Goal: Communication & Community: Answer question/provide support

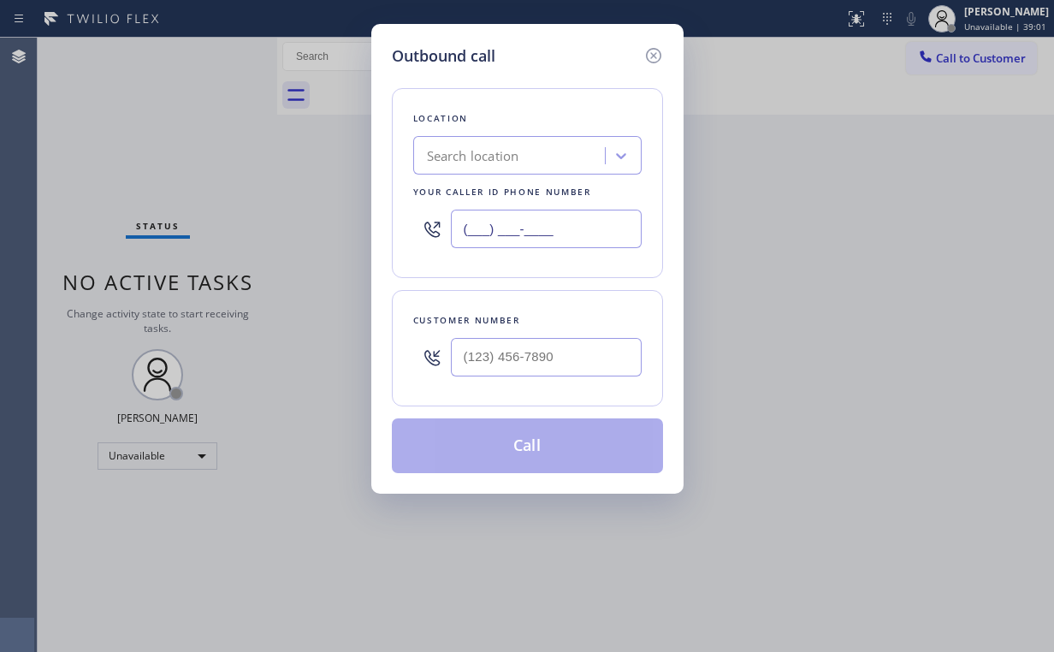
drag, startPoint x: 577, startPoint y: 231, endPoint x: 473, endPoint y: 226, distance: 104.5
click at [473, 226] on input "(___) ___-____" at bounding box center [546, 229] width 191 height 38
click at [551, 226] on input "(___) ___-____" at bounding box center [546, 229] width 191 height 38
drag, startPoint x: 575, startPoint y: 232, endPoint x: 255, endPoint y: 229, distance: 319.9
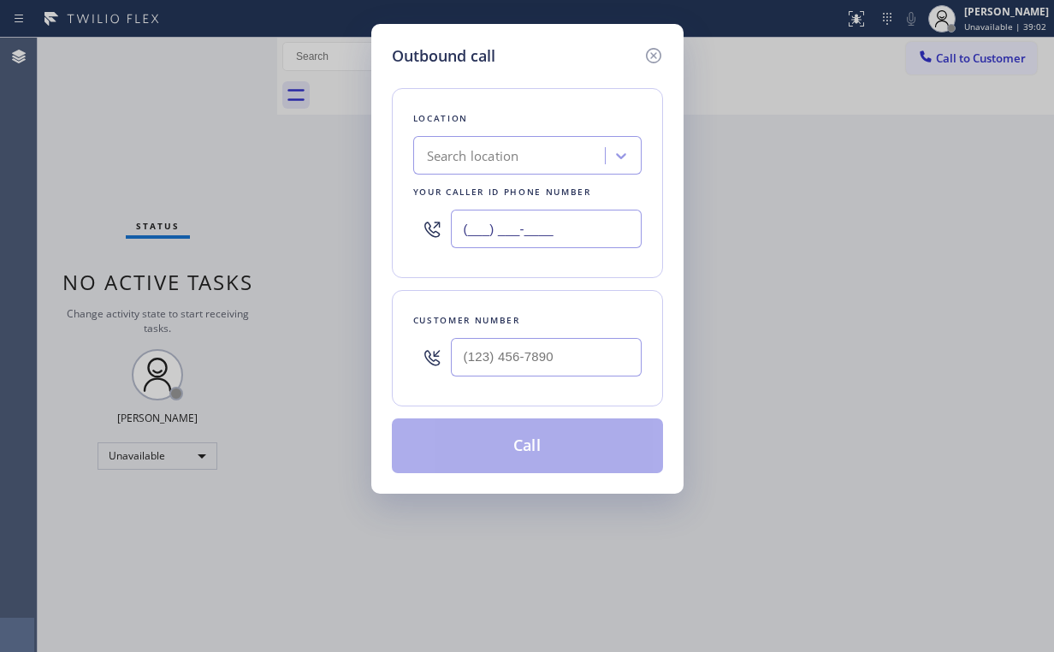
click at [254, 229] on div "Outbound call Location Search location Your caller id phone number (___) ___-__…" at bounding box center [527, 326] width 1054 height 652
paste input "619) 304-0948"
type input "(619) 304-0948"
click at [518, 348] on input "(___) ___-____" at bounding box center [546, 357] width 191 height 38
paste input "858) 388-2239"
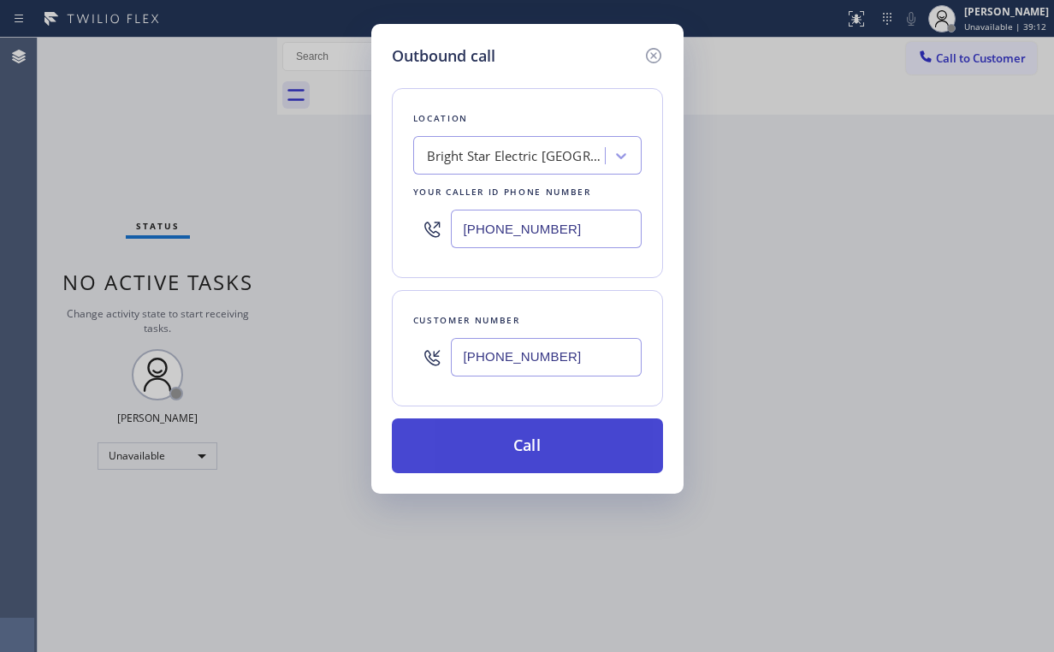
type input "(858) 388-2239"
click at [517, 436] on button "Call" at bounding box center [527, 445] width 271 height 55
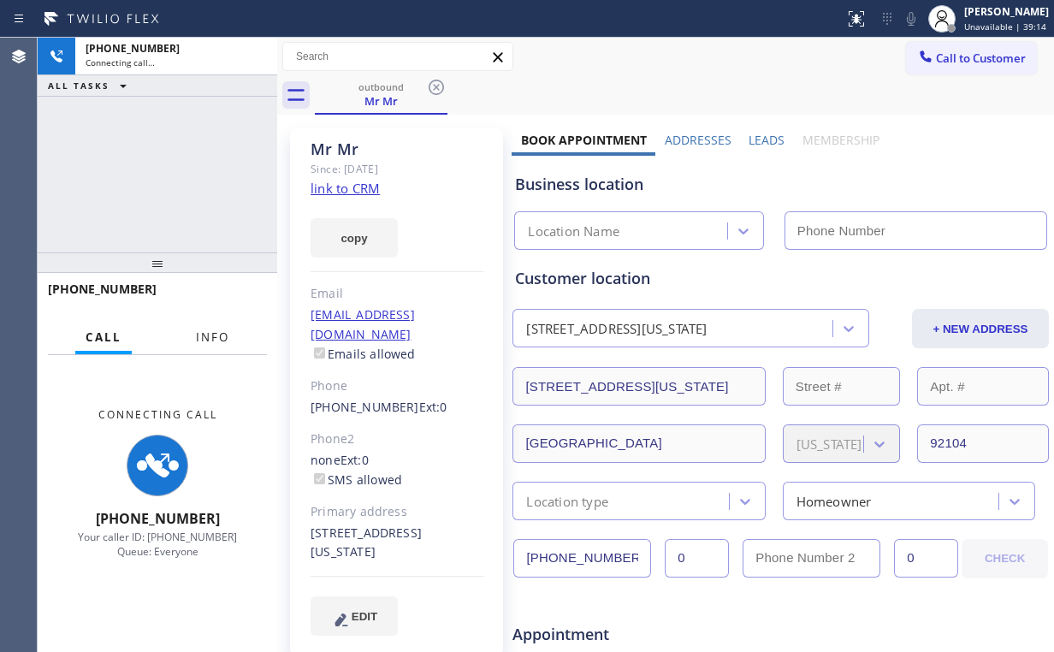
drag, startPoint x: 223, startPoint y: 334, endPoint x: 177, endPoint y: 137, distance: 202.1
click at [223, 334] on span "Info" at bounding box center [212, 336] width 33 height 15
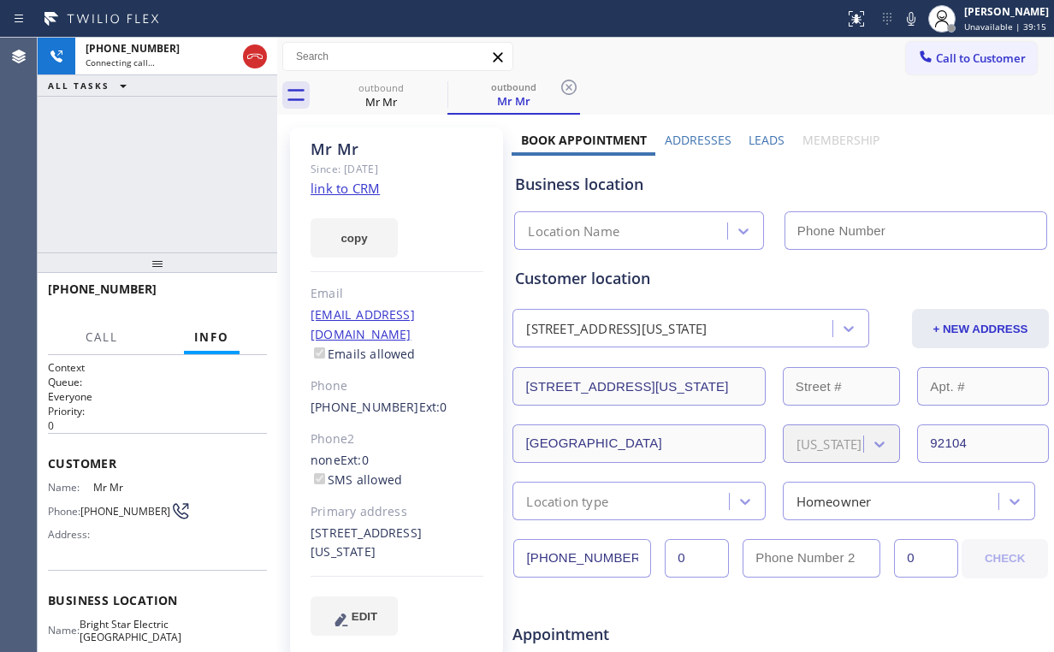
click at [177, 137] on div "+18583882239 Connecting call… ALL TASKS ALL TASKS ACTIVE TASKS TASKS IN WRAP UP" at bounding box center [158, 145] width 240 height 215
type input "(619) 304-0948"
click at [142, 164] on div "+18583882239 Connecting call… ALL TASKS ALL TASKS ACTIVE TASKS TASKS IN WRAP UP" at bounding box center [158, 145] width 240 height 215
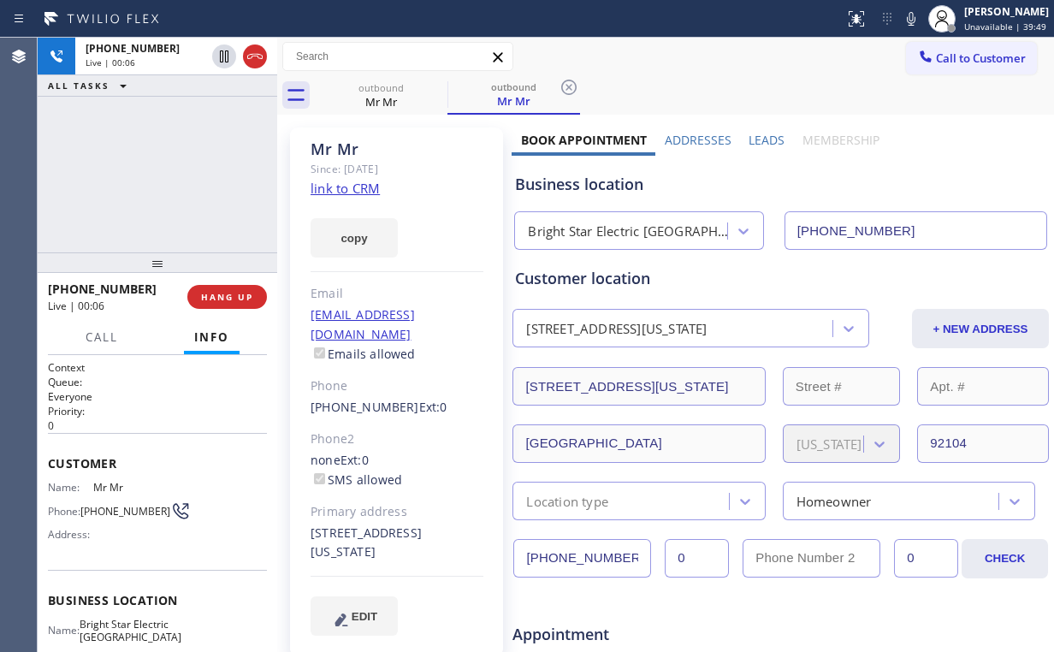
click at [189, 171] on div "+18583882239 Live | 00:06 ALL TASKS ALL TASKS ACTIVE TASKS TASKS IN WRAP UP" at bounding box center [158, 145] width 240 height 215
click at [226, 299] on span "HANG UP" at bounding box center [227, 297] width 52 height 12
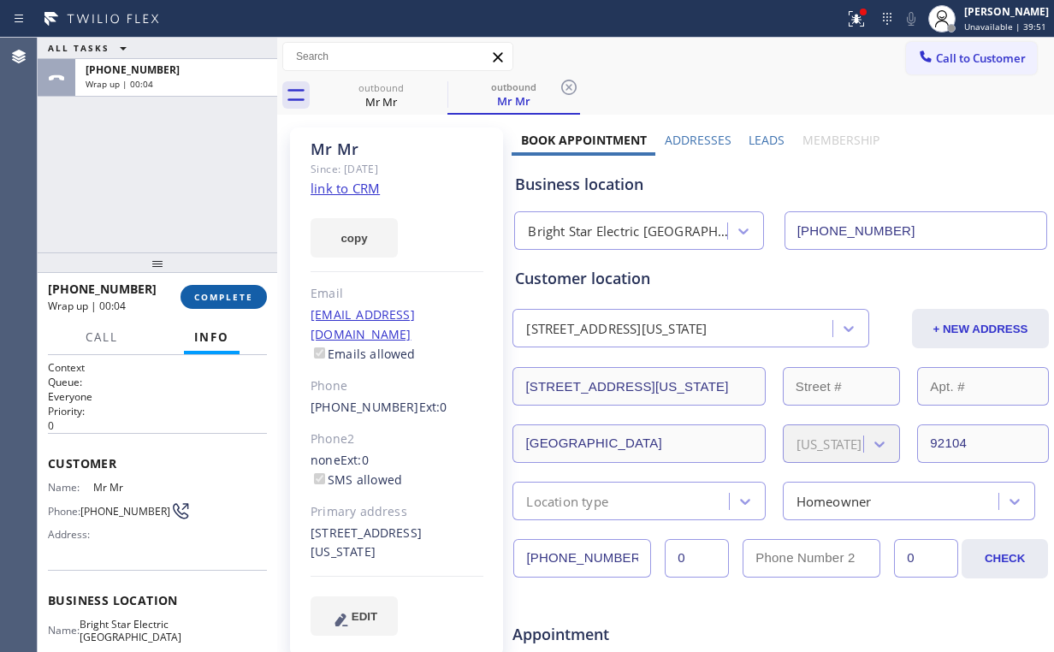
click at [236, 296] on span "COMPLETE" at bounding box center [223, 297] width 59 height 12
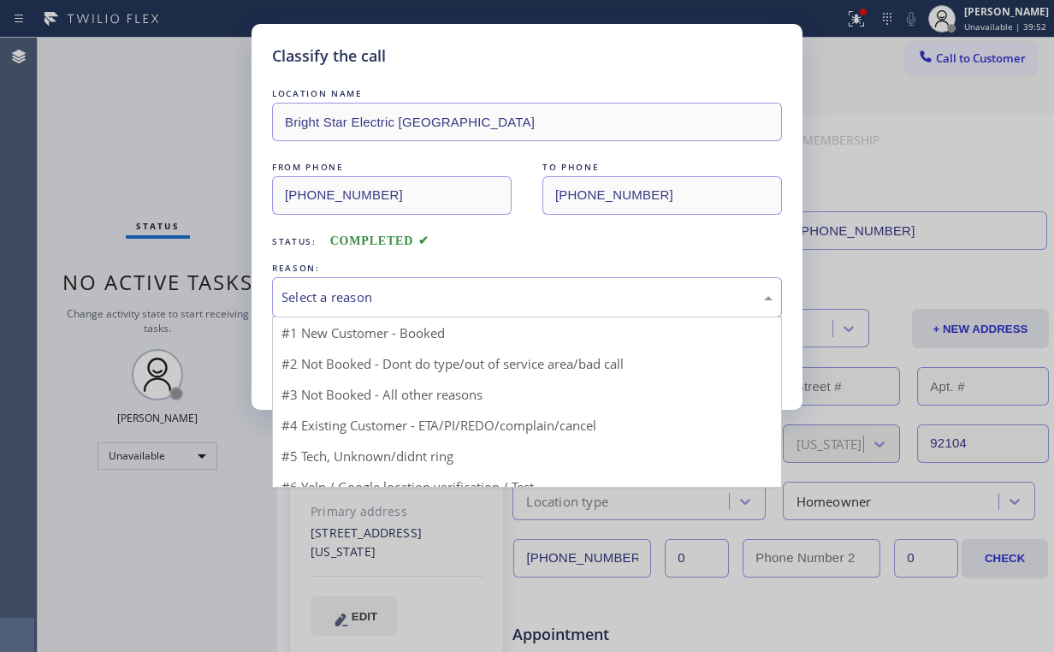
click at [351, 301] on div "Select a reason" at bounding box center [526, 297] width 491 height 20
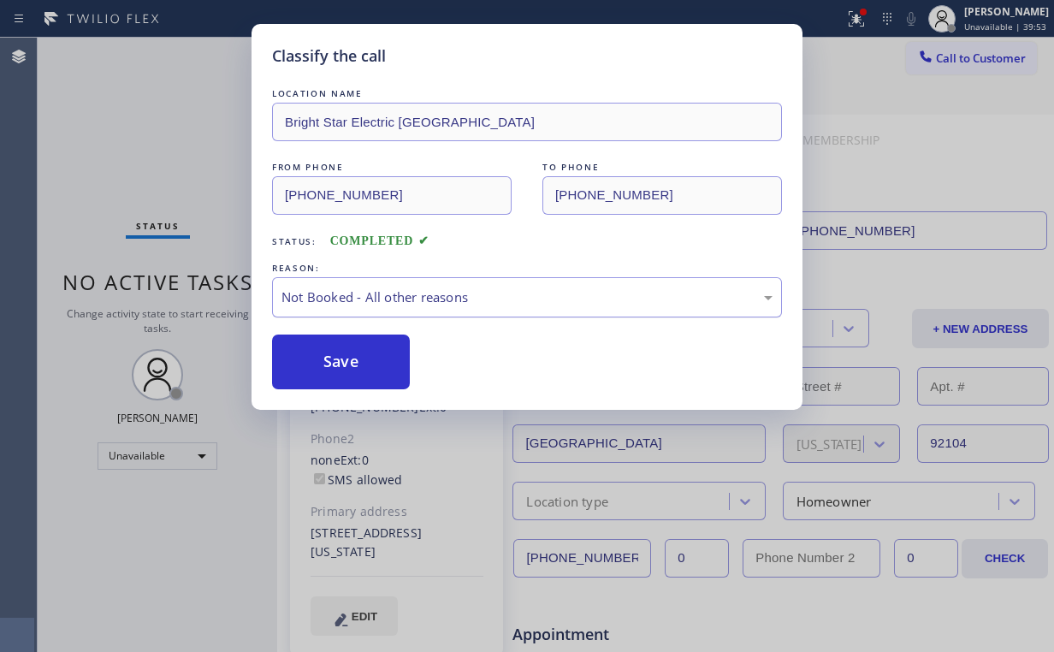
click at [335, 364] on button "Save" at bounding box center [341, 361] width 138 height 55
drag, startPoint x: 166, startPoint y: 148, endPoint x: 574, endPoint y: 144, distance: 408.0
click at [167, 148] on div "Classify the call LOCATION NAME Bright Star Electric San Diego FROM PHONE (619)…" at bounding box center [527, 326] width 1054 height 652
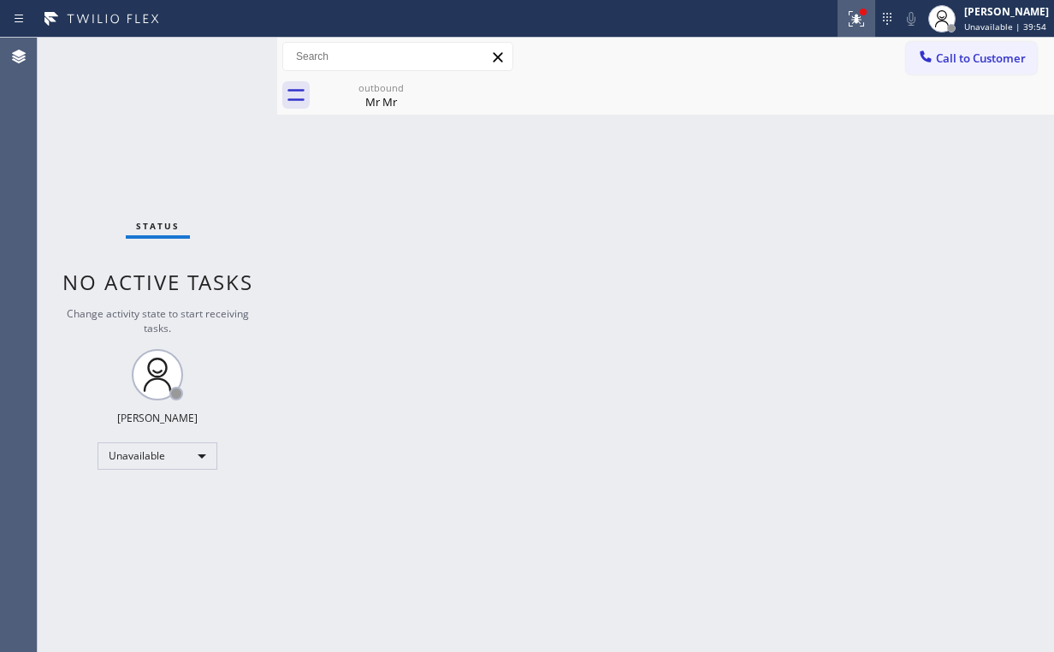
click at [867, 21] on icon at bounding box center [856, 19] width 21 height 21
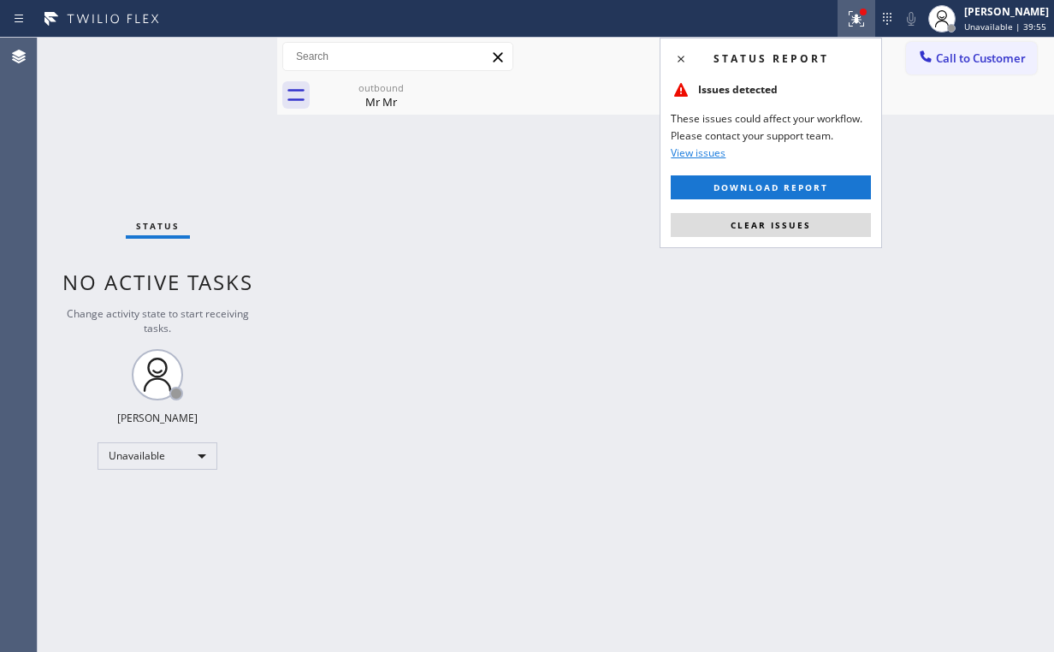
drag, startPoint x: 763, startPoint y: 219, endPoint x: 902, endPoint y: 176, distance: 145.0
click at [764, 219] on span "Clear issues" at bounding box center [771, 225] width 80 height 12
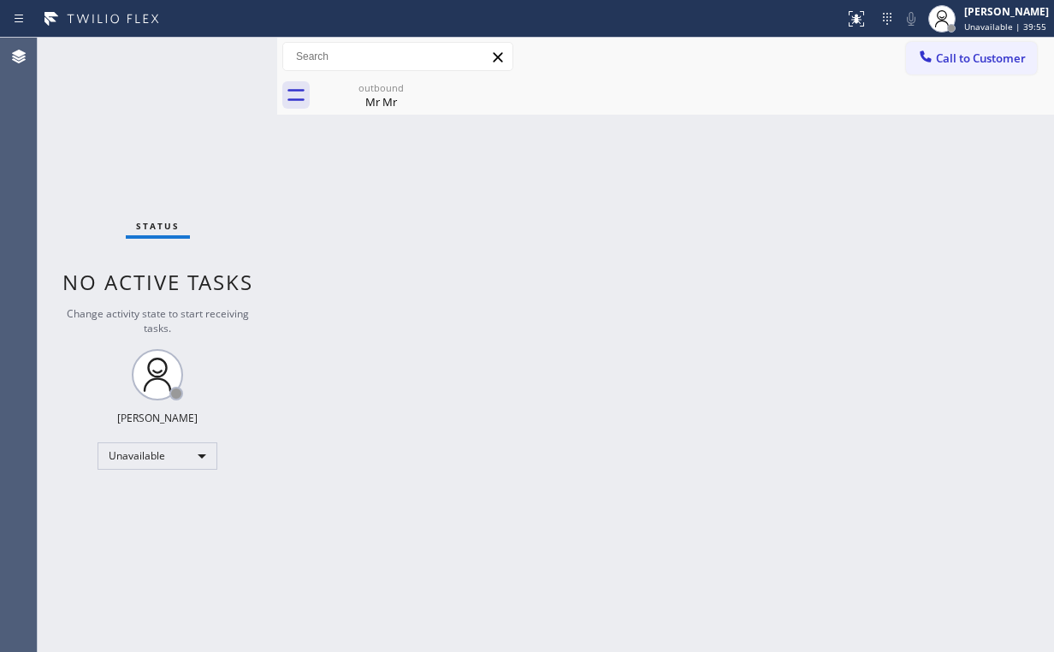
drag, startPoint x: 905, startPoint y: 161, endPoint x: 932, endPoint y: 103, distance: 64.3
click at [906, 155] on div "Back to Dashboard Change Sender ID Customers Technicians Select a contact Outbo…" at bounding box center [665, 345] width 777 height 614
click at [951, 55] on span "Call to Customer" at bounding box center [981, 57] width 90 height 15
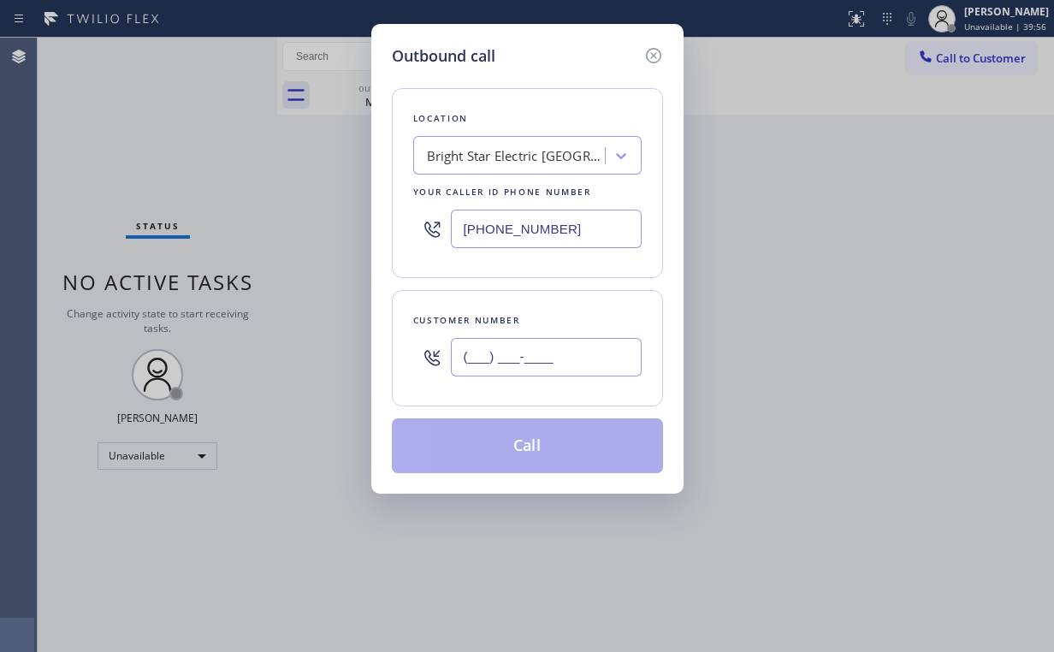
click at [597, 346] on input "(___) ___-____" at bounding box center [546, 357] width 191 height 38
paste input "858) 388-2239"
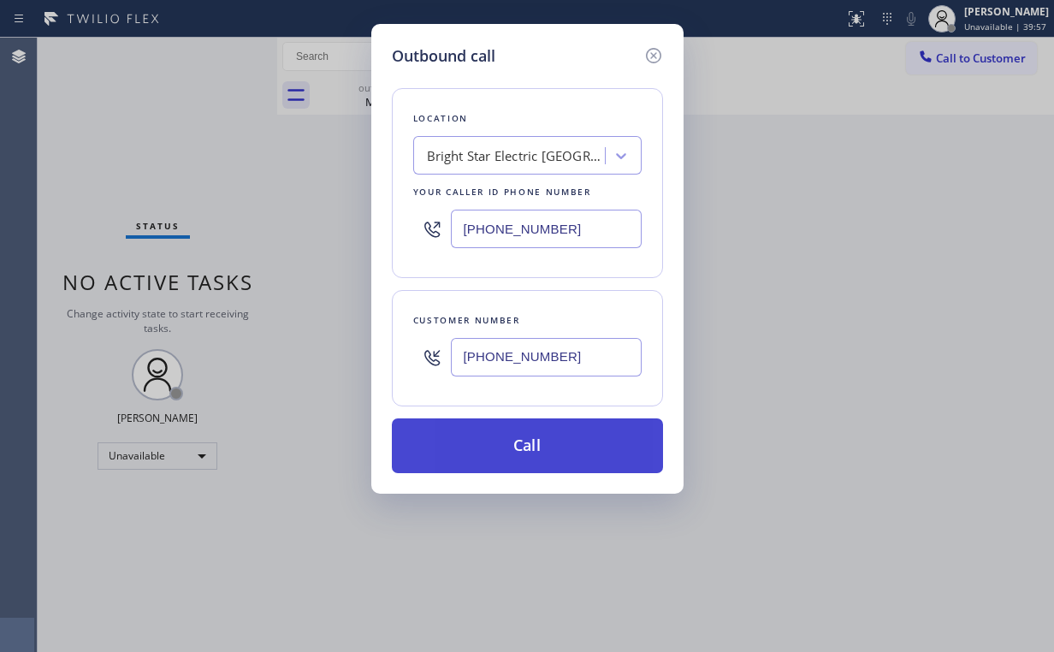
type input "(858) 388-2239"
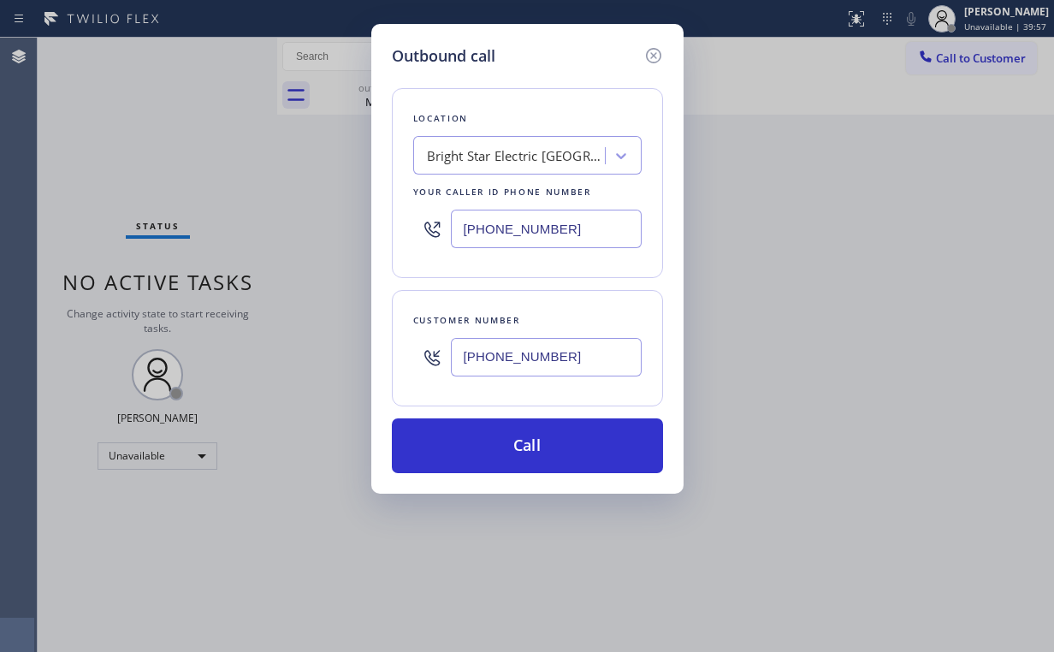
drag, startPoint x: 533, startPoint y: 430, endPoint x: 486, endPoint y: 503, distance: 86.6
click at [532, 431] on button "Call" at bounding box center [527, 445] width 271 height 55
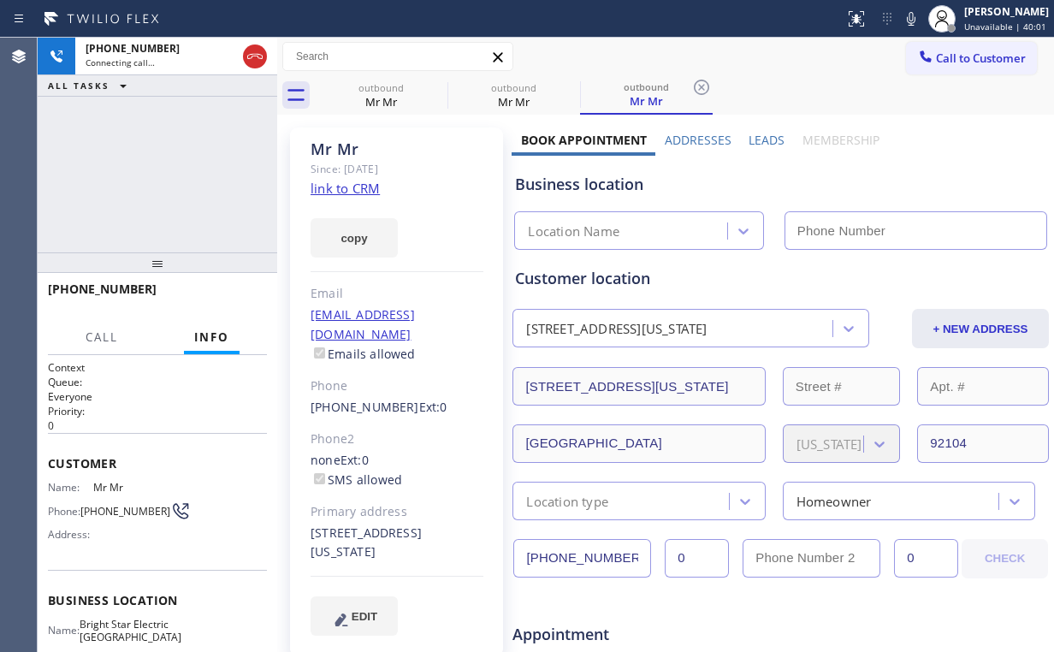
type input "(619) 304-0948"
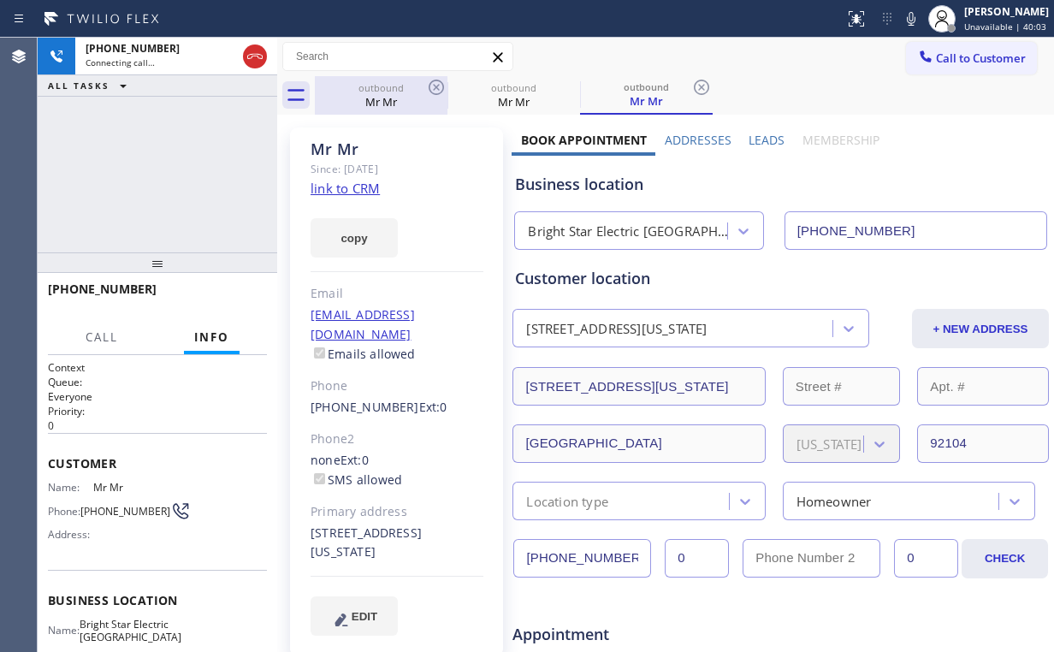
click at [381, 90] on div "outbound" at bounding box center [380, 87] width 129 height 13
drag, startPoint x: 435, startPoint y: 81, endPoint x: 342, endPoint y: 121, distance: 101.2
click at [435, 82] on icon at bounding box center [436, 87] width 21 height 21
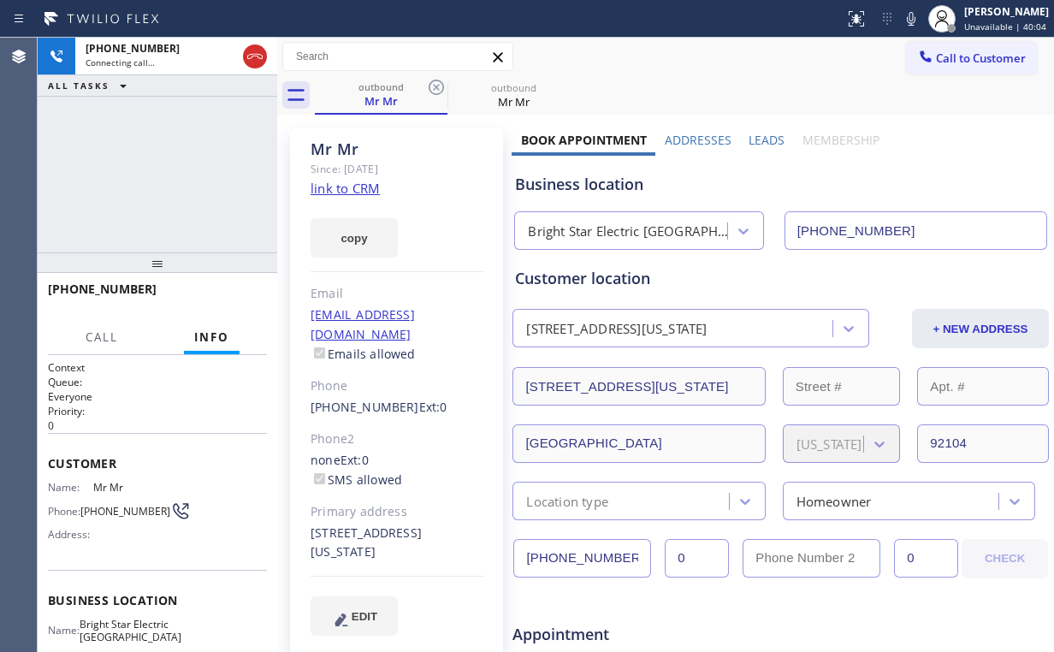
click at [220, 123] on div "+18583882239 Connecting call… ALL TASKS ALL TASKS ACTIVE TASKS TASKS IN WRAP UP" at bounding box center [158, 145] width 240 height 215
drag, startPoint x: 297, startPoint y: 386, endPoint x: 395, endPoint y: 387, distance: 98.4
click at [395, 387] on div "Mr Mr Since: 20 may 2020 link to CRM copy Email no@gmail.com Emails allowed Pho…" at bounding box center [396, 391] width 213 height 529
copy link "(858) 388-2239"
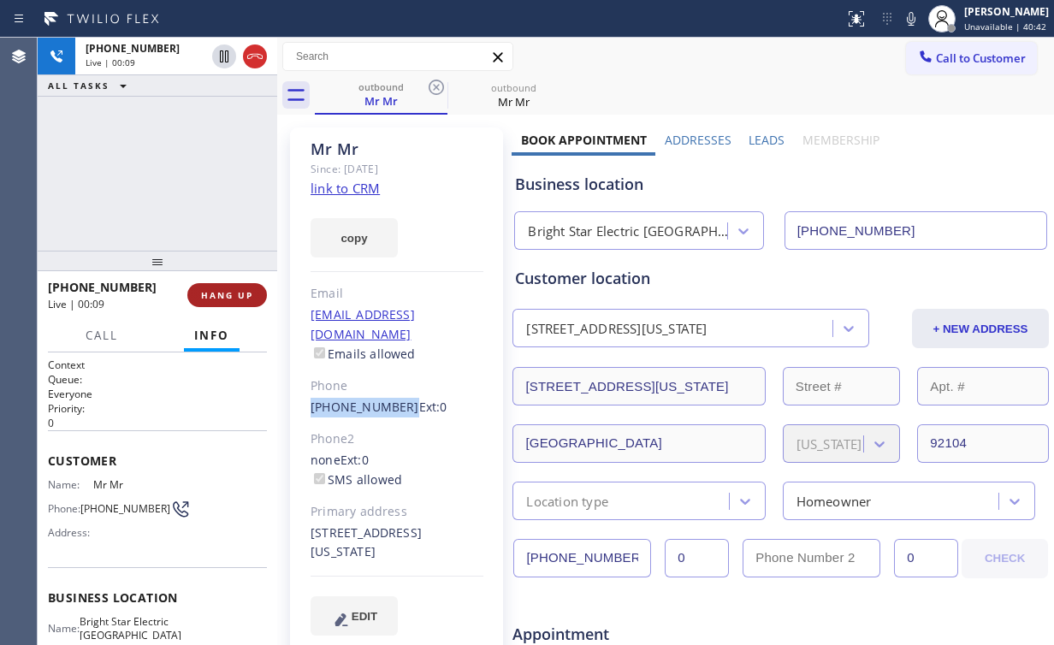
click at [220, 300] on span "HANG UP" at bounding box center [227, 295] width 52 height 12
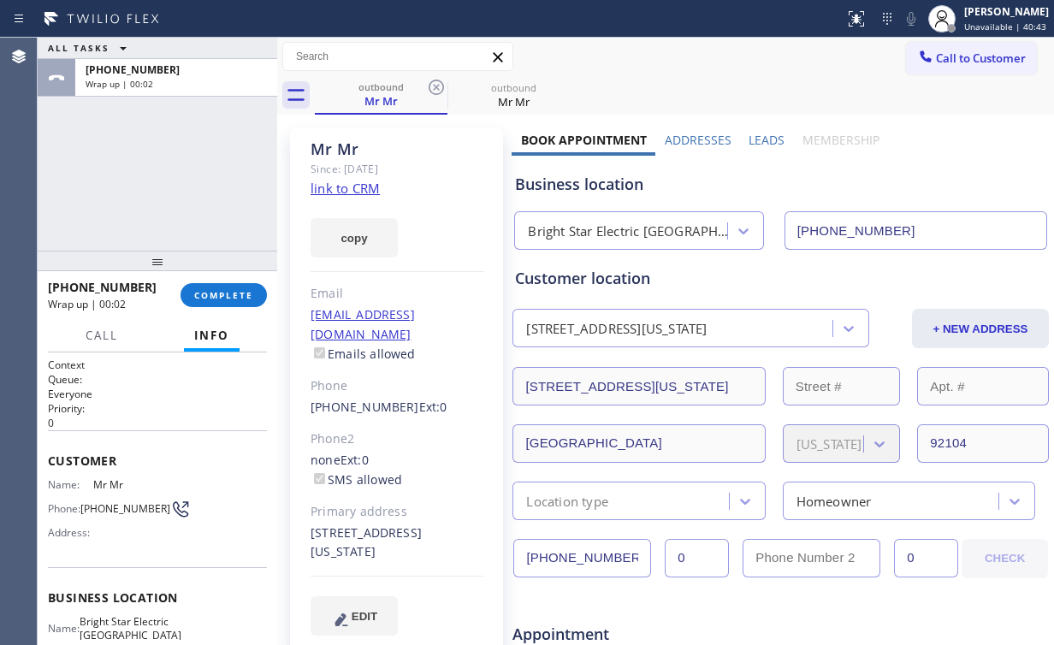
click at [474, 322] on div "no@gmail.com Emails allowed" at bounding box center [397, 334] width 173 height 59
click at [233, 287] on button "COMPLETE" at bounding box center [223, 295] width 86 height 24
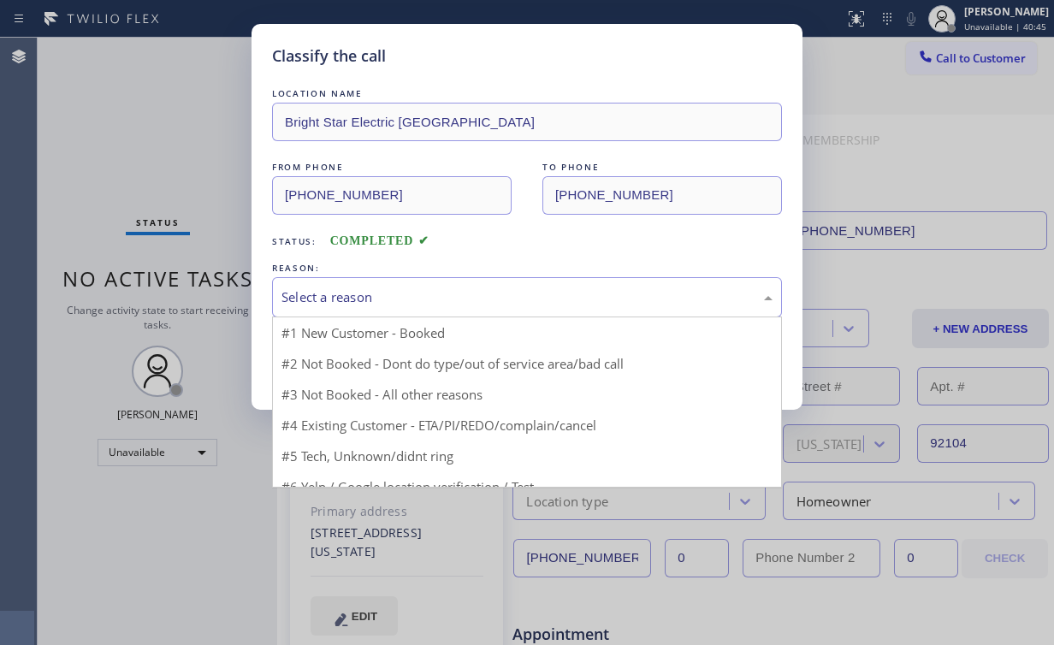
click at [344, 303] on div "Select a reason" at bounding box center [526, 297] width 491 height 20
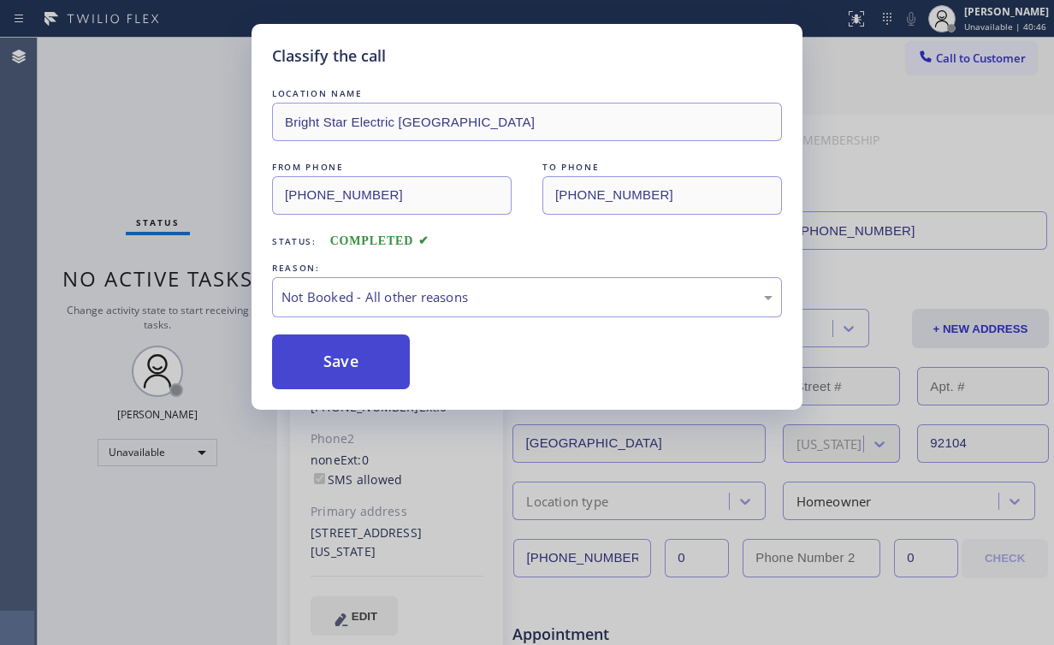
drag, startPoint x: 336, startPoint y: 357, endPoint x: 167, endPoint y: 146, distance: 270.1
click at [336, 356] on button "Save" at bounding box center [341, 361] width 138 height 55
drag, startPoint x: 164, startPoint y: 143, endPoint x: 184, endPoint y: 143, distance: 19.7
click at [165, 143] on div "Classify the call LOCATION NAME Bright Star Electric San Diego FROM PHONE (619)…" at bounding box center [527, 322] width 1054 height 645
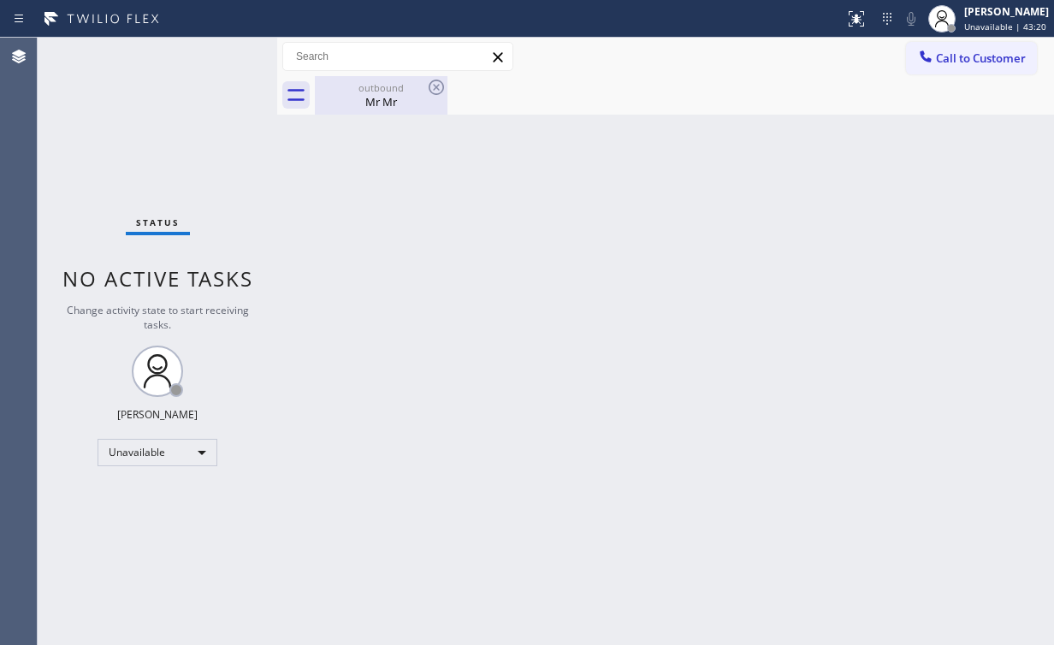
drag, startPoint x: 383, startPoint y: 104, endPoint x: 417, endPoint y: 104, distance: 34.2
click at [385, 105] on div "Mr Mr" at bounding box center [380, 101] width 129 height 15
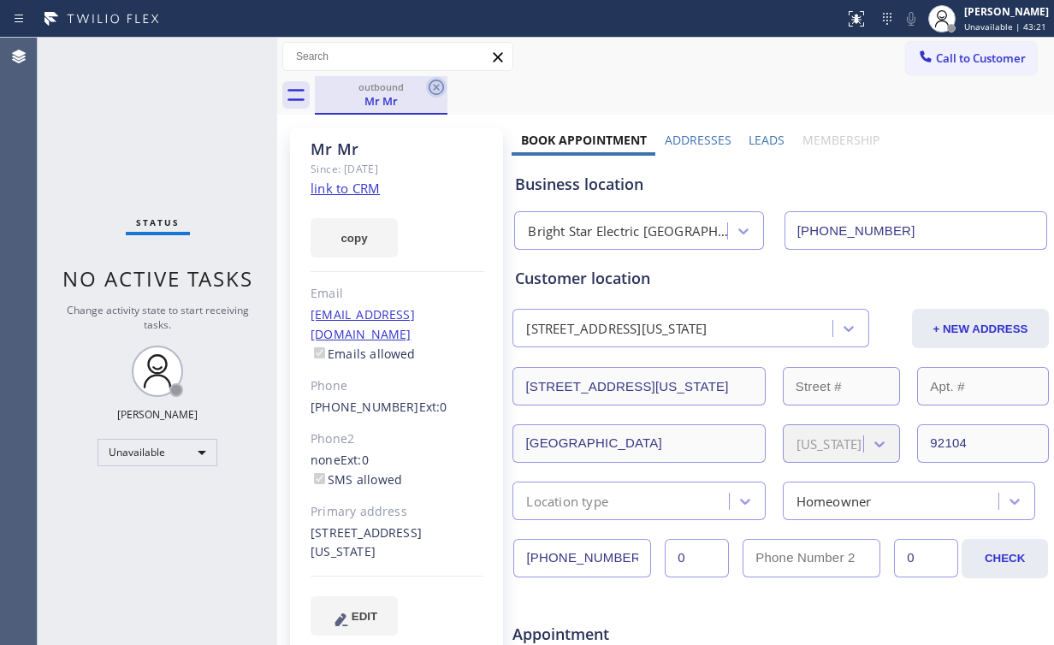
click at [436, 86] on icon at bounding box center [436, 87] width 15 height 15
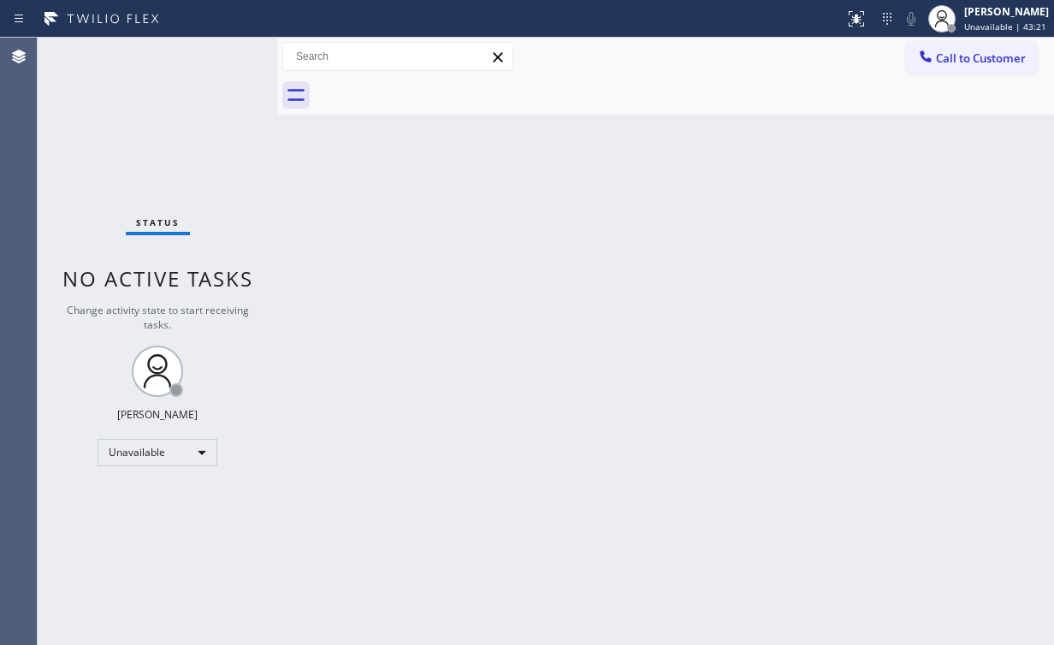
drag, startPoint x: 608, startPoint y: 168, endPoint x: 595, endPoint y: 185, distance: 21.9
click at [606, 168] on div "Back to Dashboard Change Sender ID Customers Technicians Select a contact Outbo…" at bounding box center [665, 341] width 777 height 607
drag, startPoint x: 139, startPoint y: 136, endPoint x: 92, endPoint y: 13, distance: 131.9
click at [139, 133] on div "Status No active tasks Change activity state to start receiving tasks. Arnold V…" at bounding box center [158, 341] width 240 height 607
click at [920, 59] on icon at bounding box center [925, 56] width 17 height 17
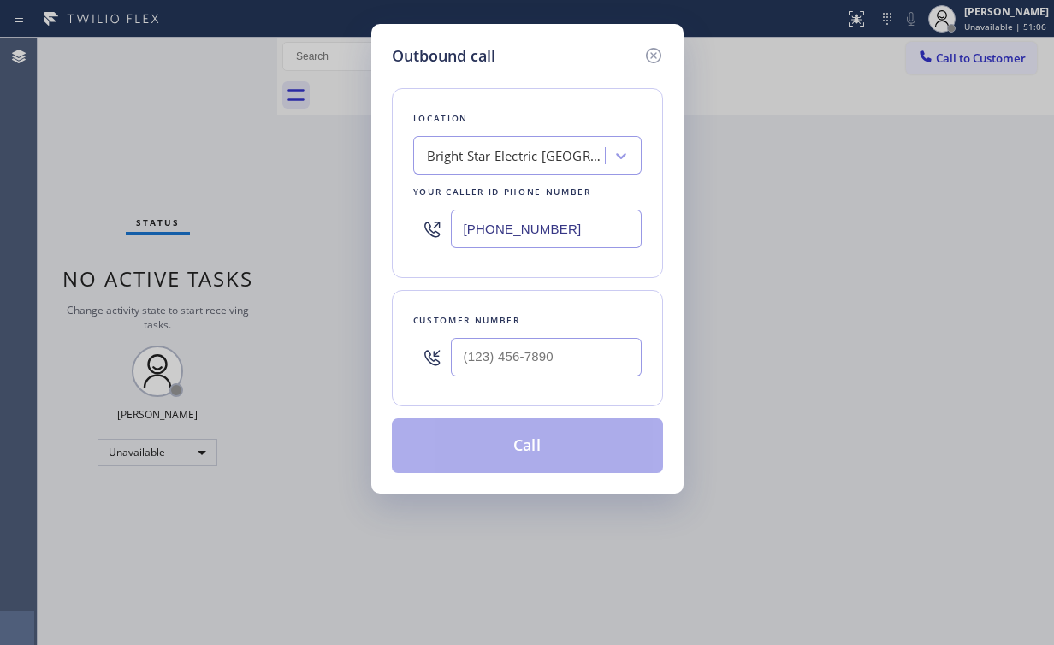
drag, startPoint x: 596, startPoint y: 225, endPoint x: 403, endPoint y: 178, distance: 199.0
click at [418, 221] on div "(619) 304-0948" at bounding box center [527, 229] width 228 height 56
paste input "516) 430-7756"
type input "(516) 430-7756"
click at [561, 352] on input "(___) ___-____" at bounding box center [546, 357] width 191 height 38
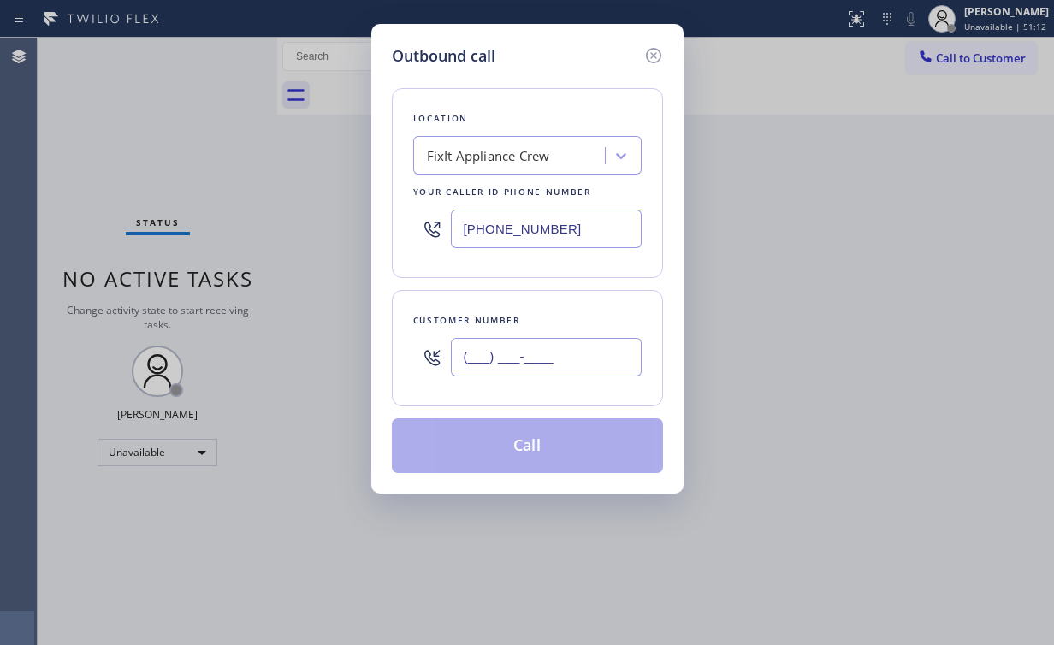
paste input "516) 455-0177"
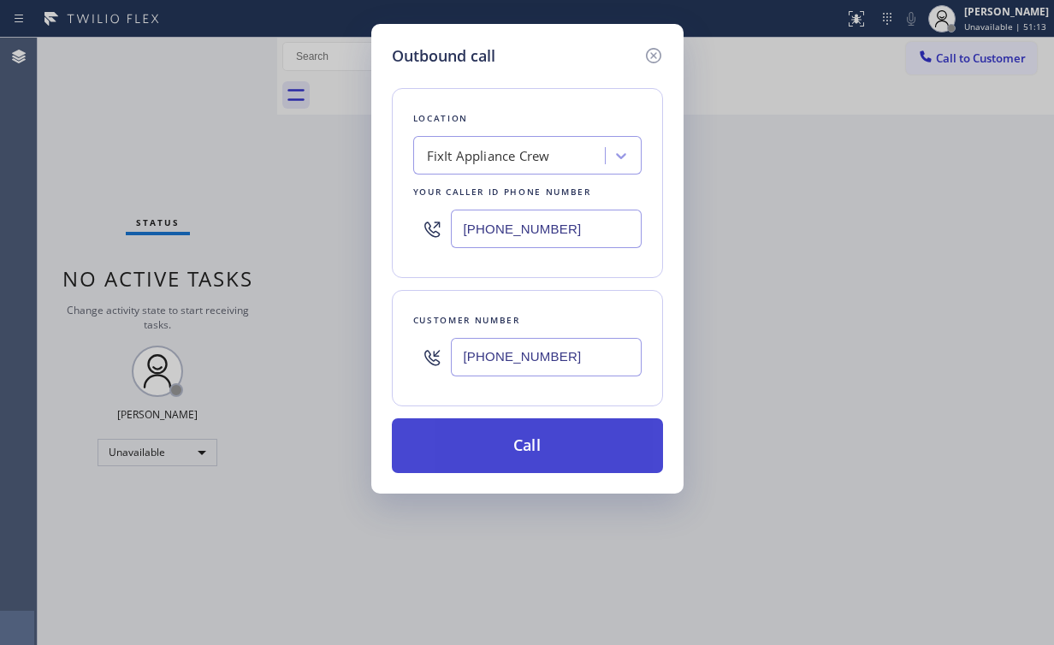
type input "(516) 455-0177"
click at [494, 440] on button "Call" at bounding box center [527, 445] width 271 height 55
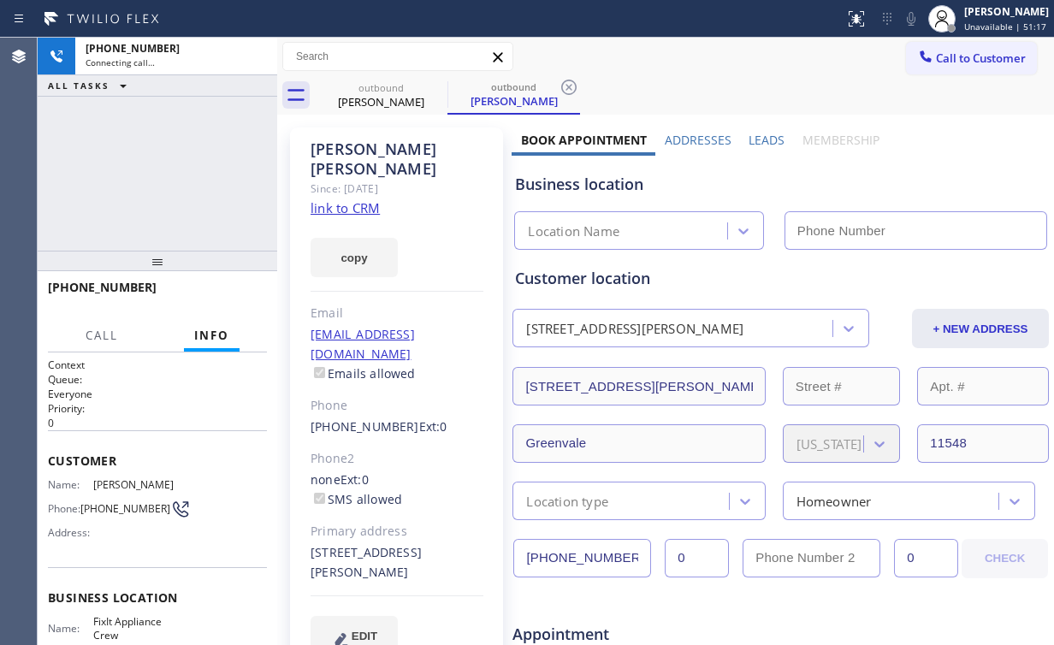
type input "(516) 430-7756"
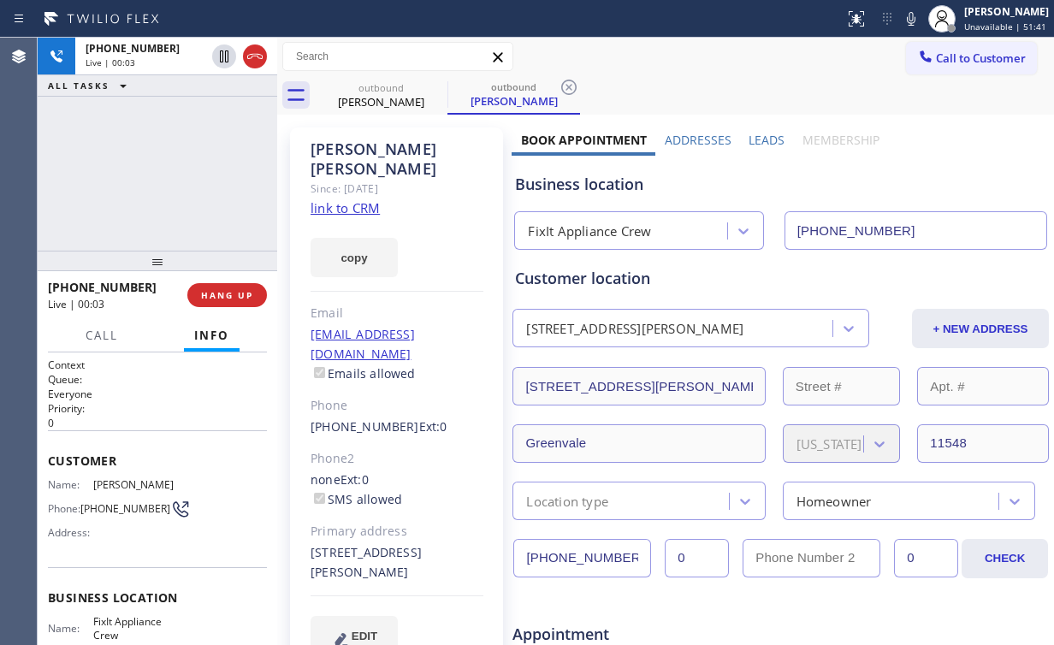
click at [169, 166] on div "+15164550177 Live | 00:03 ALL TASKS ALL TASKS ACTIVE TASKS TASKS IN WRAP UP" at bounding box center [158, 144] width 240 height 213
click at [173, 172] on div "+15164550177 Live | 00:08 ALL TASKS ALL TASKS ACTIVE TASKS TASKS IN WRAP UP" at bounding box center [158, 144] width 240 height 213
click at [173, 177] on div "+15164550177 Live | 00:23 ALL TASKS ALL TASKS ACTIVE TASKS TASKS IN WRAP UP" at bounding box center [158, 144] width 240 height 213
click at [173, 177] on div "+15164550177 Live | 00:24 ALL TASKS ALL TASKS ACTIVE TASKS TASKS IN WRAP UP" at bounding box center [158, 144] width 240 height 213
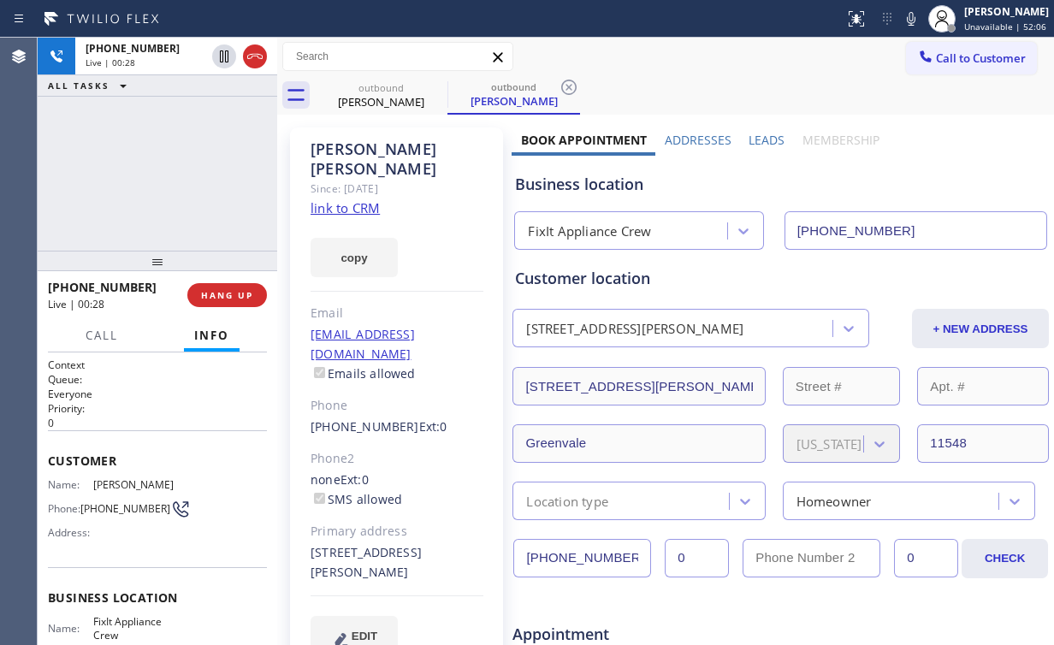
click at [172, 175] on div "+15164550177 Live | 00:28 ALL TASKS ALL TASKS ACTIVE TASKS TASKS IN WRAP UP" at bounding box center [158, 144] width 240 height 213
click at [167, 174] on div "+15164550177 Live | 00:36 ALL TASKS ALL TASKS ACTIVE TASKS TASKS IN WRAP UP" at bounding box center [158, 144] width 240 height 213
click at [167, 174] on div "+15164550177 Live | 00:37 ALL TASKS ALL TASKS ACTIVE TASKS TASKS IN WRAP UP" at bounding box center [158, 144] width 240 height 213
click at [167, 174] on div "+15164550177 Live | 00:38 ALL TASKS ALL TASKS ACTIVE TASKS TASKS IN WRAP UP" at bounding box center [158, 144] width 240 height 213
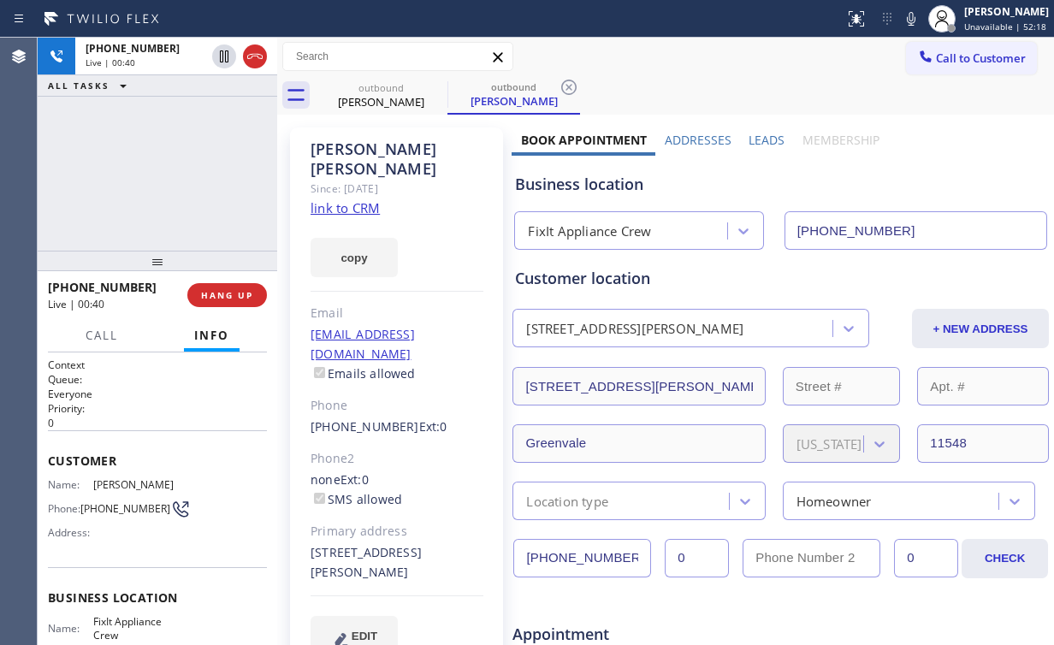
click at [167, 174] on div "+15164550177 Live | 00:40 ALL TASKS ALL TASKS ACTIVE TASKS TASKS IN WRAP UP" at bounding box center [158, 144] width 240 height 213
click at [167, 174] on div "+15164550177 Live | 00:42 ALL TASKS ALL TASKS ACTIVE TASKS TASKS IN WRAP UP" at bounding box center [158, 144] width 240 height 213
click at [168, 175] on div "+15164550177 Live | 00:47 ALL TASKS ALL TASKS ACTIVE TASKS TASKS IN WRAP UP" at bounding box center [158, 144] width 240 height 213
click at [168, 173] on div "+15164550177 Live | 00:50 ALL TASKS ALL TASKS ACTIVE TASKS TASKS IN WRAP UP" at bounding box center [158, 144] width 240 height 213
click at [168, 173] on div "+15164550177 Live | 00:51 ALL TASKS ALL TASKS ACTIVE TASKS TASKS IN WRAP UP" at bounding box center [158, 144] width 240 height 213
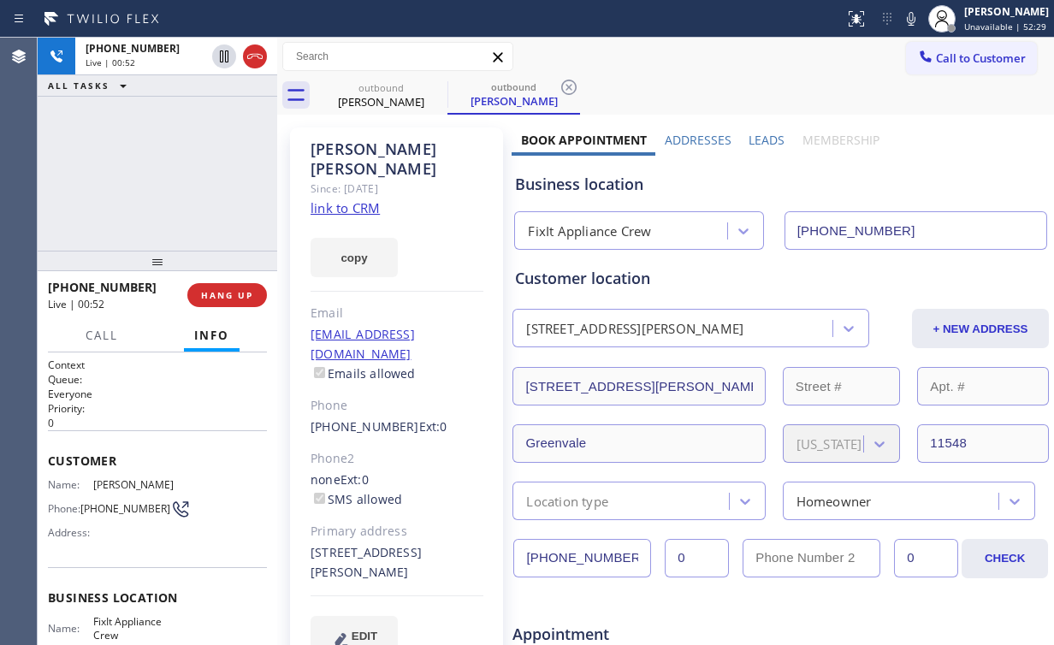
click at [168, 173] on div "+15164550177 Live | 00:52 ALL TASKS ALL TASKS ACTIVE TASKS TASKS IN WRAP UP" at bounding box center [158, 144] width 240 height 213
drag, startPoint x: 311, startPoint y: 512, endPoint x: 363, endPoint y: 535, distance: 56.6
click at [363, 543] on div "5 Addison Lane Greenvale, 11548 NY" at bounding box center [397, 562] width 173 height 39
click at [318, 543] on div "5 Addison Lane Greenvale, 11548 NY" at bounding box center [397, 562] width 173 height 39
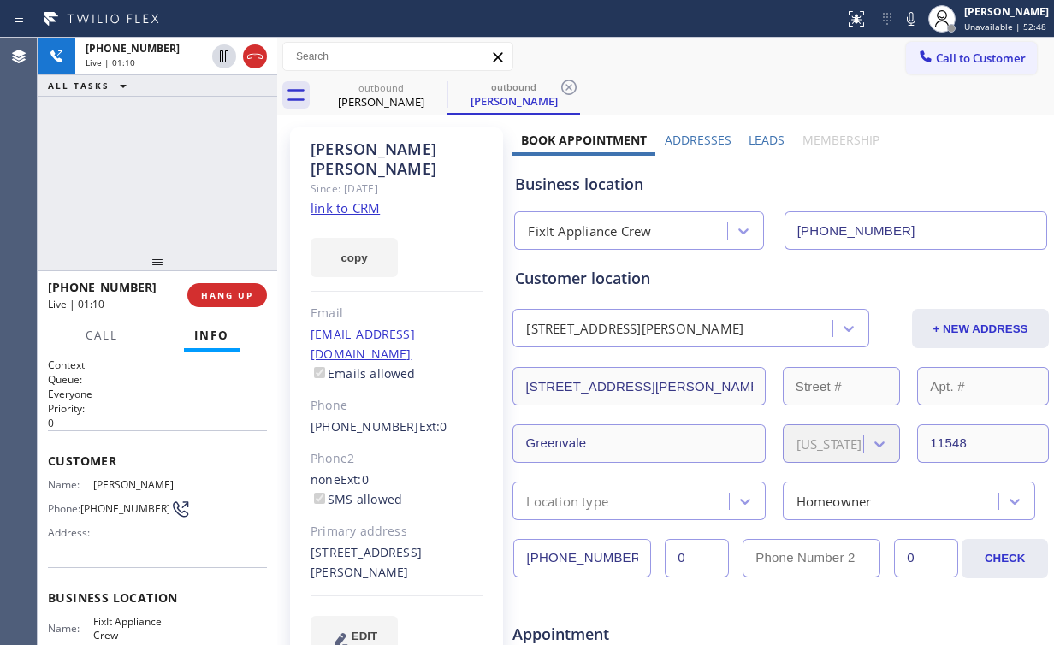
drag, startPoint x: 311, startPoint y: 512, endPoint x: 362, endPoint y: 534, distance: 54.8
click at [362, 543] on div "5 Addison Lane Greenvale, 11548 NY" at bounding box center [397, 562] width 173 height 39
click at [356, 543] on div "5 Addison Lane Greenvale, 11548 NY" at bounding box center [397, 562] width 173 height 39
drag, startPoint x: 364, startPoint y: 533, endPoint x: 305, endPoint y: 514, distance: 61.1
click at [305, 514] on div "Lynda Ross Since: 20 may 2020 link to CRM copy Email lyndates@gmail.com Emails …" at bounding box center [396, 401] width 213 height 548
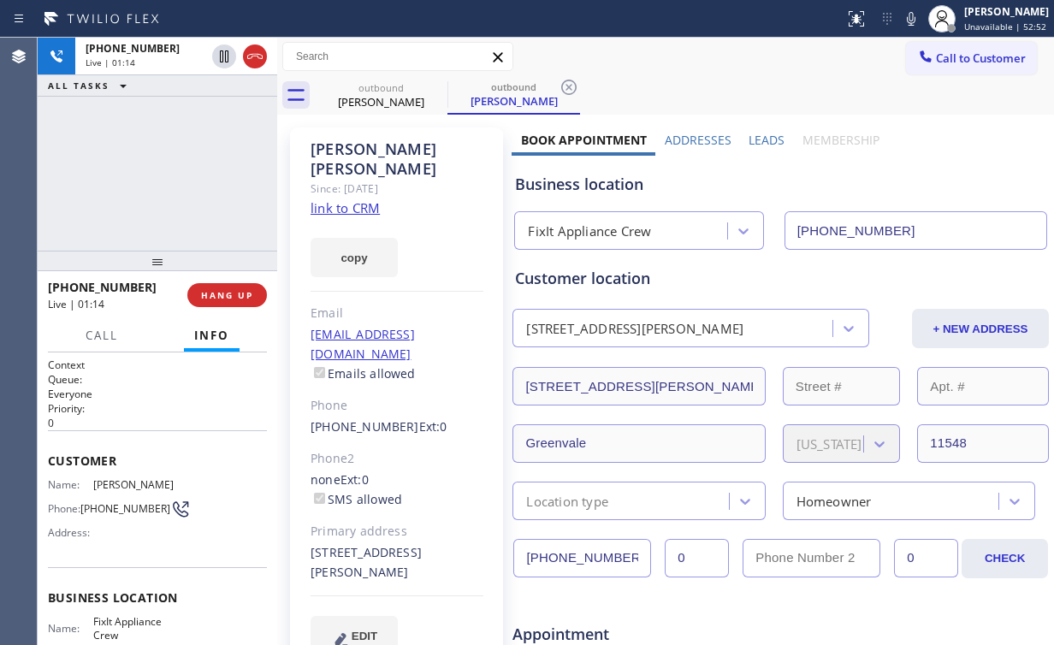
click at [309, 513] on div "Lynda Ross Since: 20 may 2020 link to CRM copy Email lyndates@gmail.com Emails …" at bounding box center [396, 401] width 213 height 548
drag, startPoint x: 311, startPoint y: 511, endPoint x: 370, endPoint y: 531, distance: 62.5
click at [370, 543] on div "5 Addison Lane Greenvale, 11548 NY" at bounding box center [397, 562] width 173 height 39
copy div "5 Addison Lane Greenvale, 11548 NY"
click at [195, 169] on div "+15164550177 Live | 03:42 ALL TASKS ALL TASKS ACTIVE TASKS TASKS IN WRAP UP" at bounding box center [158, 144] width 240 height 213
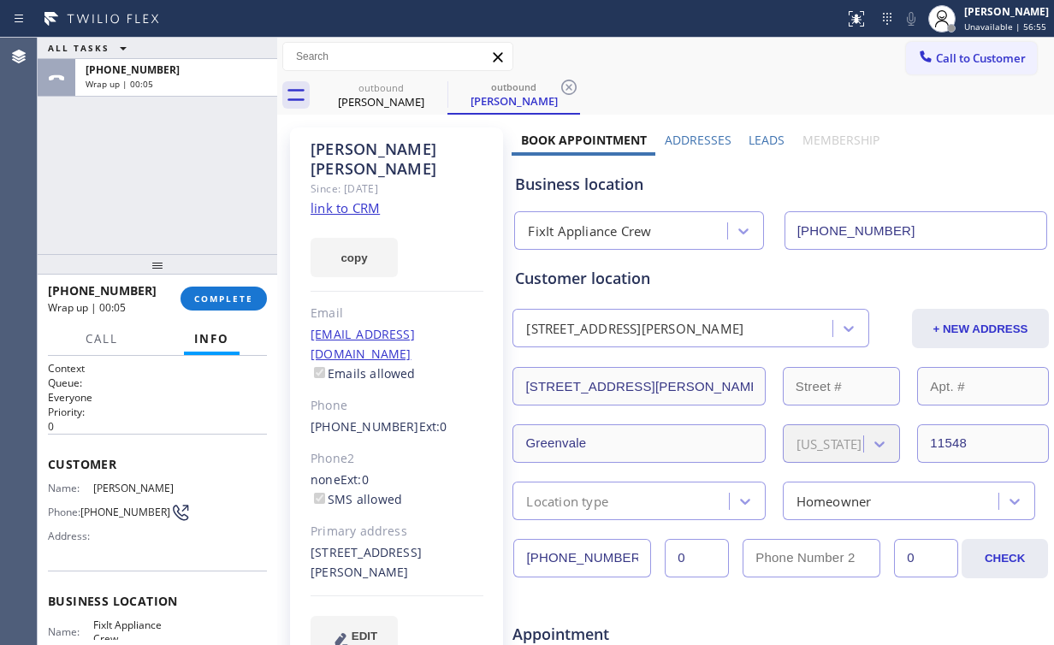
click at [231, 275] on div at bounding box center [158, 264] width 240 height 21
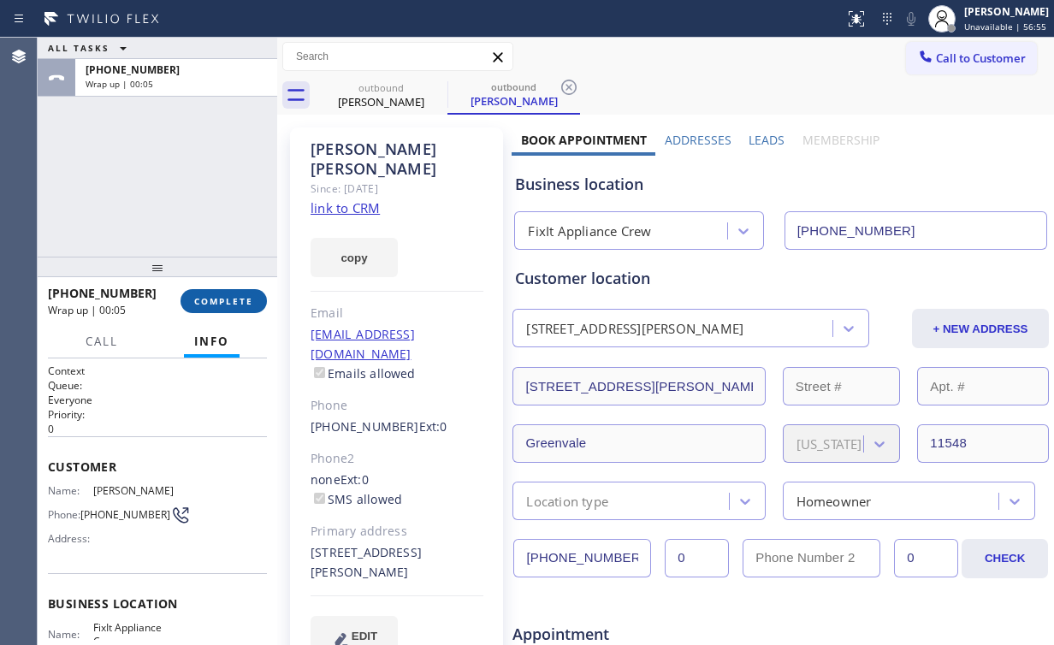
click at [233, 296] on span "COMPLETE" at bounding box center [223, 301] width 59 height 12
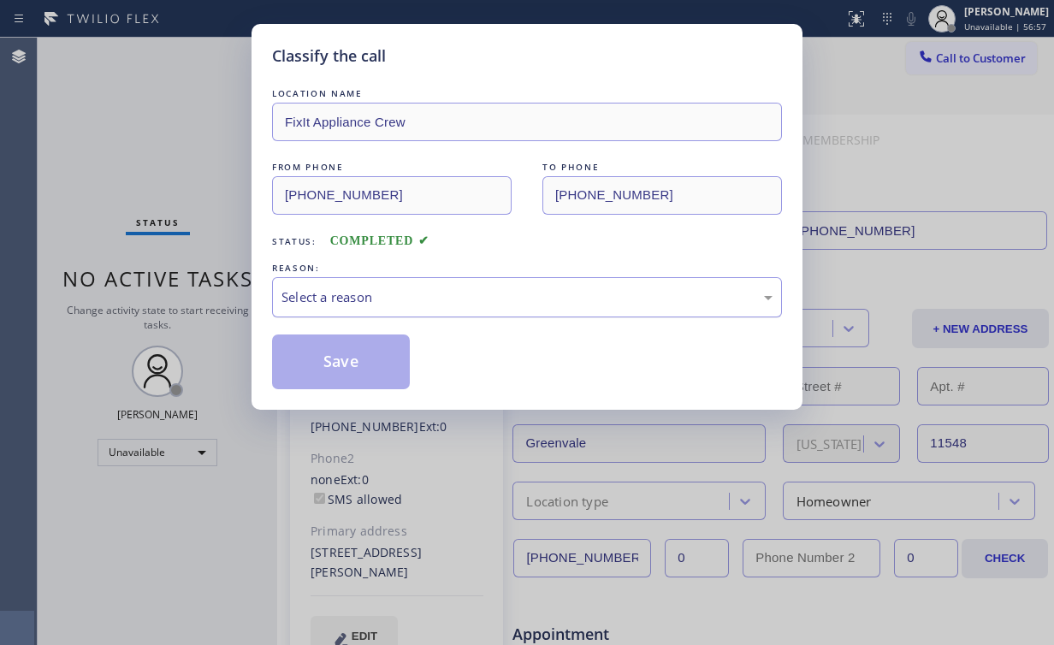
click at [339, 308] on div "Select a reason" at bounding box center [527, 297] width 510 height 40
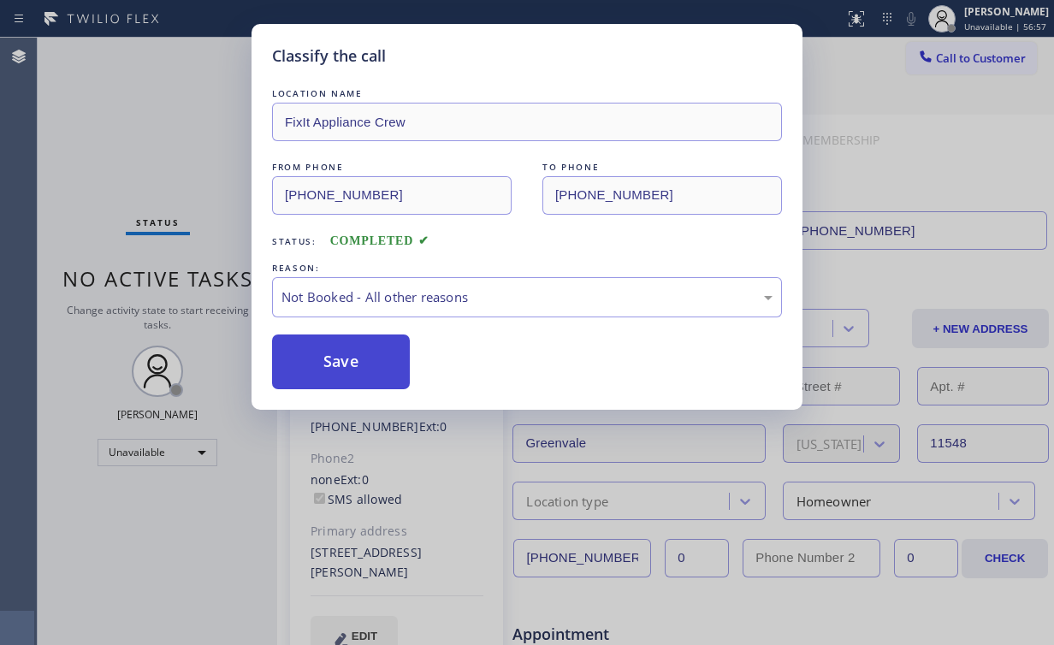
click at [334, 363] on button "Save" at bounding box center [341, 361] width 138 height 55
click at [140, 163] on div "Classify the call LOCATION NAME FixIt Appliance Crew FROM PHONE (516) 430-7756 …" at bounding box center [527, 322] width 1054 height 645
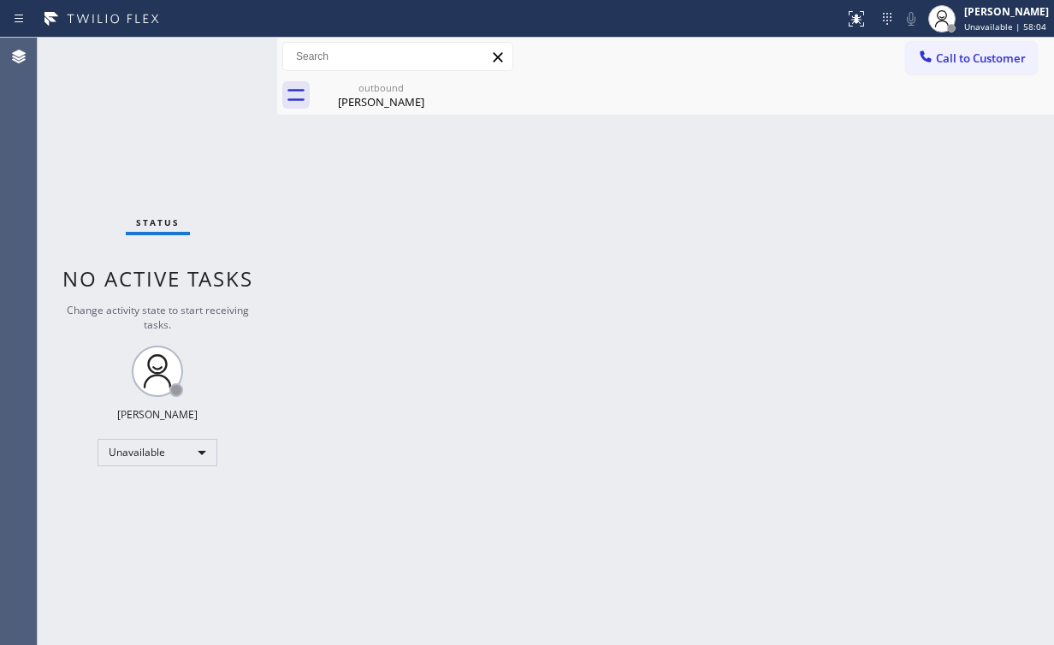
drag, startPoint x: 100, startPoint y: 89, endPoint x: 136, endPoint y: 137, distance: 59.9
click at [118, 114] on div "Status No active tasks Change activity state to start receiving tasks. Arnold V…" at bounding box center [158, 341] width 240 height 607
drag, startPoint x: 282, startPoint y: 192, endPoint x: 369, endPoint y: 109, distance: 119.8
click at [283, 191] on div "Back to Dashboard Change Sender ID Customers Technicians Select a contact Outbo…" at bounding box center [665, 341] width 777 height 607
click at [371, 102] on div "Lynda Ross" at bounding box center [380, 101] width 129 height 15
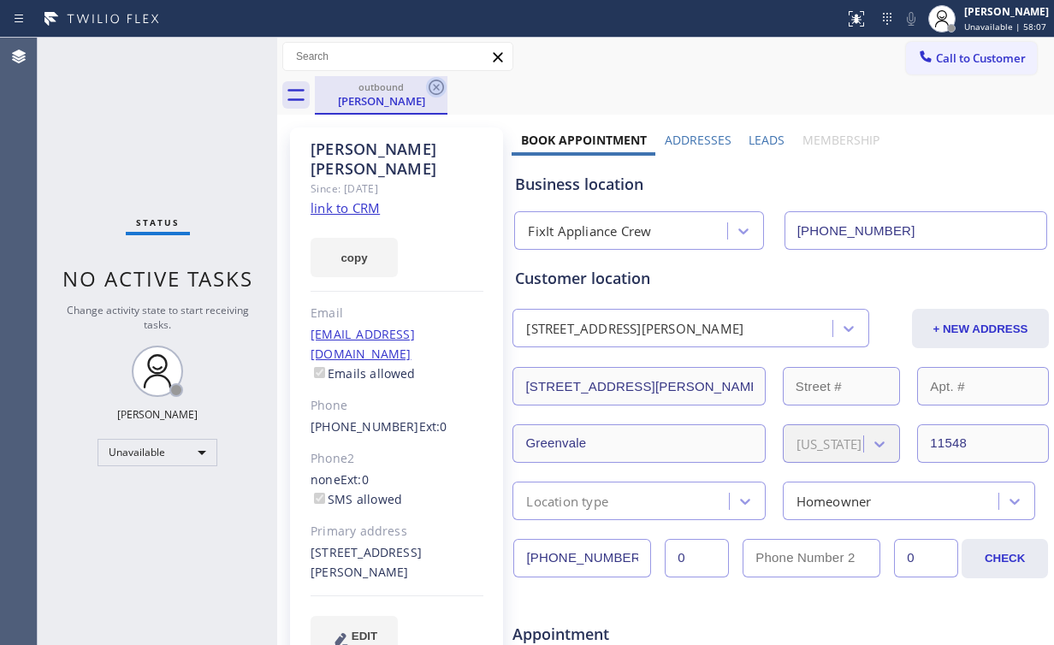
click at [432, 86] on icon at bounding box center [436, 87] width 21 height 21
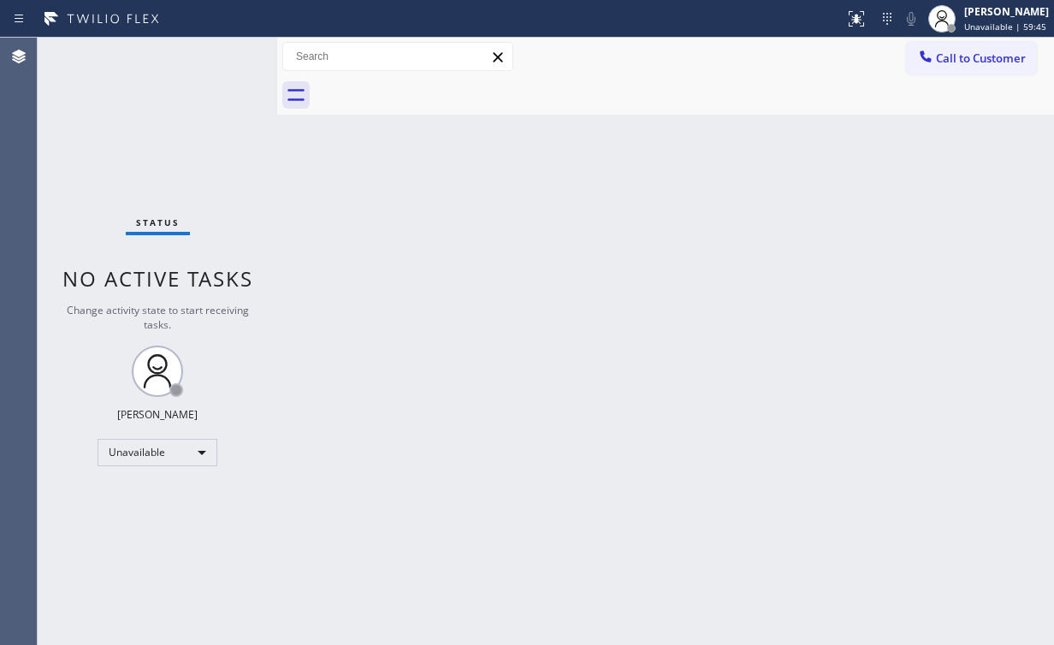
drag, startPoint x: 729, startPoint y: 7, endPoint x: 738, endPoint y: 10, distance: 10.0
click at [738, 10] on div at bounding box center [422, 18] width 831 height 27
click at [999, 39] on div "Call to Customer Outbound call Location FixIt Appliance Crew Your caller id pho…" at bounding box center [665, 57] width 777 height 38
click at [972, 57] on span "Call to Customer" at bounding box center [981, 57] width 90 height 15
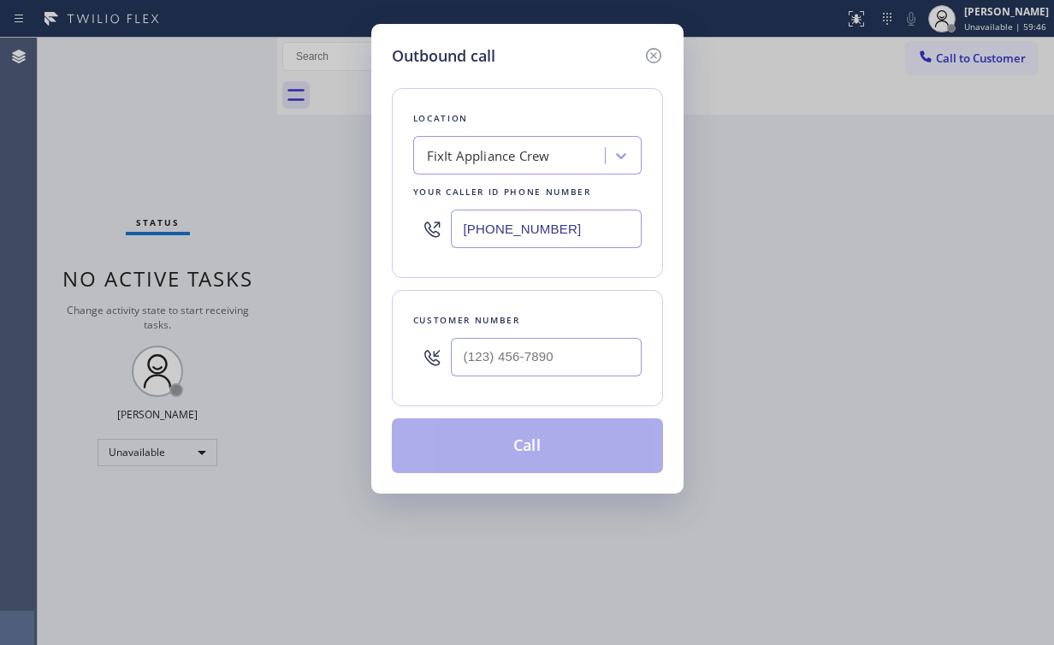
drag, startPoint x: 576, startPoint y: 223, endPoint x: 380, endPoint y: 220, distance: 195.9
click at [380, 220] on div "Outbound call Location FixIt Appliance Crew Your caller id phone number (516) 4…" at bounding box center [527, 259] width 312 height 470
paste input "619) 313-6941"
type input "(619) 313-6941"
click at [519, 354] on input "(___) ___-____" at bounding box center [546, 357] width 191 height 38
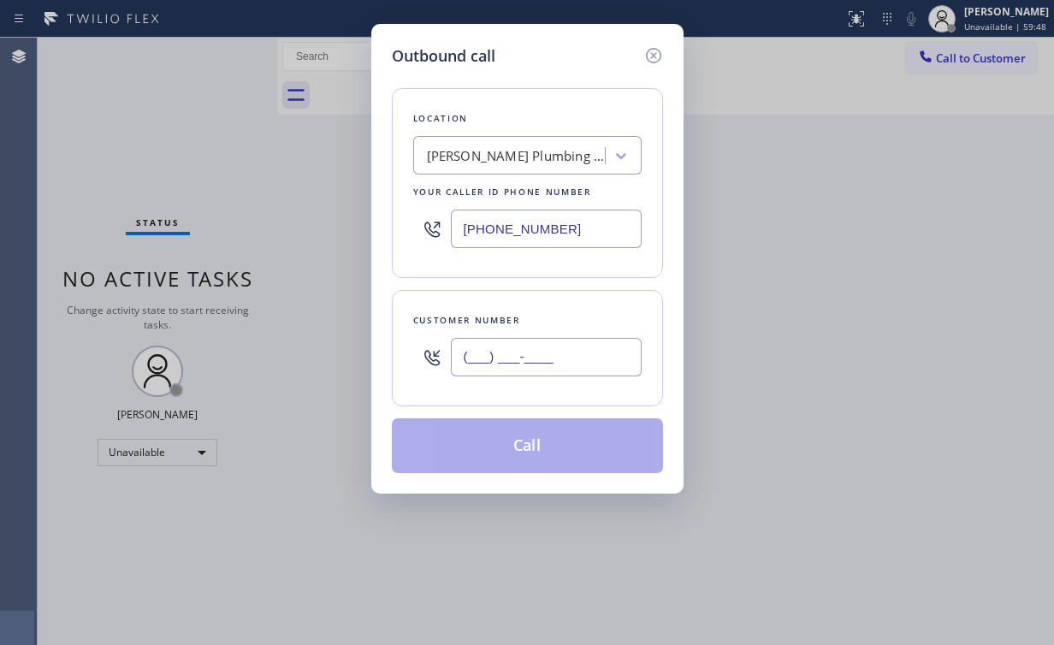
paste input "619) 319-0993"
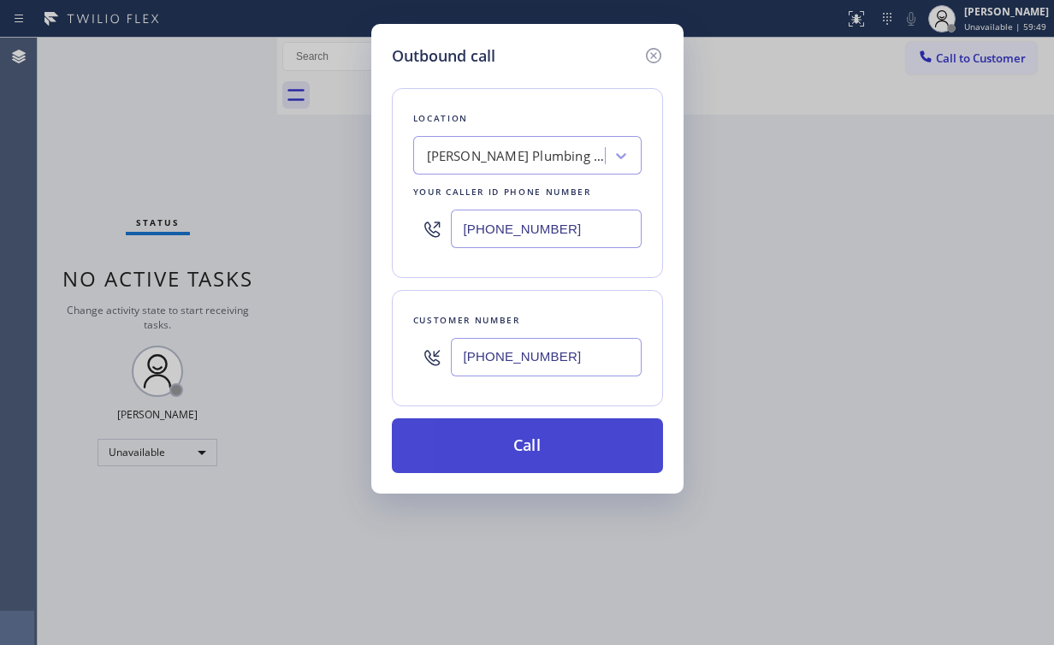
type input "(619) 319-0993"
click at [483, 430] on button "Call" at bounding box center [527, 445] width 271 height 55
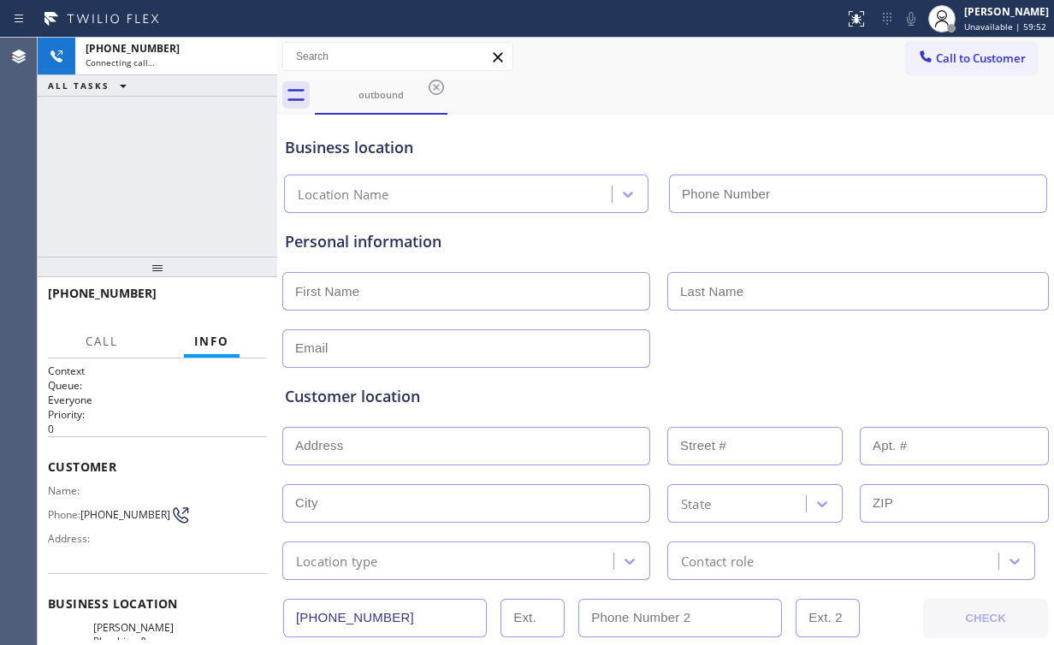
type input "(619) 313-6941"
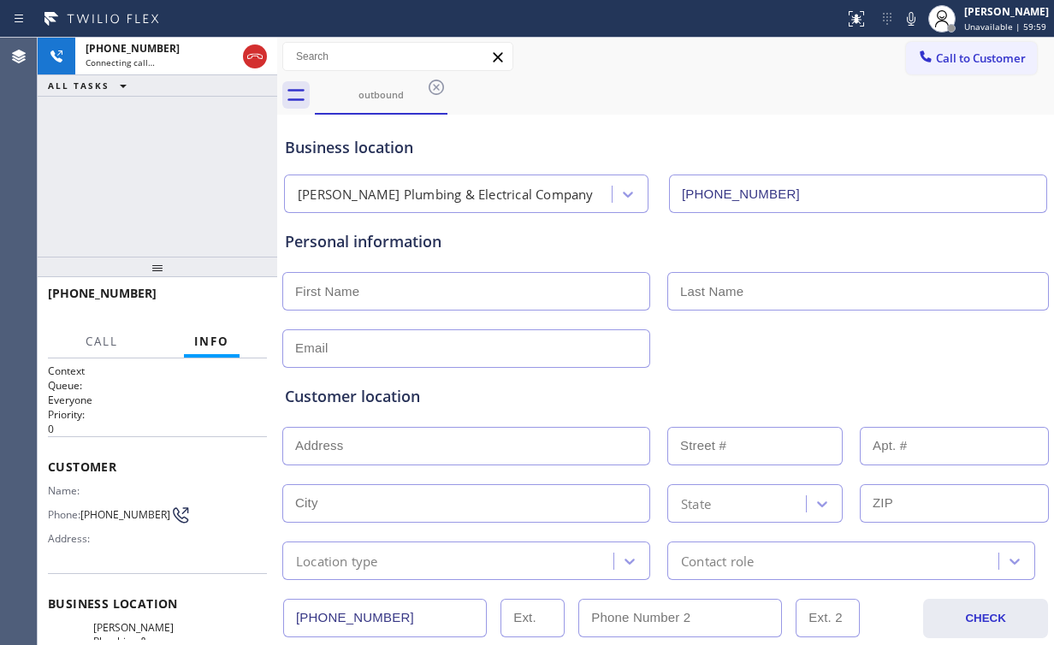
click at [203, 178] on div "+16193190993 Connecting call… ALL TASKS ALL TASKS ACTIVE TASKS TASKS IN WRAP UP" at bounding box center [158, 147] width 240 height 219
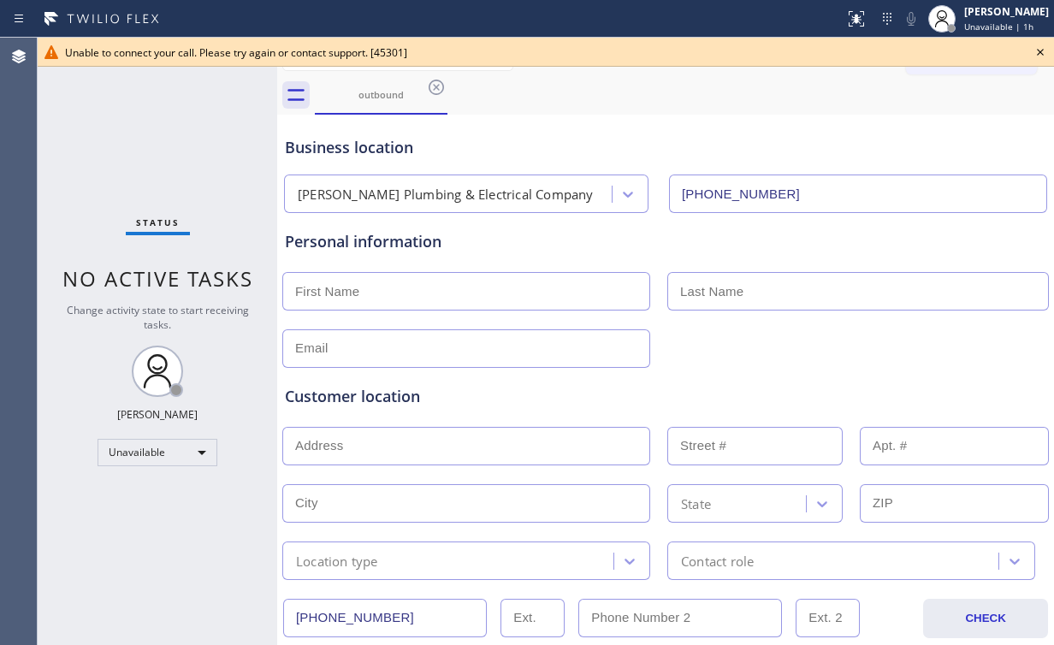
click at [1045, 51] on icon at bounding box center [1040, 52] width 21 height 21
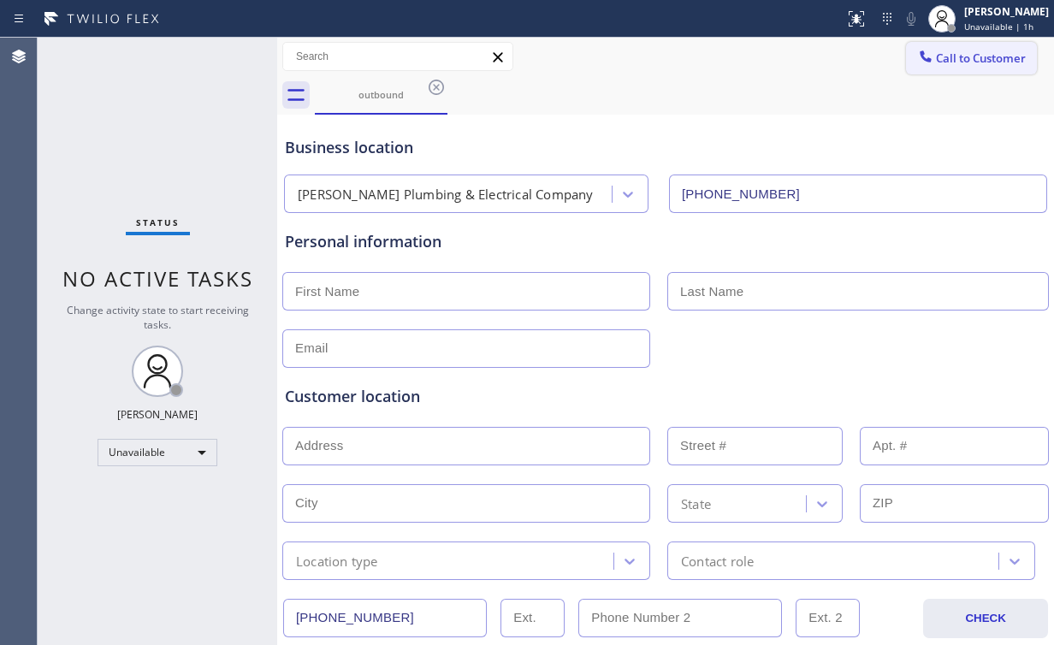
click at [917, 61] on icon at bounding box center [925, 56] width 17 height 17
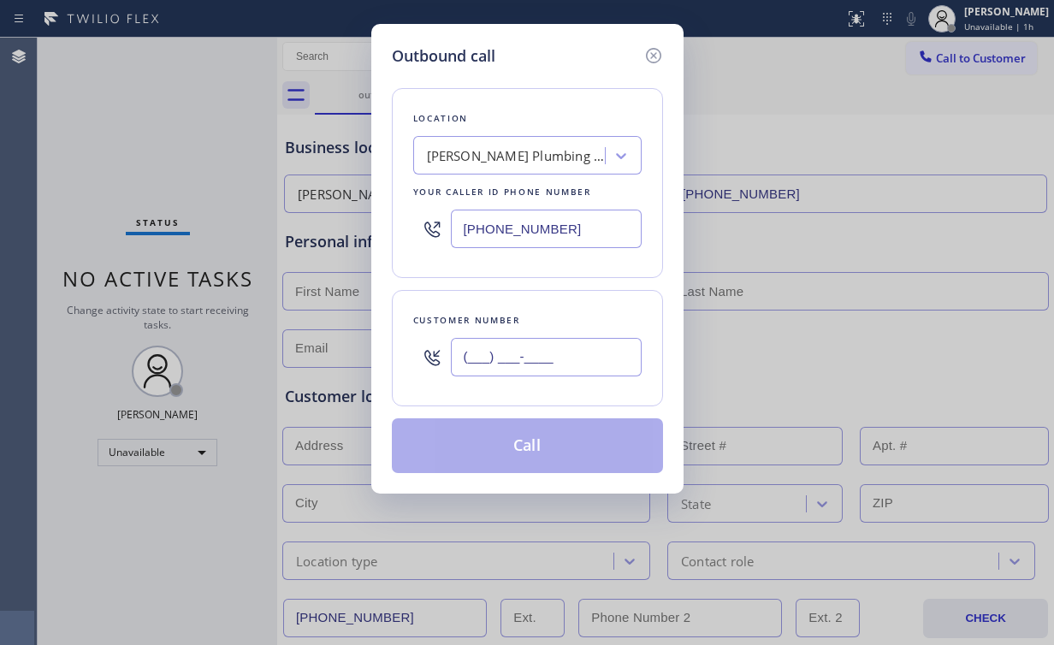
click at [547, 360] on input "(___) ___-____" at bounding box center [546, 357] width 191 height 38
paste input "619) 319-0993"
type input "(619) 319-0993"
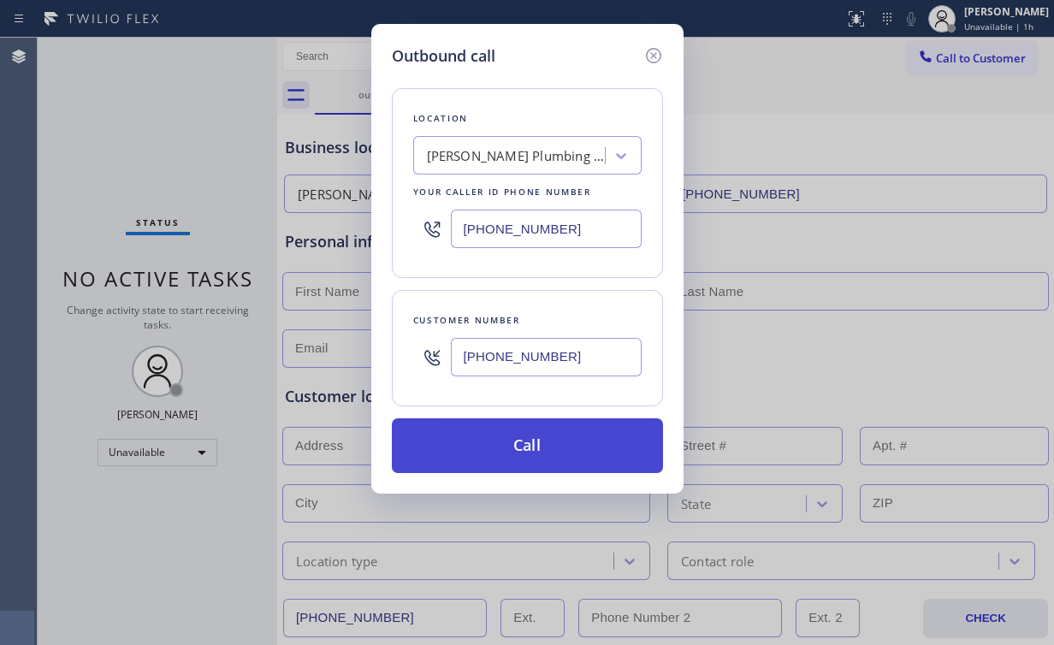
click at [482, 456] on button "Call" at bounding box center [527, 445] width 271 height 55
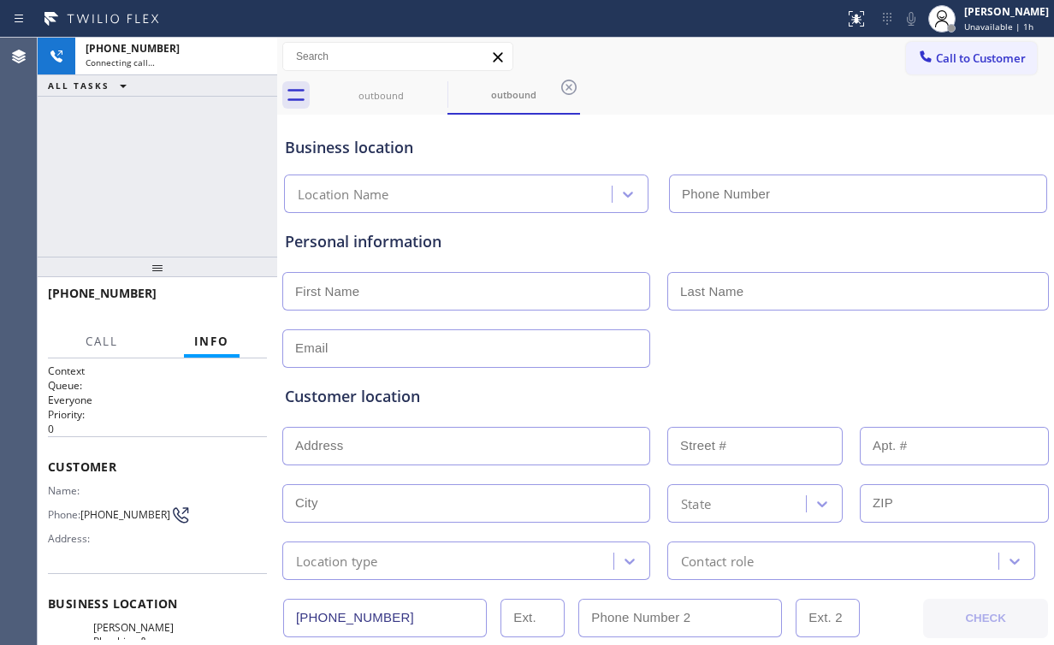
type input "(619) 313-6941"
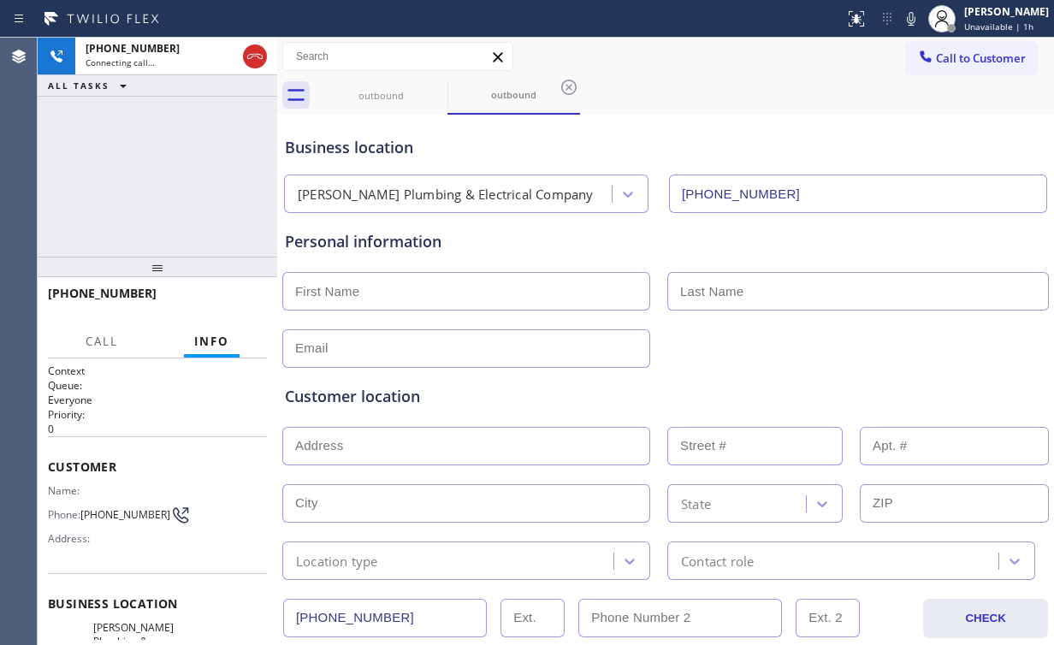
click at [182, 163] on div "+16193190993 Connecting call… ALL TASKS ALL TASKS ACTIVE TASKS TASKS IN WRAP UP" at bounding box center [158, 147] width 240 height 219
click at [363, 114] on div "Business location Reese Plumbing & Electrical Company (619) 313-6941" at bounding box center [665, 162] width 768 height 101
click at [400, 102] on div "outbound" at bounding box center [380, 95] width 129 height 38
click at [438, 86] on icon at bounding box center [436, 87] width 15 height 15
click at [147, 149] on div "+16193190993 Connecting call… ALL TASKS ALL TASKS ACTIVE TASKS TASKS IN WRAP UP" at bounding box center [158, 147] width 240 height 219
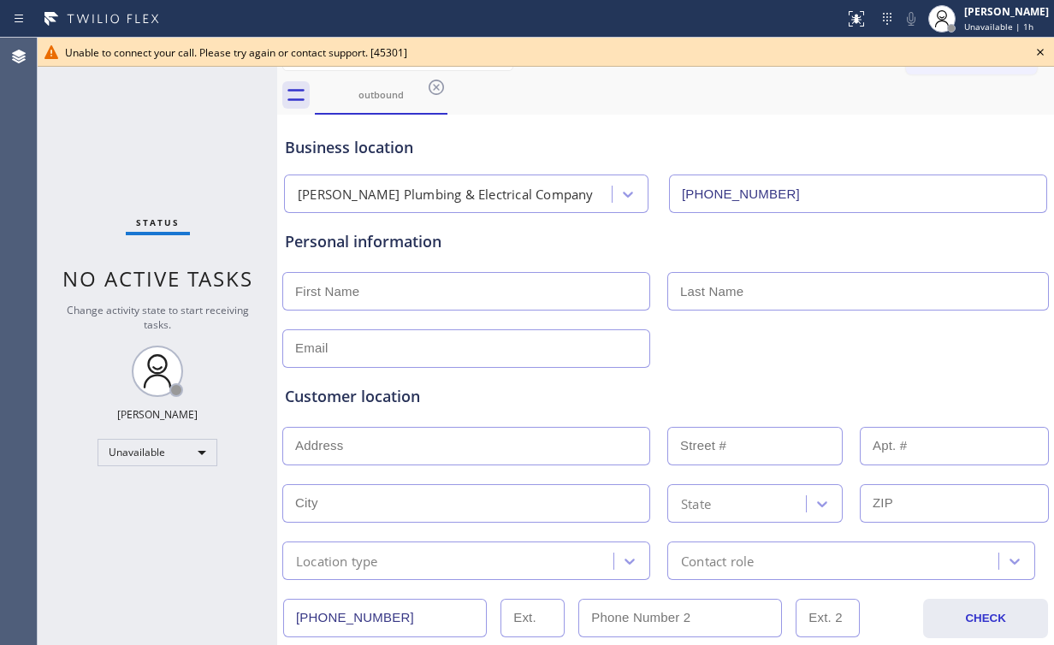
click at [441, 85] on icon at bounding box center [436, 87] width 21 height 21
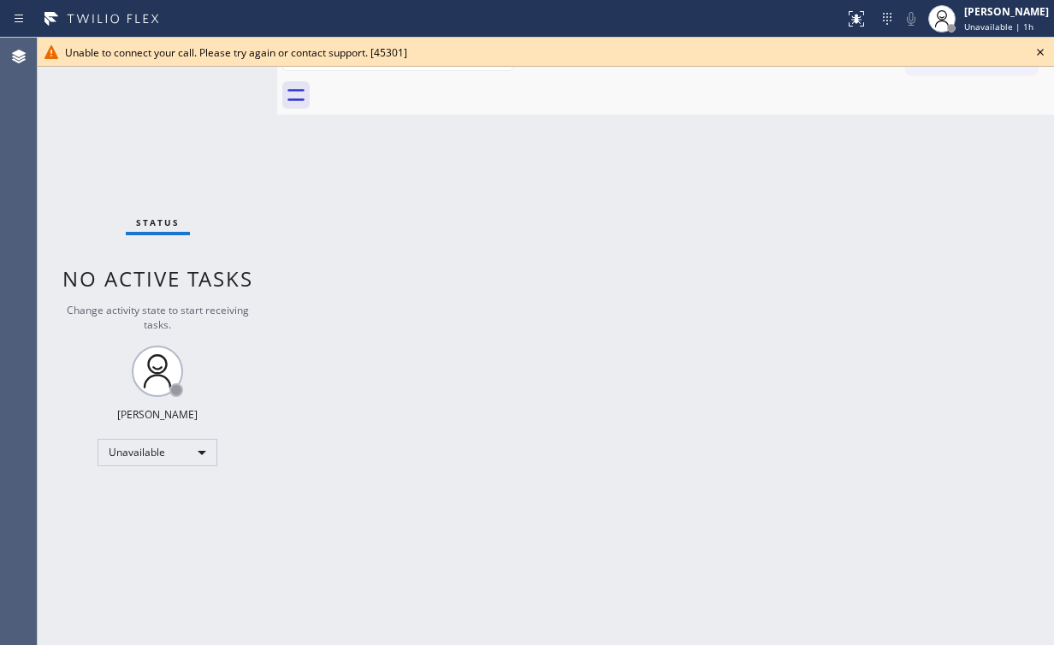
click at [1037, 49] on icon at bounding box center [1040, 52] width 7 height 7
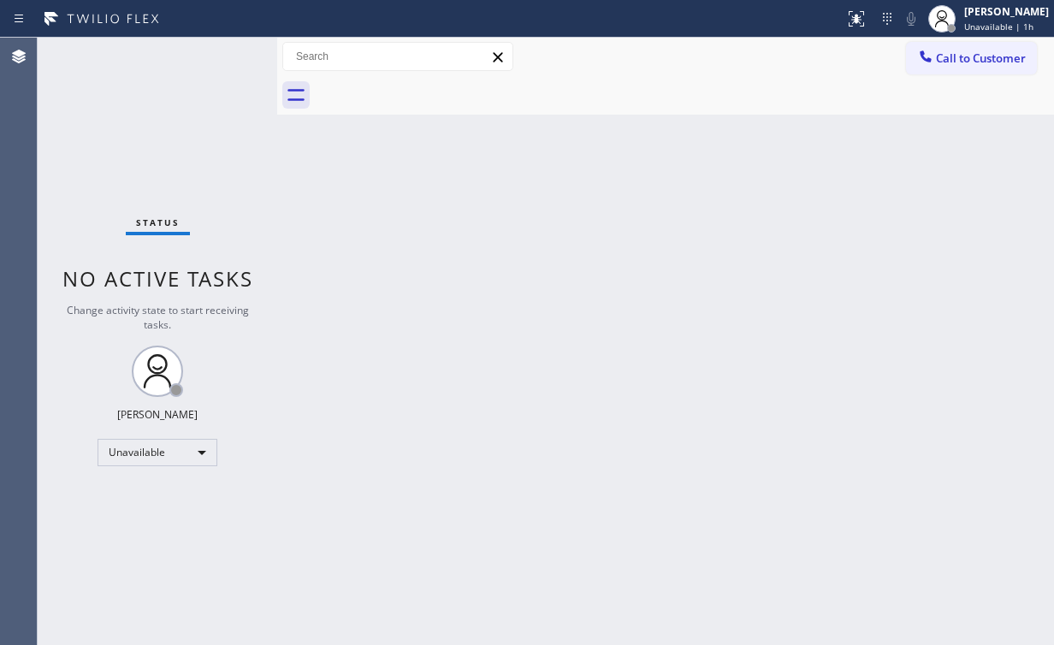
drag, startPoint x: 943, startPoint y: 55, endPoint x: 793, endPoint y: 159, distance: 182.5
click at [942, 56] on span "Call to Customer" at bounding box center [981, 57] width 90 height 15
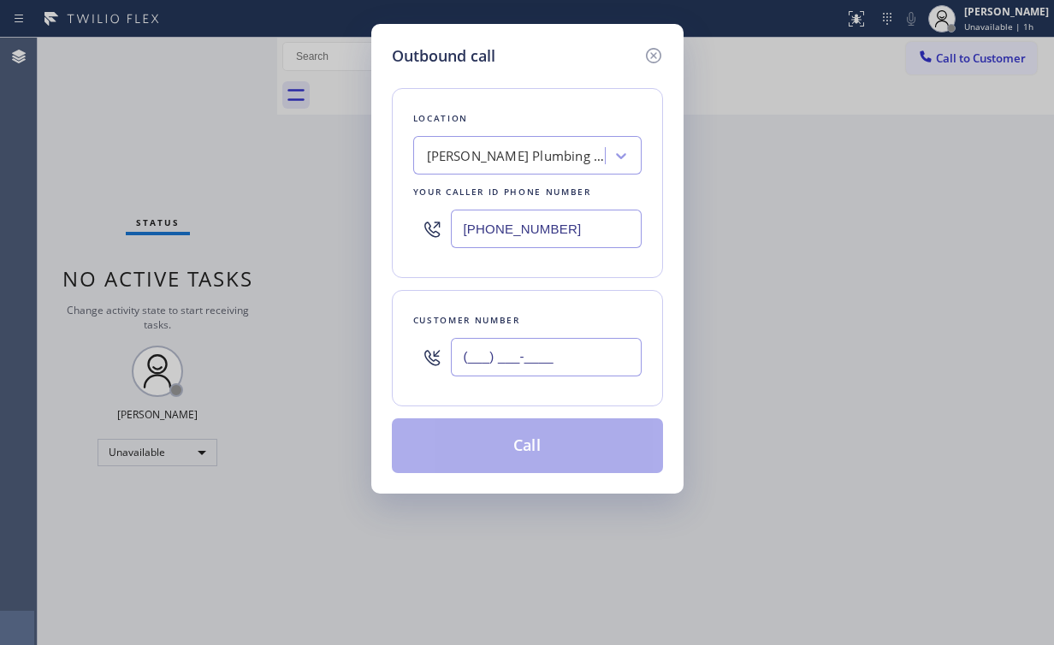
click at [553, 363] on input "(___) ___-____" at bounding box center [546, 357] width 191 height 38
paste input "619) 319-0993"
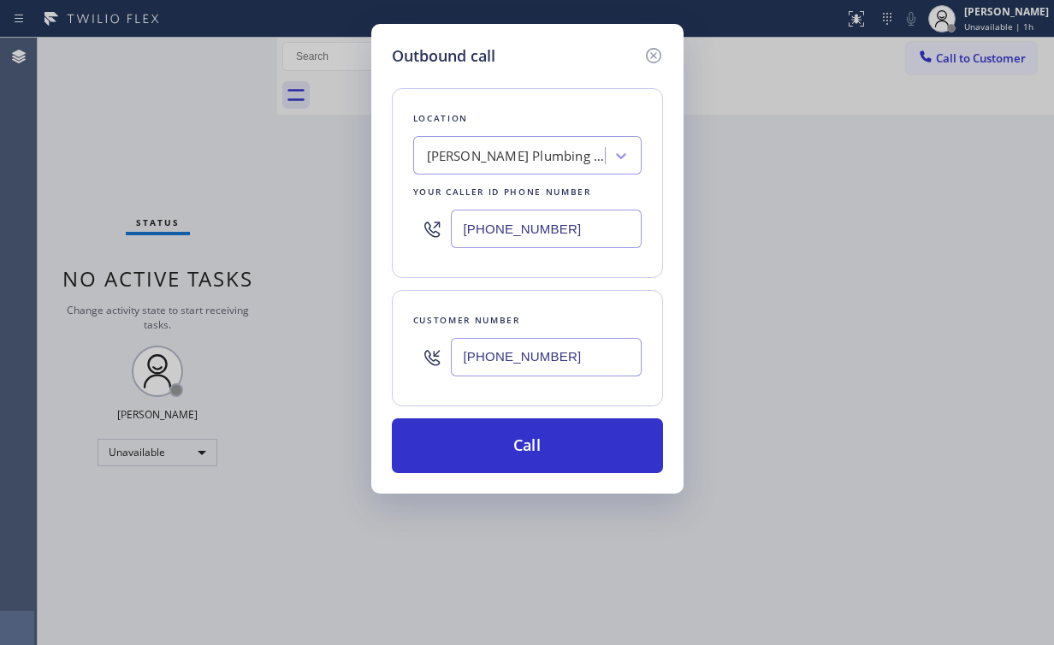
type input "(619) 319-0993"
click at [435, 601] on div "Outbound call Location Reese Plumbing & Electrical Company Your caller id phone…" at bounding box center [527, 322] width 1054 height 645
click at [398, 269] on div "Location Reese Plumbing & Electrical Company Your caller id phone number (619) …" at bounding box center [527, 183] width 271 height 190
drag, startPoint x: 583, startPoint y: 226, endPoint x: 246, endPoint y: 263, distance: 339.1
click at [404, 246] on div "Location Reese Plumbing & Electrical Company Your caller id phone number (619) …" at bounding box center [527, 183] width 271 height 190
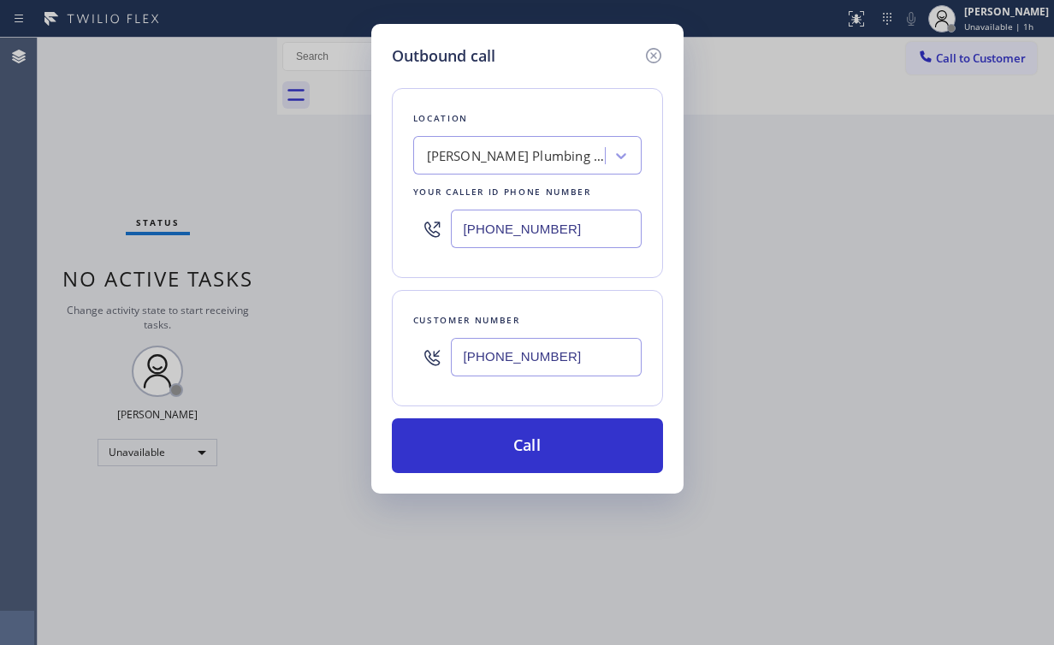
paste input "855) 731-4952"
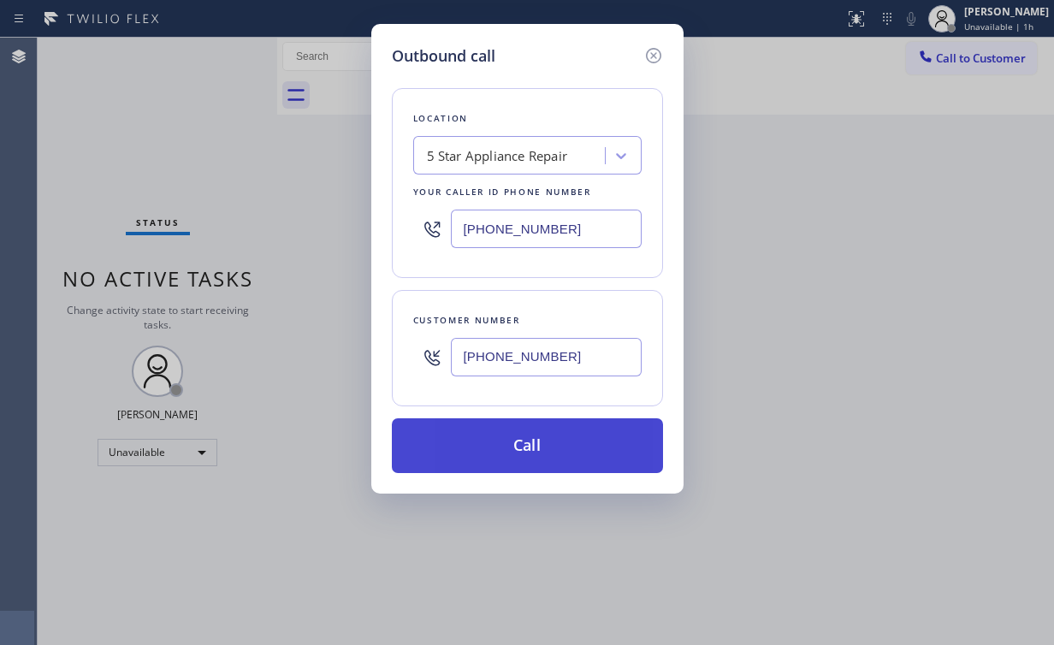
type input "(855) 731-4952"
click at [488, 423] on button "Call" at bounding box center [527, 445] width 271 height 55
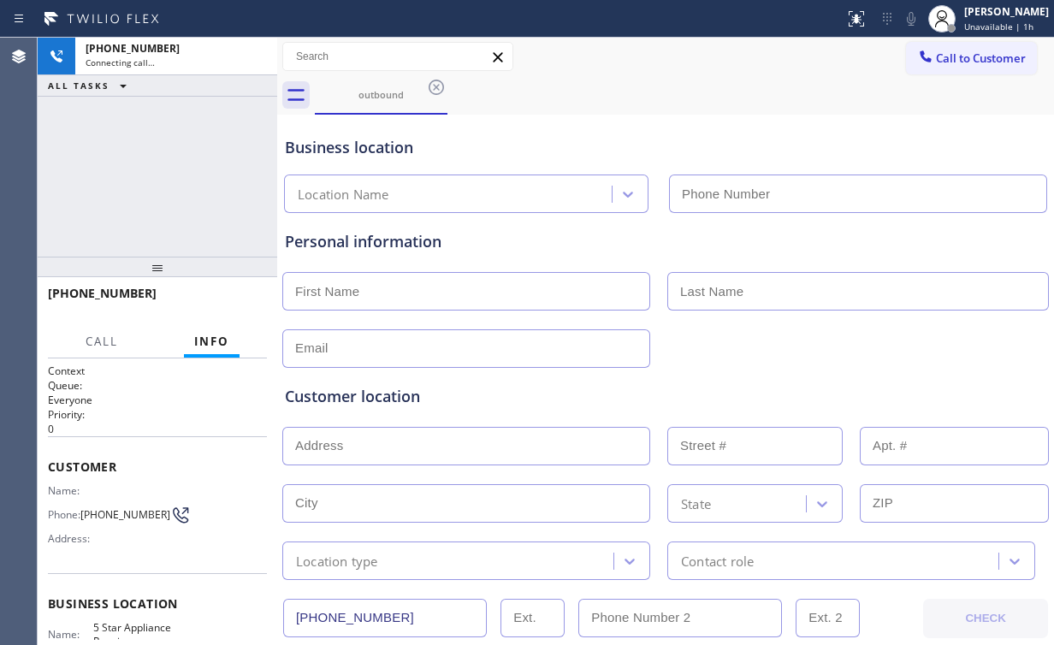
type input "(855) 731-4952"
click at [147, 148] on div "+16193190993 Connecting call… ALL TASKS ALL TASKS ACTIVE TASKS TASKS IN WRAP UP" at bounding box center [158, 147] width 240 height 219
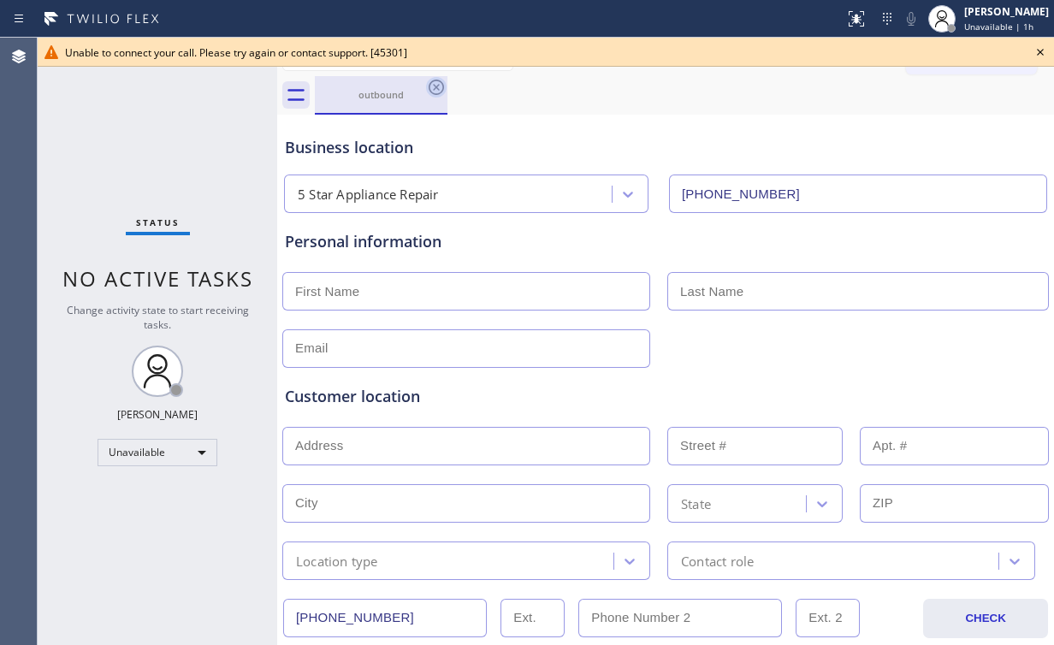
click at [435, 89] on icon at bounding box center [436, 87] width 15 height 15
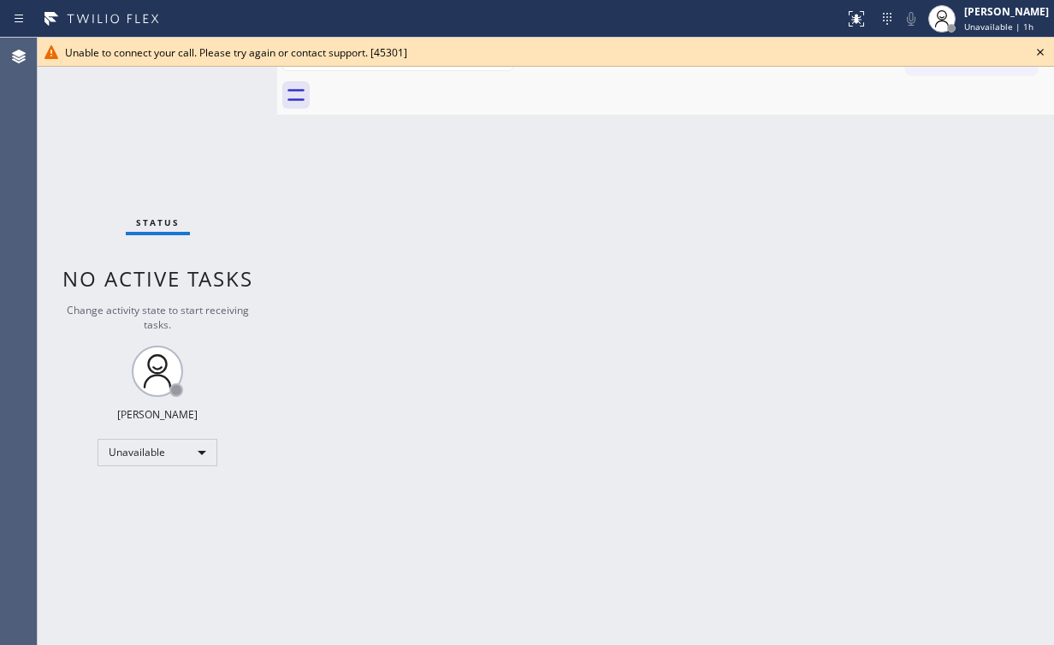
click at [571, 141] on div "Back to Dashboard Change Sender ID Customers Technicians Select a contact Outbo…" at bounding box center [665, 341] width 777 height 607
drag, startPoint x: 1040, startPoint y: 52, endPoint x: 978, endPoint y: 121, distance: 93.3
click at [1040, 51] on icon at bounding box center [1040, 52] width 7 height 7
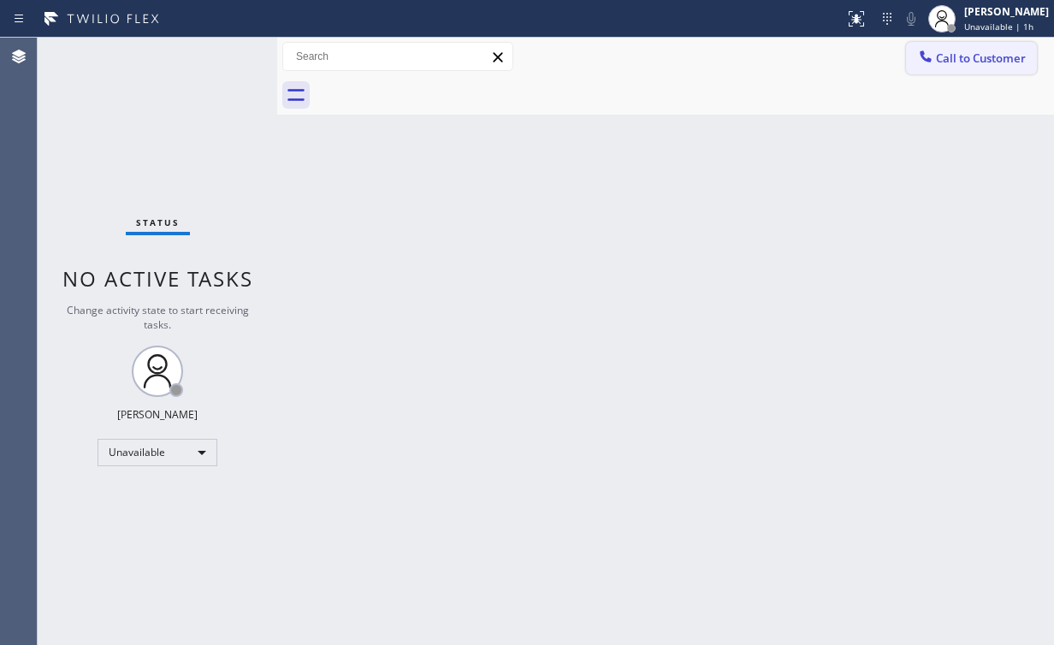
click at [966, 50] on span "Call to Customer" at bounding box center [981, 57] width 90 height 15
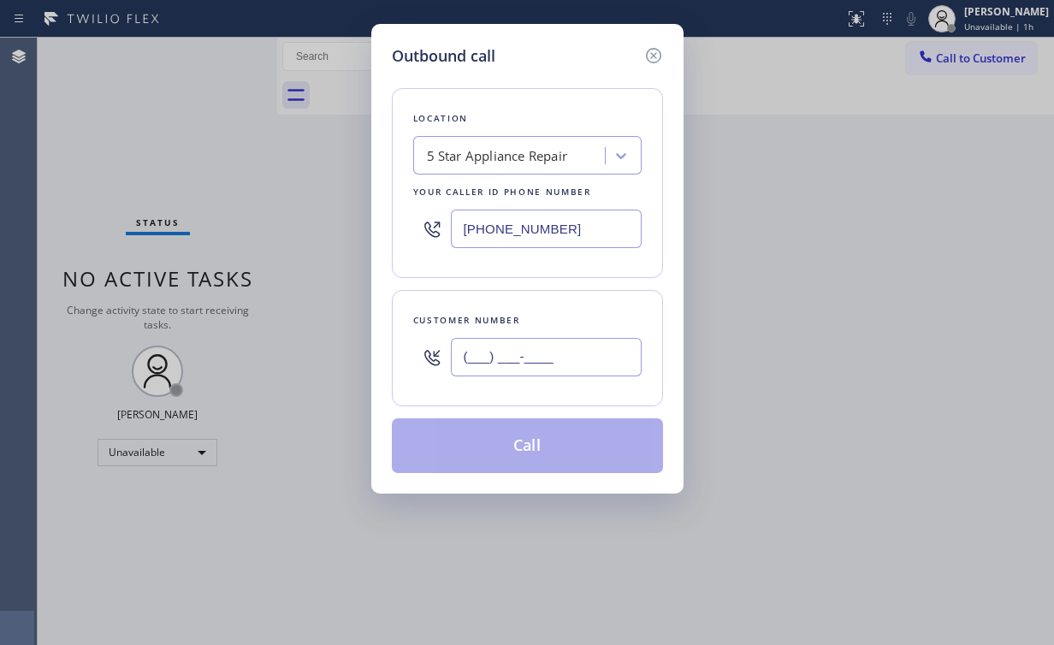
click at [530, 356] on input "(___) ___-____" at bounding box center [546, 357] width 191 height 38
paste input "619) 319-0993"
type input "(619) 319-0993"
click at [511, 441] on button "Call" at bounding box center [527, 445] width 271 height 55
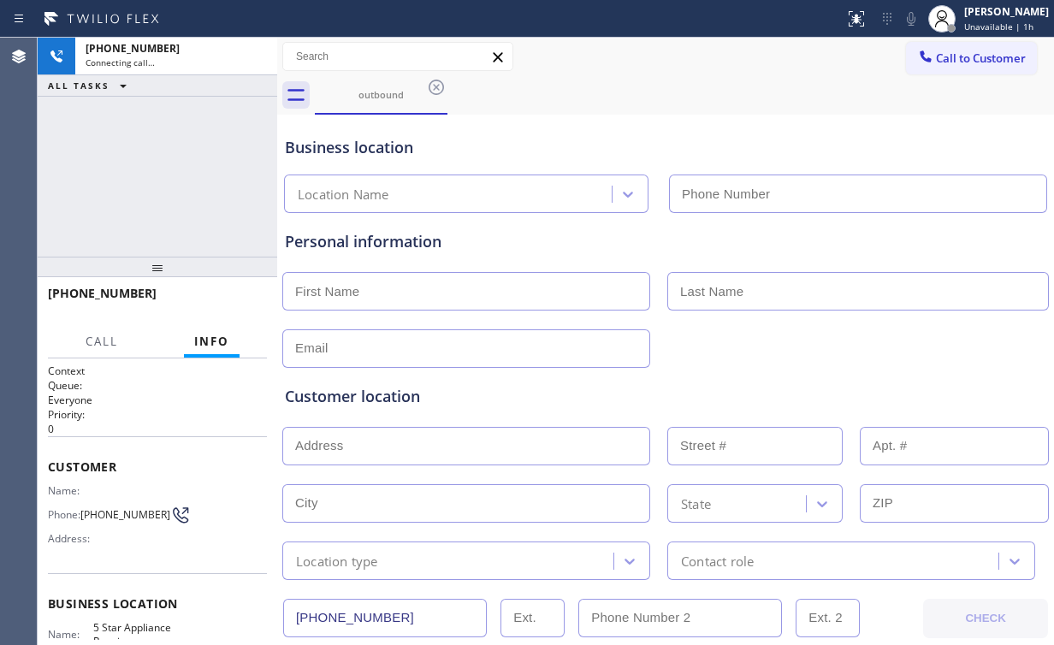
type input "(855) 731-4952"
click at [171, 163] on div "+16193190993 Connecting call… ALL TASKS ALL TASKS ACTIVE TASKS TASKS IN WRAP UP" at bounding box center [158, 147] width 240 height 219
drag, startPoint x: 246, startPoint y: 58, endPoint x: 293, endPoint y: 62, distance: 47.2
click at [247, 58] on icon at bounding box center [255, 56] width 21 height 21
drag, startPoint x: 662, startPoint y: 128, endPoint x: 928, endPoint y: 71, distance: 272.1
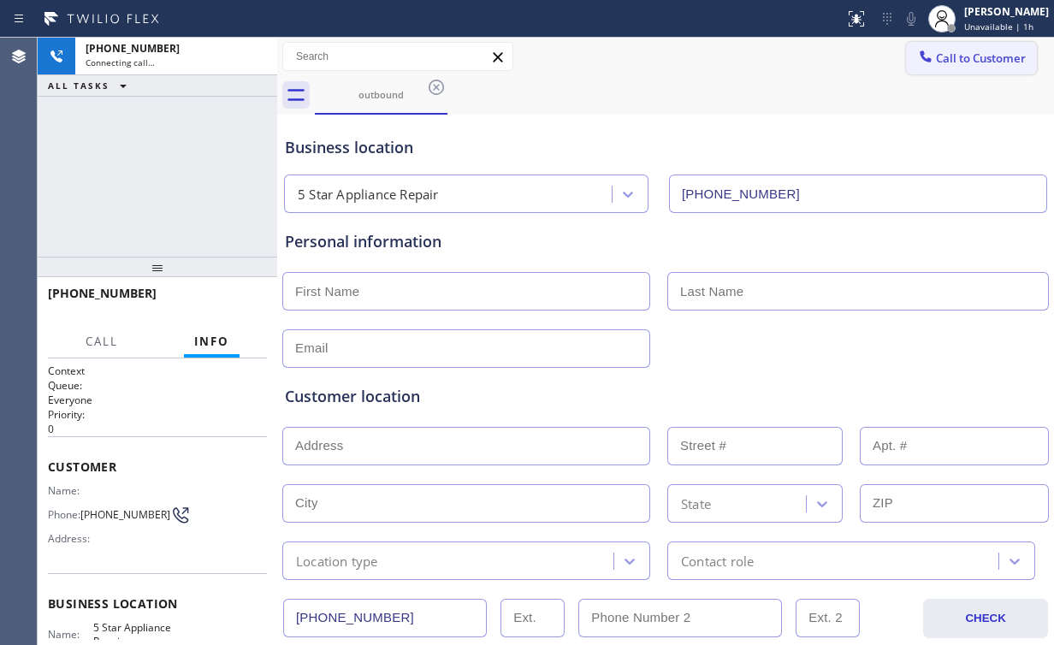
click at [675, 127] on div "Business location 5 Star Appliance Repair (855) 731-4952" at bounding box center [665, 166] width 768 height 94
click at [940, 68] on button "Call to Customer" at bounding box center [971, 58] width 131 height 33
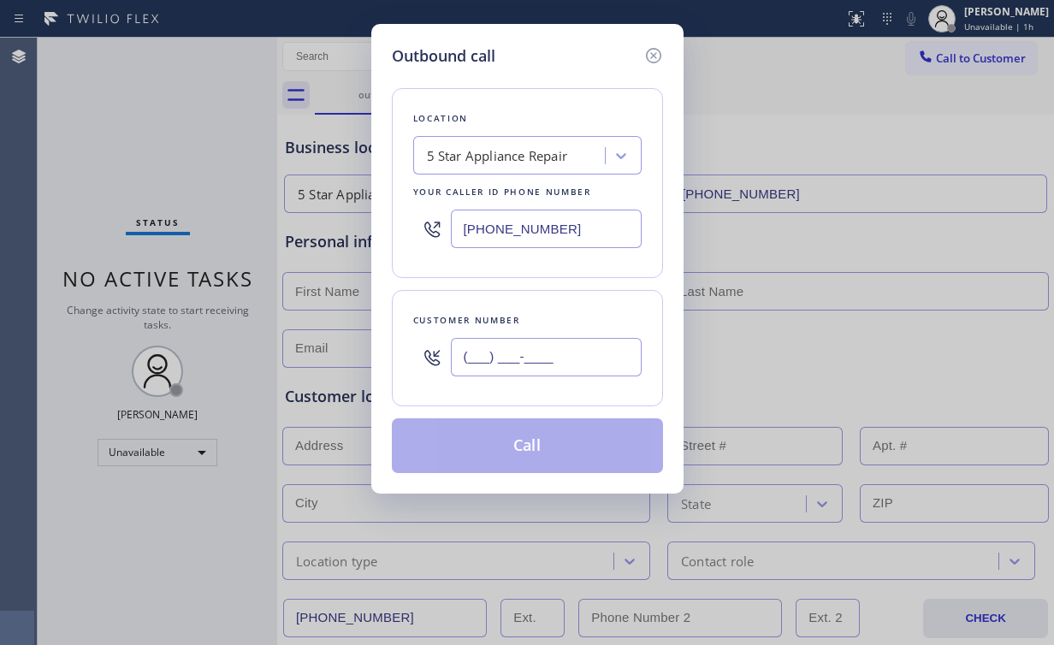
click at [554, 339] on input "(___) ___-____" at bounding box center [546, 357] width 191 height 38
paste input "619) 319-0993"
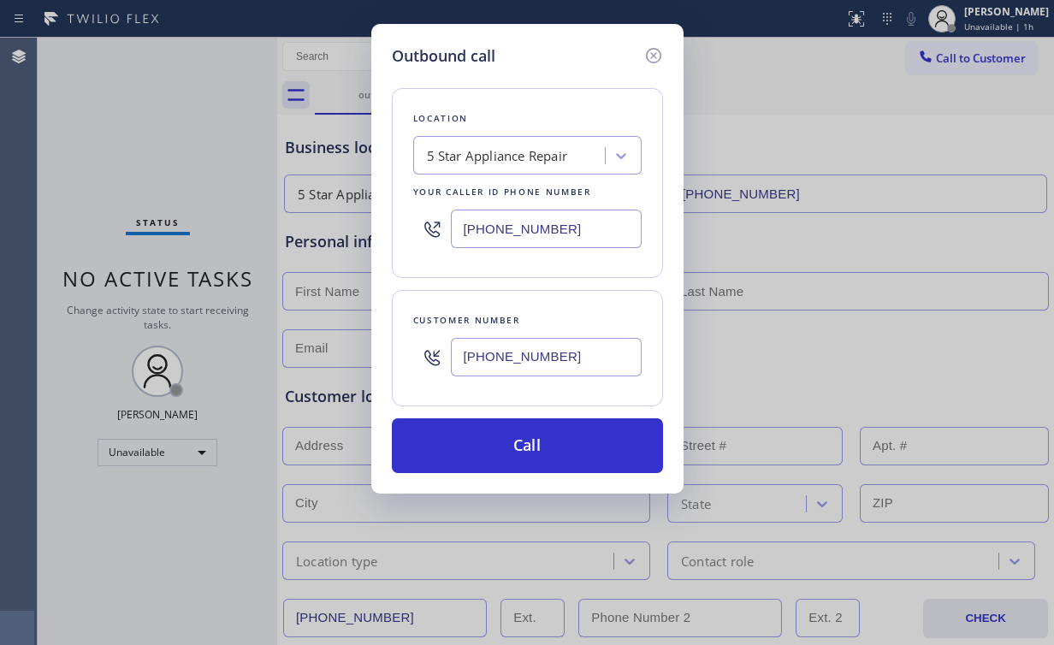
type input "(619) 319-0993"
drag, startPoint x: 387, startPoint y: 236, endPoint x: 448, endPoint y: 235, distance: 61.6
click at [388, 236] on div "Outbound call Location 5 Star Appliance Repair Your caller id phone number (855…" at bounding box center [527, 259] width 312 height 470
drag, startPoint x: 552, startPoint y: 229, endPoint x: 387, endPoint y: 238, distance: 165.3
click at [387, 237] on div "Outbound call Location 5 Star Appliance Repair Your caller id phone number (855…" at bounding box center [527, 259] width 312 height 470
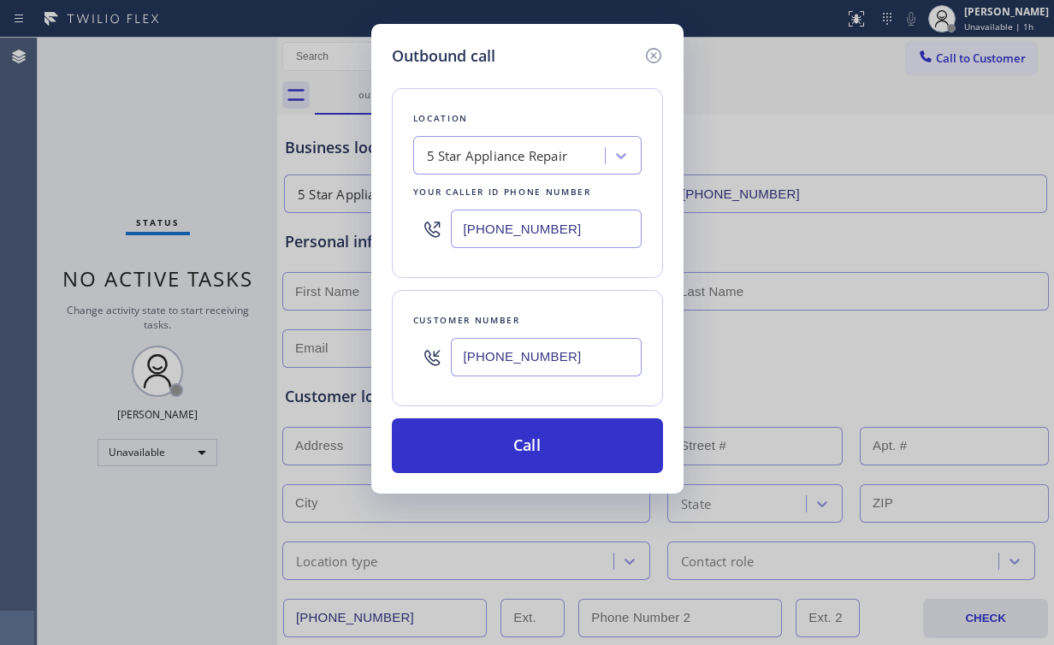
paste input "77) 777-0796"
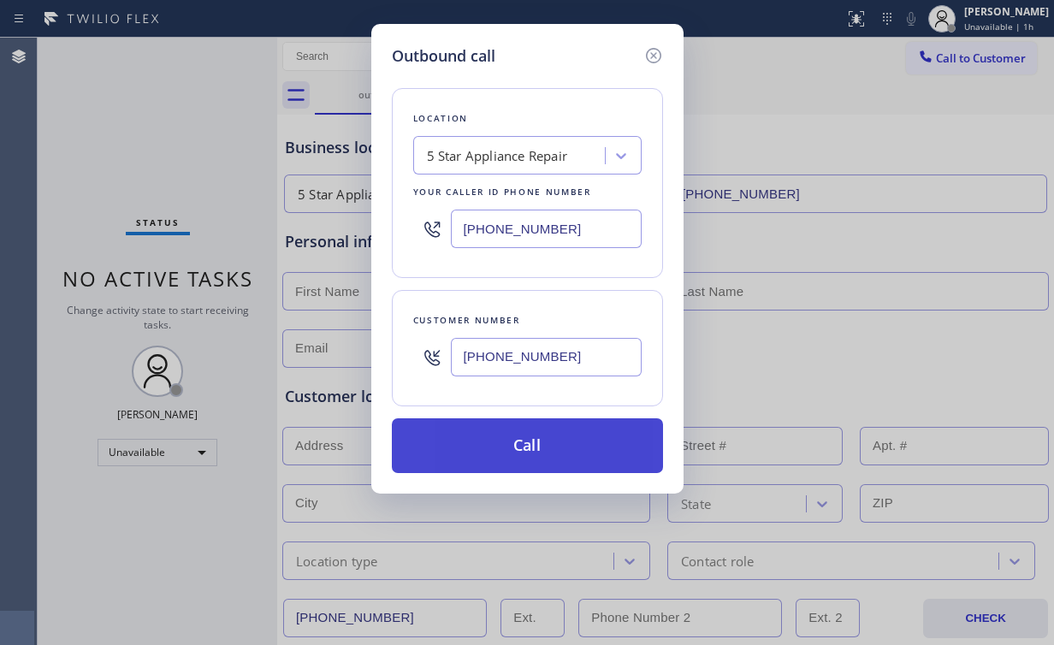
type input "(877) 777-0796"
click at [533, 442] on button "Call" at bounding box center [527, 445] width 271 height 55
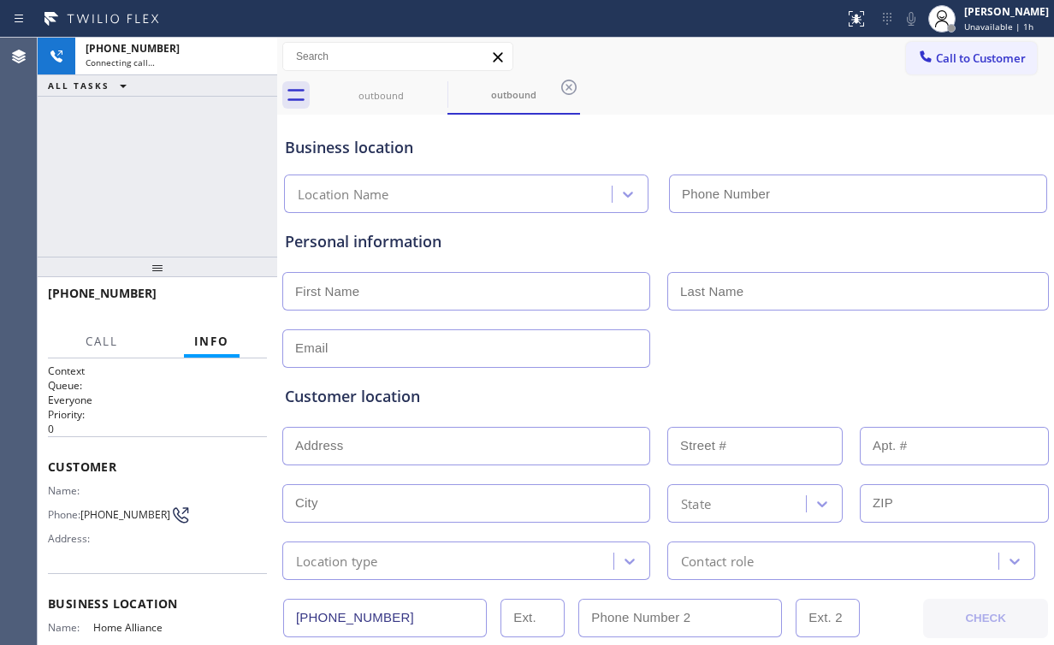
type input "(877) 777-0796"
click at [222, 176] on div "+16193190993 Connecting call… ALL TASKS ALL TASKS ACTIVE TASKS TASKS IN WRAP UP" at bounding box center [158, 147] width 240 height 219
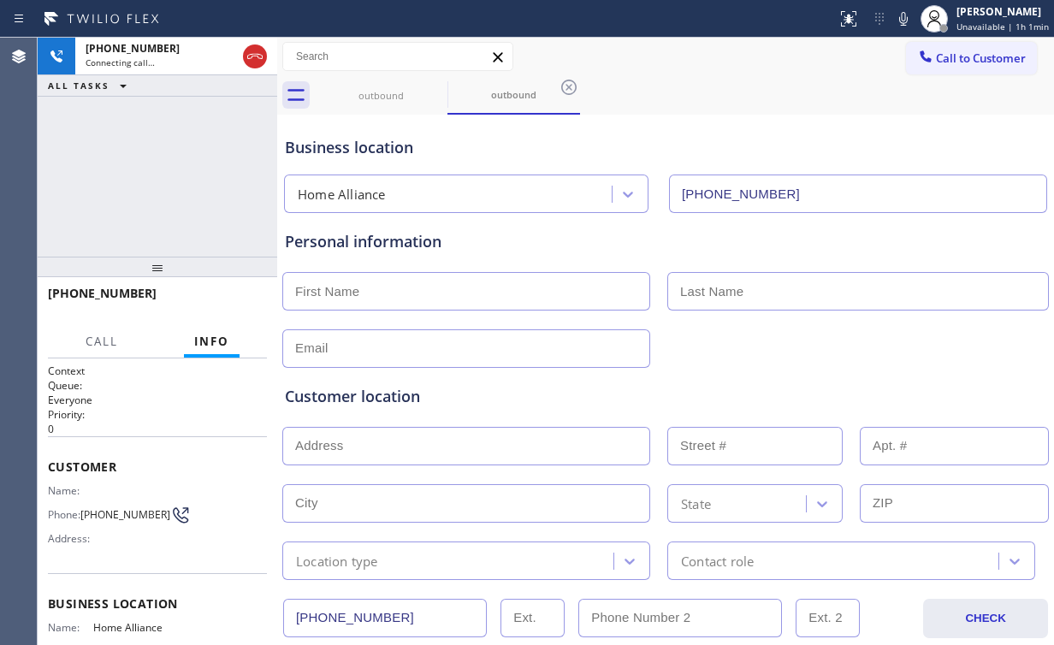
click at [164, 175] on div "+16193190993 Connecting call… ALL TASKS ALL TASKS ACTIVE TASKS TASKS IN WRAP UP" at bounding box center [158, 147] width 240 height 219
click at [165, 172] on div "+16193190993 Connecting call… ALL TASKS ALL TASKS ACTIVE TASKS TASKS IN WRAP UP" at bounding box center [158, 147] width 240 height 219
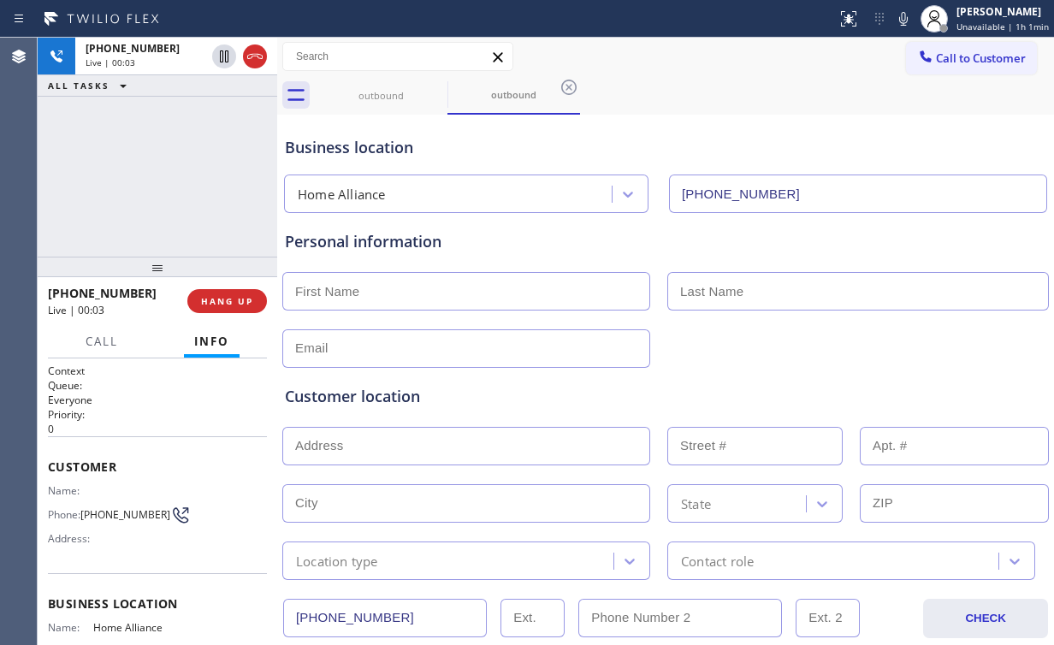
click at [168, 173] on div "+16193190993 Live | 00:03 ALL TASKS ALL TASKS ACTIVE TASKS TASKS IN WRAP UP" at bounding box center [158, 147] width 240 height 219
click at [168, 173] on div "+16193190993 Live | 00:05 ALL TASKS ALL TASKS ACTIVE TASKS TASKS IN WRAP UP" at bounding box center [158, 147] width 240 height 219
click at [170, 175] on div "+16193190993 Live | 00:14 ALL TASKS ALL TASKS ACTIVE TASKS TASKS IN WRAP UP" at bounding box center [158, 147] width 240 height 219
click at [170, 175] on div "+16193190993 Live | 00:15 ALL TASKS ALL TASKS ACTIVE TASKS TASKS IN WRAP UP" at bounding box center [158, 147] width 240 height 219
click at [169, 175] on div "+16193190993 Live | 00:19 ALL TASKS ALL TASKS ACTIVE TASKS TASKS IN WRAP UP" at bounding box center [158, 147] width 240 height 219
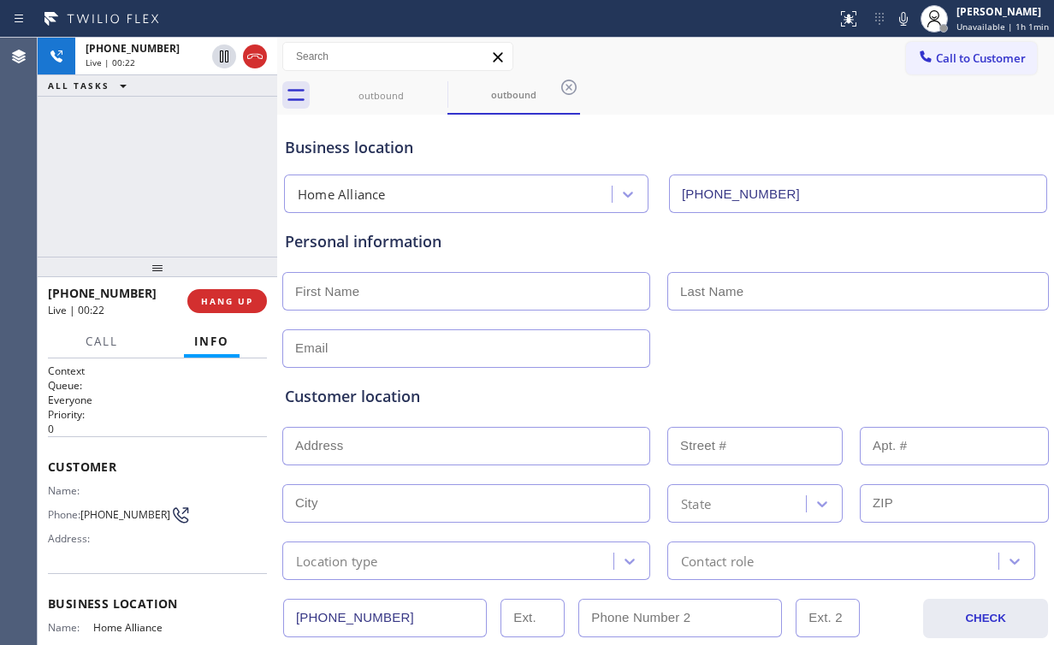
click at [169, 175] on div "+16193190993 Live | 00:22 ALL TASKS ALL TASKS ACTIVE TASKS TASKS IN WRAP UP" at bounding box center [158, 147] width 240 height 219
click at [234, 298] on span "HANG UP" at bounding box center [227, 301] width 52 height 12
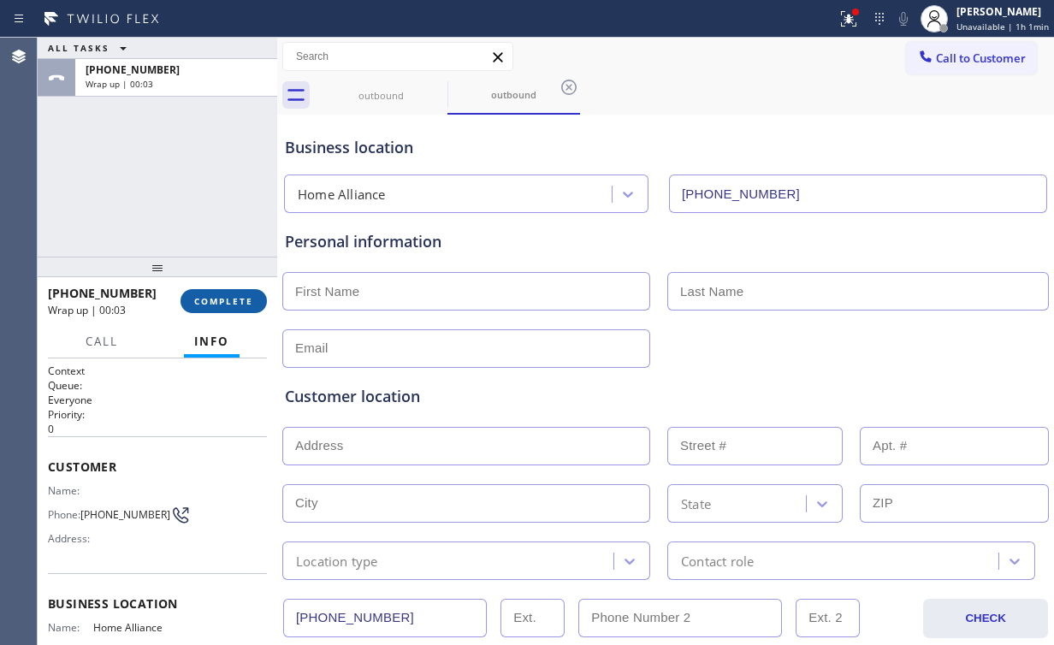
click at [233, 298] on span "COMPLETE" at bounding box center [223, 301] width 59 height 12
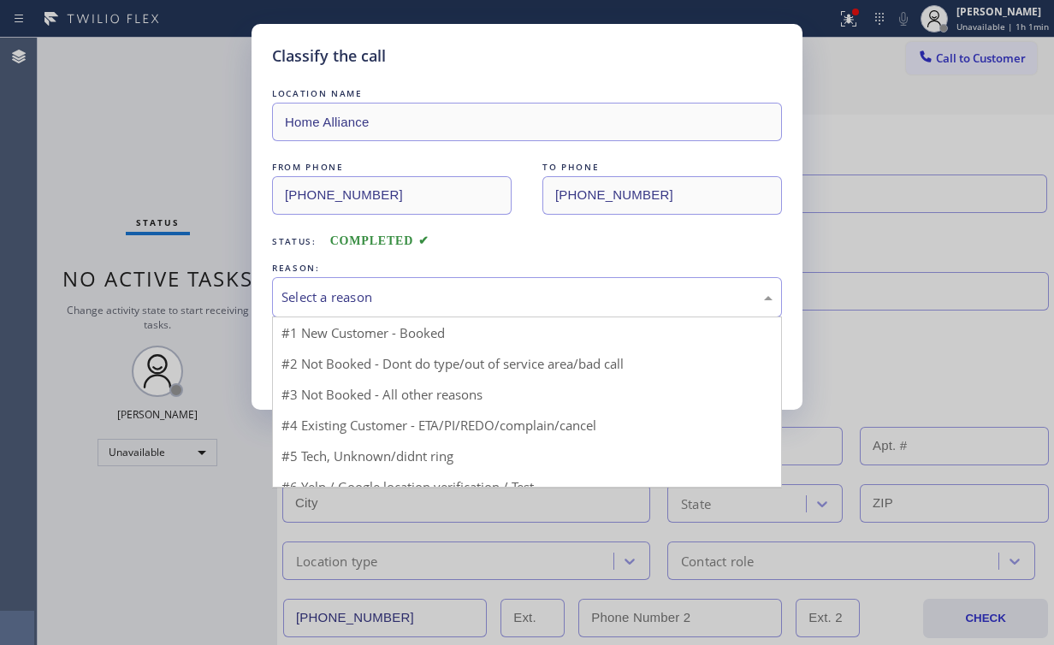
click at [323, 290] on div "Select a reason" at bounding box center [526, 297] width 491 height 20
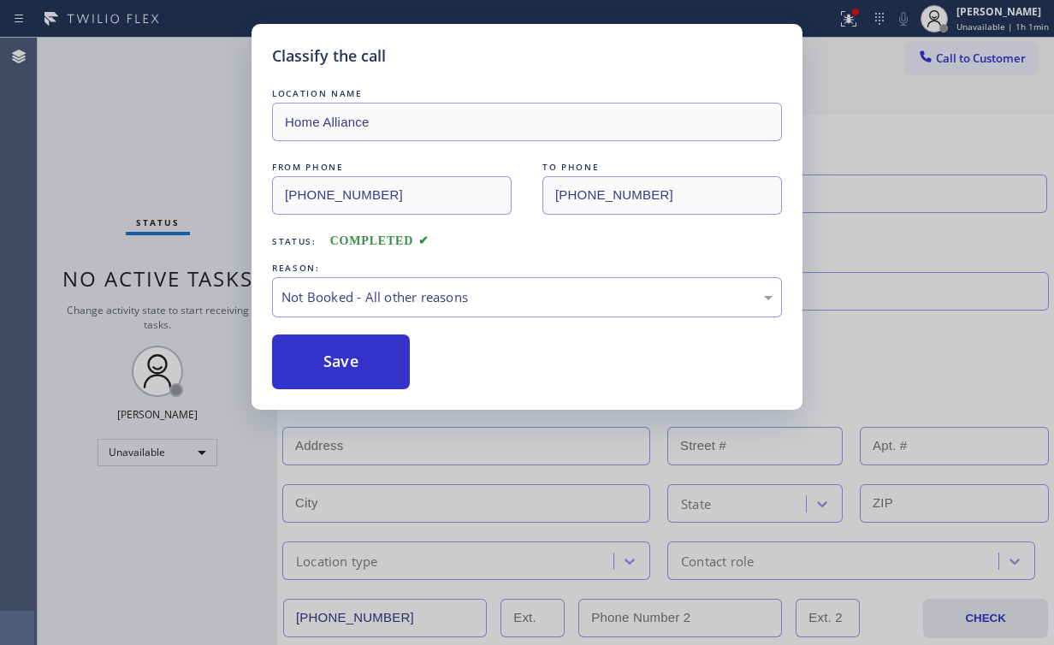
drag, startPoint x: 324, startPoint y: 369, endPoint x: 308, endPoint y: 332, distance: 40.2
click at [324, 368] on button "Save" at bounding box center [341, 361] width 138 height 55
click at [129, 121] on div "Classify the call LOCATION NAME Home Alliance FROM PHONE (877) 777-0796 TO PHON…" at bounding box center [527, 322] width 1054 height 645
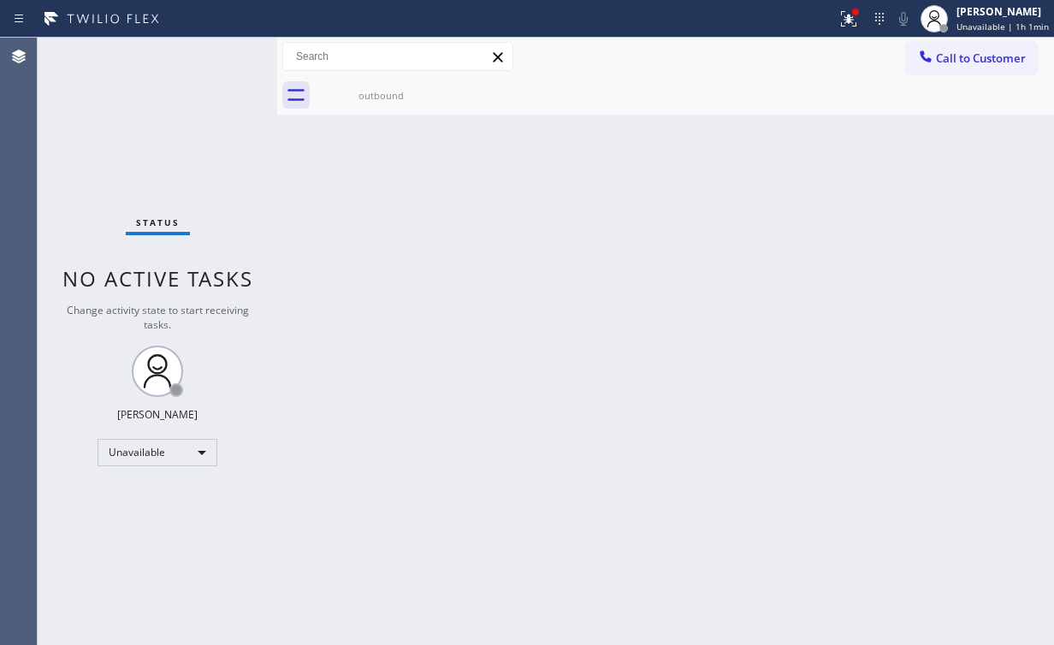
drag, startPoint x: 855, startPoint y: 18, endPoint x: 856, endPoint y: 37, distance: 18.8
click at [856, 18] on icon at bounding box center [848, 19] width 21 height 21
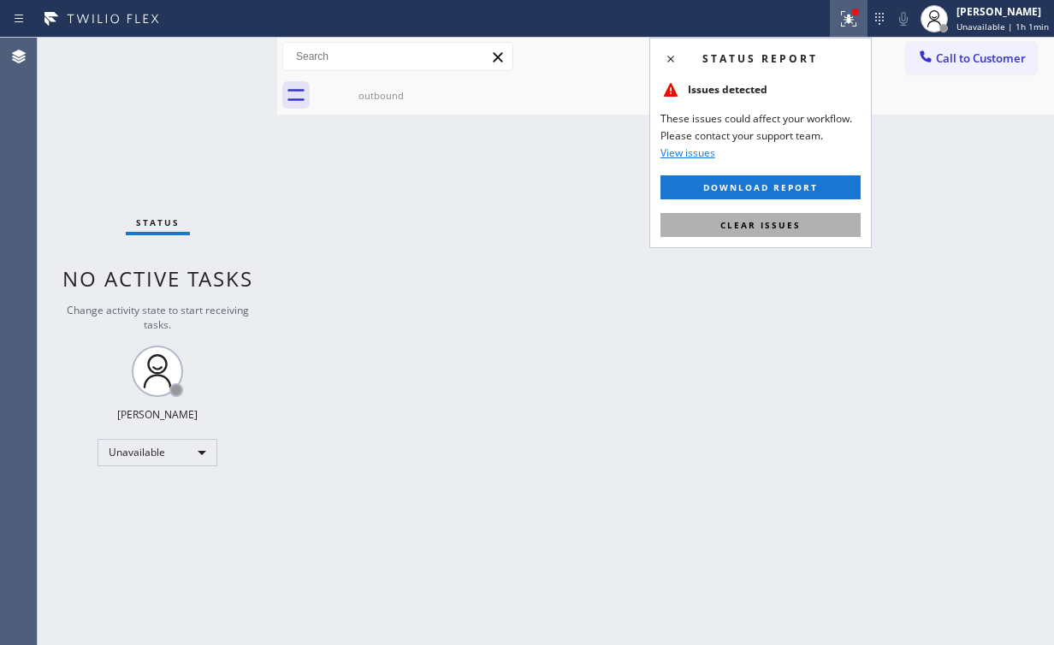
click at [790, 226] on span "Clear issues" at bounding box center [760, 225] width 80 height 12
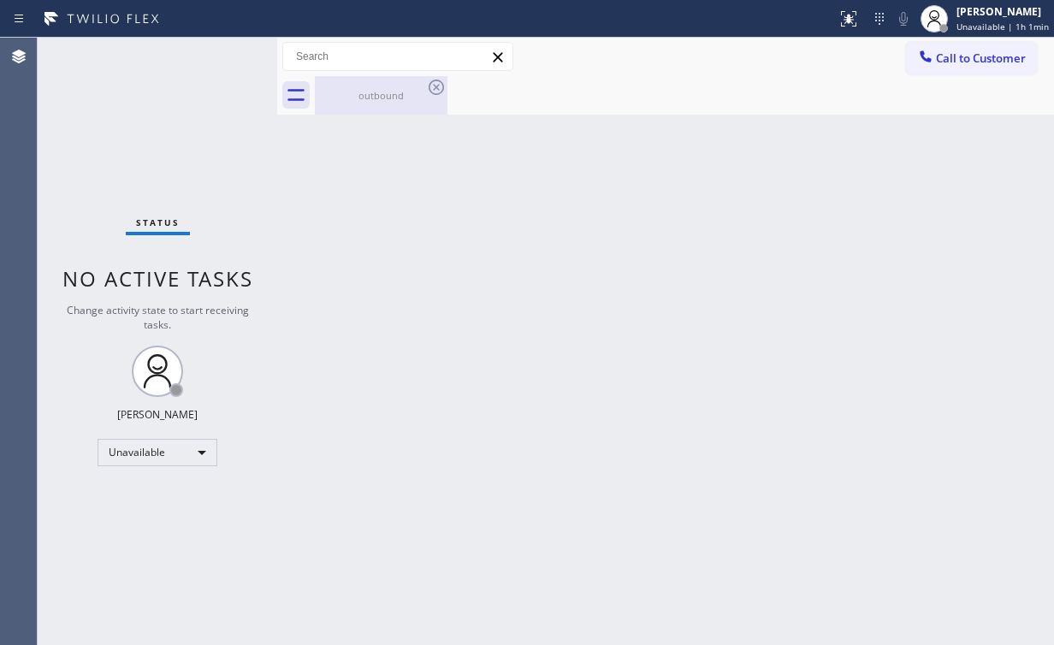
click at [379, 96] on div "outbound" at bounding box center [380, 95] width 129 height 13
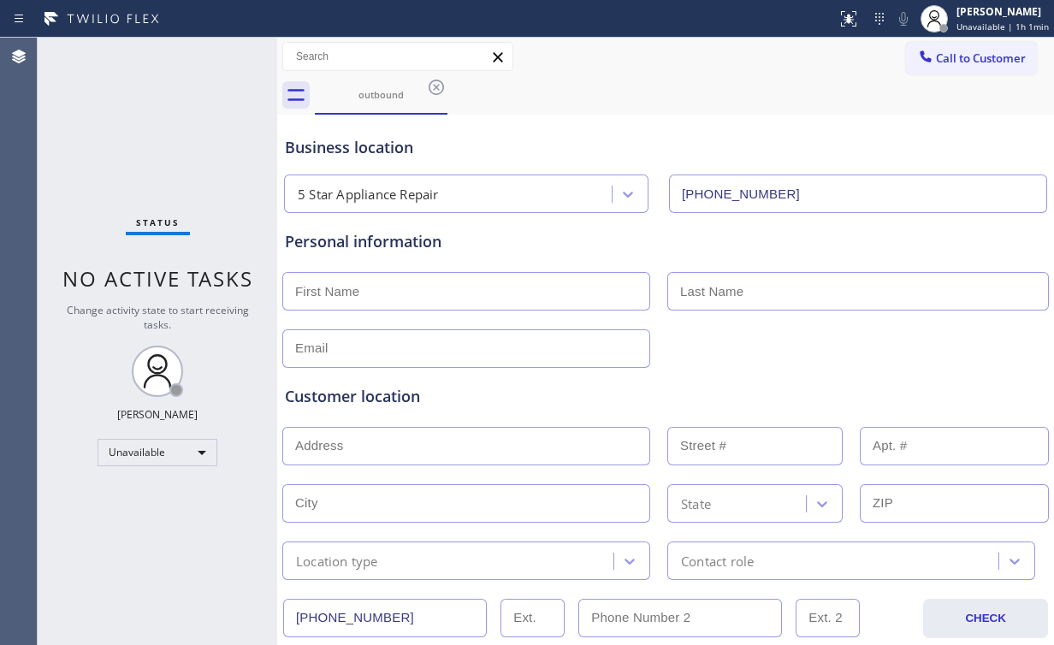
drag, startPoint x: 434, startPoint y: 90, endPoint x: 492, endPoint y: 126, distance: 68.4
click at [435, 89] on icon at bounding box center [436, 87] width 15 height 15
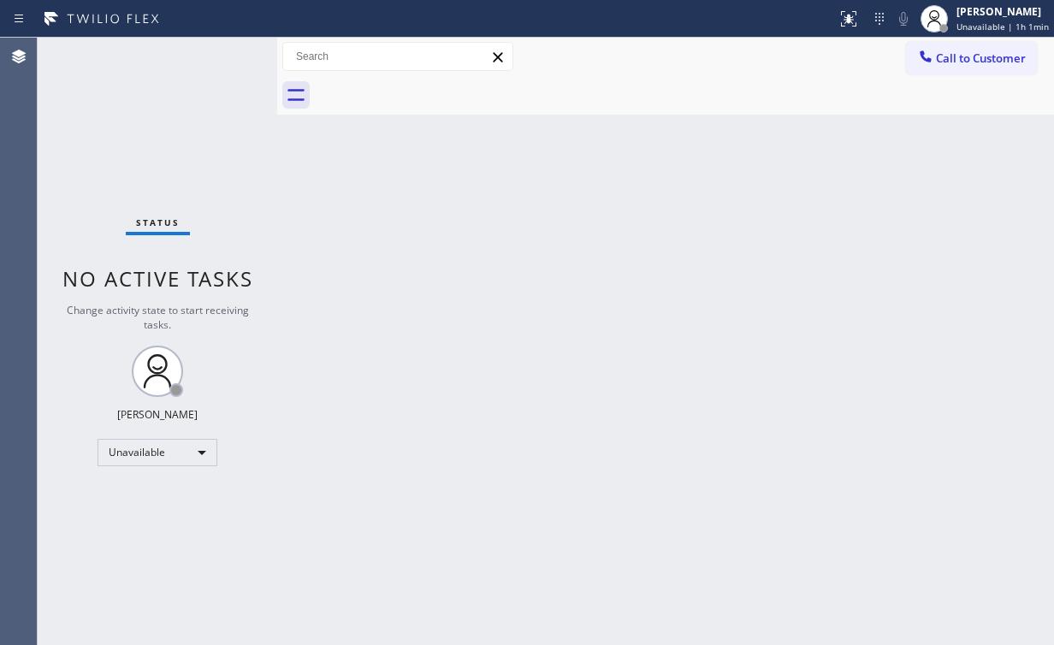
drag, startPoint x: 595, startPoint y: 253, endPoint x: 566, endPoint y: 231, distance: 35.9
click at [581, 242] on div "Back to Dashboard Change Sender ID Customers Technicians Select a contact Outbo…" at bounding box center [665, 341] width 777 height 607
click at [116, 141] on div "Status No active tasks Change activity state to start receiving tasks. Arnold V…" at bounding box center [158, 345] width 240 height 614
click at [950, 64] on span "Call to Customer" at bounding box center [981, 57] width 90 height 15
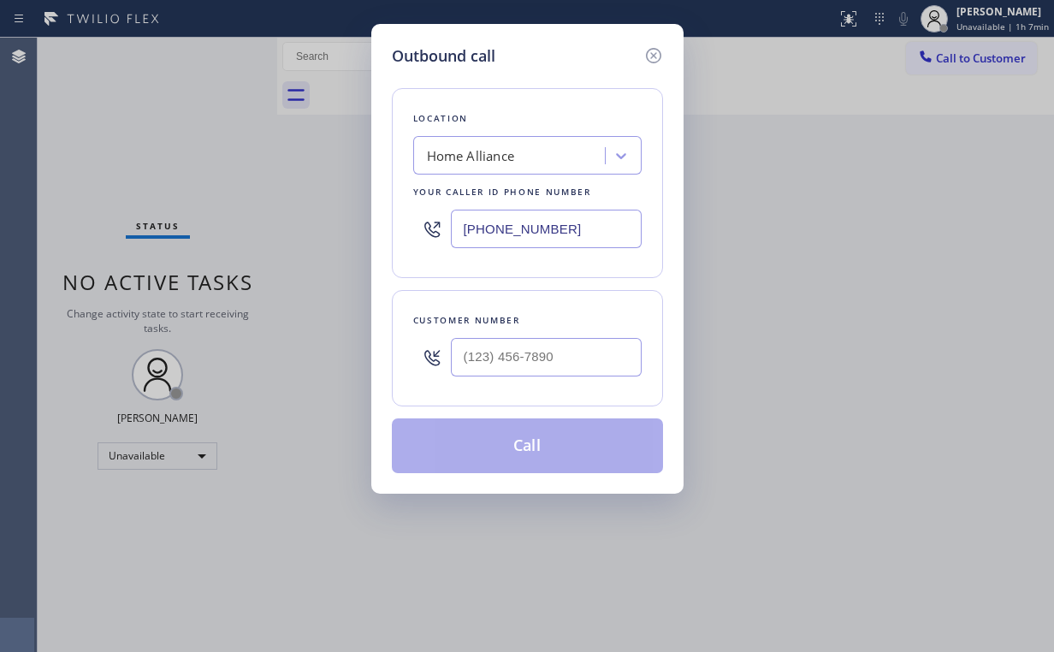
drag, startPoint x: 561, startPoint y: 226, endPoint x: 411, endPoint y: 225, distance: 150.6
click at [411, 225] on div "Location Home Alliance Your caller id phone number (877) 777-0796" at bounding box center [527, 183] width 271 height 190
paste input "323) 886-9427"
type input "(877) 777-0796"
click at [577, 356] on input "(___) ___-____" at bounding box center [546, 357] width 191 height 38
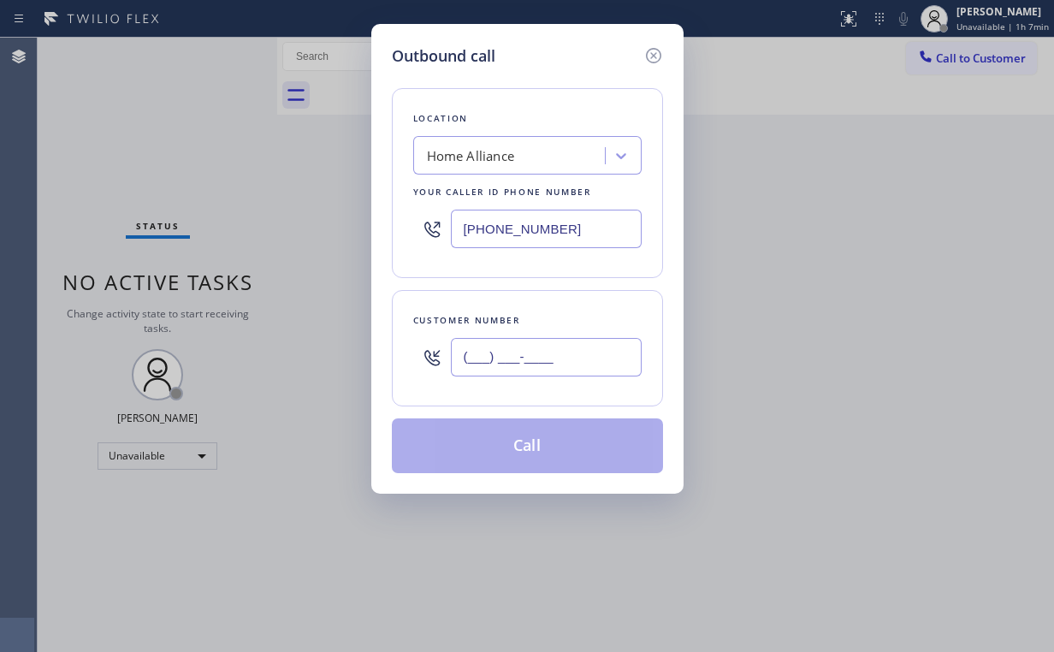
paste input "323) 810-3890"
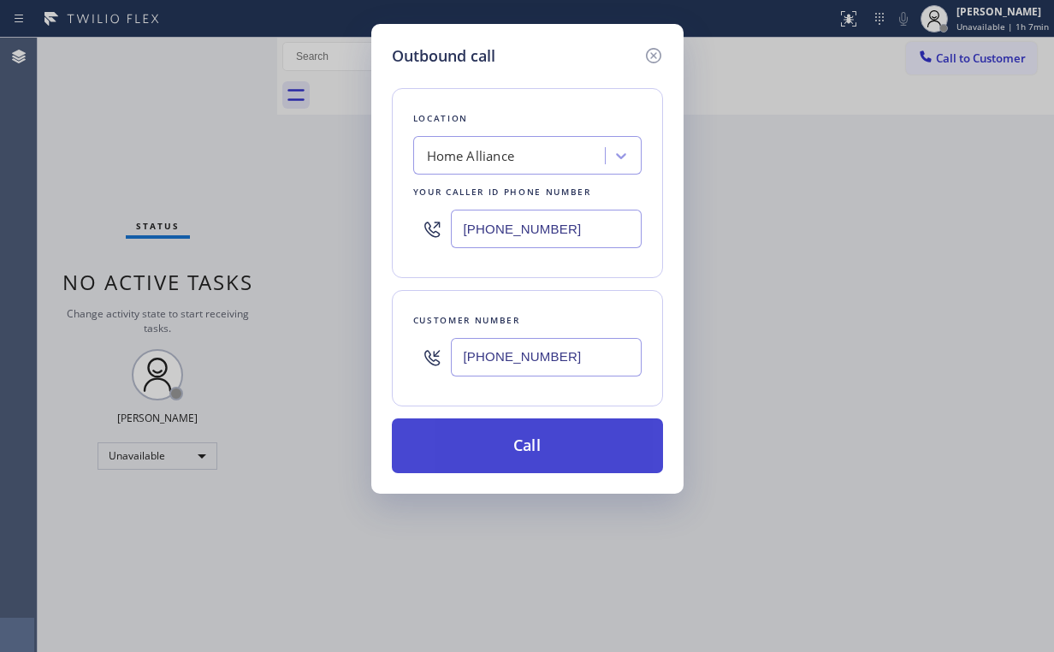
type input "(323) 810-3890"
click at [492, 428] on button "Call" at bounding box center [527, 445] width 271 height 55
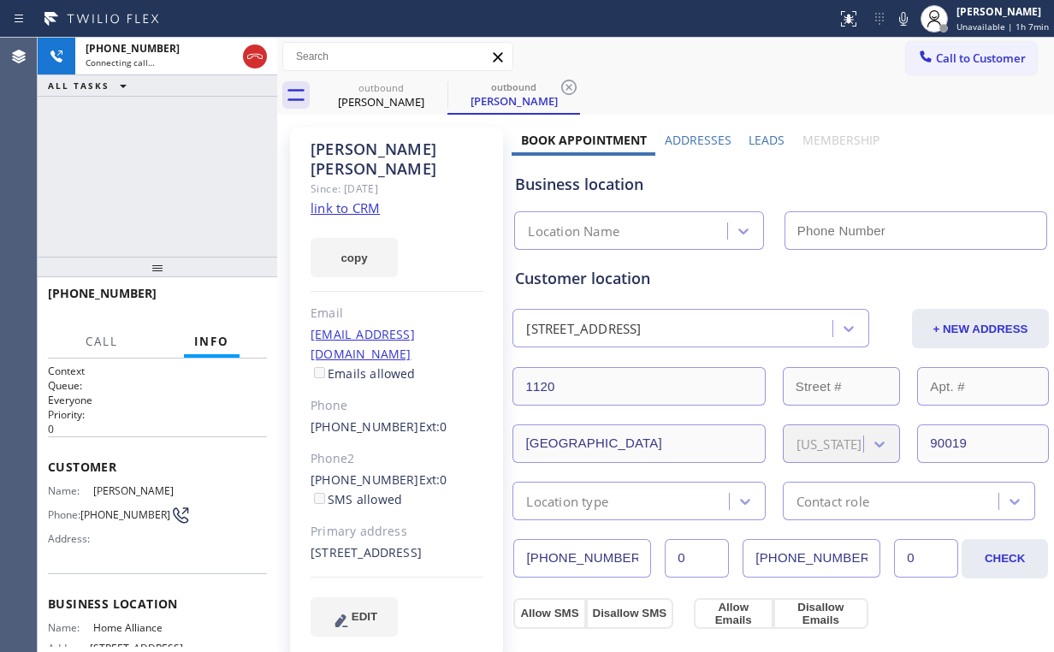
type input "(877) 777-0796"
drag, startPoint x: 245, startPoint y: 55, endPoint x: 355, endPoint y: 83, distance: 113.9
click at [247, 56] on icon at bounding box center [255, 56] width 21 height 21
drag, startPoint x: 373, startPoint y: 96, endPoint x: 437, endPoint y: 87, distance: 64.7
click at [374, 96] on div "Richard Sain" at bounding box center [380, 101] width 129 height 15
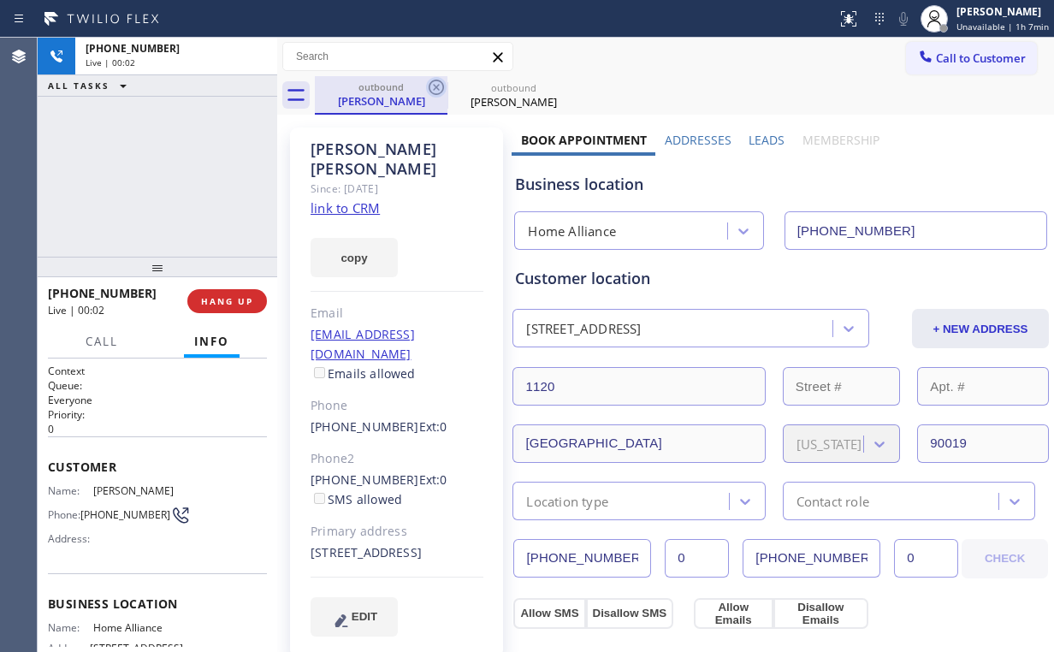
click at [438, 86] on icon at bounding box center [436, 87] width 21 height 21
click at [0, 0] on icon at bounding box center [0, 0] width 0 height 0
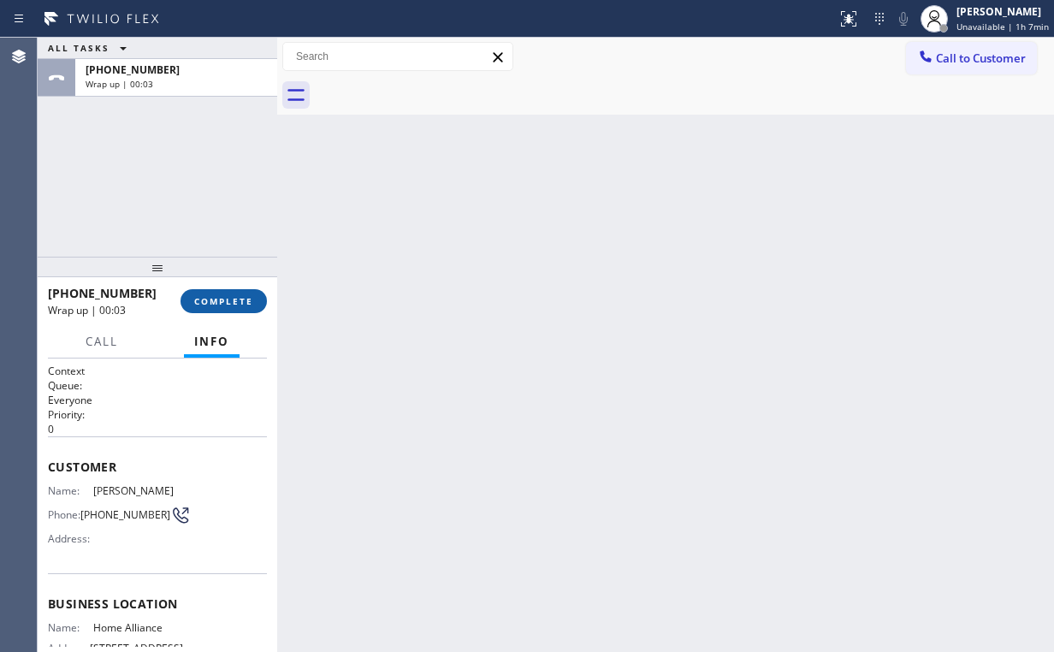
click at [243, 290] on button "COMPLETE" at bounding box center [223, 301] width 86 height 24
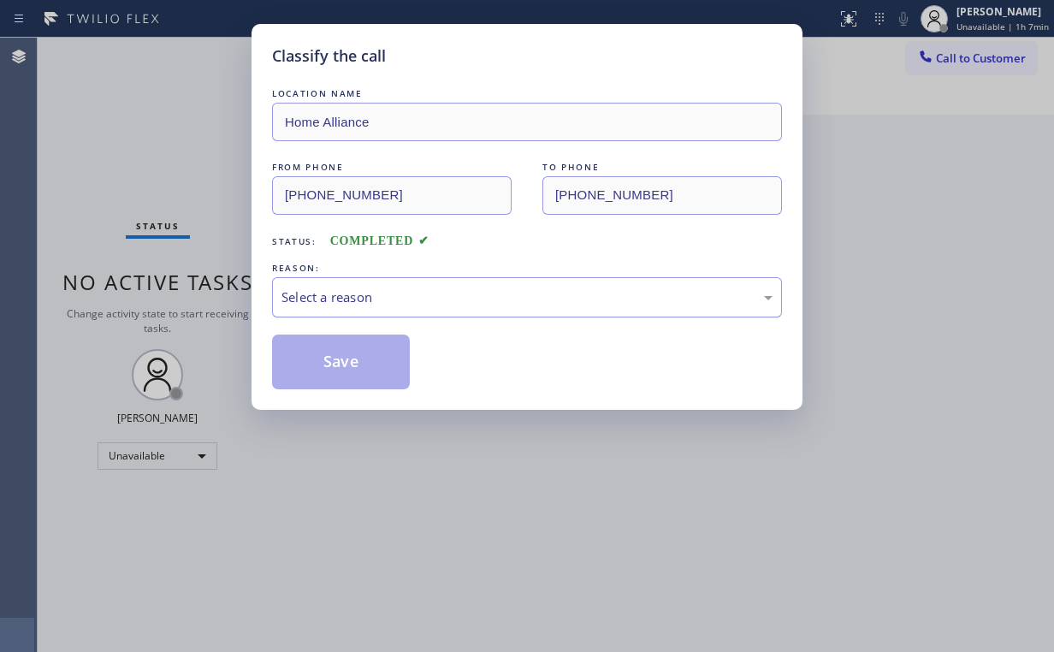
drag, startPoint x: 322, startPoint y: 298, endPoint x: 326, endPoint y: 313, distance: 16.0
click at [322, 298] on div "Select a reason" at bounding box center [526, 297] width 491 height 20
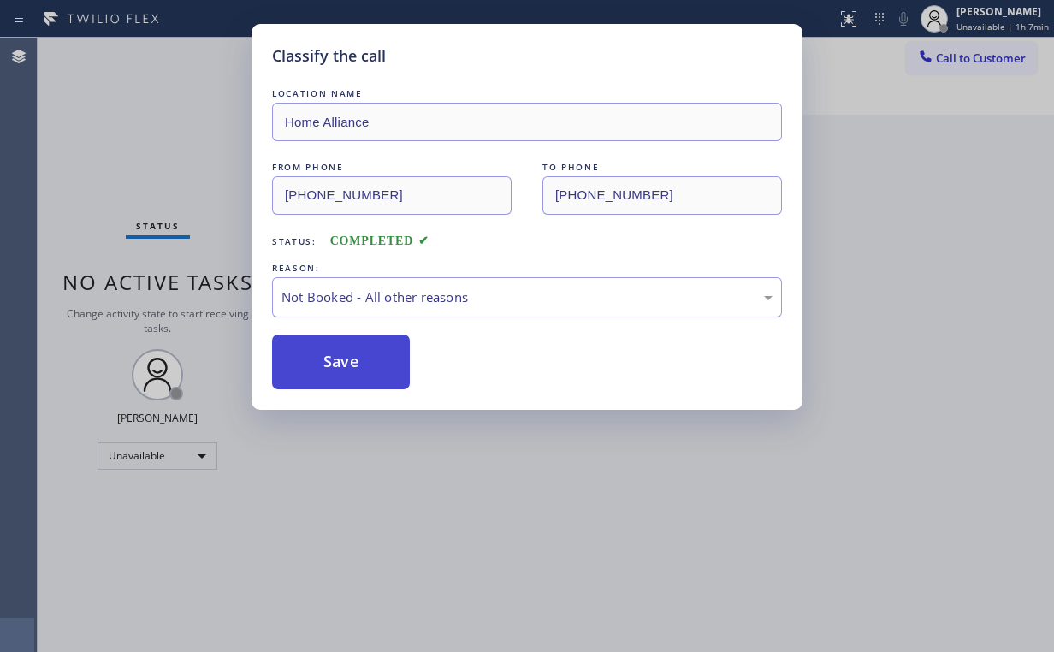
click at [337, 375] on button "Save" at bounding box center [341, 361] width 138 height 55
click at [160, 110] on div "Classify the call LOCATION NAME Home Alliance FROM PHONE (877) 777-0796 TO PHON…" at bounding box center [527, 326] width 1054 height 652
click at [961, 56] on div "Classify the call LOCATION NAME Home Alliance FROM PHONE (877) 777-0796 TO PHON…" at bounding box center [527, 326] width 1054 height 652
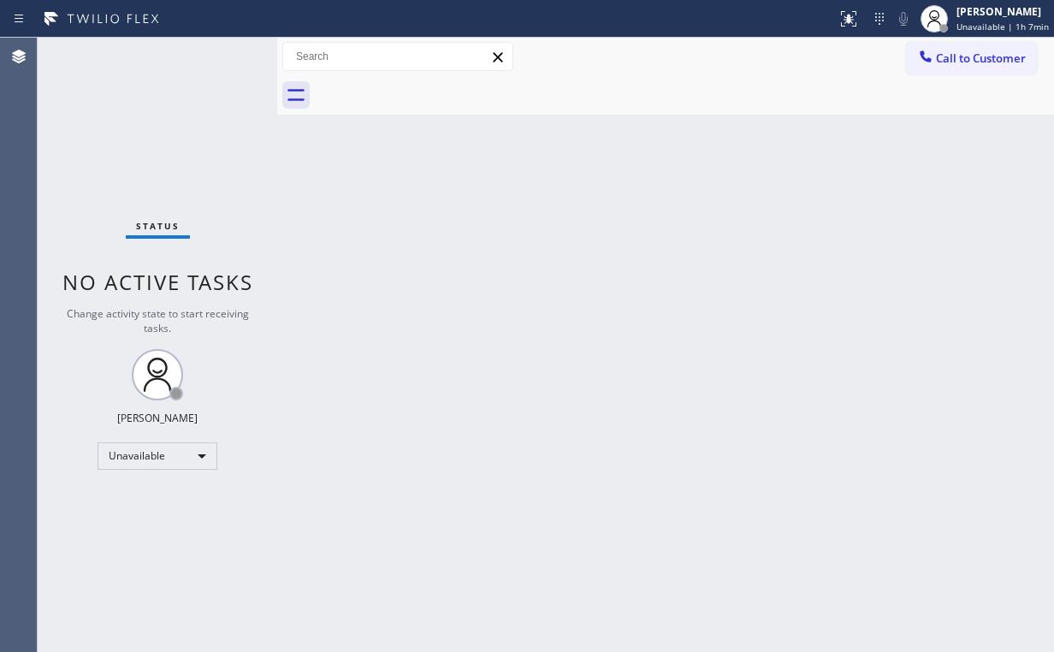
click at [961, 56] on span "Call to Customer" at bounding box center [981, 57] width 90 height 15
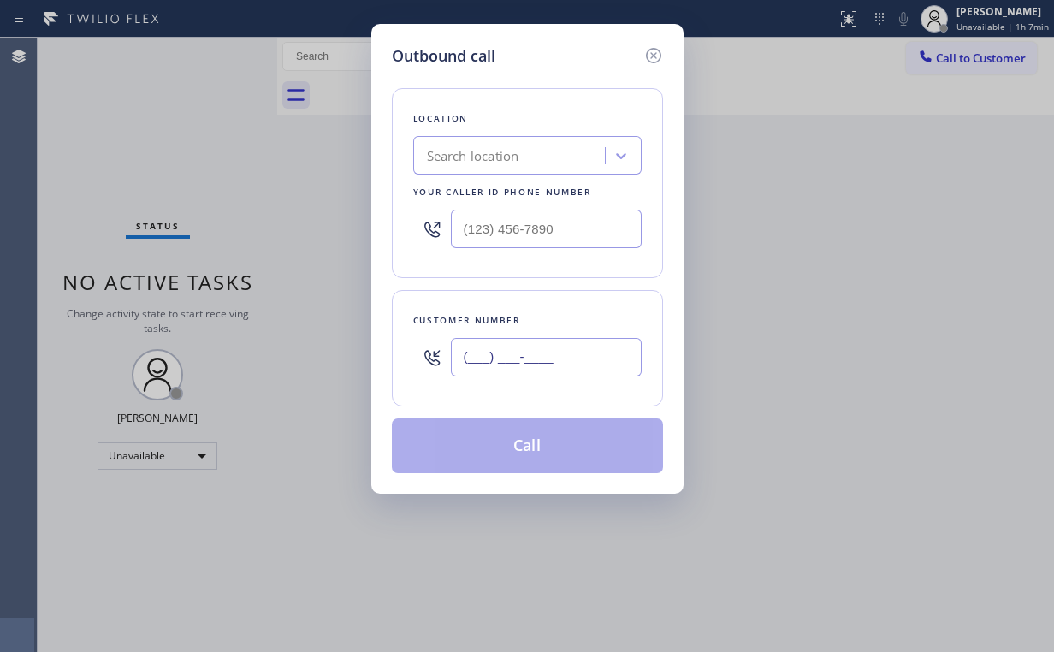
click at [583, 356] on input "(___) ___-____" at bounding box center [546, 357] width 191 height 38
paste input "323) 810-3890"
type input "(323) 810-3890"
drag, startPoint x: 482, startPoint y: 228, endPoint x: 344, endPoint y: 213, distance: 139.4
click at [376, 218] on div "Outbound call Location Search location Your caller id phone number (___) ___-__…" at bounding box center [527, 259] width 312 height 470
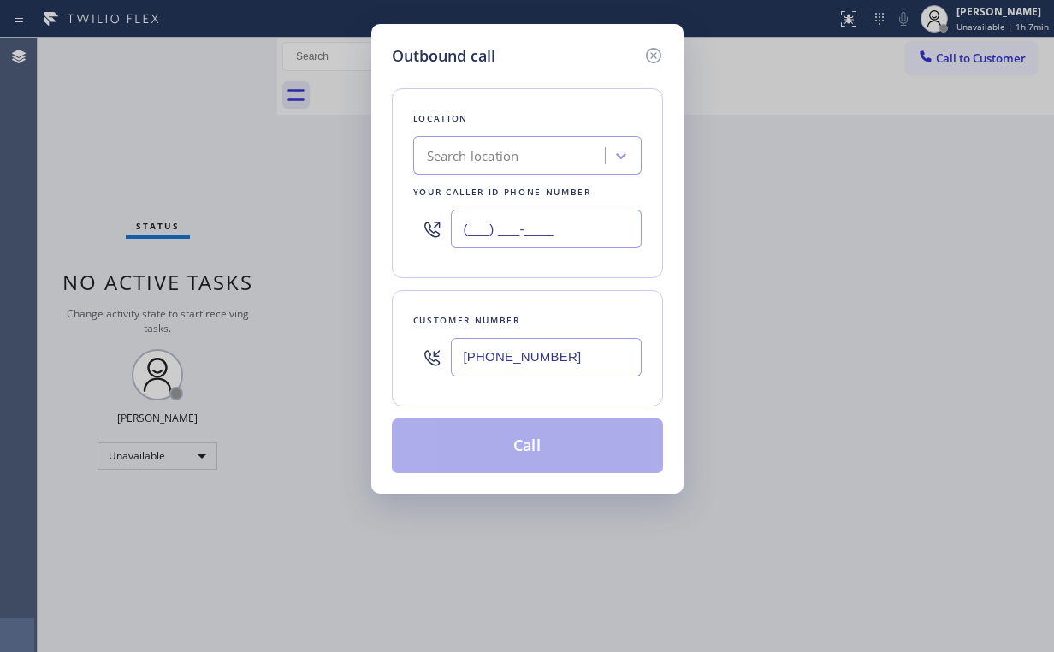
paste input "323) 886-9427"
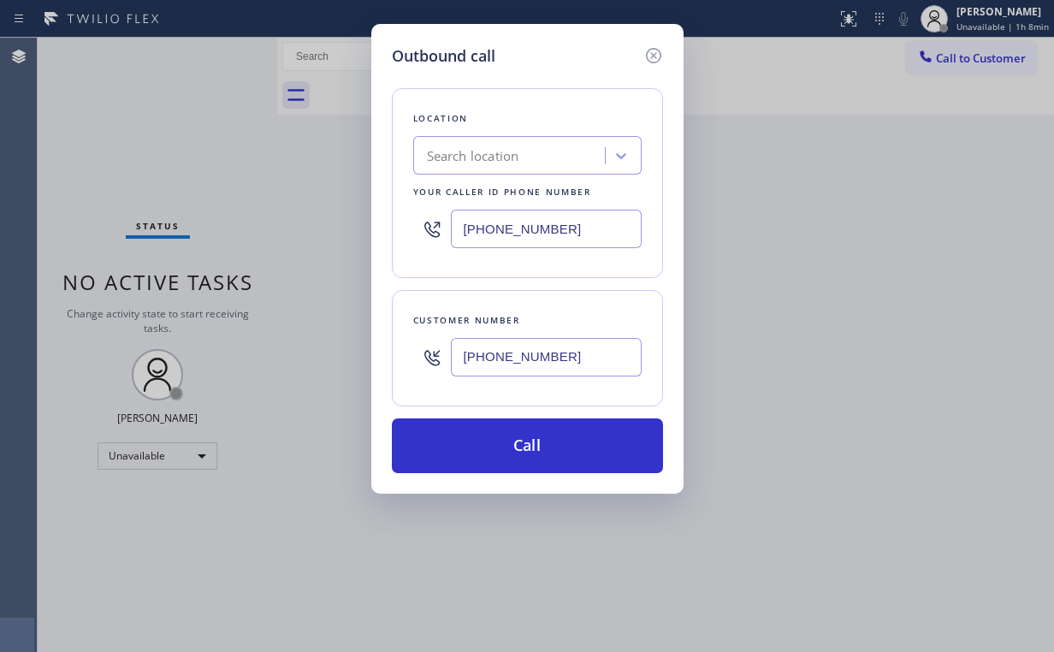
drag, startPoint x: 592, startPoint y: 231, endPoint x: 195, endPoint y: 231, distance: 396.9
click at [240, 231] on div "Outbound call Location Search location Your caller id phone number (323) 886-94…" at bounding box center [527, 326] width 1054 height 652
paste input "855) 731-4952"
type input "(855) 731-4952"
drag, startPoint x: 528, startPoint y: 356, endPoint x: 537, endPoint y: 346, distance: 13.3
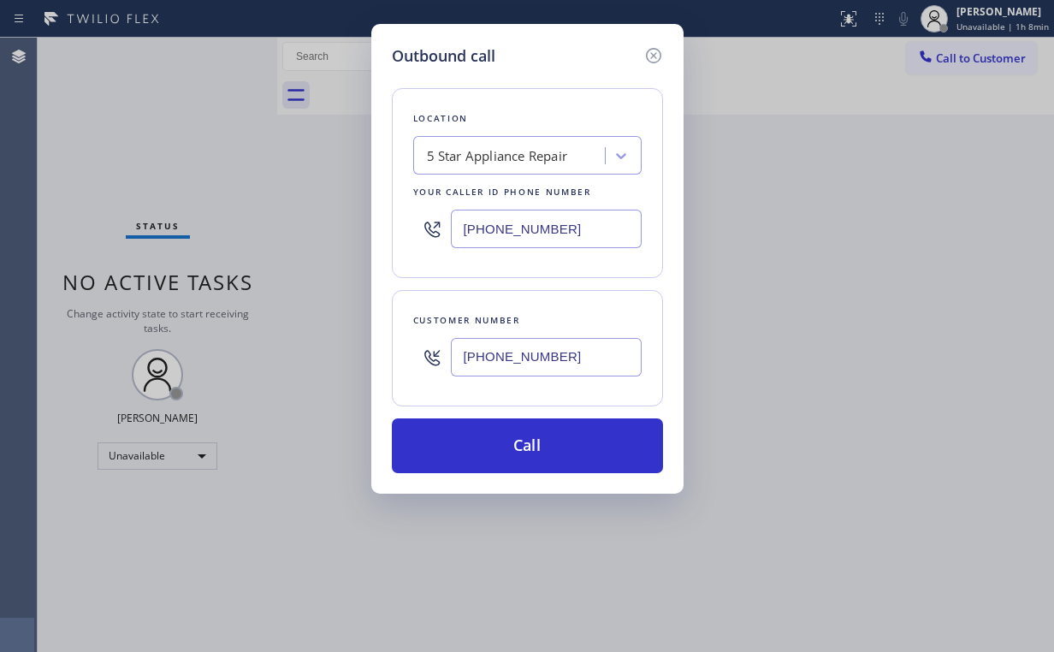
click at [528, 356] on input "(323) 810-3890" at bounding box center [546, 357] width 191 height 38
paste input "31"
drag, startPoint x: 552, startPoint y: 351, endPoint x: 285, endPoint y: 351, distance: 266.9
click at [285, 351] on div "Outbound call Location 5 Star Appliance Repair Your caller id phone number (855…" at bounding box center [527, 326] width 1054 height 652
paste input "10) 472-2314"
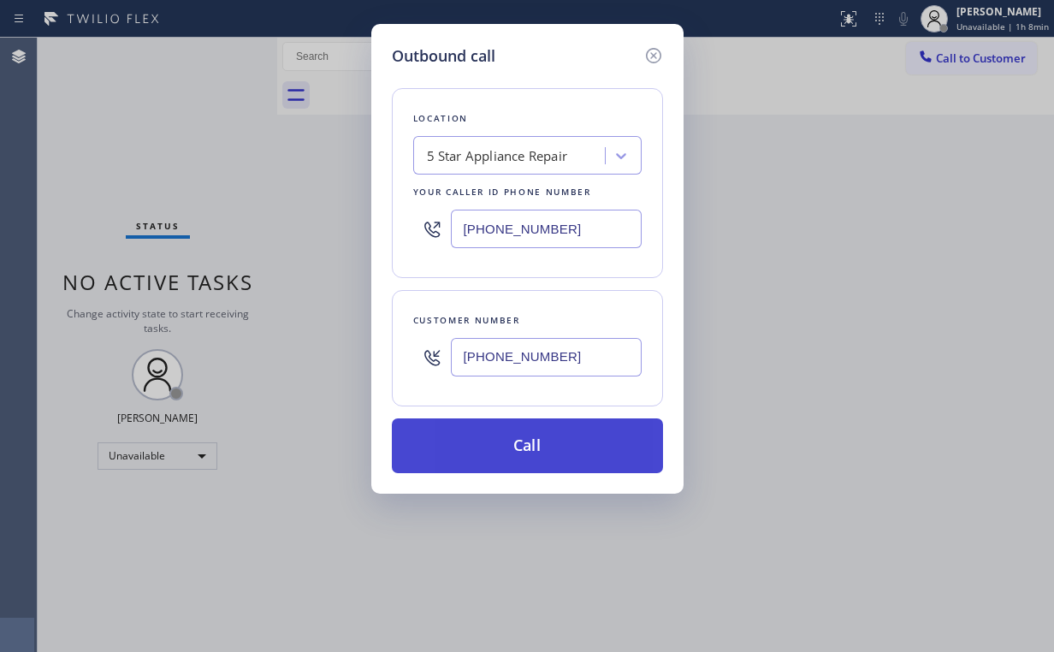
type input "(310) 472-2314"
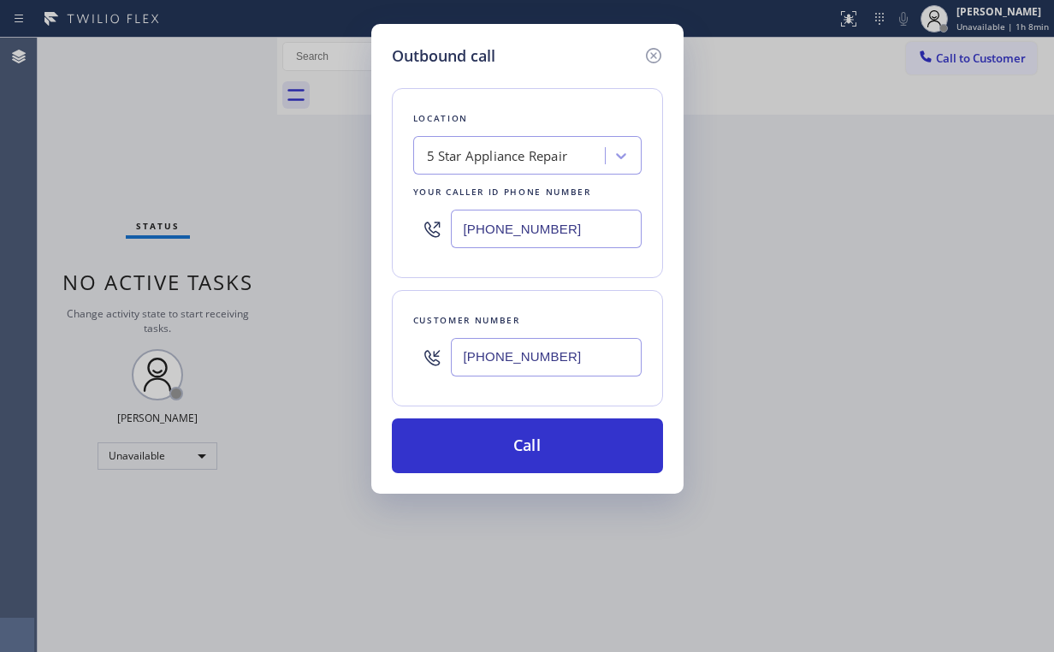
drag, startPoint x: 489, startPoint y: 452, endPoint x: 467, endPoint y: 479, distance: 35.3
click at [489, 452] on button "Call" at bounding box center [527, 445] width 271 height 55
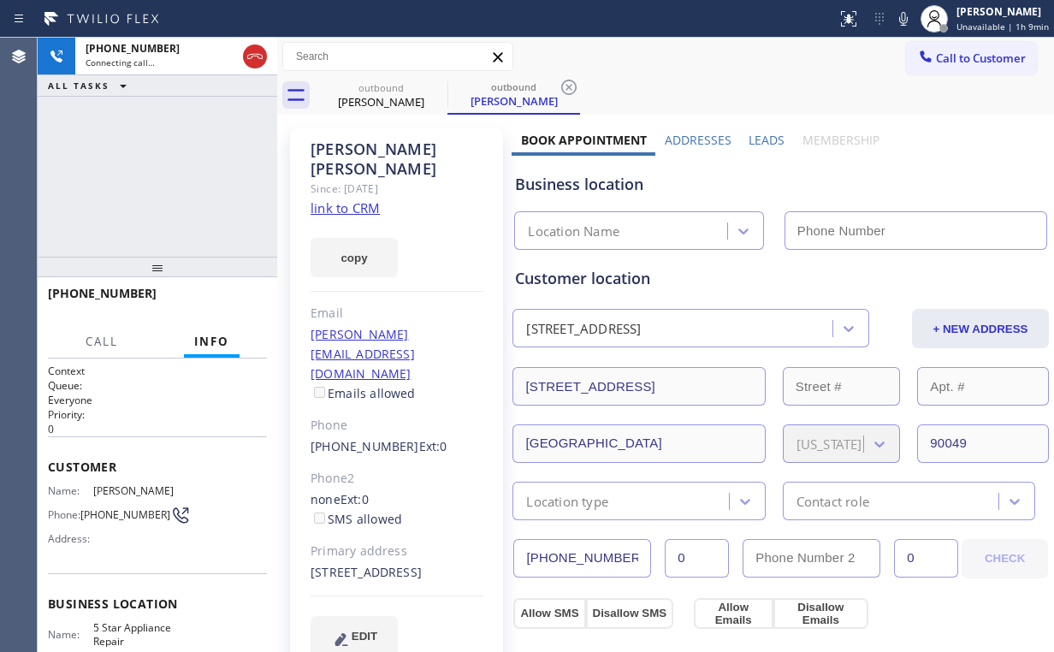
click at [173, 172] on div "+13104722314 Connecting call… ALL TASKS ALL TASKS ACTIVE TASKS TASKS IN WRAP UP" at bounding box center [158, 147] width 240 height 219
click at [944, 161] on div "Business location Location Name" at bounding box center [781, 203] width 538 height 94
type input "(855) 731-4952"
click at [177, 191] on div "+13104722314 Connecting call… ALL TASKS ALL TASKS ACTIVE TASKS TASKS IN WRAP UP" at bounding box center [158, 147] width 240 height 219
click at [154, 208] on div "+13104722314 Connecting call… ALL TASKS ALL TASKS ACTIVE TASKS TASKS IN WRAP UP" at bounding box center [158, 147] width 240 height 219
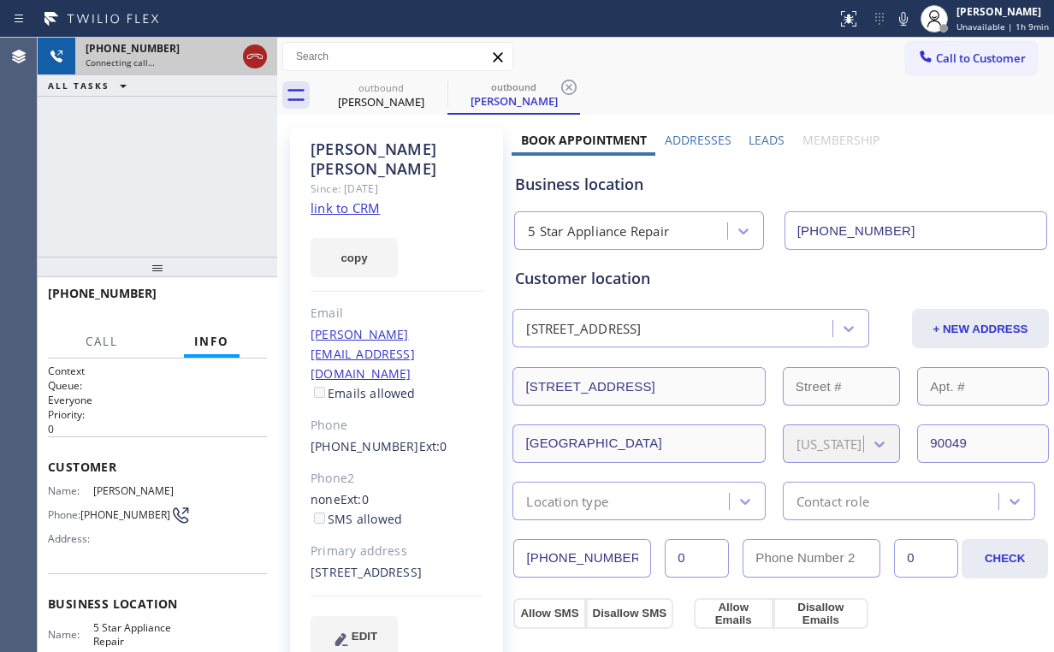
click at [251, 61] on icon at bounding box center [255, 56] width 21 height 21
click at [380, 90] on div "outbound" at bounding box center [380, 87] width 129 height 13
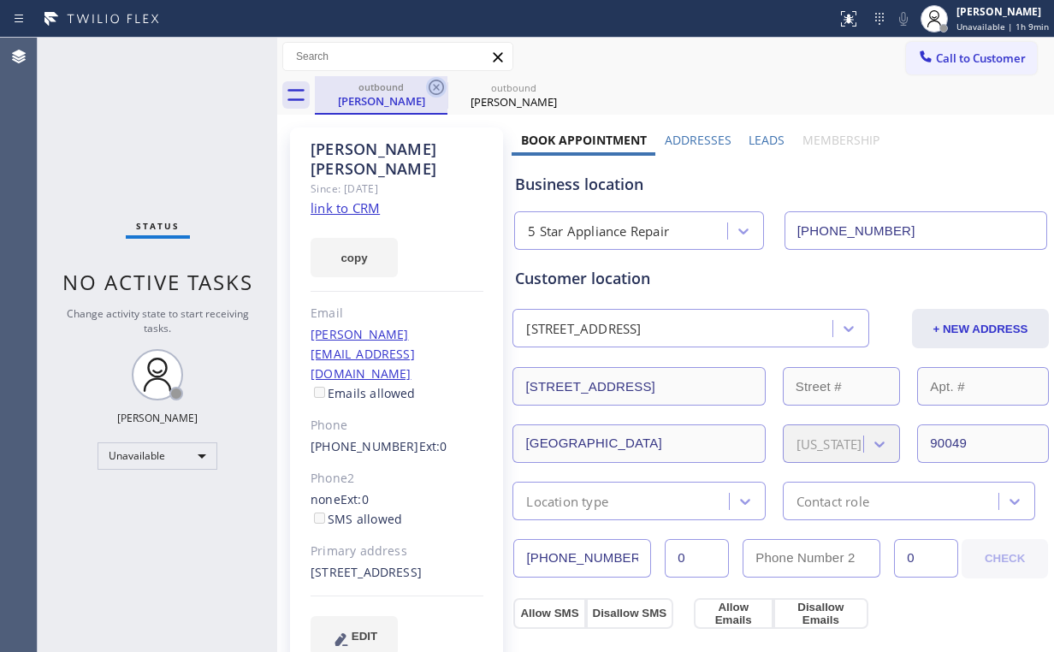
click at [439, 86] on icon at bounding box center [436, 87] width 21 height 21
click at [559, 86] on icon at bounding box center [569, 87] width 21 height 21
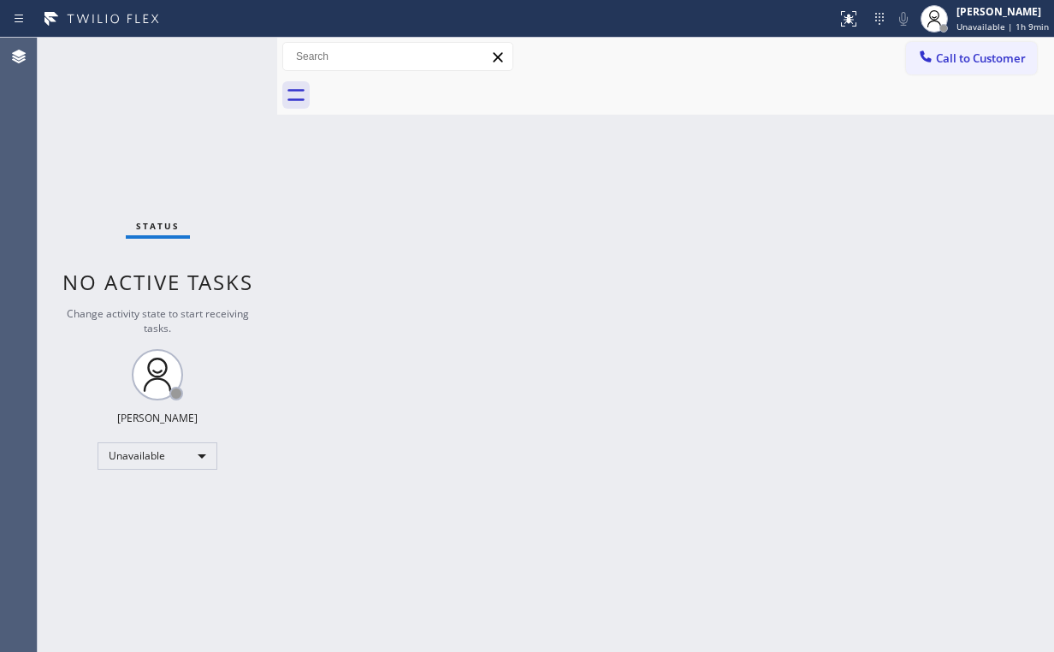
drag, startPoint x: 111, startPoint y: 123, endPoint x: 161, endPoint y: 26, distance: 109.4
click at [113, 116] on div "Status No active tasks Change activity state to start receiving tasks. Arnold V…" at bounding box center [158, 345] width 240 height 614
click at [972, 54] on span "Call to Customer" at bounding box center [981, 57] width 90 height 15
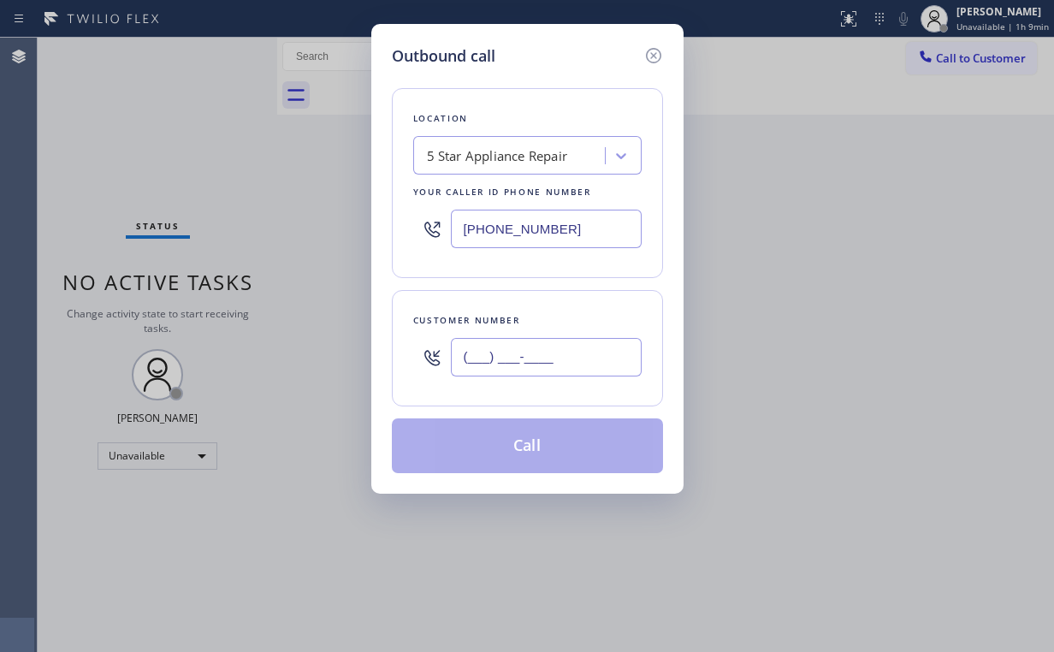
click at [541, 352] on input "(___) ___-____" at bounding box center [546, 357] width 191 height 38
paste input "310) 472-2314"
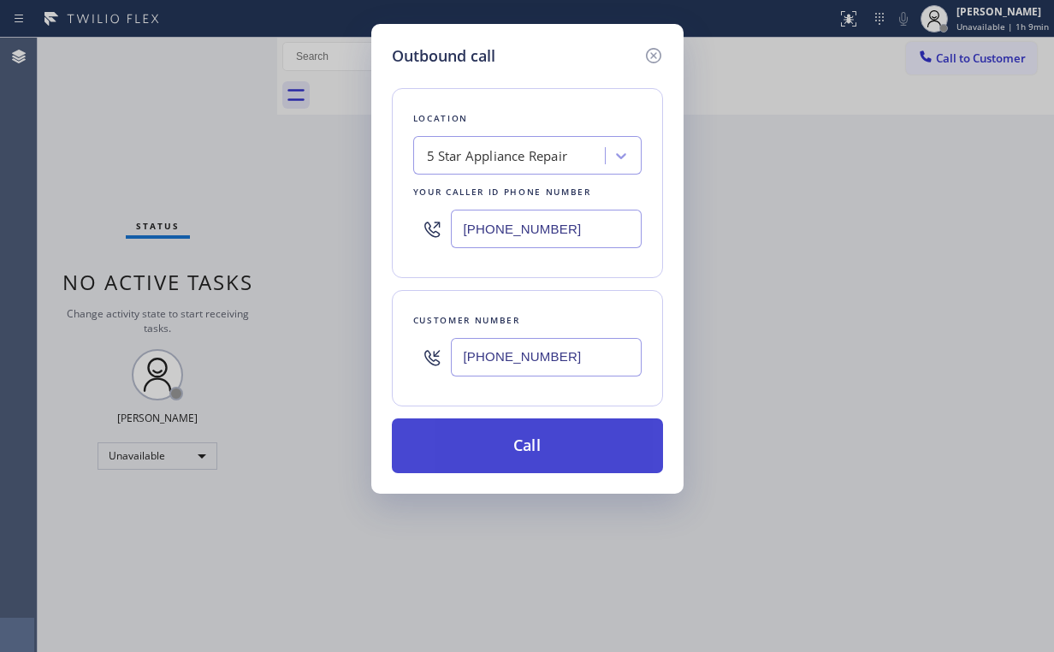
type input "(310) 472-2314"
drag, startPoint x: 524, startPoint y: 439, endPoint x: 518, endPoint y: 452, distance: 13.8
click at [524, 441] on button "Call" at bounding box center [527, 445] width 271 height 55
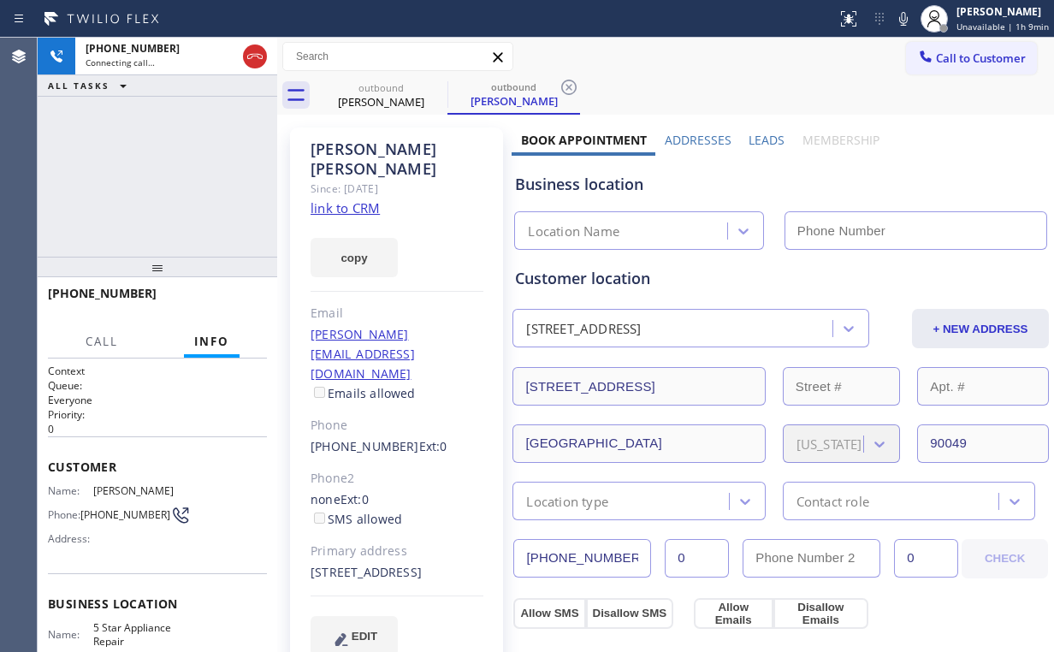
type input "(855) 731-4952"
click at [118, 155] on div "+13104722314 Connecting call… ALL TASKS ALL TASKS ACTIVE TASKS TASKS IN WRAP UP" at bounding box center [158, 147] width 240 height 219
click at [903, 164] on div "Business location 5 Star Appliance Repair (855) 731-4952" at bounding box center [781, 203] width 538 height 94
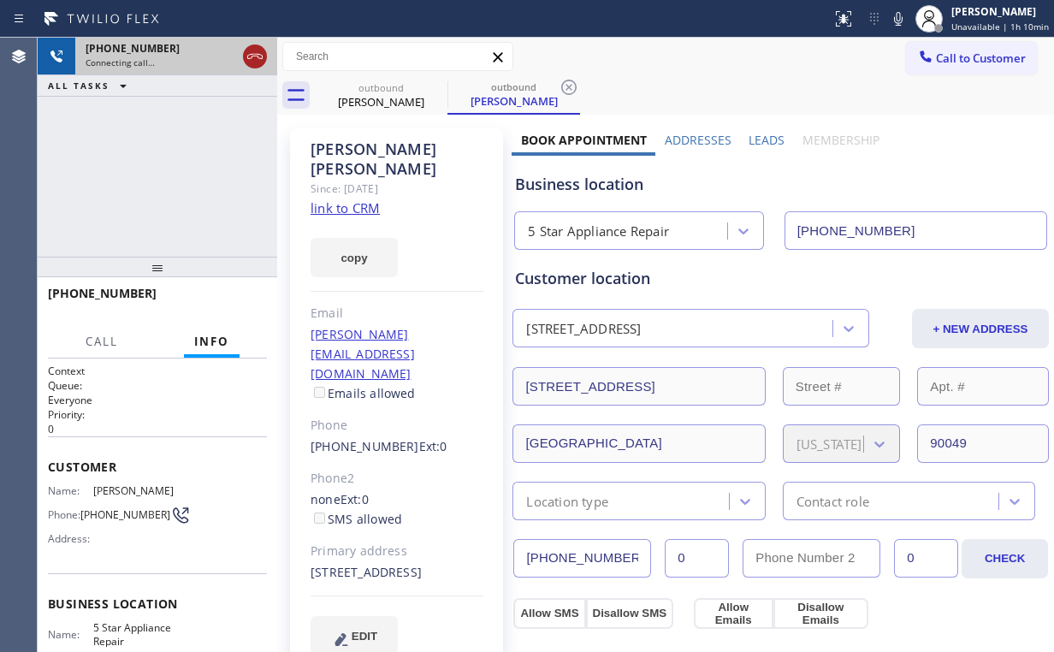
drag, startPoint x: 270, startPoint y: 48, endPoint x: 246, endPoint y: 52, distance: 24.3
click at [269, 48] on div "+13104722314 Connecting call…" at bounding box center [158, 57] width 240 height 38
click at [246, 52] on icon at bounding box center [255, 56] width 21 height 21
click at [384, 96] on div "Mary Rouse" at bounding box center [380, 101] width 129 height 15
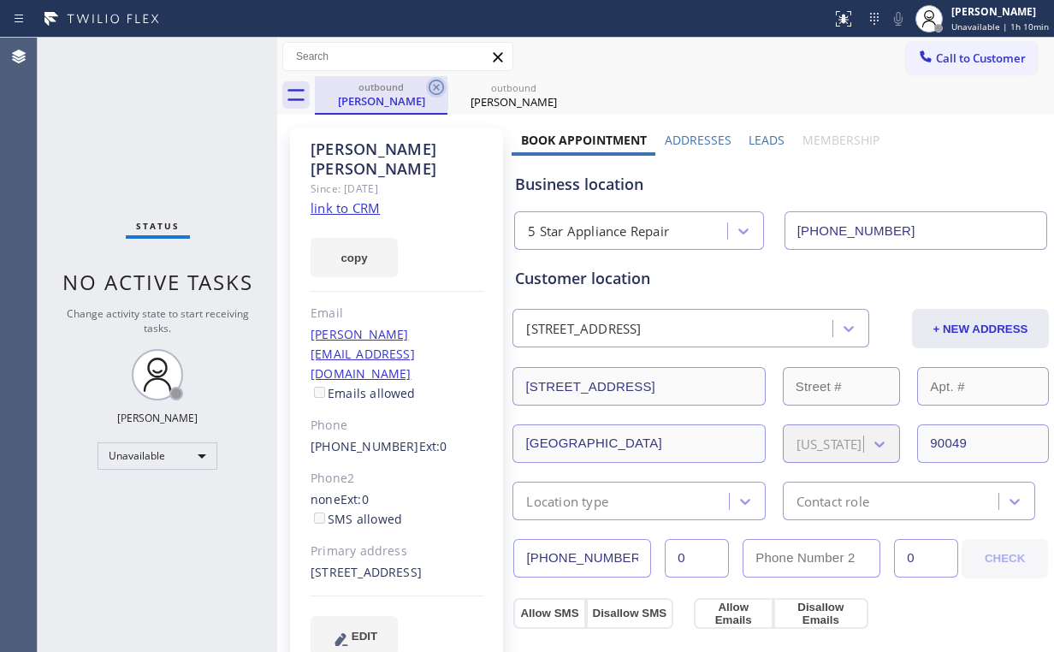
click at [436, 82] on icon at bounding box center [436, 87] width 21 height 21
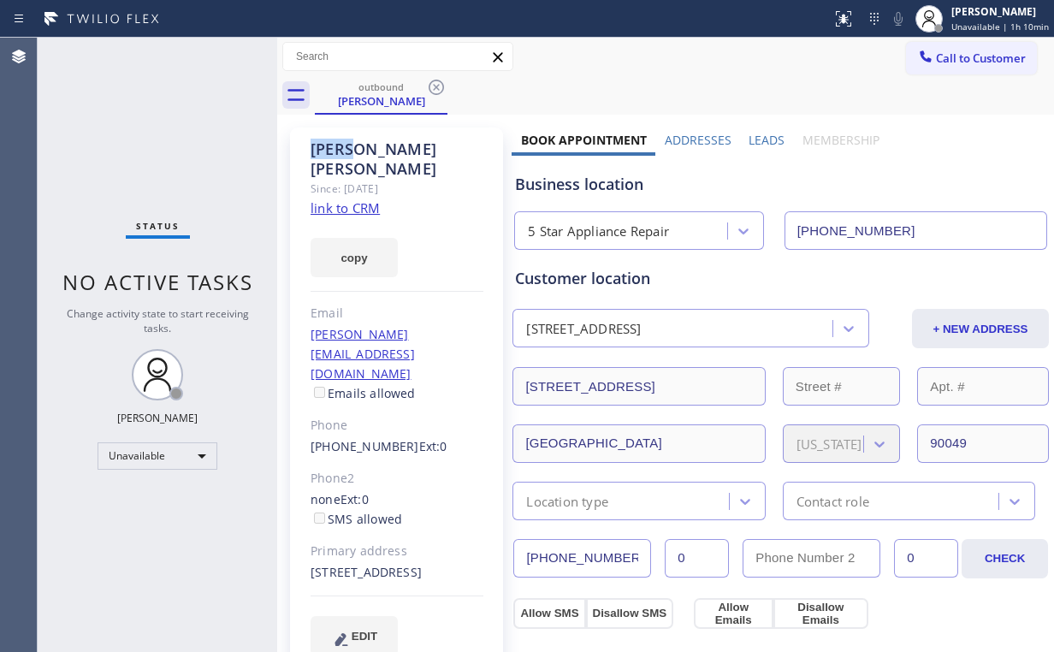
click at [437, 82] on icon at bounding box center [436, 87] width 21 height 21
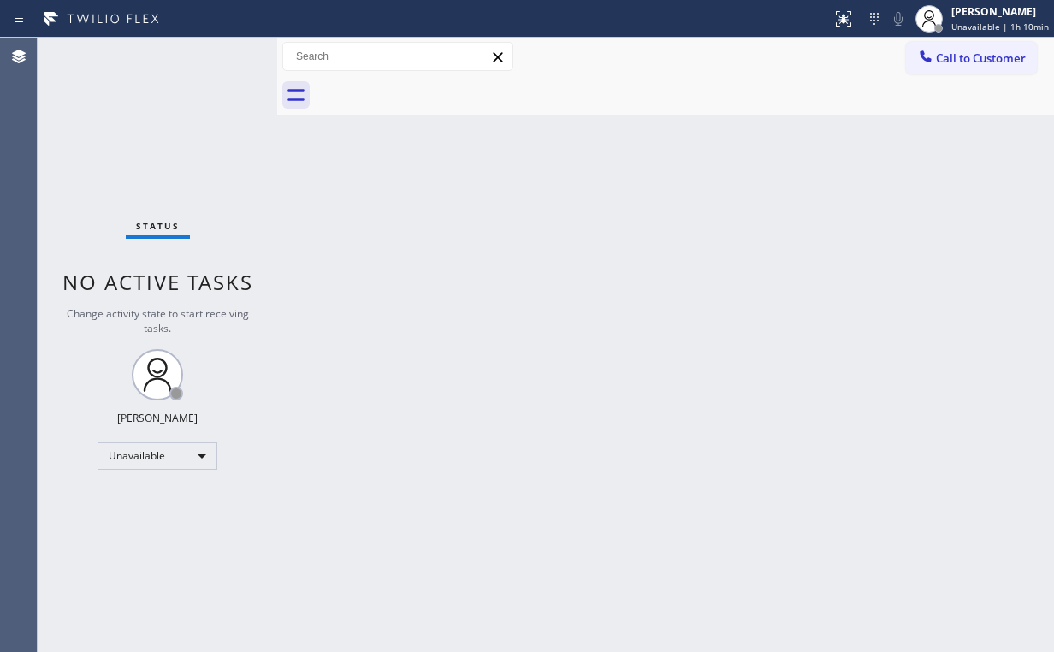
click at [665, 170] on div "Back to Dashboard Change Sender ID Customers Technicians Select a contact Outbo…" at bounding box center [665, 345] width 777 height 614
click at [955, 65] on span "Call to Customer" at bounding box center [981, 57] width 90 height 15
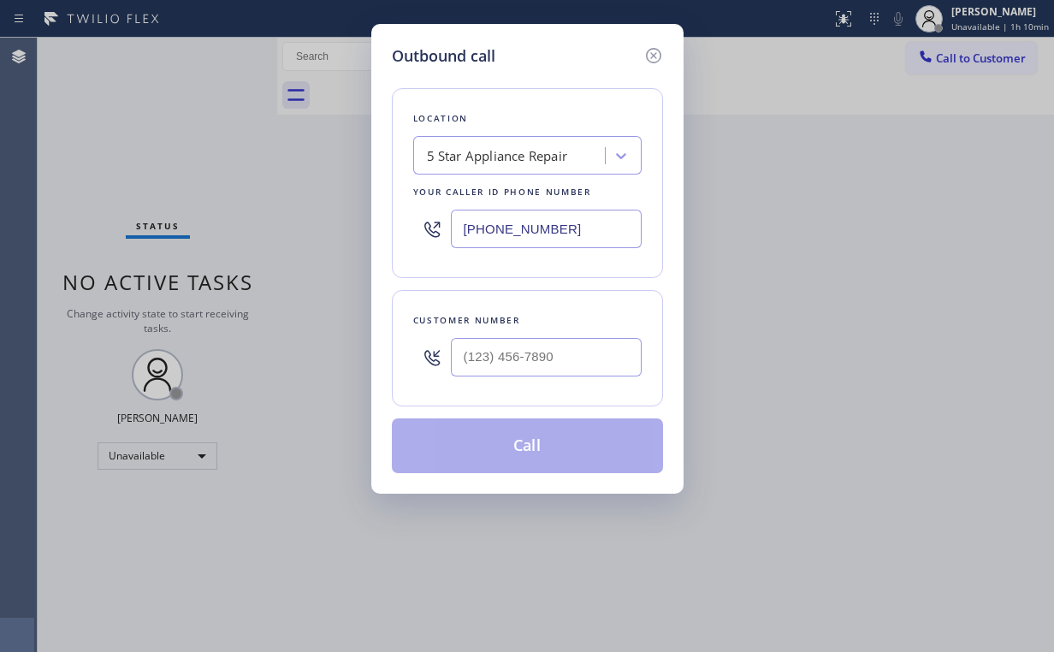
drag, startPoint x: 598, startPoint y: 232, endPoint x: 374, endPoint y: 213, distance: 224.9
click at [375, 220] on div "Outbound call Location 5 Star Appliance Repair Your caller id phone number (855…" at bounding box center [527, 259] width 312 height 470
paste input "714) 463-1693"
type input "(714) 463-1693"
click at [294, 307] on div "Outbound call Location Electrical Land Brea Your caller id phone number (714) 4…" at bounding box center [527, 326] width 1054 height 652
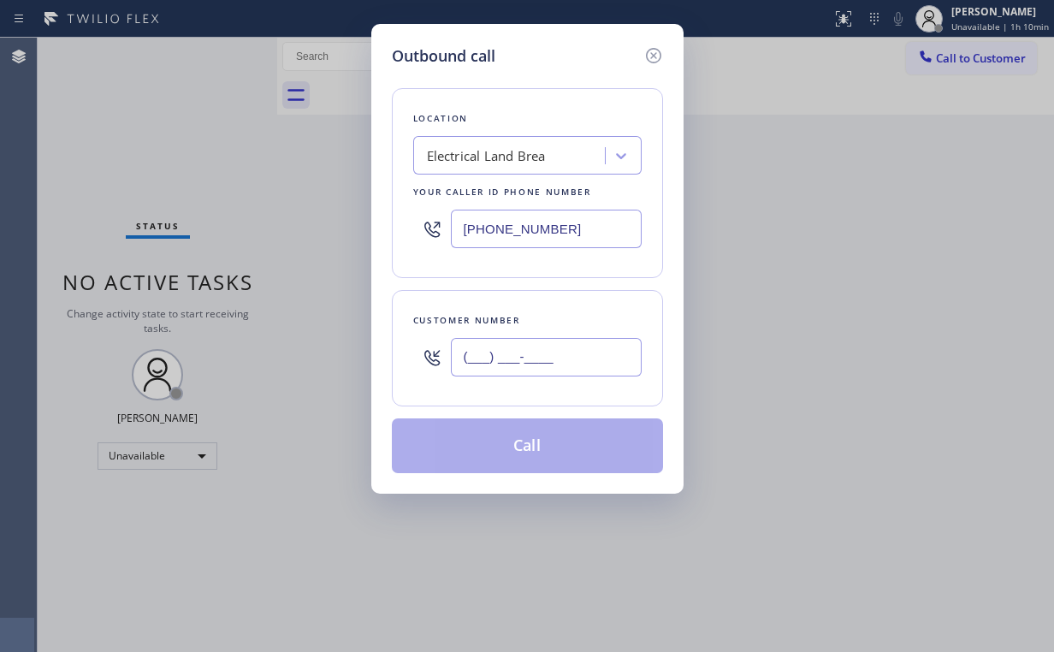
click at [552, 365] on input "(___) ___-____" at bounding box center [546, 357] width 191 height 38
paste input "229) 894-2403"
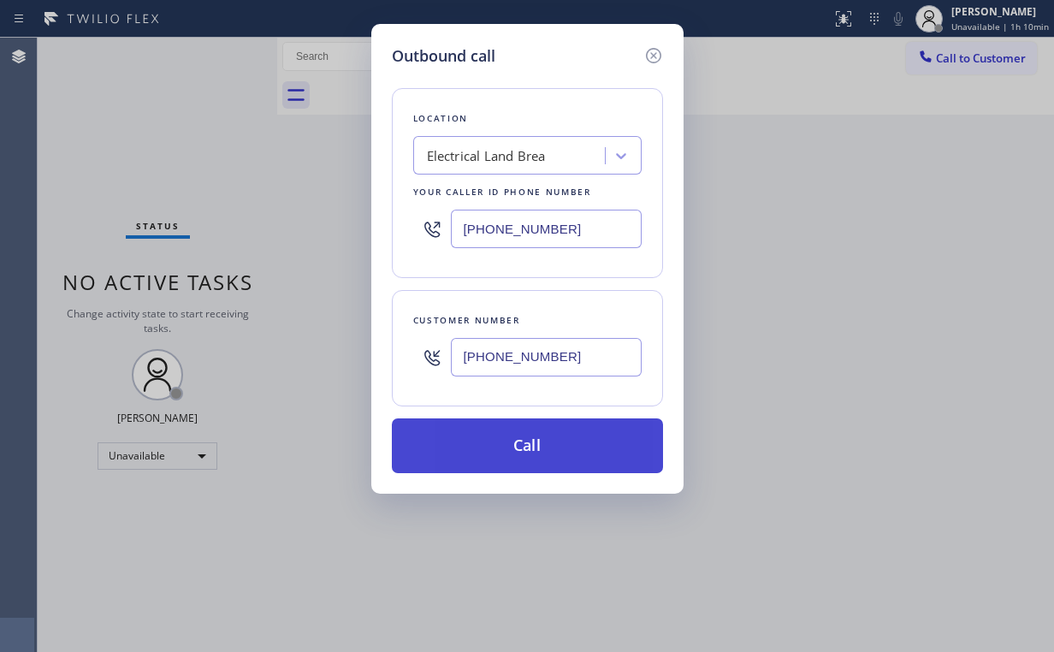
type input "(229) 894-2403"
click at [481, 449] on button "Call" at bounding box center [527, 445] width 271 height 55
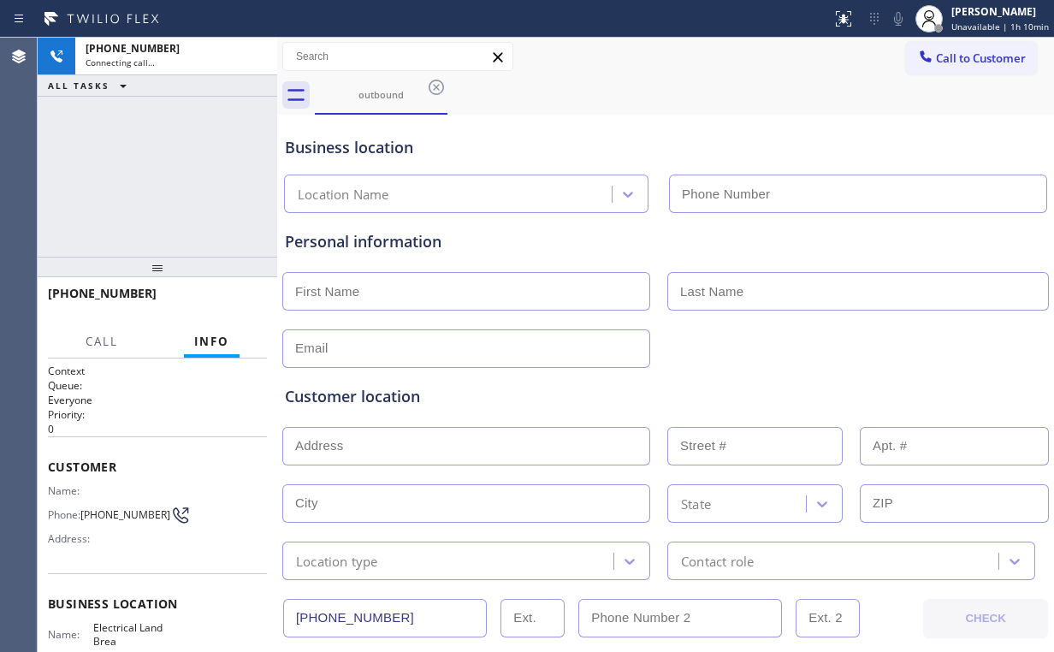
type input "(714) 463-1693"
click at [169, 180] on div "+12298942403 Connecting call… ALL TASKS ALL TASKS ACTIVE TASKS TASKS IN WRAP UP" at bounding box center [158, 147] width 240 height 219
click at [745, 123] on div "Business location Electrical Land Brea (714) 463-1693" at bounding box center [665, 166] width 768 height 94
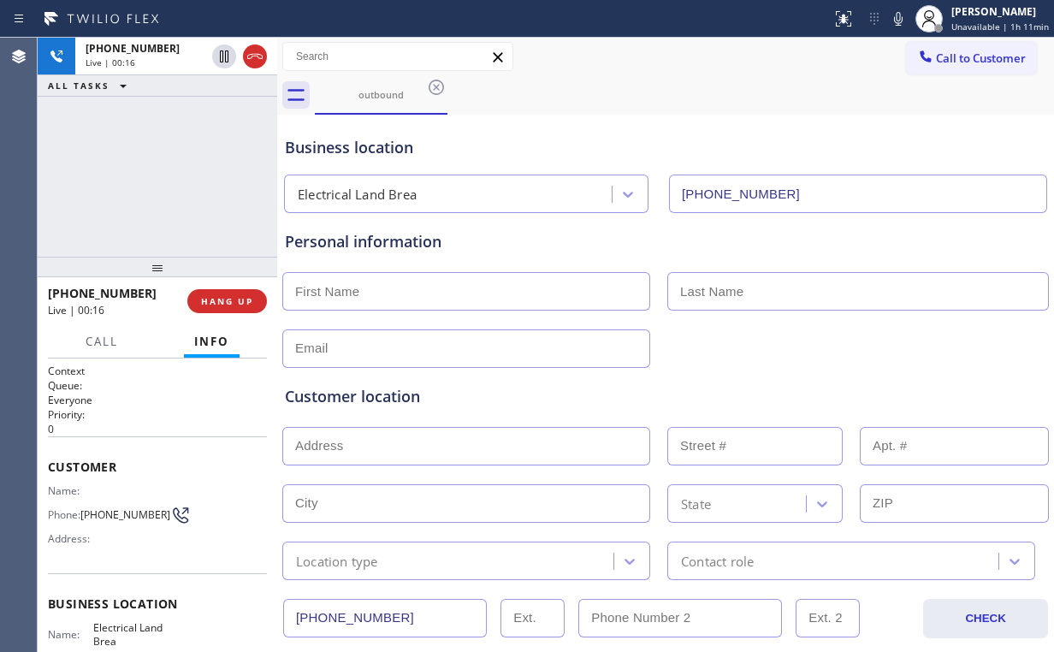
drag, startPoint x: 240, startPoint y: 301, endPoint x: 177, endPoint y: 145, distance: 168.5
click at [177, 145] on div "+12298942403 Live | 00:16 ALL TASKS ALL TASKS ACTIVE TASKS TASKS IN WRAP UP +12…" at bounding box center [158, 345] width 240 height 614
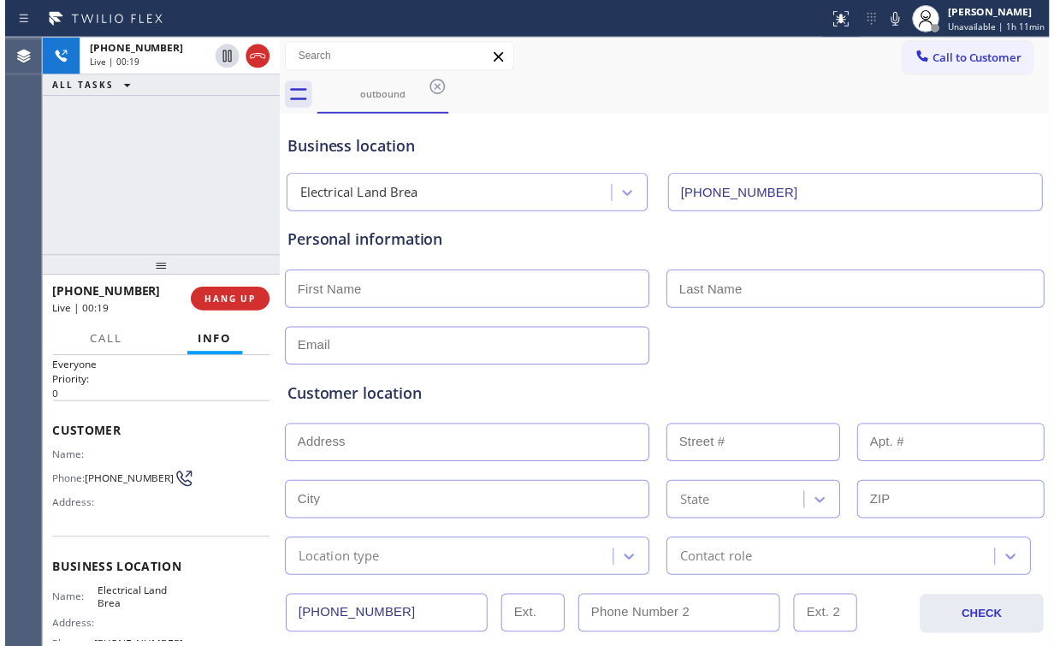
scroll to position [68, 0]
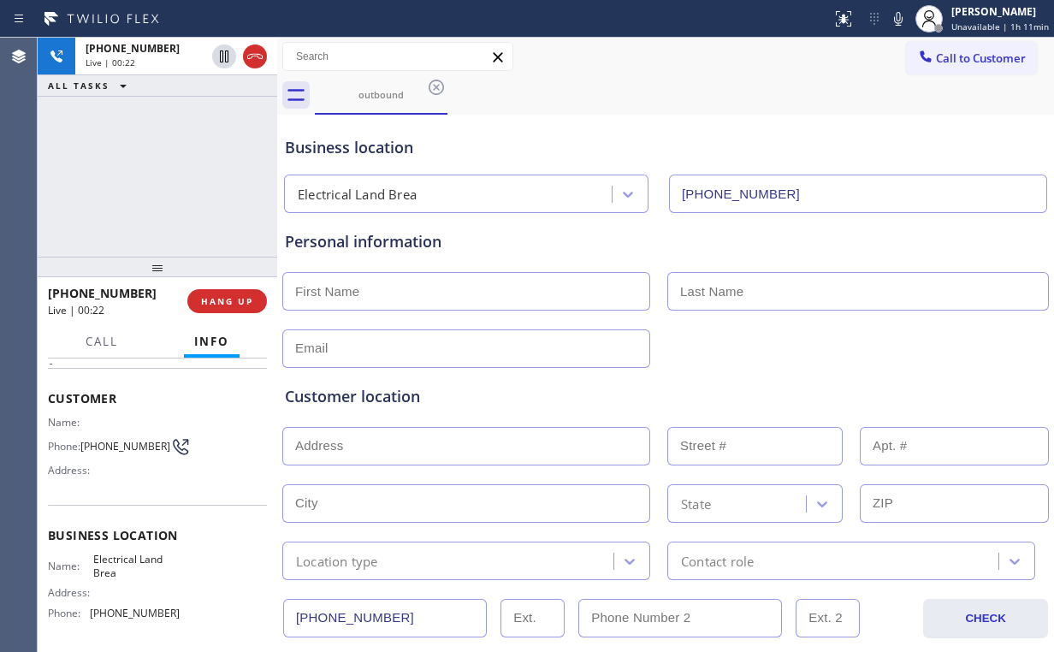
click at [174, 175] on div "+12298942403 Live | 00:22 ALL TASKS ALL TASKS ACTIVE TASKS TASKS IN WRAP UP" at bounding box center [158, 147] width 240 height 219
click at [171, 175] on div "+12298942403 Live | 00:23 ALL TASKS ALL TASKS ACTIVE TASKS TASKS IN WRAP UP" at bounding box center [158, 147] width 240 height 219
drag, startPoint x: 171, startPoint y: 175, endPoint x: 181, endPoint y: 565, distance: 391.1
click at [179, 567] on div "Name: Electrical Land Brea Address: Phone: (714) 463-1693" at bounding box center [157, 590] width 219 height 74
click at [231, 295] on span "HANG UP" at bounding box center [227, 301] width 52 height 12
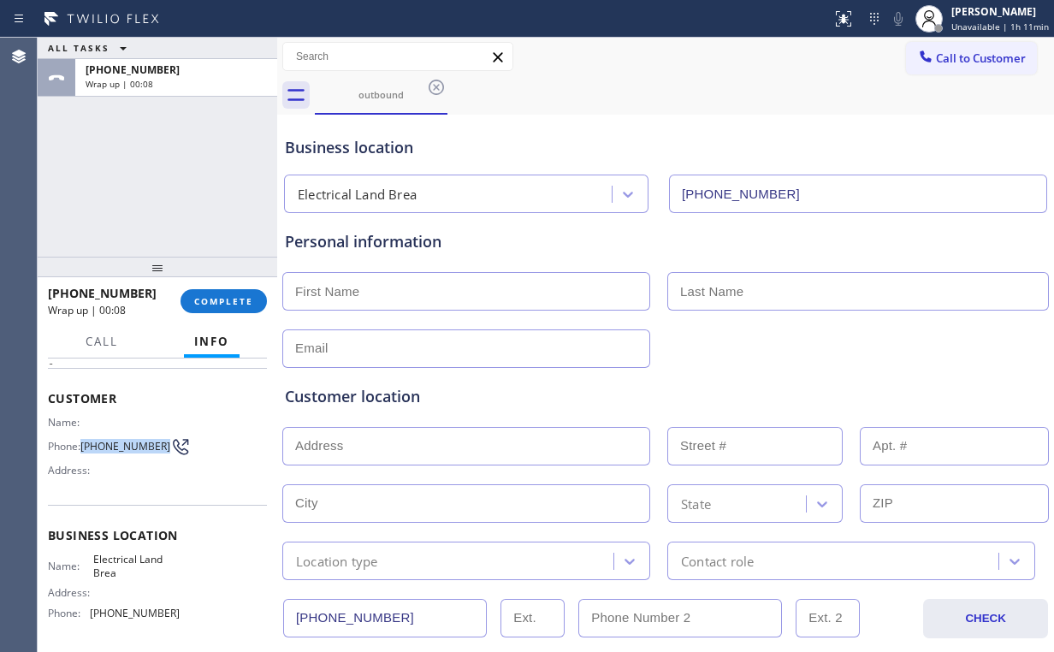
drag, startPoint x: 86, startPoint y: 431, endPoint x: 138, endPoint y: 436, distance: 52.4
click at [119, 451] on span "(229) 894-2403" at bounding box center [125, 446] width 90 height 13
copy span "(229) 894-2403"
click at [233, 287] on div "+12298942403 Wrap up | 00:09 COMPLETE" at bounding box center [157, 301] width 219 height 44
click at [205, 293] on button "COMPLETE" at bounding box center [223, 301] width 86 height 24
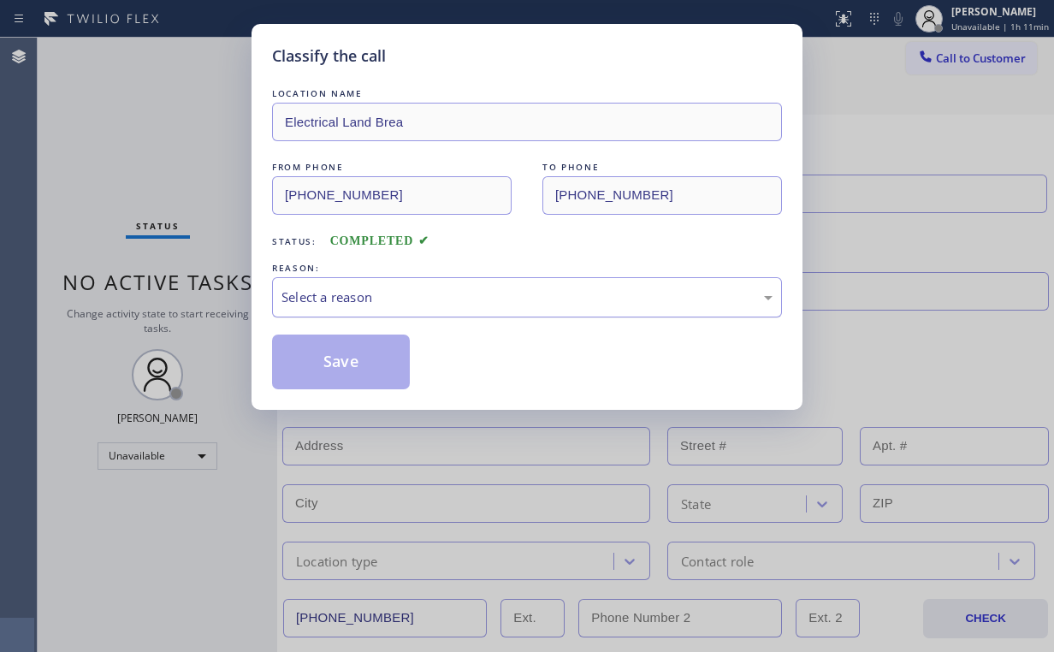
drag, startPoint x: 387, startPoint y: 287, endPoint x: 378, endPoint y: 308, distance: 23.4
click at [388, 287] on div "Select a reason" at bounding box center [526, 297] width 491 height 20
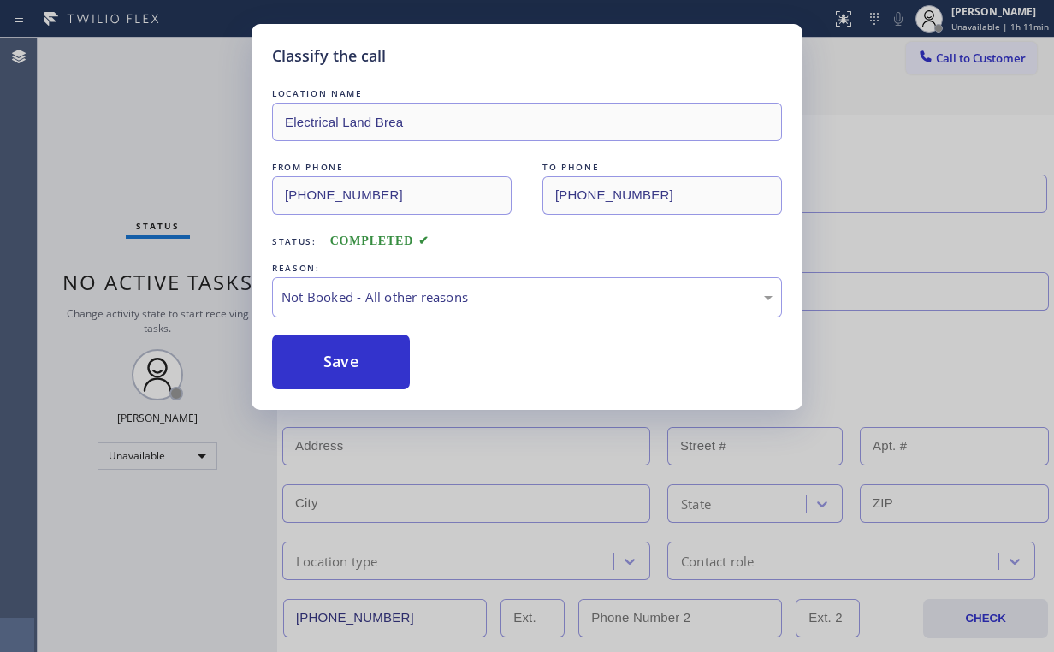
drag, startPoint x: 351, startPoint y: 365, endPoint x: 148, endPoint y: 153, distance: 293.4
click at [352, 364] on button "Save" at bounding box center [341, 361] width 138 height 55
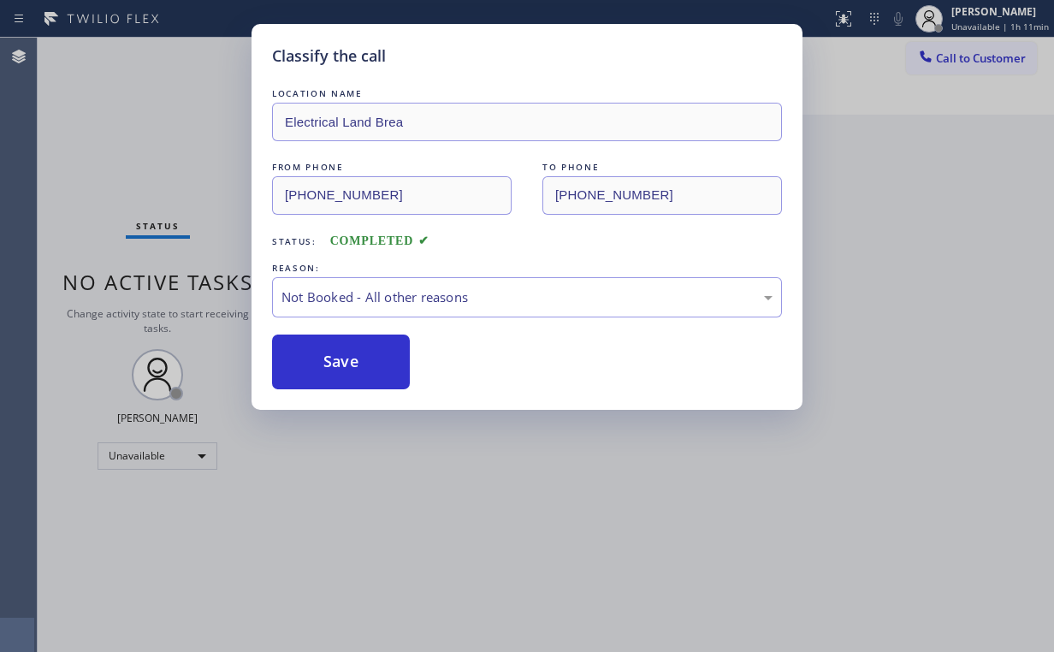
click at [130, 125] on div "Classify the call LOCATION NAME Electrical Land Brea FROM PHONE (714) 463-1693 …" at bounding box center [527, 326] width 1054 height 652
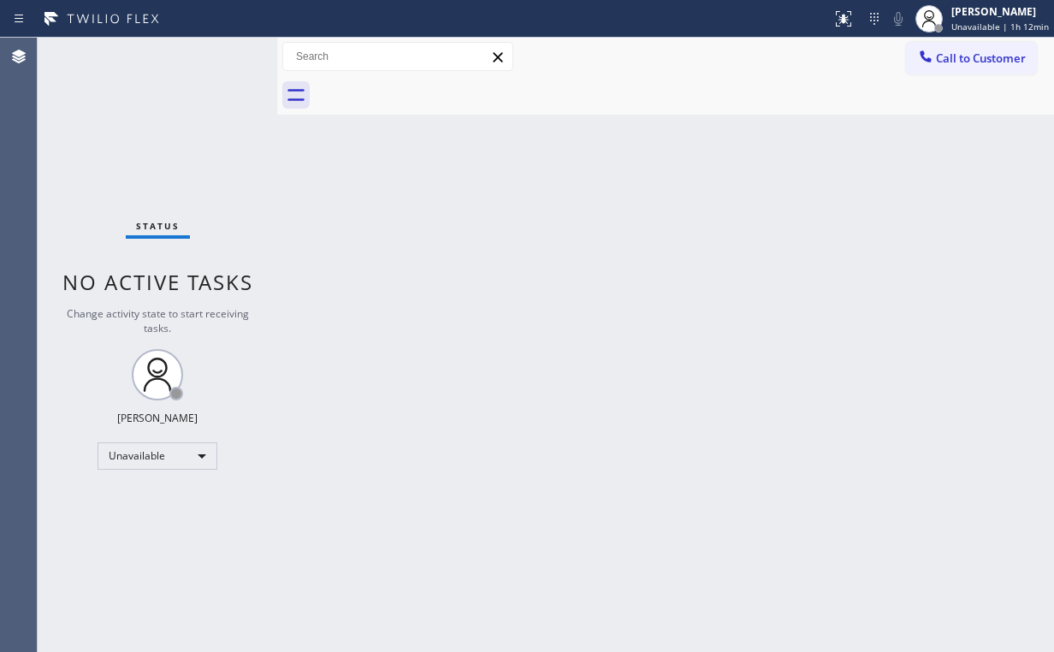
click at [173, 139] on div "Status No active tasks Change activity state to start receiving tasks. Arnold V…" at bounding box center [158, 345] width 240 height 614
click at [938, 57] on span "Call to Customer" at bounding box center [981, 57] width 90 height 15
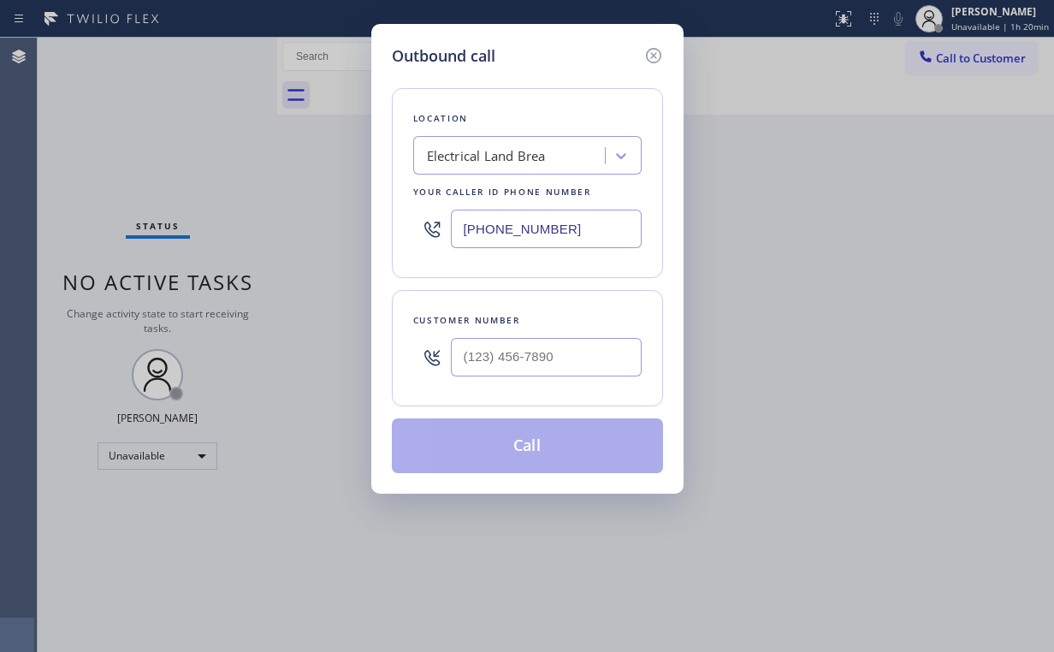
drag, startPoint x: 604, startPoint y: 225, endPoint x: 240, endPoint y: 203, distance: 365.1
click at [319, 228] on div "Outbound call Location Electrical Land Brea Your caller id phone number (714) 4…" at bounding box center [527, 326] width 1054 height 652
paste input "949) 396-0575"
type input "(949) 396-0575"
click at [583, 364] on input "(___) ___-____" at bounding box center [546, 357] width 191 height 38
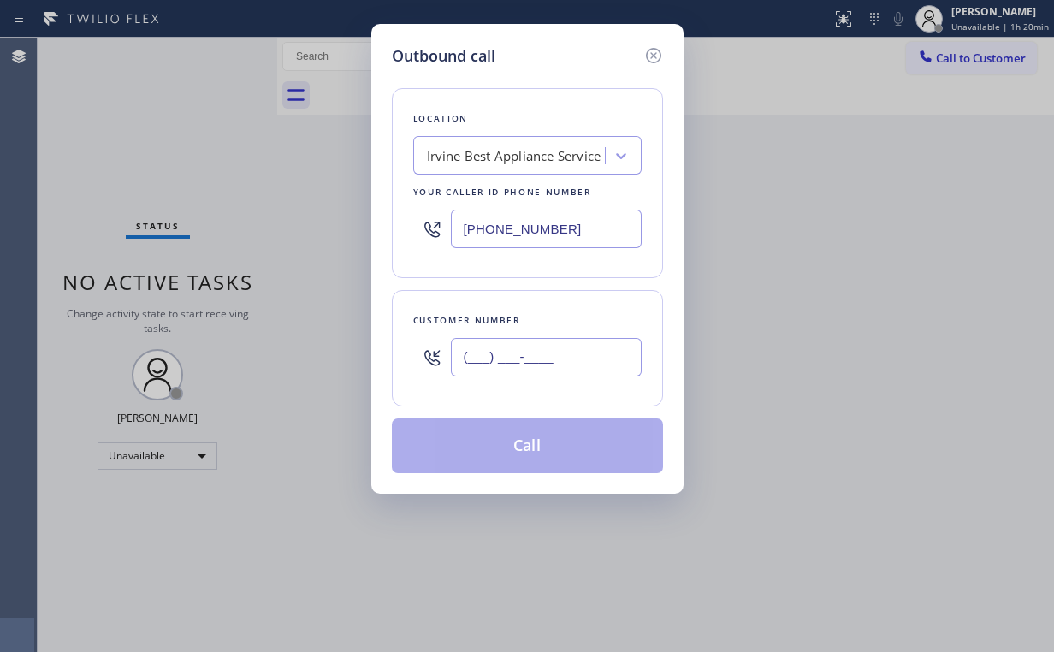
paste input "702) 885-8853"
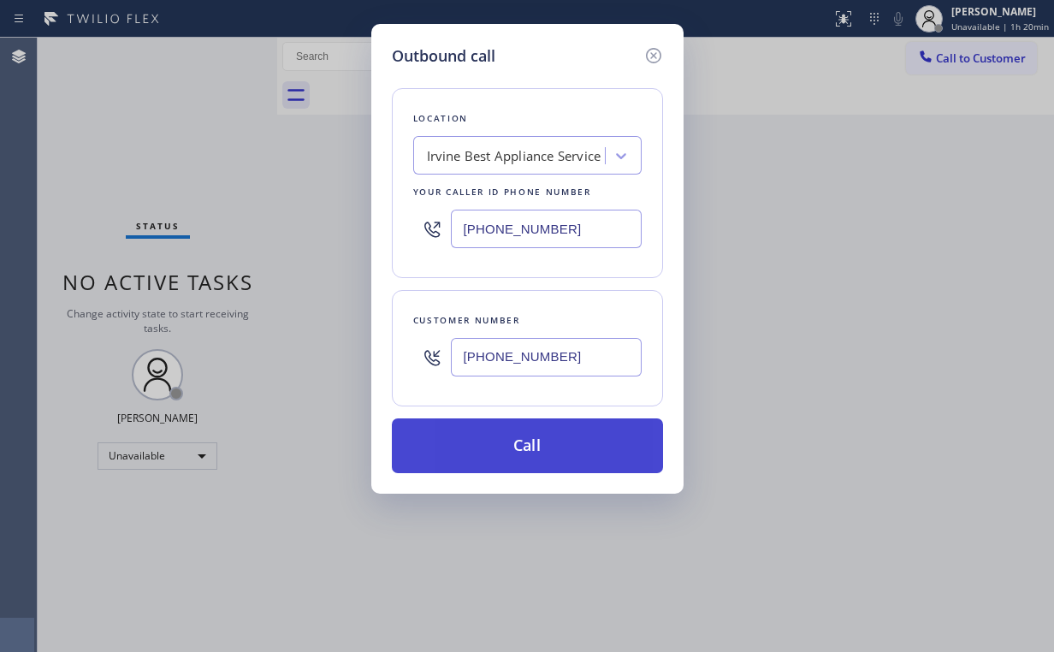
type input "(702) 885-8853"
click at [501, 447] on button "Call" at bounding box center [527, 445] width 271 height 55
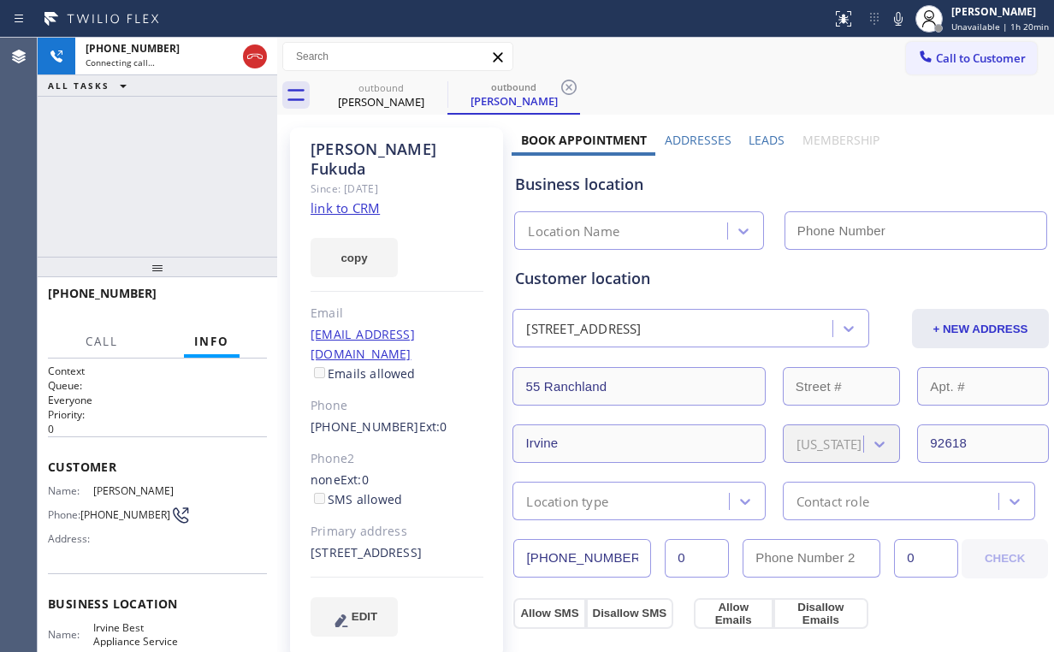
type input "(949) 396-0575"
click at [178, 159] on div "+17028858853 Connecting call… ALL TASKS ALL TASKS ACTIVE TASKS TASKS IN WRAP UP" at bounding box center [158, 147] width 240 height 219
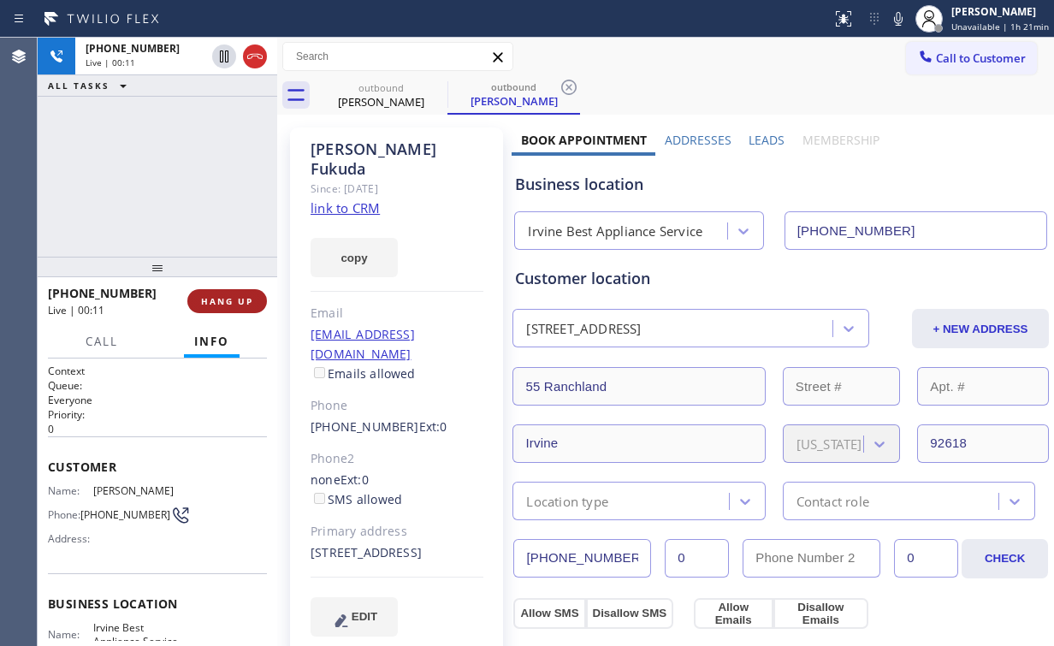
click at [222, 306] on span "HANG UP" at bounding box center [227, 301] width 52 height 12
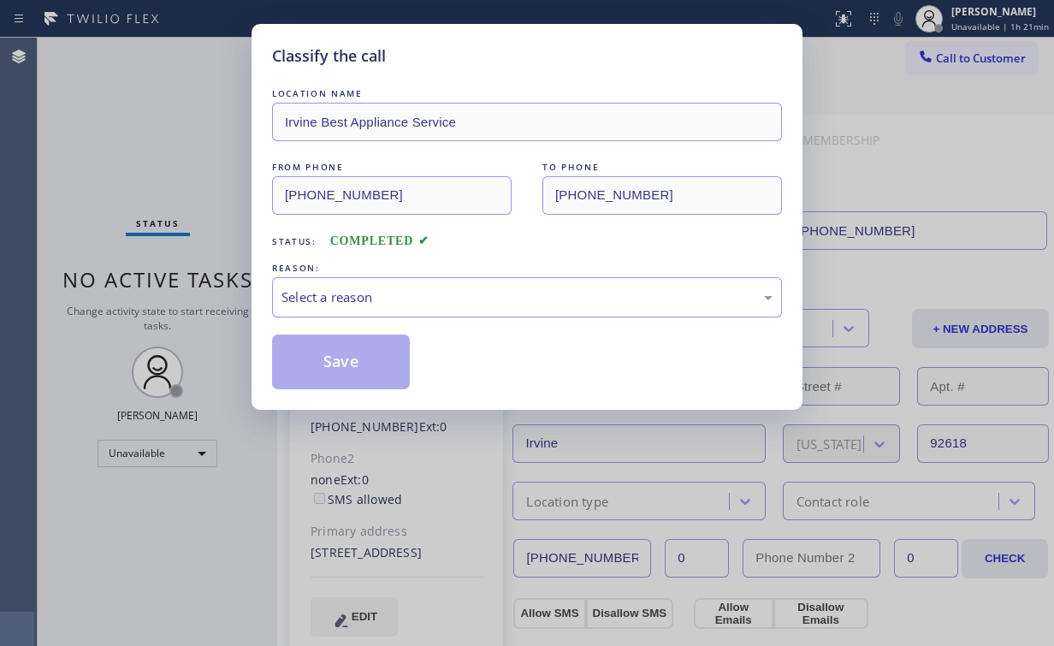
drag, startPoint x: 293, startPoint y: 301, endPoint x: 305, endPoint y: 315, distance: 18.2
click at [294, 304] on div "Select a reason" at bounding box center [526, 297] width 491 height 20
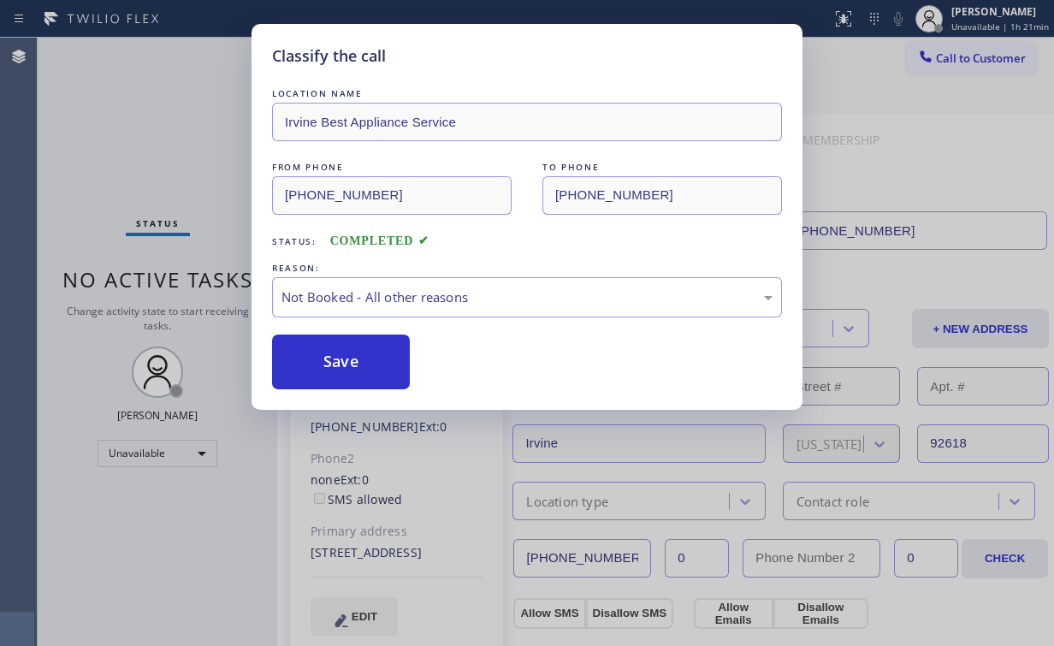
drag, startPoint x: 325, startPoint y: 356, endPoint x: 222, endPoint y: 210, distance: 178.0
click at [326, 355] on button "Save" at bounding box center [341, 361] width 138 height 55
click at [198, 186] on div "Classify the call LOCATION NAME Irvine Best Appliance Service FROM PHONE (949) …" at bounding box center [527, 323] width 1054 height 646
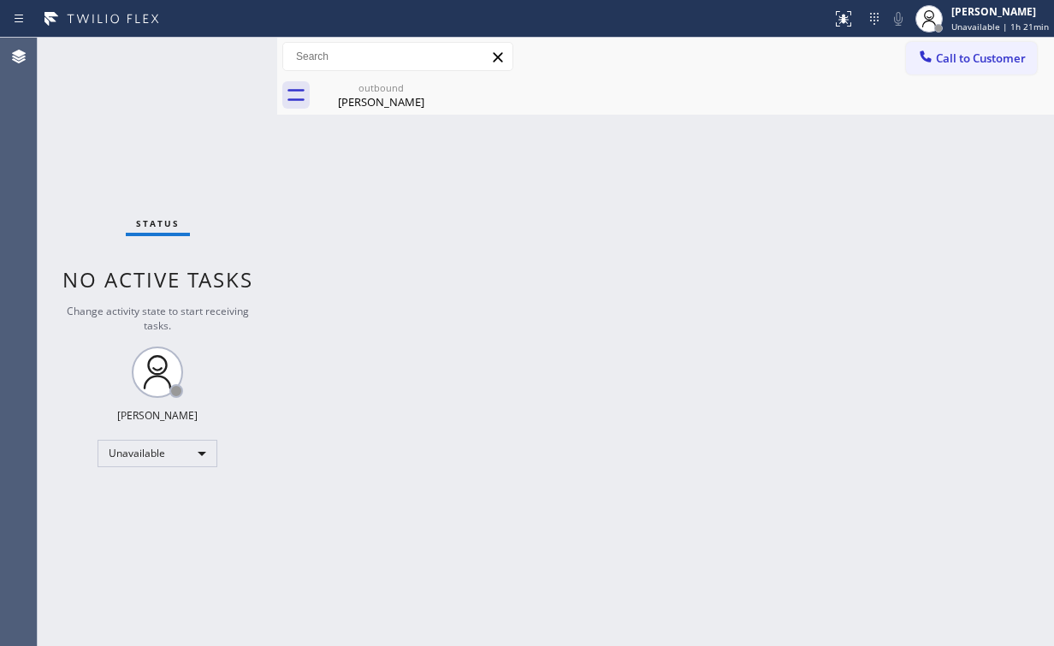
click at [949, 65] on button "Call to Customer" at bounding box center [971, 58] width 131 height 33
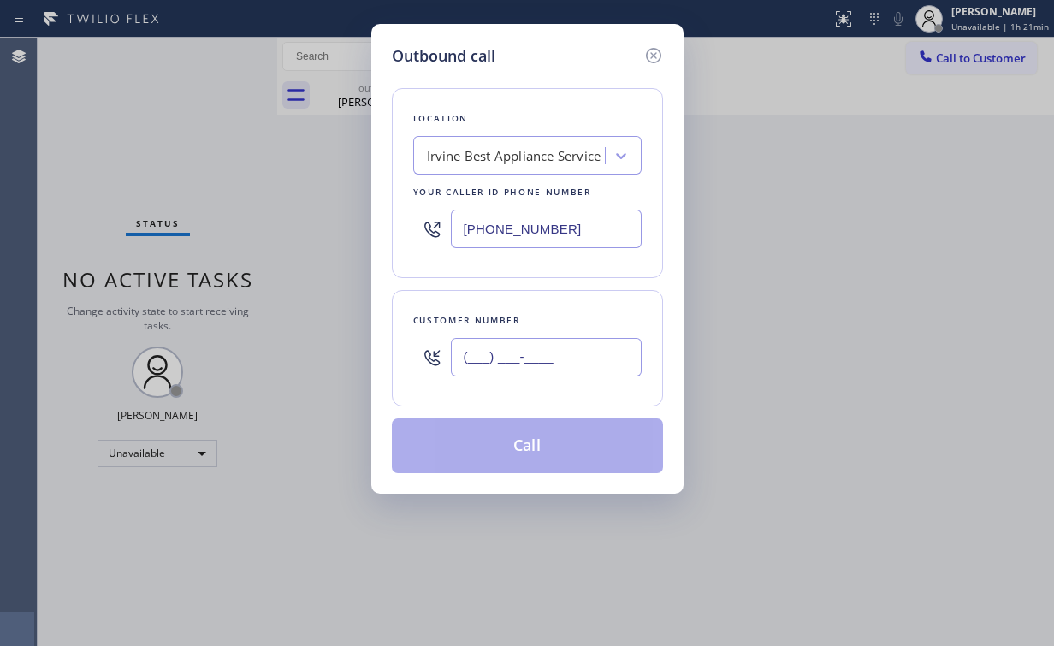
click at [558, 364] on input "(___) ___-____" at bounding box center [546, 357] width 191 height 38
paste input "702) 885-8853"
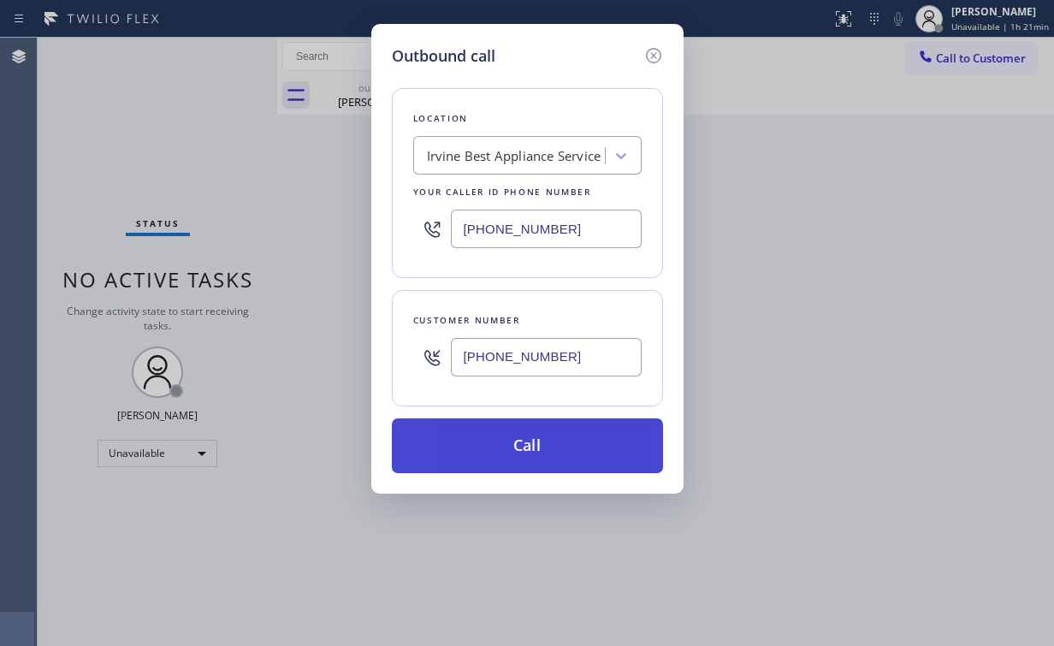
type input "(702) 885-8853"
click at [486, 448] on button "Call" at bounding box center [527, 445] width 271 height 55
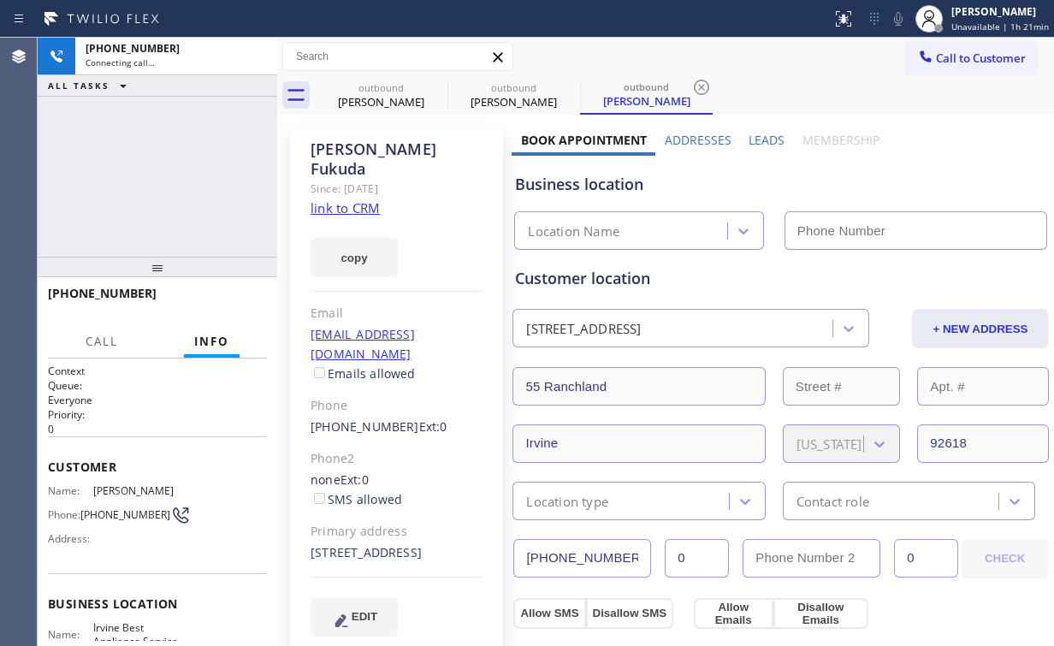
type input "(949) 396-0575"
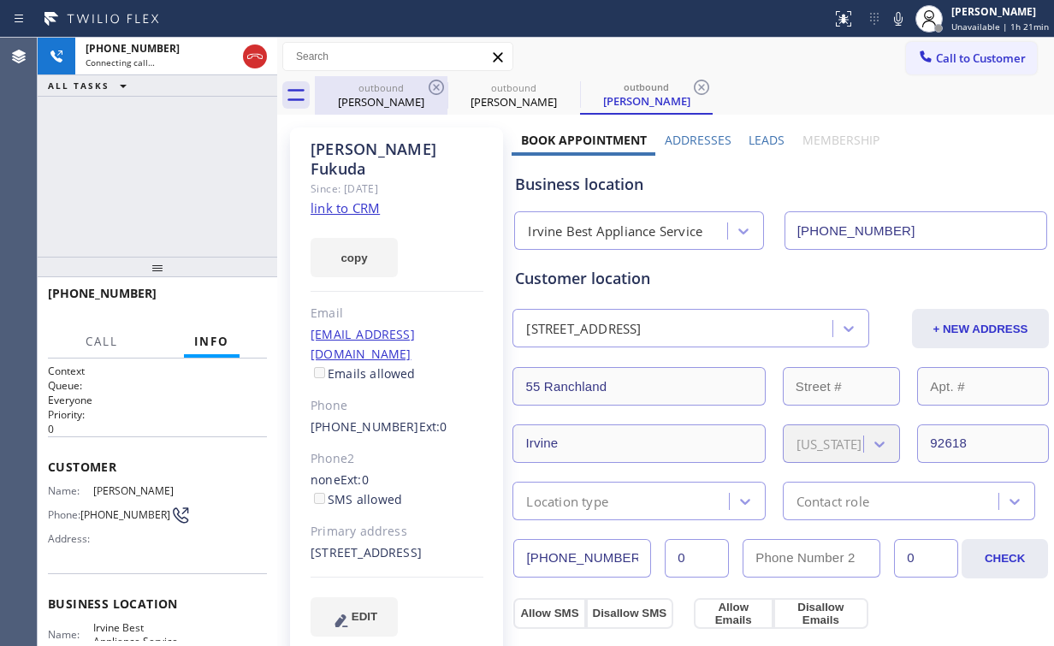
drag, startPoint x: 365, startPoint y: 95, endPoint x: 441, endPoint y: 96, distance: 75.3
click at [366, 96] on div "John Fukuda" at bounding box center [380, 101] width 129 height 15
click at [429, 87] on icon at bounding box center [436, 87] width 15 height 15
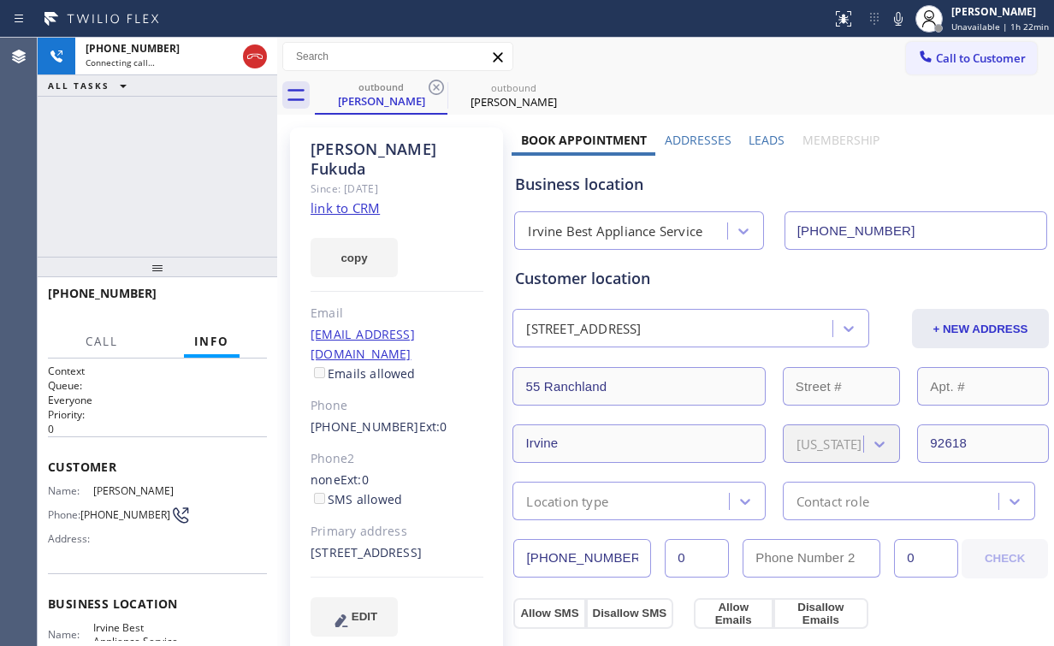
drag, startPoint x: 156, startPoint y: 182, endPoint x: 164, endPoint y: 178, distance: 9.6
click at [156, 182] on div "+17028858853 Connecting call… ALL TASKS ALL TASKS ACTIVE TASKS TASKS IN WRAP UP" at bounding box center [158, 147] width 240 height 219
click at [227, 305] on span "HANG UP" at bounding box center [227, 301] width 52 height 12
click at [225, 305] on span "HANG UP" at bounding box center [227, 301] width 52 height 12
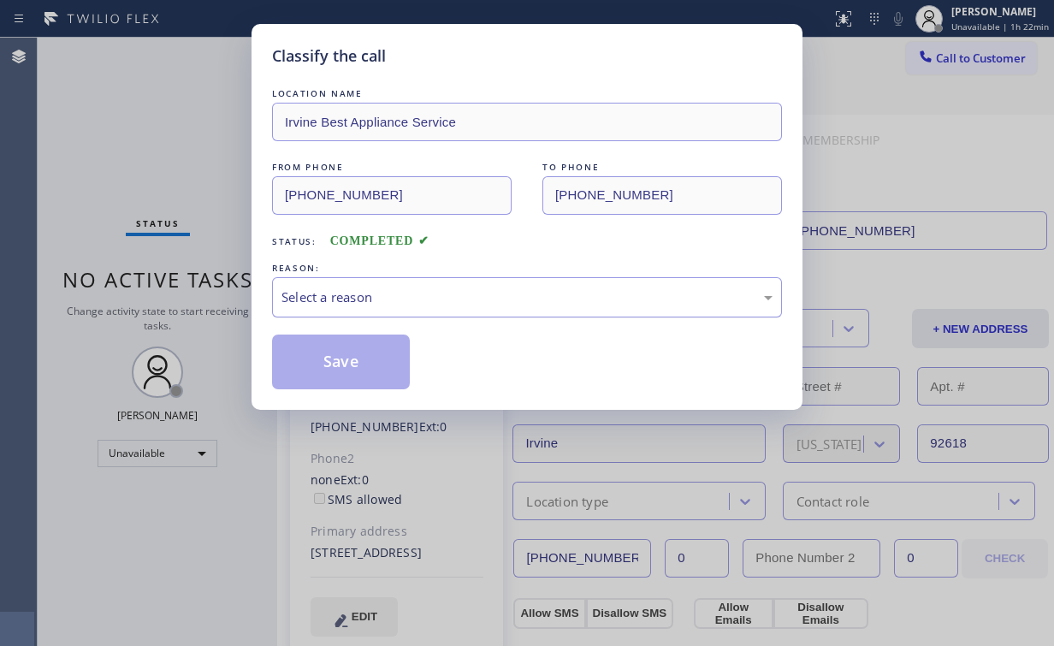
click at [338, 306] on div "Select a reason" at bounding box center [527, 297] width 510 height 40
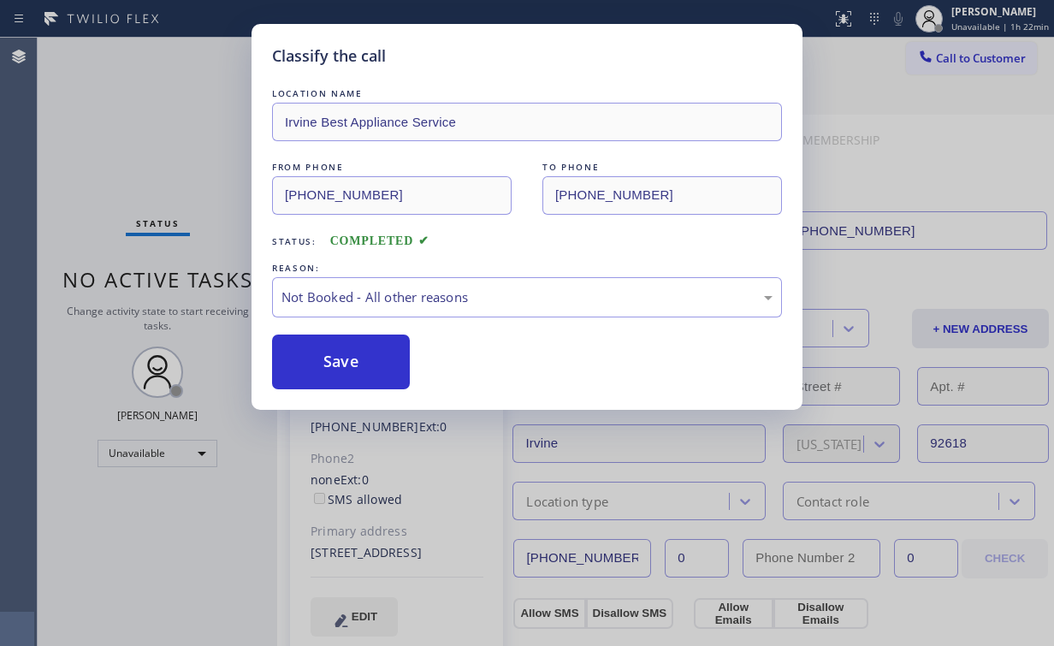
click at [346, 363] on button "Save" at bounding box center [341, 361] width 138 height 55
click at [116, 131] on div "Classify the call LOCATION NAME Irvine Best Appliance Service FROM PHONE (949) …" at bounding box center [527, 323] width 1054 height 646
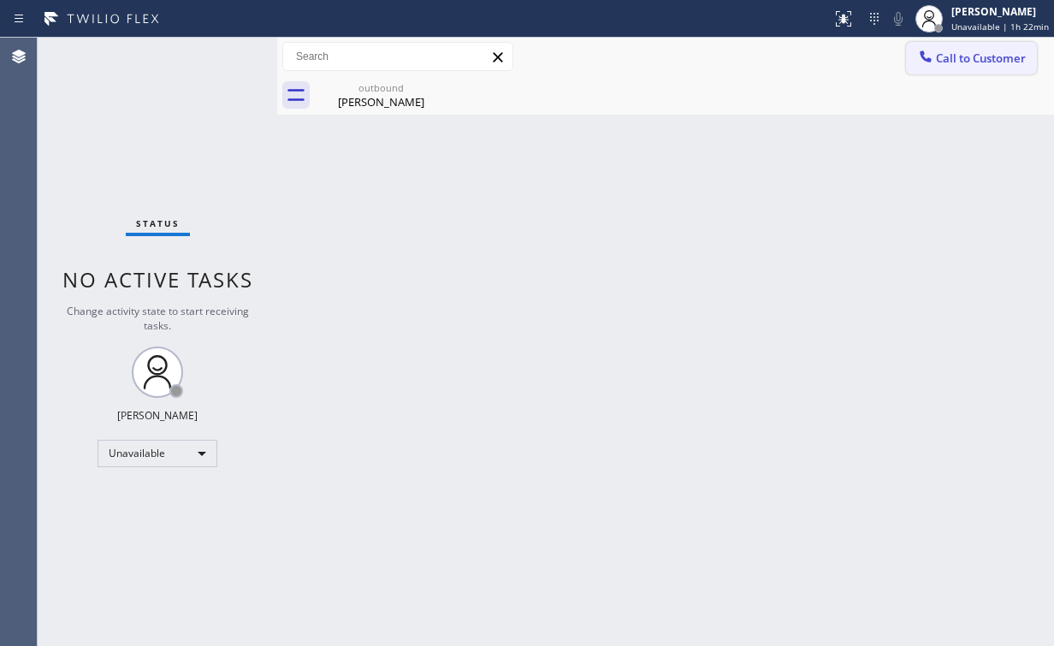
click at [943, 58] on span "Call to Customer" at bounding box center [981, 57] width 90 height 15
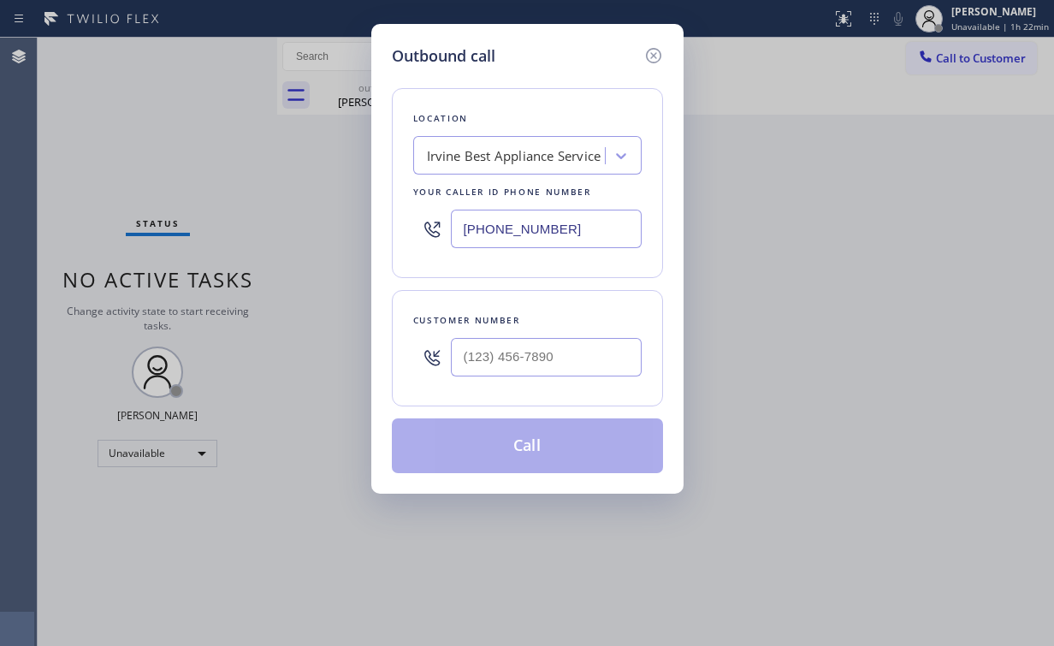
drag, startPoint x: 567, startPoint y: 223, endPoint x: 279, endPoint y: 207, distance: 288.7
click at [322, 217] on div "Outbound call Location Irvine Best Appliance Service Your caller id phone numbe…" at bounding box center [527, 323] width 1054 height 646
paste input "424) 285-6563"
type input "(424) 285-6563"
click at [577, 339] on input "(___) ___-____" at bounding box center [546, 357] width 191 height 38
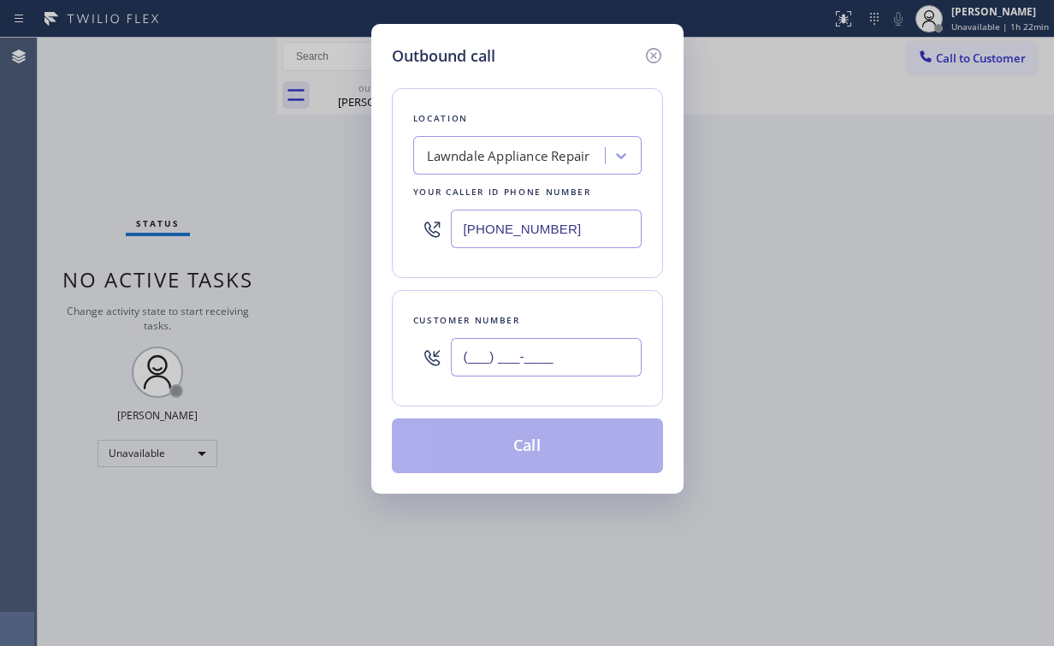
paste input "424) 206-3072"
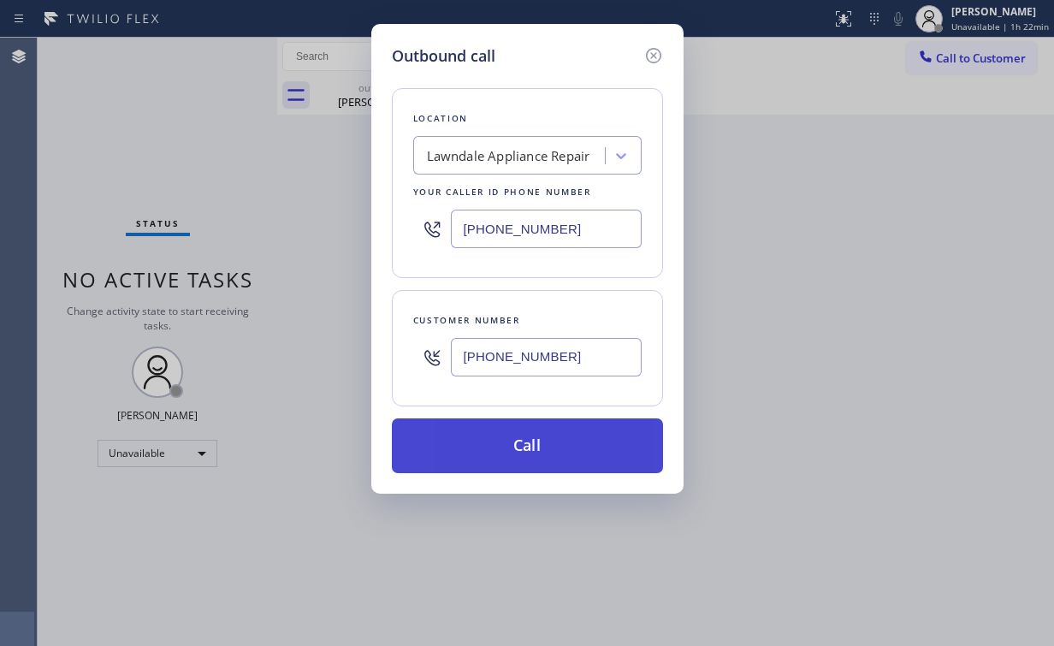
type input "(424) 206-3072"
drag, startPoint x: 495, startPoint y: 453, endPoint x: 438, endPoint y: 595, distance: 153.1
click at [494, 453] on button "Call" at bounding box center [527, 445] width 271 height 55
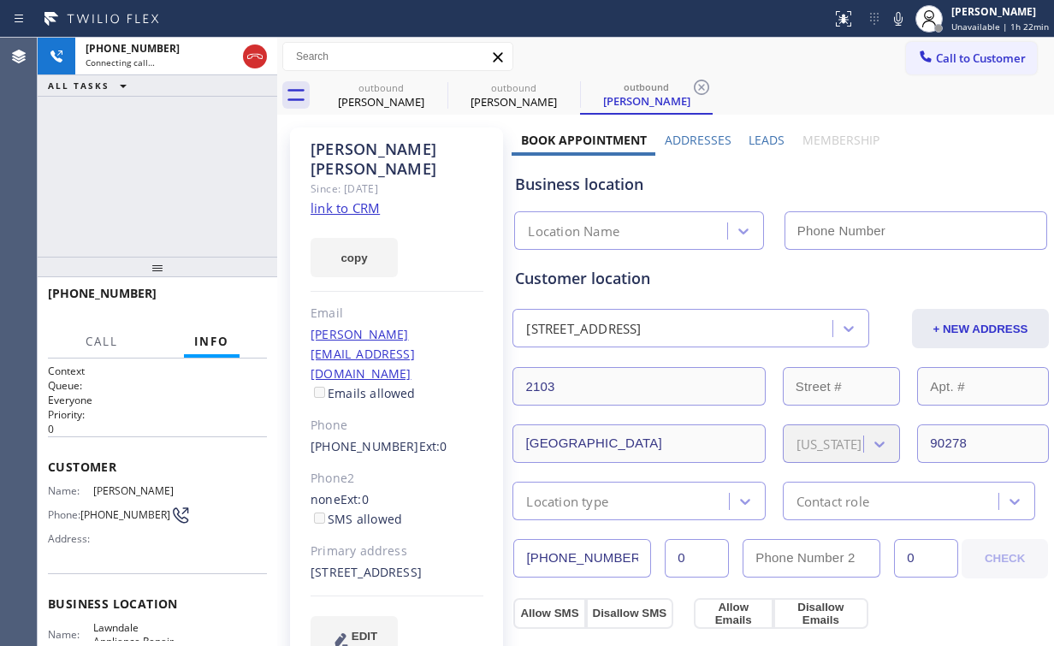
drag, startPoint x: 103, startPoint y: 128, endPoint x: 144, endPoint y: 130, distance: 41.1
click at [104, 128] on div "+14242063072 Connecting call… ALL TASKS ALL TASKS ACTIVE TASKS TASKS IN WRAP UP" at bounding box center [158, 147] width 240 height 219
type input "(424) 285-6563"
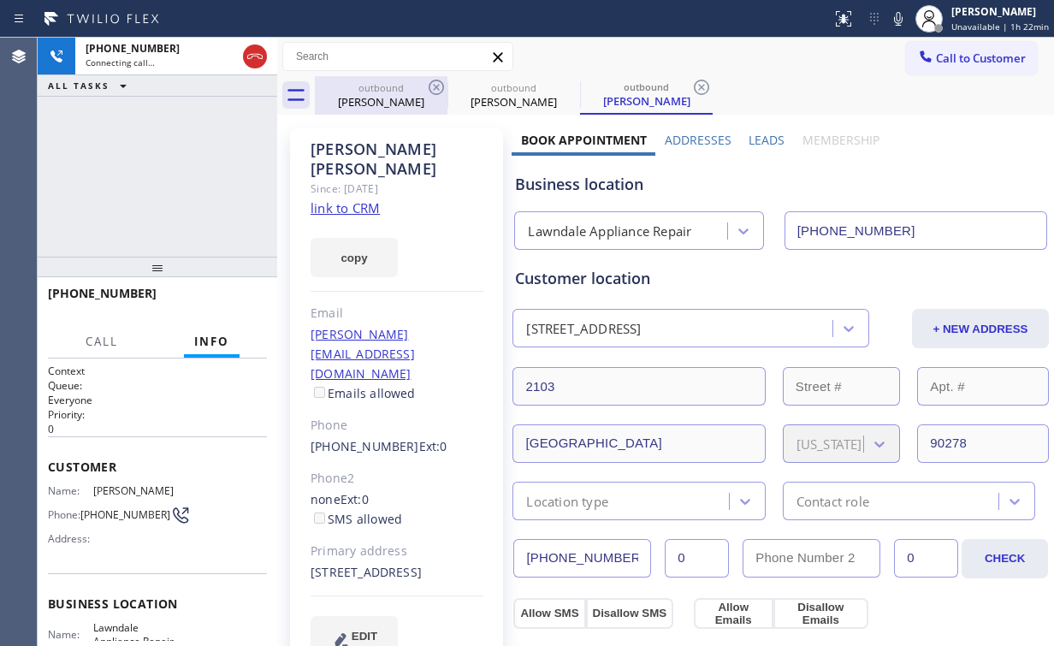
drag, startPoint x: 399, startPoint y: 92, endPoint x: 382, endPoint y: 96, distance: 18.3
click at [399, 94] on div "outbound John Fukuda" at bounding box center [380, 95] width 129 height 38
type input "(949) 396-0575"
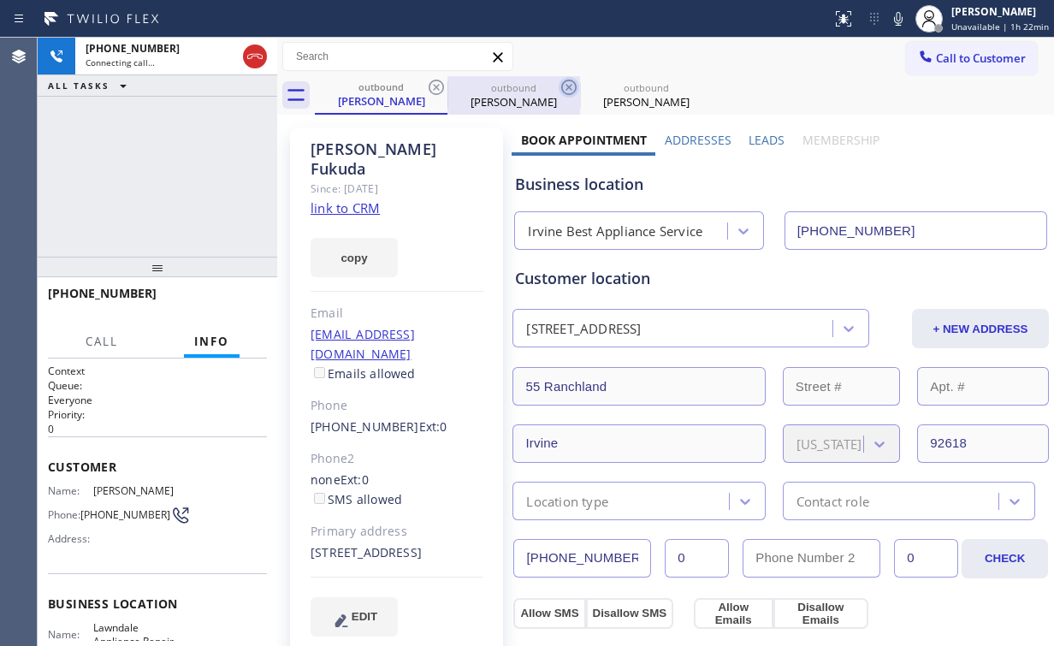
click at [433, 82] on icon at bounding box center [436, 87] width 21 height 21
type input "(424) 285-6563"
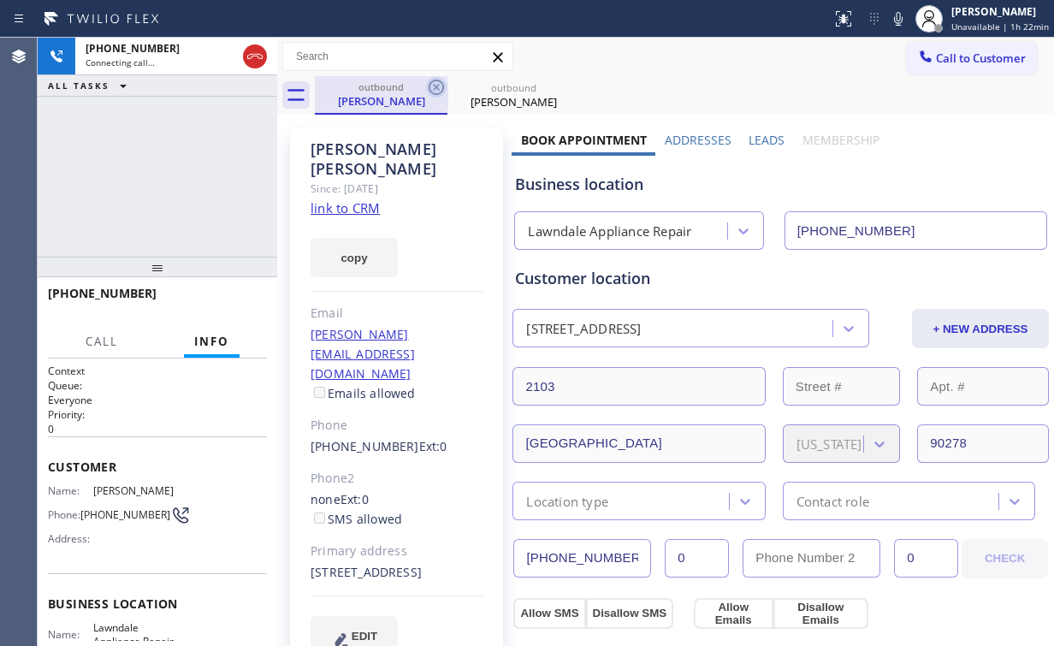
click at [438, 83] on icon at bounding box center [436, 87] width 21 height 21
click at [436, 83] on icon at bounding box center [436, 87] width 21 height 21
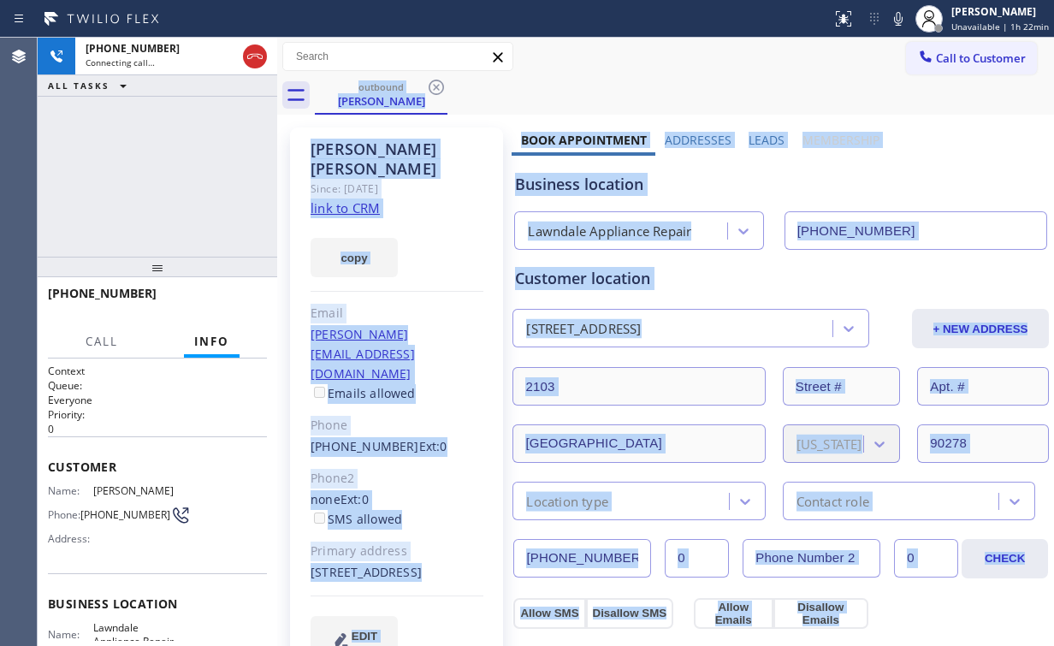
drag, startPoint x: 435, startPoint y: 83, endPoint x: 452, endPoint y: 88, distance: 17.0
click at [438, 86] on div "outbound Tony Kinyanjui" at bounding box center [684, 95] width 739 height 38
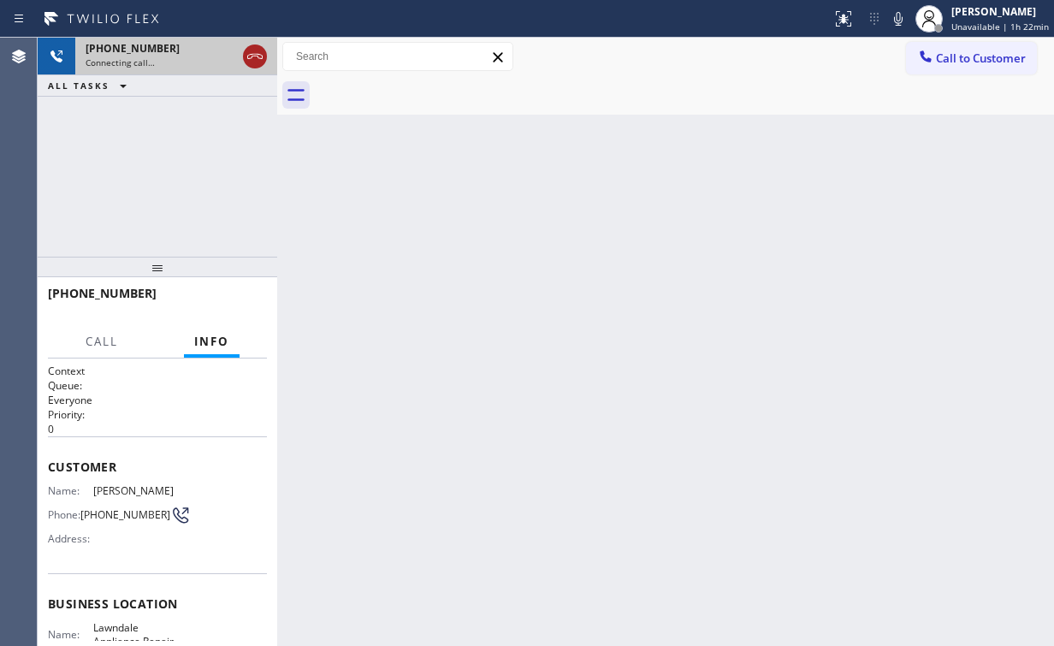
click at [257, 56] on icon at bounding box center [255, 56] width 21 height 21
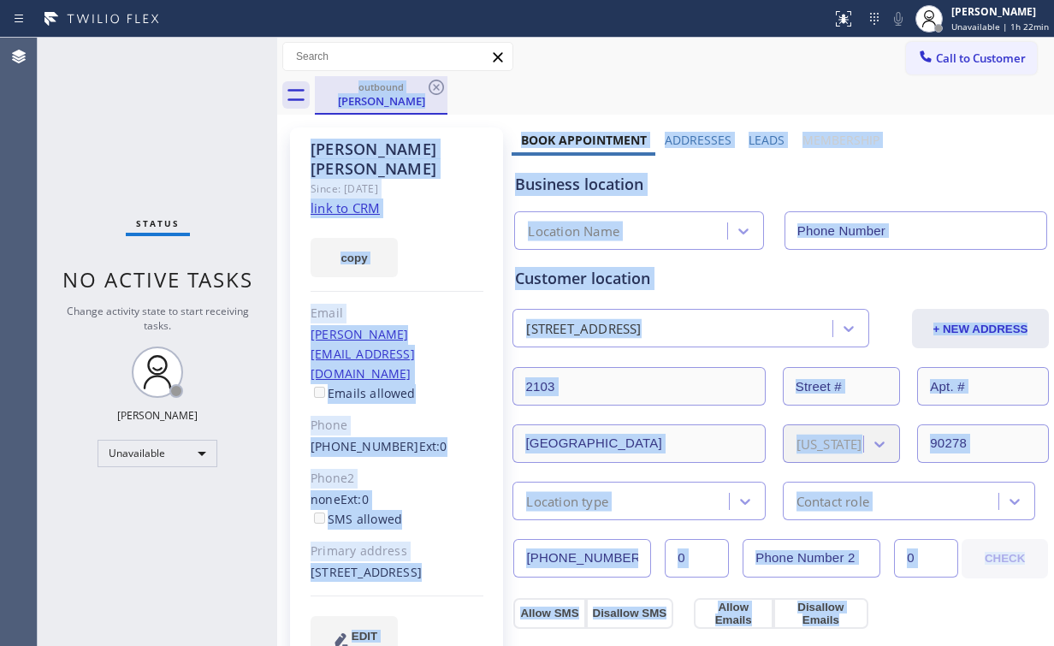
click at [363, 104] on div "Tony Kinyanjui" at bounding box center [380, 100] width 129 height 15
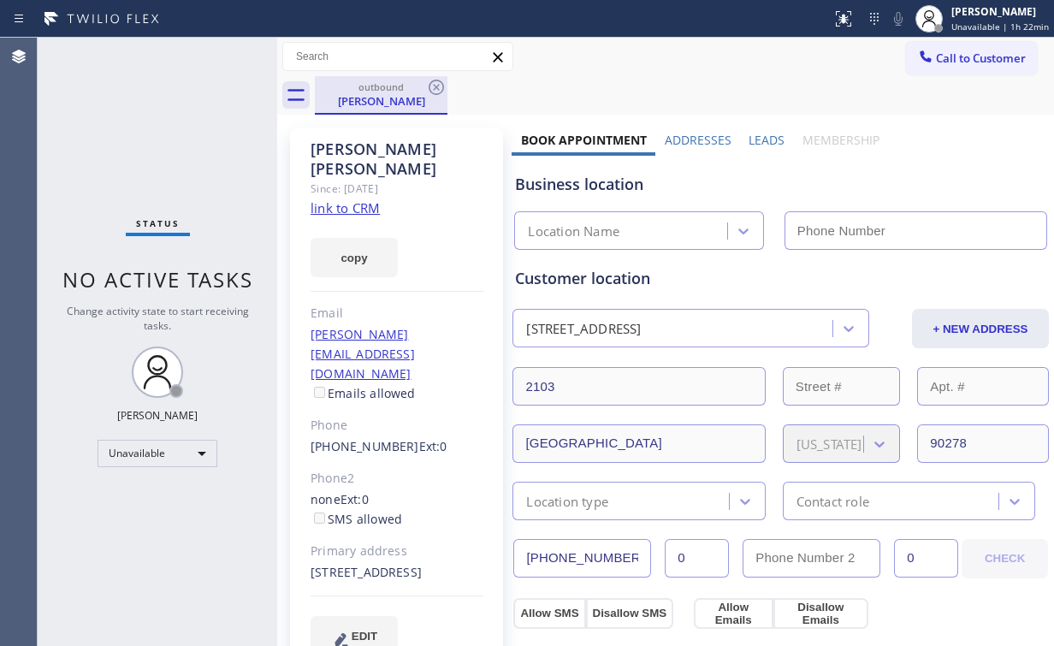
type input "(424) 285-6563"
click at [435, 86] on icon at bounding box center [436, 87] width 15 height 15
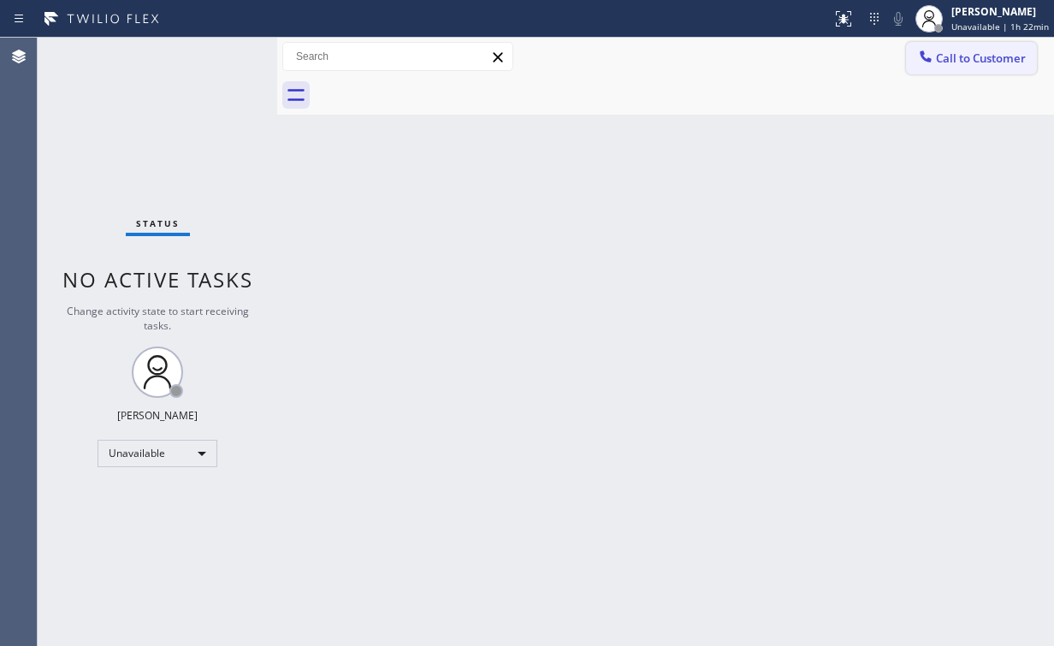
click at [979, 47] on button "Call to Customer" at bounding box center [971, 58] width 131 height 33
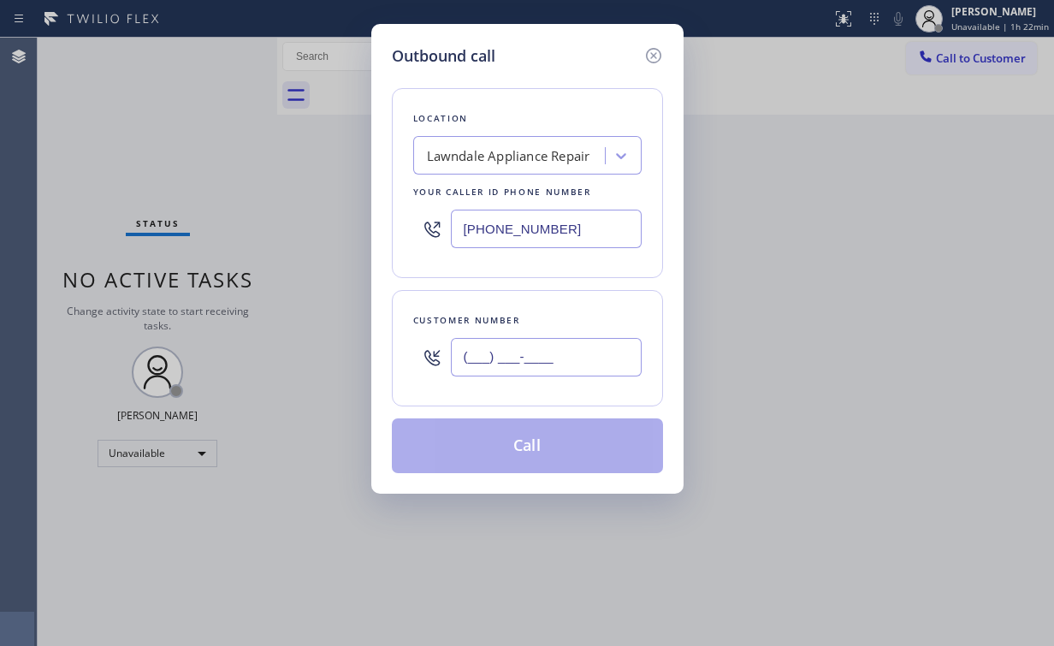
click at [541, 342] on input "(___) ___-____" at bounding box center [546, 357] width 191 height 38
paste input "424) 206-3072"
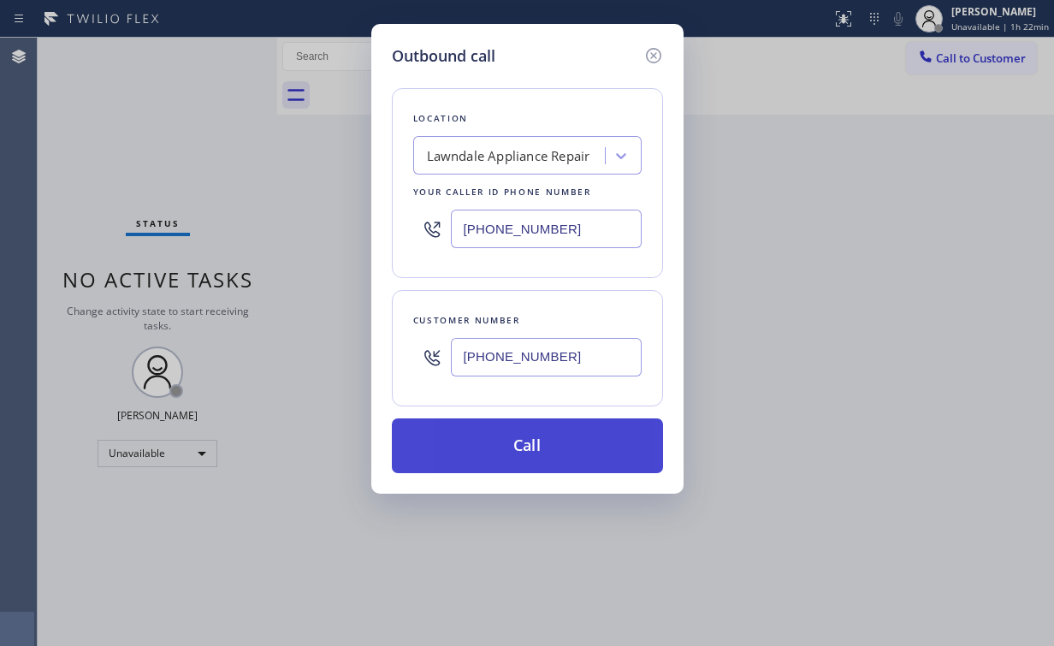
type input "(424) 206-3072"
click at [522, 429] on button "Call" at bounding box center [527, 445] width 271 height 55
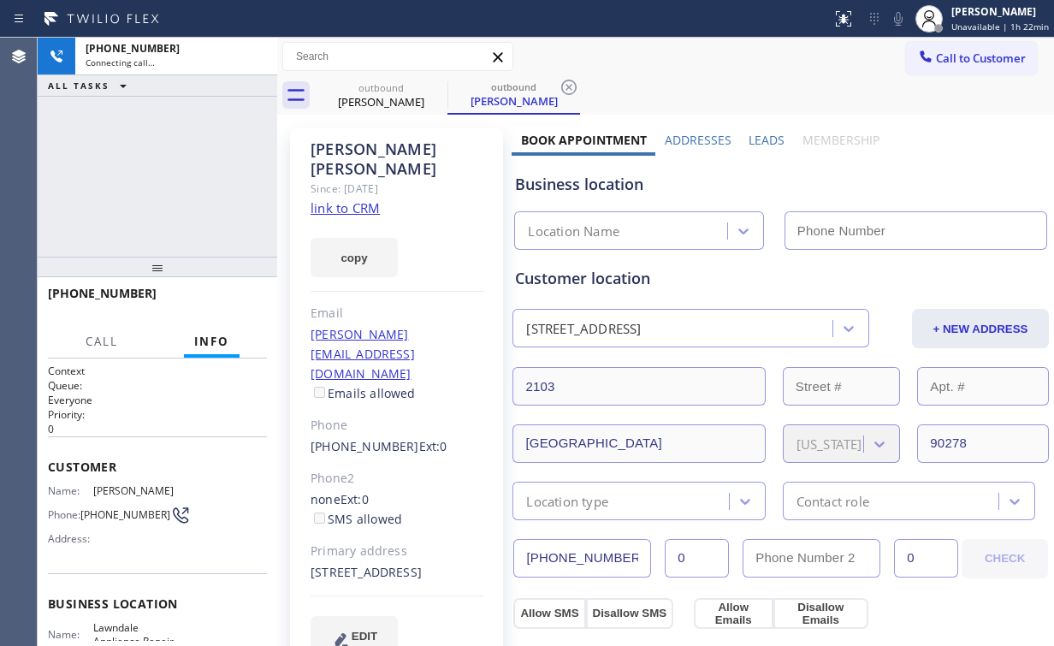
click at [176, 179] on div "+14242063072 Connecting call… ALL TASKS ALL TASKS ACTIVE TASKS TASKS IN WRAP UP" at bounding box center [158, 147] width 240 height 219
type input "(424) 285-6563"
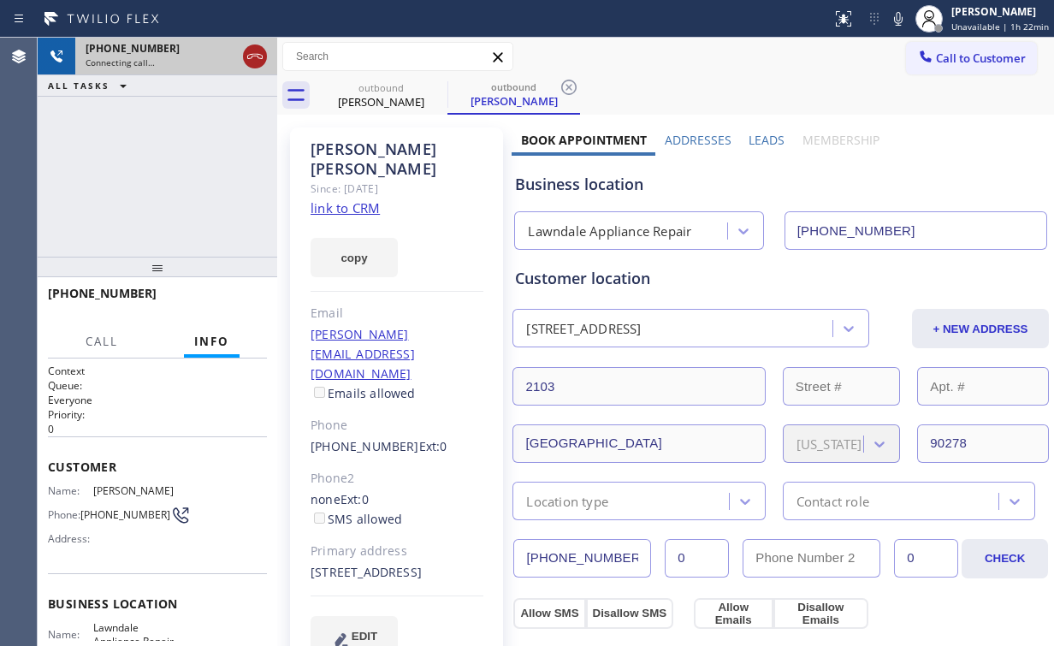
click at [254, 57] on icon at bounding box center [255, 56] width 21 height 21
drag, startPoint x: 356, startPoint y: 89, endPoint x: 414, endPoint y: 87, distance: 58.2
click at [364, 90] on div "outbound" at bounding box center [380, 87] width 129 height 13
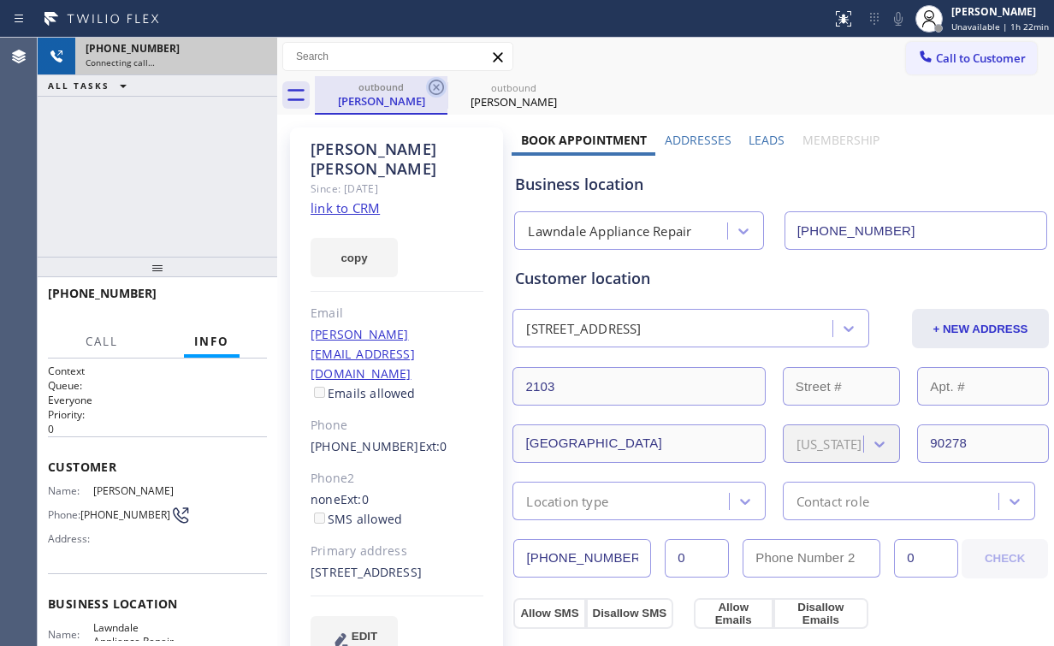
click at [435, 86] on icon at bounding box center [436, 87] width 15 height 15
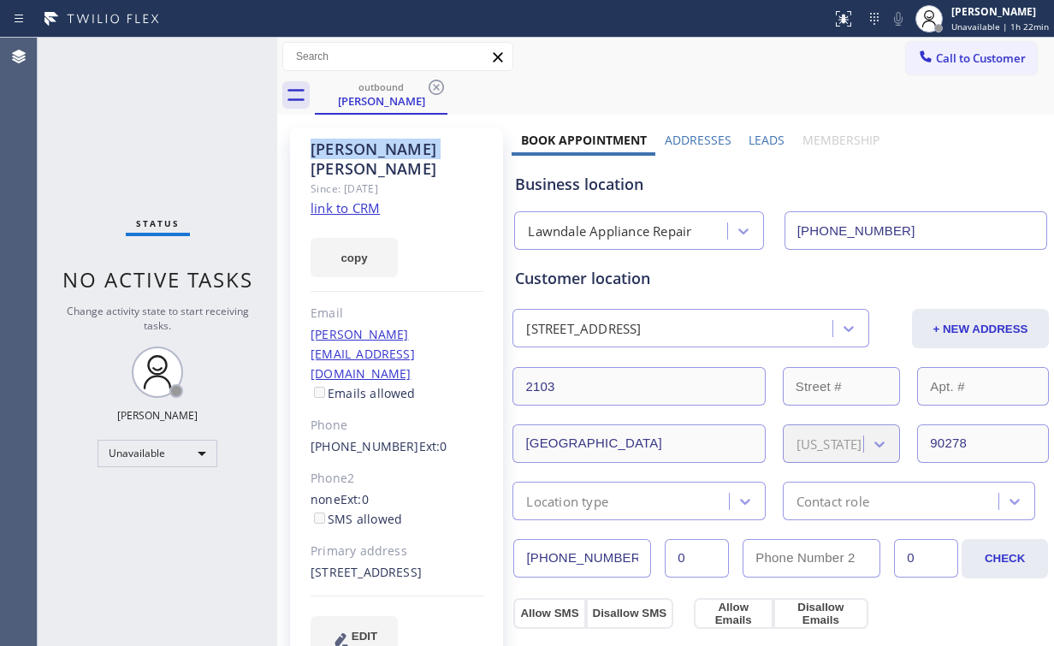
drag, startPoint x: 435, startPoint y: 86, endPoint x: 615, endPoint y: 172, distance: 199.7
click at [435, 86] on icon at bounding box center [436, 87] width 15 height 15
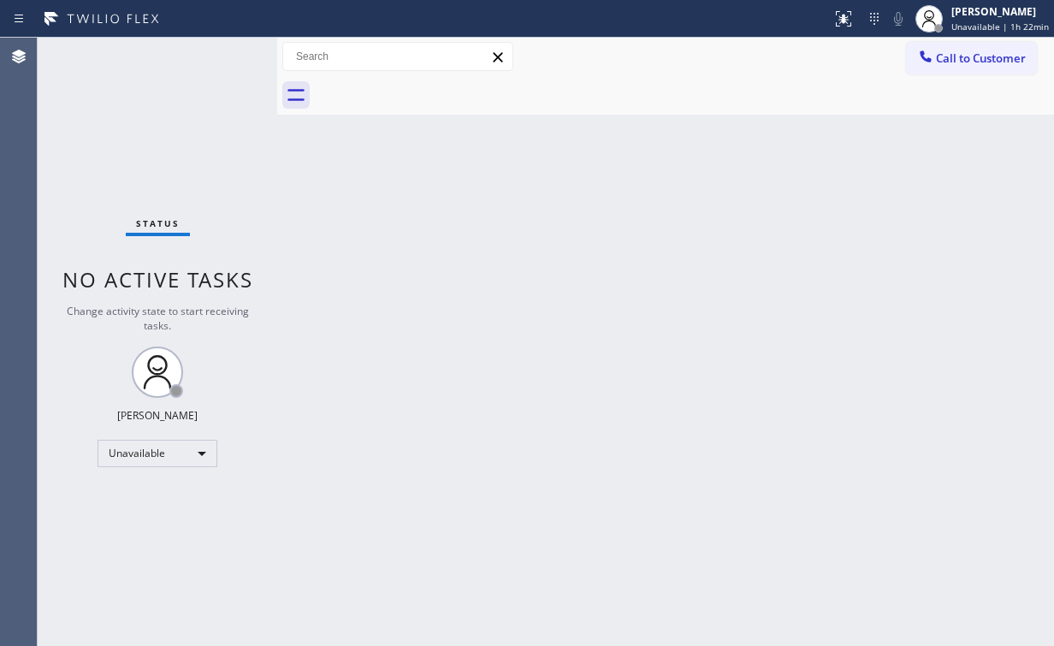
click at [790, 266] on div "Back to Dashboard Change Sender ID Customers Technicians Select a contact Outbo…" at bounding box center [665, 342] width 777 height 608
click at [954, 59] on span "Call to Customer" at bounding box center [981, 57] width 90 height 15
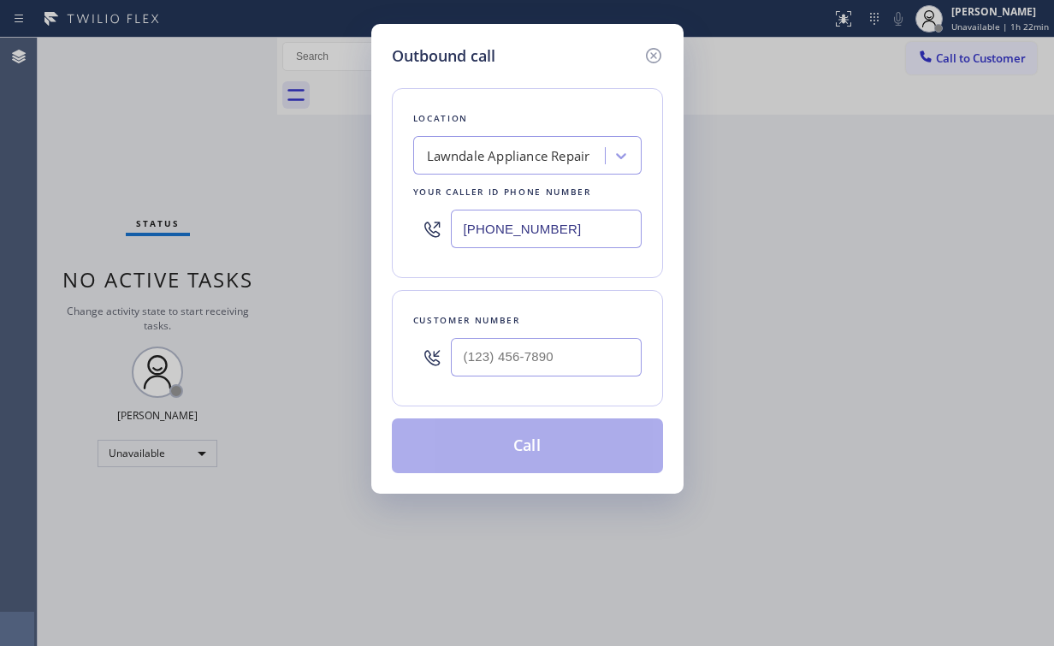
type input "(___) ___-____"
click at [575, 346] on input "(___) ___-____" at bounding box center [546, 357] width 191 height 38
click at [183, 162] on div "Outbound call Location Lawndale Appliance Repair Your caller id phone number (4…" at bounding box center [527, 323] width 1054 height 646
drag, startPoint x: 623, startPoint y: 221, endPoint x: 317, endPoint y: 223, distance: 305.4
click at [317, 223] on div "Outbound call Location Lawndale Appliance Repair Your caller id phone number (4…" at bounding box center [527, 323] width 1054 height 646
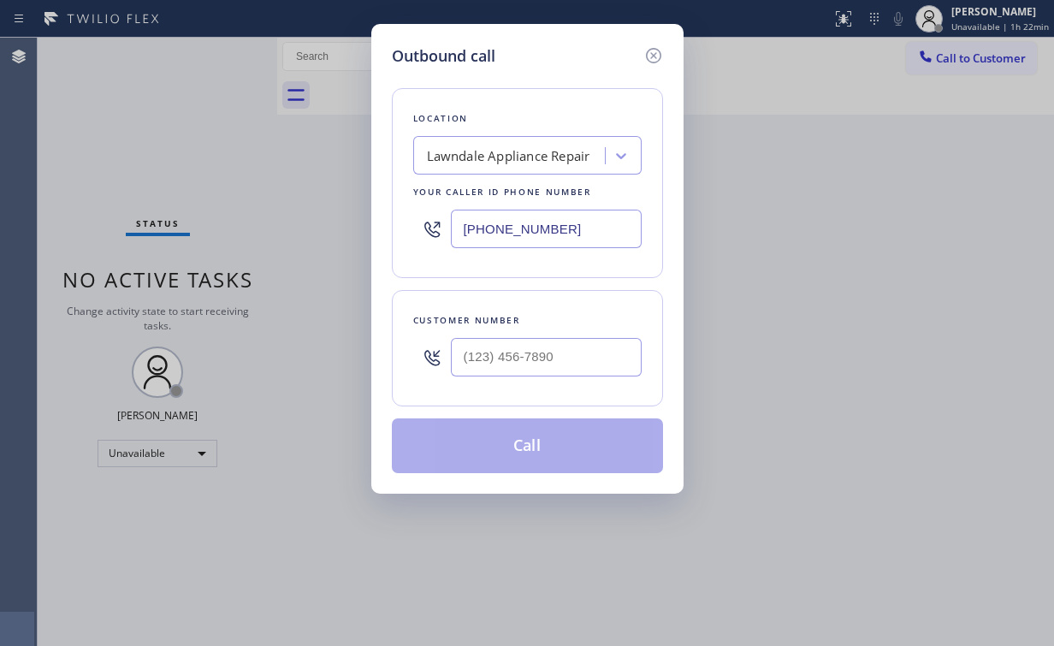
paste input "310) 284-7386"
type input "(310) 284-7386"
drag, startPoint x: 561, startPoint y: 352, endPoint x: 585, endPoint y: 339, distance: 27.6
click at [561, 353] on input "(___) ___-____" at bounding box center [546, 357] width 191 height 38
paste input "541) 971-3616"
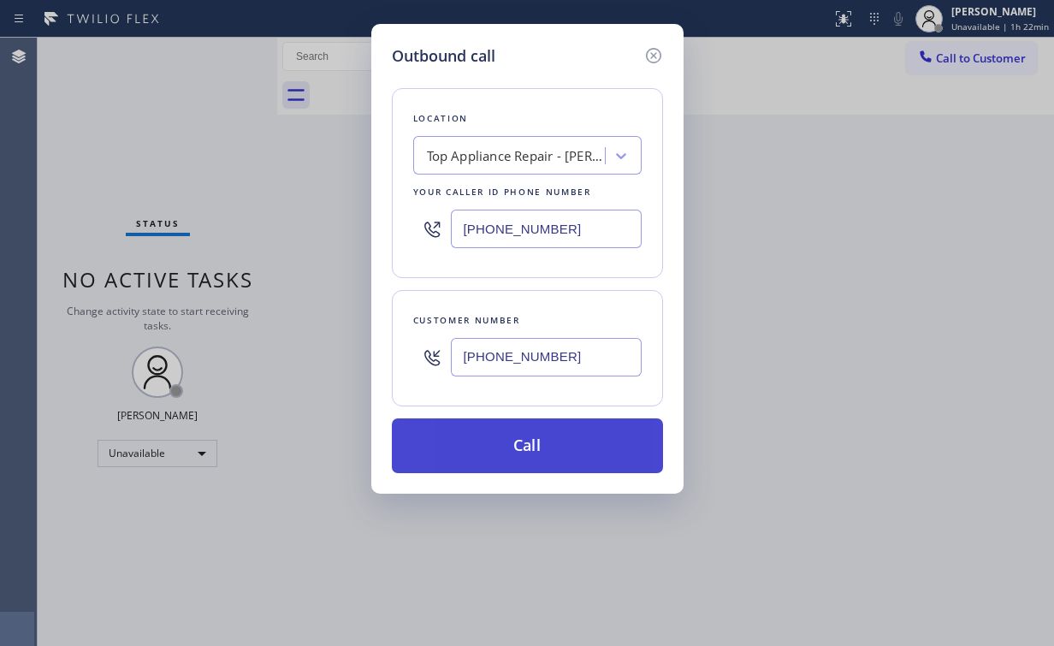
type input "(541) 971-3616"
click at [530, 452] on button "Call" at bounding box center [527, 445] width 271 height 55
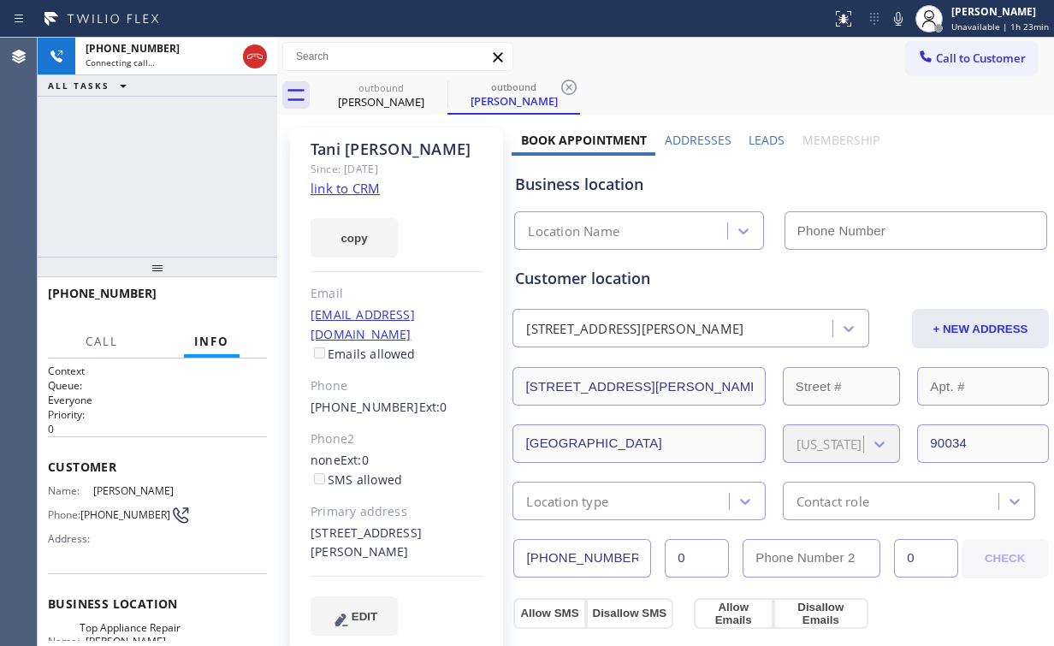
type input "(310) 284-7386"
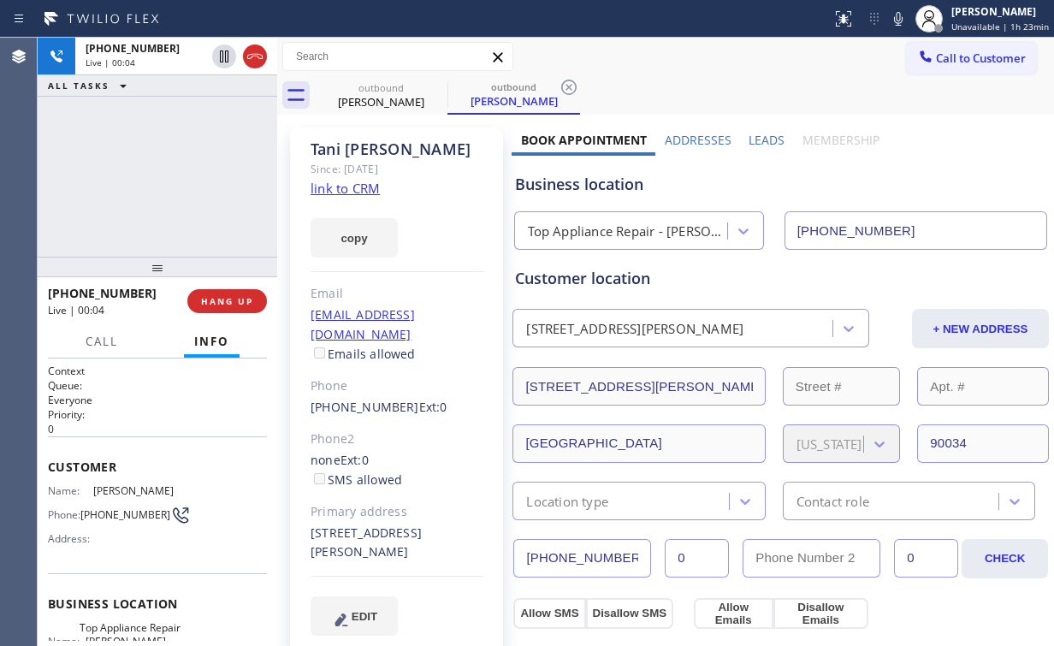
click at [215, 198] on div "+15419713616 Live | 00:04 ALL TASKS ALL TASKS ACTIVE TASKS TASKS IN WRAP UP" at bounding box center [158, 147] width 240 height 219
click at [229, 304] on span "HANG UP" at bounding box center [227, 301] width 52 height 12
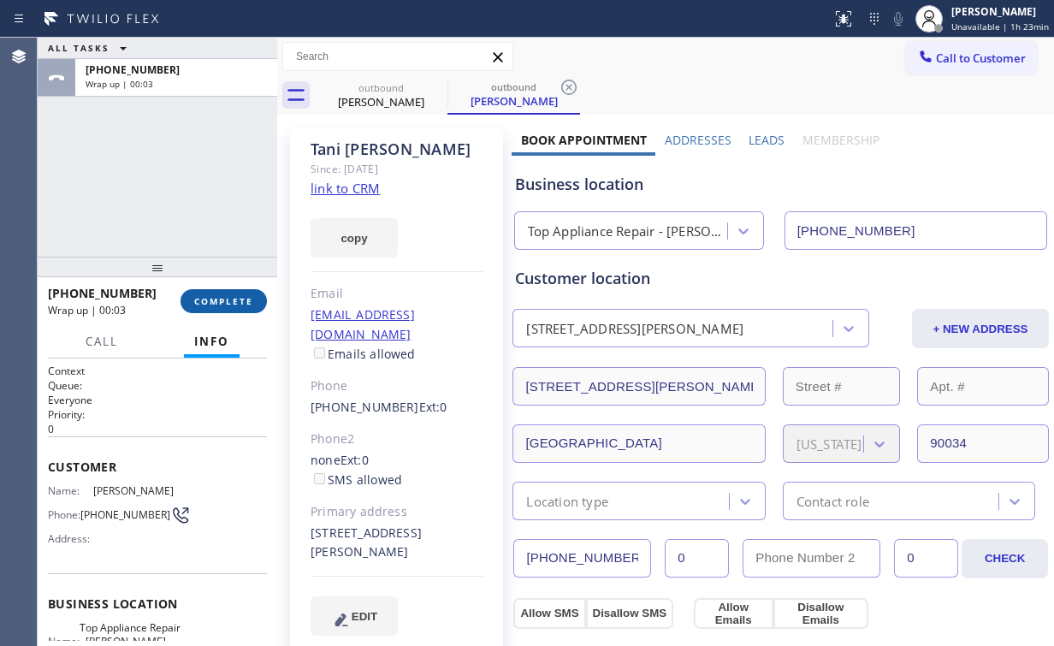
click at [229, 304] on span "COMPLETE" at bounding box center [223, 301] width 59 height 12
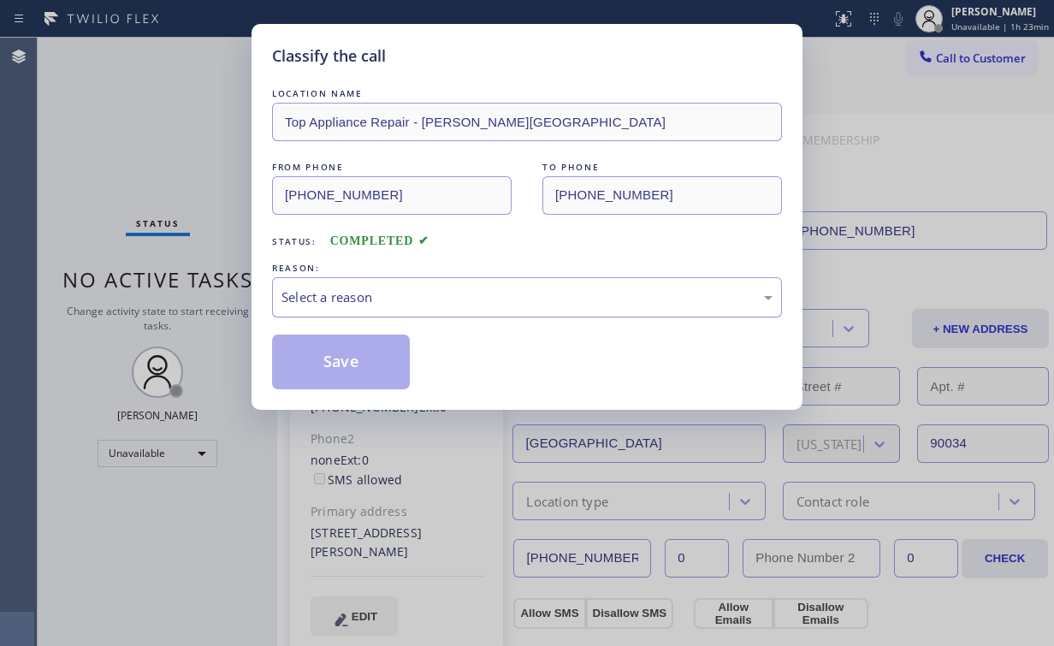
click at [348, 311] on div "Select a reason" at bounding box center [527, 297] width 510 height 40
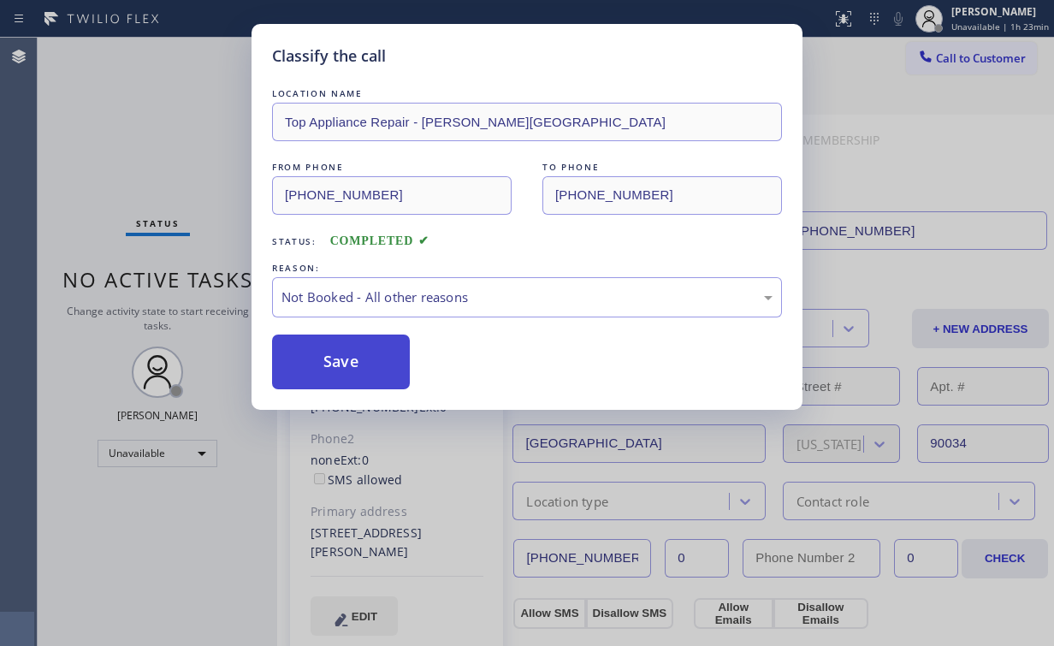
drag, startPoint x: 342, startPoint y: 359, endPoint x: 329, endPoint y: 353, distance: 14.2
click at [342, 359] on button "Save" at bounding box center [341, 361] width 138 height 55
click at [123, 135] on div "Classify the call LOCATION NAME Top Appliance Repair - Beverly Hills FROM PHONE…" at bounding box center [527, 323] width 1054 height 646
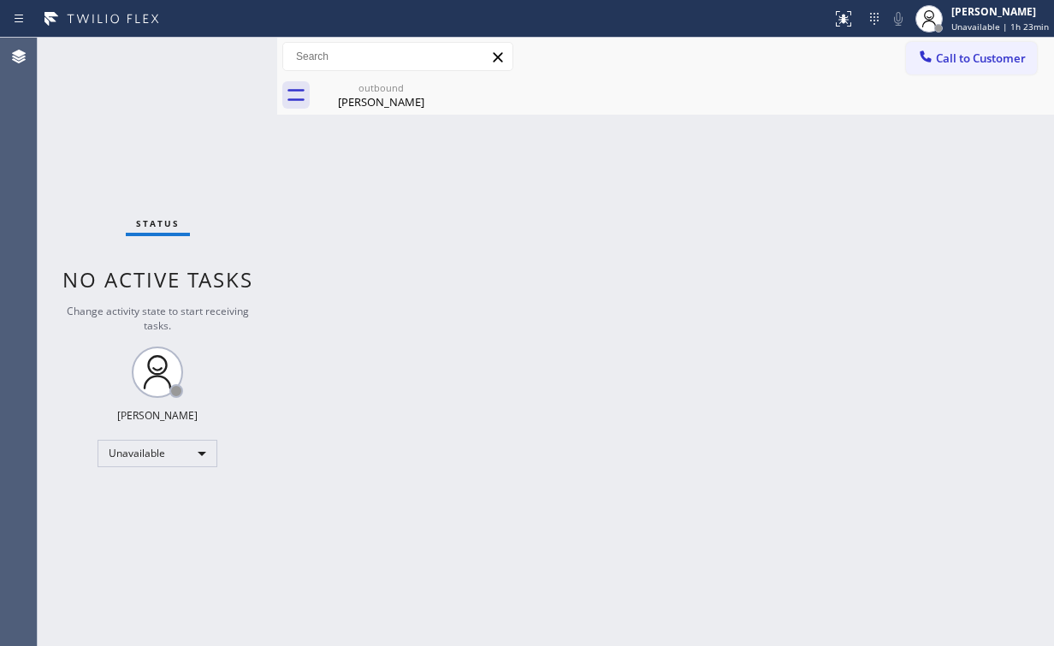
drag, startPoint x: 906, startPoint y: 68, endPoint x: 917, endPoint y: 68, distance: 11.2
click at [908, 68] on button "Call to Customer" at bounding box center [971, 58] width 131 height 33
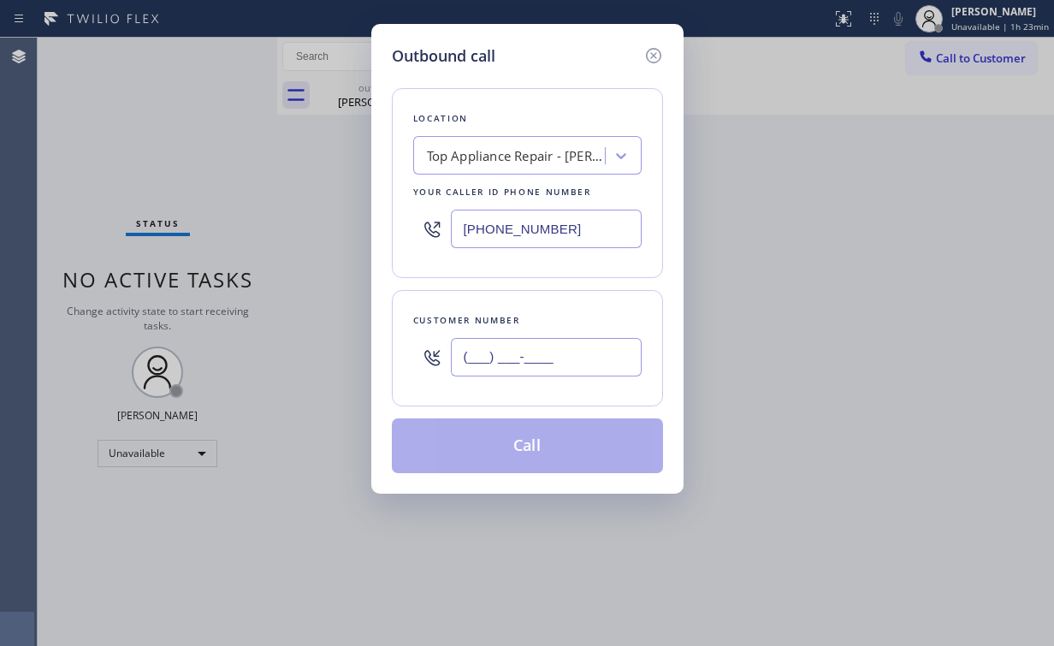
drag, startPoint x: 541, startPoint y: 358, endPoint x: 541, endPoint y: 349, distance: 9.4
click at [542, 358] on input "(___) ___-____" at bounding box center [546, 357] width 191 height 38
paste input "541) 971-3616"
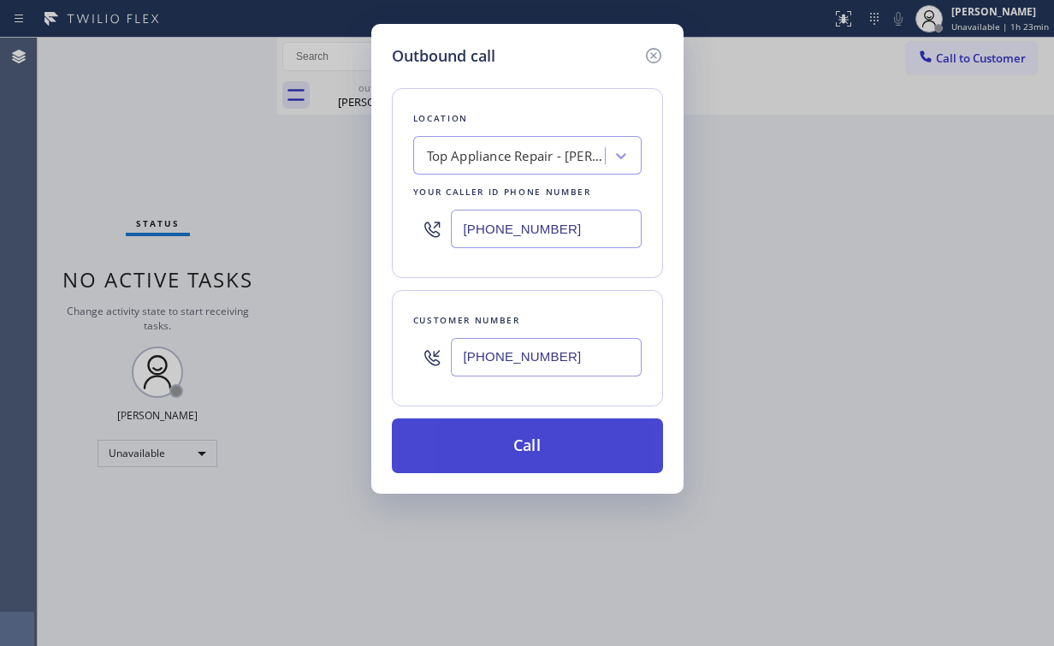
type input "(541) 971-3616"
click at [471, 448] on button "Call" at bounding box center [527, 445] width 271 height 55
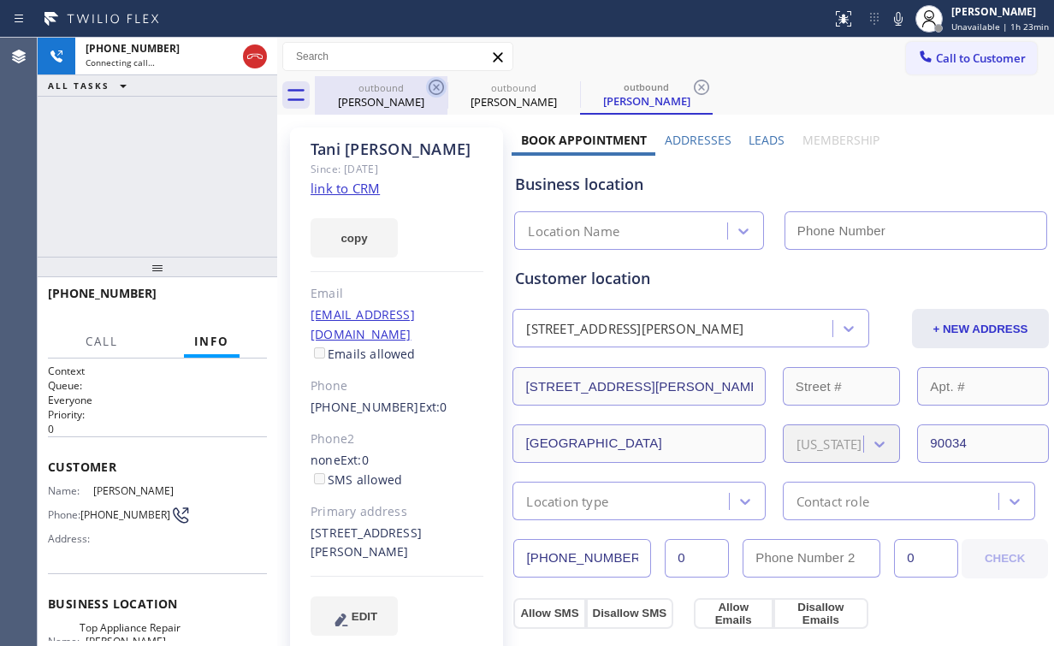
drag, startPoint x: 380, startPoint y: 98, endPoint x: 435, endPoint y: 94, distance: 54.9
click at [382, 99] on div "Tani Stephens" at bounding box center [380, 101] width 129 height 15
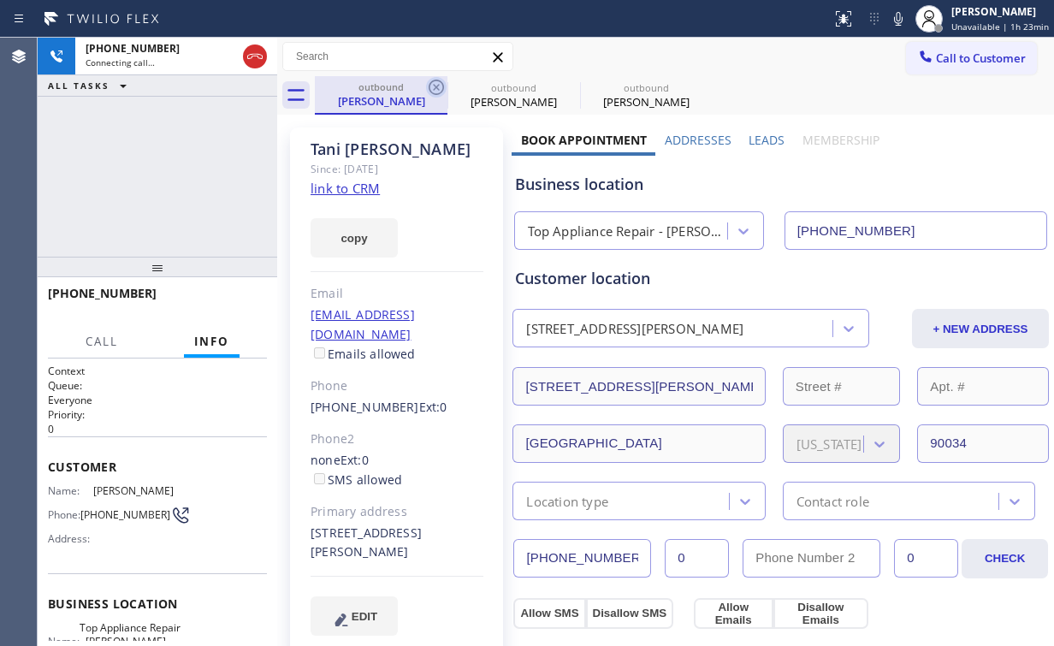
click at [435, 89] on icon at bounding box center [436, 87] width 15 height 15
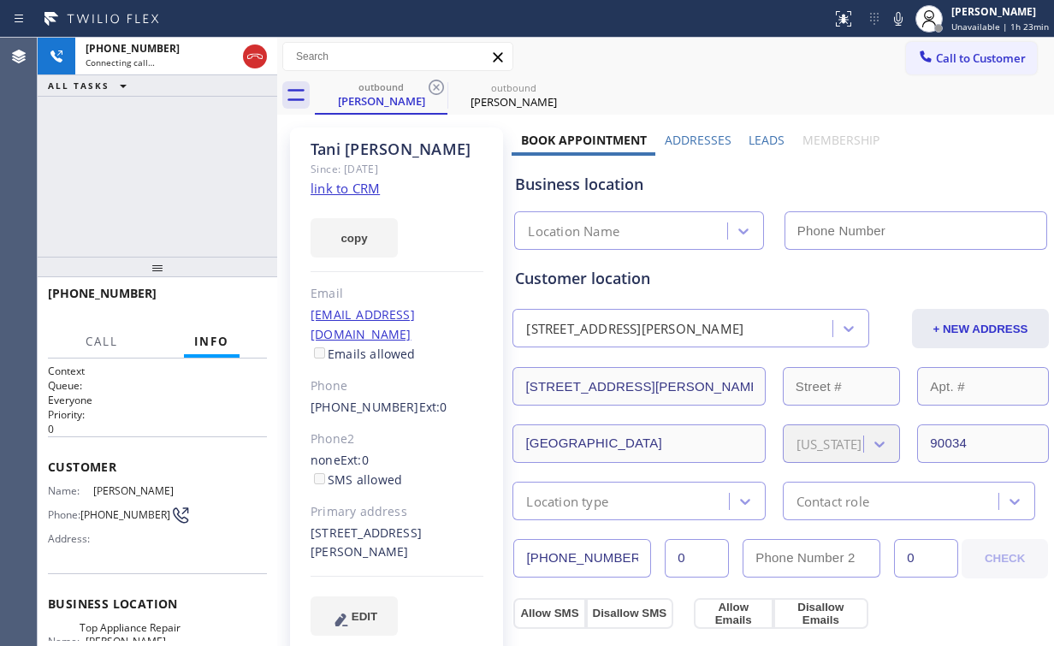
click at [175, 150] on div "+15419713616 Connecting call… ALL TASKS ALL TASKS ACTIVE TASKS TASKS IN WRAP UP" at bounding box center [158, 147] width 240 height 219
type input "(310) 284-7386"
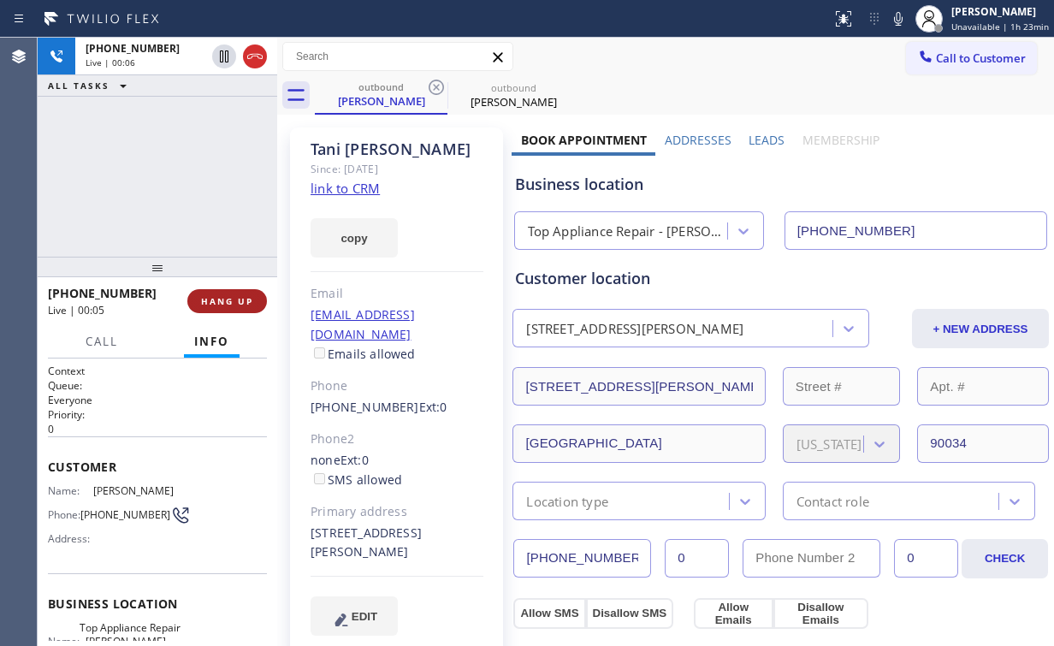
click at [231, 290] on button "HANG UP" at bounding box center [227, 301] width 80 height 24
click at [229, 301] on span "HANG UP" at bounding box center [227, 301] width 52 height 12
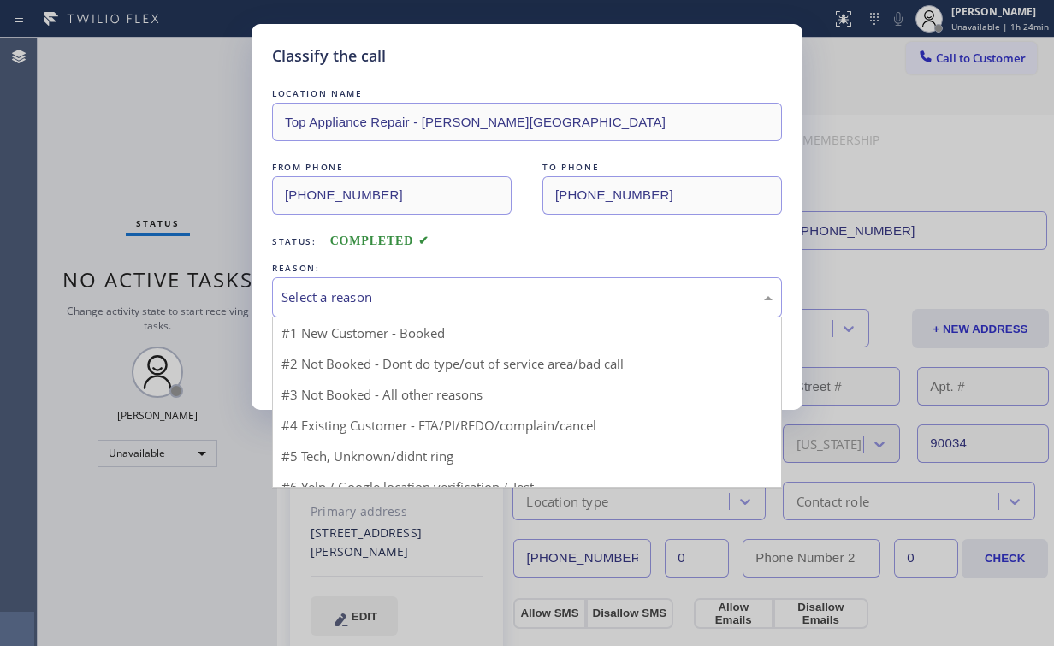
click at [356, 293] on div "Select a reason" at bounding box center [526, 297] width 491 height 20
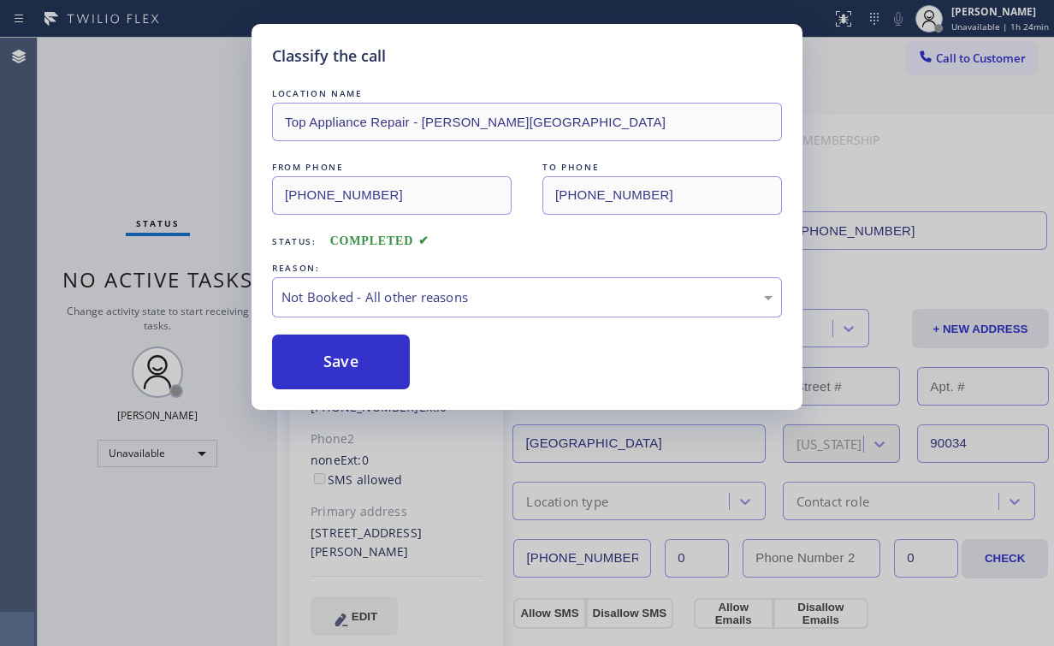
click at [331, 365] on button "Save" at bounding box center [341, 361] width 138 height 55
click at [106, 134] on div "Classify the call LOCATION NAME Top Appliance Repair - Beverly Hills FROM PHONE…" at bounding box center [527, 323] width 1054 height 646
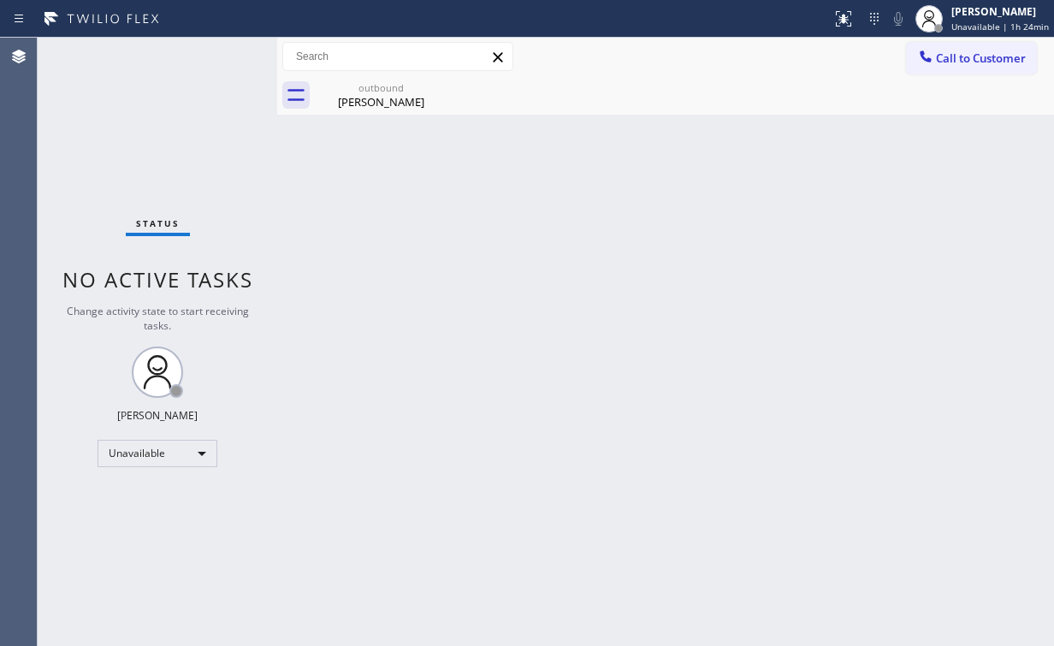
drag, startPoint x: 975, startPoint y: 51, endPoint x: 756, endPoint y: 175, distance: 251.2
click at [973, 53] on span "Call to Customer" at bounding box center [981, 57] width 90 height 15
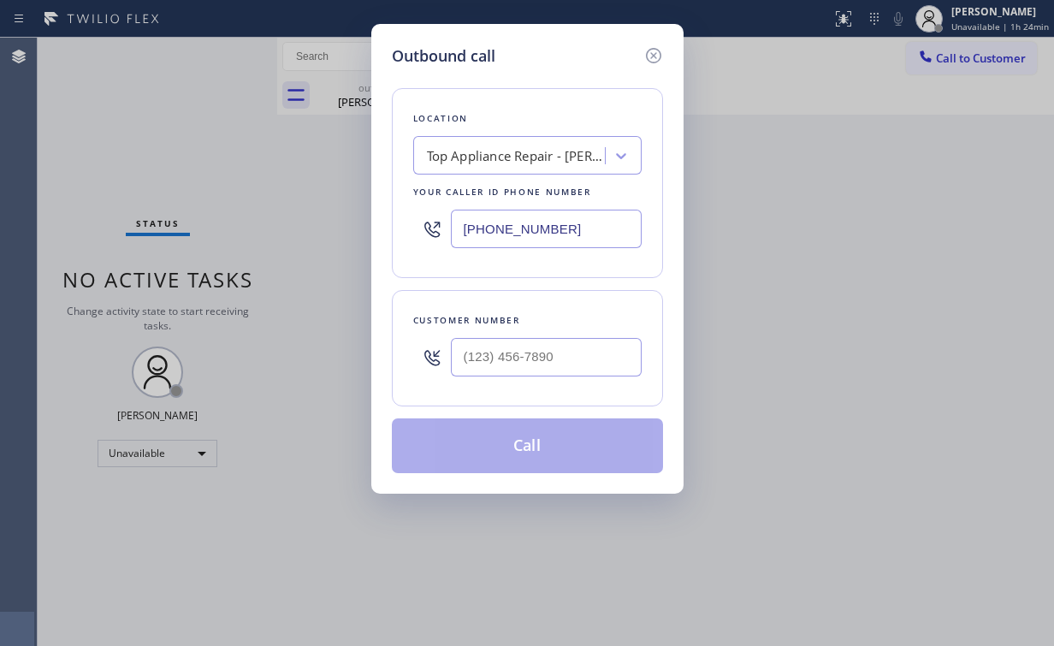
drag, startPoint x: 575, startPoint y: 240, endPoint x: 273, endPoint y: 210, distance: 303.4
click at [273, 210] on div "Outbound call Location Top Appliance Repair - Beverly Hills Your caller id phon…" at bounding box center [527, 323] width 1054 height 646
paste input "253) 292-517"
type input "(253) 292-5176"
click at [592, 357] on input "(___) ___-____" at bounding box center [546, 357] width 191 height 38
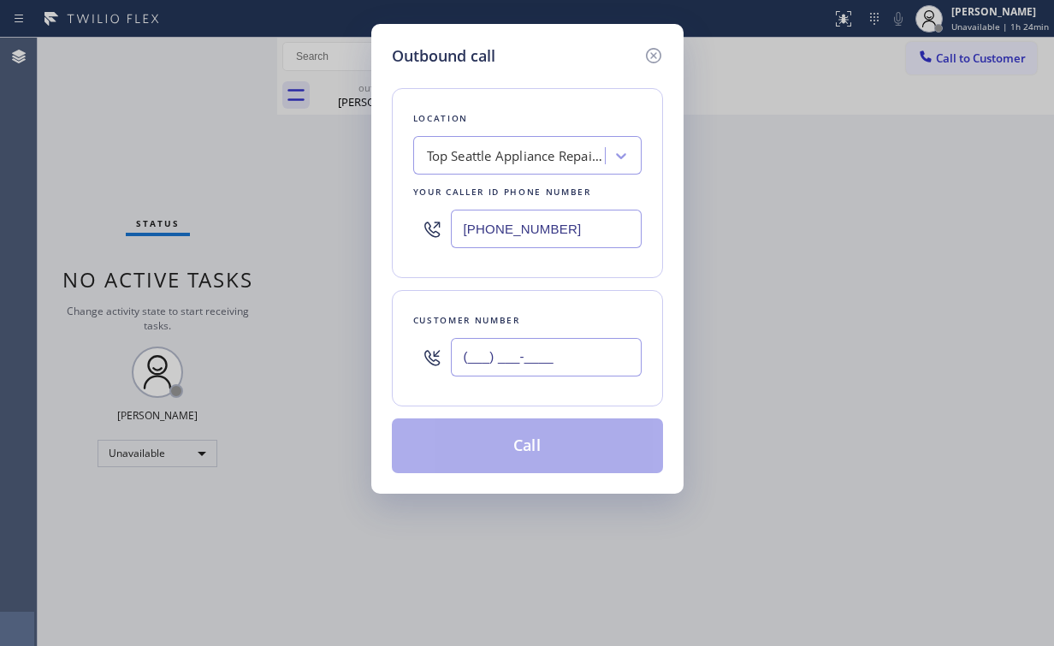
paste input "206) 387-9827"
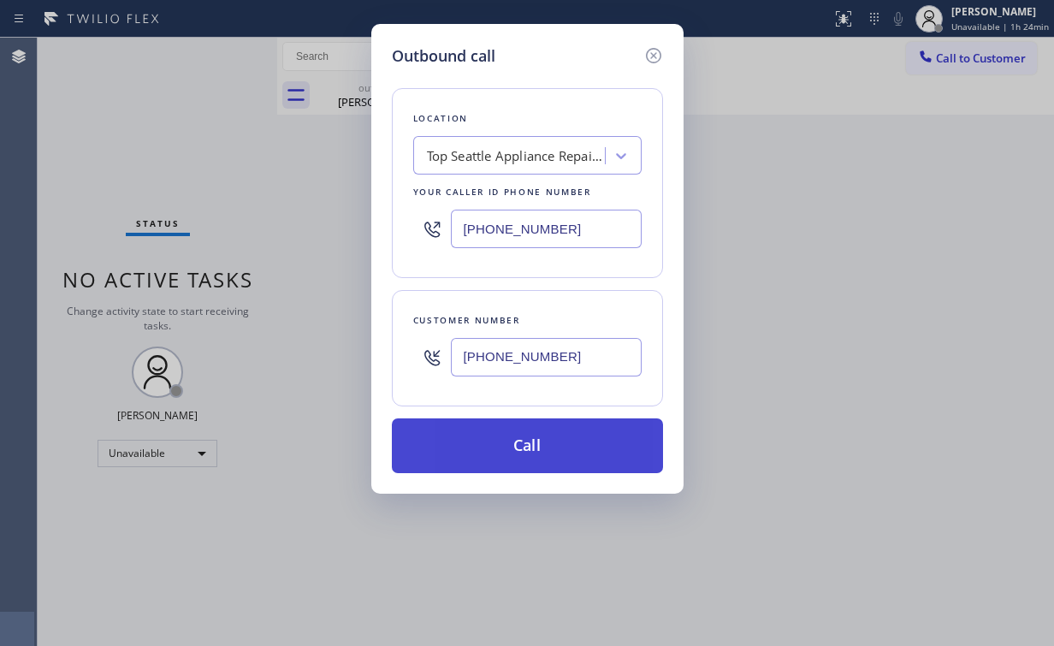
type input "(206) 387-9827"
drag, startPoint x: 524, startPoint y: 451, endPoint x: 520, endPoint y: 468, distance: 17.4
click at [524, 452] on button "Call" at bounding box center [527, 445] width 271 height 55
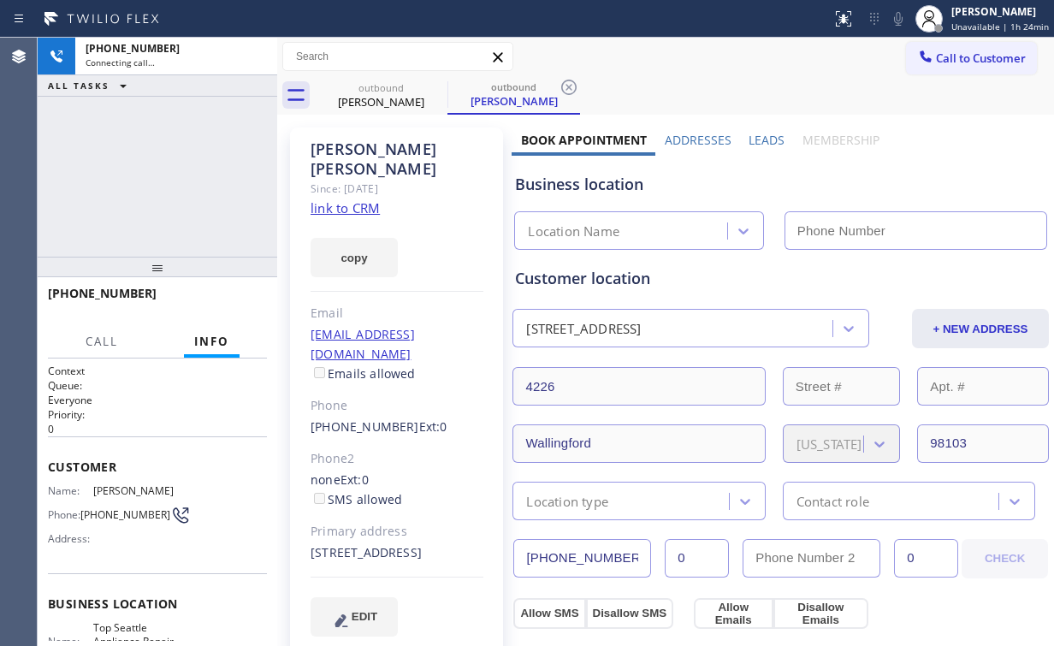
click at [192, 189] on div "+12063879827 Connecting call… ALL TASKS ALL TASKS ACTIVE TASKS TASKS IN WRAP UP" at bounding box center [158, 147] width 240 height 219
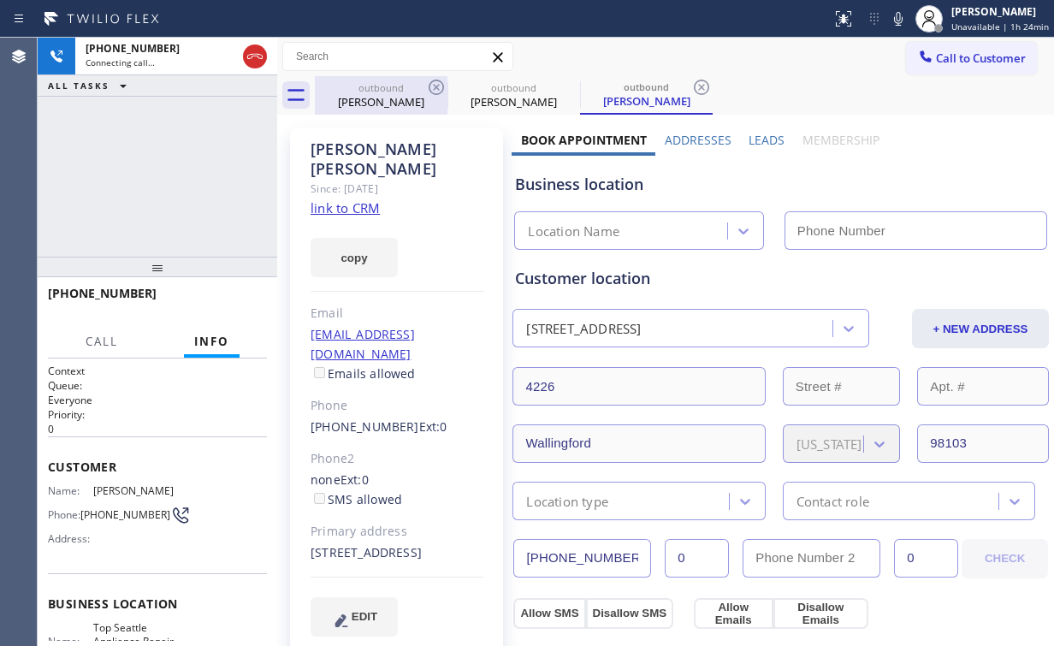
click at [370, 106] on div "Tani Stephens" at bounding box center [380, 101] width 129 height 15
type input "(310) 284-7386"
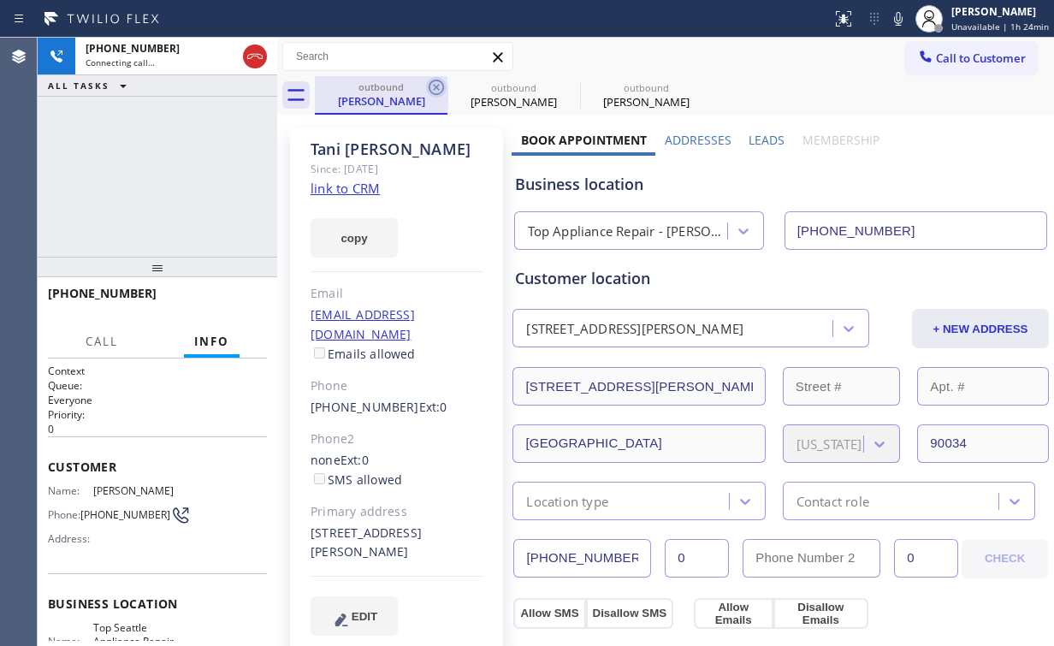
click at [430, 90] on icon at bounding box center [436, 87] width 15 height 15
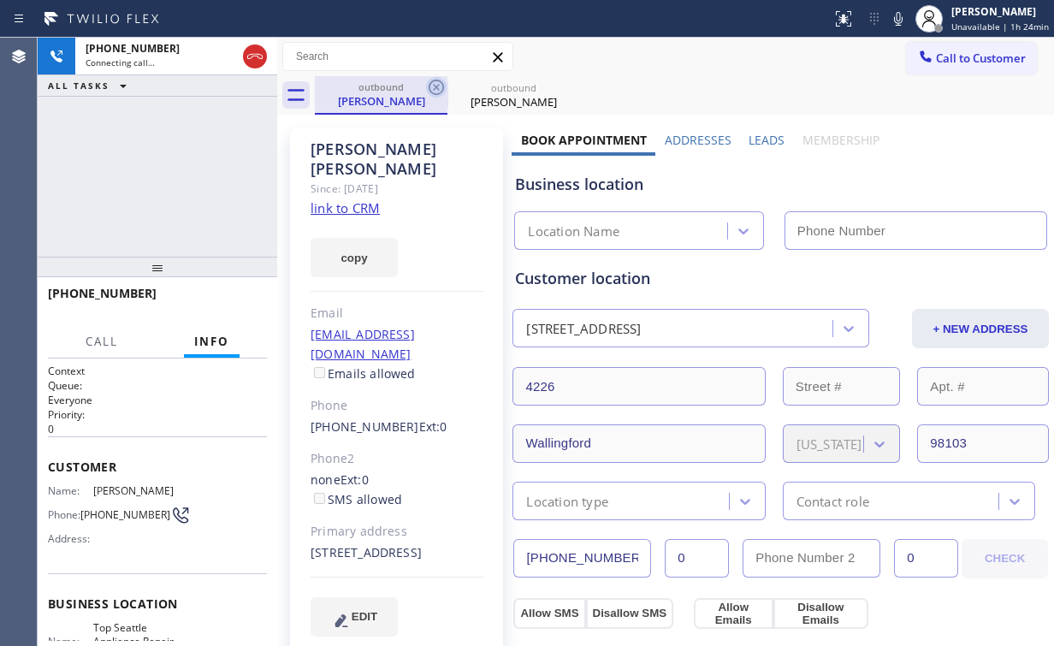
type input "(253) 292-5176"
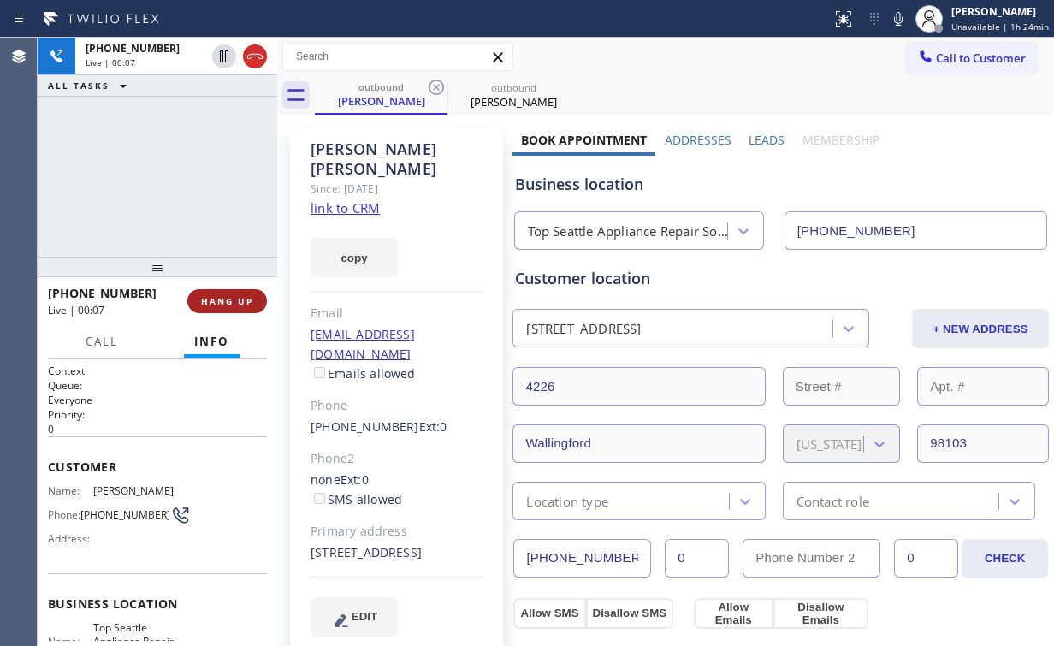
click at [256, 304] on button "HANG UP" at bounding box center [227, 301] width 80 height 24
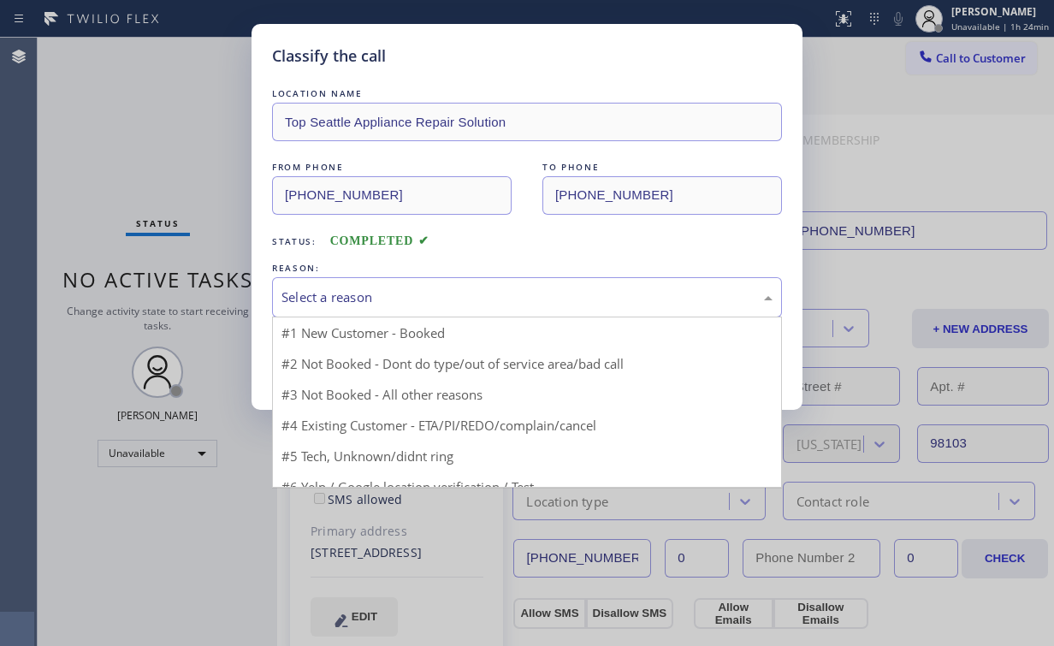
click at [325, 300] on div "Select a reason" at bounding box center [526, 297] width 491 height 20
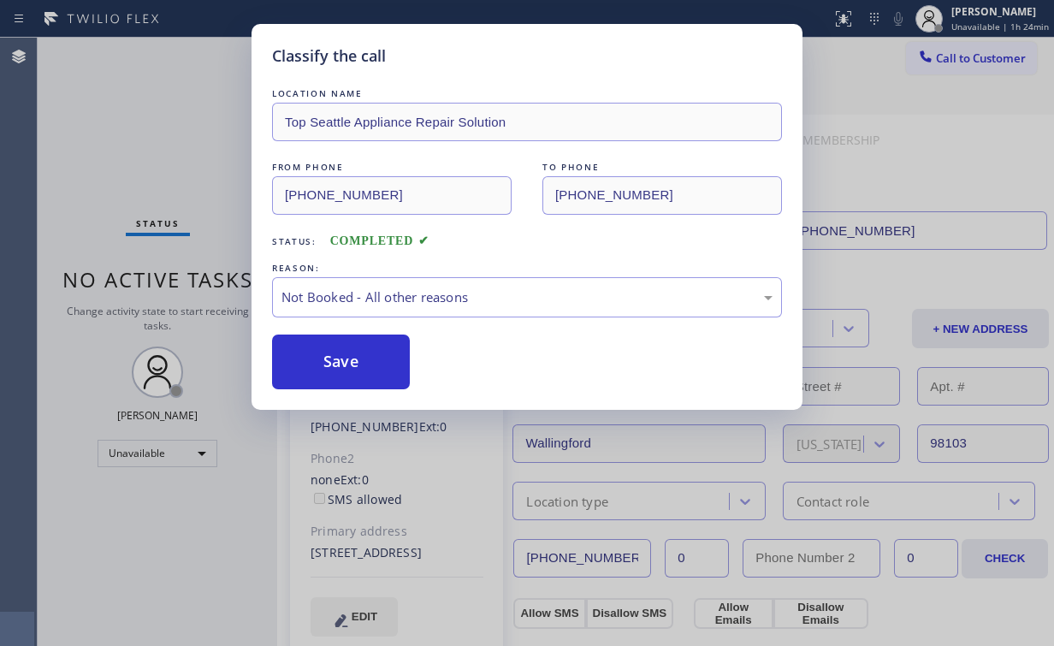
drag, startPoint x: 328, startPoint y: 359, endPoint x: 168, endPoint y: 162, distance: 254.2
click at [328, 358] on button "Save" at bounding box center [341, 361] width 138 height 55
drag, startPoint x: 166, startPoint y: 161, endPoint x: 181, endPoint y: 124, distance: 39.9
click at [165, 161] on div "Classify the call LOCATION NAME Top Seattle Appliance Repair Solution FROM PHON…" at bounding box center [527, 323] width 1054 height 646
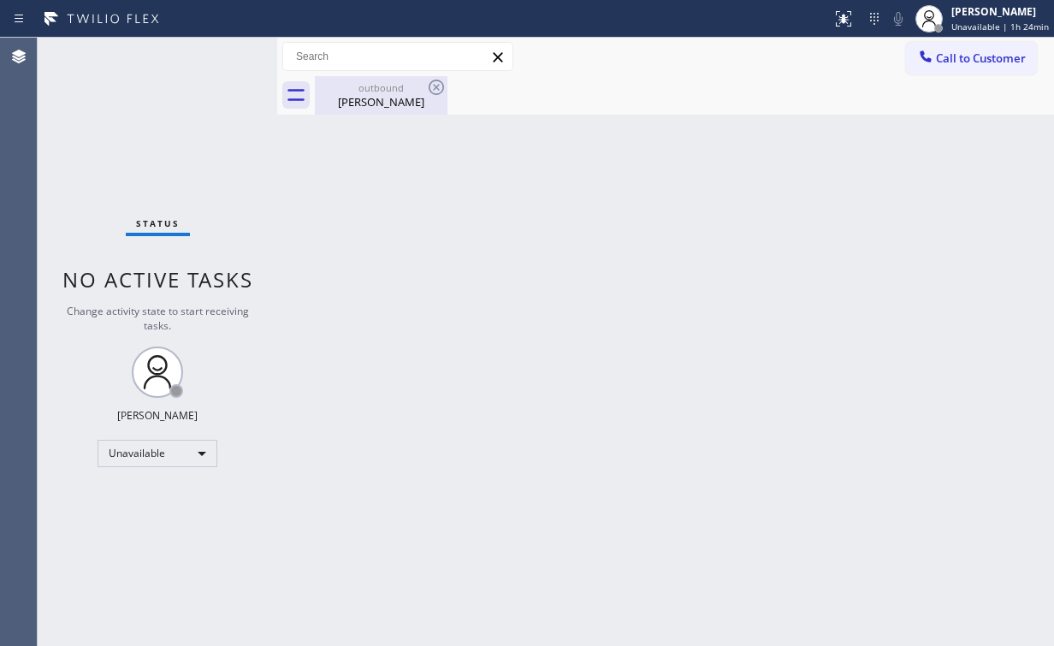
click at [365, 94] on div "Cheri Gail" at bounding box center [380, 101] width 129 height 15
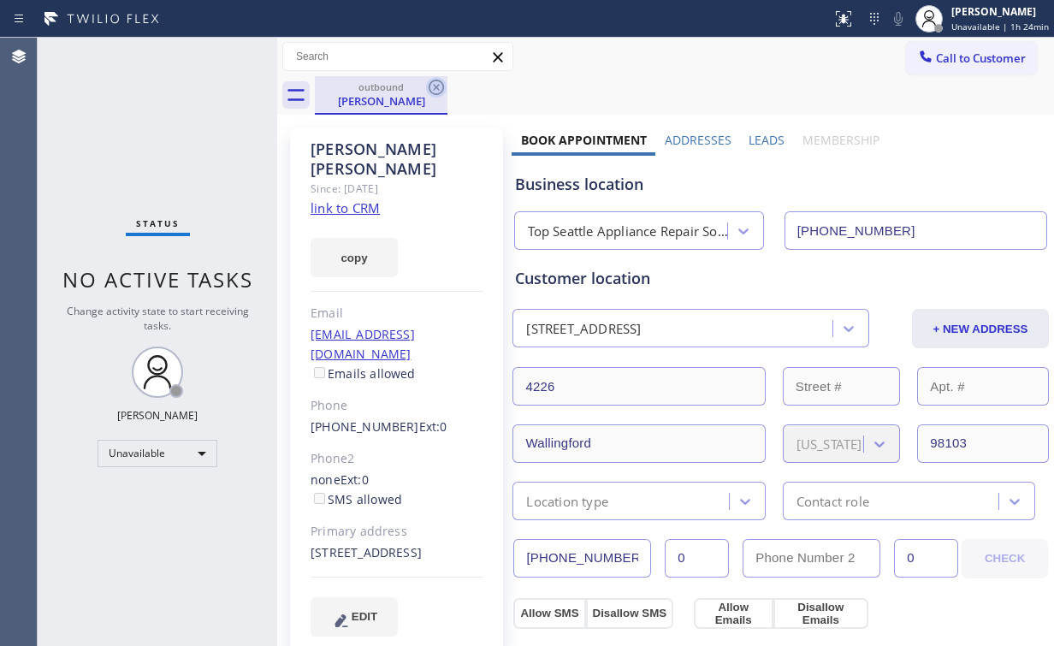
click at [445, 86] on icon at bounding box center [436, 87] width 21 height 21
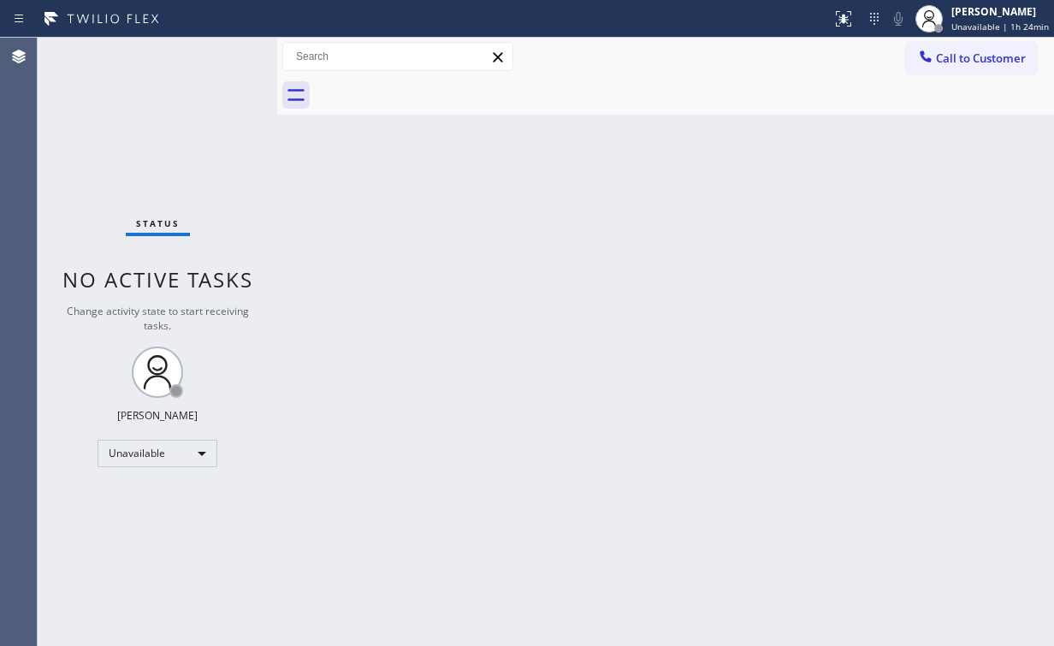
click at [96, 135] on div "Status No active tasks Change activity state to start receiving tasks. Arnold V…" at bounding box center [158, 342] width 240 height 608
click at [984, 45] on button "Call to Customer" at bounding box center [971, 58] width 131 height 33
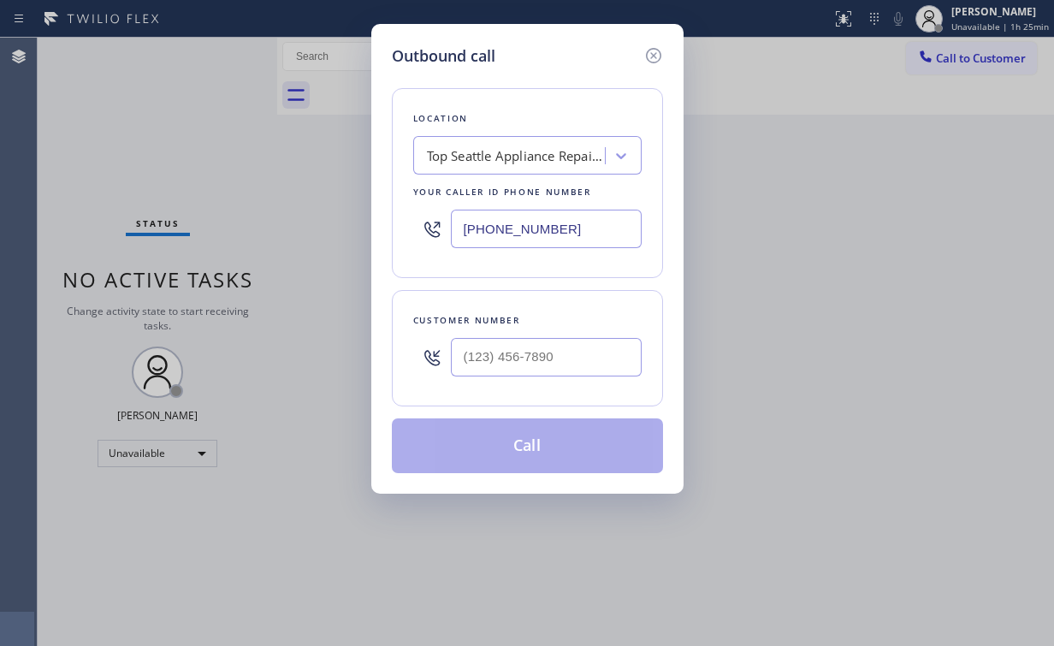
drag, startPoint x: 590, startPoint y: 232, endPoint x: 151, endPoint y: 198, distance: 440.9
click at [260, 221] on div "Outbound call Location Top Seattle Appliance Repair Solution Your caller id pho…" at bounding box center [527, 323] width 1054 height 646
paste input "855) 900-0094"
type input "(855) 900-0094"
click at [571, 365] on input "(___) ___-____" at bounding box center [546, 357] width 191 height 38
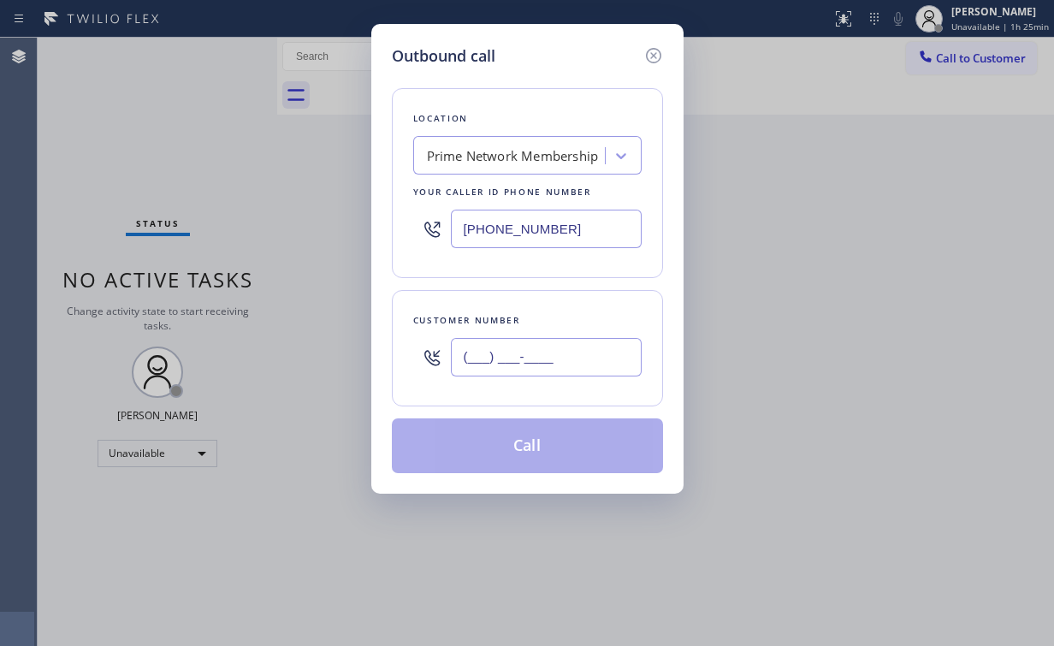
paste input "310) 874-2692"
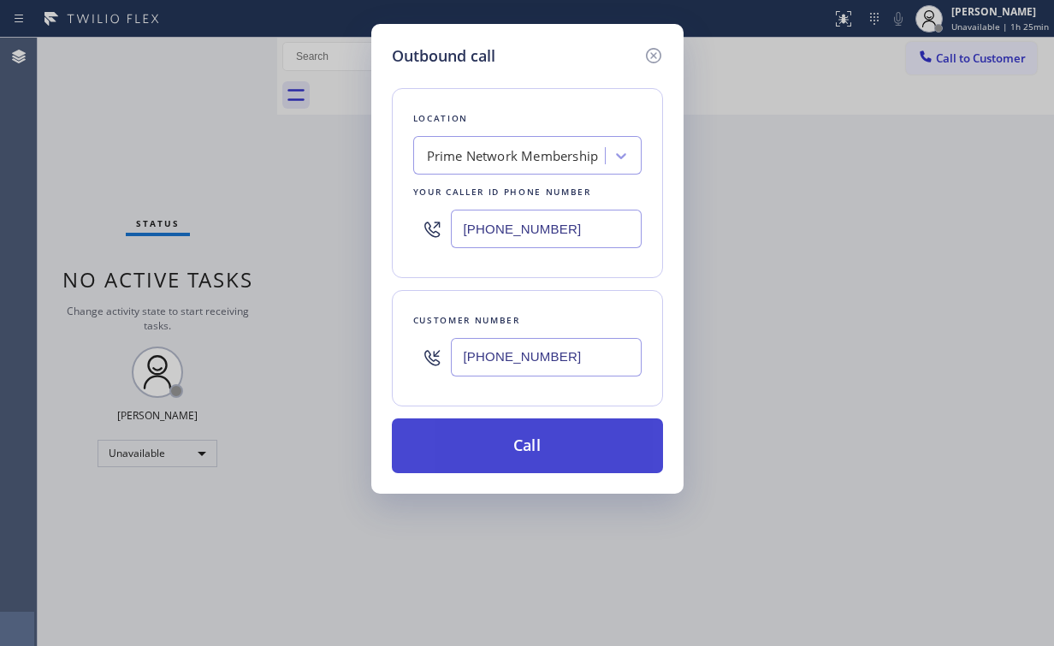
type input "(310) 874-2692"
click at [513, 435] on button "Call" at bounding box center [527, 445] width 271 height 55
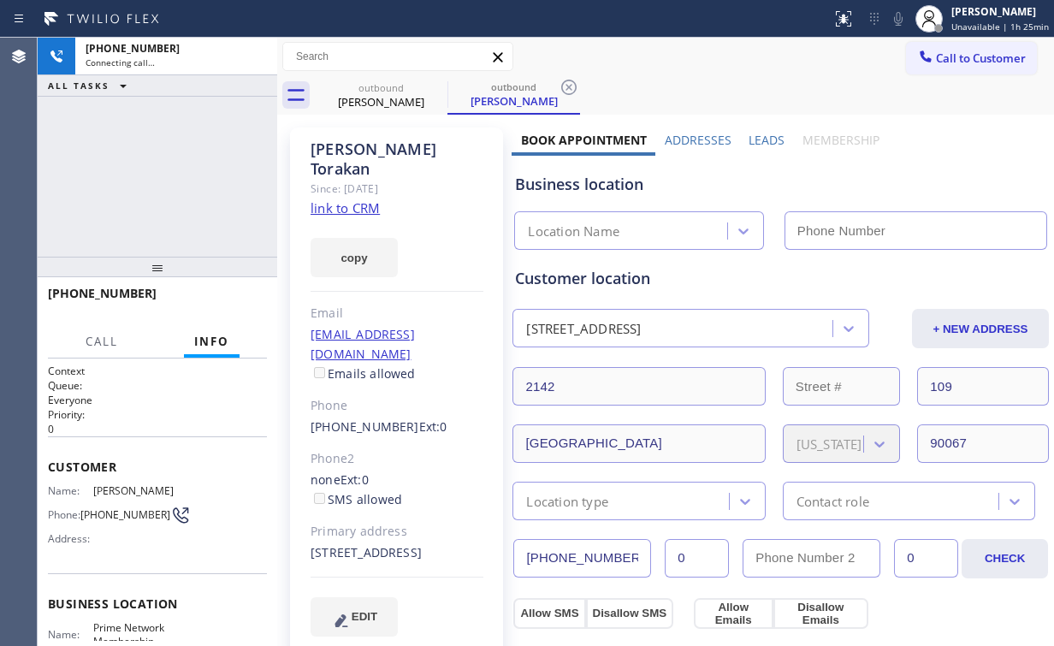
type input "(855) 900-0094"
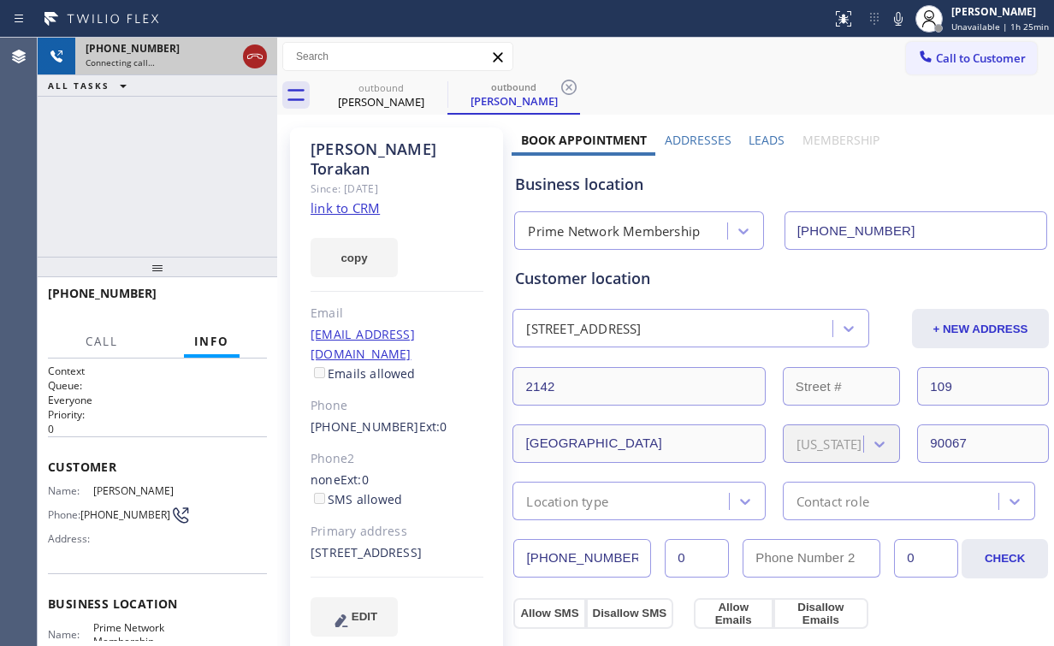
click at [264, 59] on icon at bounding box center [255, 56] width 21 height 21
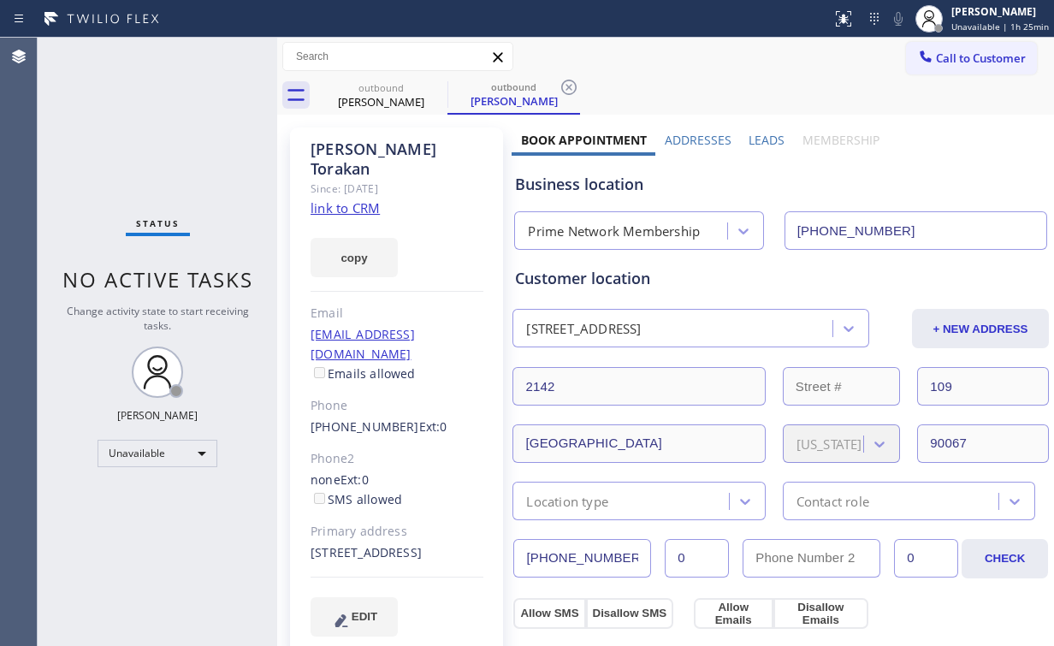
drag, startPoint x: 955, startPoint y: 60, endPoint x: 827, endPoint y: 145, distance: 153.5
click at [955, 60] on span "Call to Customer" at bounding box center [981, 57] width 90 height 15
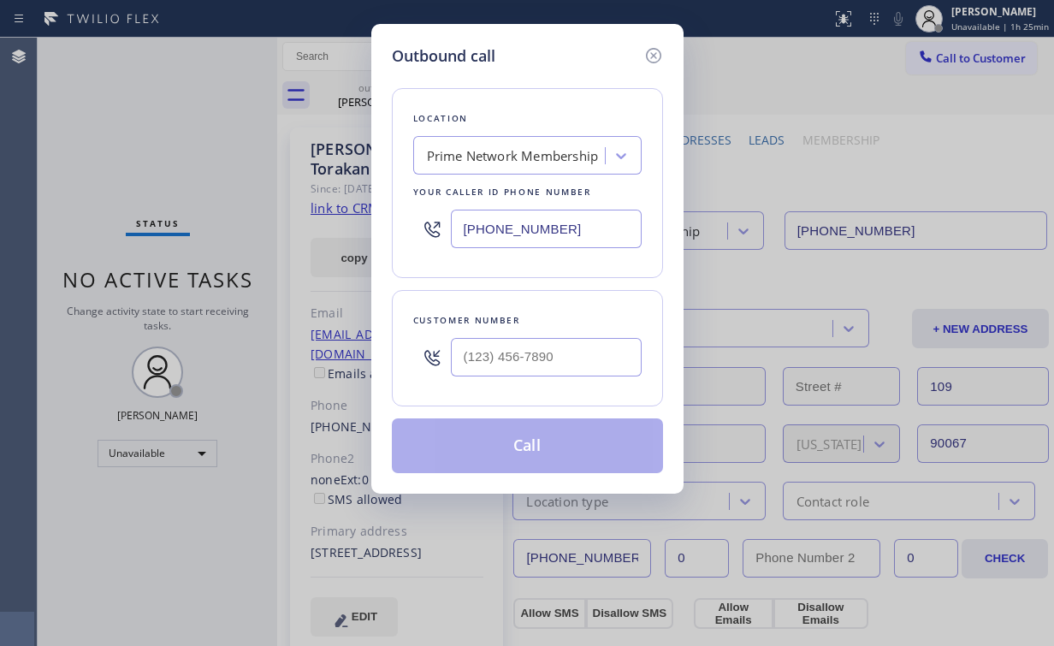
drag, startPoint x: 572, startPoint y: 225, endPoint x: 385, endPoint y: 236, distance: 187.7
click at [358, 234] on div "Outbound call Location Prime Network Membership Your caller id phone number (85…" at bounding box center [527, 323] width 1054 height 646
paste input "05) 549-4493"
type input "(805) 549-4493"
drag, startPoint x: 521, startPoint y: 351, endPoint x: 587, endPoint y: 359, distance: 66.4
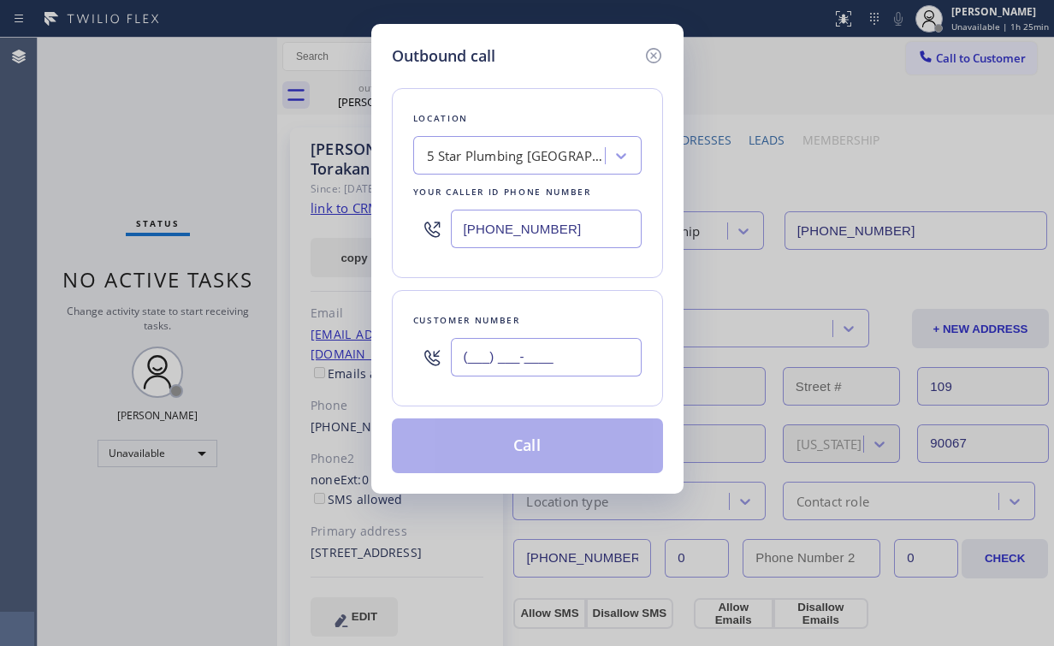
click at [522, 352] on input "(___) ___-____" at bounding box center [546, 357] width 191 height 38
paste input "805) 226-2016"
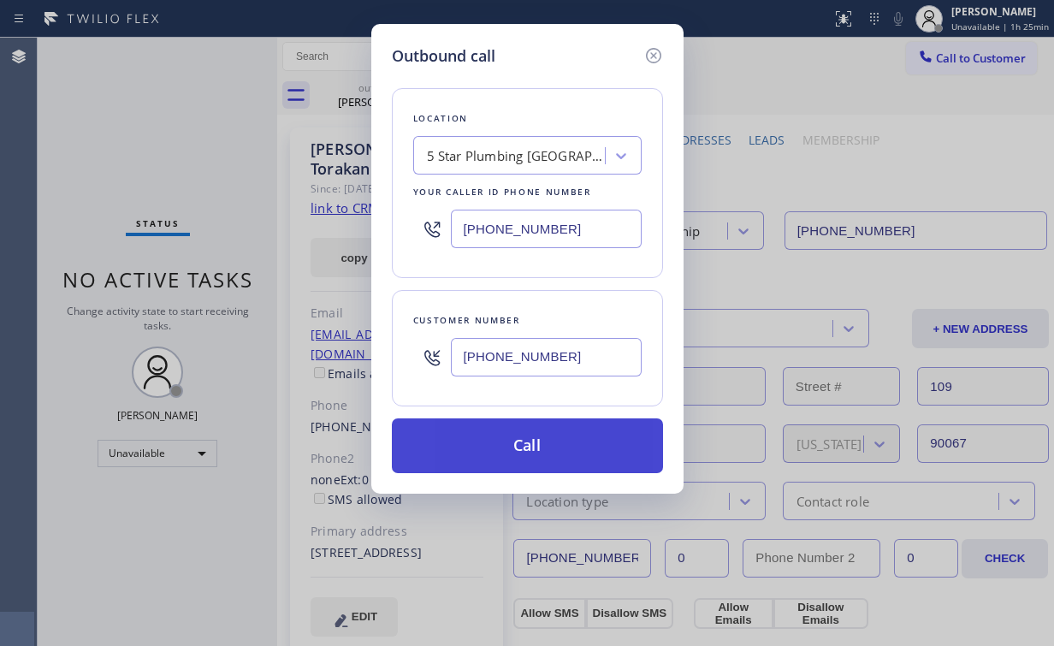
type input "(805) 226-2016"
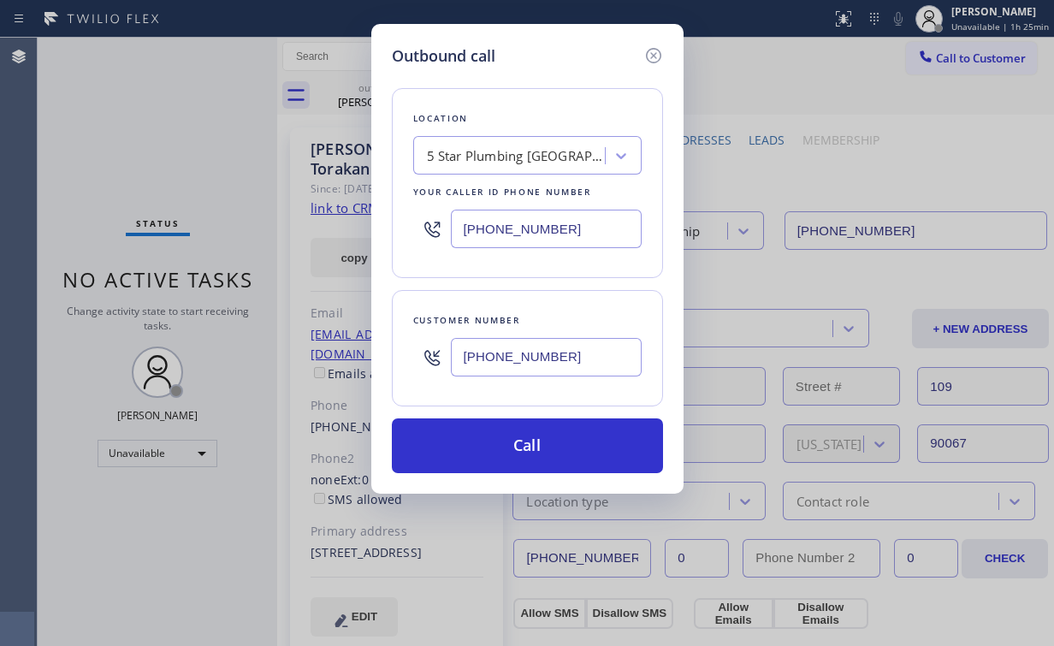
drag, startPoint x: 510, startPoint y: 443, endPoint x: 400, endPoint y: 645, distance: 229.7
click at [508, 444] on button "Call" at bounding box center [527, 445] width 271 height 55
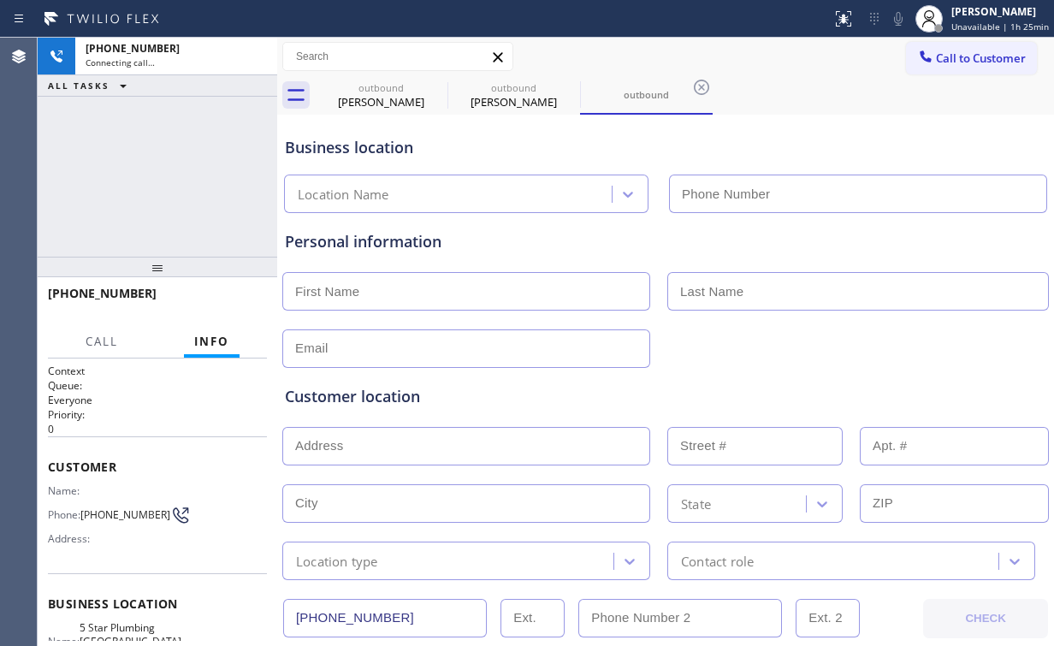
type input "(805) 549-4493"
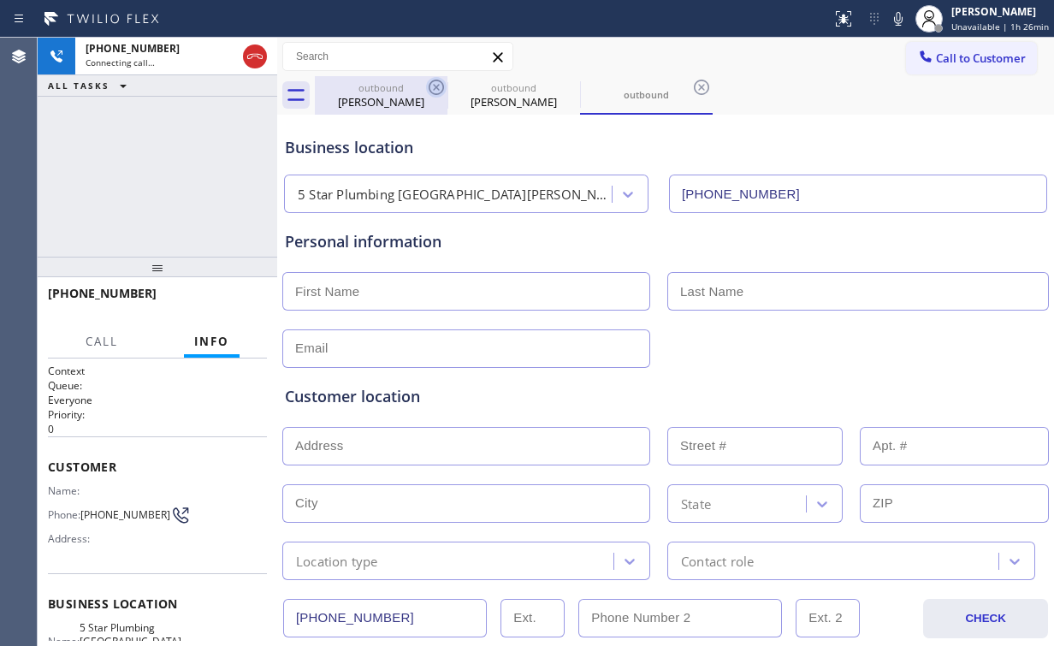
drag, startPoint x: 385, startPoint y: 89, endPoint x: 435, endPoint y: 86, distance: 49.7
click at [385, 89] on div "outbound" at bounding box center [380, 87] width 129 height 13
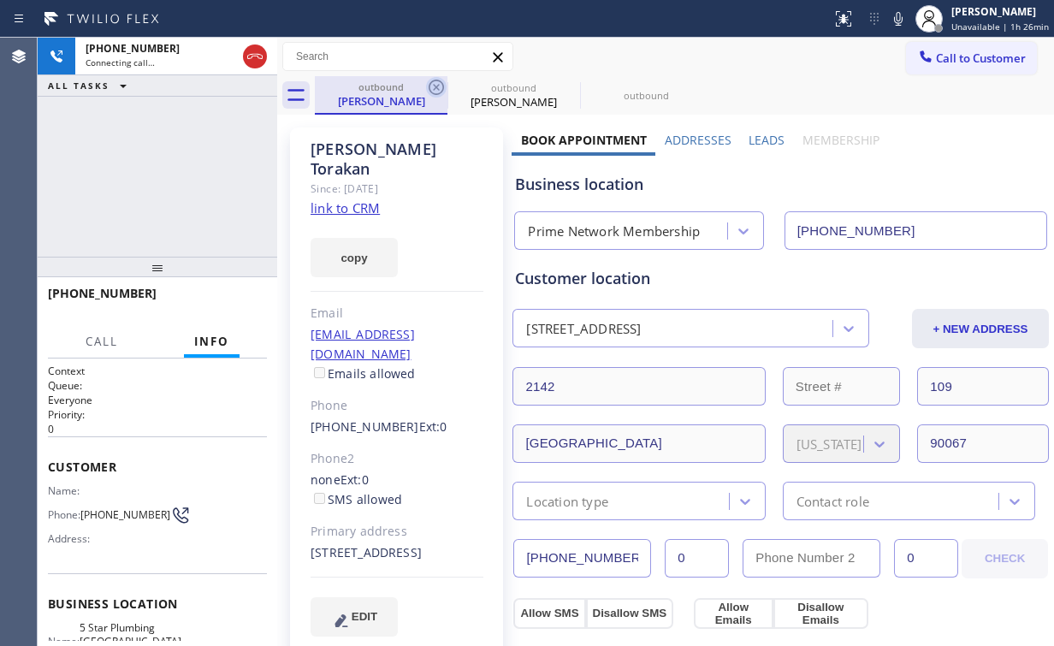
click at [436, 84] on icon at bounding box center [436, 87] width 21 height 21
click at [436, 83] on icon at bounding box center [436, 87] width 21 height 21
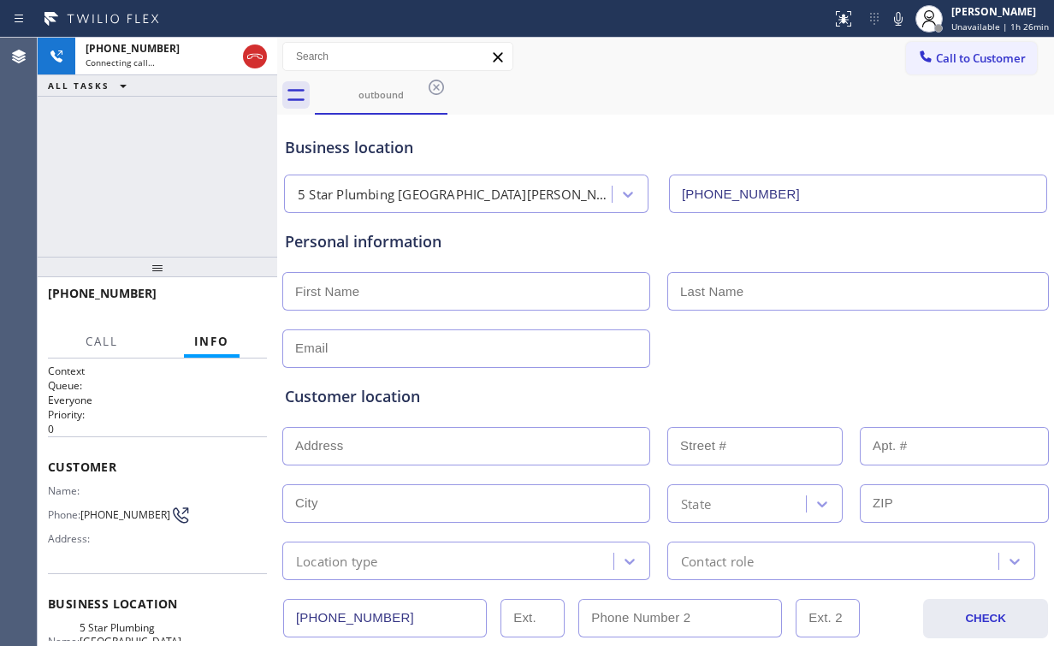
click at [144, 164] on div "+18052262016 Connecting call… ALL TASKS ALL TASKS ACTIVE TASKS TASKS IN WRAP UP" at bounding box center [158, 147] width 240 height 219
click at [181, 169] on div "+18052262016 Connecting call… ALL TASKS ALL TASKS ACTIVE TASKS TASKS IN WRAP UP" at bounding box center [158, 147] width 240 height 219
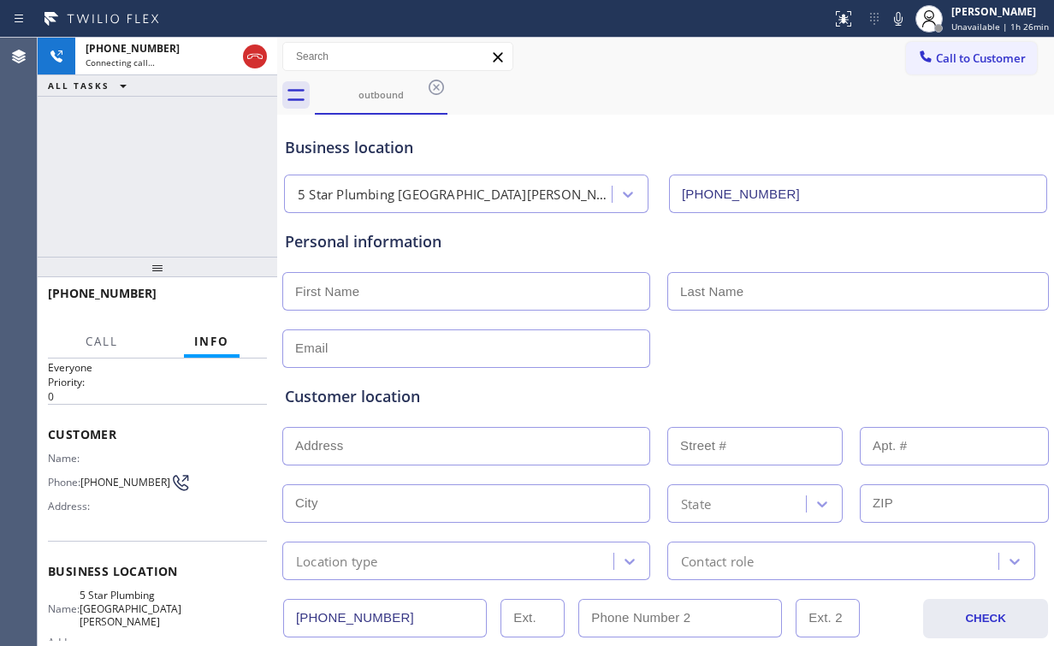
scroll to position [68, 0]
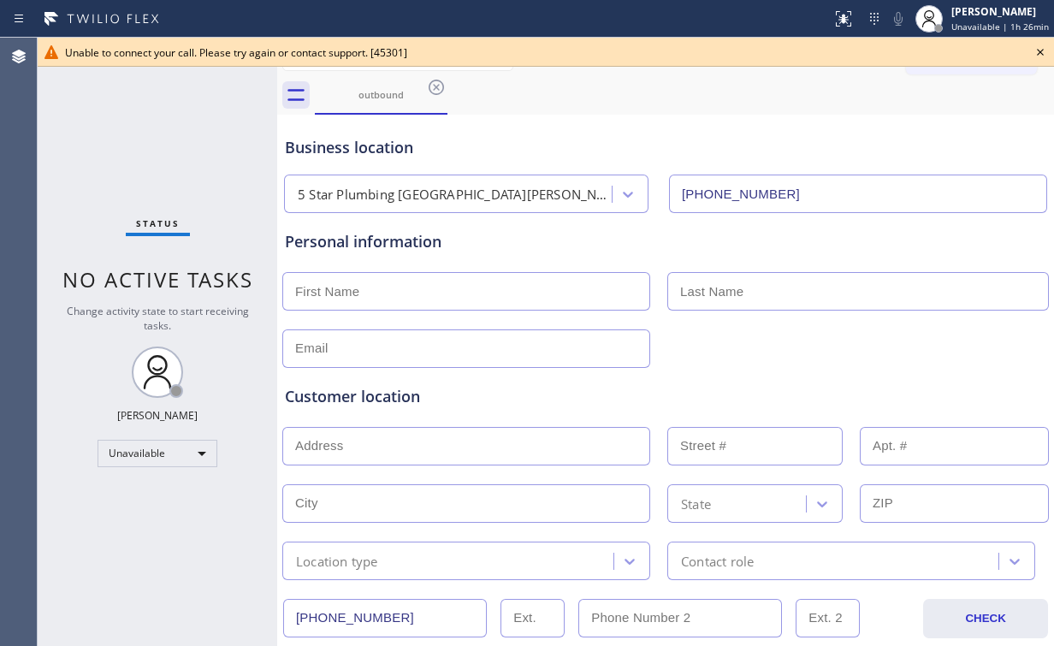
click at [168, 169] on div "Status No active tasks Change activity state to start receiving tasks. Arnold V…" at bounding box center [158, 342] width 240 height 608
click at [1052, 51] on div "Unable to connect your call. Please try again or contact support. [45301]" at bounding box center [546, 52] width 1016 height 29
click at [1043, 50] on icon at bounding box center [1040, 52] width 7 height 7
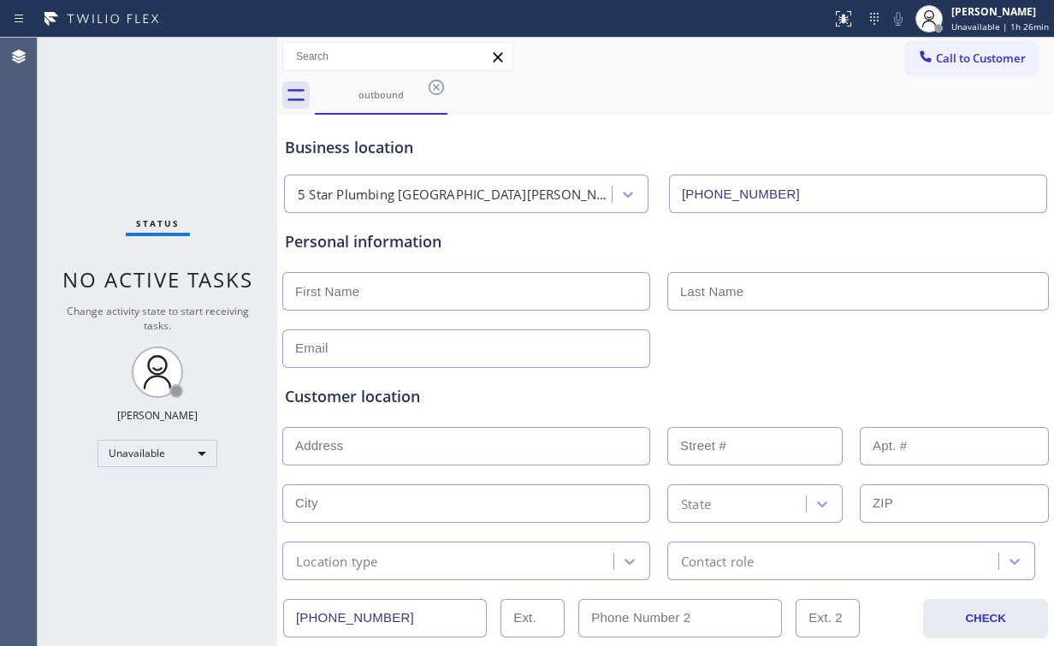
click at [948, 61] on span "Call to Customer" at bounding box center [981, 57] width 90 height 15
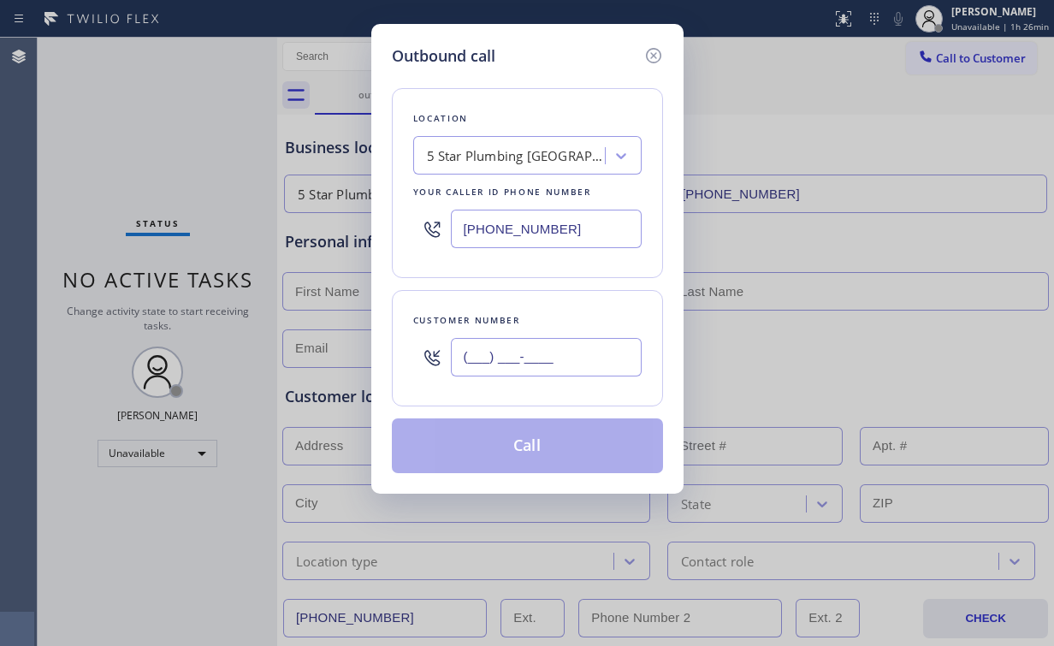
click at [558, 351] on input "(___) ___-____" at bounding box center [546, 357] width 191 height 38
paste input "805) 226-2016"
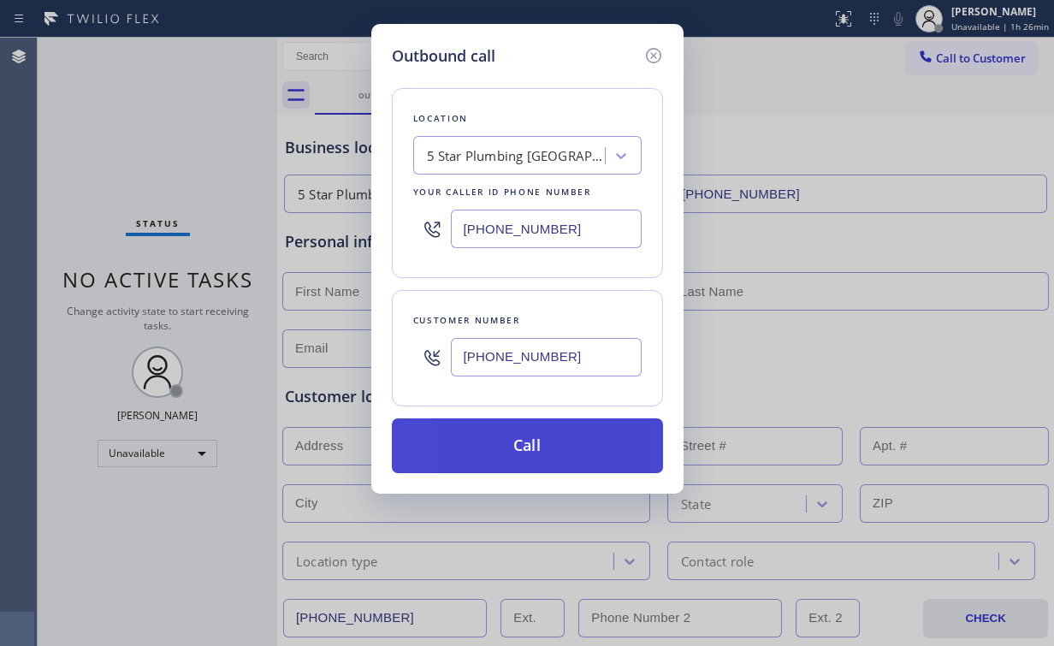
type input "(805) 226-2016"
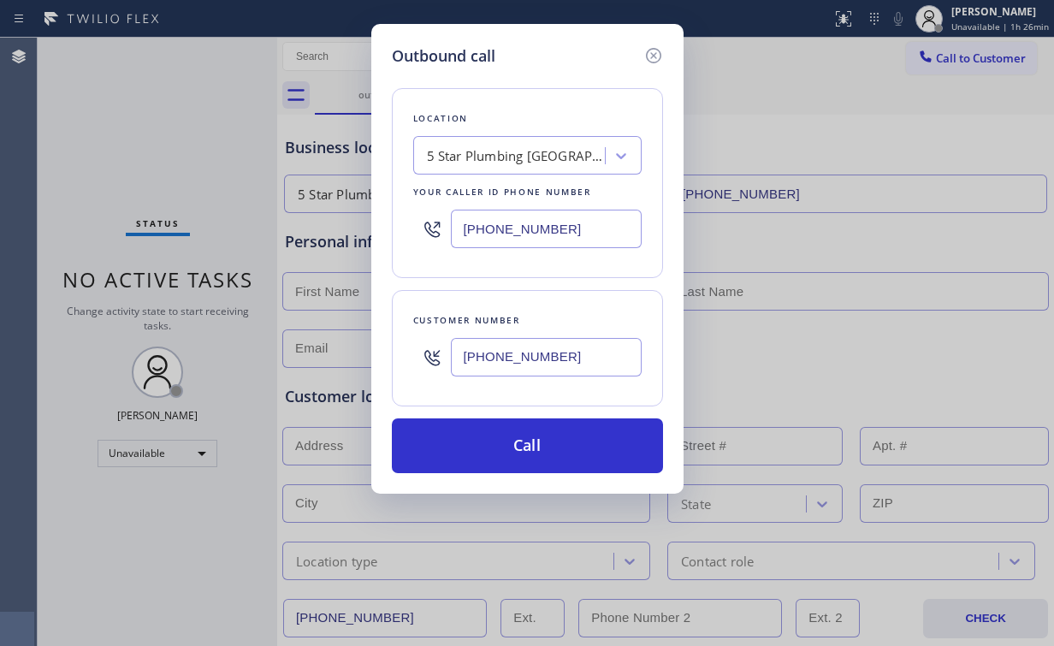
drag, startPoint x: 520, startPoint y: 447, endPoint x: 432, endPoint y: 600, distance: 176.7
click at [519, 448] on button "Call" at bounding box center [527, 445] width 271 height 55
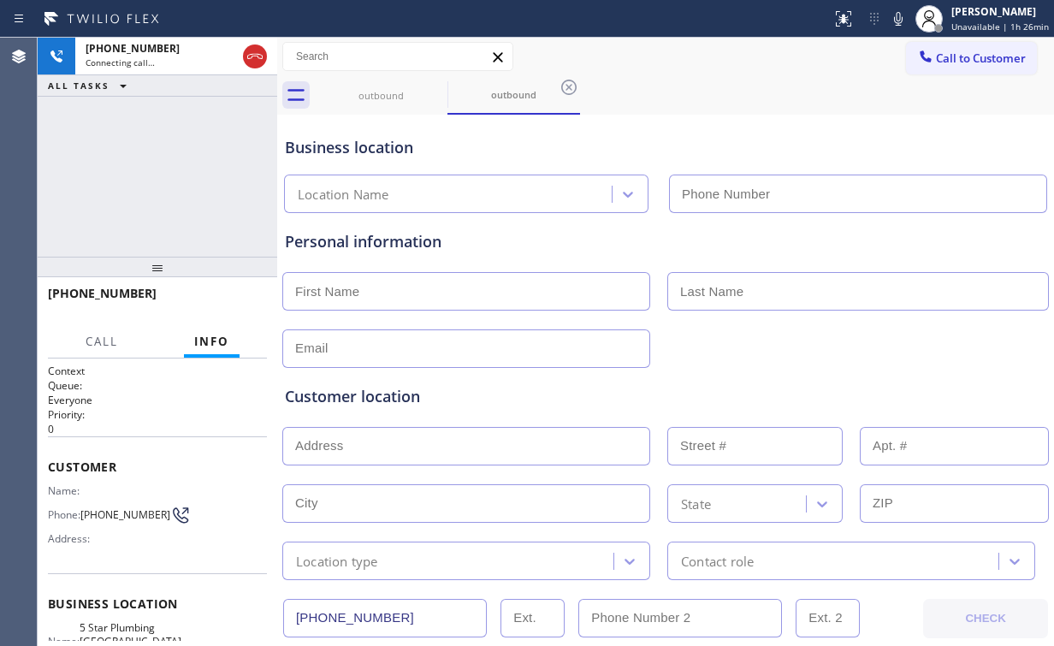
type input "(805) 549-4493"
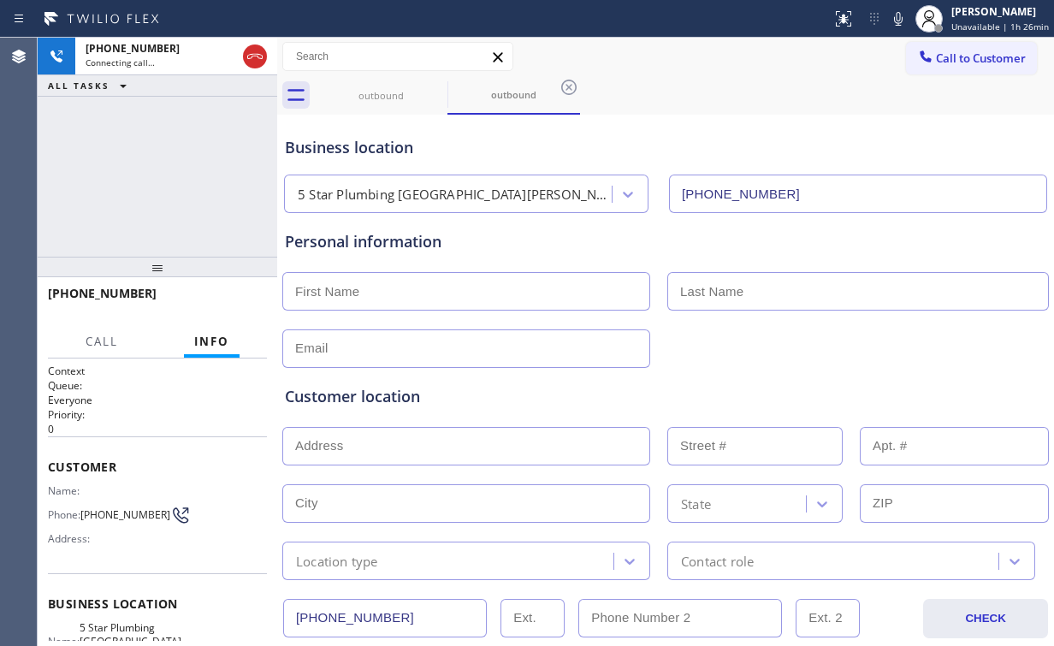
drag, startPoint x: 118, startPoint y: 181, endPoint x: 298, endPoint y: 153, distance: 181.8
click at [120, 180] on div "+18052262016 Connecting call… ALL TASKS ALL TASKS ACTIVE TASKS TASKS IN WRAP UP" at bounding box center [158, 147] width 240 height 219
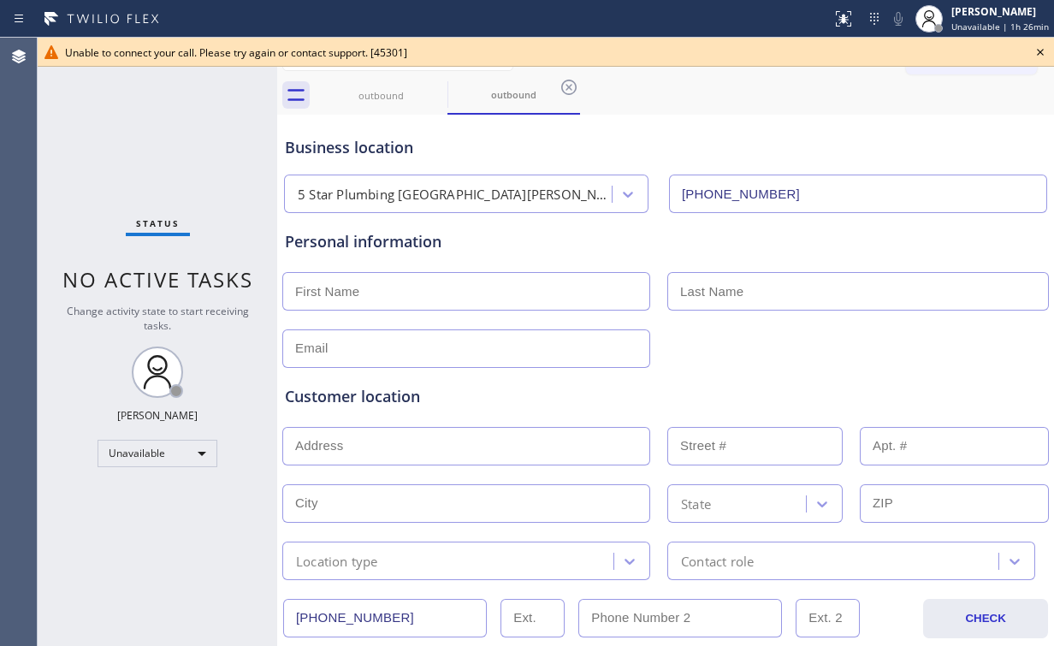
click at [1040, 53] on icon at bounding box center [1040, 52] width 21 height 21
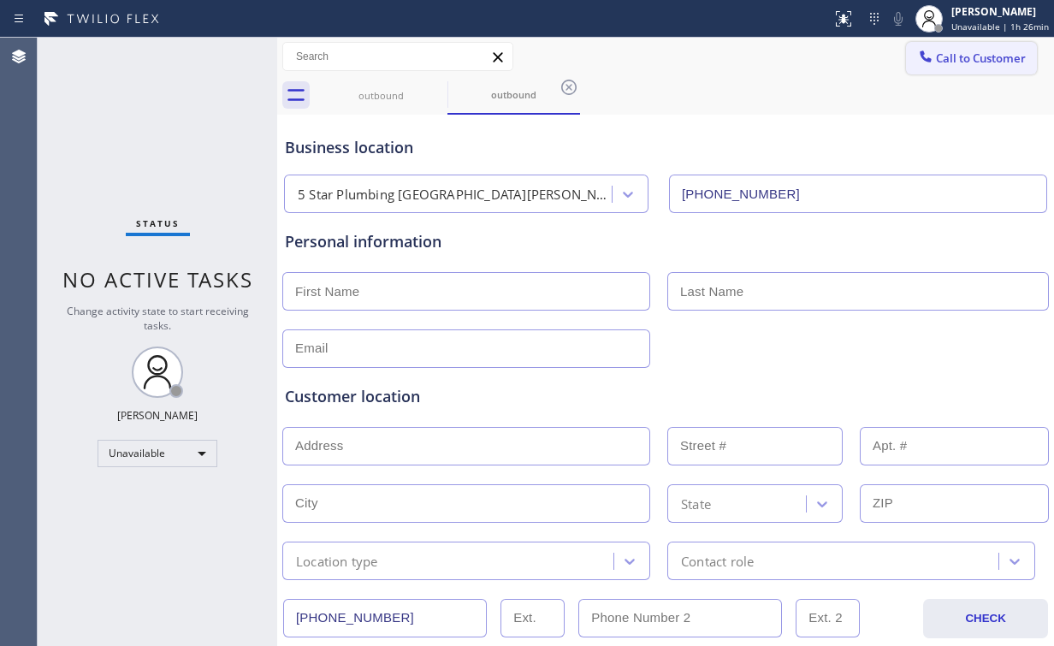
click at [960, 62] on span "Call to Customer" at bounding box center [981, 57] width 90 height 15
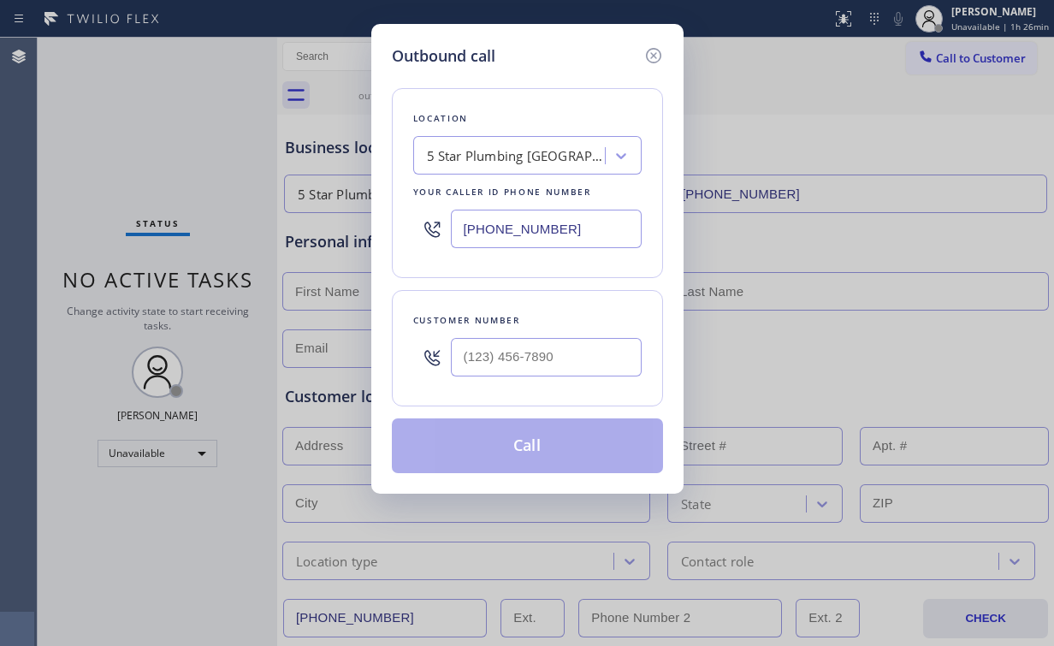
drag, startPoint x: 393, startPoint y: 233, endPoint x: 255, endPoint y: 233, distance: 138.6
click at [331, 233] on div "Outbound call Location 5 Star Plumbing Santa Barbara Your caller id phone numbe…" at bounding box center [527, 323] width 1054 height 646
paste input "77) 777-0796"
type input "(877) 777-0796"
click at [542, 358] on input "(___) ___-____" at bounding box center [546, 357] width 191 height 38
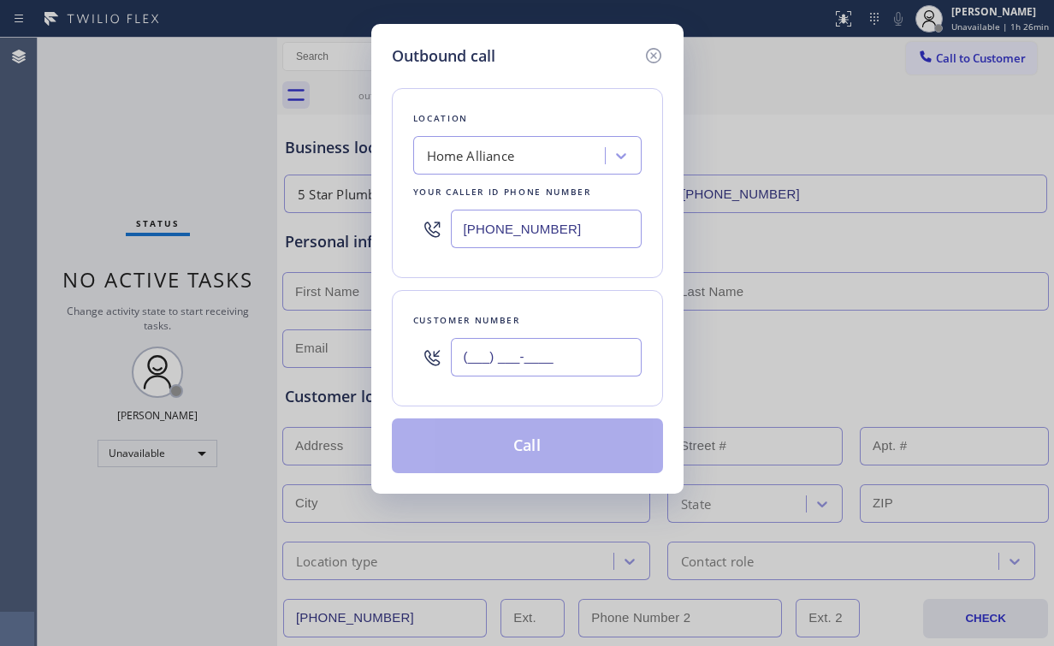
paste input "805) 226-2016"
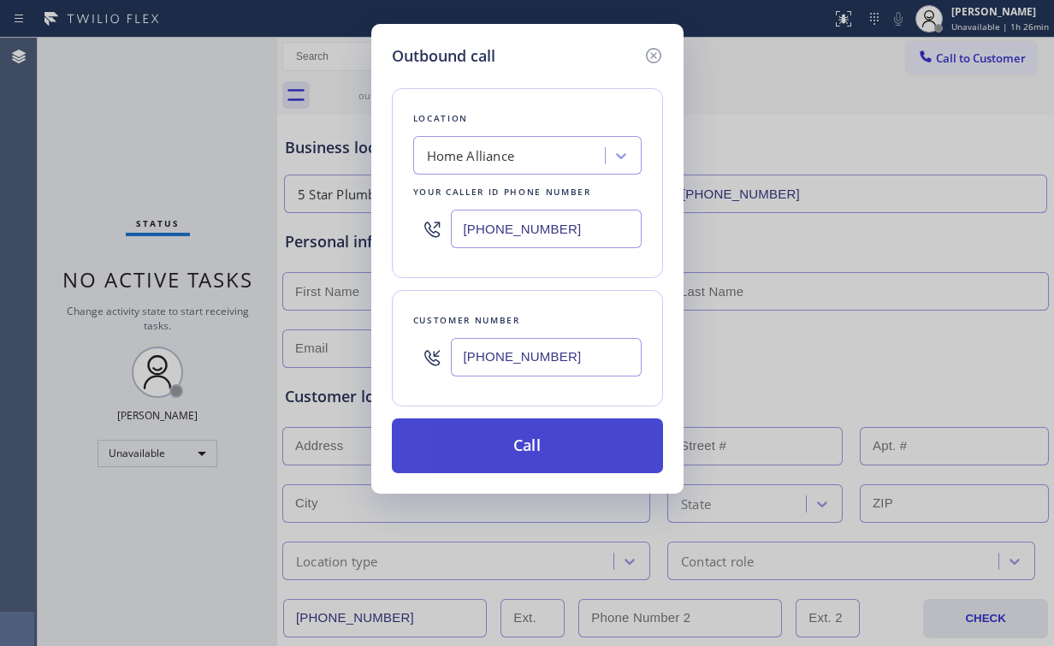
type input "(805) 226-2016"
click at [487, 447] on button "Call" at bounding box center [527, 445] width 271 height 55
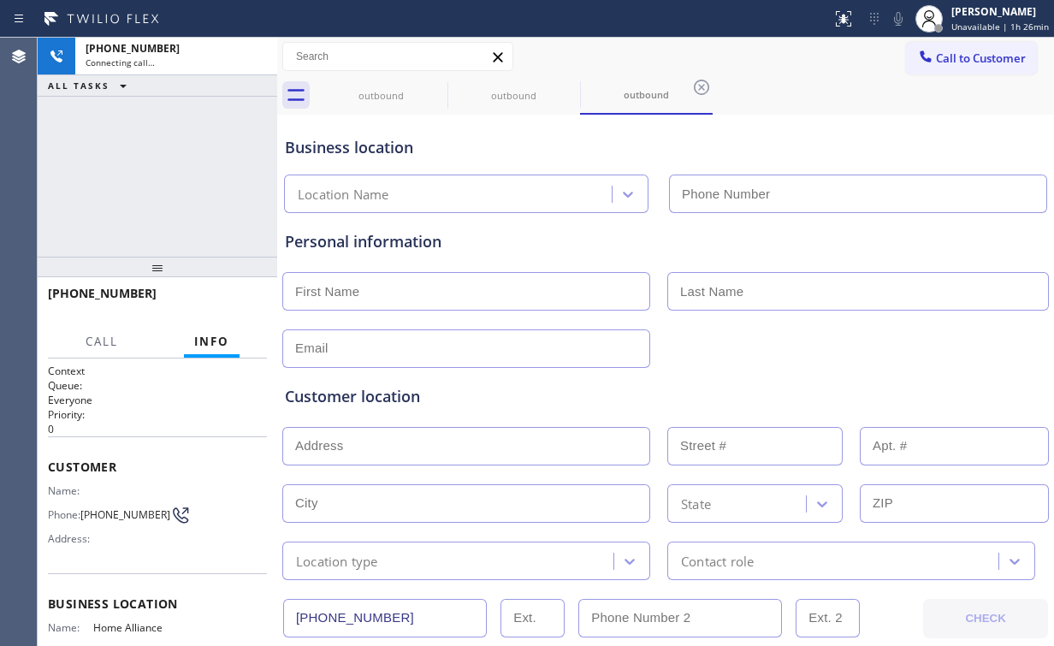
type input "(877) 777-0796"
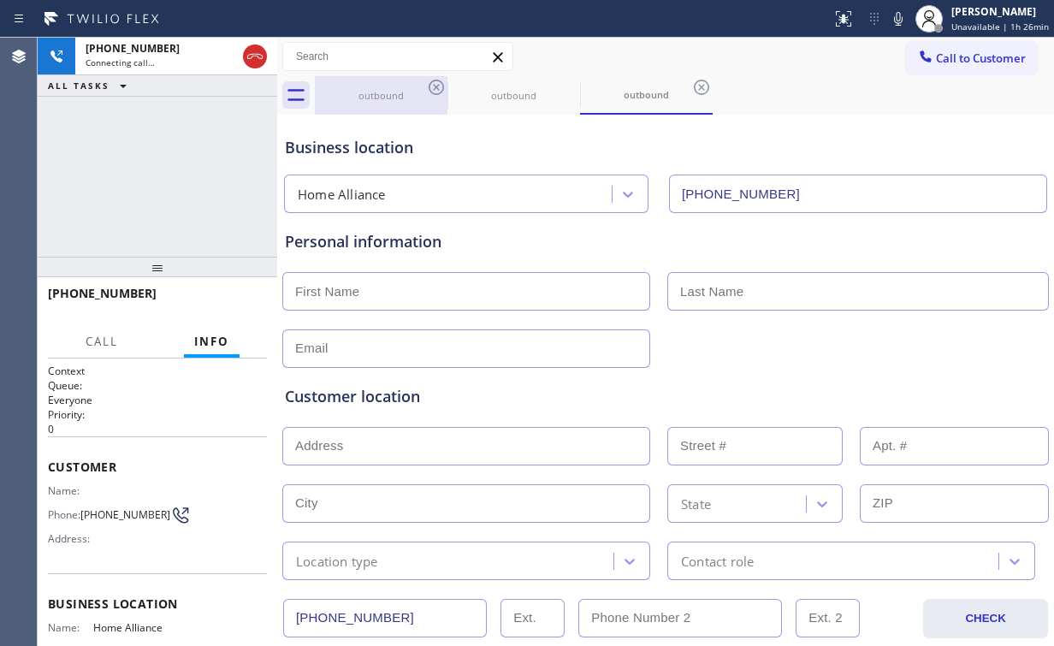
click at [402, 87] on div "outbound" at bounding box center [380, 95] width 129 height 38
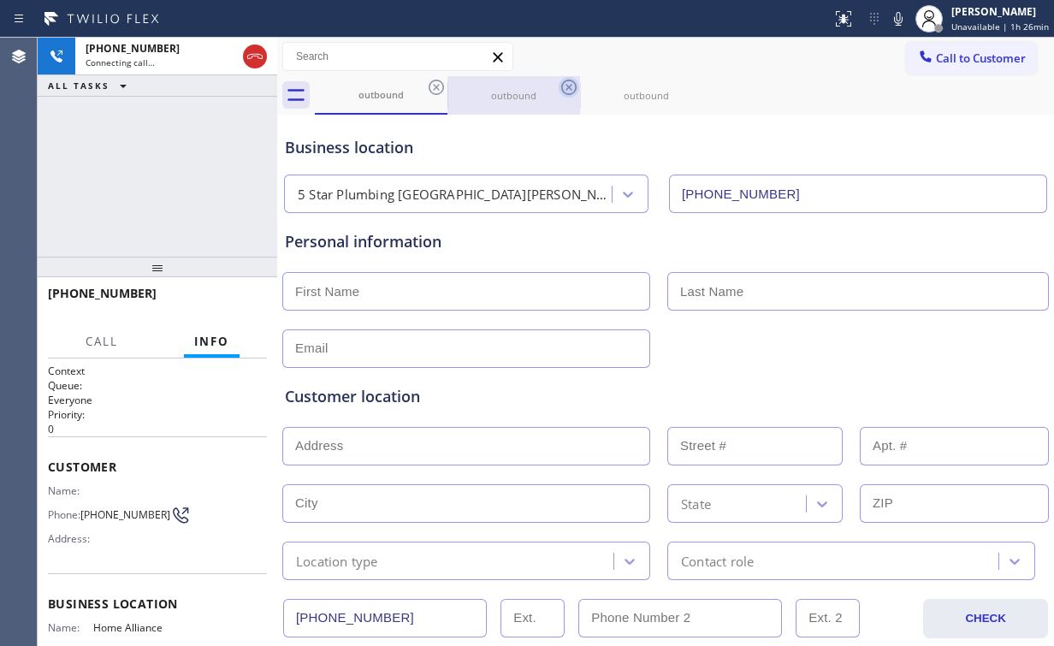
click at [441, 84] on icon at bounding box center [436, 87] width 15 height 15
click at [398, 83] on div "outbound" at bounding box center [380, 94] width 129 height 37
click at [515, 89] on div "outbound" at bounding box center [513, 95] width 129 height 13
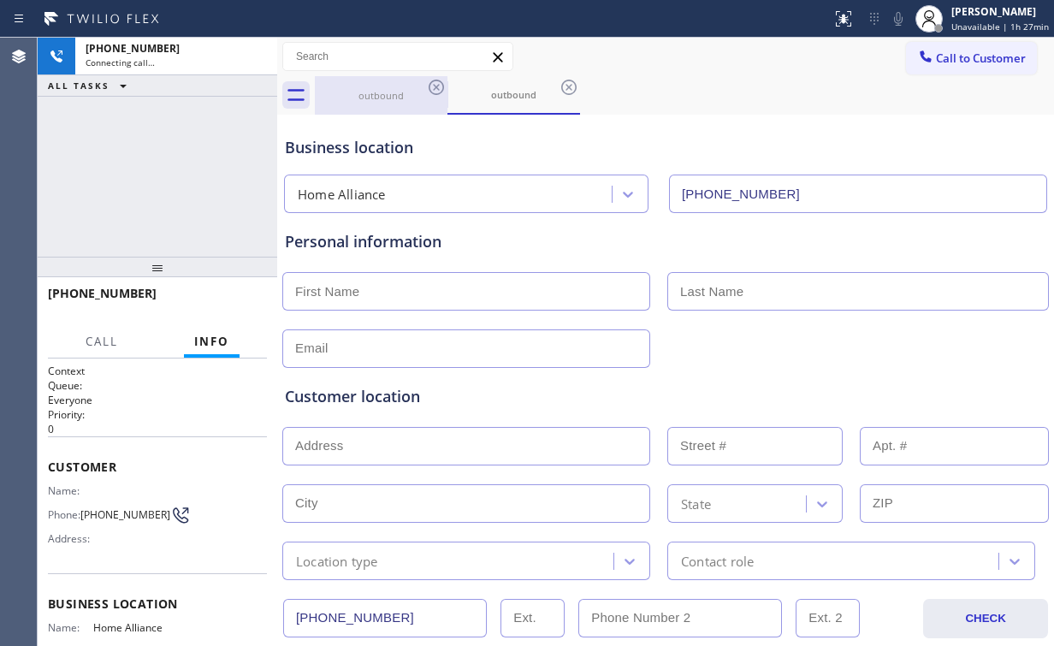
click at [366, 94] on div "outbound" at bounding box center [380, 95] width 129 height 13
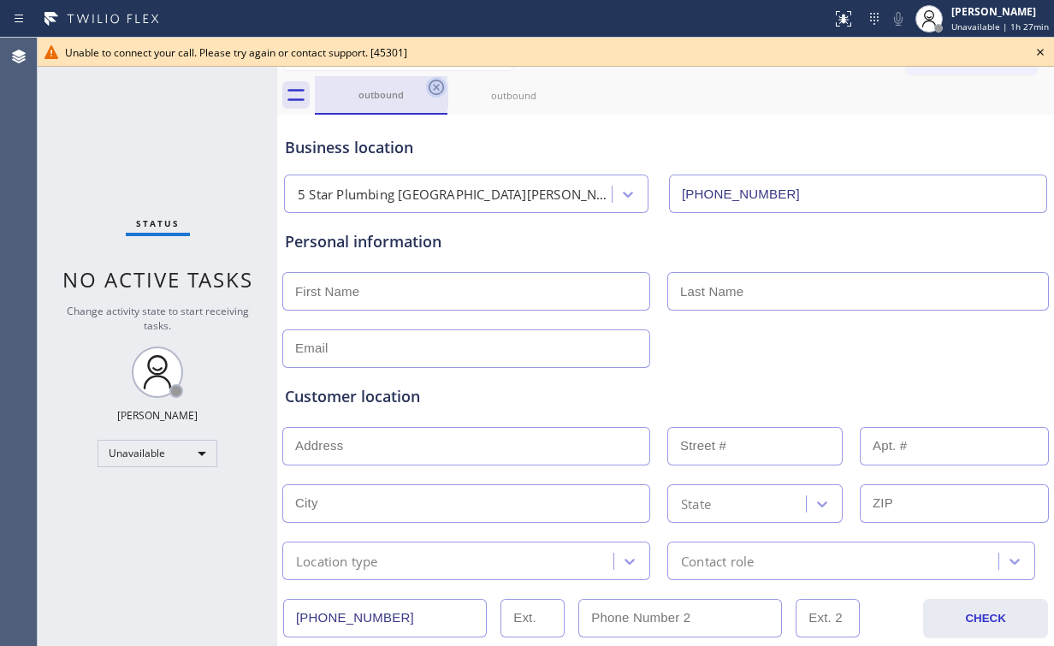
click at [438, 84] on icon at bounding box center [436, 87] width 15 height 15
click at [435, 86] on icon at bounding box center [436, 87] width 21 height 21
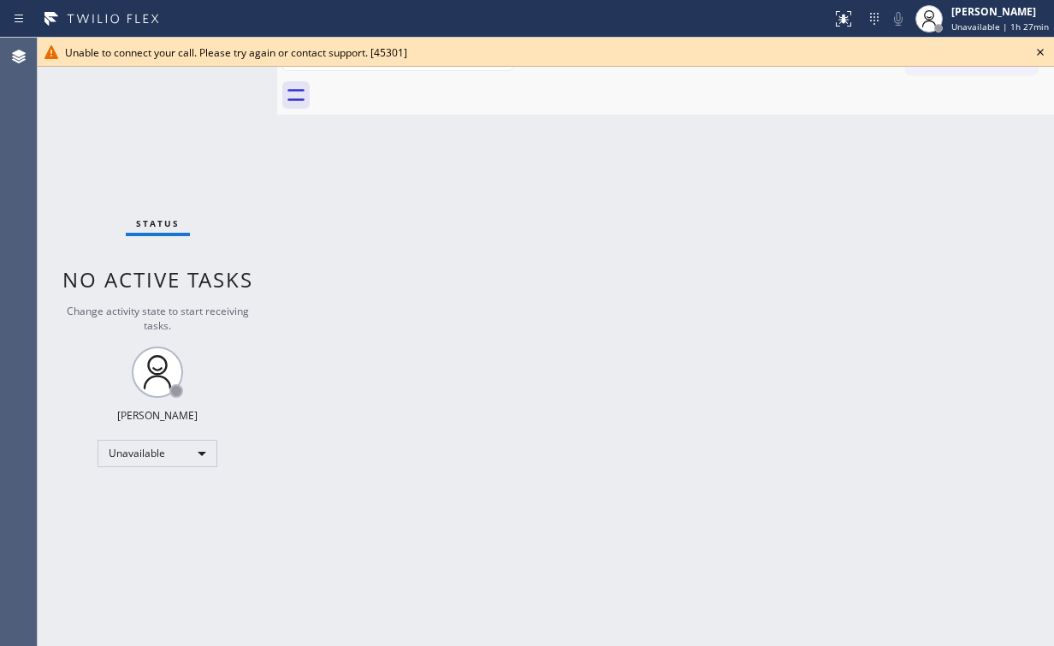
click at [657, 146] on div "Back to Dashboard Change Sender ID Customers Technicians Select a contact Outbo…" at bounding box center [665, 342] width 777 height 608
click at [1039, 50] on icon at bounding box center [1040, 52] width 21 height 21
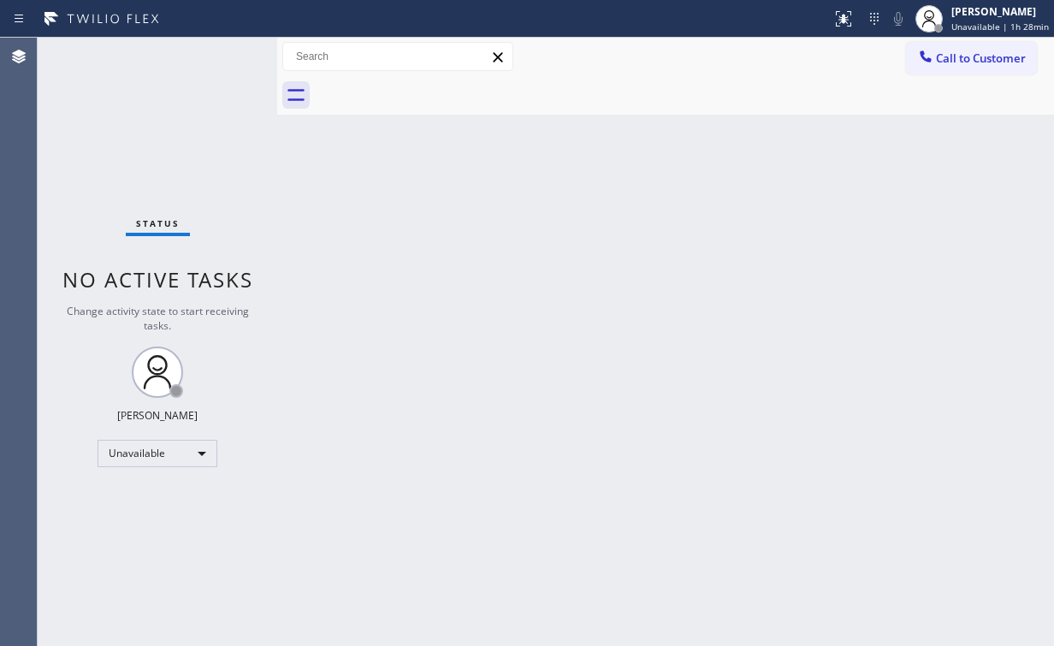
drag, startPoint x: 538, startPoint y: 226, endPoint x: 269, endPoint y: 13, distance: 343.5
click at [530, 220] on div "Back to Dashboard Change Sender ID Customers Technicians Select a contact Outbo…" at bounding box center [665, 342] width 777 height 608
click at [961, 44] on button "Call to Customer" at bounding box center [971, 58] width 131 height 33
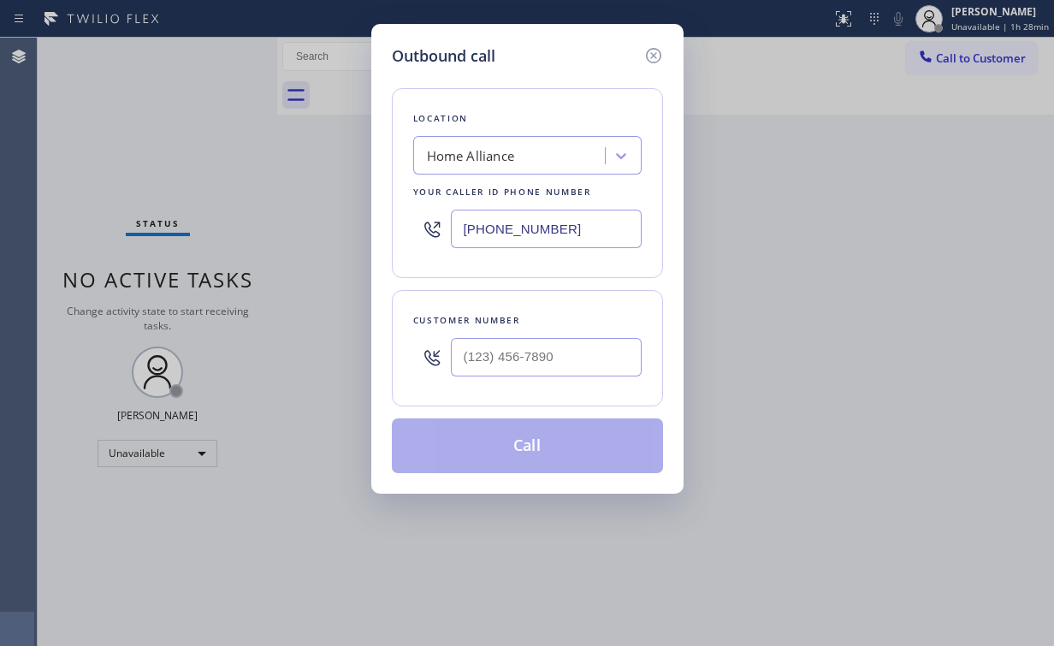
drag, startPoint x: 607, startPoint y: 218, endPoint x: 415, endPoint y: 206, distance: 192.8
click at [437, 209] on div "(877) 777-0796" at bounding box center [527, 229] width 228 height 56
paste input "55) 731-4952"
type input "(855) 731-4952"
click at [541, 359] on input "(___) ___-____" at bounding box center [546, 357] width 191 height 38
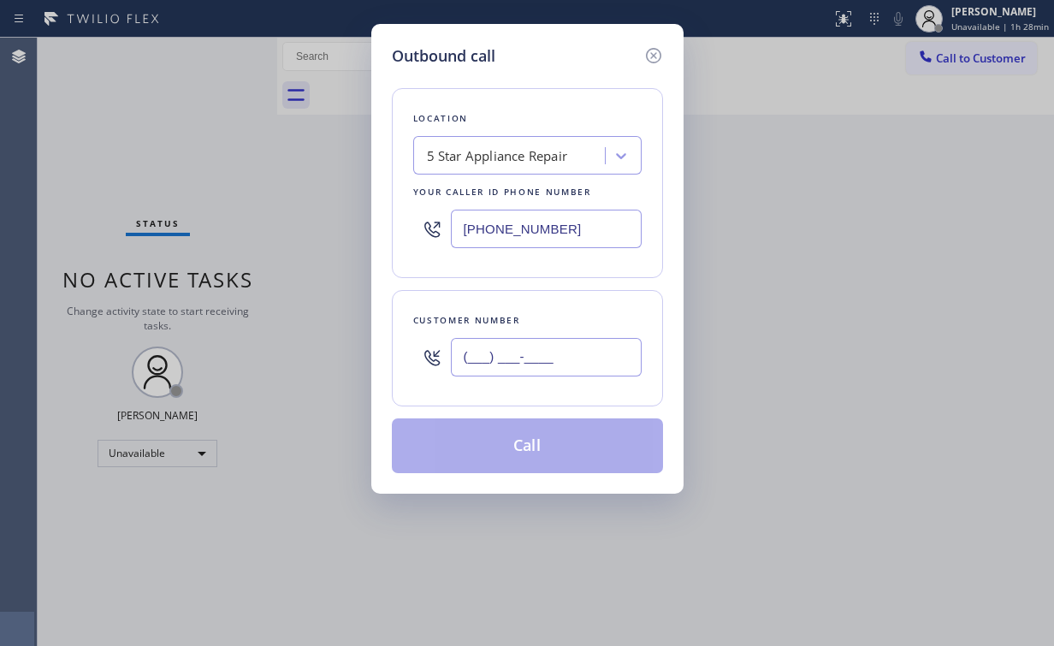
paste input "310) 504-1448"
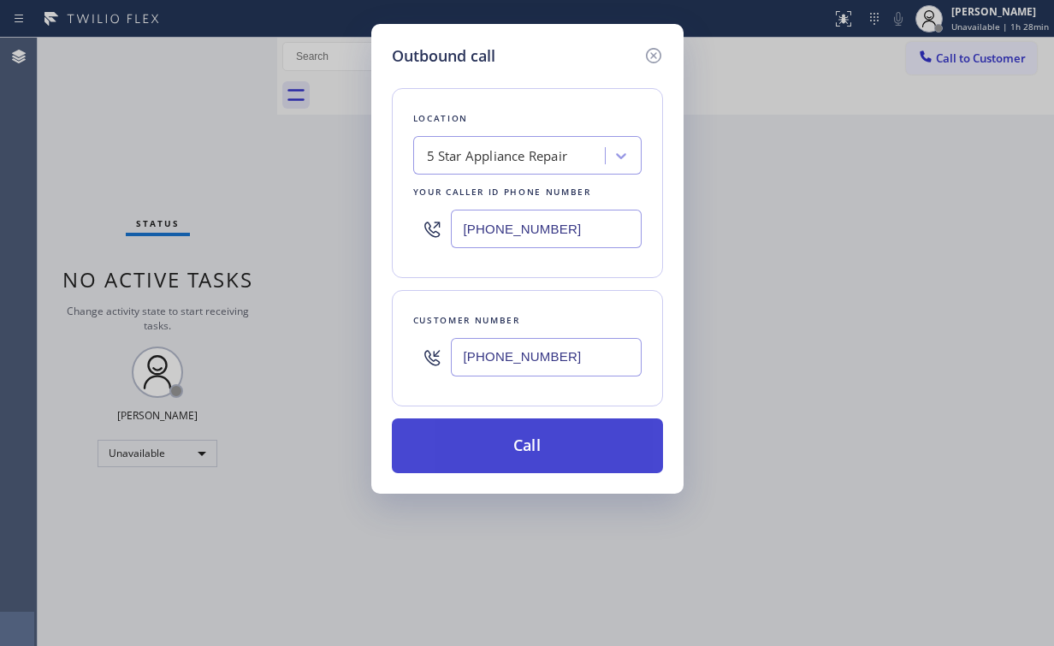
type input "(310) 504-1448"
drag, startPoint x: 542, startPoint y: 443, endPoint x: 420, endPoint y: 621, distance: 215.9
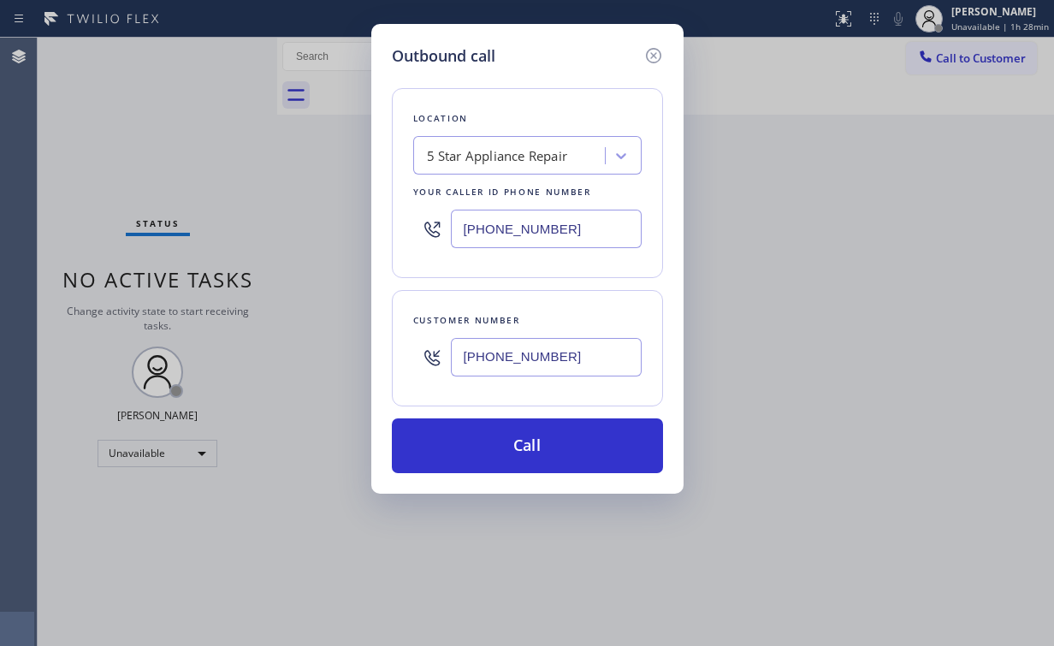
click at [541, 444] on button "Call" at bounding box center [527, 445] width 271 height 55
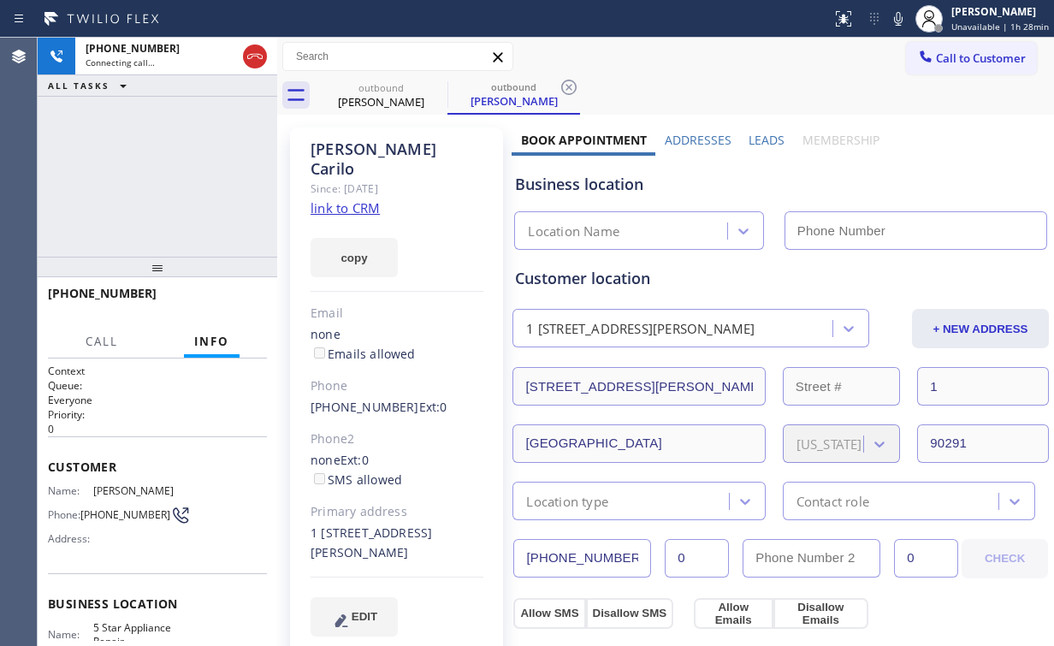
type input "(855) 731-4952"
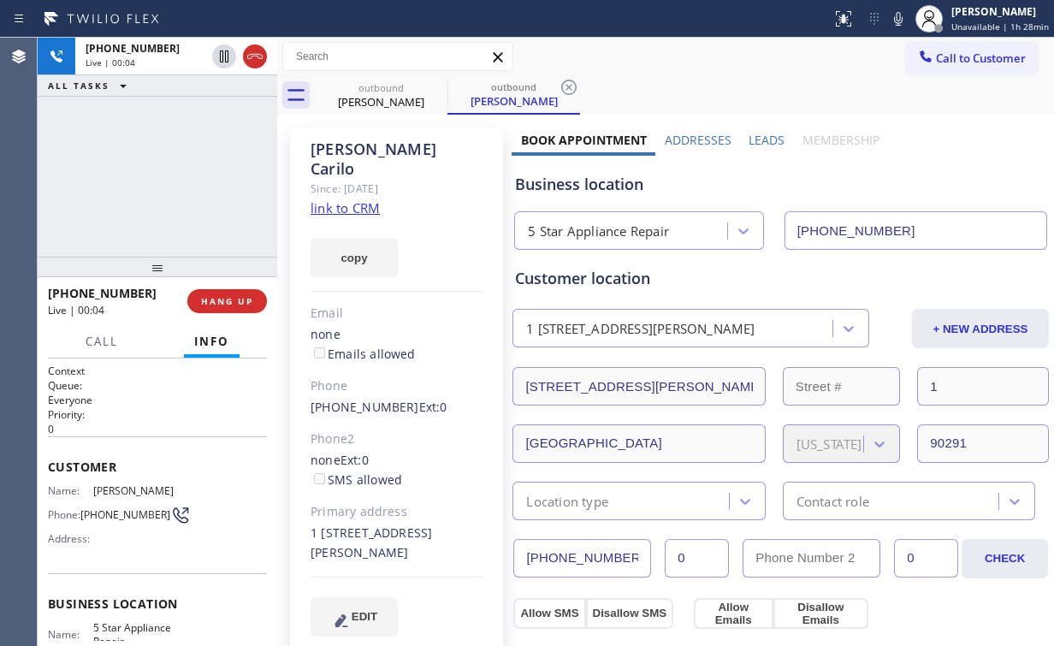
drag, startPoint x: 183, startPoint y: 133, endPoint x: 229, endPoint y: 251, distance: 127.6
click at [183, 135] on div "+13105041448 Live | 00:04 ALL TASKS ALL TASKS ACTIVE TASKS TASKS IN WRAP UP" at bounding box center [158, 147] width 240 height 219
click at [234, 293] on button "HANG UP" at bounding box center [227, 301] width 80 height 24
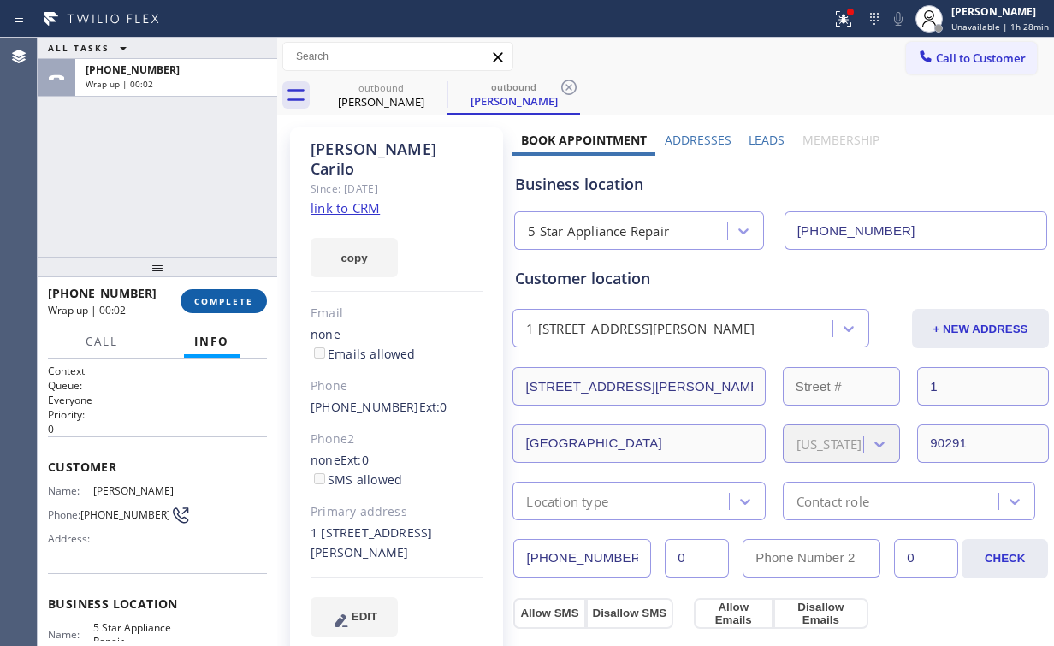
click at [250, 305] on span "COMPLETE" at bounding box center [223, 301] width 59 height 12
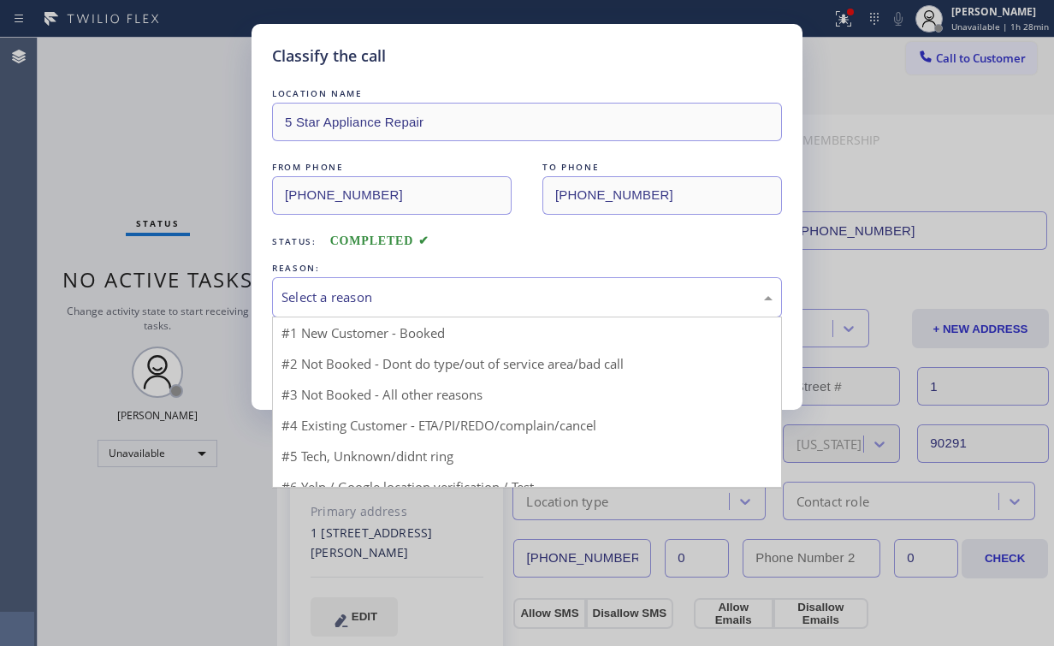
click at [346, 299] on div "Select a reason" at bounding box center [526, 297] width 491 height 20
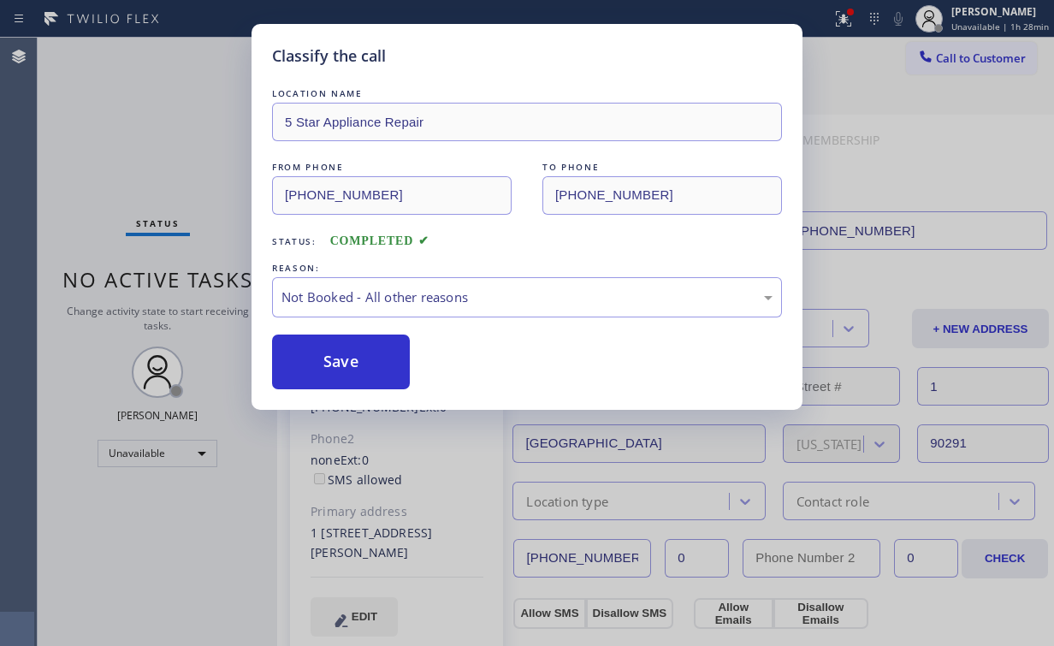
drag, startPoint x: 349, startPoint y: 358, endPoint x: 175, endPoint y: 158, distance: 264.3
click at [350, 358] on button "Save" at bounding box center [341, 361] width 138 height 55
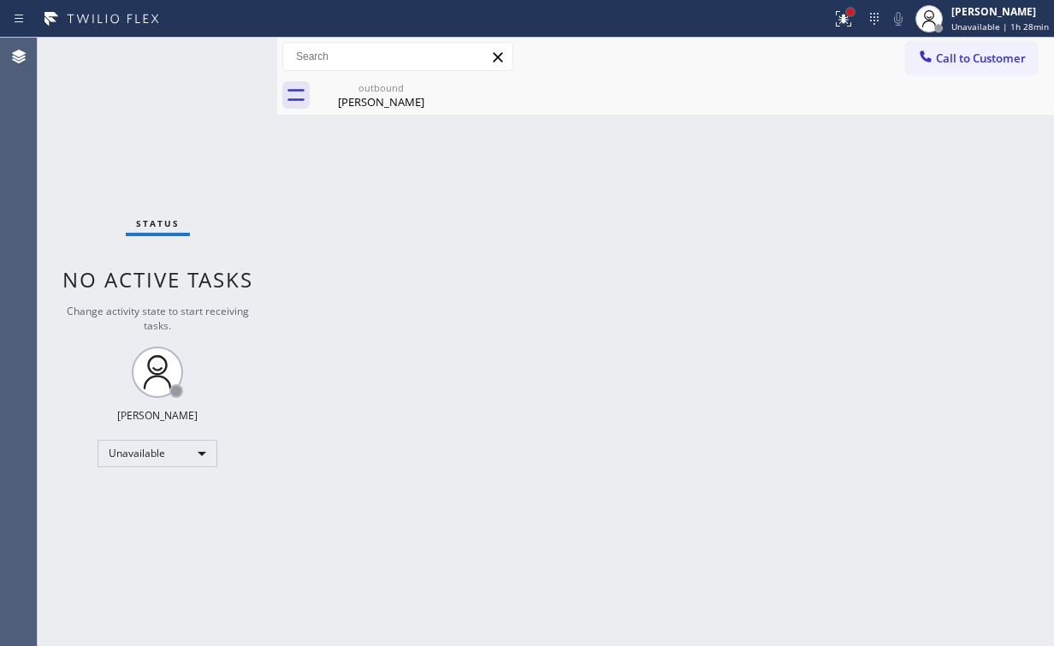
drag, startPoint x: 859, startPoint y: 10, endPoint x: 852, endPoint y: 16, distance: 9.1
click at [859, 11] on div at bounding box center [844, 19] width 38 height 38
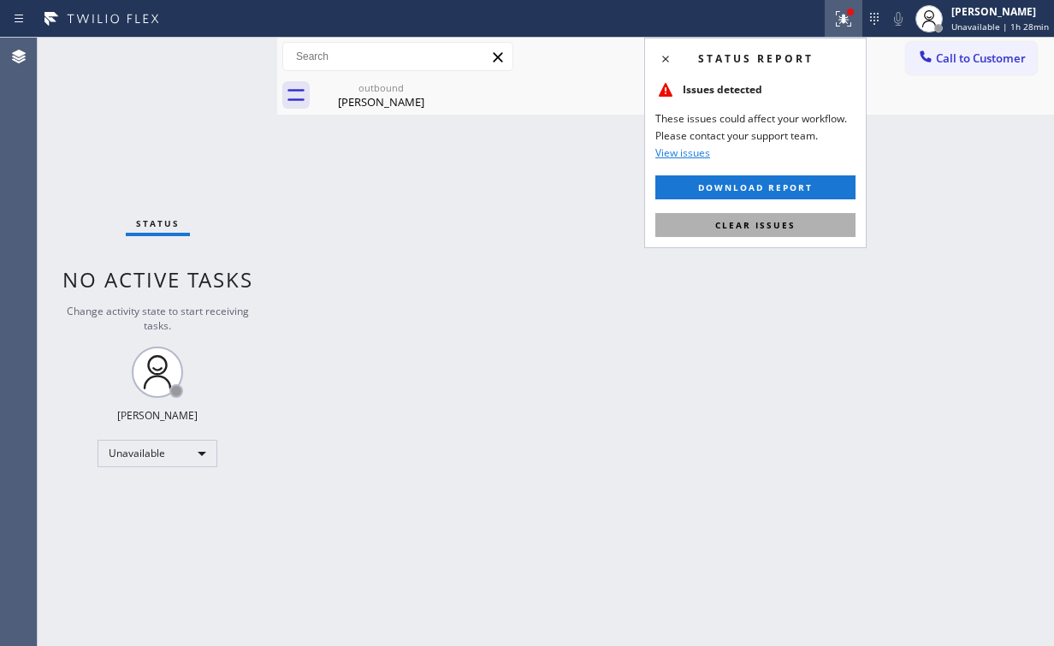
click at [749, 220] on span "Clear issues" at bounding box center [755, 225] width 80 height 12
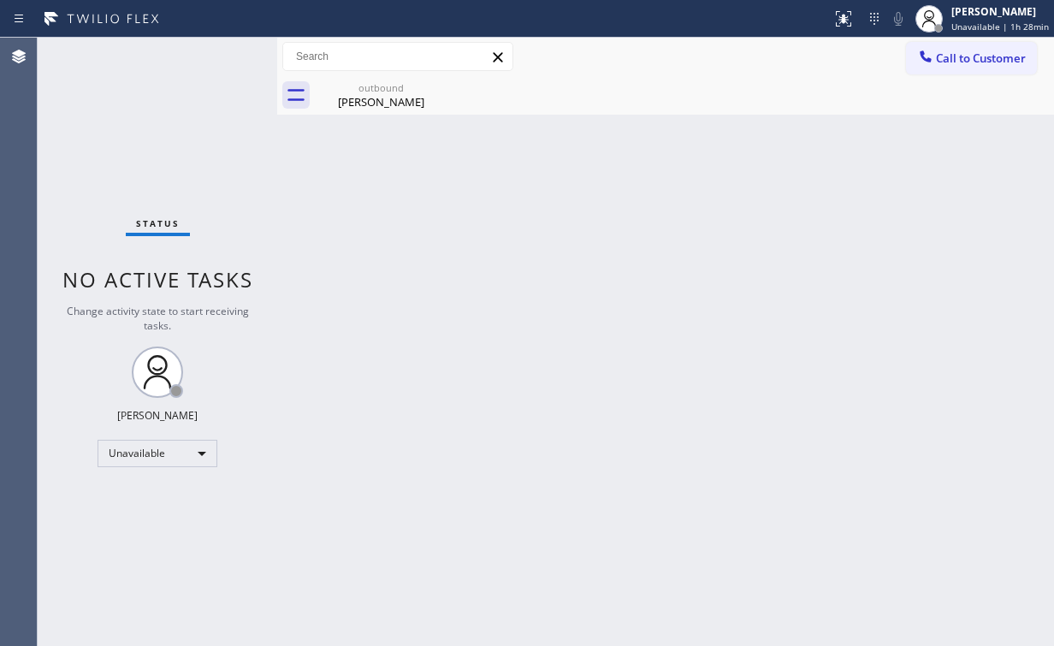
drag, startPoint x: 961, startPoint y: 196, endPoint x: 962, endPoint y: 178, distance: 18.0
click at [962, 189] on div "Back to Dashboard Change Sender ID Customers Technicians Select a contact Outbo…" at bounding box center [665, 342] width 777 height 608
click at [946, 66] on button "Call to Customer" at bounding box center [971, 58] width 131 height 33
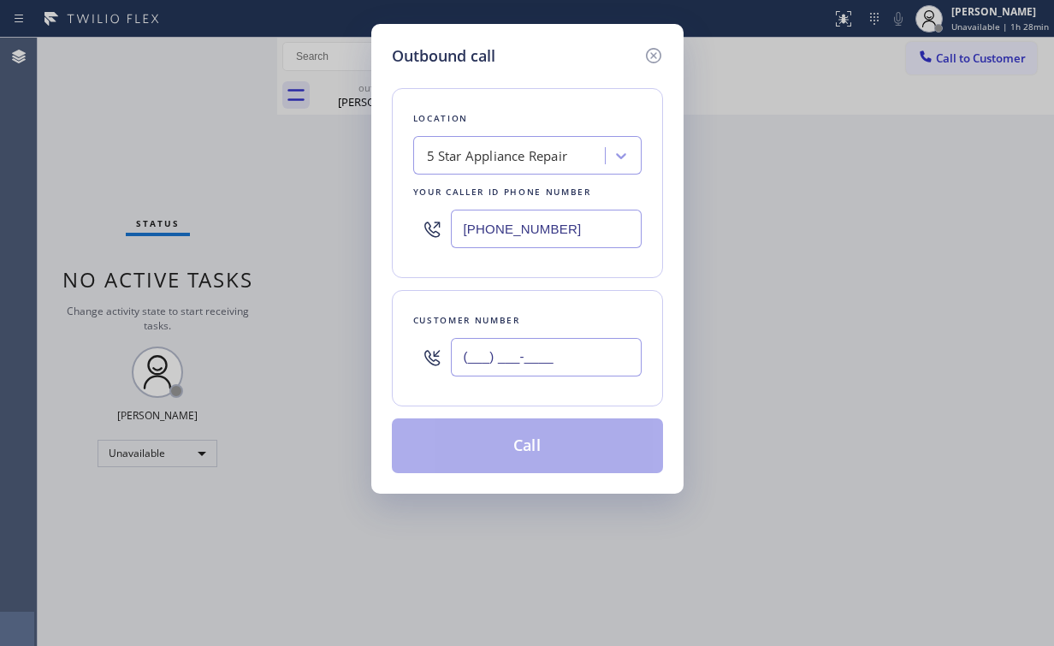
click at [563, 354] on input "(___) ___-____" at bounding box center [546, 357] width 191 height 38
paste input "310) 504-1448"
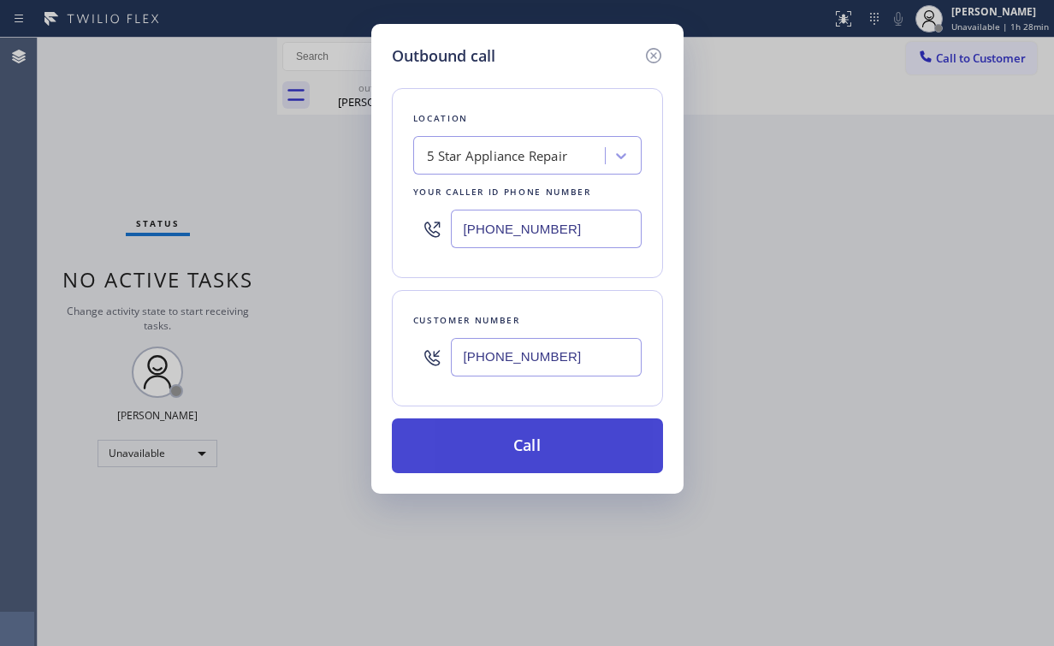
type input "(310) 504-1448"
click at [578, 426] on button "Call" at bounding box center [527, 445] width 271 height 55
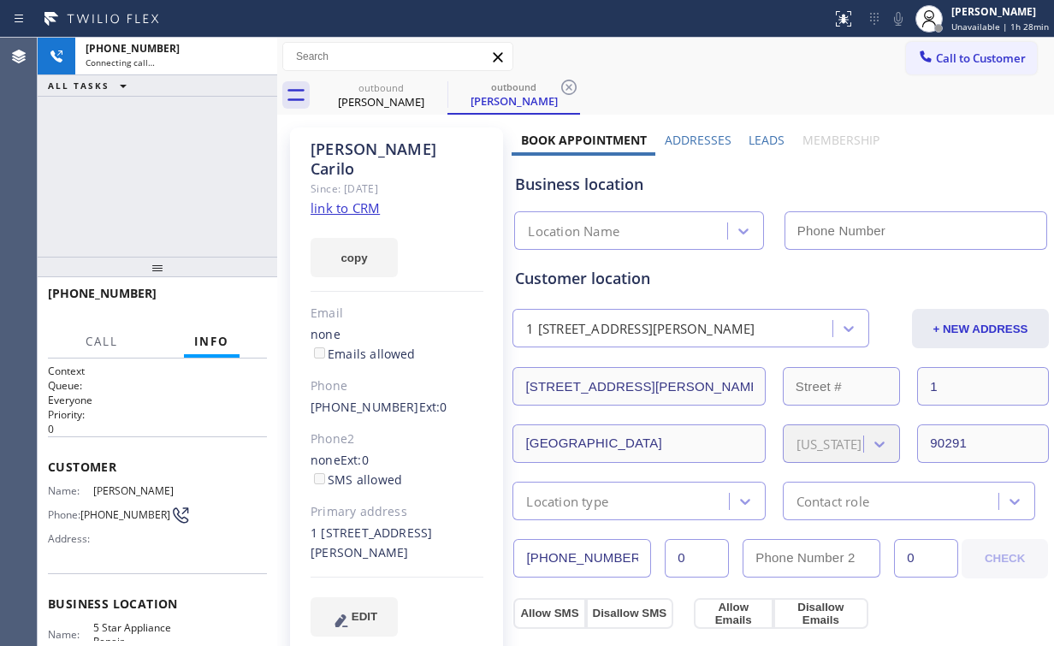
click at [125, 133] on div "+13105041448 Connecting call… ALL TASKS ALL TASKS ACTIVE TASKS TASKS IN WRAP UP" at bounding box center [158, 147] width 240 height 219
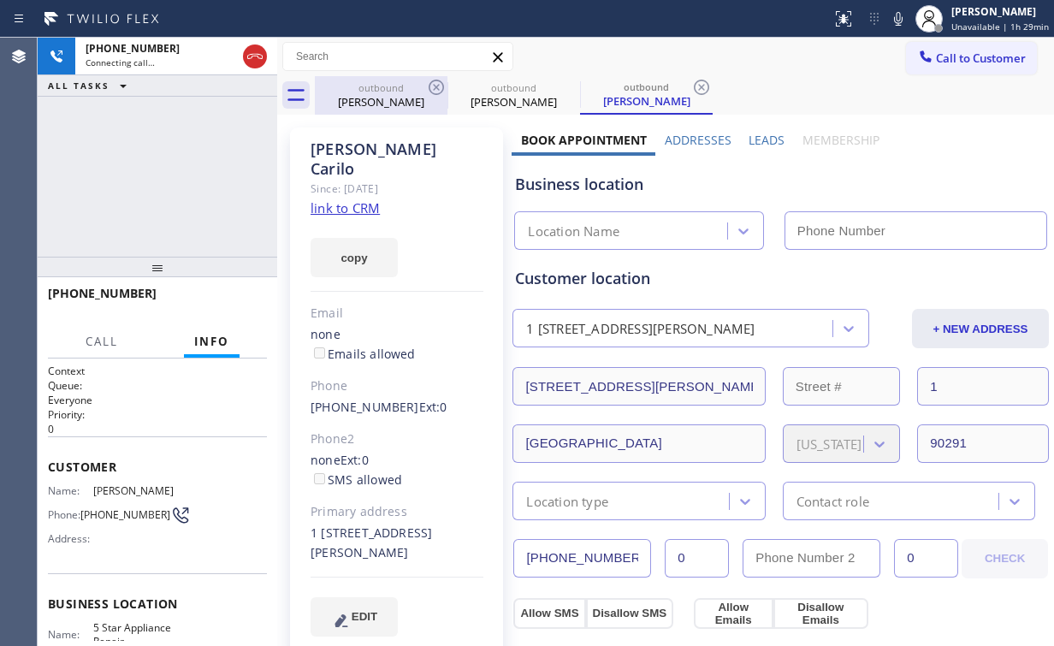
drag, startPoint x: 372, startPoint y: 101, endPoint x: 441, endPoint y: 97, distance: 68.6
click at [373, 102] on div "George Carilo" at bounding box center [380, 101] width 129 height 15
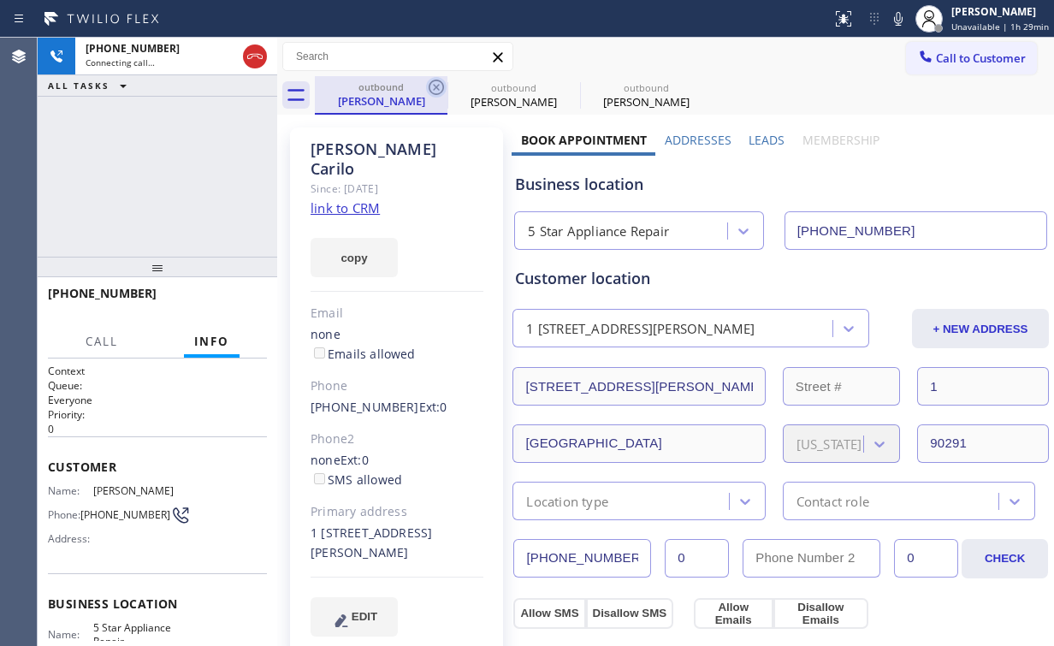
click at [434, 86] on icon at bounding box center [436, 87] width 15 height 15
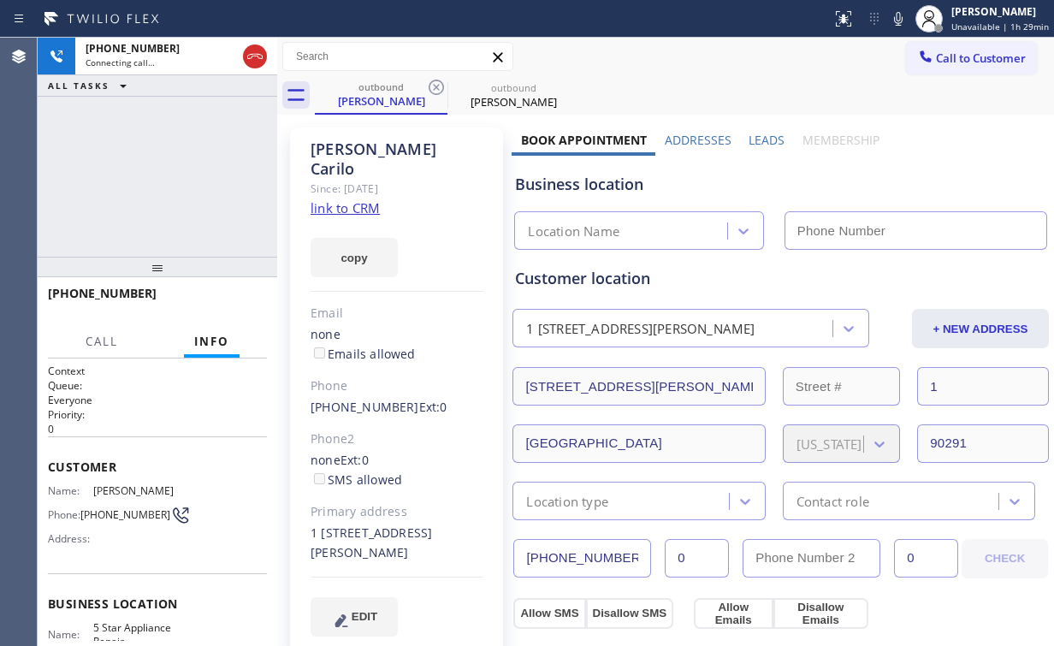
type input "(855) 731-4952"
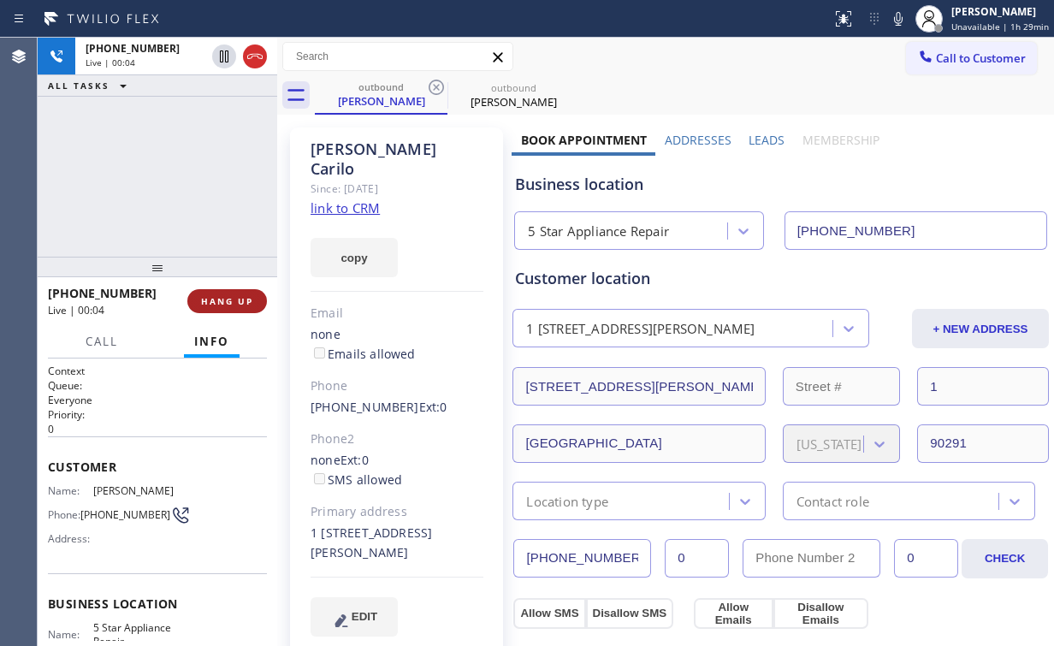
click at [240, 298] on span "HANG UP" at bounding box center [227, 301] width 52 height 12
click at [240, 300] on span "HANG UP" at bounding box center [227, 301] width 52 height 12
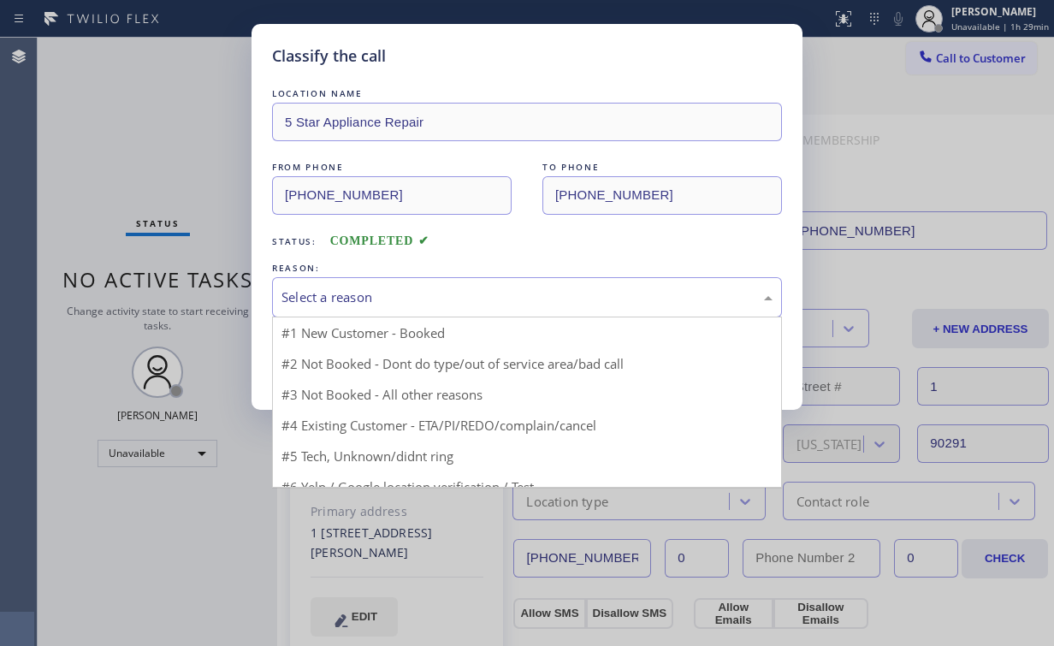
click at [346, 295] on div "Select a reason" at bounding box center [526, 297] width 491 height 20
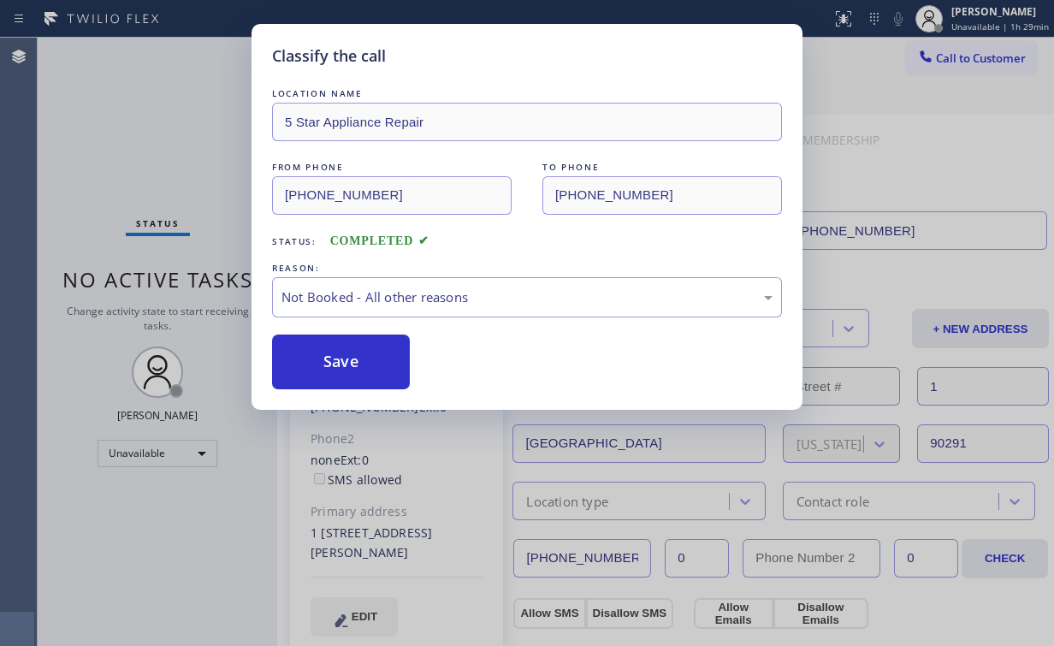
click at [346, 357] on button "Save" at bounding box center [341, 361] width 138 height 55
click at [156, 166] on div "Classify the call LOCATION NAME 5 Star Appliance Repair FROM PHONE (855) 731-49…" at bounding box center [527, 323] width 1054 height 646
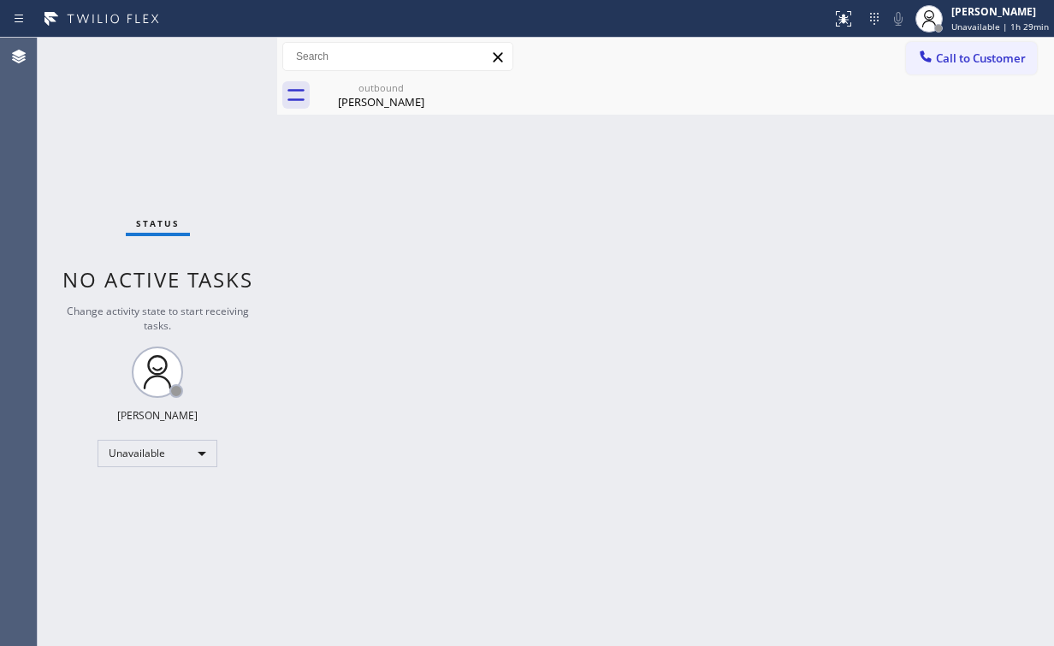
drag, startPoint x: 366, startPoint y: 92, endPoint x: 475, endPoint y: 95, distance: 108.7
click at [370, 92] on div "outbound" at bounding box center [380, 87] width 129 height 13
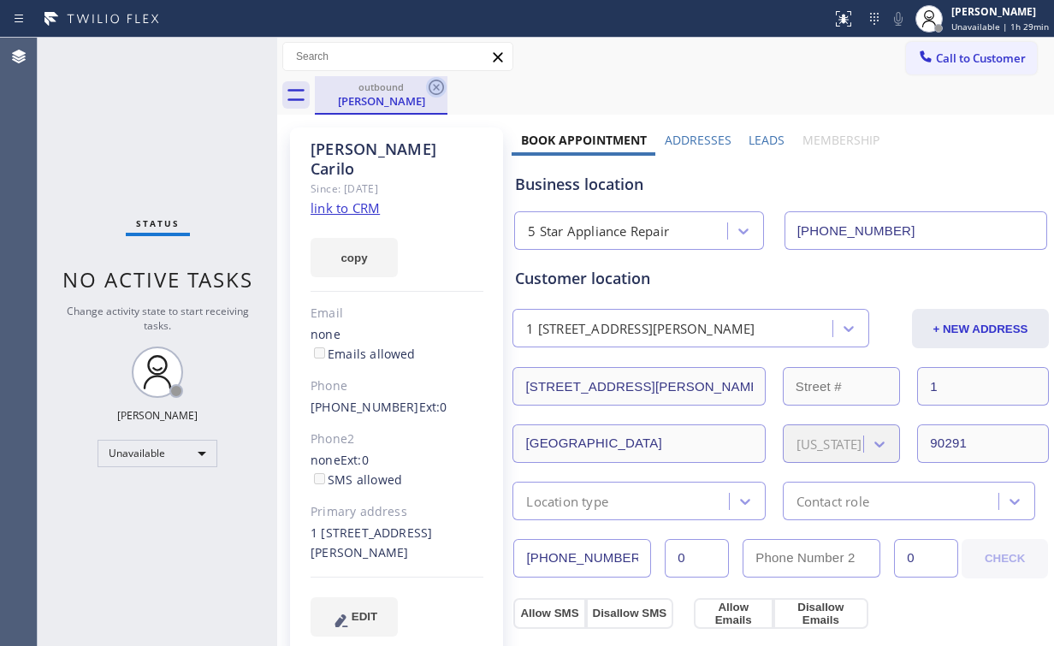
click at [433, 84] on icon at bounding box center [436, 87] width 21 height 21
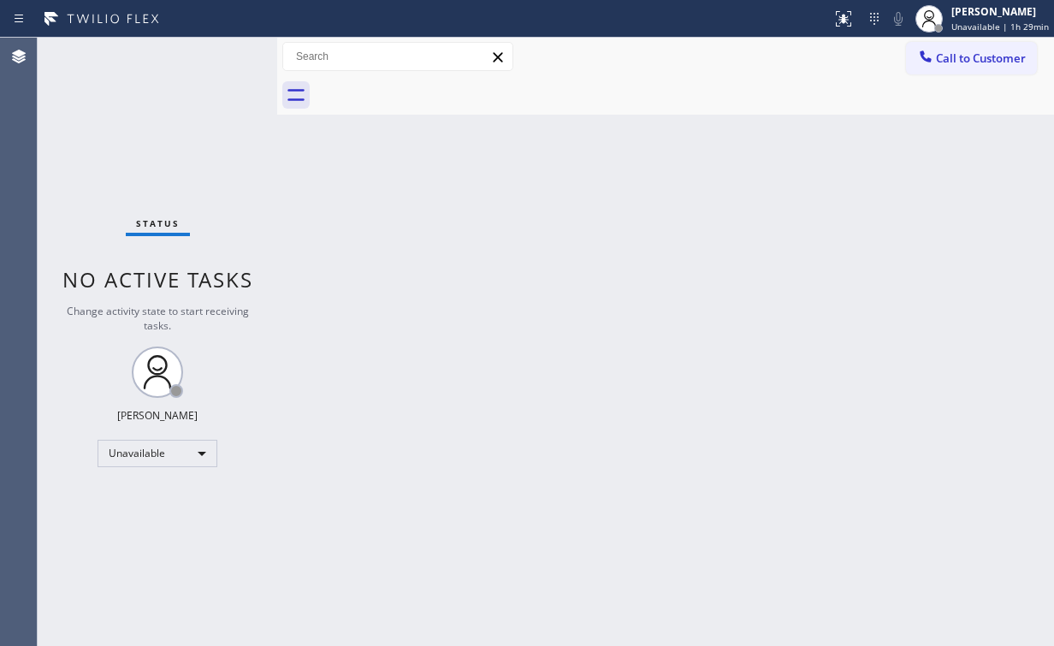
click at [607, 233] on div "Back to Dashboard Change Sender ID Customers Technicians Select a contact Outbo…" at bounding box center [665, 342] width 777 height 608
click at [951, 55] on span "Call to Customer" at bounding box center [981, 57] width 90 height 15
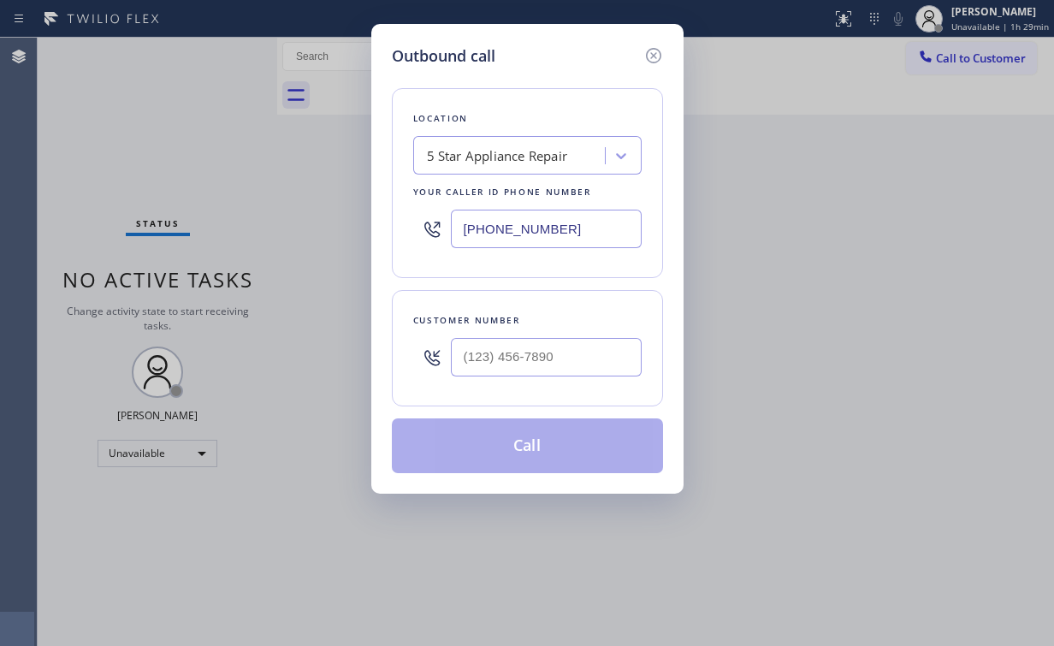
drag, startPoint x: 385, startPoint y: 223, endPoint x: 212, endPoint y: 196, distance: 174.9
click at [322, 216] on div "Outbound call Location 5 Star Appliance Repair Your caller id phone number (855…" at bounding box center [527, 323] width 1054 height 646
paste input "424) 610-8143"
type input "(424) 610-8143"
click at [552, 358] on input "(___) ___-____" at bounding box center [546, 357] width 191 height 38
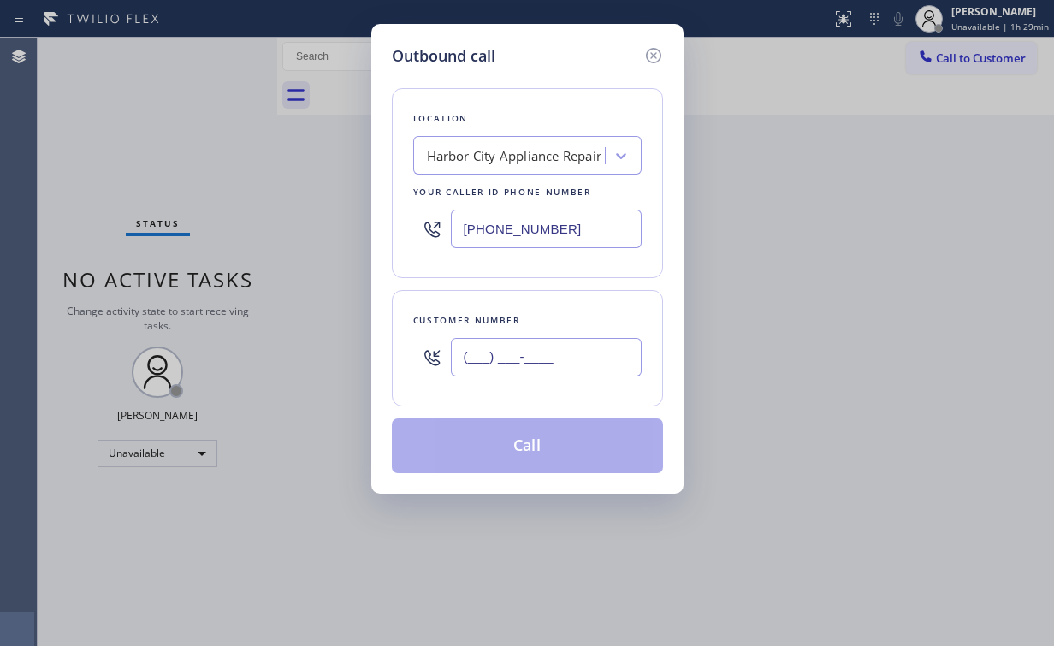
paste input "310) 920-2251"
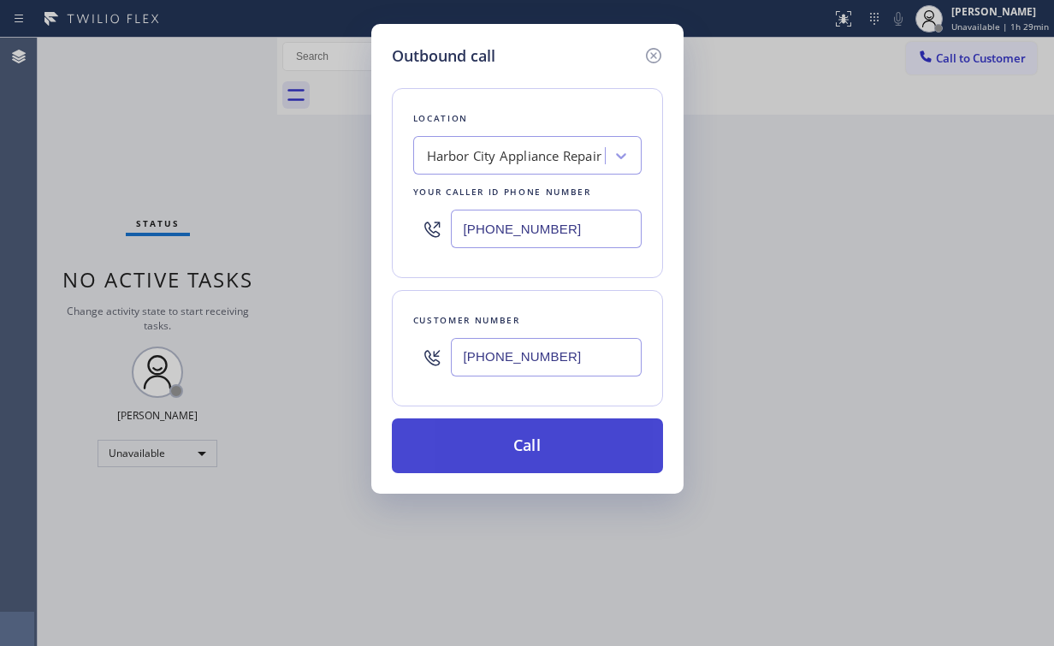
type input "(310) 920-2251"
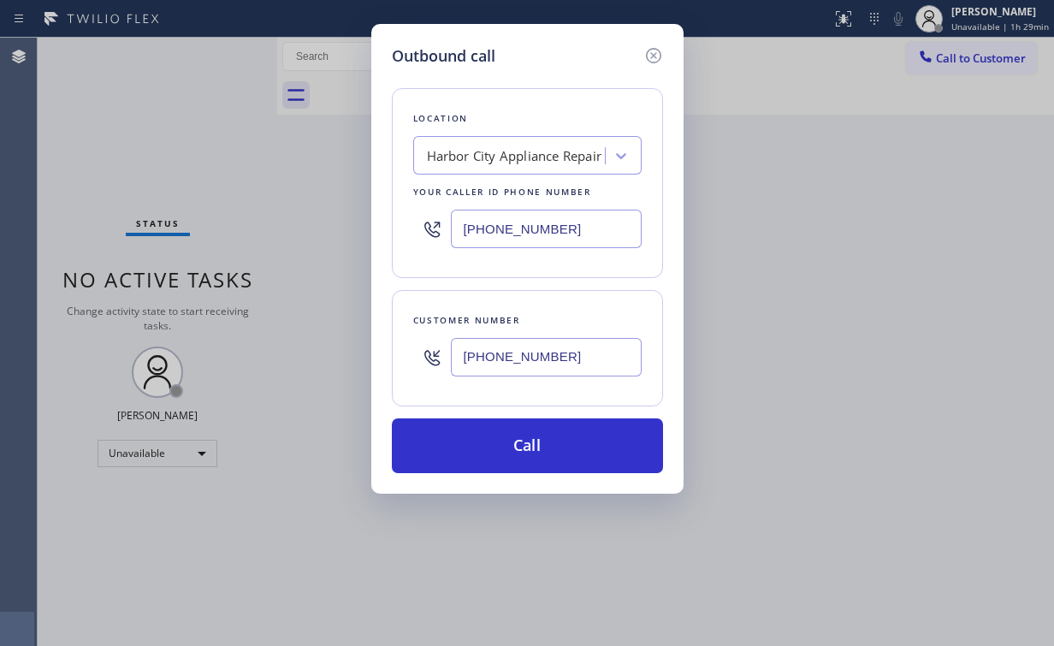
drag, startPoint x: 515, startPoint y: 448, endPoint x: 464, endPoint y: 586, distance: 146.7
click at [514, 449] on button "Call" at bounding box center [527, 445] width 271 height 55
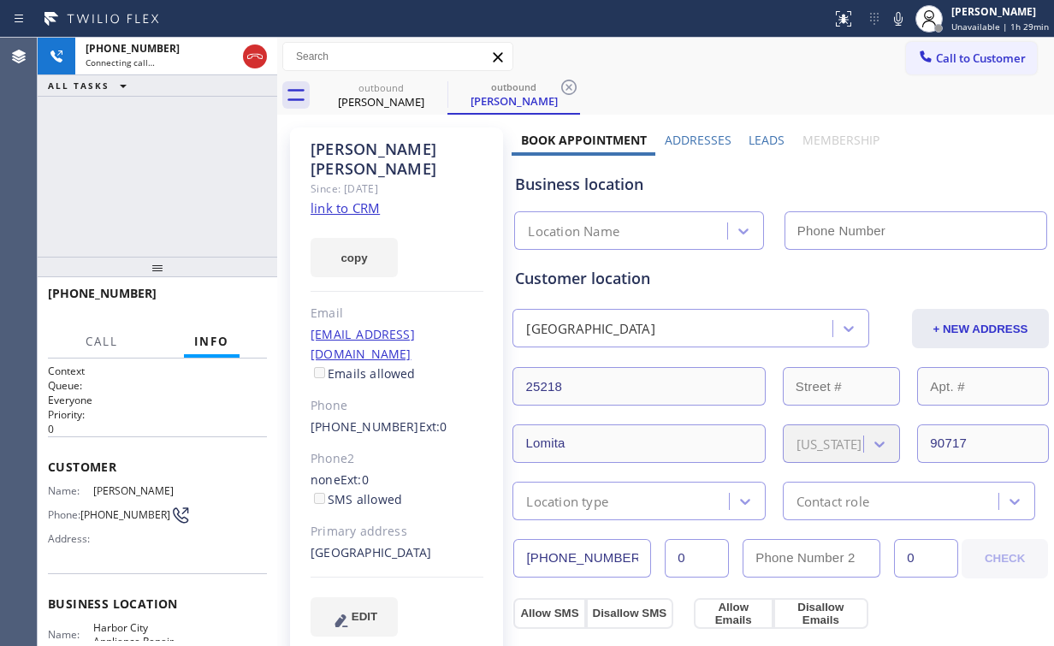
type input "(424) 610-8143"
click at [178, 175] on div "+13109202251 Connecting call… ALL TASKS ALL TASKS ACTIVE TASKS TASKS IN WRAP UP" at bounding box center [158, 147] width 240 height 219
click at [172, 170] on div "+13109202251 Connecting call… ALL TASKS ALL TASKS ACTIVE TASKS TASKS IN WRAP UP" at bounding box center [158, 147] width 240 height 219
click at [128, 162] on div "+13109202251 Connecting call… ALL TASKS ALL TASKS ACTIVE TASKS TASKS IN WRAP UP" at bounding box center [158, 147] width 240 height 219
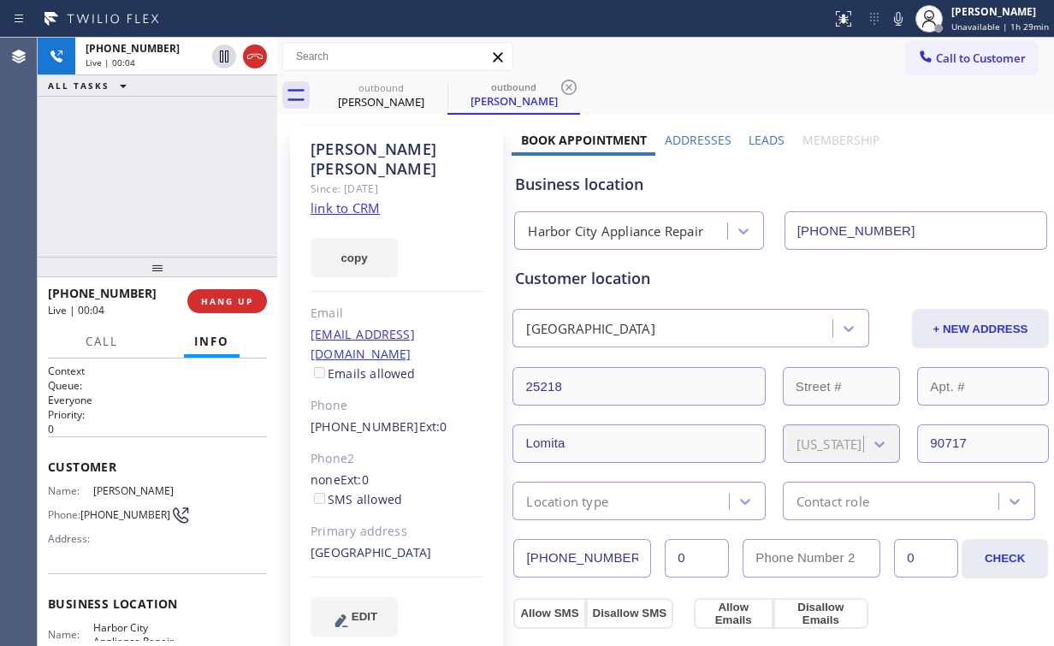
drag, startPoint x: 183, startPoint y: 168, endPoint x: 256, endPoint y: 263, distance: 120.3
click at [185, 169] on div "+13109202251 Live | 00:04 ALL TASKS ALL TASKS ACTIVE TASKS TASKS IN WRAP UP" at bounding box center [158, 147] width 240 height 219
click at [216, 306] on span "HANG UP" at bounding box center [227, 301] width 52 height 12
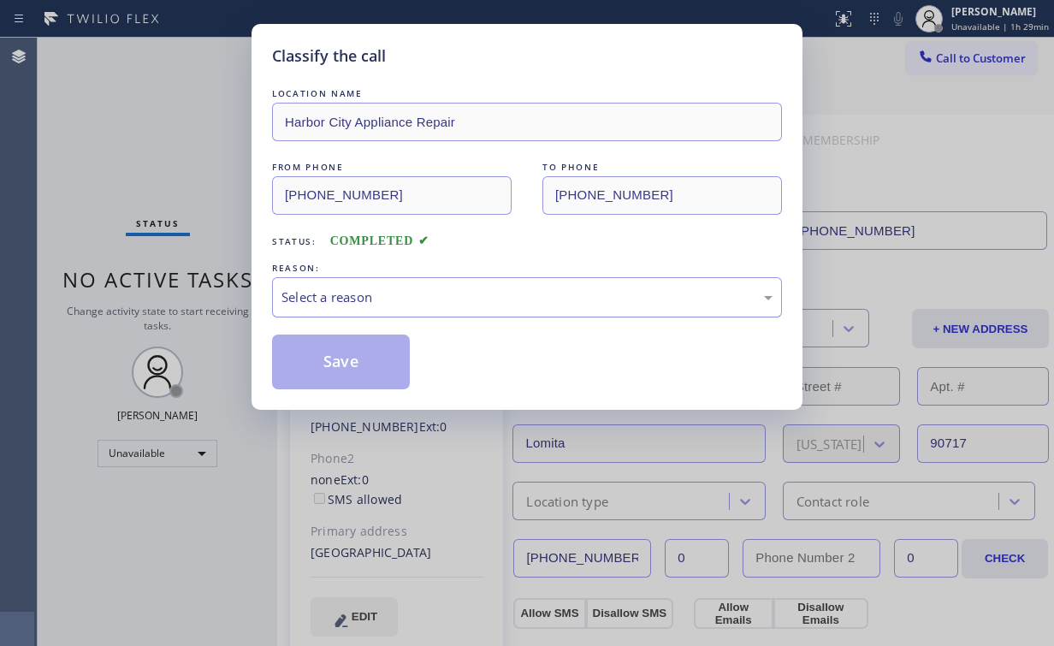
click at [359, 291] on div "Select a reason" at bounding box center [526, 297] width 491 height 20
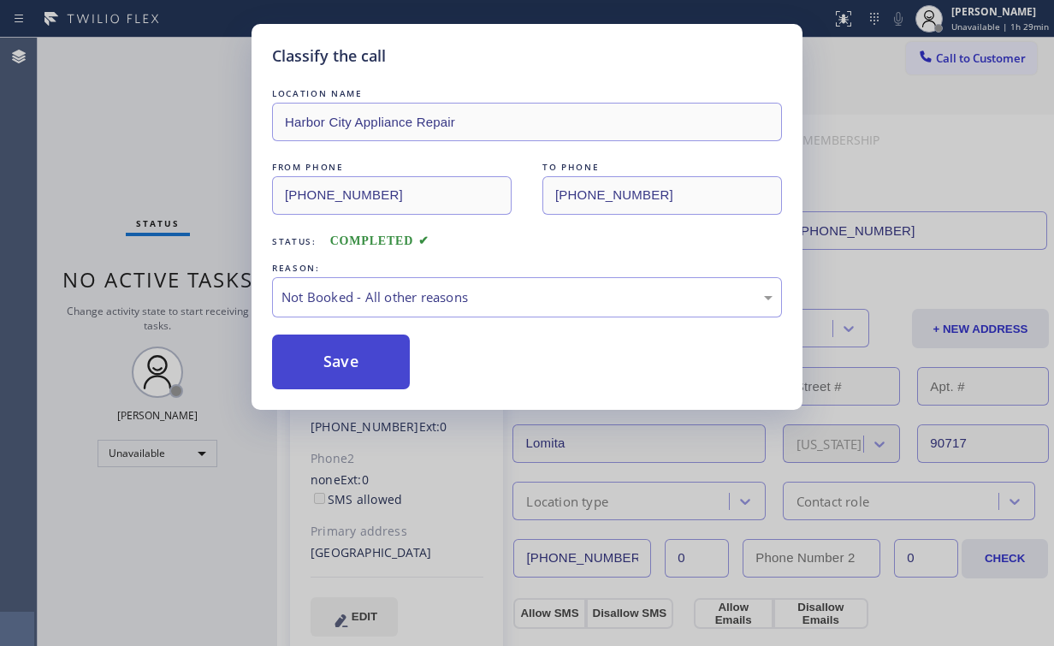
click at [328, 359] on button "Save" at bounding box center [341, 361] width 138 height 55
click at [163, 151] on div "Classify the call LOCATION NAME Harbor City Appliance Repair FROM PHONE (424) 6…" at bounding box center [527, 323] width 1054 height 646
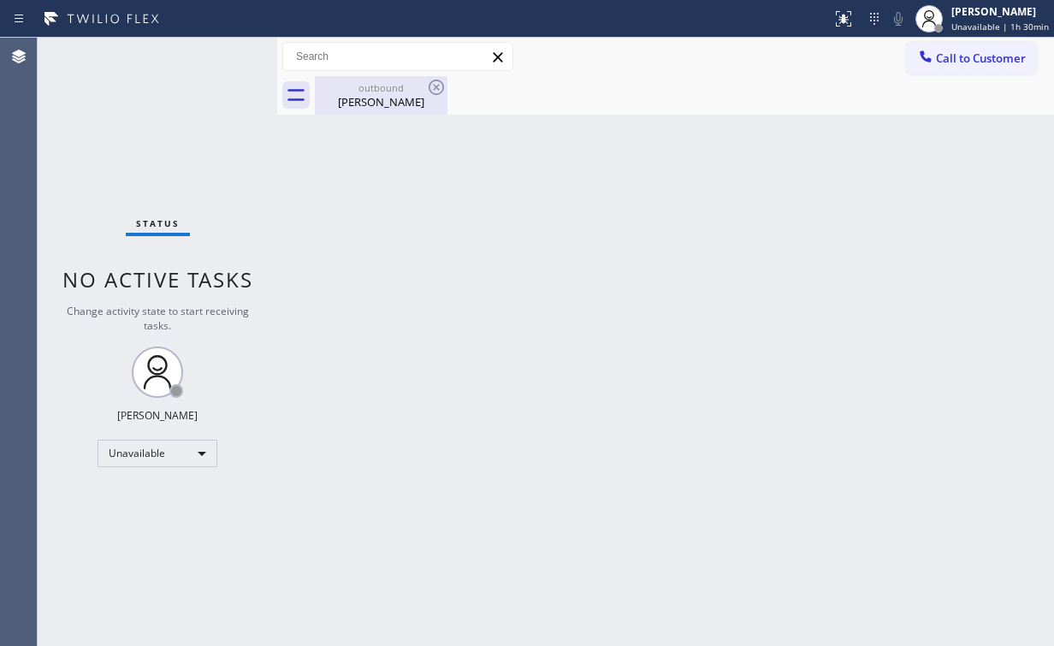
click at [385, 86] on div "outbound" at bounding box center [380, 87] width 129 height 13
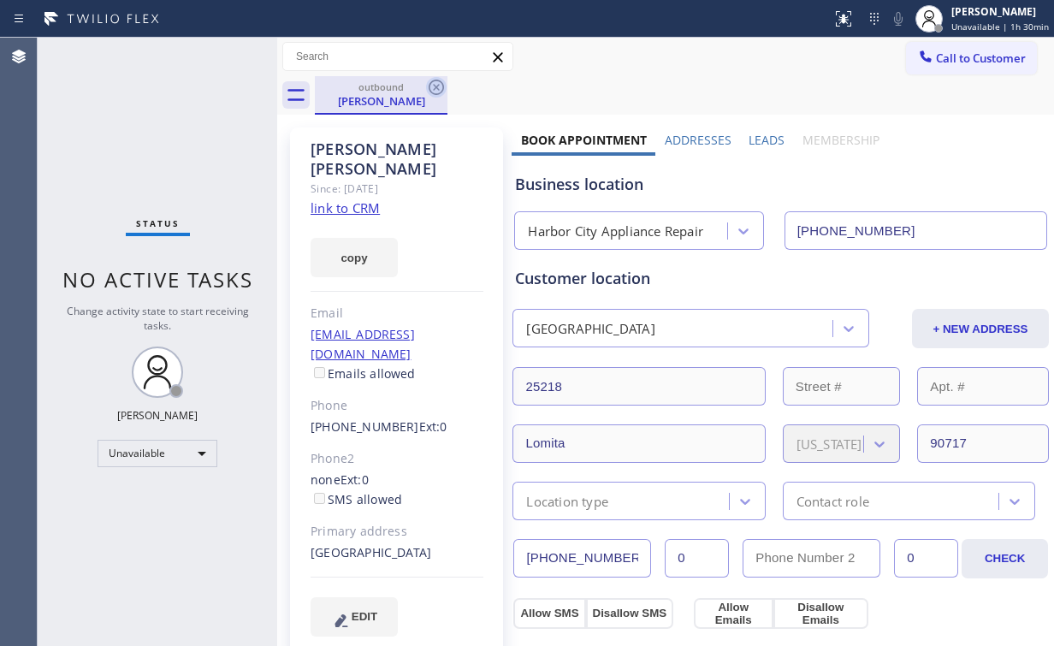
click at [437, 82] on icon at bounding box center [436, 87] width 21 height 21
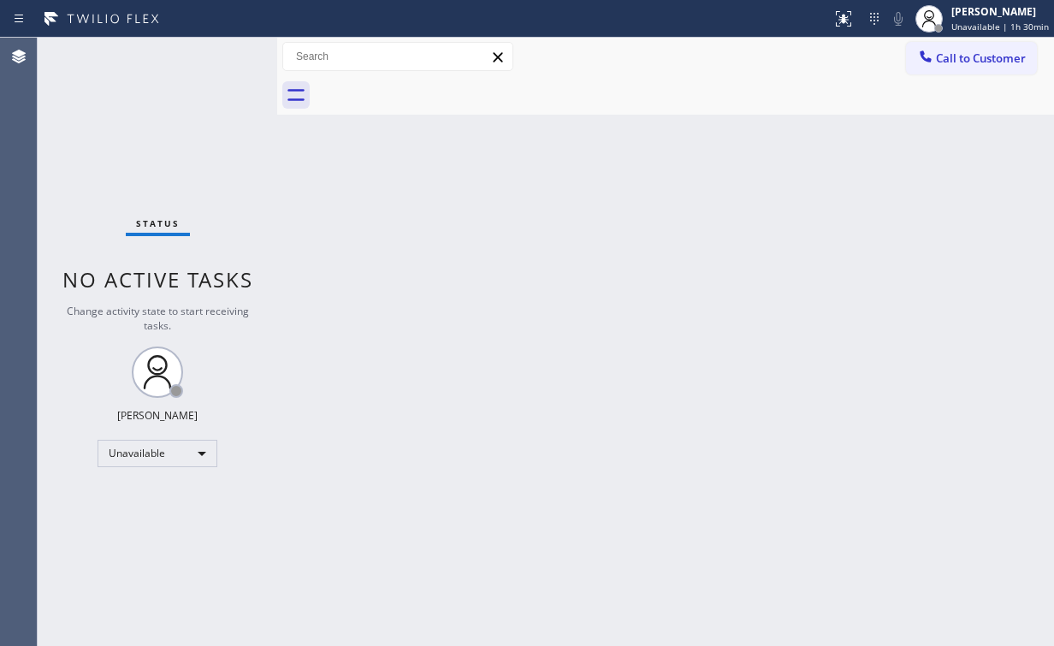
click at [812, 208] on div "Back to Dashboard Change Sender ID Customers Technicians Select a contact Outbo…" at bounding box center [665, 342] width 777 height 608
click at [954, 58] on span "Call to Customer" at bounding box center [981, 57] width 90 height 15
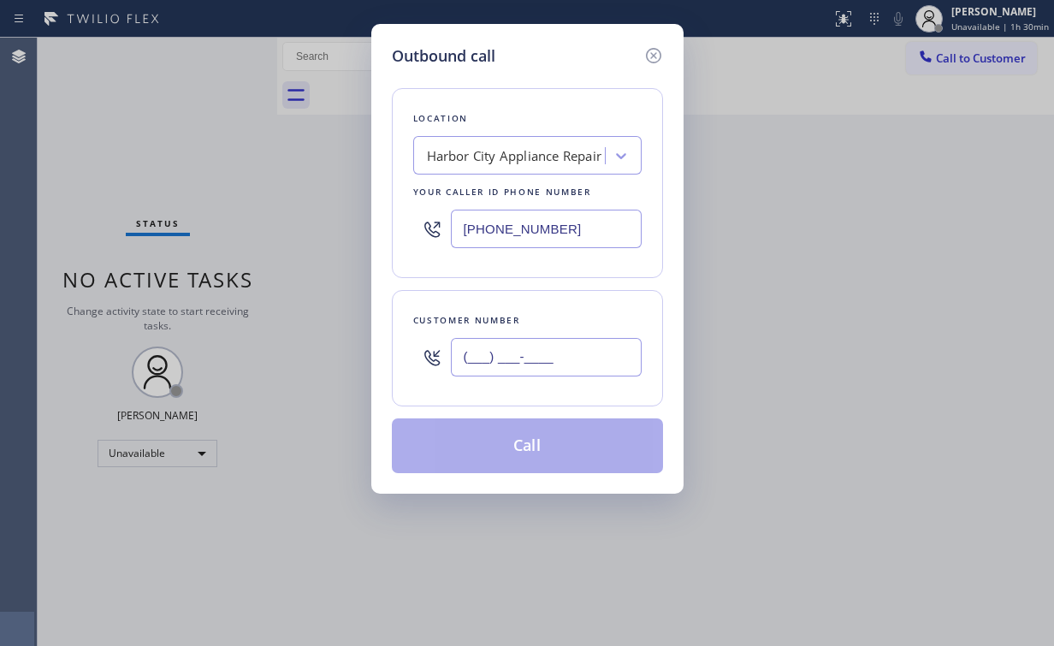
click at [529, 368] on input "(___) ___-____" at bounding box center [546, 357] width 191 height 38
paste input "310) 920-2251"
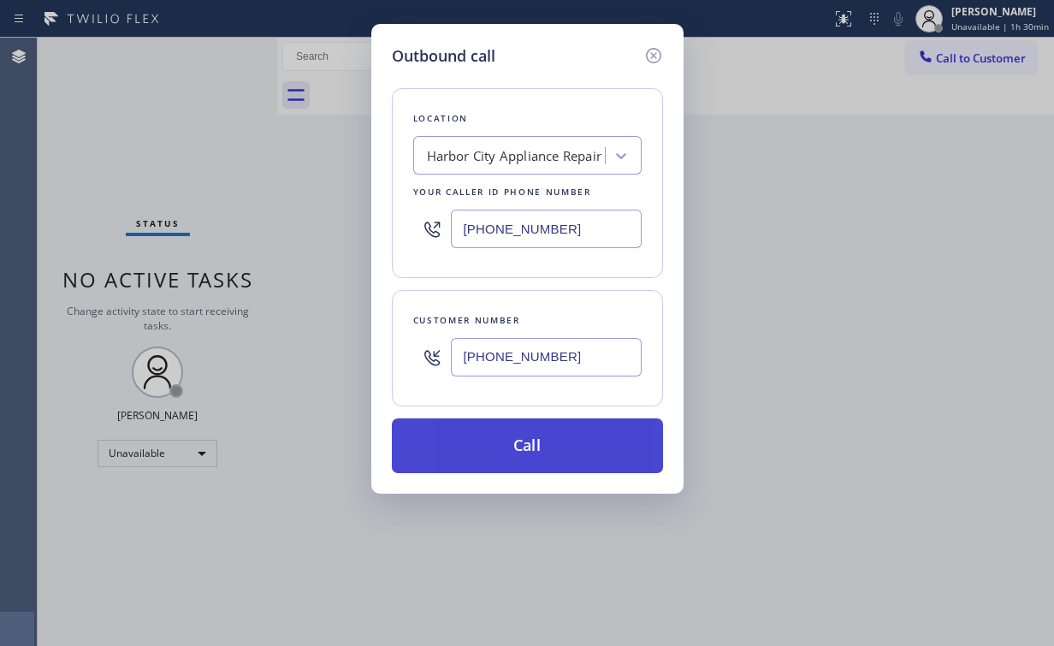
type input "(310) 920-2251"
click at [541, 421] on button "Call" at bounding box center [527, 445] width 271 height 55
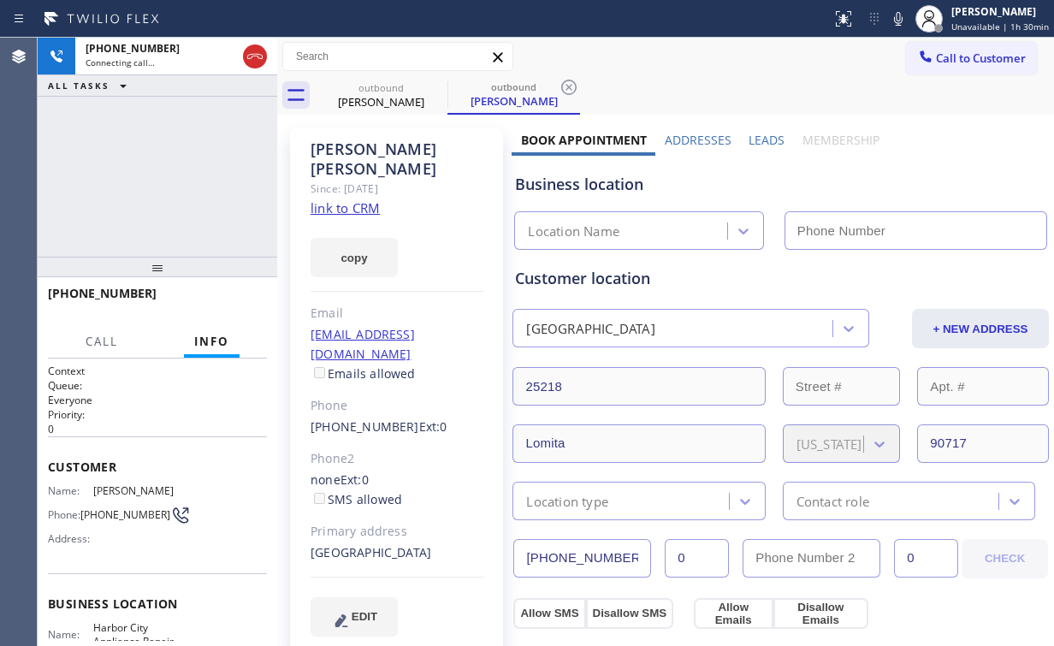
click at [195, 166] on div "+13109202251 Connecting call… ALL TASKS ALL TASKS ACTIVE TASKS TASKS IN WRAP UP" at bounding box center [158, 147] width 240 height 219
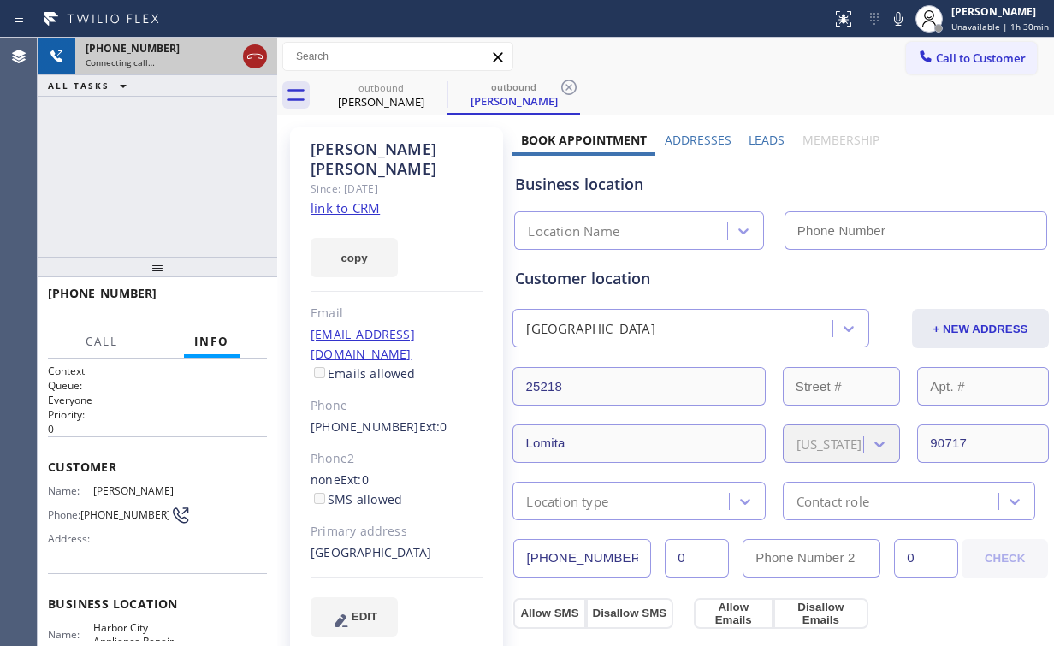
type input "(424) 610-8143"
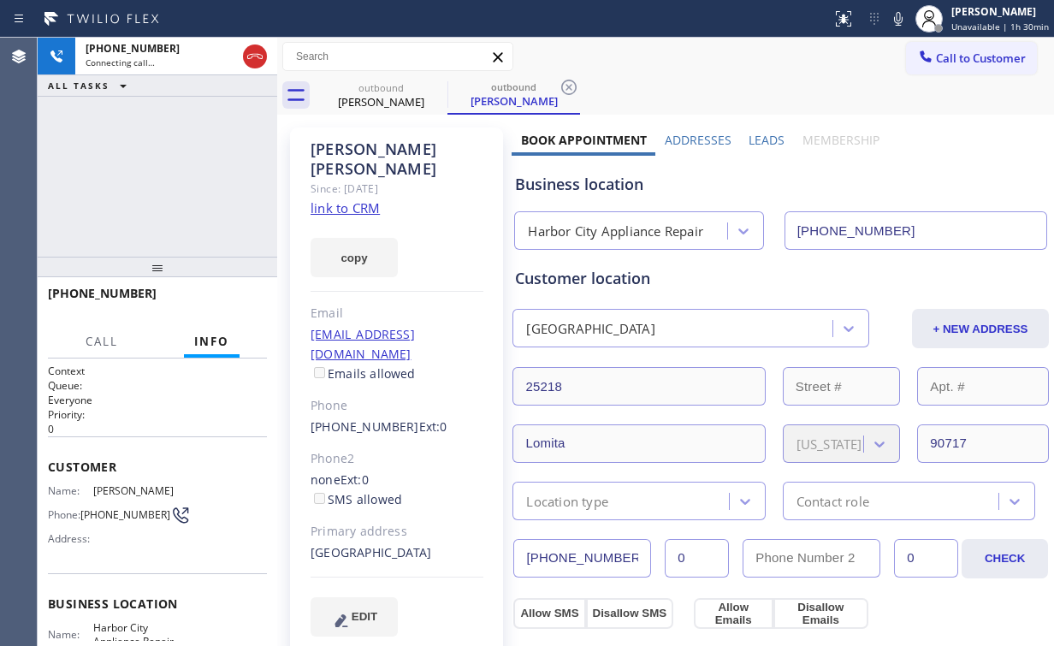
click at [257, 58] on icon at bounding box center [255, 56] width 21 height 21
click at [399, 98] on div "Carol Faulk" at bounding box center [380, 101] width 129 height 15
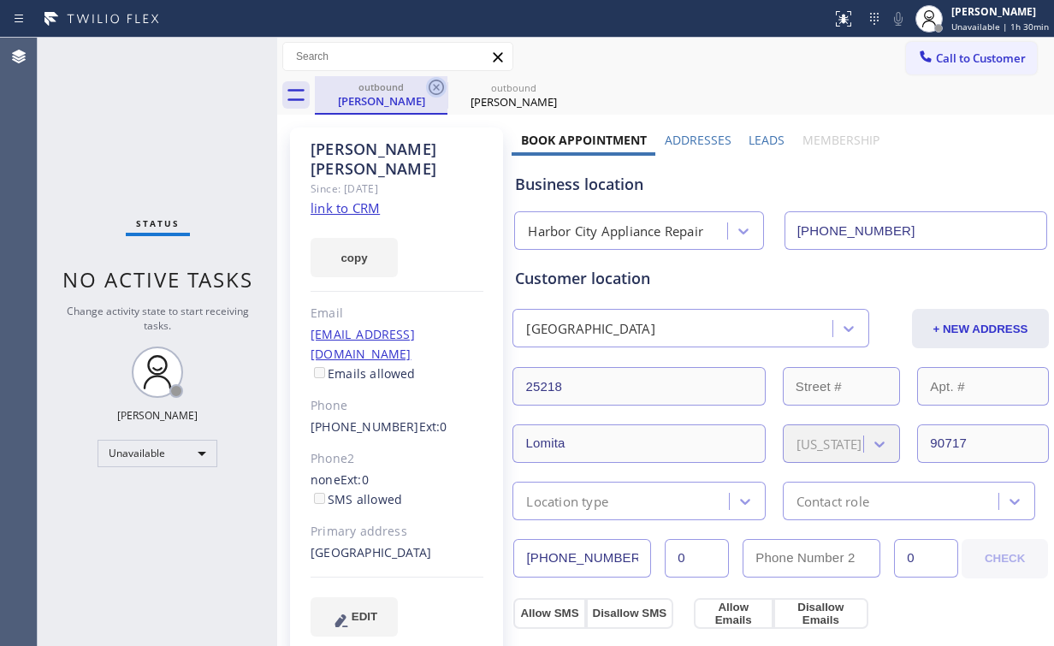
click at [438, 86] on icon at bounding box center [436, 87] width 15 height 15
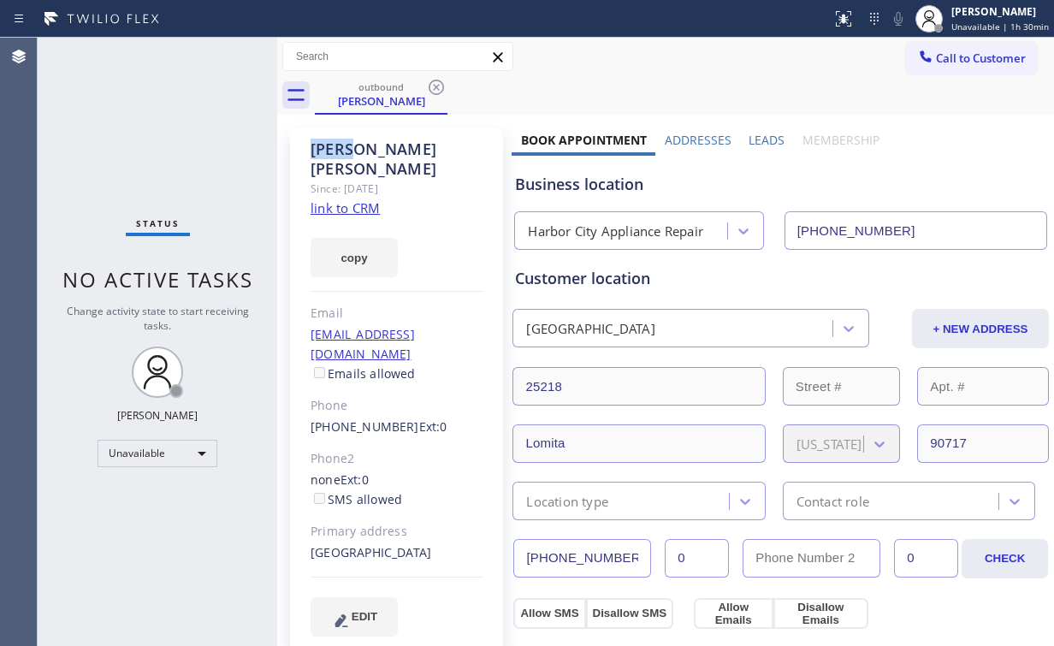
click at [438, 86] on icon at bounding box center [436, 87] width 15 height 15
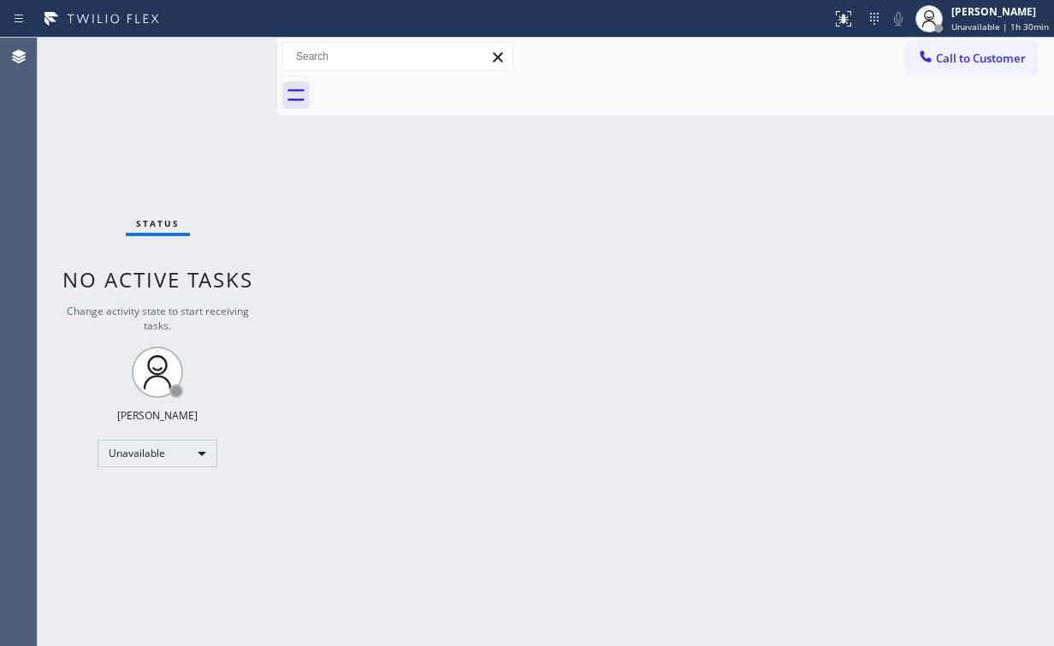
drag, startPoint x: 160, startPoint y: 140, endPoint x: 154, endPoint y: 72, distance: 68.7
click at [157, 136] on div "Status No active tasks Change activity state to start receiving tasks. Arnold V…" at bounding box center [158, 342] width 240 height 608
drag, startPoint x: 985, startPoint y: 59, endPoint x: 802, endPoint y: 151, distance: 205.8
click at [985, 60] on span "Call to Customer" at bounding box center [981, 57] width 90 height 15
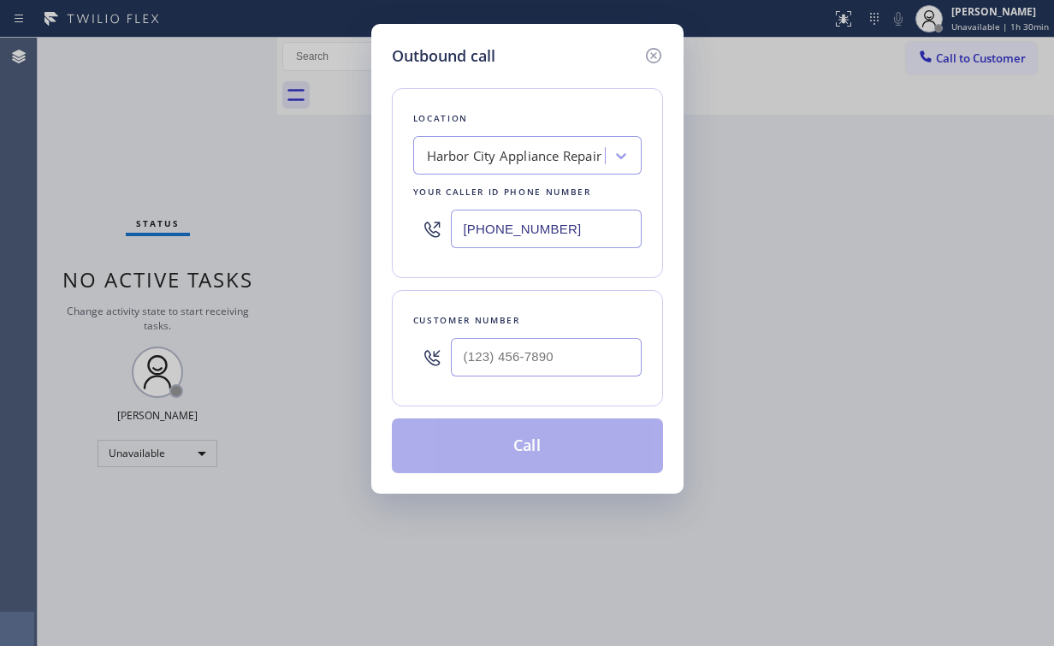
drag, startPoint x: 567, startPoint y: 229, endPoint x: 332, endPoint y: 211, distance: 235.9
click at [364, 214] on div "Outbound call Location Harbor City Appliance Repair Your caller id phone number…" at bounding box center [527, 323] width 1054 height 646
paste input "855) 731-4952"
type input "(855) 731-4952"
click at [568, 349] on input "(___) ___-____" at bounding box center [546, 357] width 191 height 38
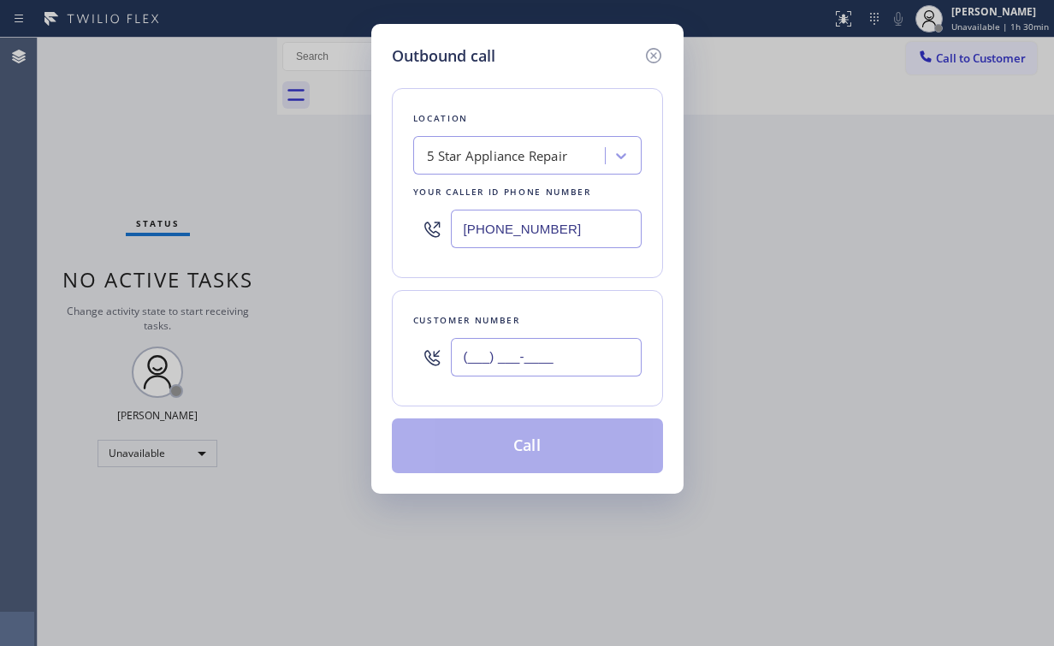
paste input "206) 512-9051"
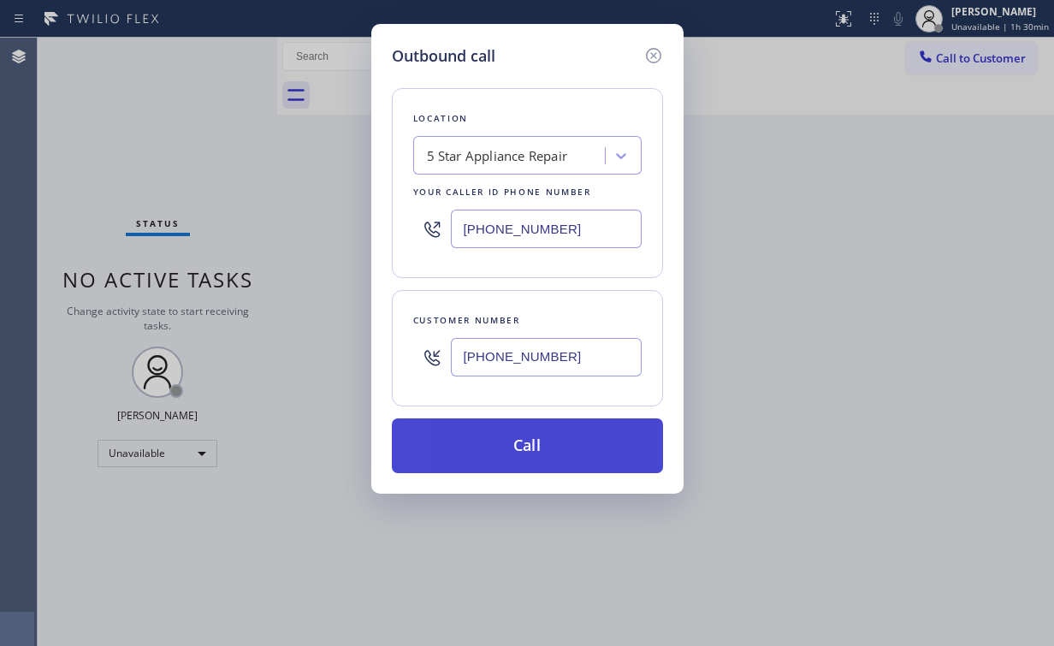
type input "(206) 512-9051"
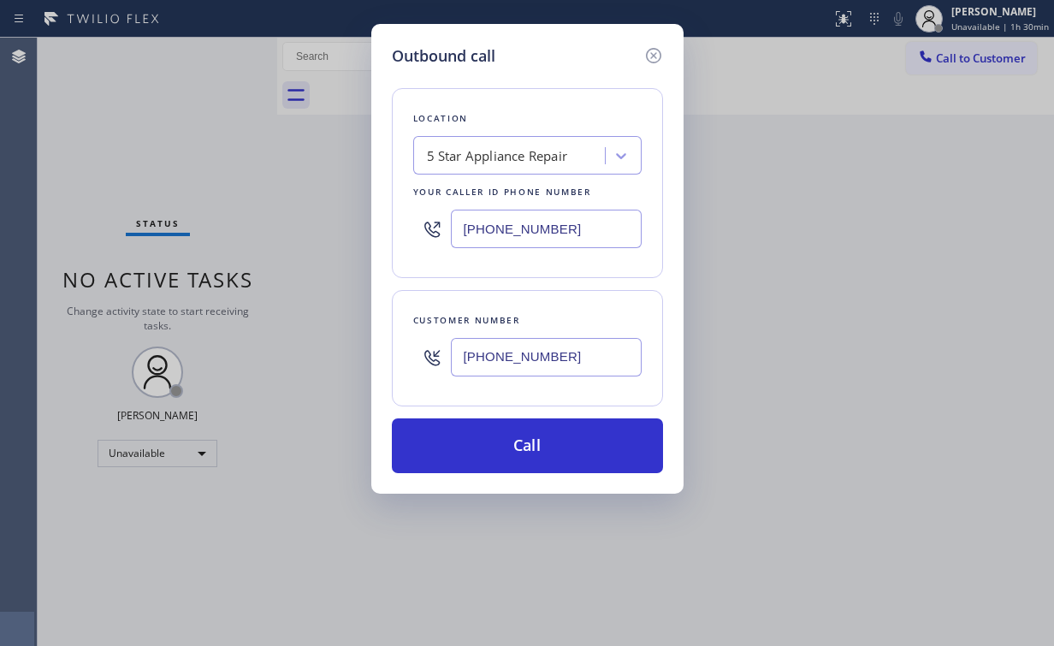
drag, startPoint x: 488, startPoint y: 448, endPoint x: 476, endPoint y: 511, distance: 63.4
click at [487, 448] on button "Call" at bounding box center [527, 445] width 271 height 55
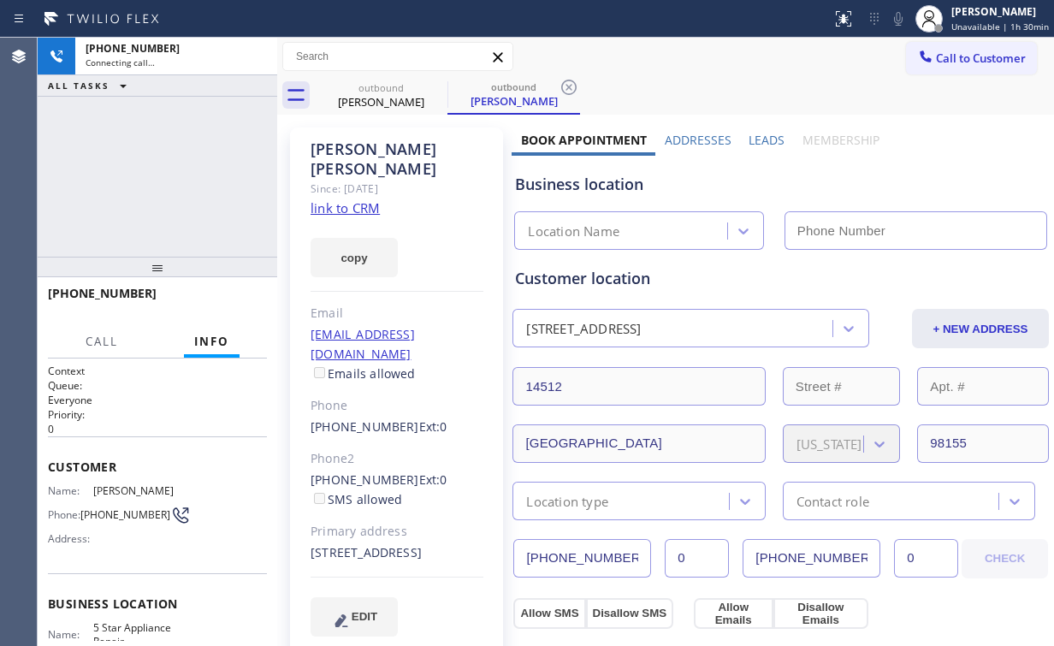
click at [215, 150] on div "+12065129051 Connecting call… ALL TASKS ALL TASKS ACTIVE TASKS TASKS IN WRAP UP" at bounding box center [158, 147] width 240 height 219
type input "(855) 731-4952"
click at [342, 199] on link "link to CRM" at bounding box center [345, 207] width 69 height 17
click at [190, 151] on div "+12065129051 Connecting call… ALL TASKS ALL TASKS ACTIVE TASKS TASKS IN WRAP UP" at bounding box center [158, 147] width 240 height 219
click at [155, 167] on div "+12065129051 Connecting call… ALL TASKS ALL TASKS ACTIVE TASKS TASKS IN WRAP UP" at bounding box center [158, 147] width 240 height 219
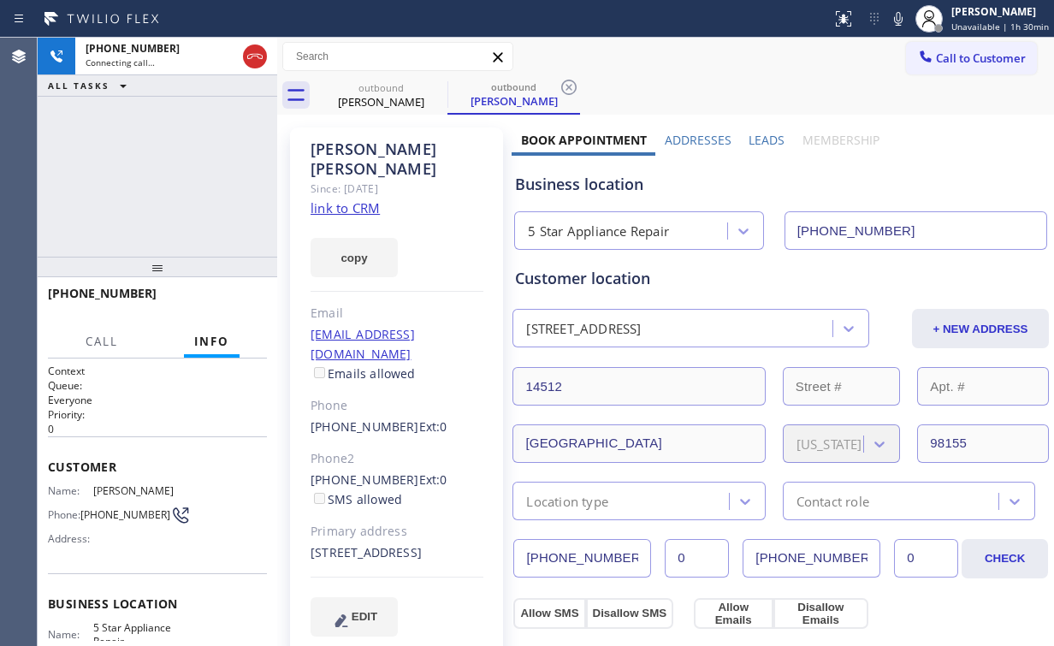
click at [250, 48] on icon at bounding box center [255, 56] width 21 height 21
drag, startPoint x: 940, startPoint y: 62, endPoint x: 691, endPoint y: 164, distance: 269.3
click at [940, 63] on span "Call to Customer" at bounding box center [981, 57] width 90 height 15
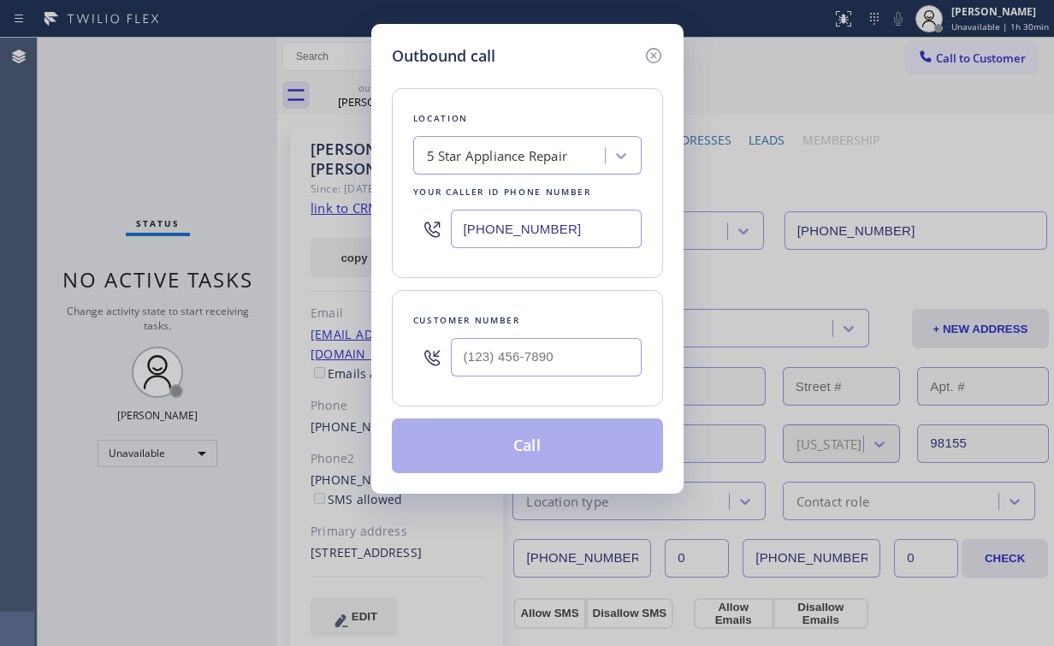
drag, startPoint x: 565, startPoint y: 224, endPoint x: 274, endPoint y: 251, distance: 292.9
click at [280, 247] on div "Outbound call Location 5 Star Appliance Repair Your caller id phone number (855…" at bounding box center [527, 323] width 1054 height 646
paste input "714) 855-4254"
type input "(714) 855-4254"
click at [523, 346] on input "(___) ___-____" at bounding box center [546, 357] width 191 height 38
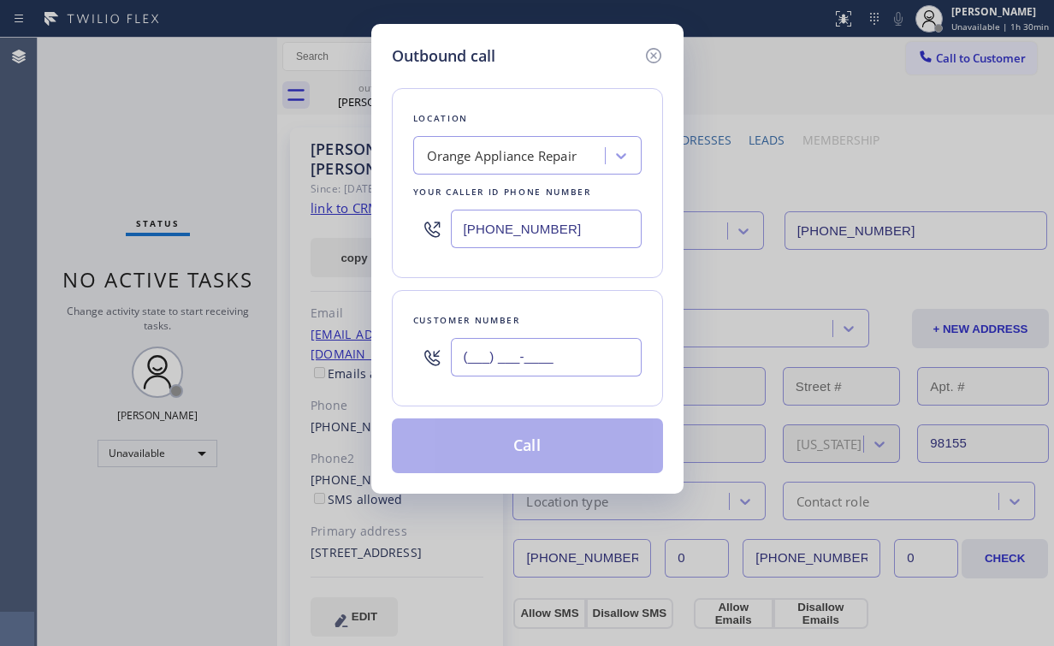
paste input "626) 531-4066"
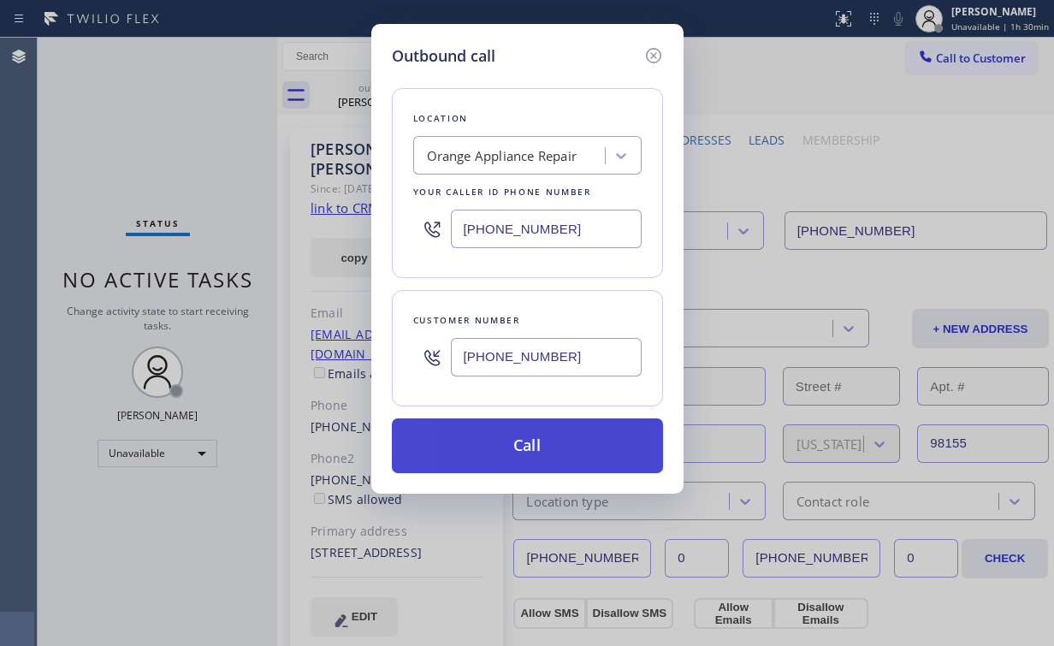
type input "(626) 531-4066"
click at [493, 443] on button "Call" at bounding box center [527, 445] width 271 height 55
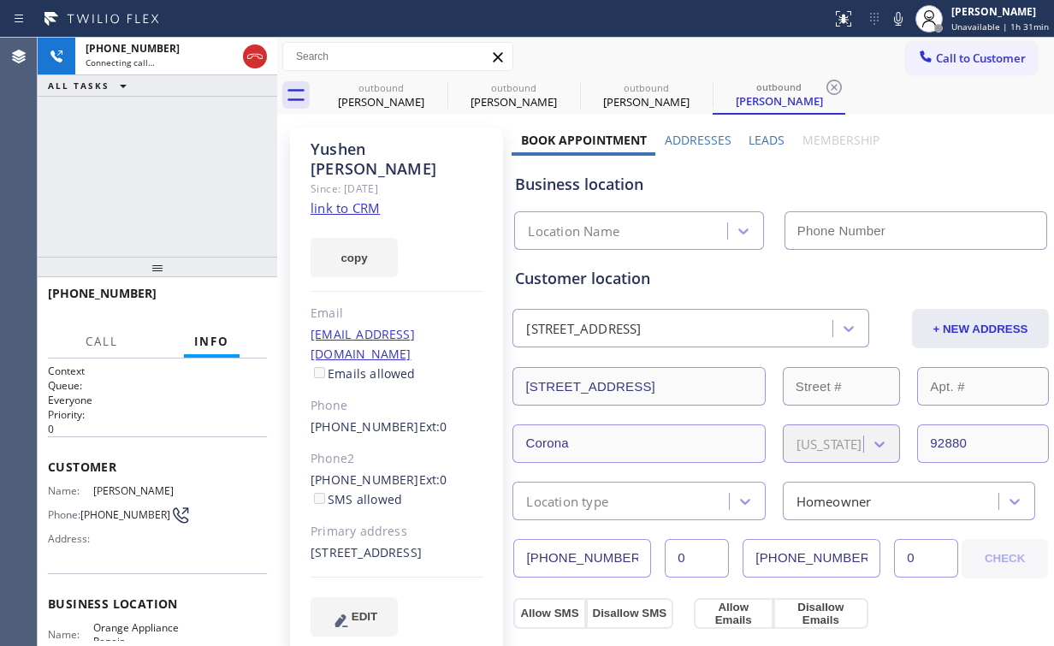
type input "(714) 855-4254"
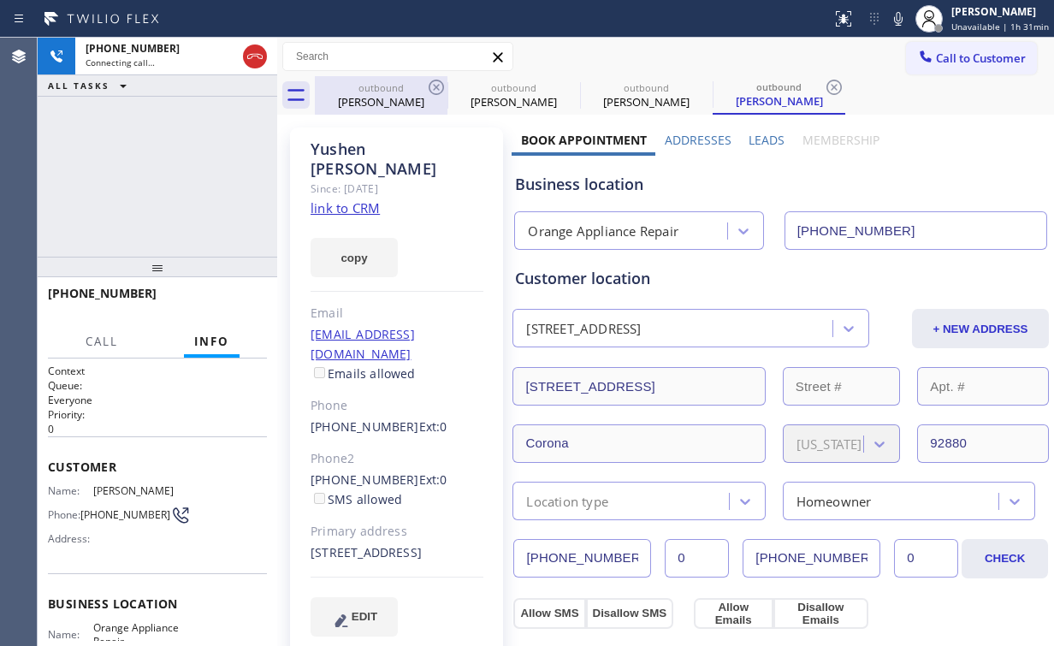
drag, startPoint x: 380, startPoint y: 101, endPoint x: 417, endPoint y: 92, distance: 38.6
click at [380, 100] on div "Chris Leffler" at bounding box center [380, 101] width 129 height 15
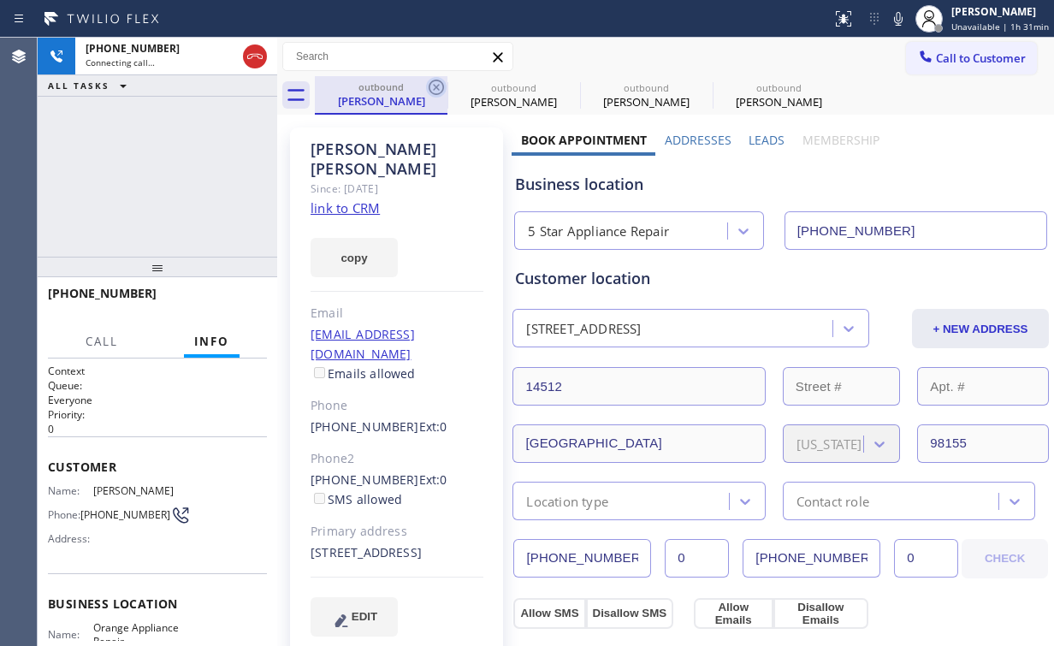
click at [438, 88] on icon at bounding box center [436, 87] width 21 height 21
click at [439, 87] on icon at bounding box center [436, 87] width 21 height 21
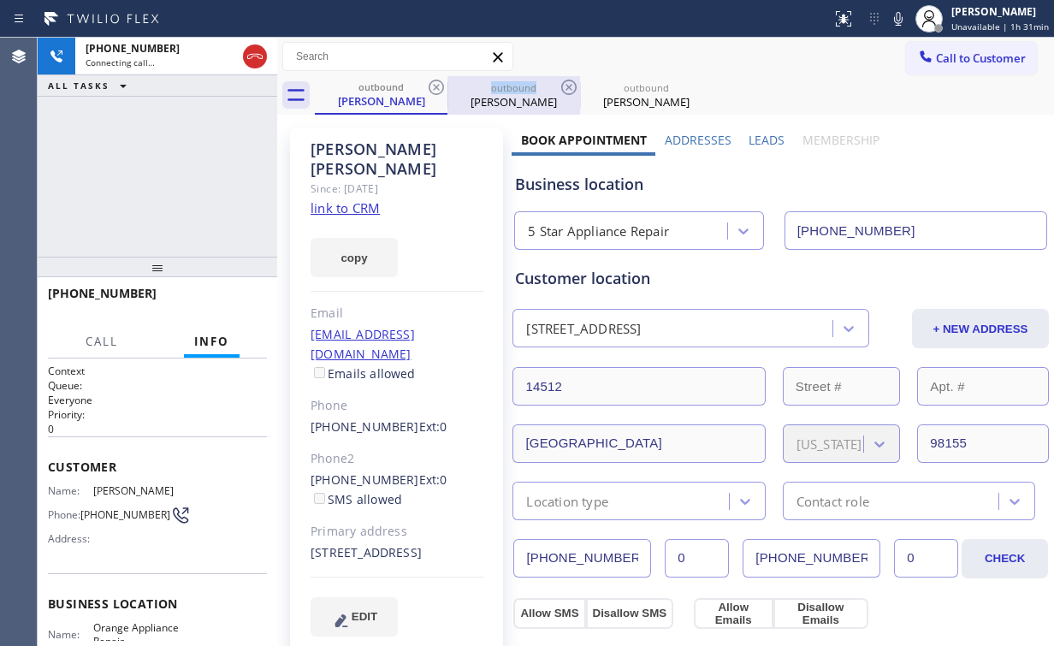
type input "(714) 855-4254"
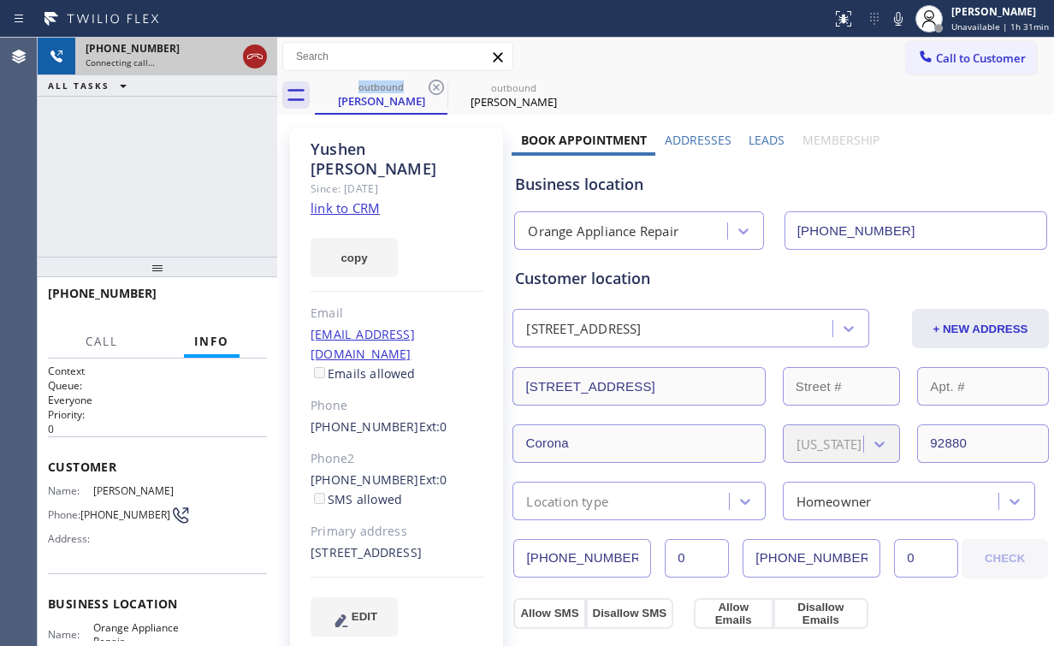
click at [252, 62] on icon at bounding box center [255, 56] width 21 height 21
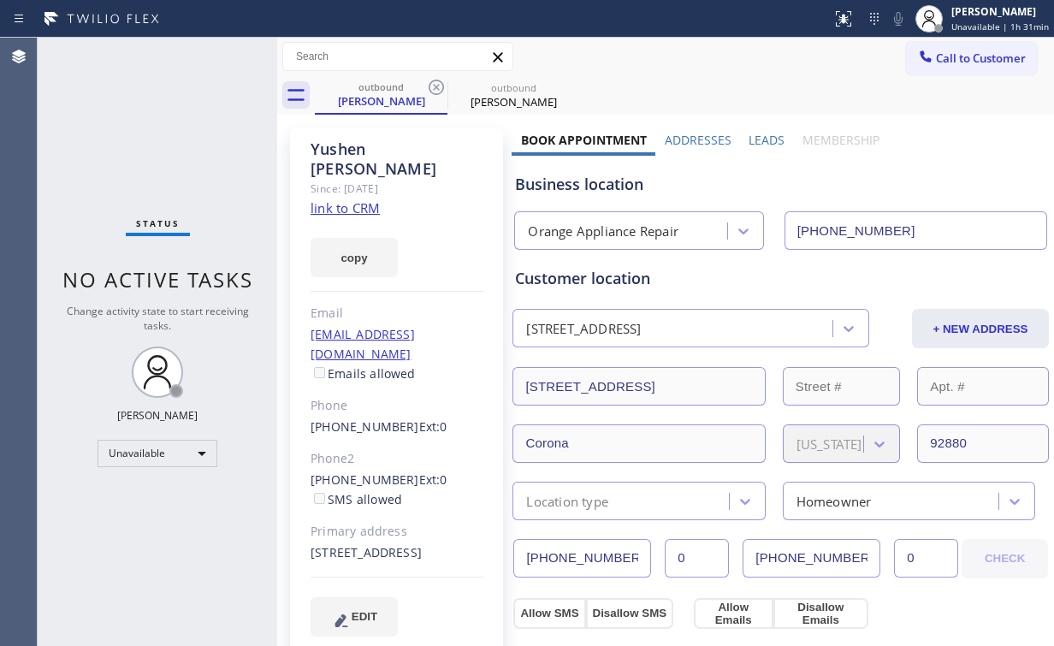
click at [464, 179] on div "Since: 20 may 2020" at bounding box center [397, 189] width 173 height 20
click at [343, 199] on link "link to CRM" at bounding box center [345, 207] width 69 height 17
drag, startPoint x: 386, startPoint y: 92, endPoint x: 441, endPoint y: 91, distance: 55.6
click at [386, 92] on div "outbound Yushen Wang" at bounding box center [380, 94] width 129 height 37
click at [438, 77] on icon at bounding box center [436, 87] width 21 height 21
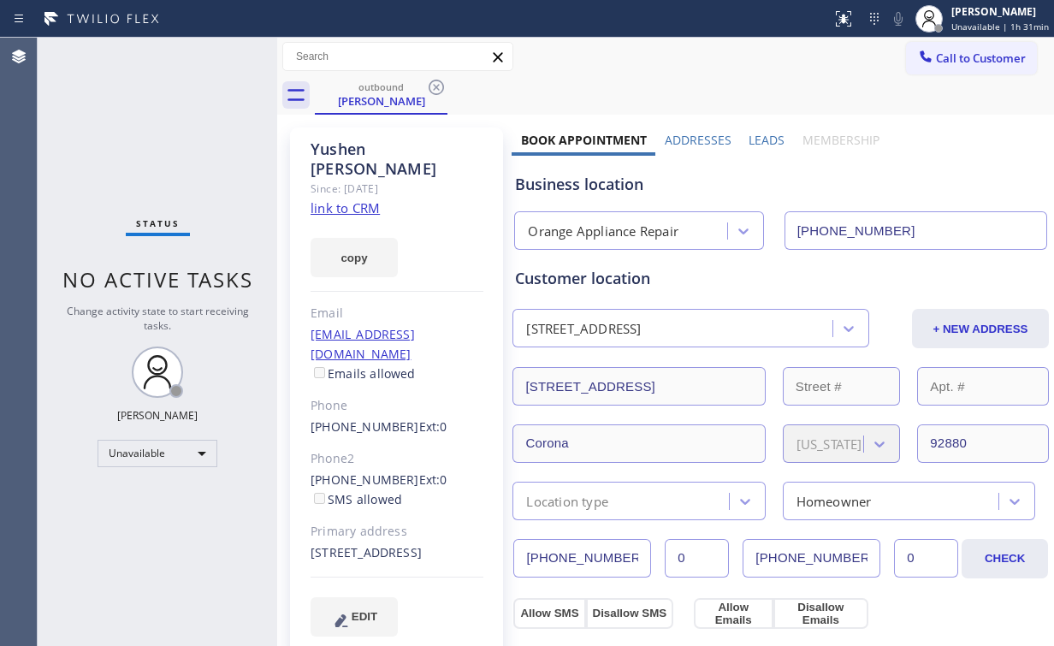
click at [438, 78] on icon at bounding box center [436, 87] width 21 height 21
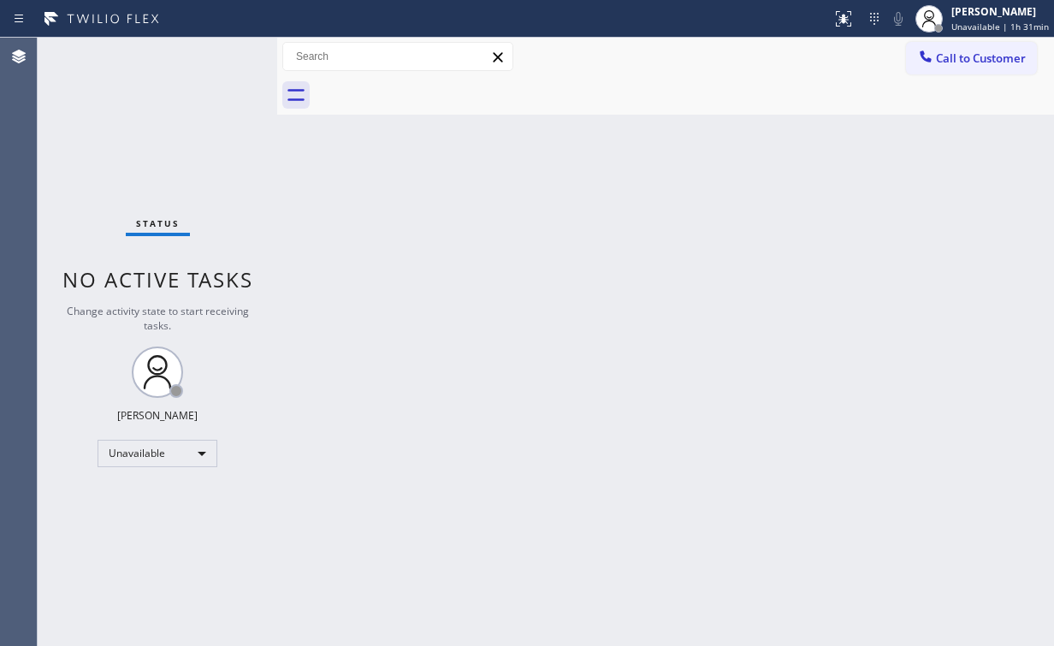
click at [85, 141] on div "Status No active tasks Change activity state to start receiving tasks. Arnold V…" at bounding box center [158, 342] width 240 height 608
drag, startPoint x: 962, startPoint y: 64, endPoint x: 688, endPoint y: 173, distance: 295.3
click at [959, 68] on button "Call to Customer" at bounding box center [971, 58] width 131 height 33
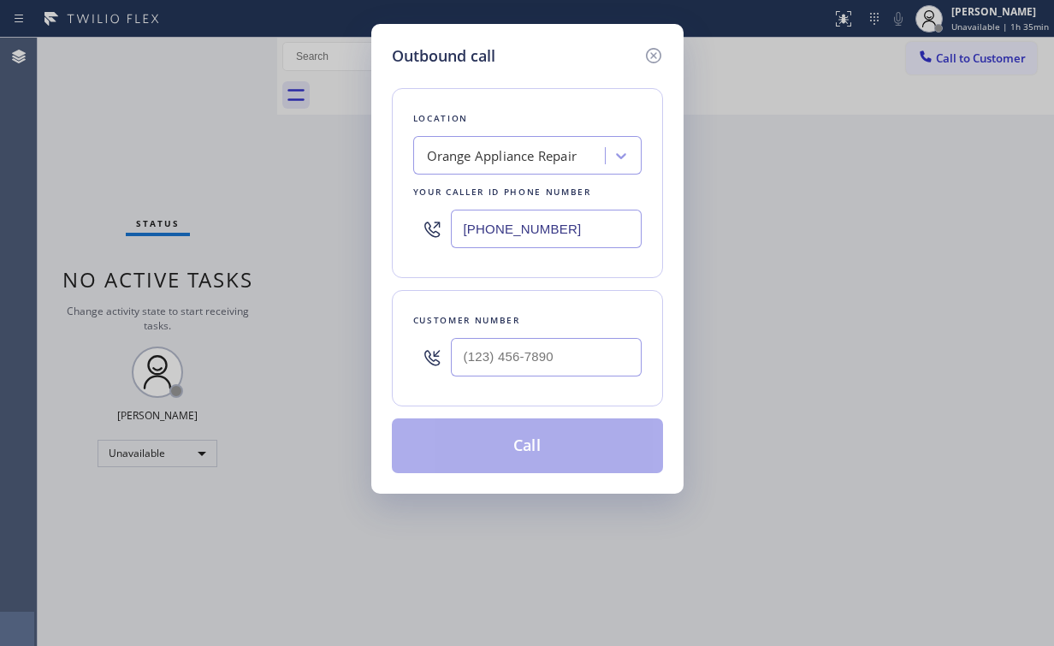
drag, startPoint x: 576, startPoint y: 232, endPoint x: 273, endPoint y: 210, distance: 303.6
click at [342, 229] on div "Outbound call Location Orange Appliance Repair Your caller id phone number (714…" at bounding box center [527, 323] width 1054 height 646
paste input "text"
type input "(714) 855-4254"
click at [580, 350] on input "(___) ___-____" at bounding box center [546, 357] width 191 height 38
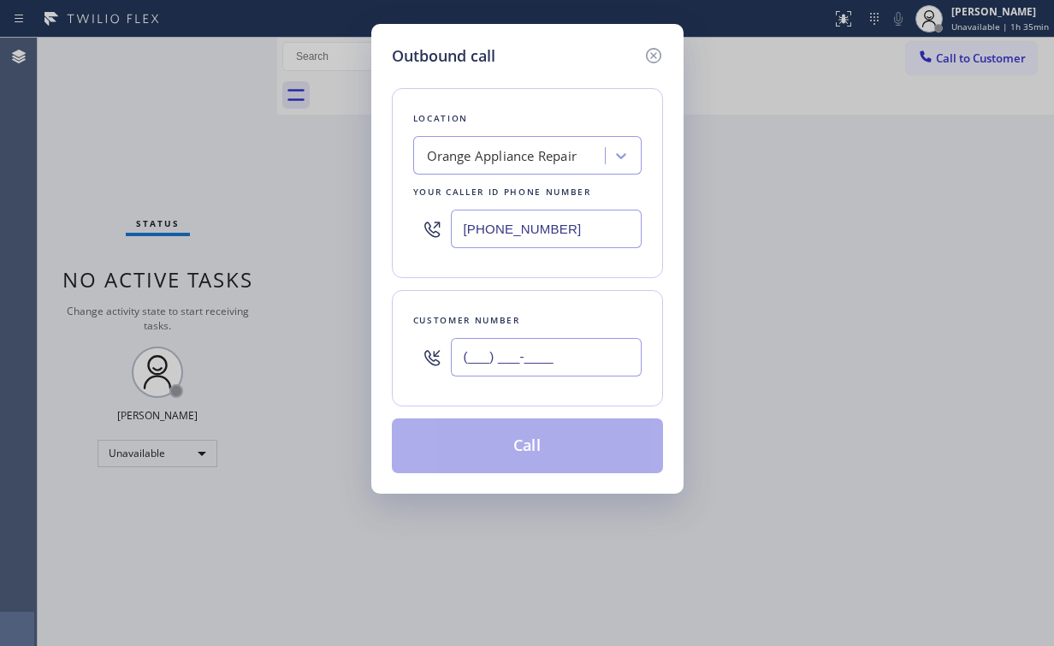
paste input "949) 253-4120"
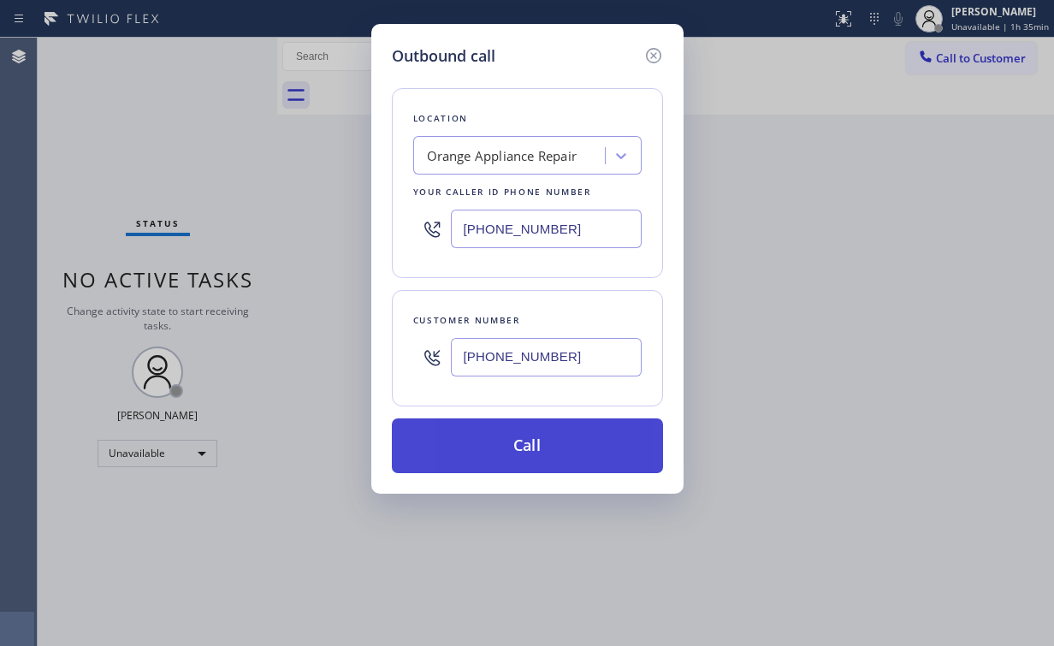
type input "(949) 253-4120"
click at [482, 453] on button "Call" at bounding box center [527, 445] width 271 height 55
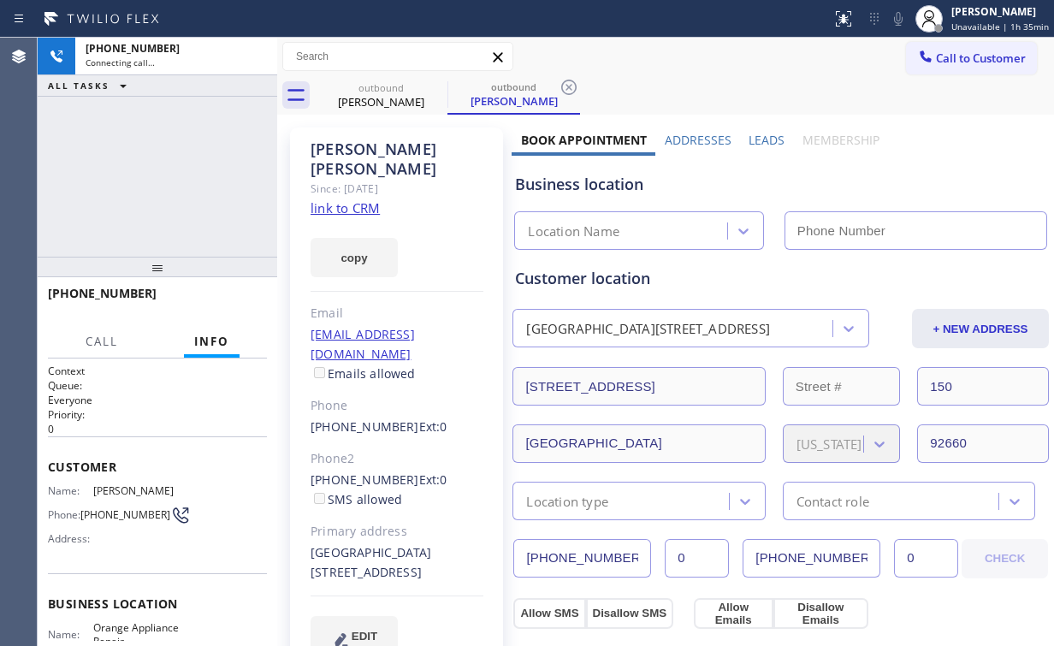
type input "(714) 855-4254"
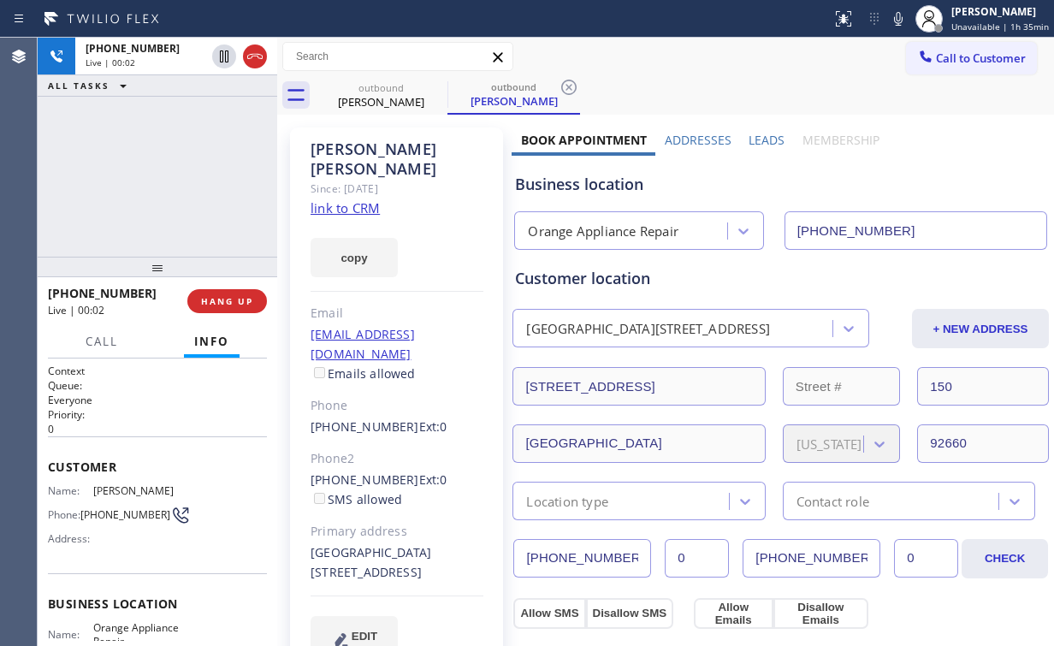
click at [127, 175] on div "+19492534120 Live | 00:02 ALL TASKS ALL TASKS ACTIVE TASKS TASKS IN WRAP UP" at bounding box center [158, 147] width 240 height 219
click at [236, 297] on span "HANG UP" at bounding box center [227, 301] width 52 height 12
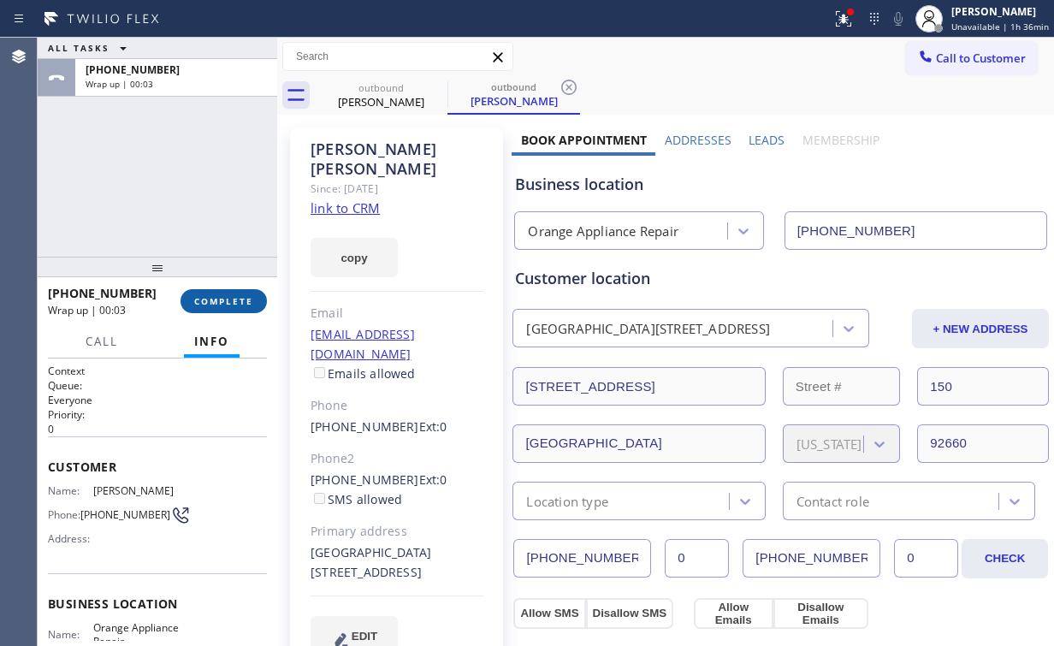
click at [255, 301] on button "COMPLETE" at bounding box center [223, 301] width 86 height 24
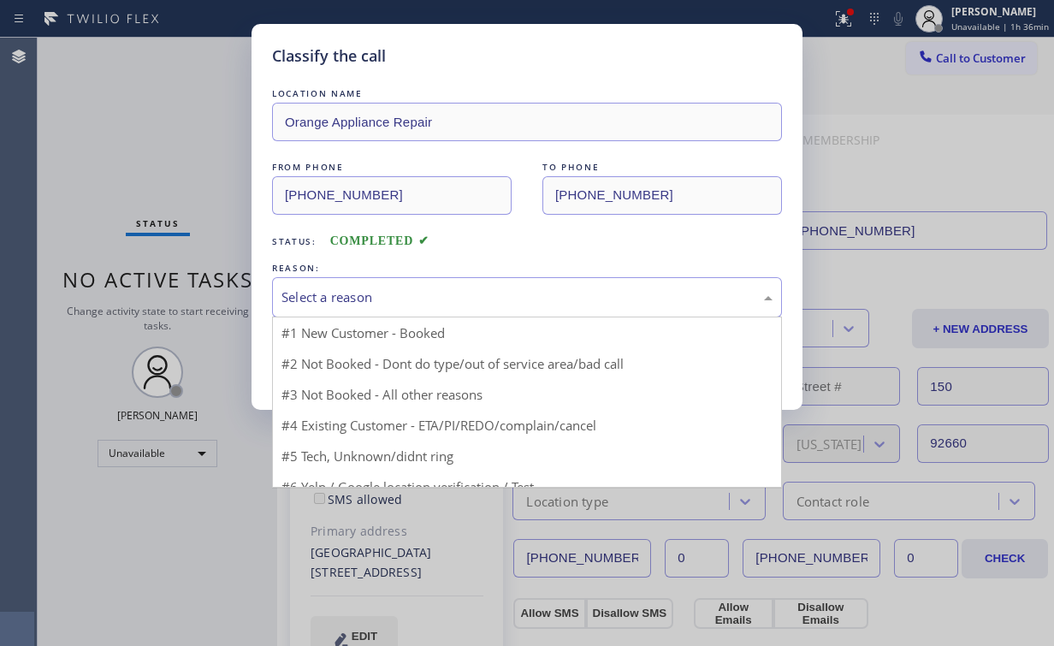
drag, startPoint x: 358, startPoint y: 288, endPoint x: 325, endPoint y: 355, distance: 74.6
click at [358, 289] on div "Select a reason" at bounding box center [526, 297] width 491 height 20
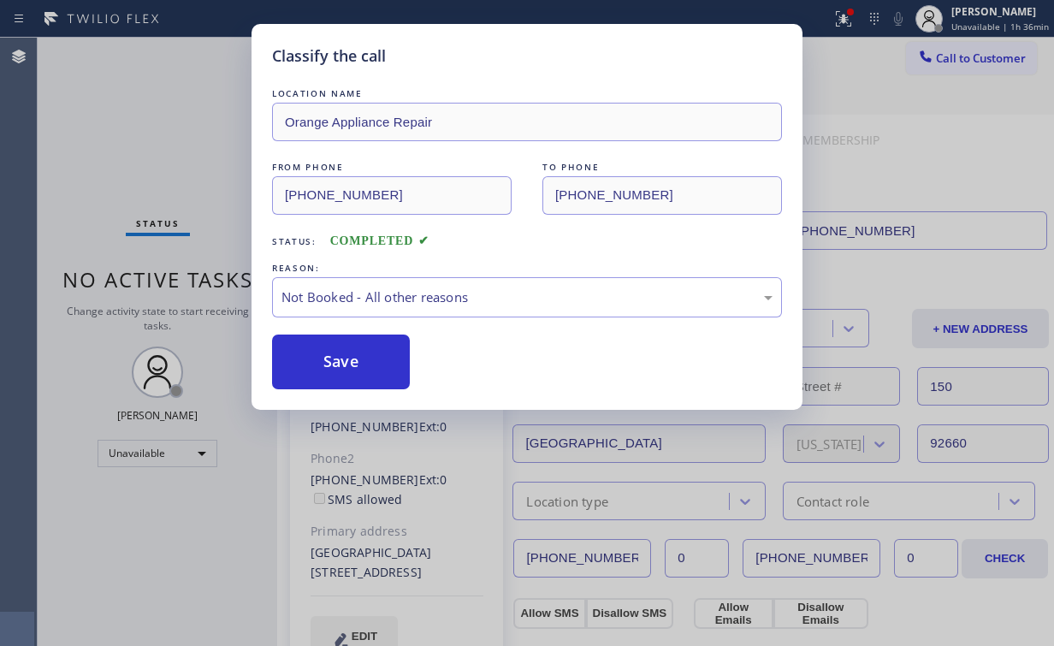
drag, startPoint x: 331, startPoint y: 369, endPoint x: 209, endPoint y: 175, distance: 229.5
click at [332, 366] on button "Save" at bounding box center [341, 361] width 138 height 55
click at [175, 113] on div "Classify the call LOCATION NAME Orange Appliance Repair FROM PHONE (714) 855-42…" at bounding box center [527, 323] width 1054 height 646
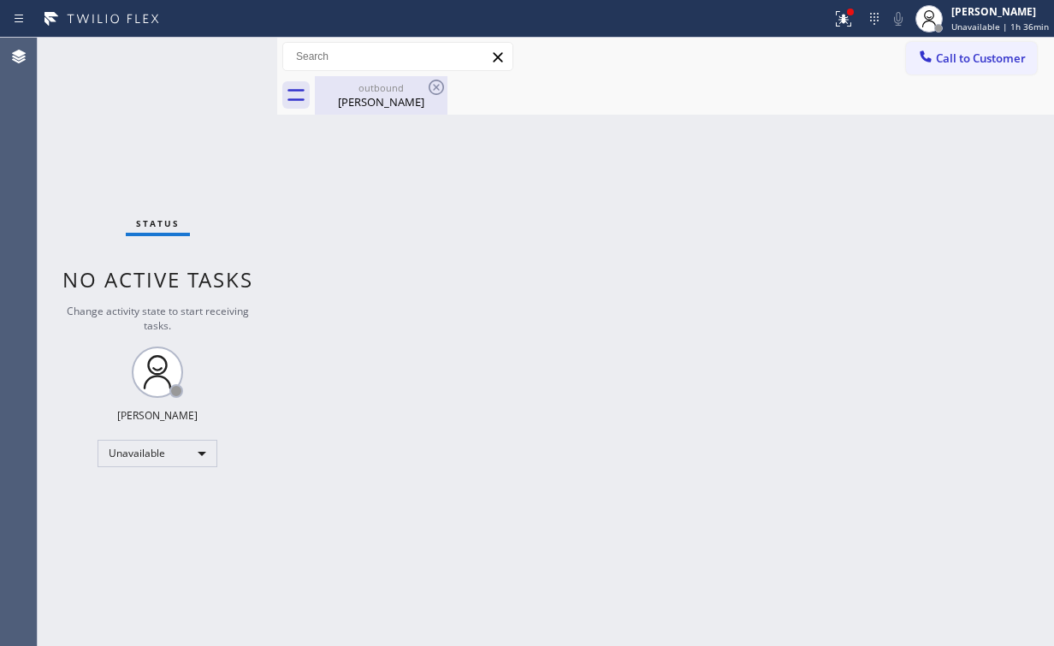
drag, startPoint x: 368, startPoint y: 95, endPoint x: 410, endPoint y: 96, distance: 41.9
click at [370, 96] on div "Janeth Kamau" at bounding box center [380, 101] width 129 height 15
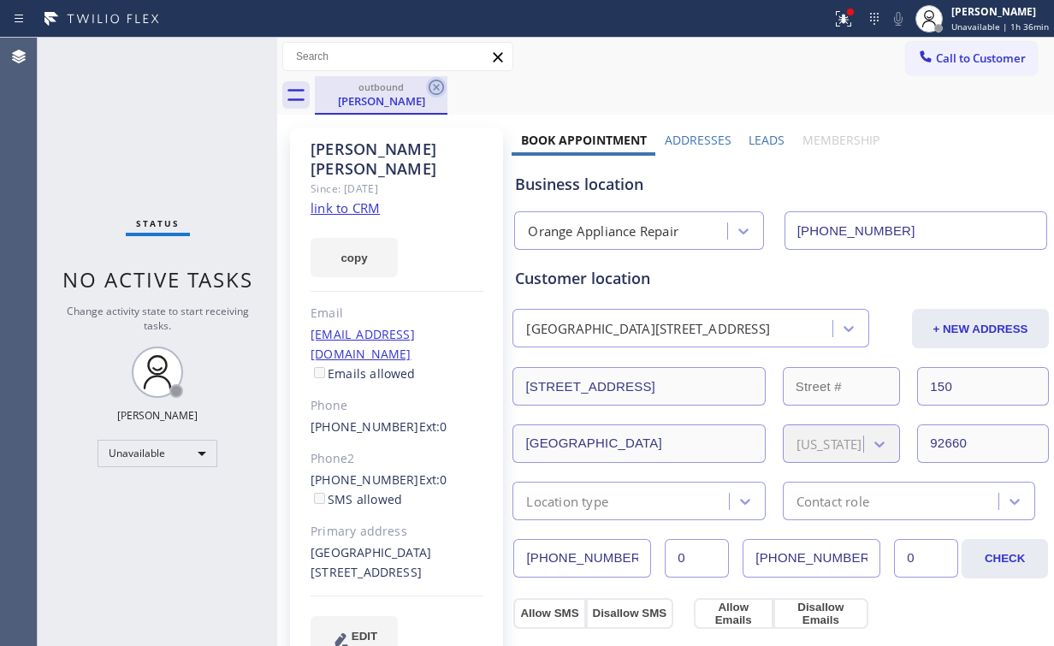
click at [438, 88] on icon at bounding box center [436, 87] width 21 height 21
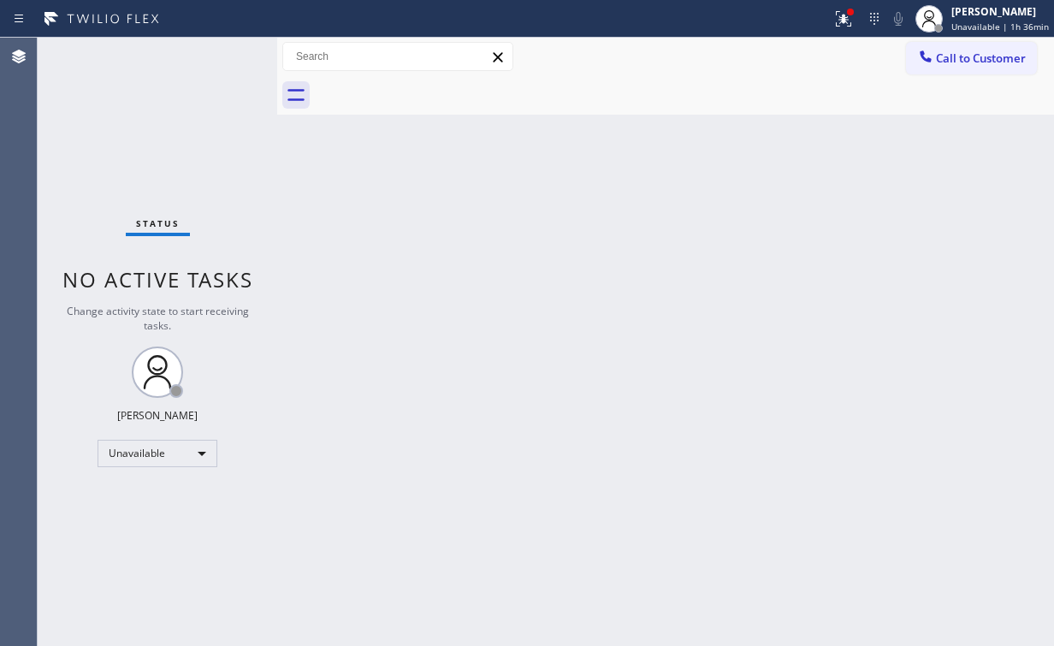
click at [171, 140] on div "Status No active tasks Change activity state to start receiving tasks. Arnold V…" at bounding box center [158, 342] width 240 height 608
click at [852, 21] on icon at bounding box center [843, 19] width 21 height 21
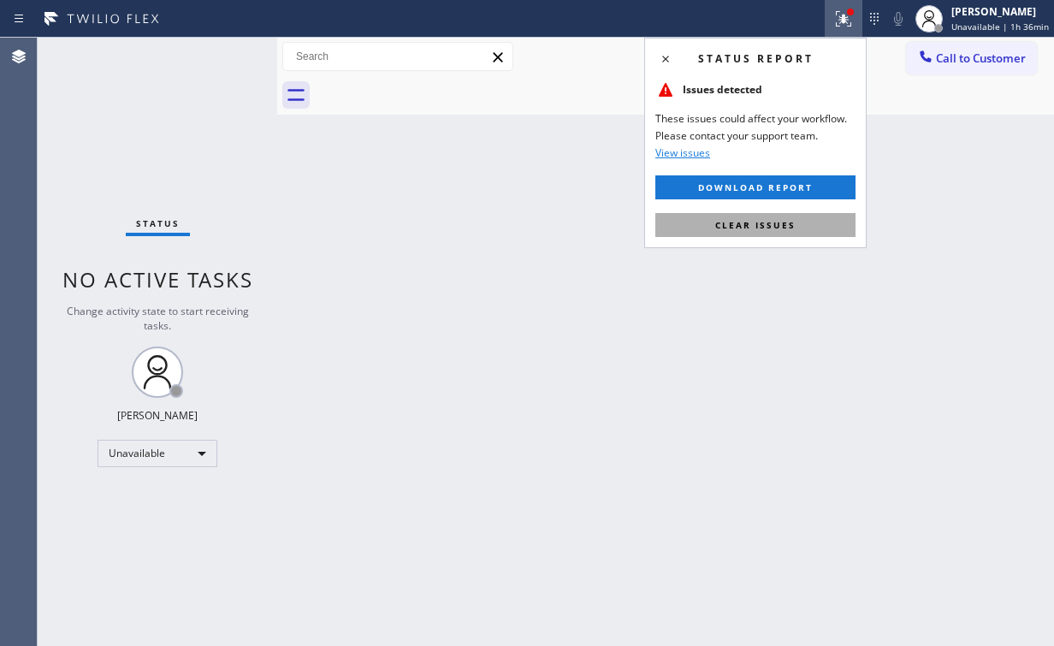
click at [767, 226] on span "Clear issues" at bounding box center [755, 225] width 80 height 12
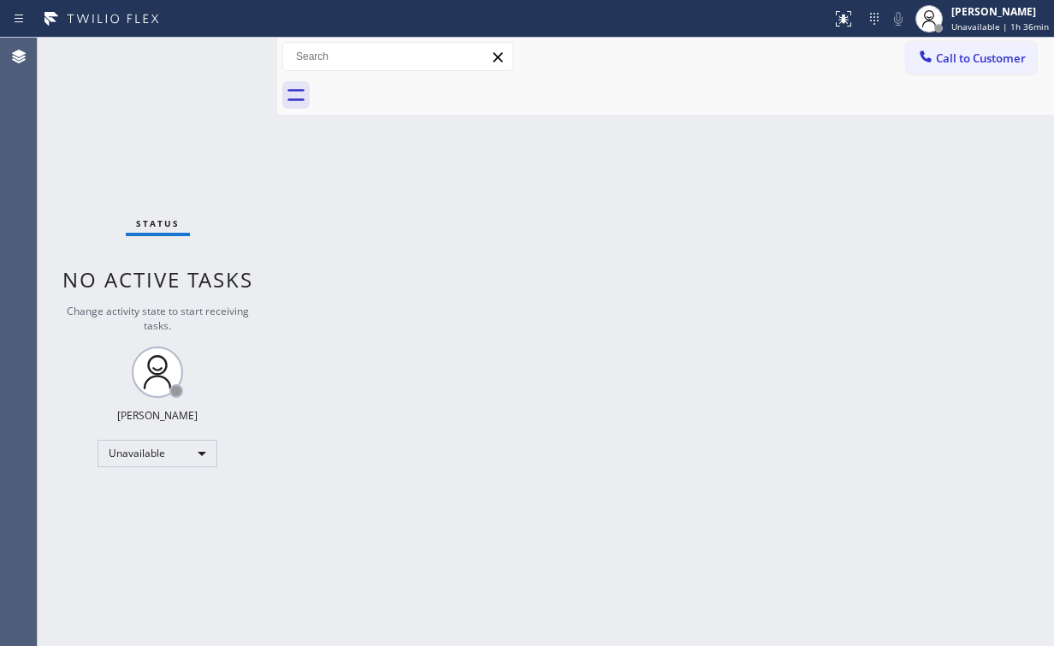
click at [137, 152] on div "Status No active tasks Change activity state to start receiving tasks. Arnold V…" at bounding box center [158, 342] width 240 height 608
click at [938, 64] on span "Call to Customer" at bounding box center [981, 57] width 90 height 15
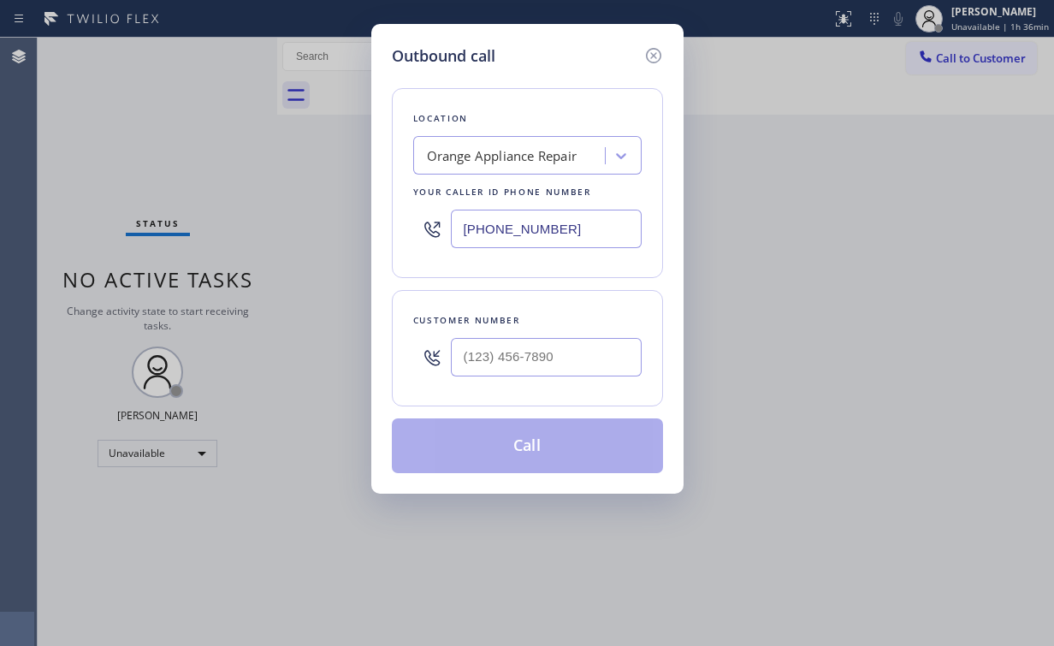
drag, startPoint x: 578, startPoint y: 230, endPoint x: 311, endPoint y: 214, distance: 267.4
click at [311, 214] on div "Outbound call Location Orange Appliance Repair Your caller id phone number (714…" at bounding box center [527, 323] width 1054 height 646
paste input "562) 489-9480"
type input "(562) 489-9480"
drag, startPoint x: 530, startPoint y: 357, endPoint x: 536, endPoint y: 346, distance: 12.6
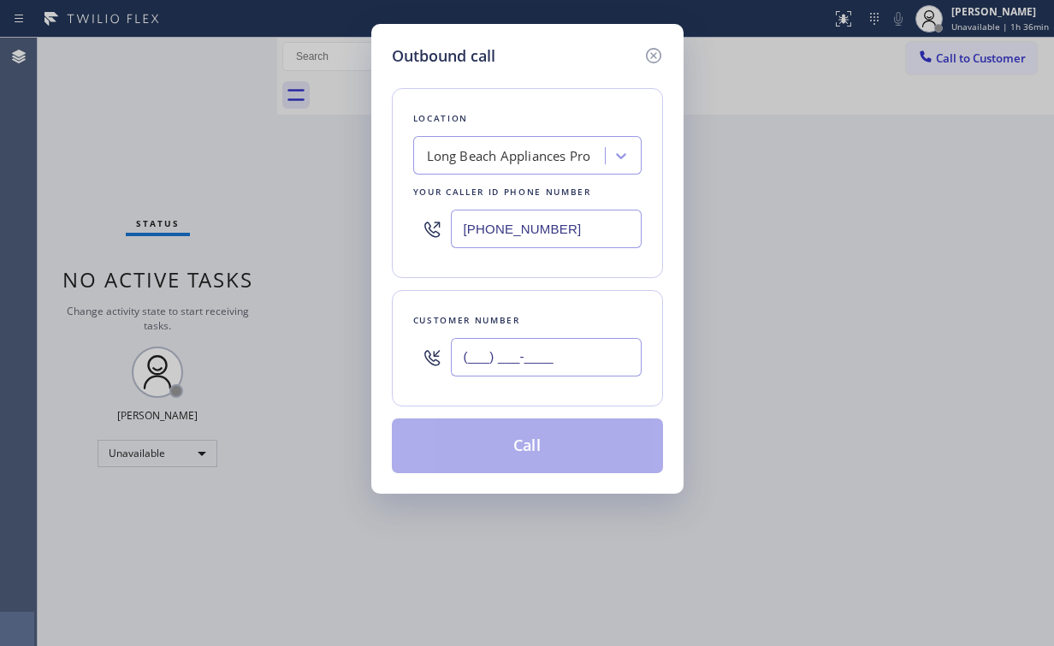
click at [530, 357] on input "(___) ___-____" at bounding box center [546, 357] width 191 height 38
paste input "310) 995-6238"
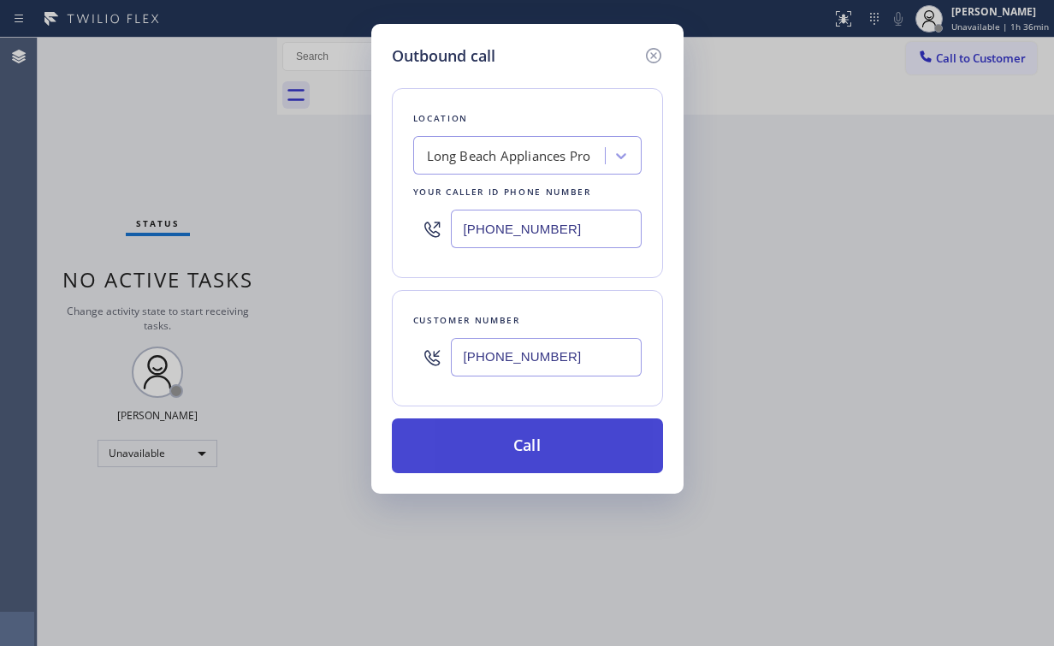
type input "(310) 995-6238"
click at [486, 435] on button "Call" at bounding box center [527, 445] width 271 height 55
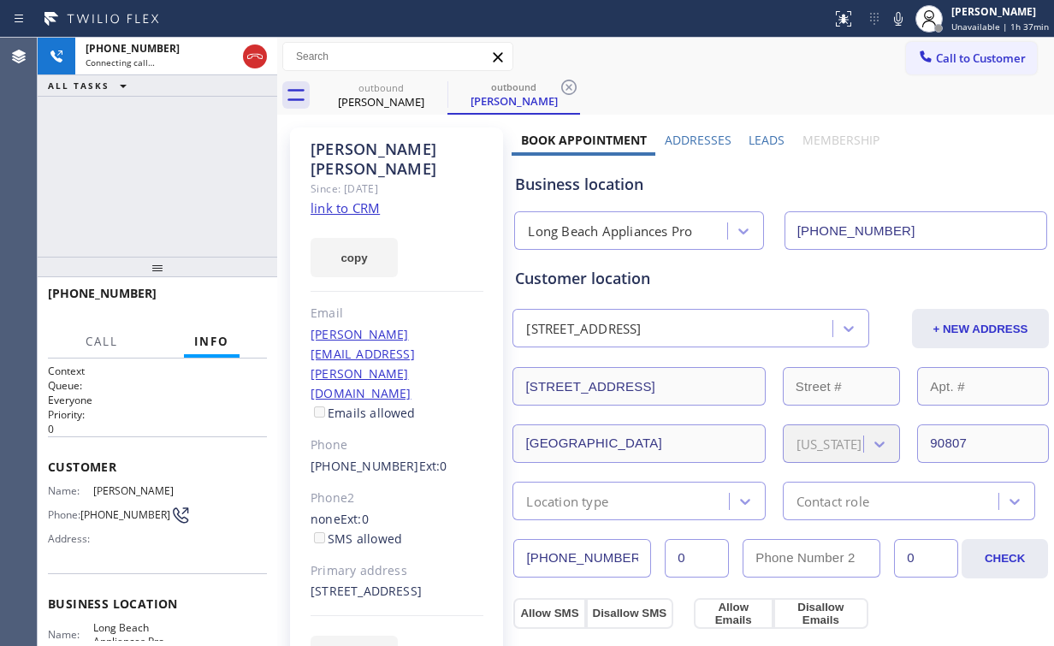
type input "(562) 489-9480"
click at [115, 140] on div "+13109956238 Connecting call… ALL TASKS ALL TASKS ACTIVE TASKS TASKS IN WRAP UP" at bounding box center [158, 147] width 240 height 219
click at [373, 100] on div "Debra Villescas" at bounding box center [380, 101] width 129 height 15
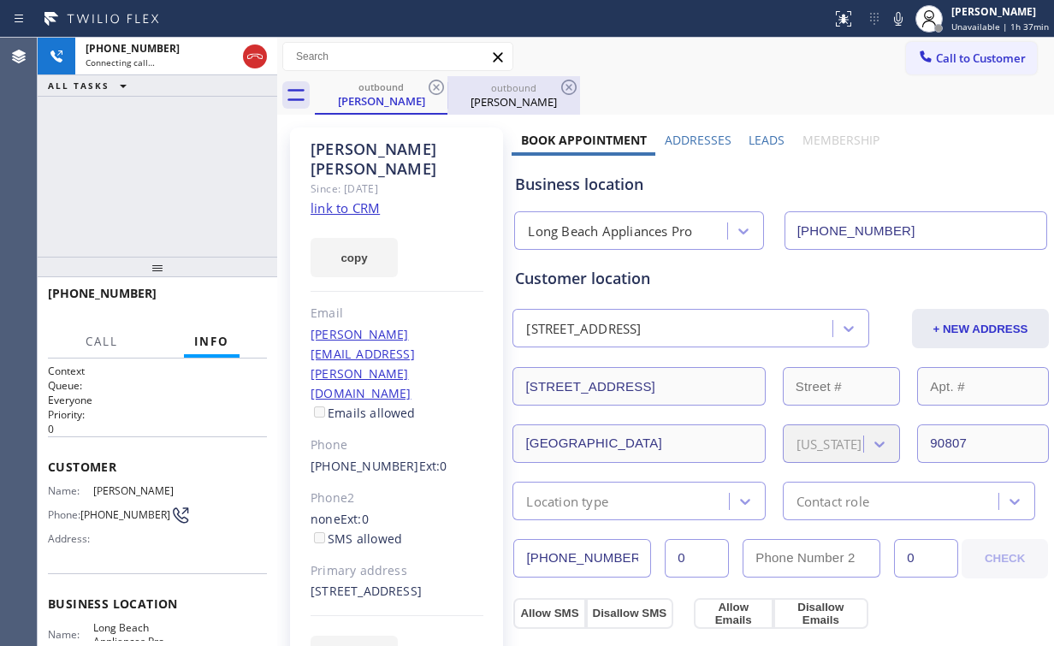
click at [504, 99] on div "Debra Villescas" at bounding box center [513, 101] width 129 height 15
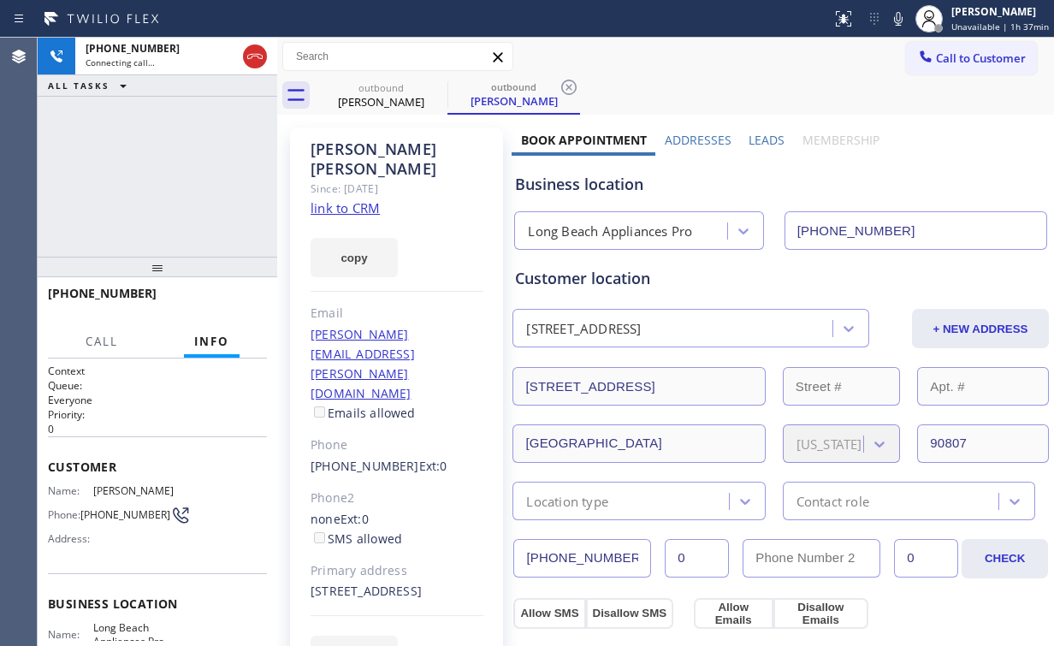
click at [139, 197] on div "+13109956238 Connecting call… ALL TASKS ALL TASKS ACTIVE TASKS TASKS IN WRAP UP" at bounding box center [158, 147] width 240 height 219
click at [243, 290] on button "HANG UP" at bounding box center [227, 301] width 80 height 24
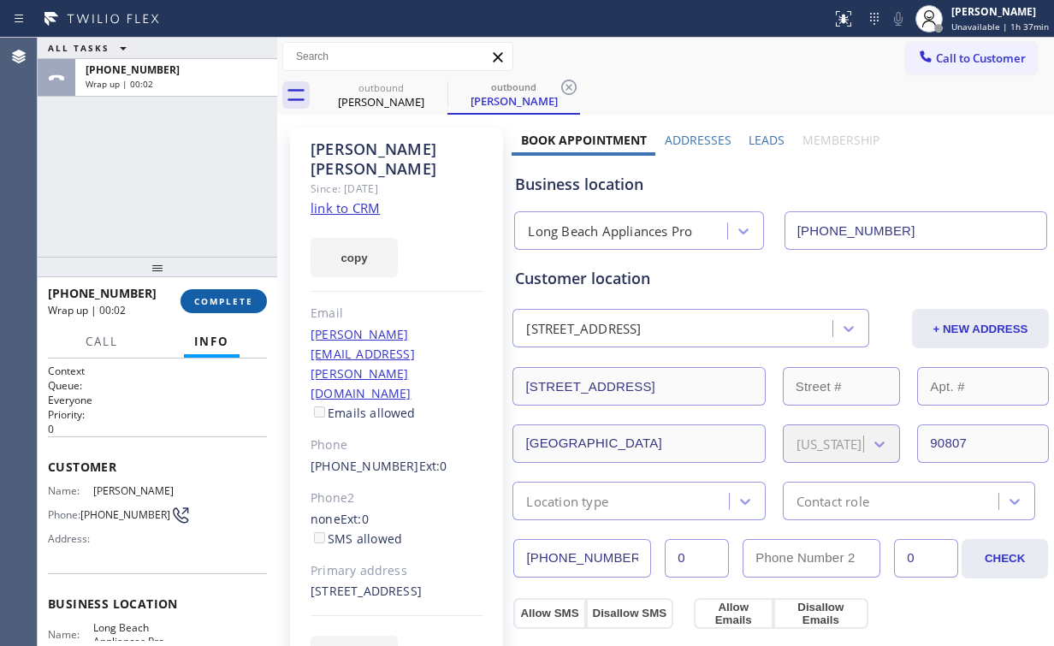
click at [203, 299] on span "COMPLETE" at bounding box center [223, 301] width 59 height 12
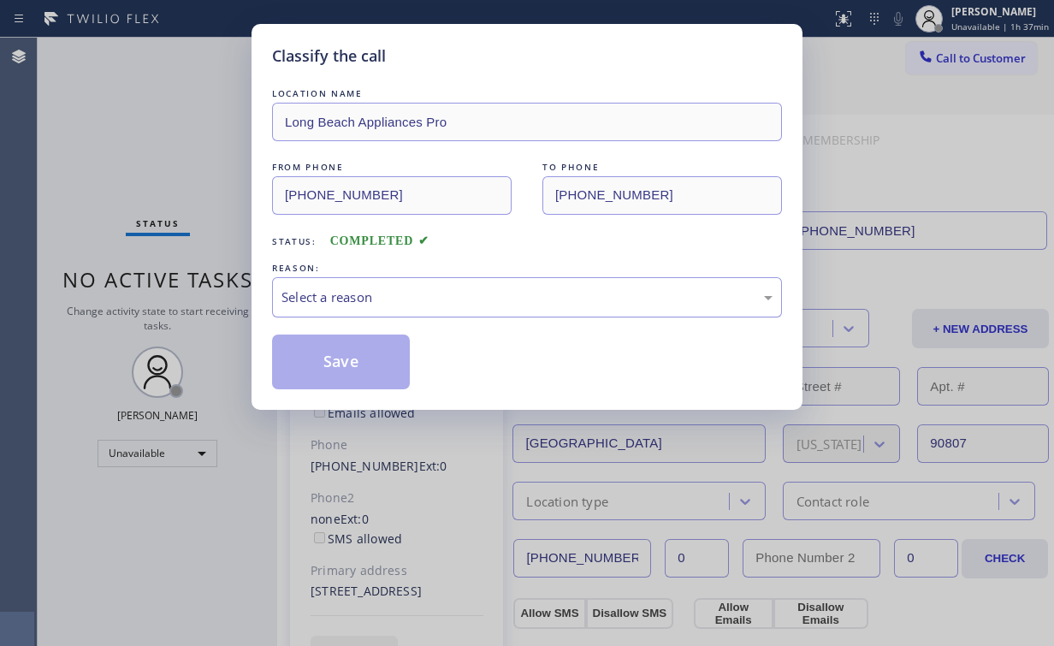
drag, startPoint x: 346, startPoint y: 281, endPoint x: 350, endPoint y: 303, distance: 22.5
click at [347, 281] on div "Select a reason" at bounding box center [527, 297] width 510 height 40
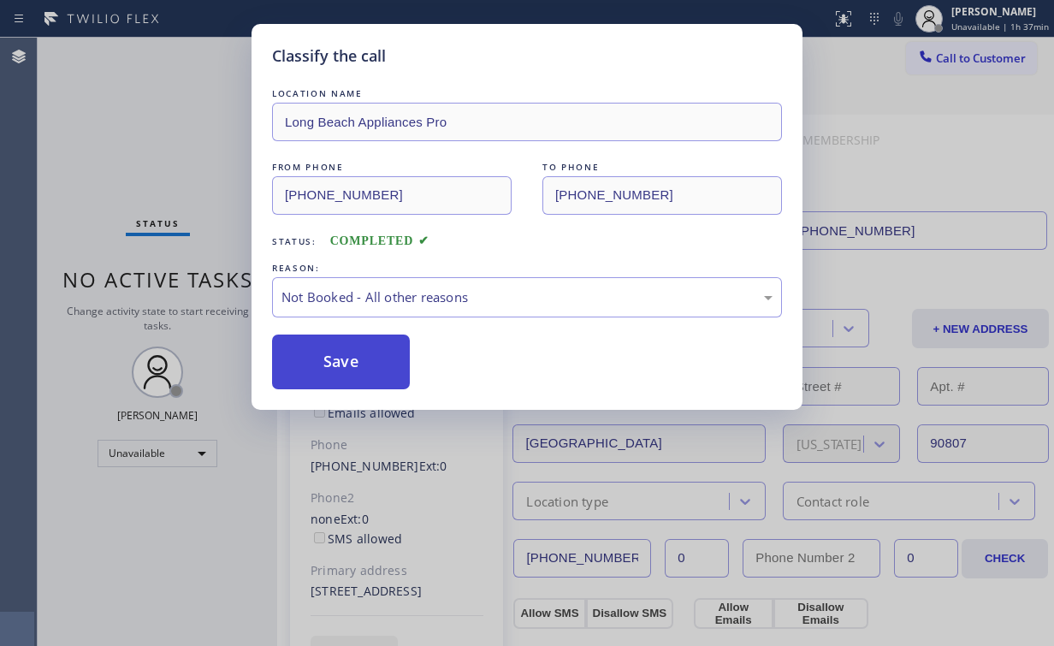
drag, startPoint x: 339, startPoint y: 357, endPoint x: 325, endPoint y: 335, distance: 25.4
click at [339, 358] on button "Save" at bounding box center [341, 361] width 138 height 55
click at [126, 161] on div "Classify the call LOCATION NAME Long Beach Appliances Pro FROM PHONE (562) 489-…" at bounding box center [527, 323] width 1054 height 646
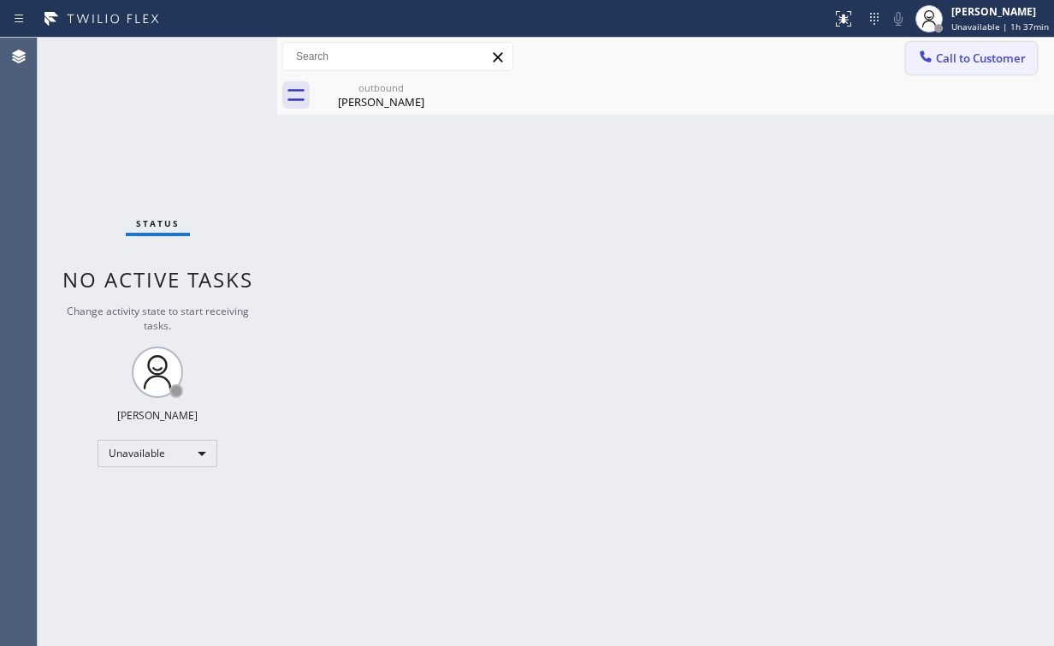
click at [954, 57] on span "Call to Customer" at bounding box center [981, 57] width 90 height 15
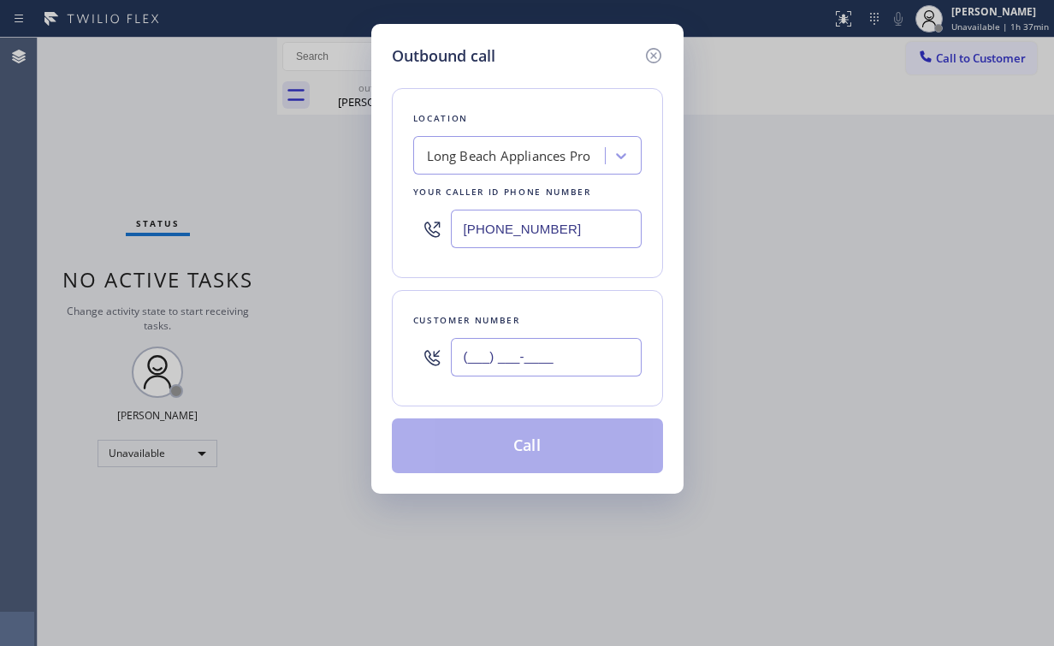
click at [535, 354] on input "(___) ___-____" at bounding box center [546, 357] width 191 height 38
paste input "310) 995-6238"
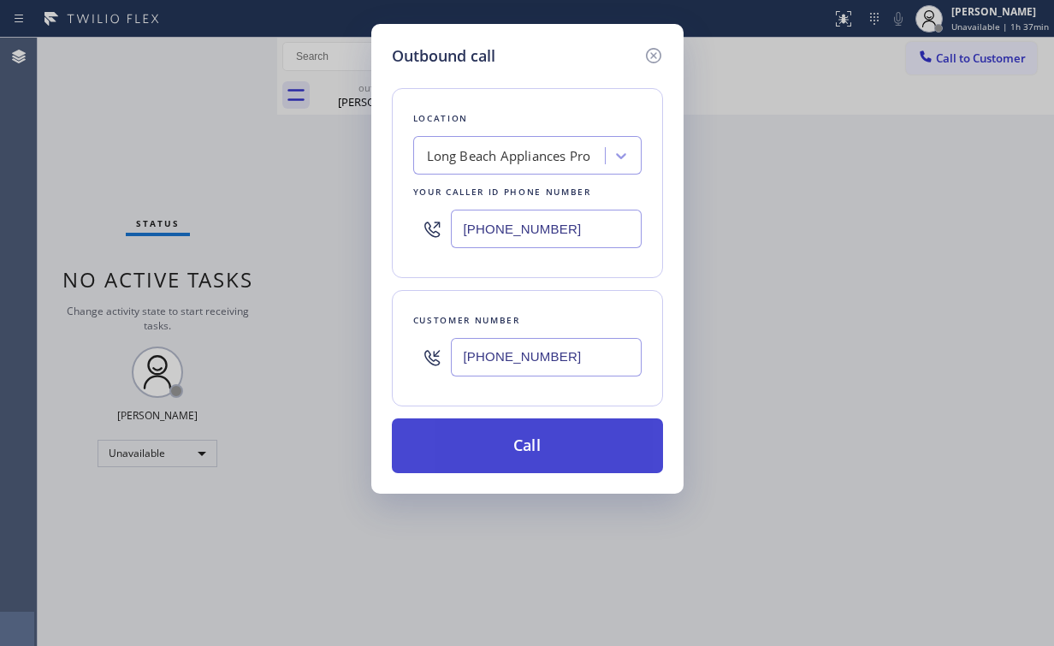
type input "(310) 995-6238"
click at [506, 460] on button "Call" at bounding box center [527, 445] width 271 height 55
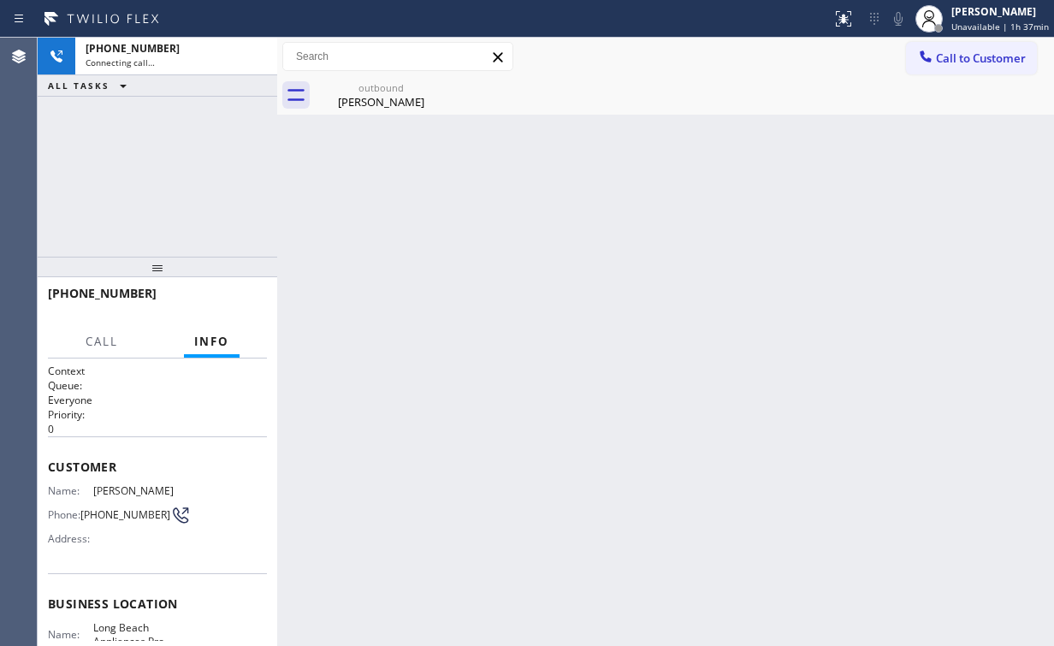
click at [193, 186] on div "+13109956238 Connecting call… ALL TASKS ALL TASKS ACTIVE TASKS TASKS IN WRAP UP" at bounding box center [158, 147] width 240 height 219
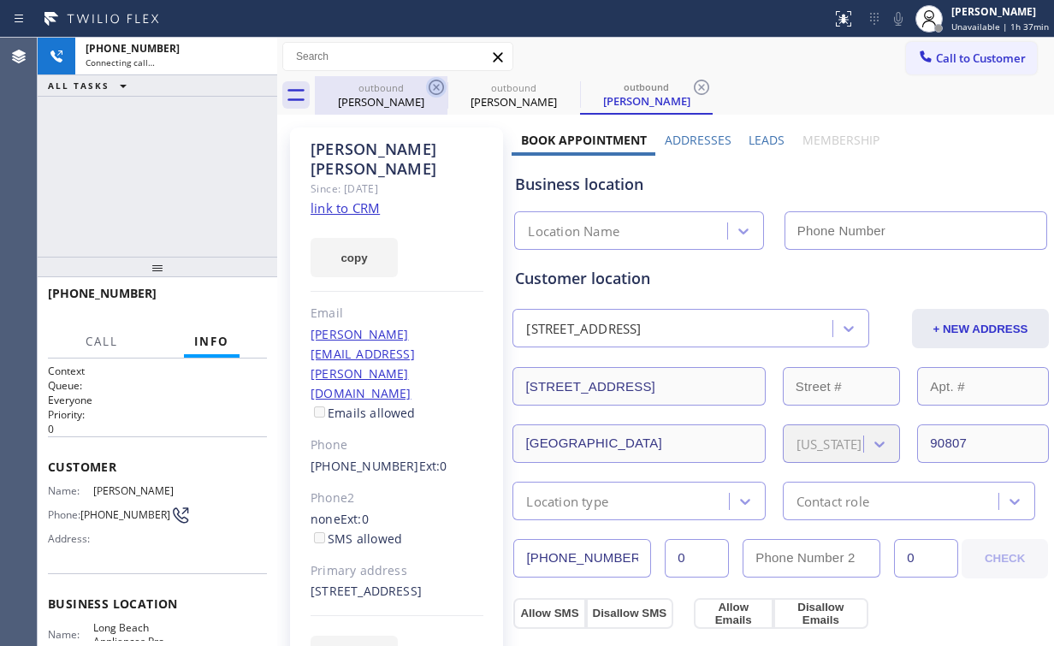
drag, startPoint x: 409, startPoint y: 92, endPoint x: 438, endPoint y: 86, distance: 29.7
click at [410, 92] on div "outbound" at bounding box center [380, 87] width 129 height 13
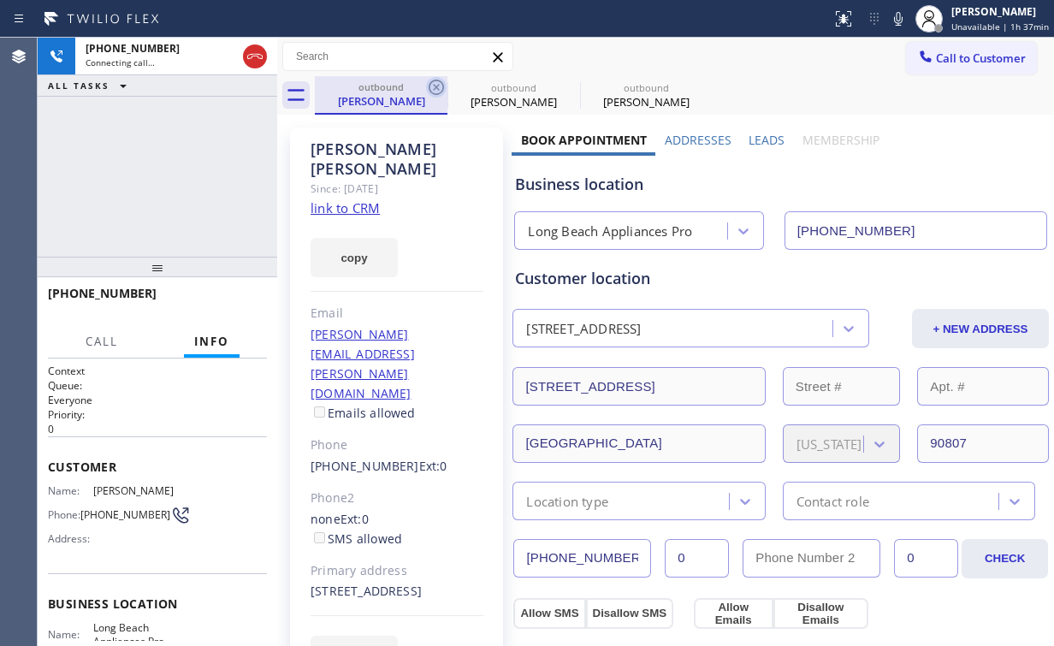
click at [441, 85] on icon at bounding box center [436, 87] width 21 height 21
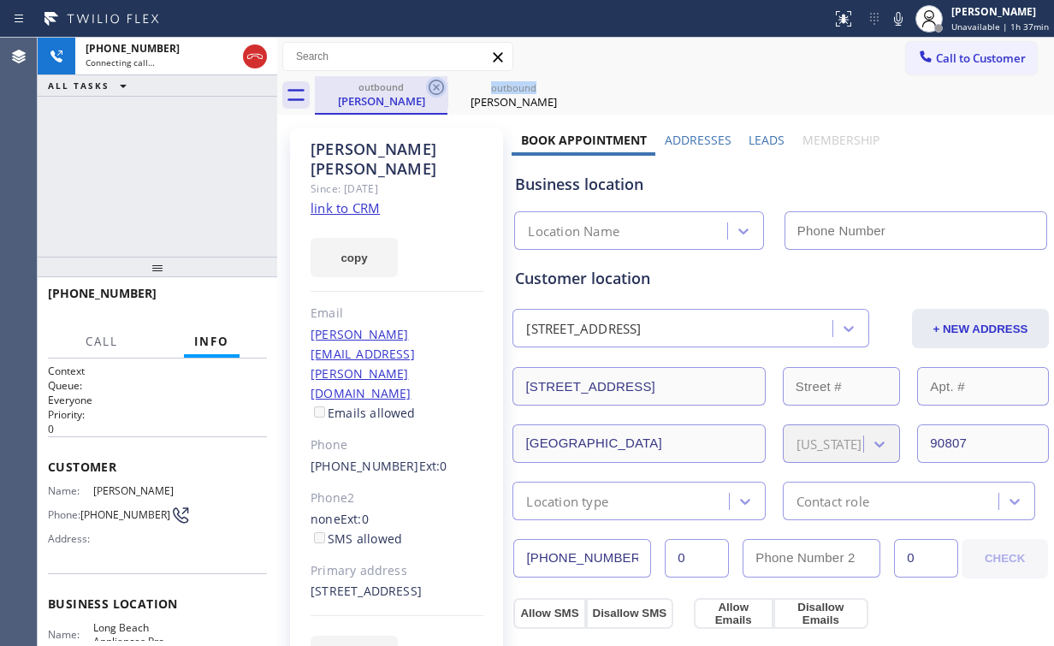
click at [438, 83] on icon at bounding box center [436, 87] width 21 height 21
drag, startPoint x: 98, startPoint y: 167, endPoint x: 118, endPoint y: 162, distance: 20.3
click at [98, 166] on div "+13109956238 Connecting call… ALL TASKS ALL TASKS ACTIVE TASKS TASKS IN WRAP UP" at bounding box center [158, 147] width 240 height 219
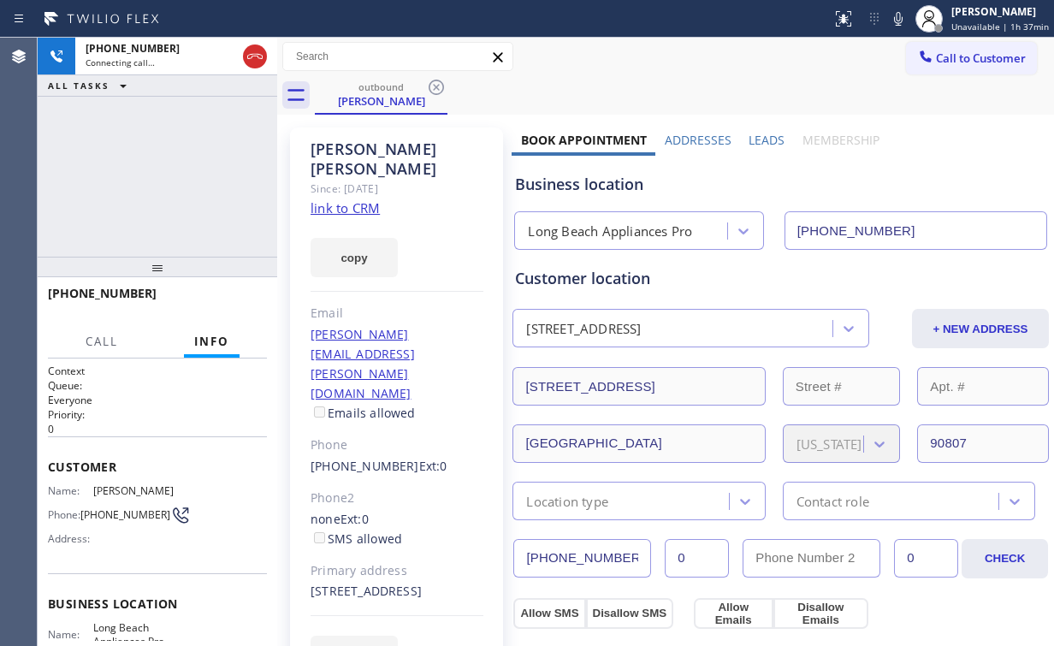
type input "(562) 489-9480"
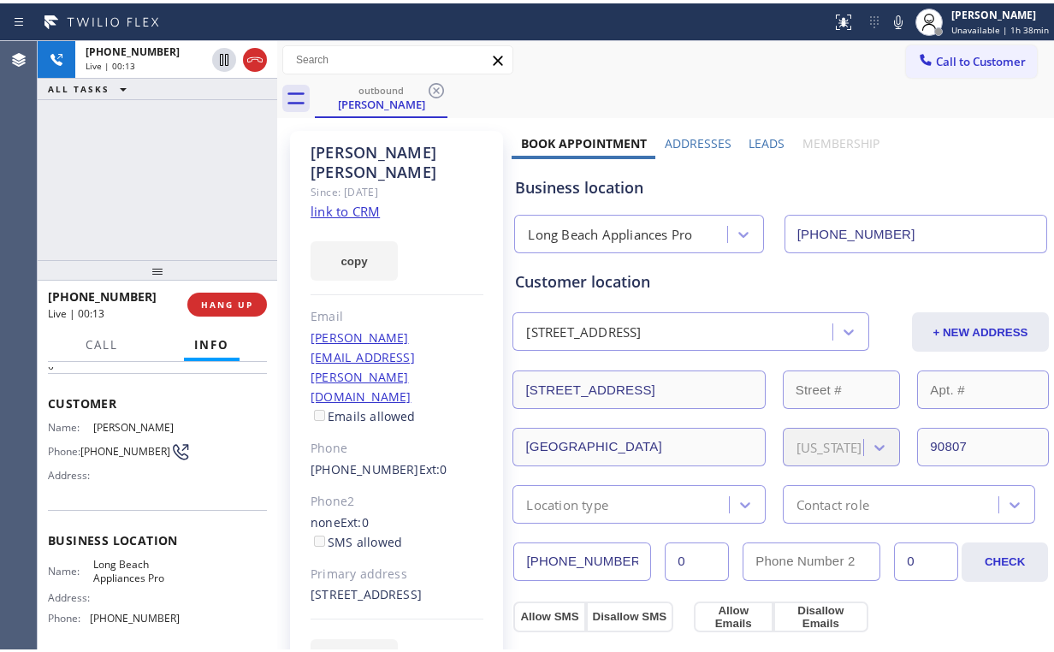
scroll to position [68, 0]
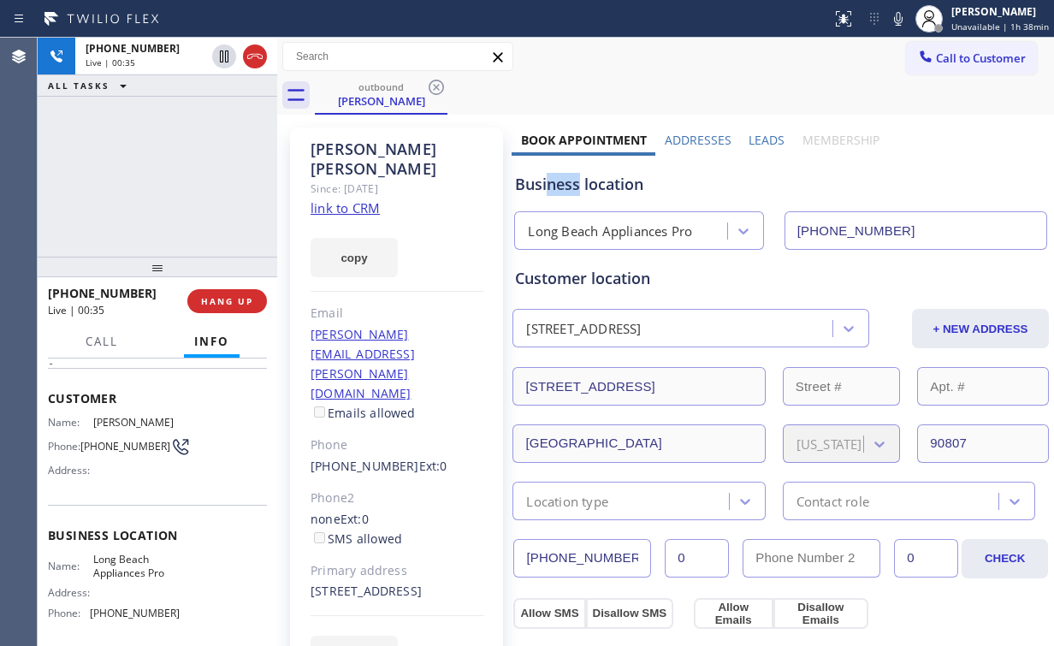
drag, startPoint x: 544, startPoint y: 185, endPoint x: 577, endPoint y: 184, distance: 32.5
click at [577, 184] on div "Business location" at bounding box center [780, 184] width 531 height 23
click at [550, 180] on div "Business location" at bounding box center [780, 184] width 531 height 23
click at [192, 169] on div "+13109956238 Live | 00:37 ALL TASKS ALL TASKS ACTIVE TASKS TASKS IN WRAP UP" at bounding box center [158, 147] width 240 height 219
click at [175, 175] on div "+13109956238 Live | 00:41 ALL TASKS ALL TASKS ACTIVE TASKS TASKS IN WRAP UP" at bounding box center [158, 147] width 240 height 219
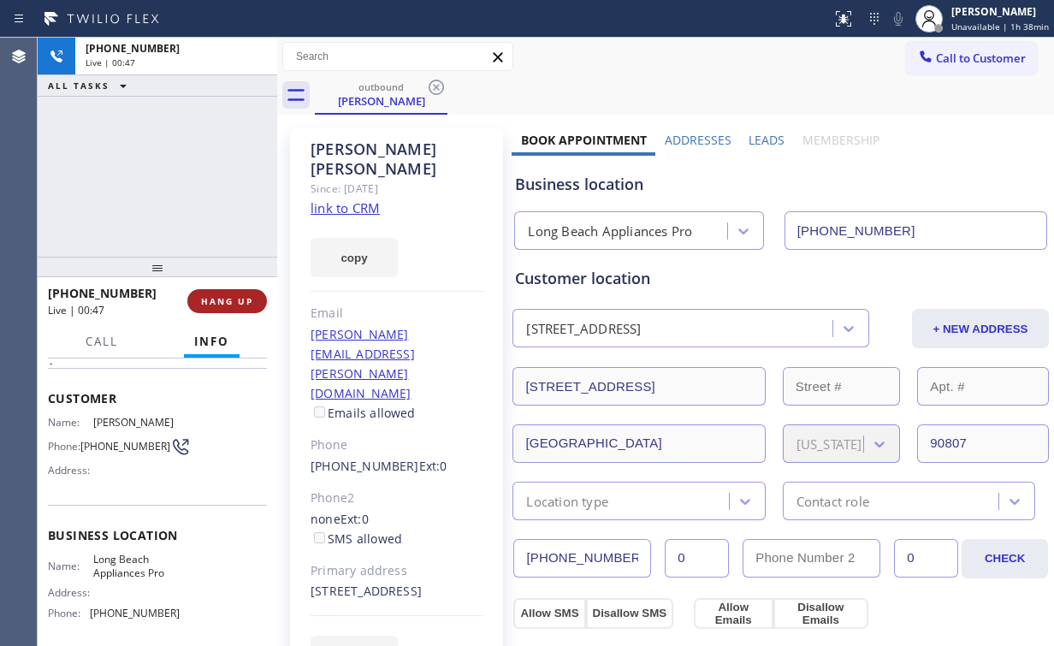
click at [229, 302] on span "HANG UP" at bounding box center [227, 301] width 52 height 12
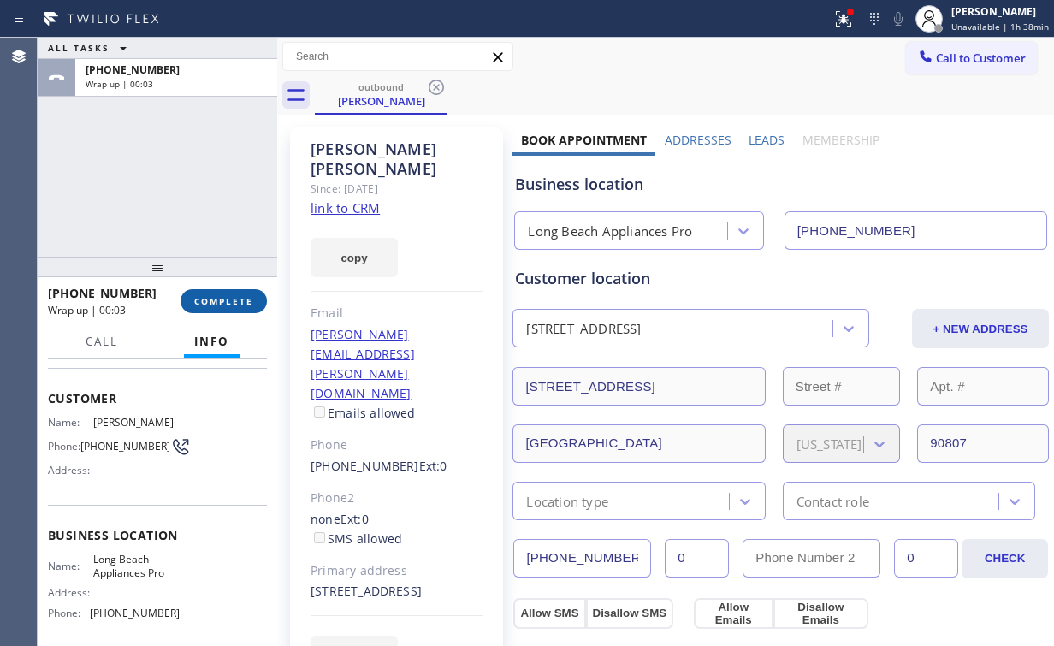
click at [231, 299] on span "COMPLETE" at bounding box center [223, 301] width 59 height 12
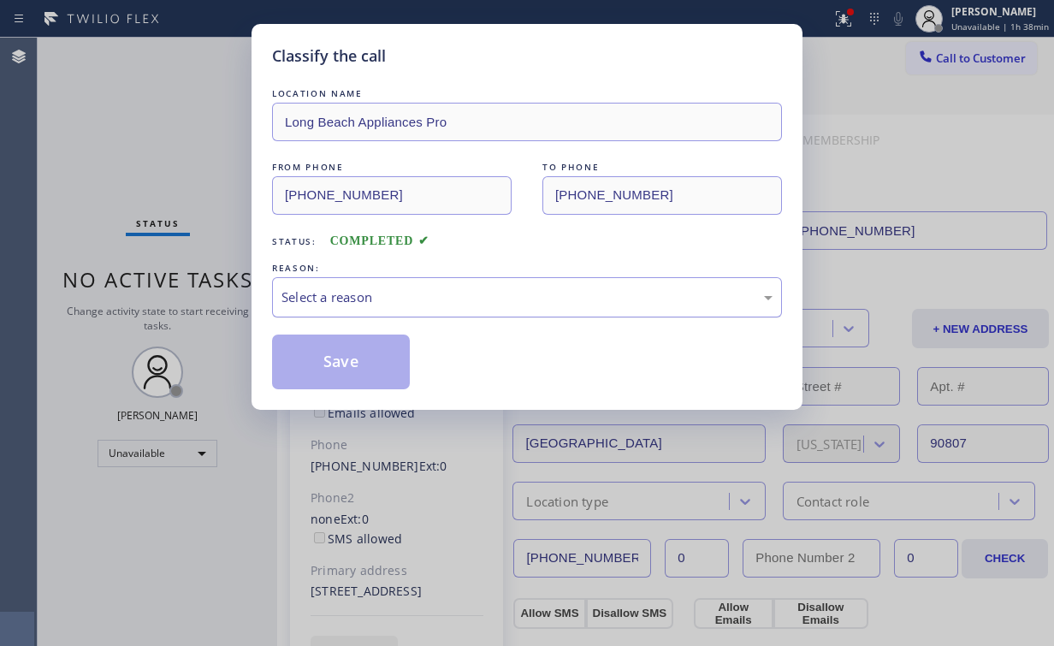
click at [309, 301] on div "Select a reason" at bounding box center [526, 297] width 491 height 20
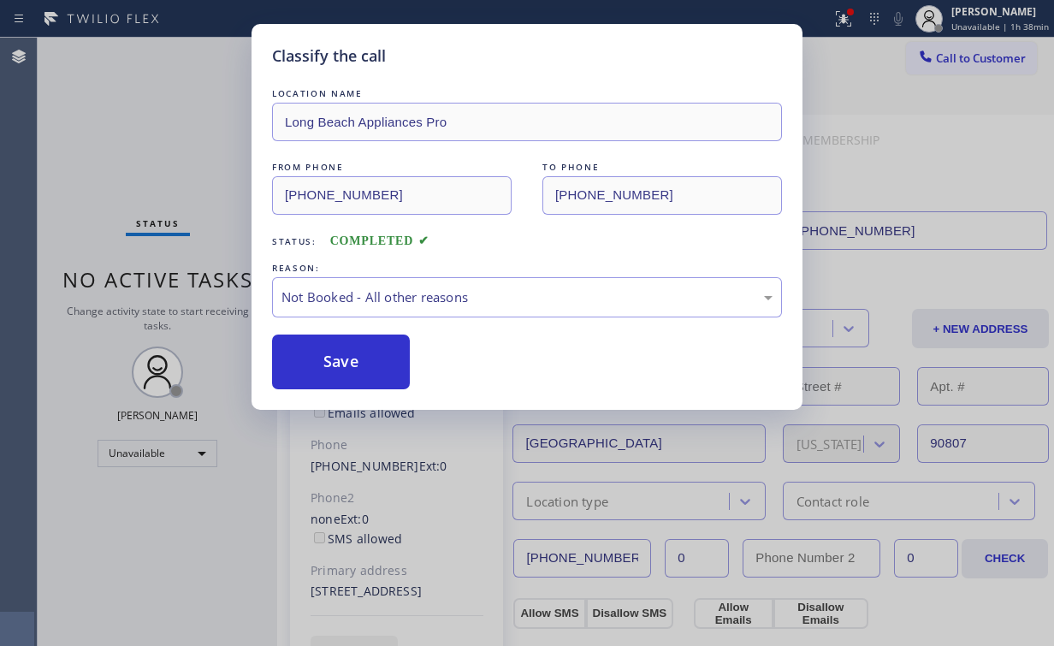
drag, startPoint x: 316, startPoint y: 369, endPoint x: 211, endPoint y: 194, distance: 203.8
click at [317, 366] on button "Save" at bounding box center [341, 361] width 138 height 55
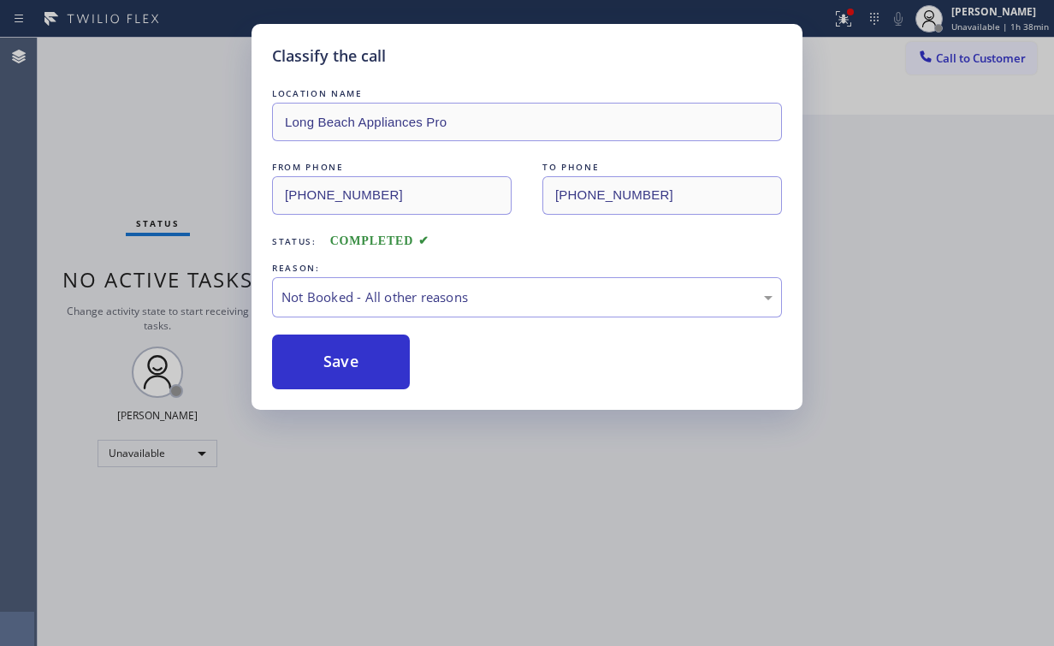
click at [166, 112] on div "Classify the call LOCATION NAME Long Beach Appliances Pro FROM PHONE (562) 489-…" at bounding box center [527, 323] width 1054 height 646
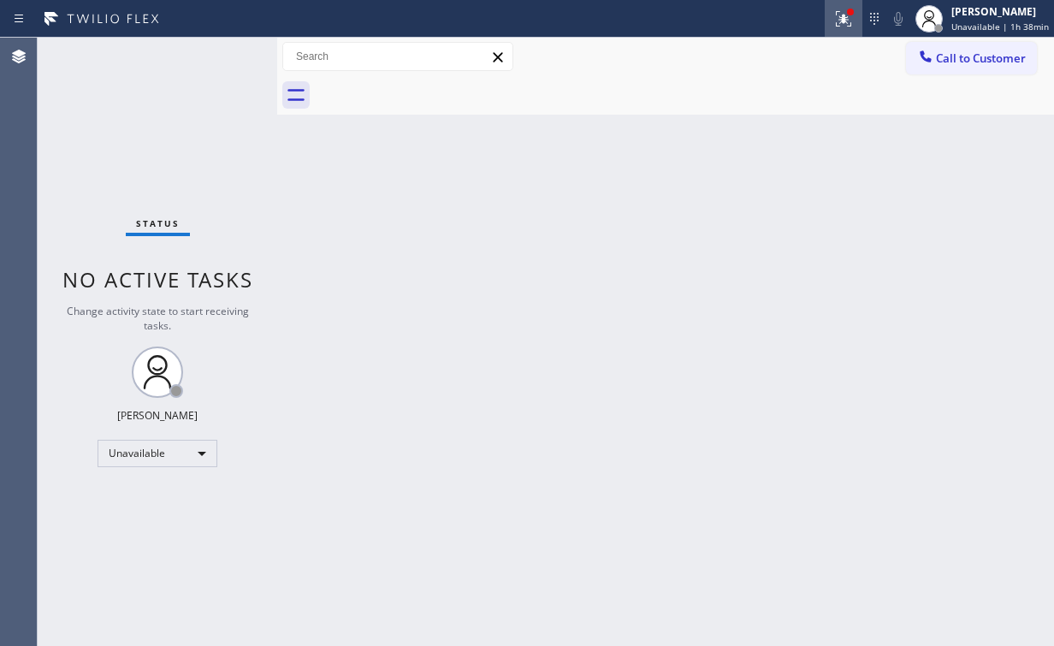
drag, startPoint x: 843, startPoint y: 14, endPoint x: 846, endPoint y: 22, distance: 8.9
click at [843, 15] on icon at bounding box center [843, 19] width 21 height 21
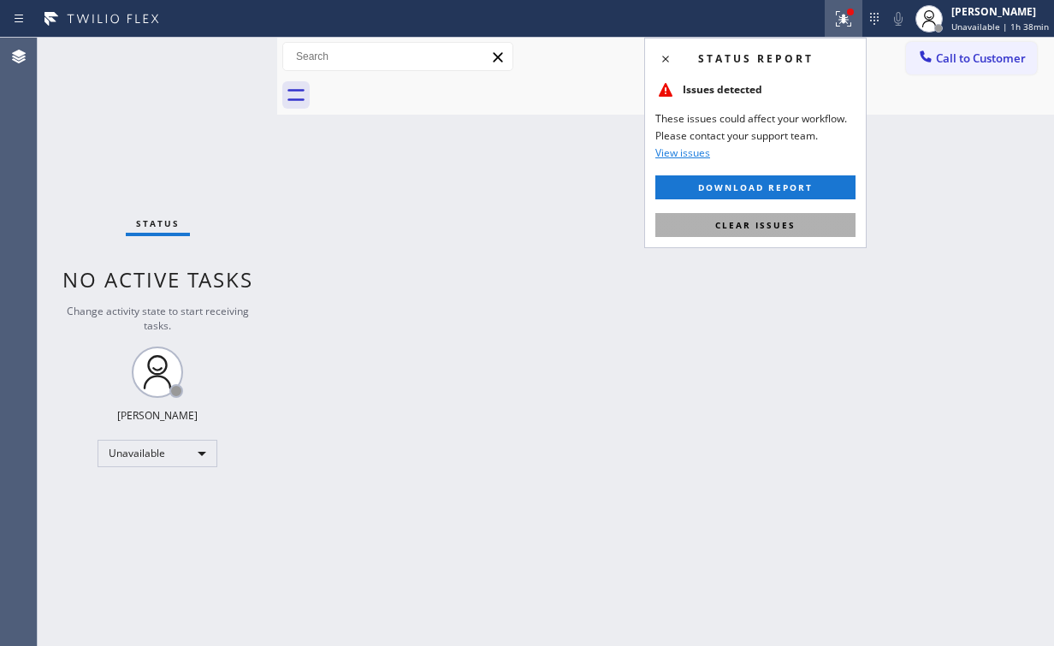
click at [788, 219] on span "Clear issues" at bounding box center [755, 225] width 80 height 12
drag, startPoint x: 936, startPoint y: 171, endPoint x: 938, endPoint y: 162, distance: 9.8
click at [938, 162] on div "Back to Dashboard Change Sender ID Customers Technicians Select a contact Outbo…" at bounding box center [665, 342] width 777 height 608
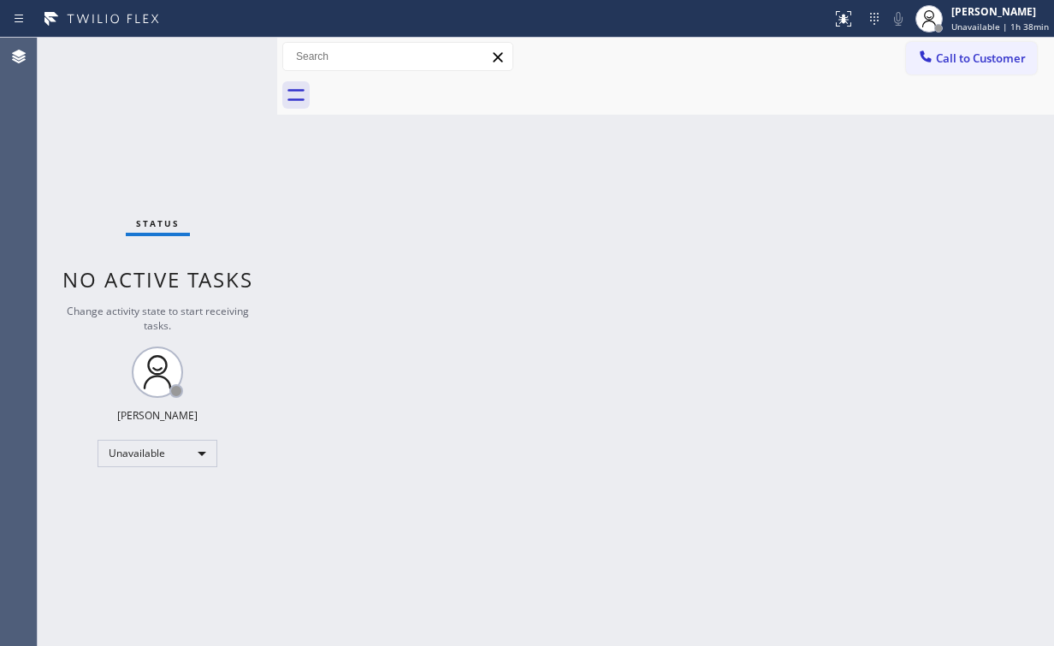
drag, startPoint x: 954, startPoint y: 60, endPoint x: 748, endPoint y: 145, distance: 223.2
click at [950, 62] on span "Call to Customer" at bounding box center [981, 57] width 90 height 15
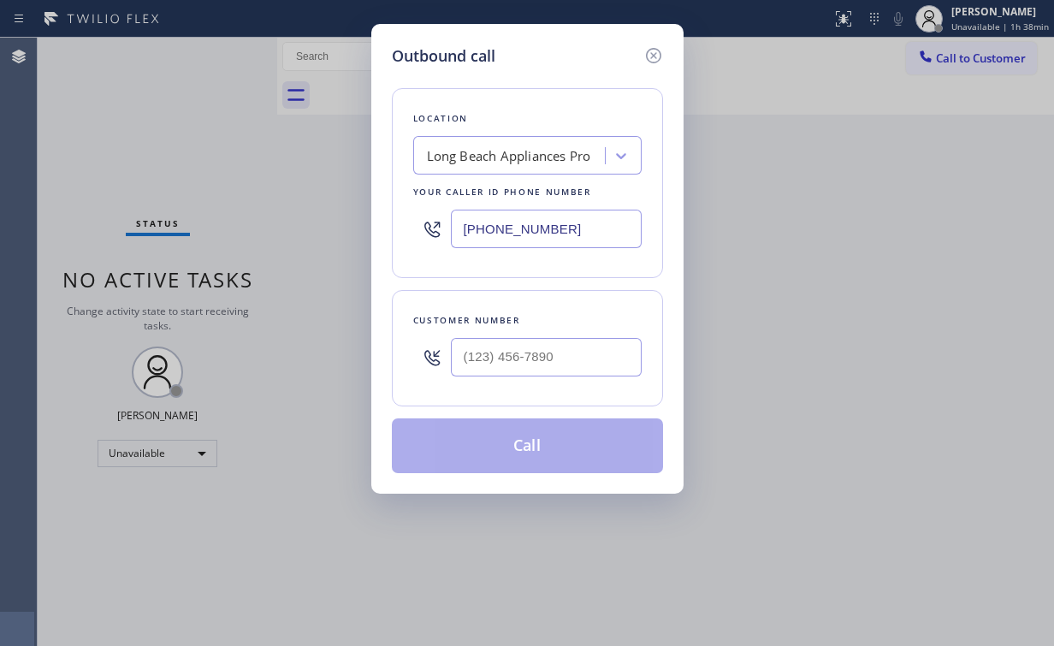
drag, startPoint x: 611, startPoint y: 210, endPoint x: 284, endPoint y: 201, distance: 326.9
click at [362, 212] on div "Outbound call Location Long Beach Appliances Pro Your caller id phone number (5…" at bounding box center [527, 323] width 1054 height 646
paste input "754) 219-8502"
type input "(562) 489-9480"
click at [569, 361] on input "(___) ___-____" at bounding box center [546, 357] width 191 height 38
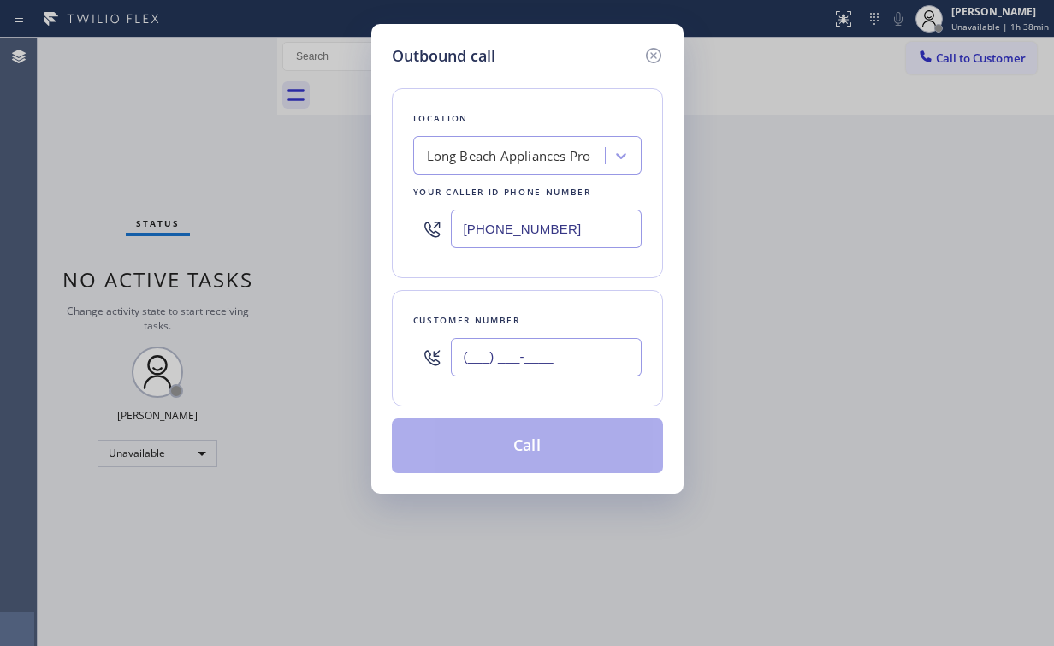
paste input "954) 504-2677"
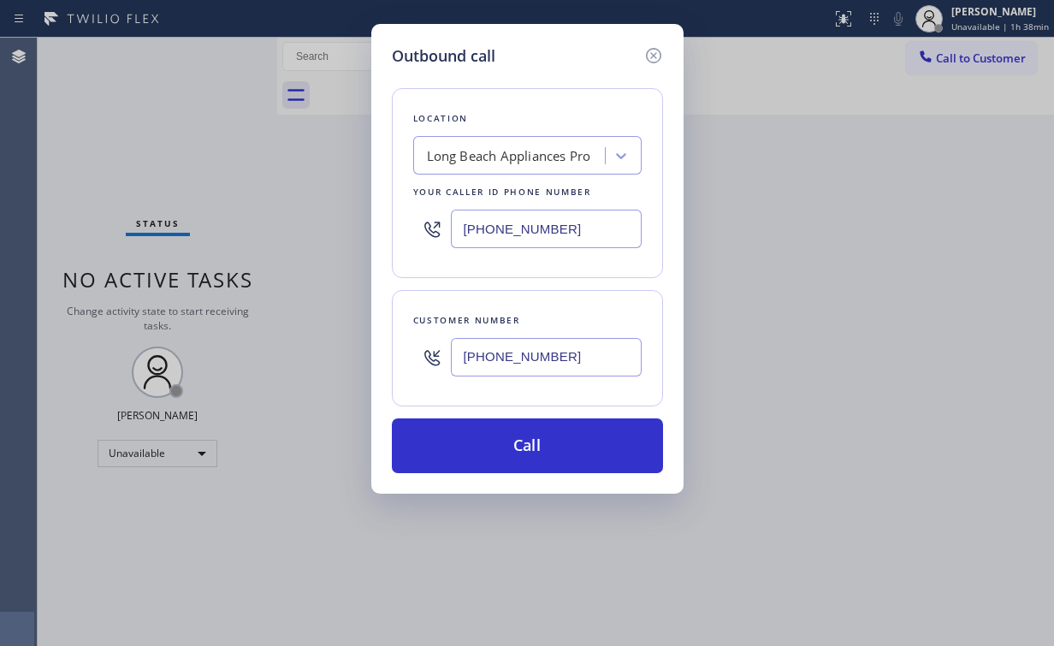
type input "(954) 504-2677"
drag, startPoint x: 380, startPoint y: 207, endPoint x: 393, endPoint y: 210, distance: 13.3
click at [393, 210] on div "Outbound call Location Long Beach Appliances Pro Your caller id phone number (5…" at bounding box center [527, 259] width 312 height 470
drag, startPoint x: 605, startPoint y: 221, endPoint x: 333, endPoint y: 233, distance: 272.3
click at [409, 230] on div "Location Long Beach Appliances Pro Your caller id phone number (562) 489-9480" at bounding box center [527, 183] width 271 height 190
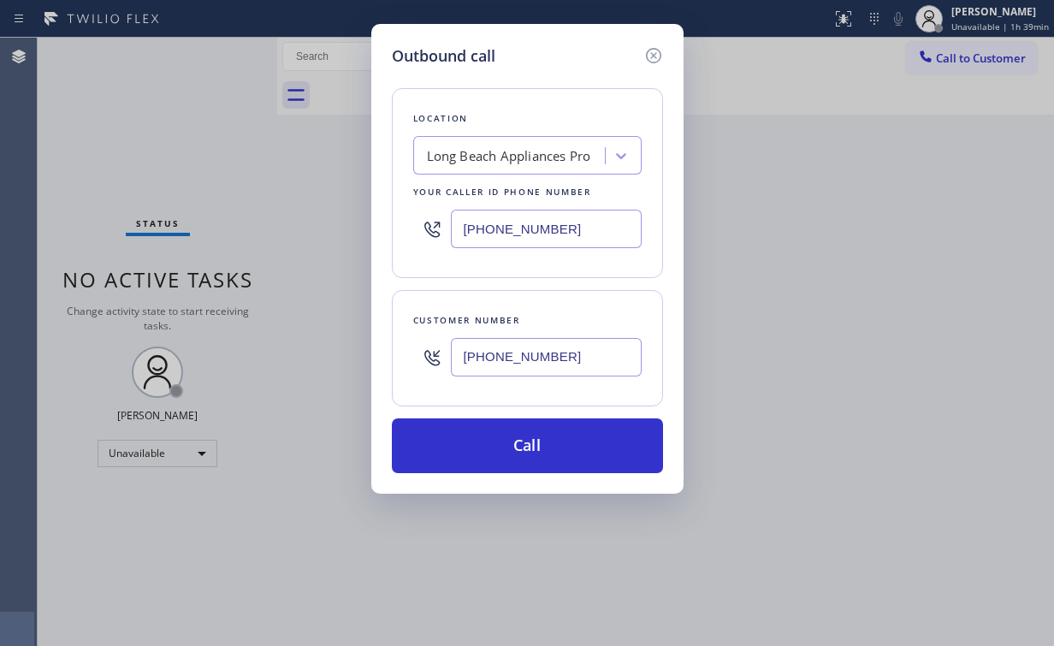
paste input "855) 731-4952"
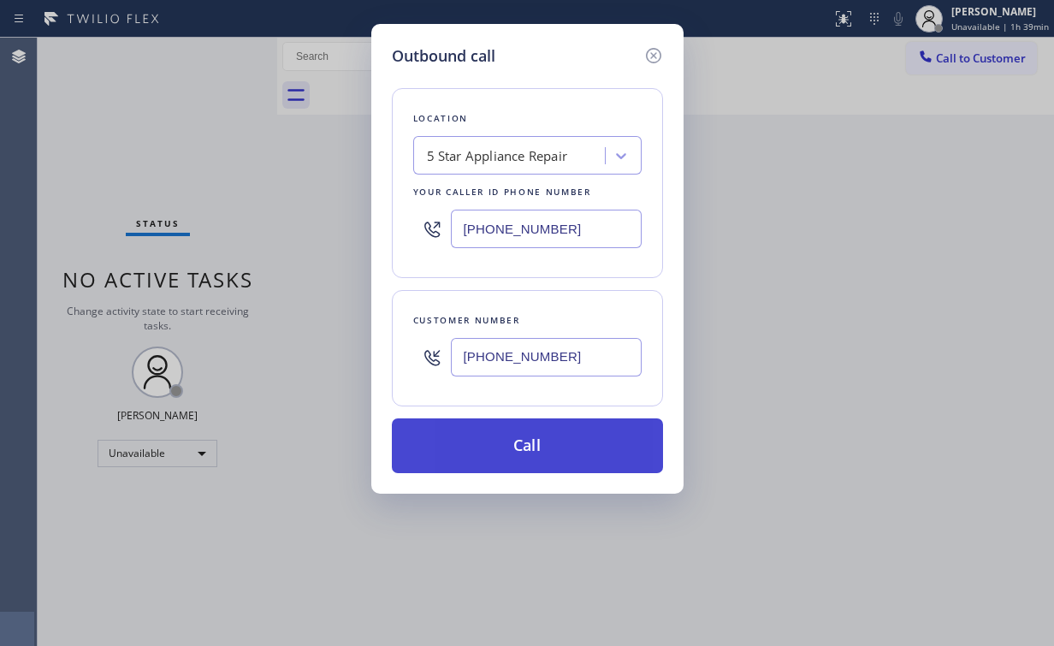
type input "(855) 731-4952"
click at [534, 439] on button "Call" at bounding box center [527, 445] width 271 height 55
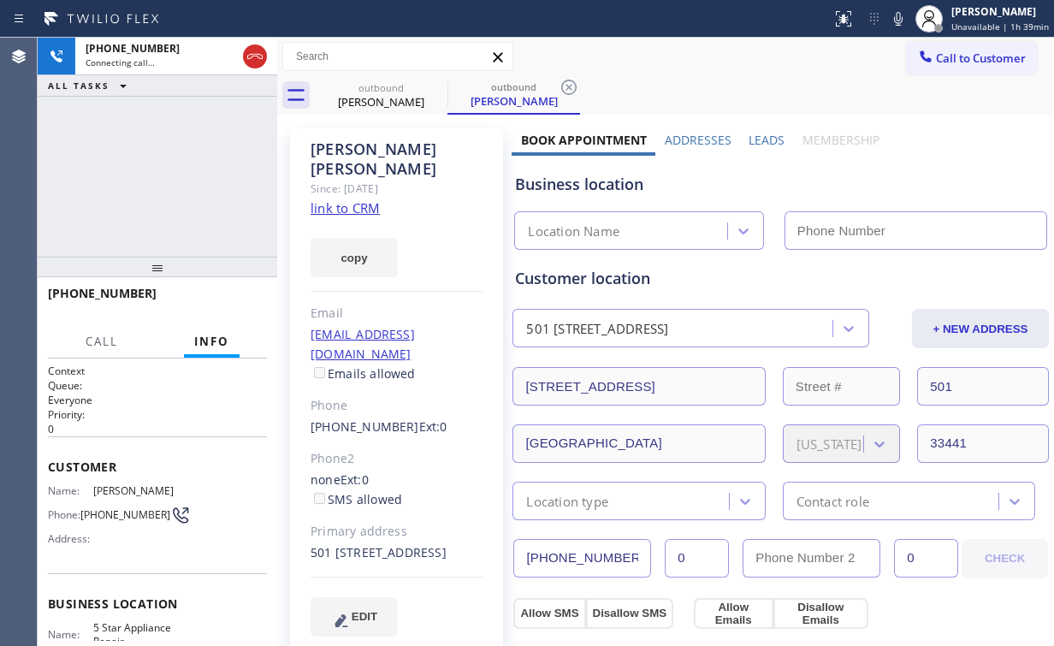
type input "(855) 731-4952"
click at [214, 162] on div "+19545042677 Connecting call… ALL TASKS ALL TASKS ACTIVE TASKS TASKS IN WRAP UP" at bounding box center [158, 147] width 240 height 219
drag, startPoint x: 354, startPoint y: 151, endPoint x: 425, endPoint y: 154, distance: 71.1
click at [425, 154] on div "Dave Ballou" at bounding box center [397, 158] width 173 height 39
click at [371, 137] on div "Dave Ballou Since: 20 may 2020 link to CRM copy Email dabnsla@hotmail.com Email…" at bounding box center [396, 391] width 213 height 529
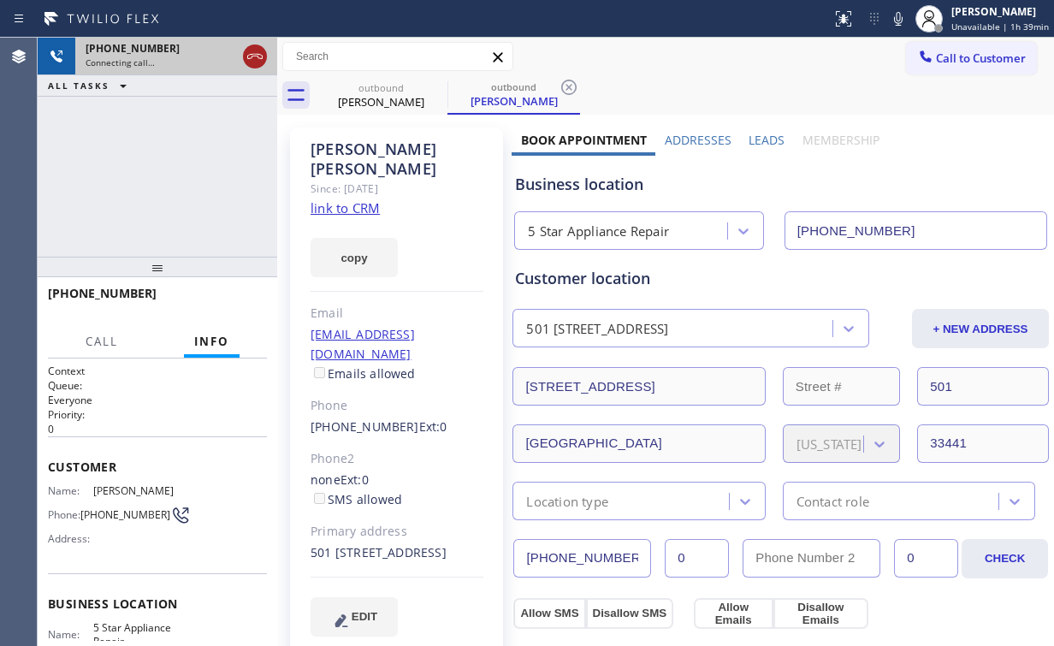
click at [249, 64] on icon at bounding box center [255, 56] width 21 height 21
click at [944, 68] on button "Call to Customer" at bounding box center [971, 58] width 131 height 33
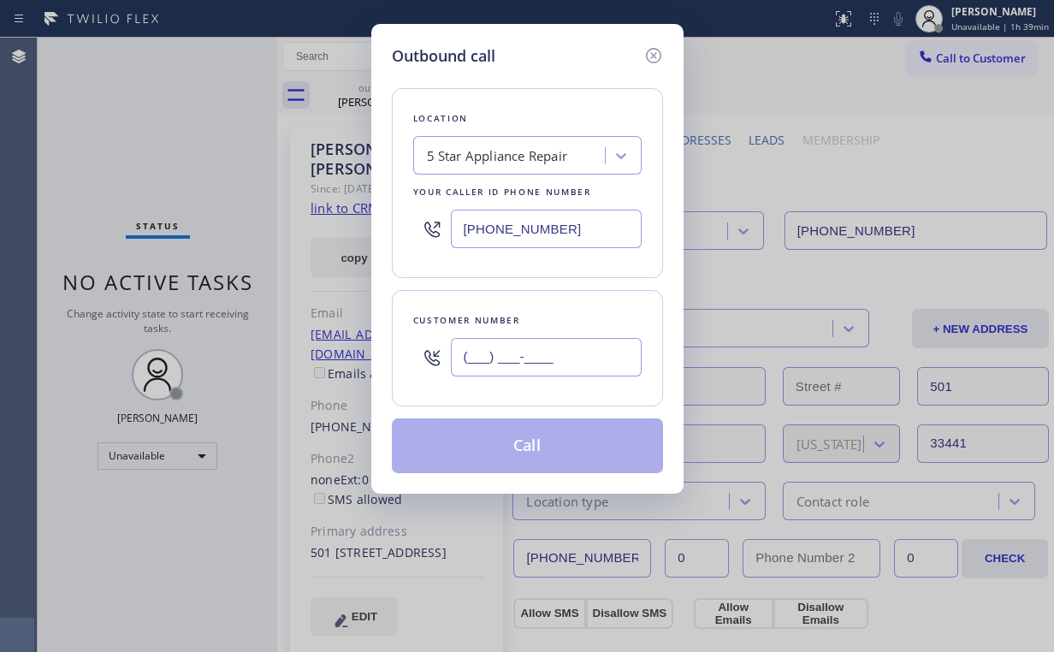
click at [554, 355] on input "(___) ___-____" at bounding box center [546, 357] width 191 height 38
paste input "954) 504-2677"
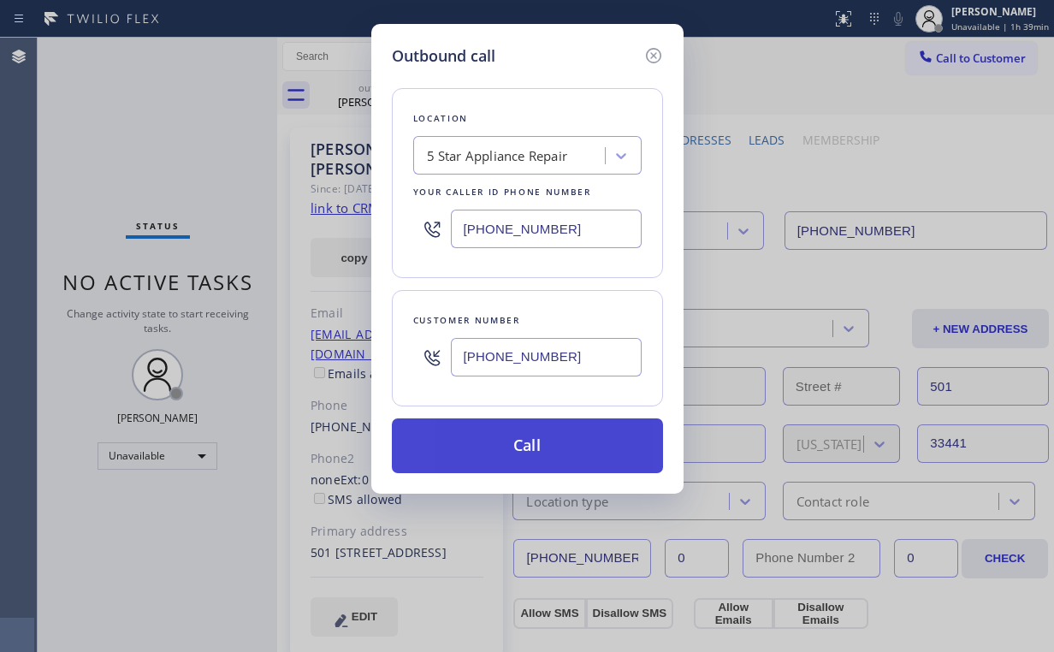
type input "(954) 504-2677"
click at [522, 438] on button "Call" at bounding box center [527, 445] width 271 height 55
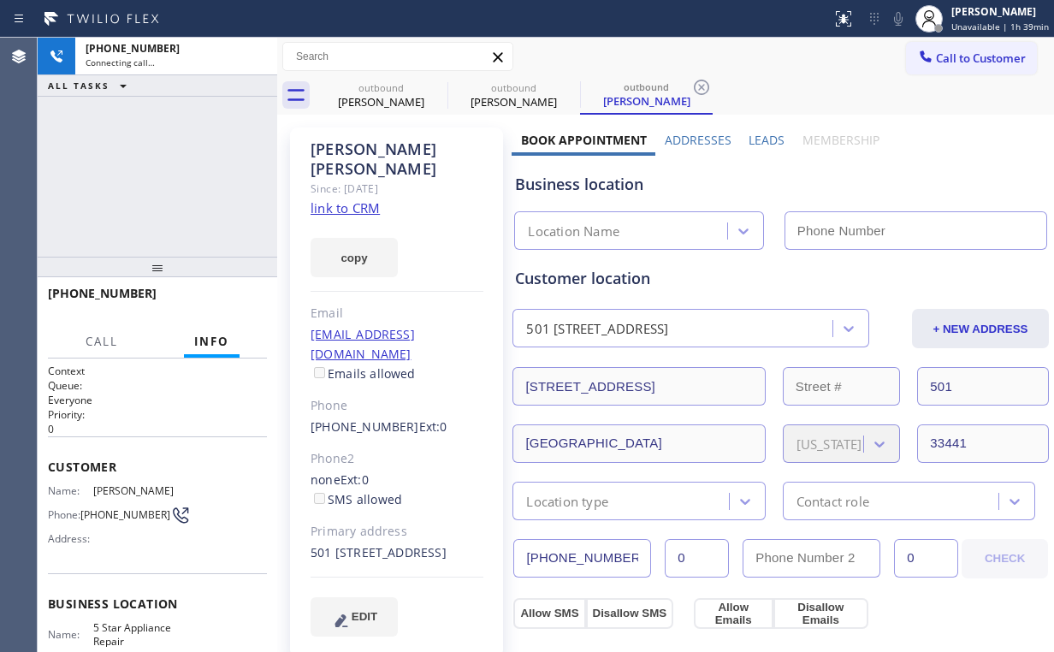
drag, startPoint x: 182, startPoint y: 133, endPoint x: 198, endPoint y: 140, distance: 18.0
click at [181, 135] on div "+19545042677 Connecting call… ALL TASKS ALL TASKS ACTIVE TASKS TASKS IN WRAP UP" at bounding box center [158, 147] width 240 height 219
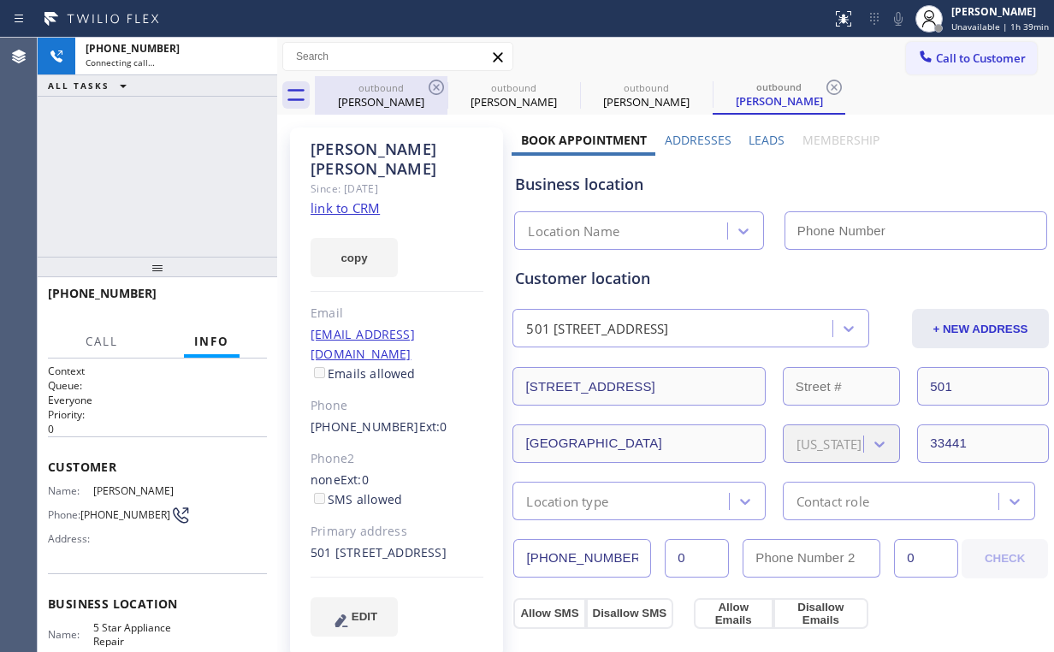
drag, startPoint x: 373, startPoint y: 81, endPoint x: 417, endPoint y: 86, distance: 44.8
click at [375, 81] on div "outbound" at bounding box center [380, 87] width 129 height 13
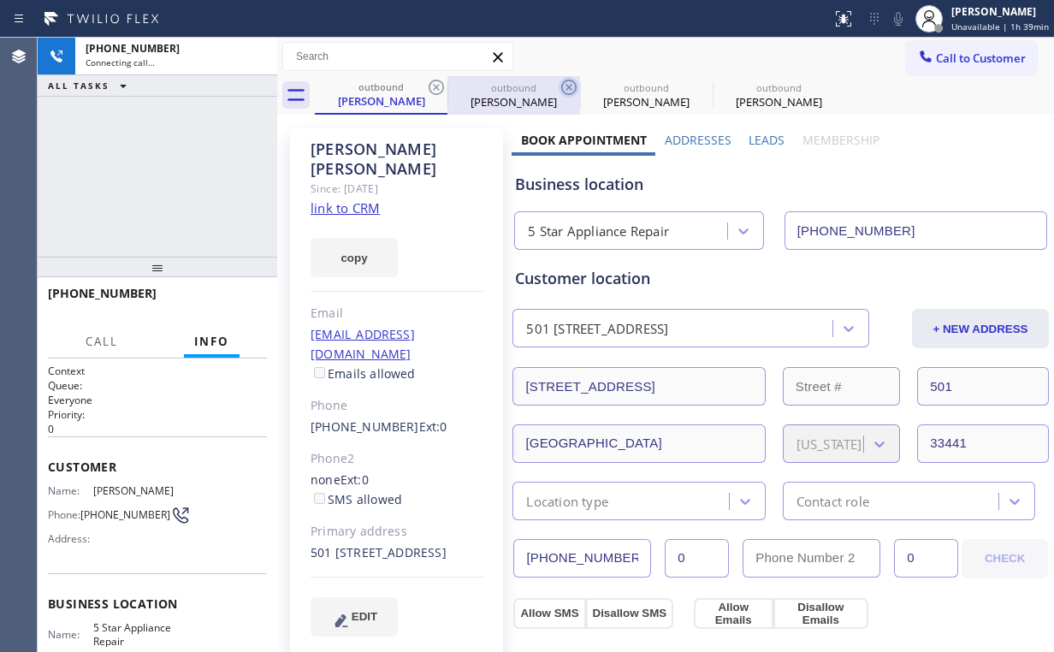
type input "(855) 731-4952"
click at [431, 85] on icon at bounding box center [436, 87] width 21 height 21
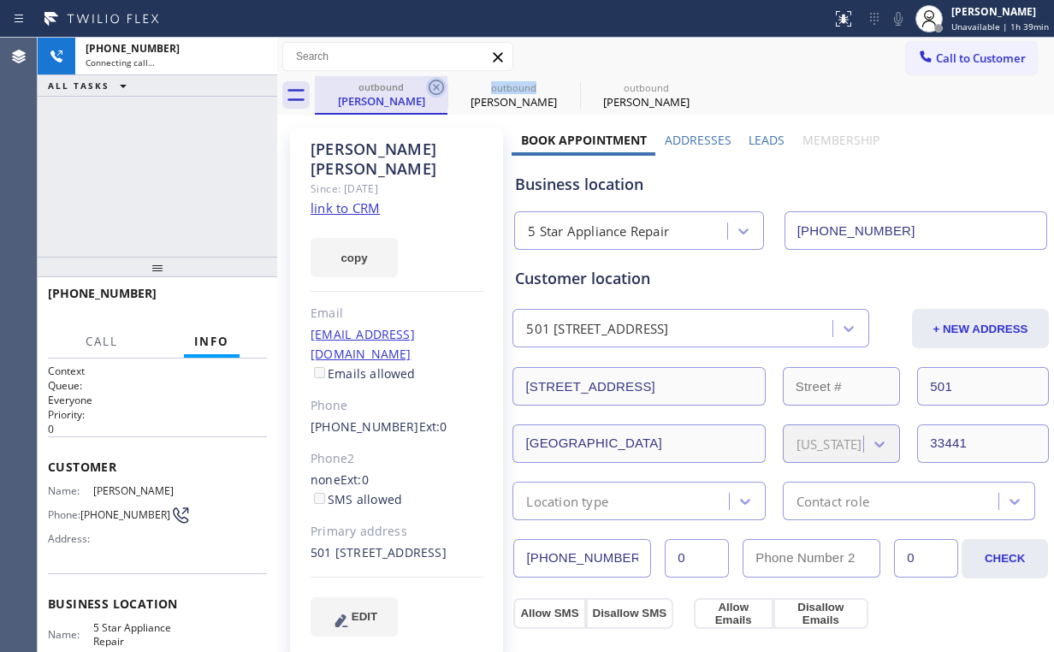
click at [431, 85] on icon at bounding box center [436, 87] width 21 height 21
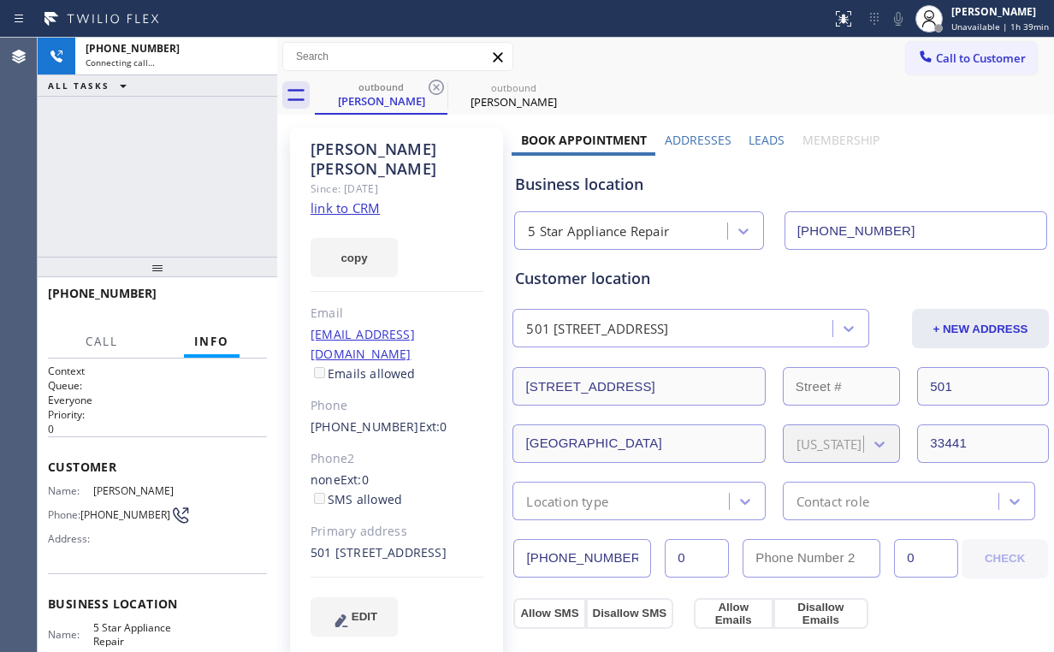
click at [113, 157] on div "+19545042677 Connecting call… ALL TASKS ALL TASKS ACTIVE TASKS TASKS IN WRAP UP" at bounding box center [158, 147] width 240 height 219
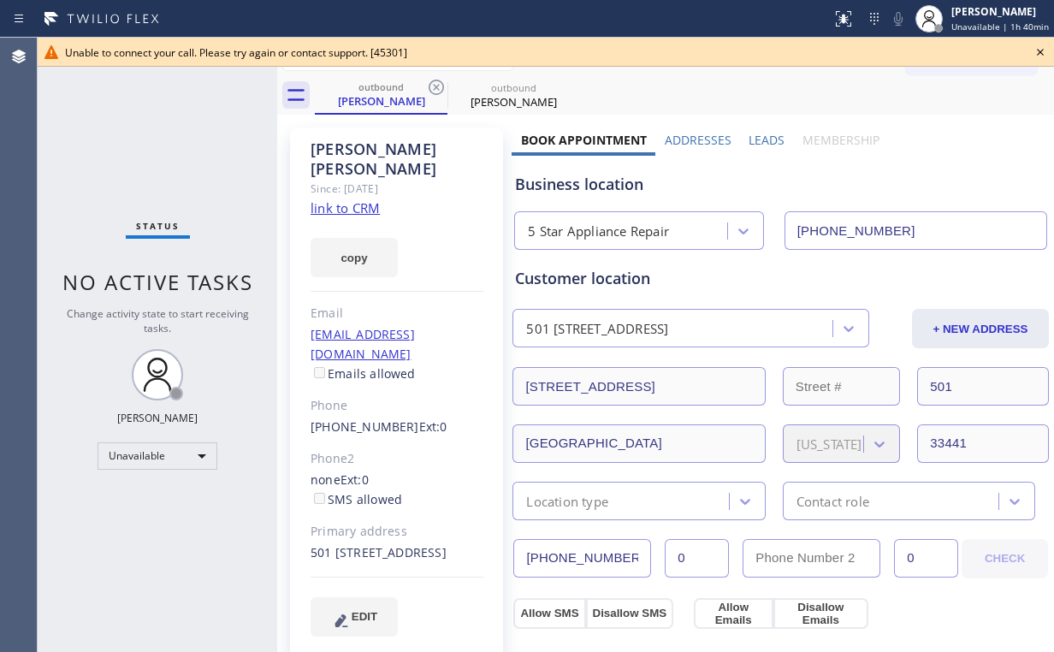
drag, startPoint x: 171, startPoint y: 145, endPoint x: 654, endPoint y: 153, distance: 482.5
click at [171, 145] on div "Status No active tasks Change activity state to start receiving tasks. Arnold V…" at bounding box center [158, 345] width 240 height 614
click at [1037, 50] on icon at bounding box center [1040, 52] width 21 height 21
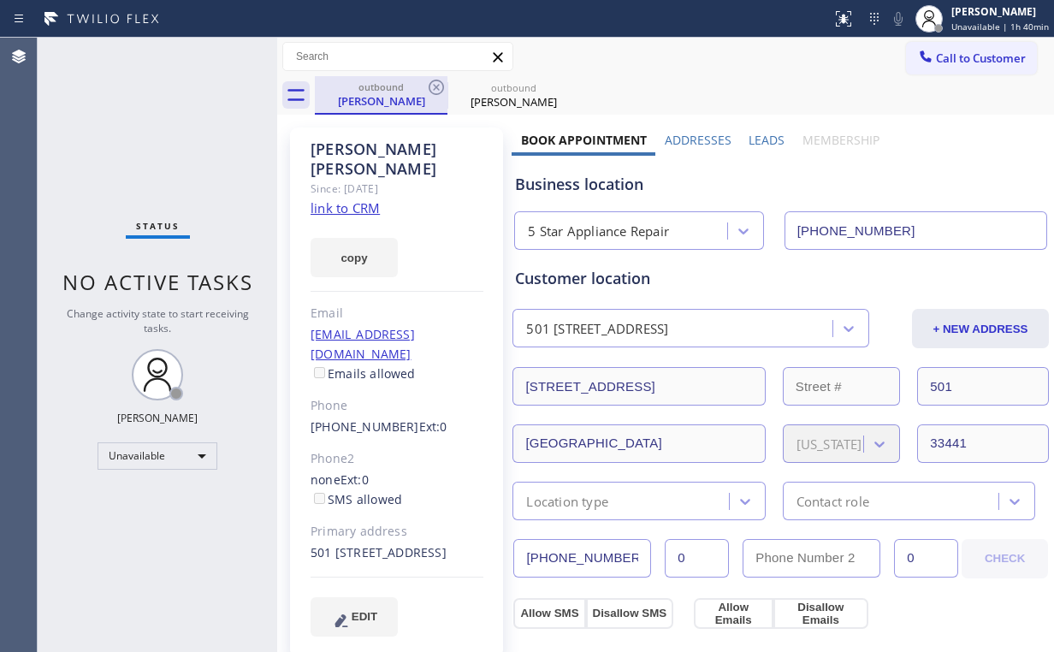
click at [346, 88] on div "outbound" at bounding box center [380, 86] width 129 height 13
click at [436, 86] on icon at bounding box center [436, 87] width 15 height 15
click at [0, 0] on icon at bounding box center [0, 0] width 0 height 0
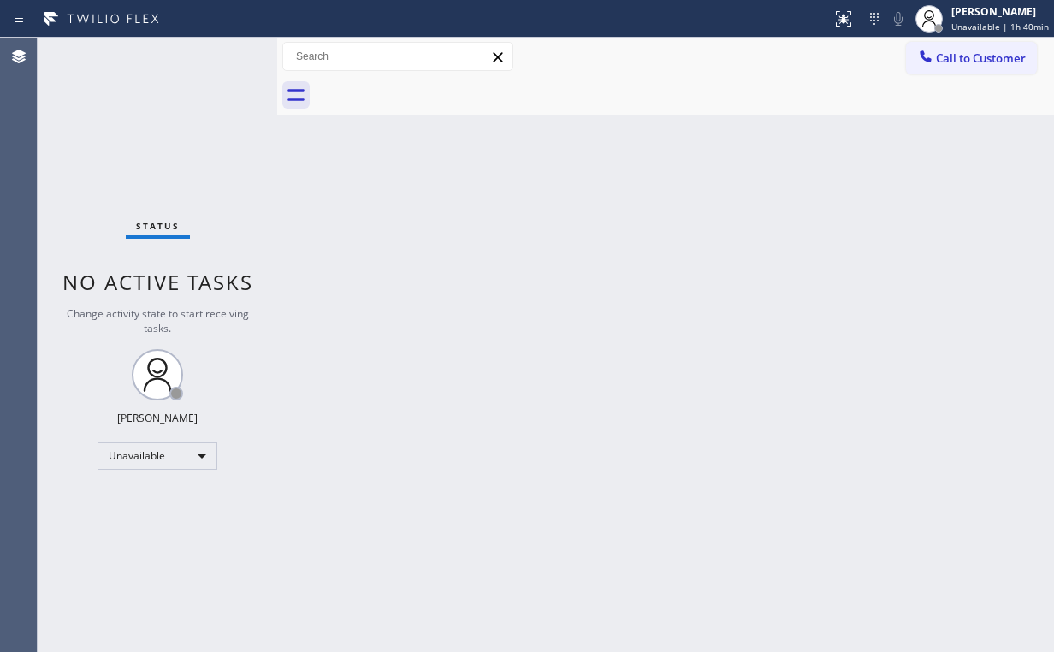
click at [225, 130] on div "Status No active tasks Change activity state to start receiving tasks. Arnold V…" at bounding box center [158, 345] width 240 height 614
click at [160, 153] on div "Status No active tasks Change activity state to start receiving tasks. Arnold V…" at bounding box center [158, 345] width 240 height 614
click at [131, 141] on div "Status No active tasks Change activity state to start receiving tasks. Arnold V…" at bounding box center [158, 345] width 240 height 614
click at [981, 58] on span "Call to Customer" at bounding box center [981, 57] width 90 height 15
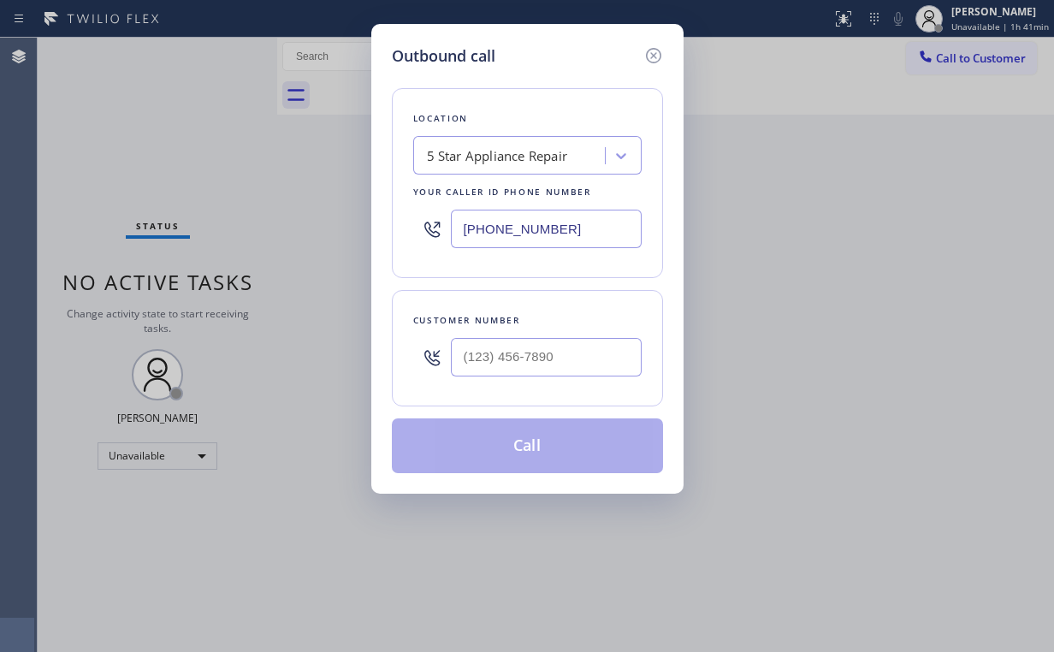
click at [393, 221] on div "Location 5 Star Appliance Repair Your caller id phone number (855) 731-4952" at bounding box center [527, 183] width 271 height 190
paste input "213-9318"
type input "(855) 213-9318"
click at [583, 384] on div "Customer number" at bounding box center [527, 348] width 271 height 116
click at [583, 352] on input "(___) ___-____" at bounding box center [546, 357] width 191 height 38
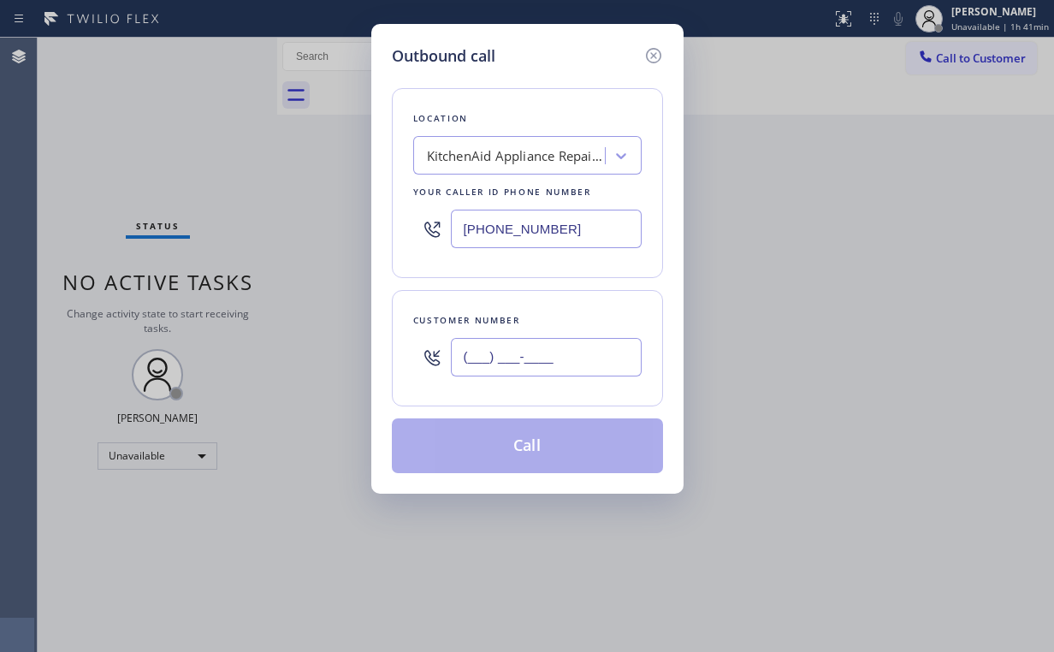
paste input "714) 474-7360"
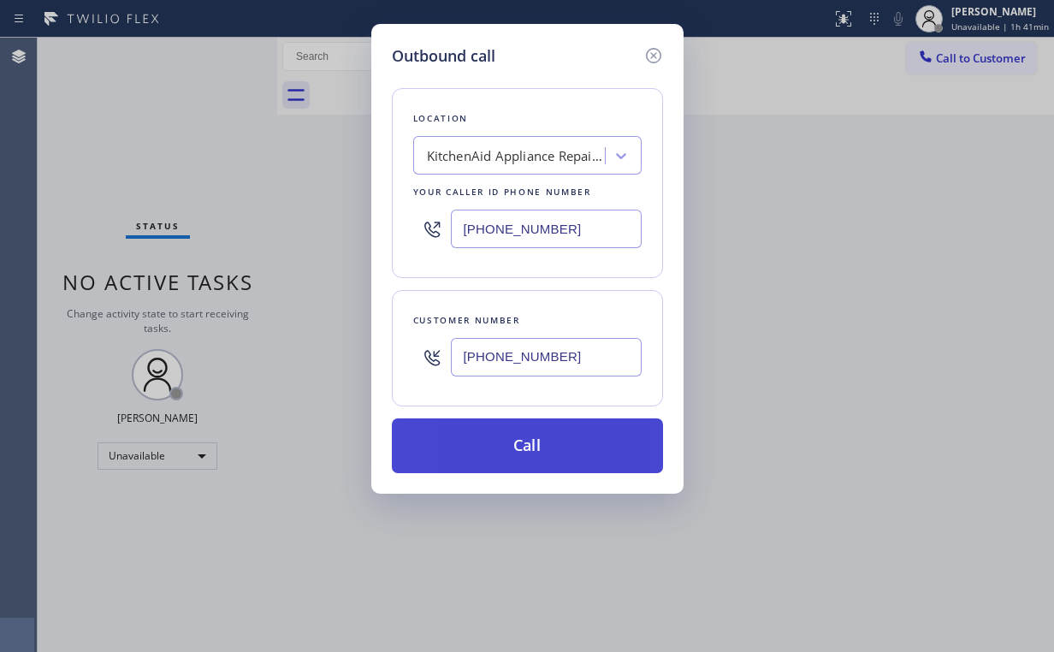
type input "(714) 474-7360"
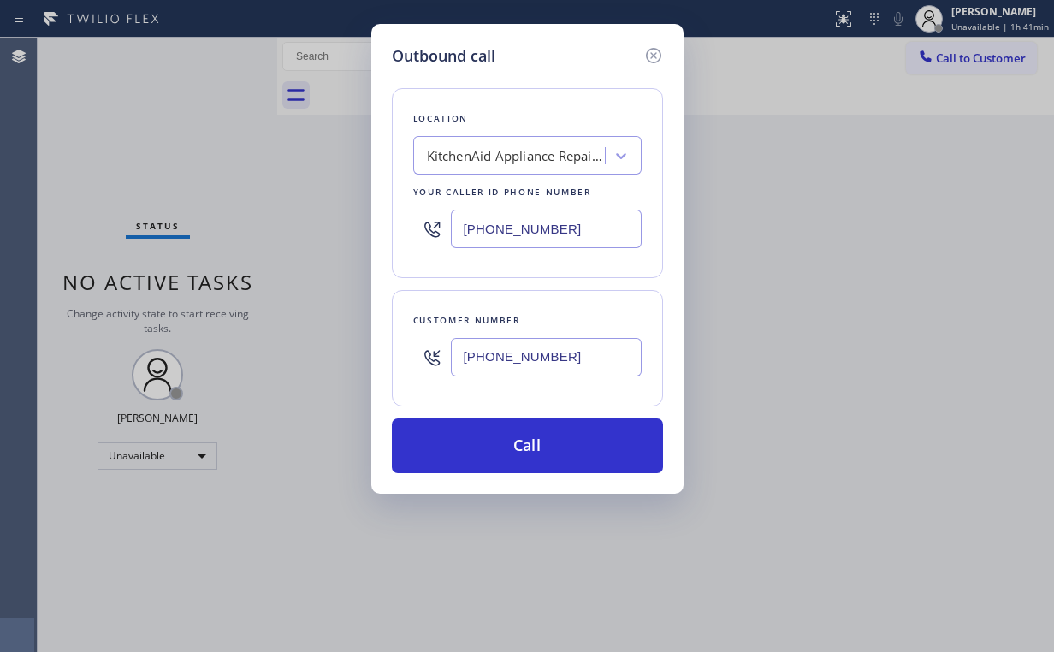
drag, startPoint x: 489, startPoint y: 431, endPoint x: 438, endPoint y: 554, distance: 133.4
click at [488, 432] on button "Call" at bounding box center [527, 445] width 271 height 55
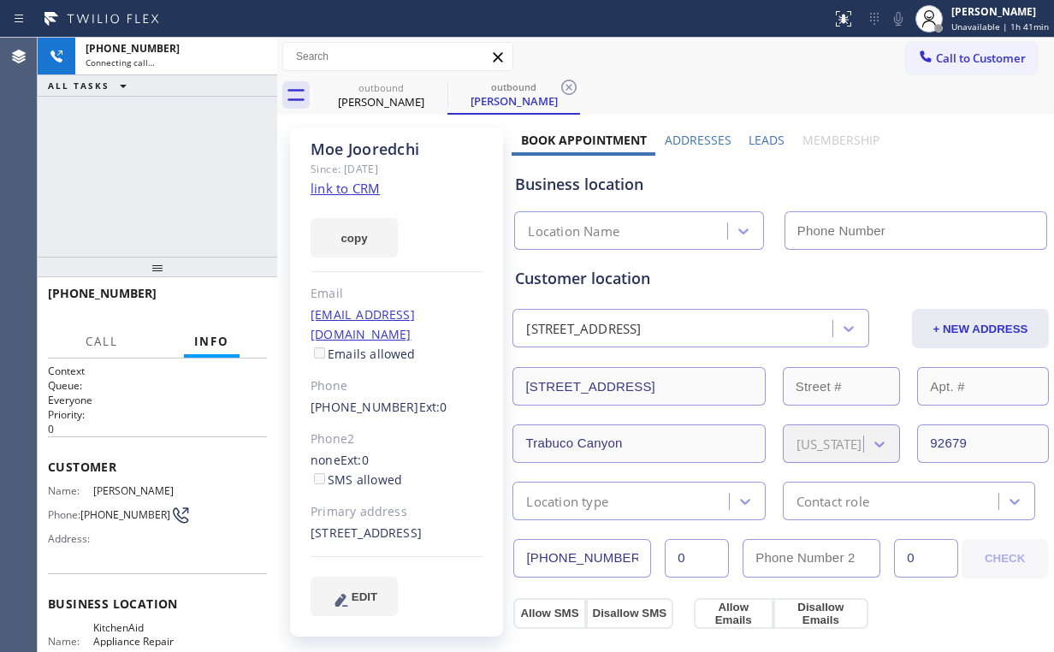
click at [170, 182] on div "+17144747360 Connecting call… ALL TASKS ALL TASKS ACTIVE TASKS TASKS IN WRAP UP" at bounding box center [158, 147] width 240 height 219
type input "(855) 213-9318"
click at [169, 178] on div "+17144747360 Connecting call… ALL TASKS ALL TASKS ACTIVE TASKS TASKS IN WRAP UP" at bounding box center [158, 147] width 240 height 219
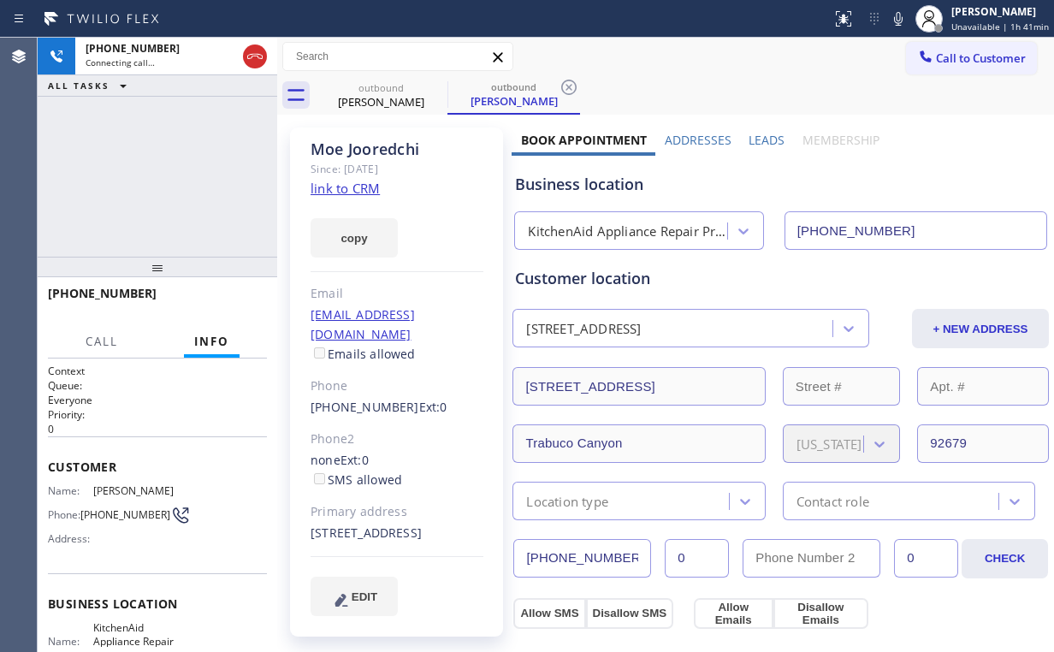
click at [169, 178] on div "+17144747360 Connecting call… ALL TASKS ALL TASKS ACTIVE TASKS TASKS IN WRAP UP" at bounding box center [158, 147] width 240 height 219
click at [238, 315] on div "+17144747360 Live | 00:06 HANG UP" at bounding box center [157, 301] width 219 height 44
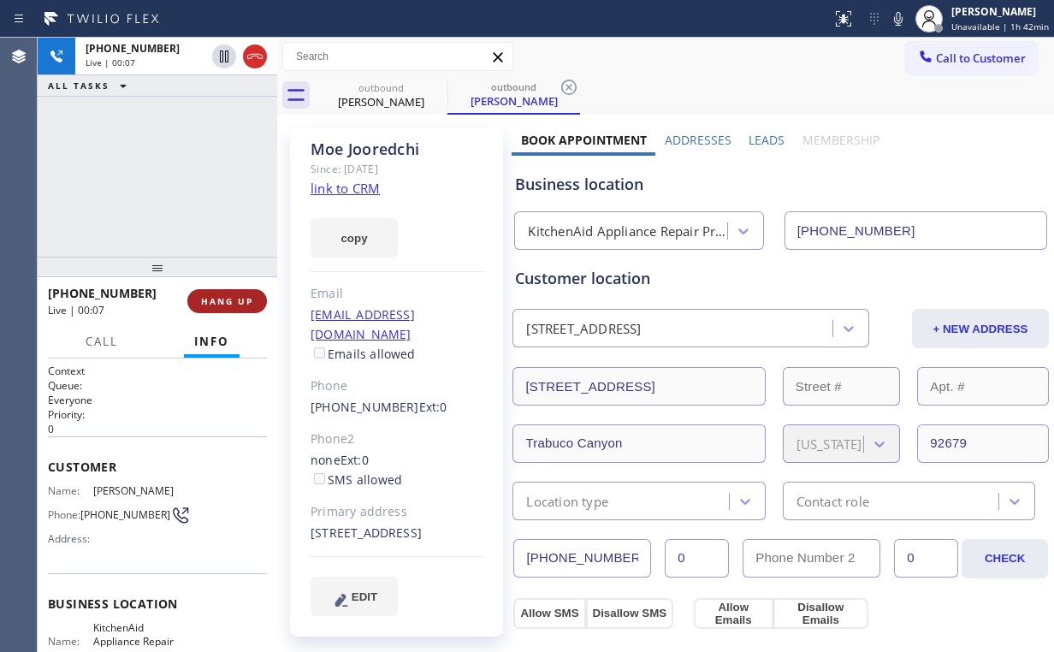
click at [223, 301] on span "HANG UP" at bounding box center [227, 301] width 52 height 12
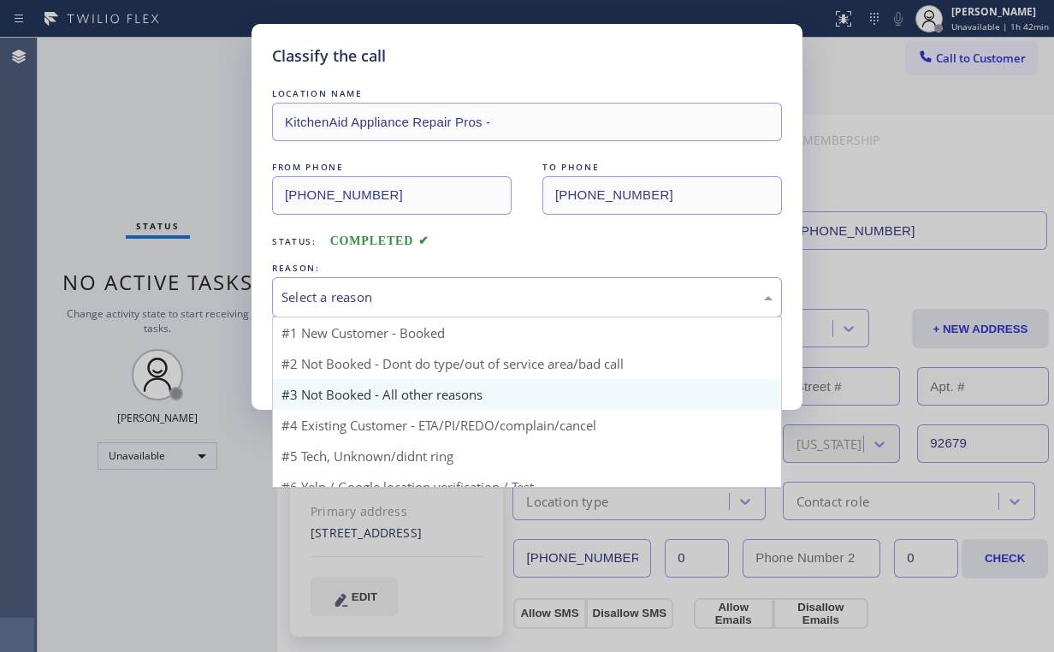
drag, startPoint x: 441, startPoint y: 292, endPoint x: 387, endPoint y: 361, distance: 87.8
click at [441, 293] on div "Select a reason" at bounding box center [526, 297] width 491 height 20
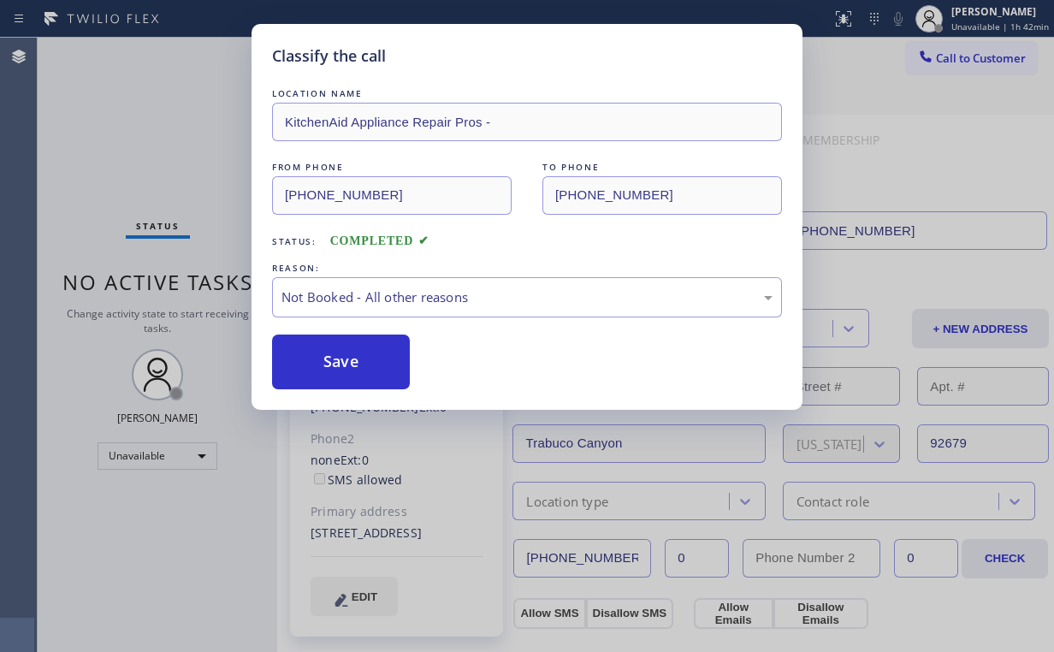
drag, startPoint x: 371, startPoint y: 364, endPoint x: 215, endPoint y: 168, distance: 250.7
click at [371, 363] on button "Save" at bounding box center [341, 361] width 138 height 55
click at [175, 90] on div "Classify the call LOCATION NAME KitchenAid Appliance Repair Pros - FROM PHONE (…" at bounding box center [527, 326] width 1054 height 652
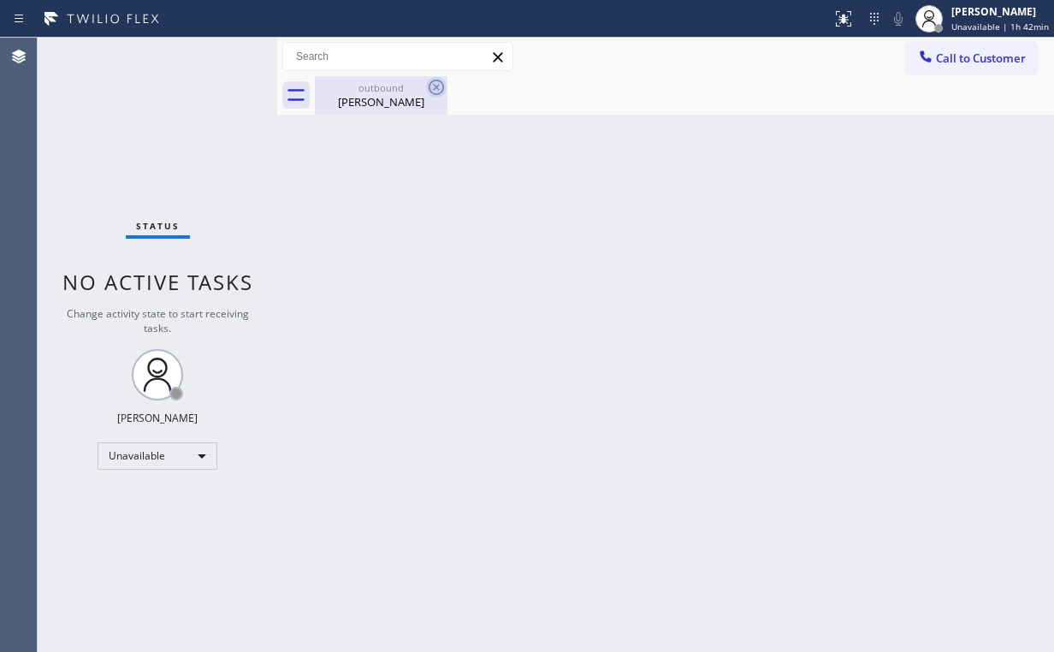
click at [380, 98] on div "Moe Jooredchi" at bounding box center [380, 101] width 129 height 15
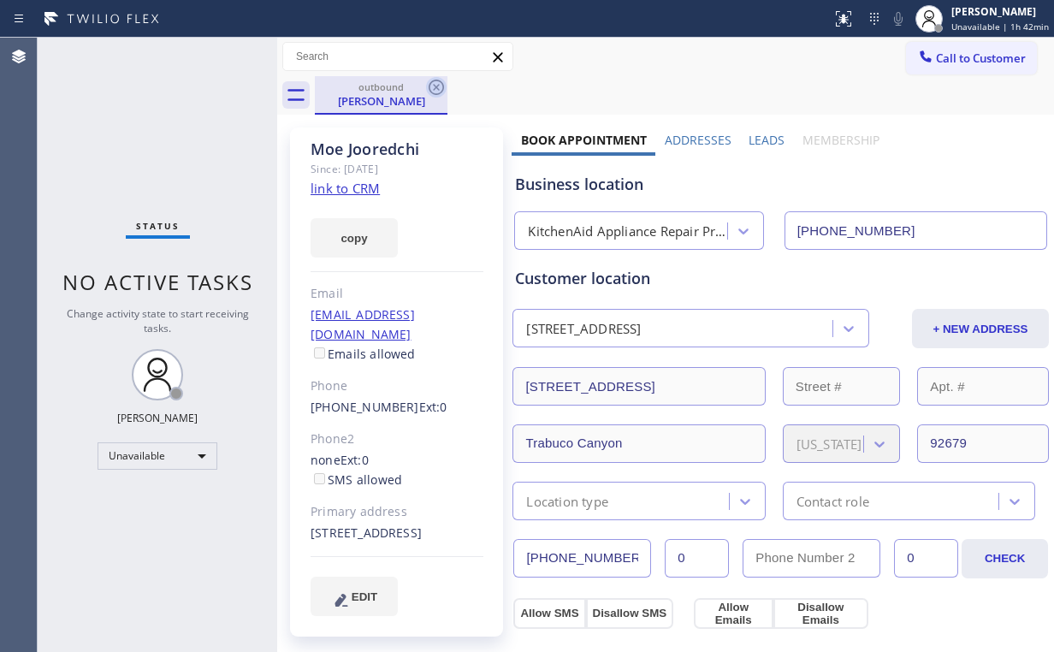
click at [441, 89] on icon at bounding box center [436, 87] width 21 height 21
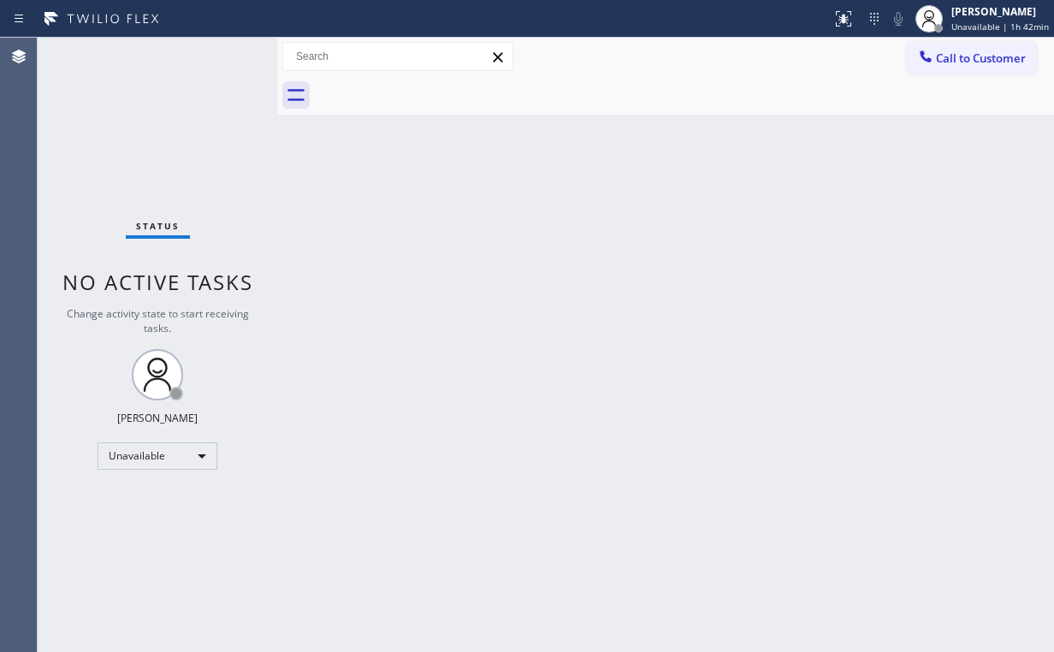
click at [857, 180] on div "Back to Dashboard Change Sender ID Customers Technicians Select a contact Outbo…" at bounding box center [665, 345] width 777 height 614
click at [959, 67] on button "Call to Customer" at bounding box center [971, 58] width 131 height 33
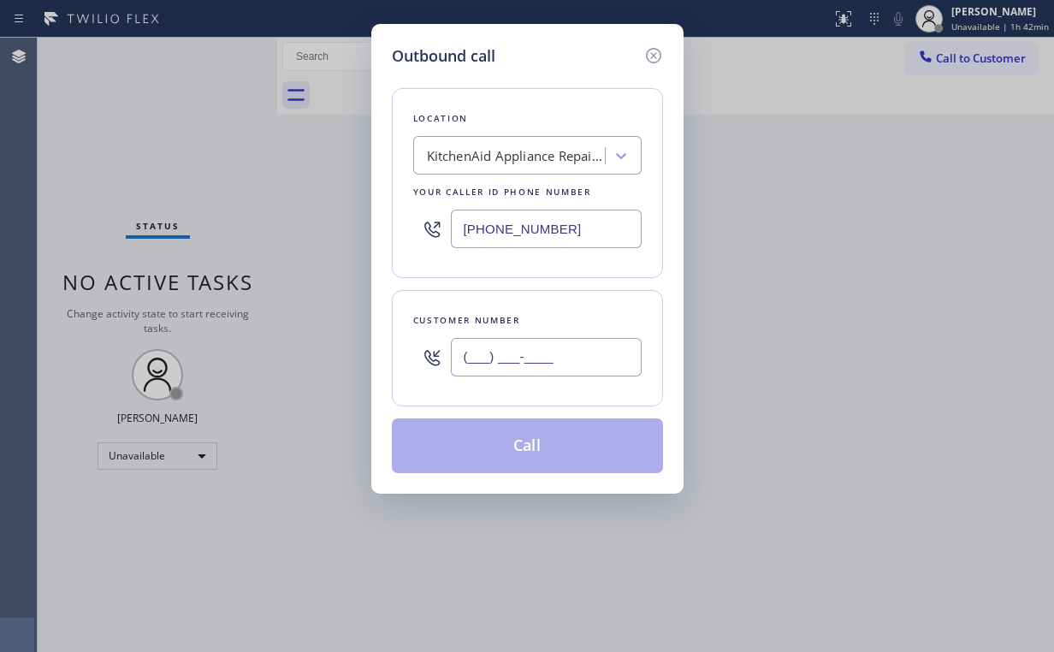
click at [562, 365] on input "(___) ___-____" at bounding box center [546, 357] width 191 height 38
paste input "714) 474-7360"
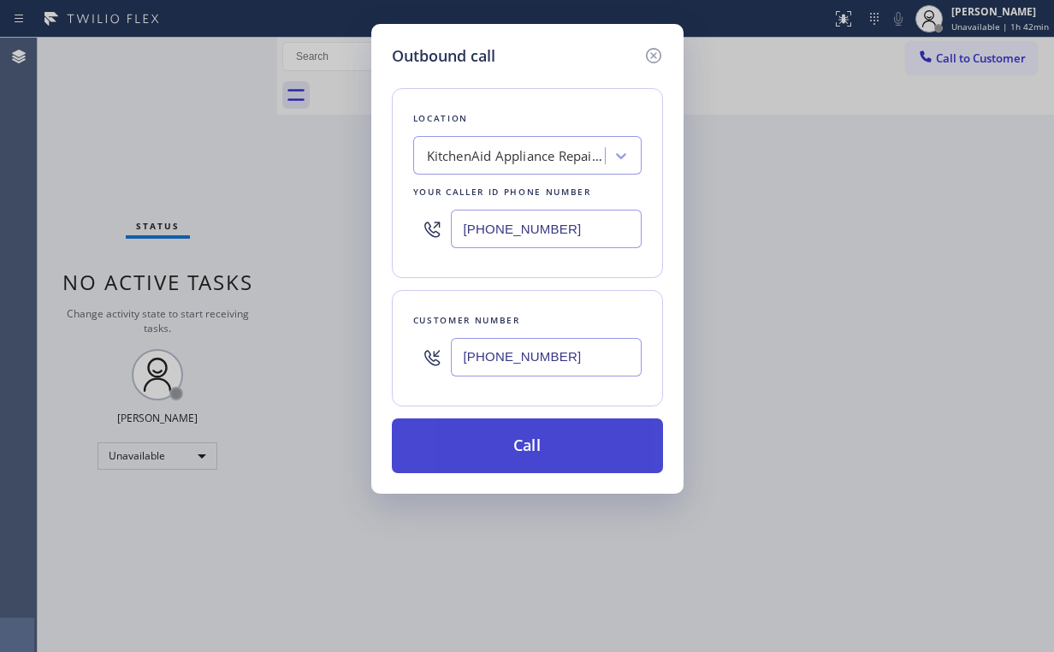
type input "(714) 474-7360"
click at [487, 444] on button "Call" at bounding box center [527, 445] width 271 height 55
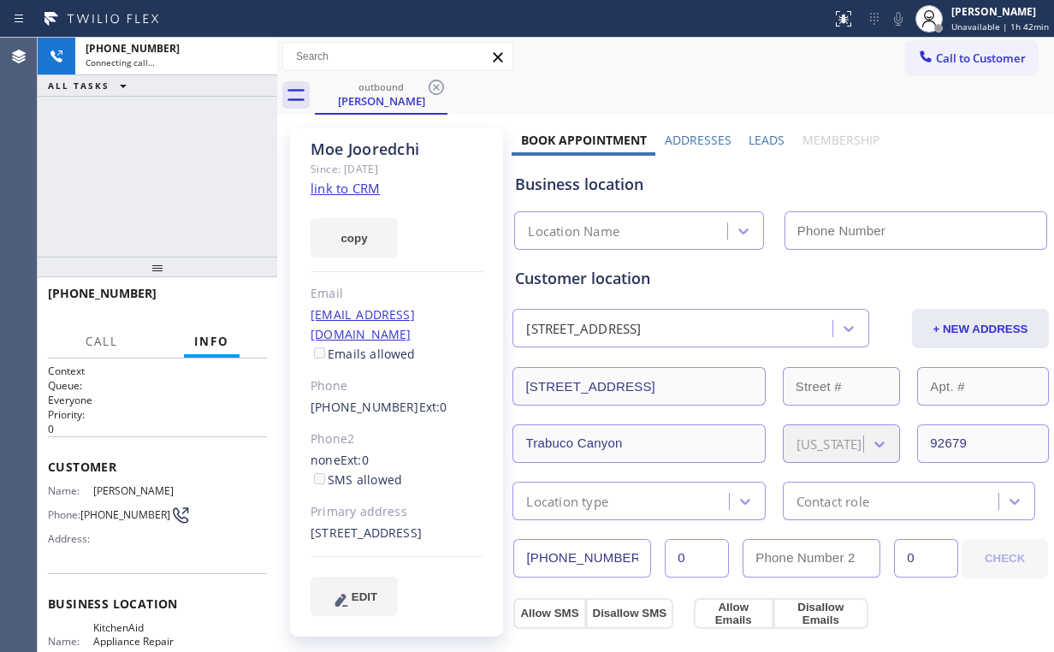
drag, startPoint x: 192, startPoint y: 180, endPoint x: 240, endPoint y: 364, distance: 190.0
click at [192, 181] on div "+17144747360 Connecting call… ALL TASKS ALL TASKS ACTIVE TASKS TASKS IN WRAP UP" at bounding box center [158, 147] width 240 height 219
type input "(855) 213-9318"
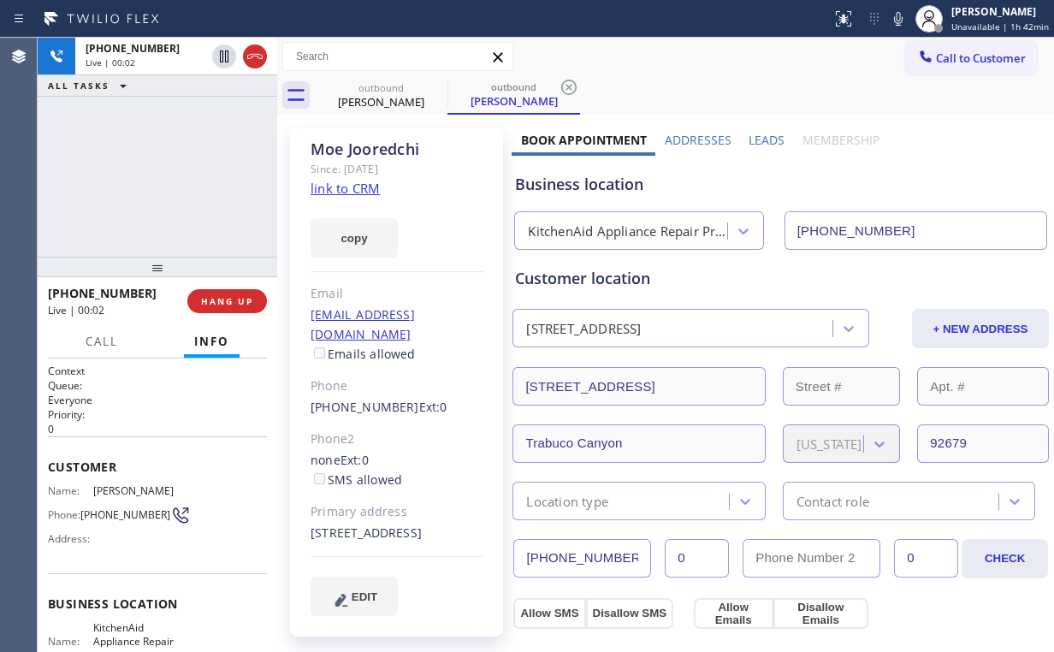
click at [145, 166] on div "+17144747360 Live | 00:02 ALL TASKS ALL TASKS ACTIVE TASKS TASKS IN WRAP UP" at bounding box center [158, 147] width 240 height 219
click at [195, 195] on div "+17144747360 Live | 00:04 ALL TASKS ALL TASKS ACTIVE TASKS TASKS IN WRAP UP" at bounding box center [158, 147] width 240 height 219
click at [179, 178] on div "+17144747360 Live | 00:07 ALL TASKS ALL TASKS ACTIVE TASKS TASKS IN WRAP UP" at bounding box center [158, 147] width 240 height 219
drag, startPoint x: 179, startPoint y: 178, endPoint x: 275, endPoint y: 204, distance: 100.0
click at [179, 178] on div "+17144747360 Live | 00:07 ALL TASKS ALL TASKS ACTIVE TASKS TASKS IN WRAP UP" at bounding box center [158, 147] width 240 height 219
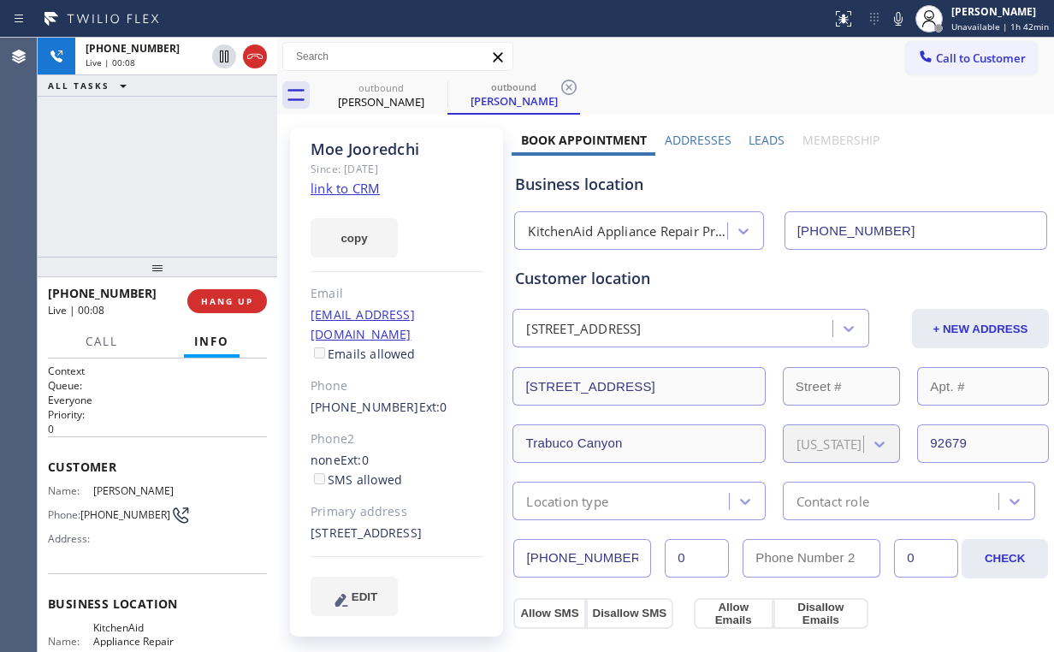
click at [547, 228] on div "KitchenAid Appliance Repair Pros -" at bounding box center [628, 232] width 200 height 20
drag, startPoint x: 609, startPoint y: 186, endPoint x: 544, endPoint y: 183, distance: 65.1
click at [544, 183] on div "Business location" at bounding box center [780, 184] width 531 height 23
drag, startPoint x: 167, startPoint y: 161, endPoint x: 177, endPoint y: 172, distance: 15.1
click at [168, 161] on div "+17144747360 Live | 00:24 ALL TASKS ALL TASKS ACTIVE TASKS TASKS IN WRAP UP" at bounding box center [158, 147] width 240 height 219
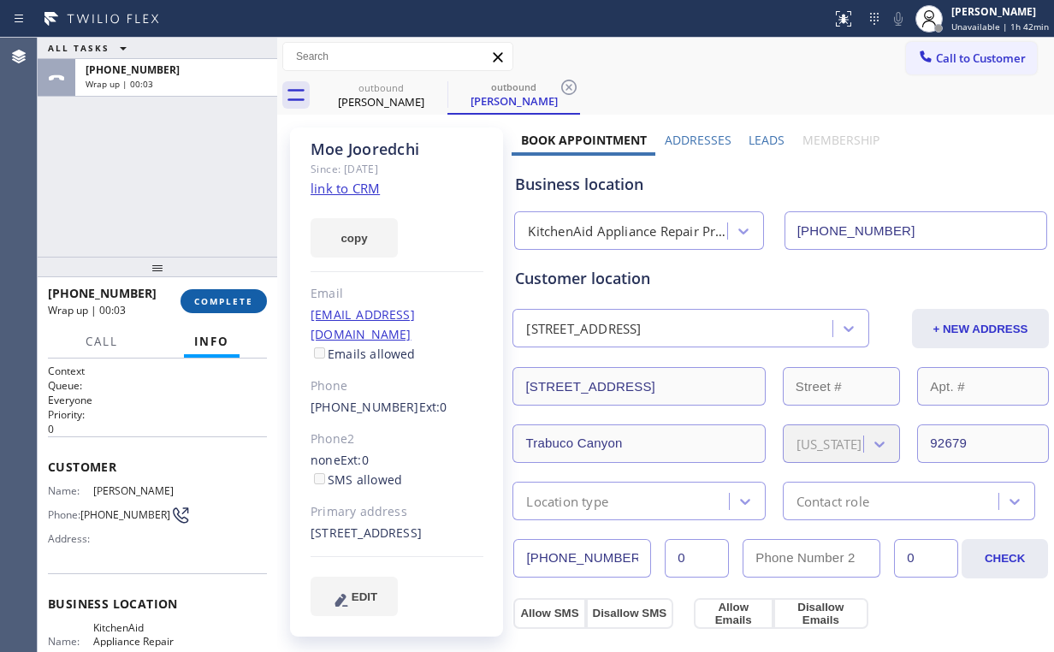
click at [223, 298] on span "COMPLETE" at bounding box center [223, 301] width 59 height 12
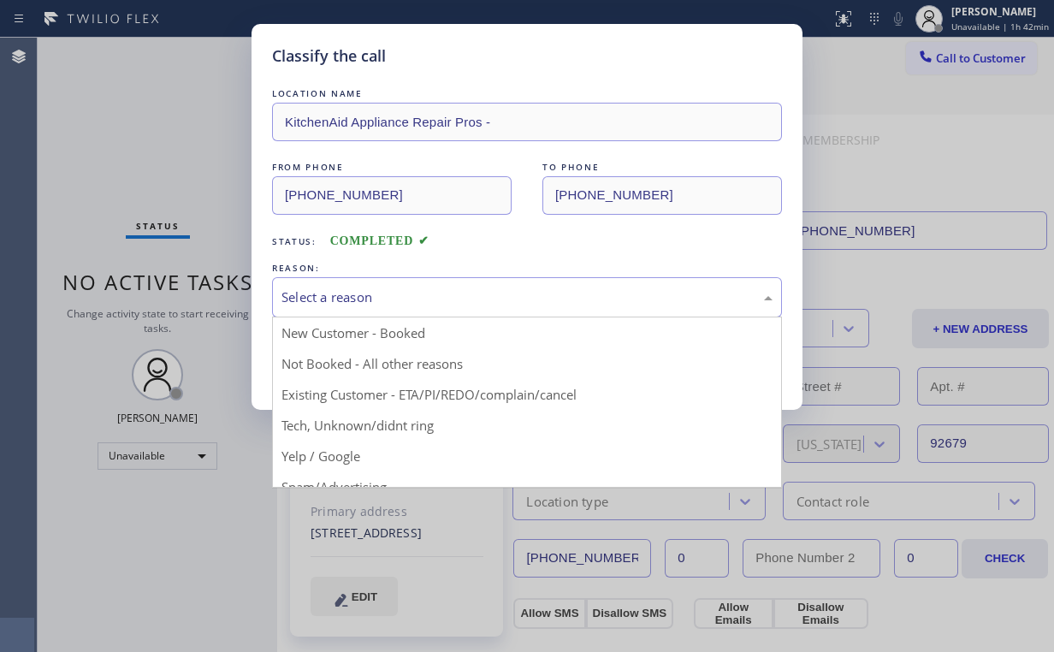
click at [310, 304] on div "Select a reason" at bounding box center [526, 297] width 491 height 20
drag, startPoint x: 324, startPoint y: 363, endPoint x: 336, endPoint y: 363, distance: 12.0
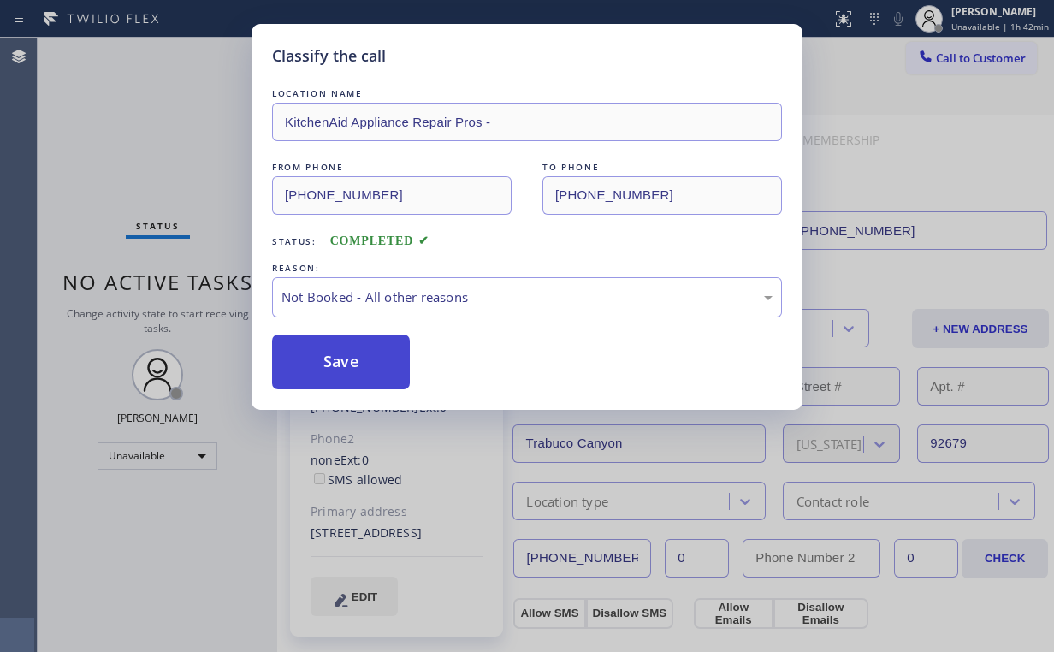
click at [338, 359] on button "Save" at bounding box center [341, 361] width 138 height 55
drag, startPoint x: 175, startPoint y: 136, endPoint x: 269, endPoint y: 468, distance: 345.2
click at [175, 137] on div "Classify the call LOCATION NAME KitchenAid Appliance Repair Pros - FROM PHONE (…" at bounding box center [527, 326] width 1054 height 652
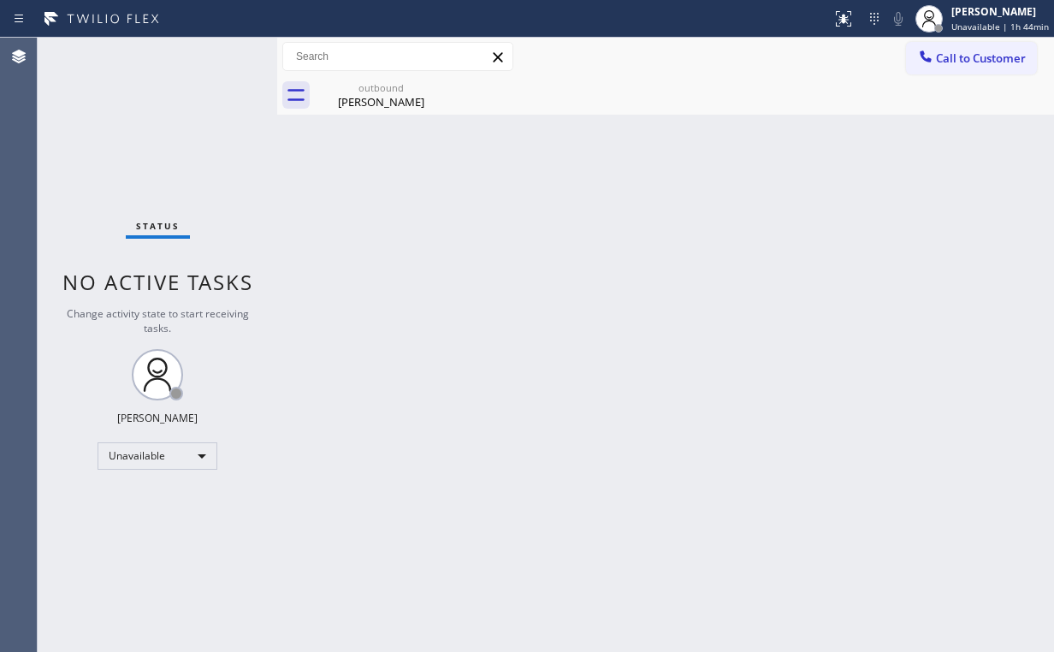
click at [191, 142] on div "Status No active tasks Change activity state to start receiving tasks. Arnold V…" at bounding box center [158, 345] width 240 height 614
drag, startPoint x: 384, startPoint y: 92, endPoint x: 437, endPoint y: 84, distance: 53.7
click at [384, 91] on div "outbound" at bounding box center [380, 87] width 129 height 13
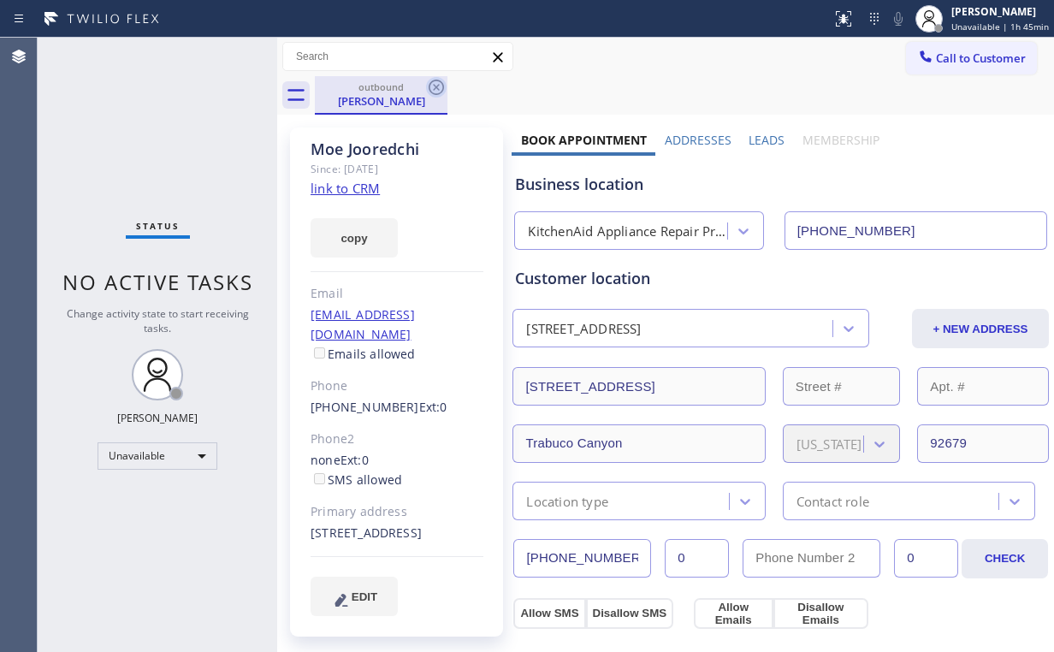
click at [439, 82] on icon at bounding box center [436, 87] width 21 height 21
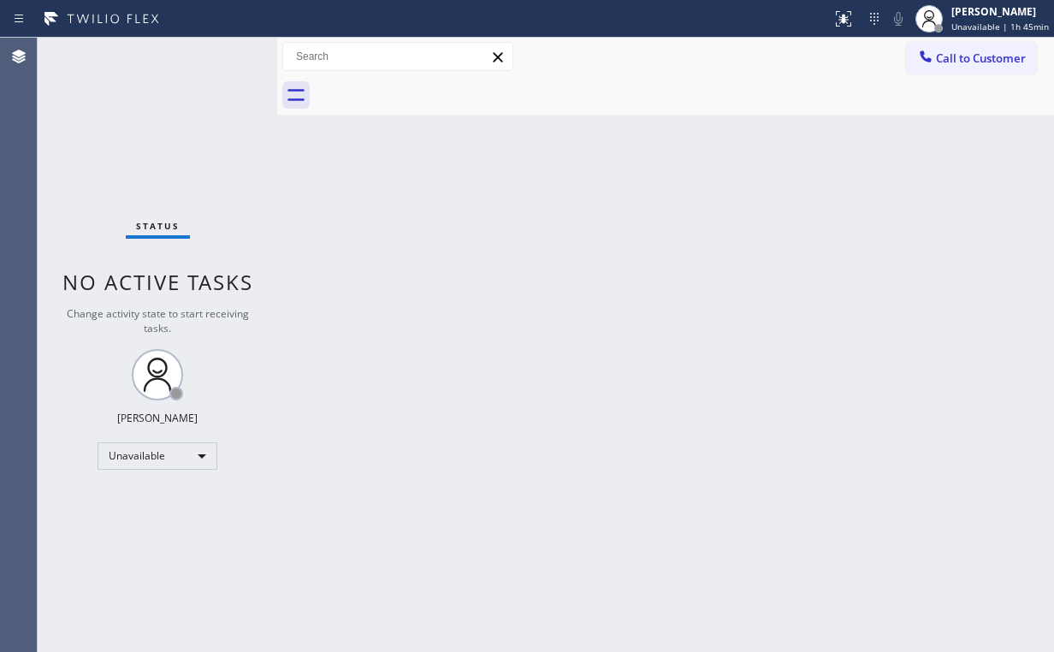
click at [229, 150] on div "Status No active tasks Change activity state to start receiving tasks. Arnold V…" at bounding box center [158, 345] width 240 height 614
click at [973, 59] on span "Call to Customer" at bounding box center [981, 57] width 90 height 15
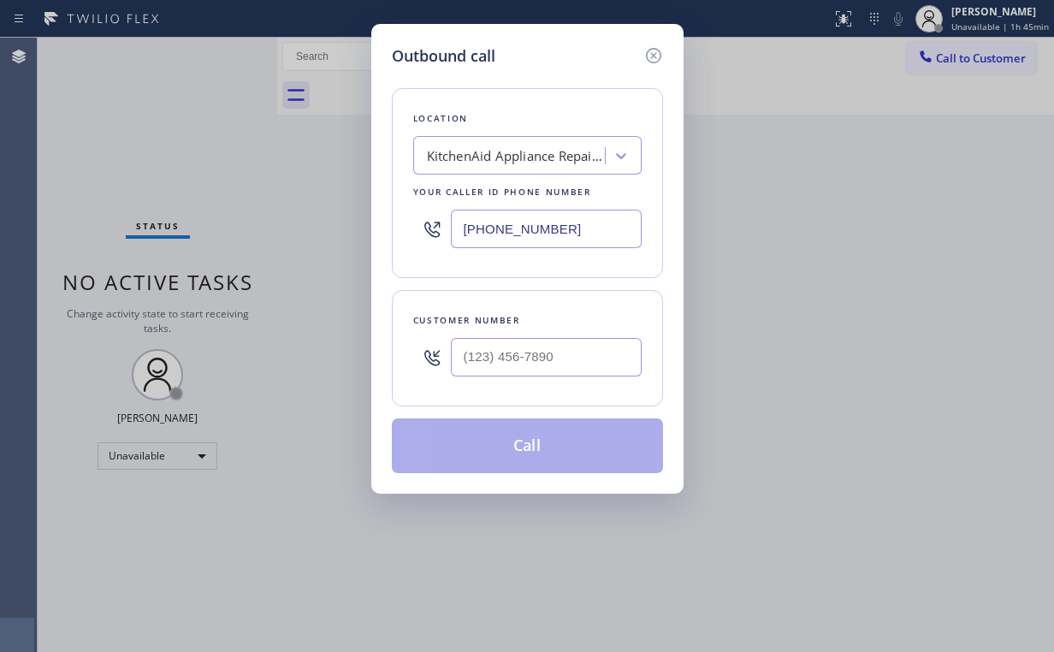
drag, startPoint x: 419, startPoint y: 216, endPoint x: 294, endPoint y: 202, distance: 125.6
click at [322, 204] on div "Outbound call Location KitchenAid Appliance Repair Pros - Your caller id phone …" at bounding box center [527, 326] width 1054 height 652
paste input "900-0094"
type input "(855) 900-0094"
click at [581, 366] on input "(___) ___-____" at bounding box center [546, 357] width 191 height 38
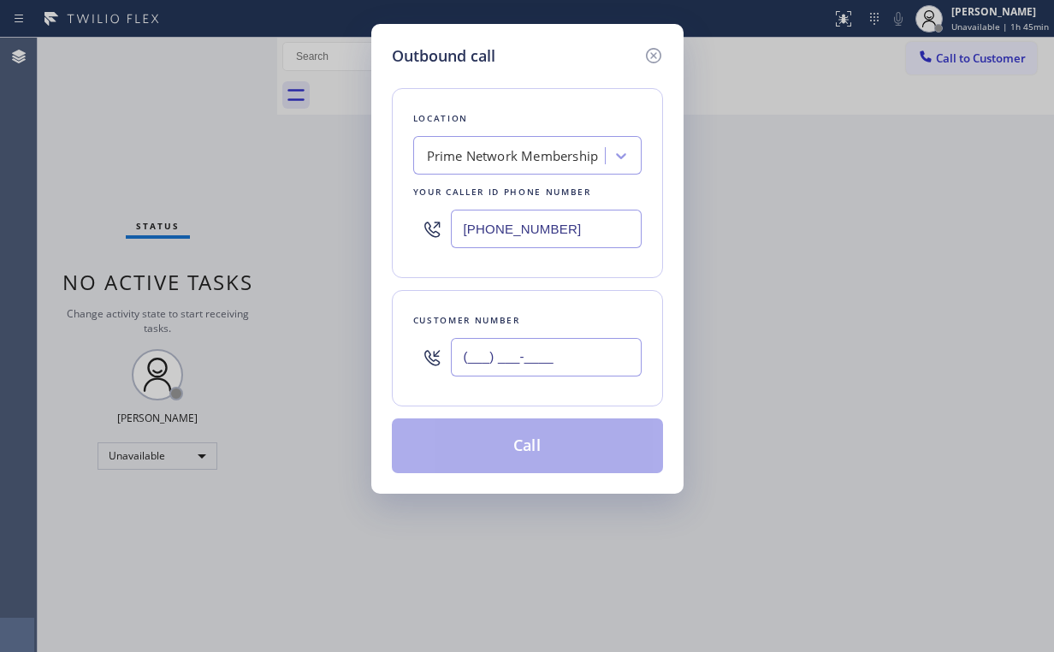
paste input "323) 877-8715"
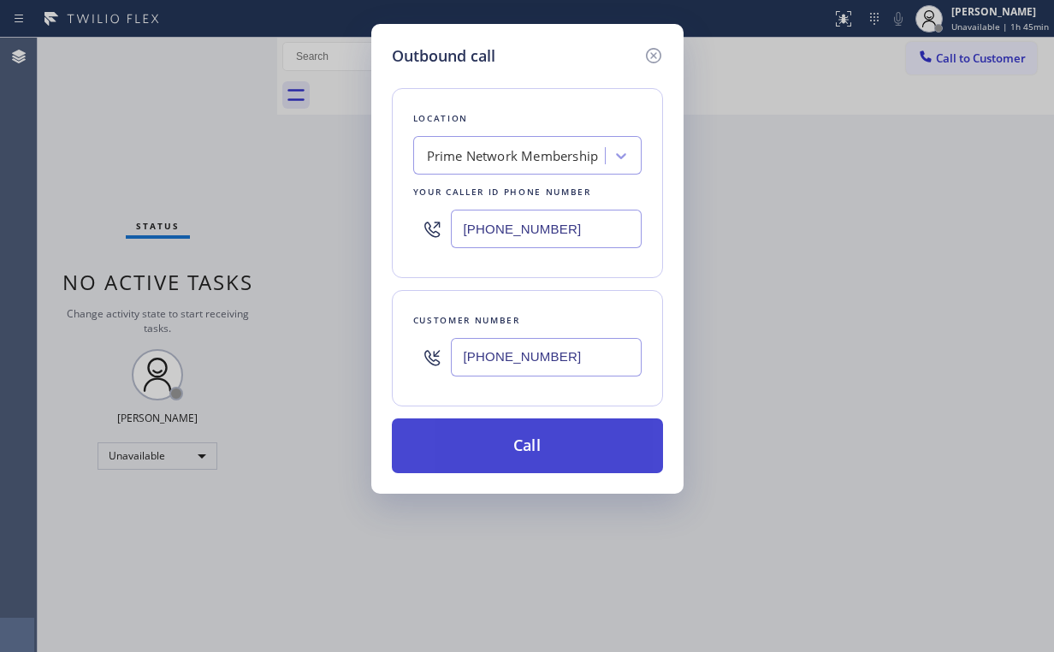
type input "(323) 877-8715"
click at [500, 445] on button "Call" at bounding box center [527, 445] width 271 height 55
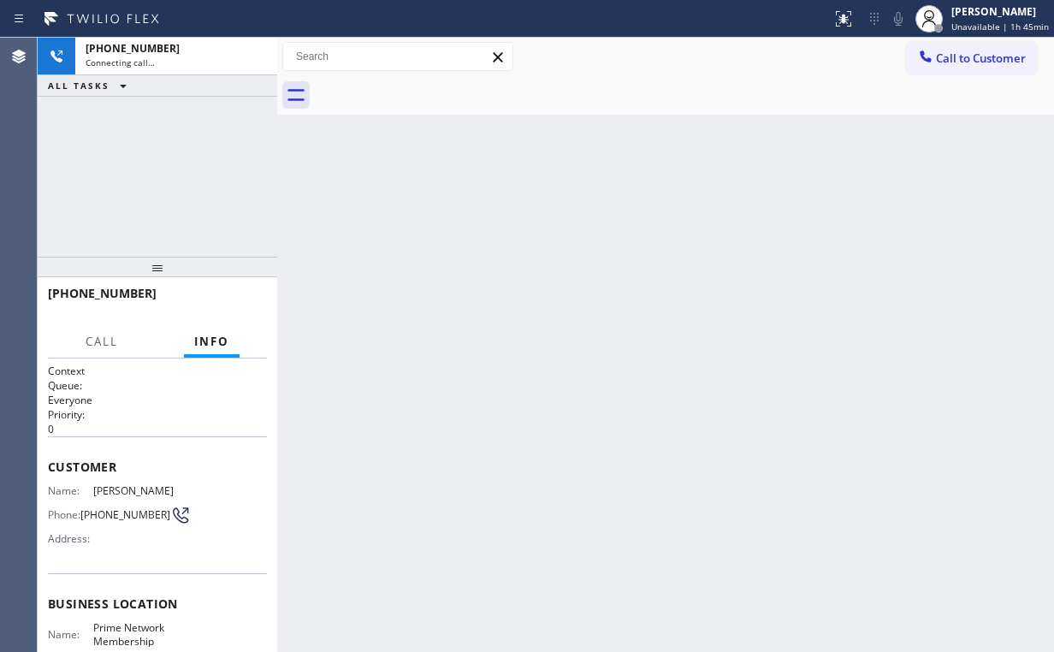
click at [153, 175] on div "+13238778715 Connecting call… ALL TASKS ALL TASKS ACTIVE TASKS TASKS IN WRAP UP" at bounding box center [158, 147] width 240 height 219
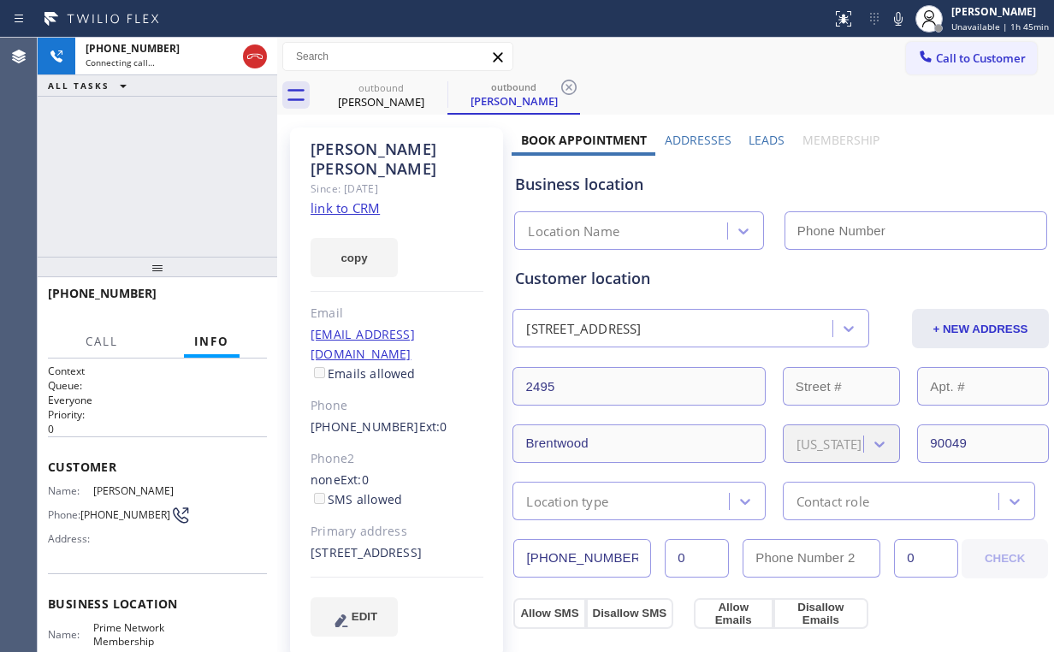
type input "(855) 900-0094"
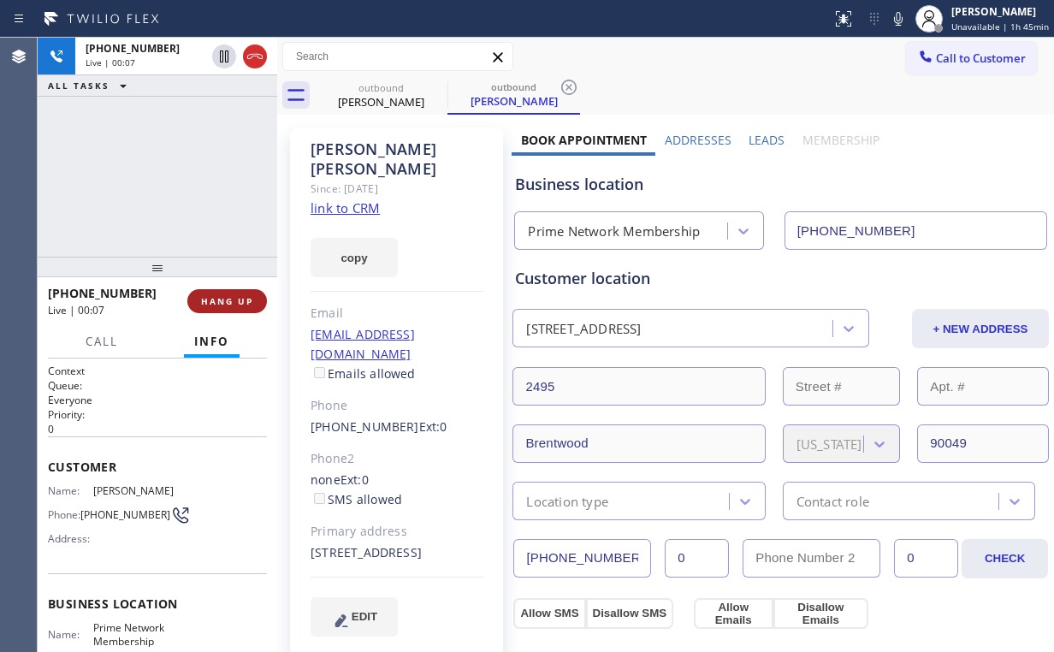
click at [241, 293] on button "HANG UP" at bounding box center [227, 301] width 80 height 24
click at [241, 294] on button "HANG UP" at bounding box center [227, 301] width 80 height 24
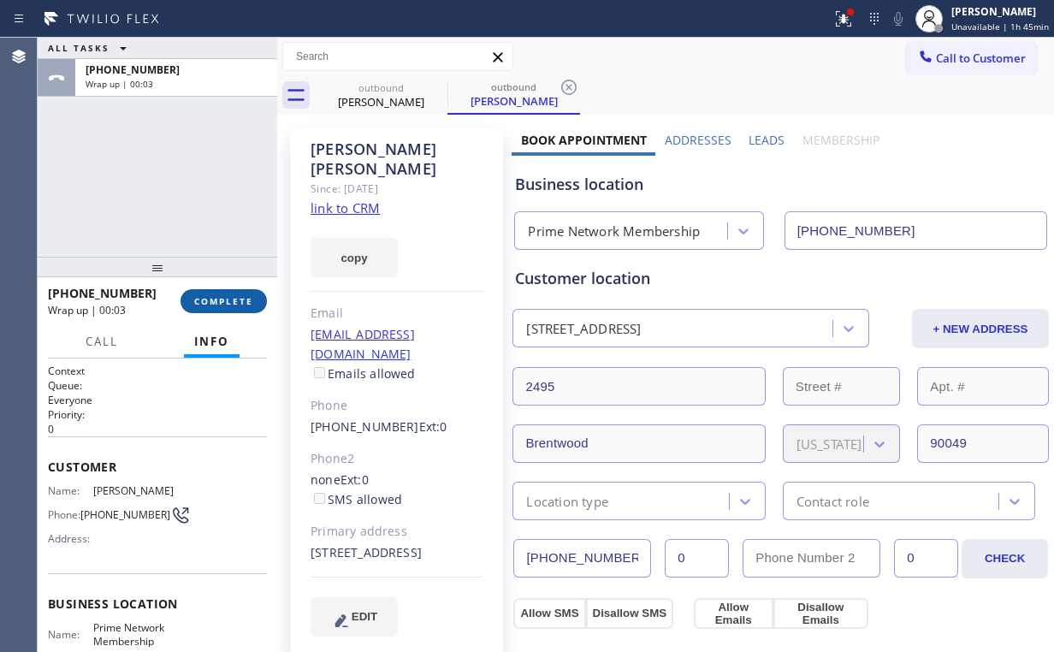
click at [241, 294] on button "COMPLETE" at bounding box center [223, 301] width 86 height 24
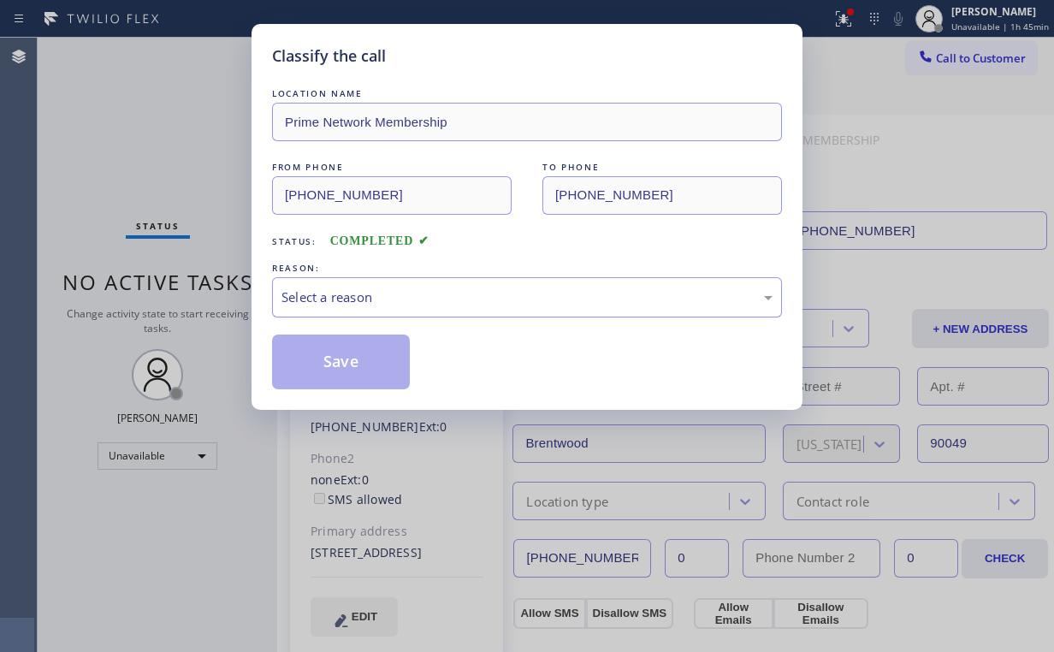
click at [402, 306] on div "Select a reason" at bounding box center [527, 297] width 510 height 40
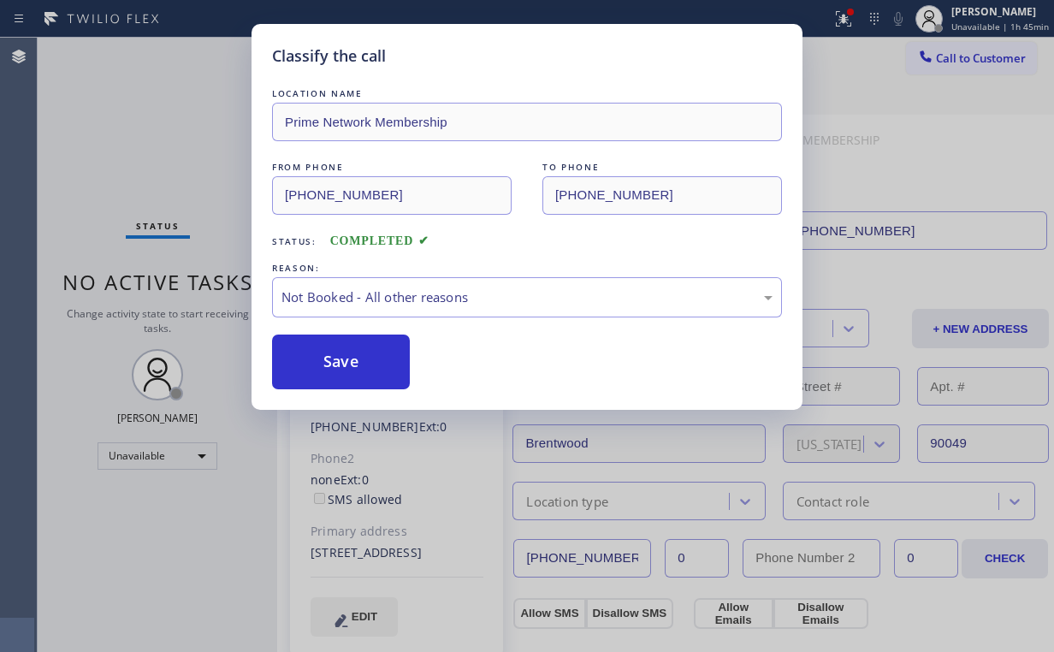
click at [362, 365] on button "Save" at bounding box center [341, 361] width 138 height 55
click at [110, 135] on div "Classify the call LOCATION NAME Bright Star Electric San Diego FROM PHONE (619)…" at bounding box center [546, 345] width 1016 height 614
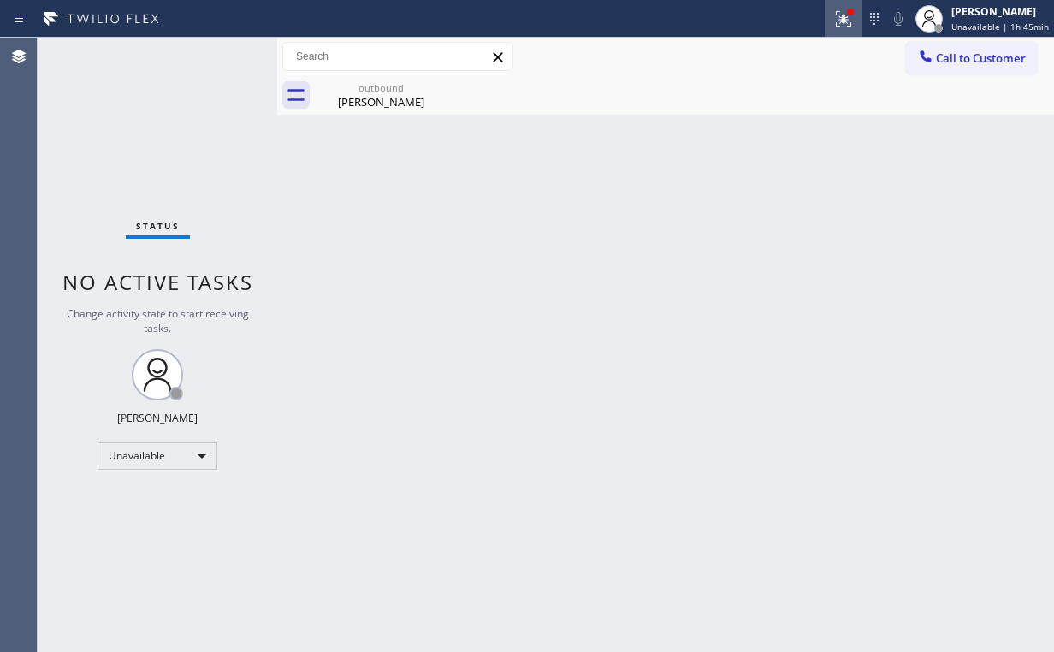
drag, startPoint x: 821, startPoint y: 20, endPoint x: 845, endPoint y: 24, distance: 24.3
click at [822, 21] on div at bounding box center [416, 18] width 818 height 27
click at [845, 24] on icon at bounding box center [843, 19] width 21 height 21
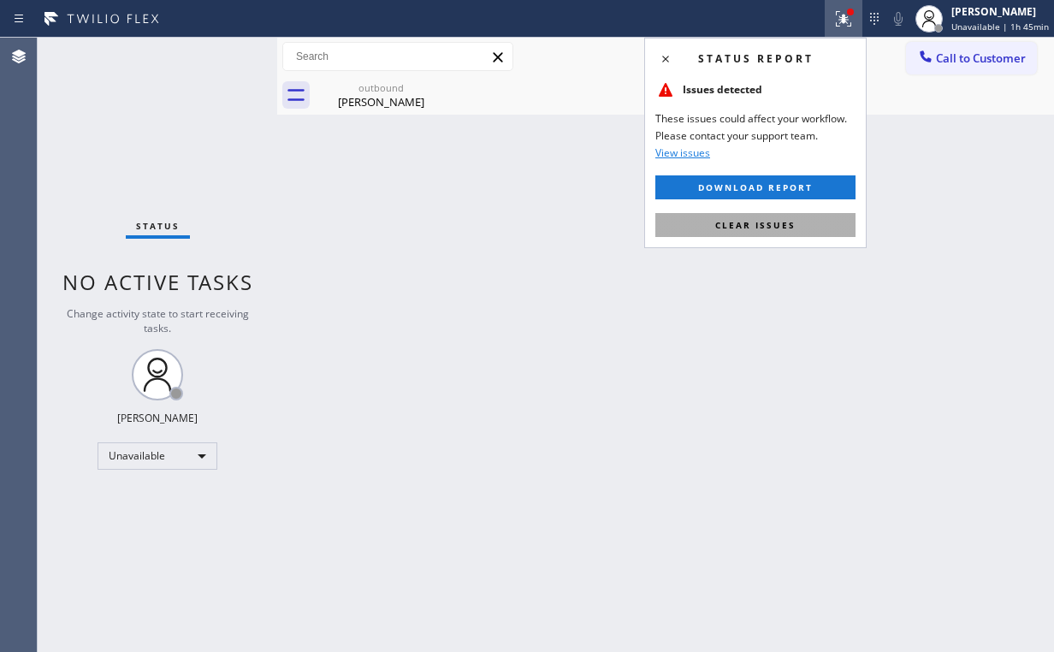
click at [765, 235] on button "Clear issues" at bounding box center [755, 225] width 200 height 24
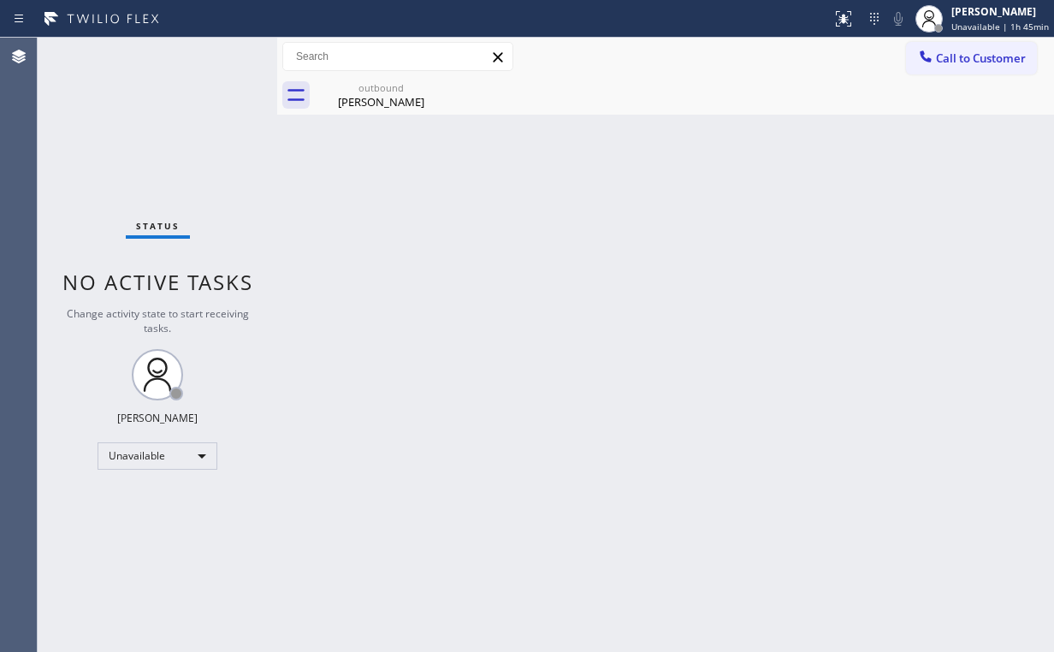
click at [773, 233] on div "Back to Dashboard Change Sender ID Customers Technicians Select a contact Outbo…" at bounding box center [665, 345] width 777 height 614
drag, startPoint x: 943, startPoint y: 46, endPoint x: 920, endPoint y: 79, distance: 39.9
click at [944, 47] on button "Call to Customer" at bounding box center [971, 58] width 131 height 33
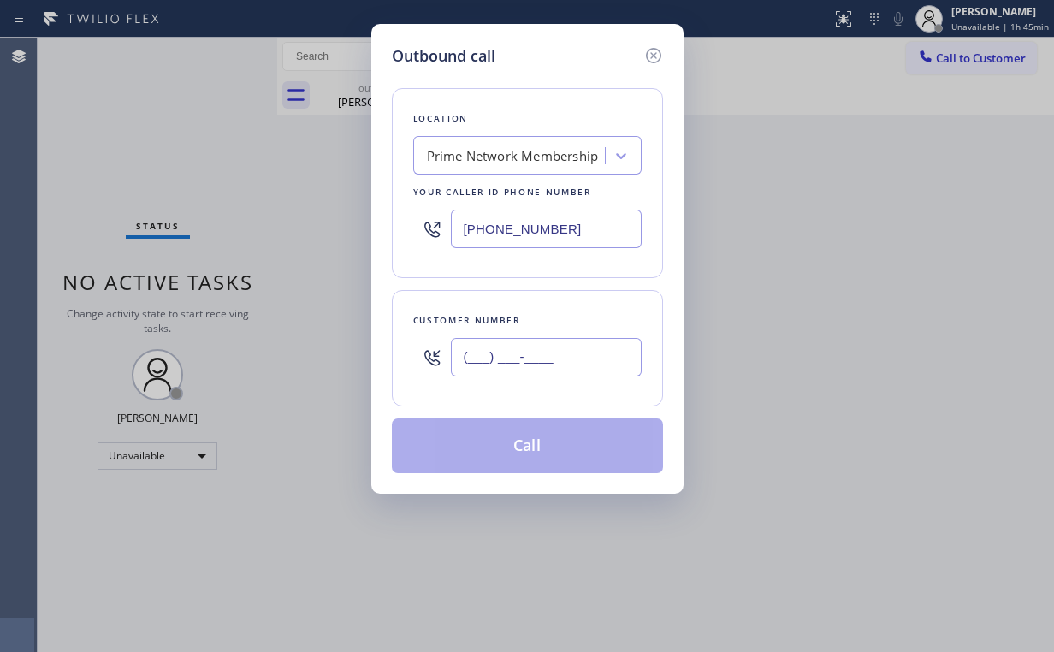
click at [595, 363] on input "(___) ___-____" at bounding box center [546, 357] width 191 height 38
paste input "323) 877-8715"
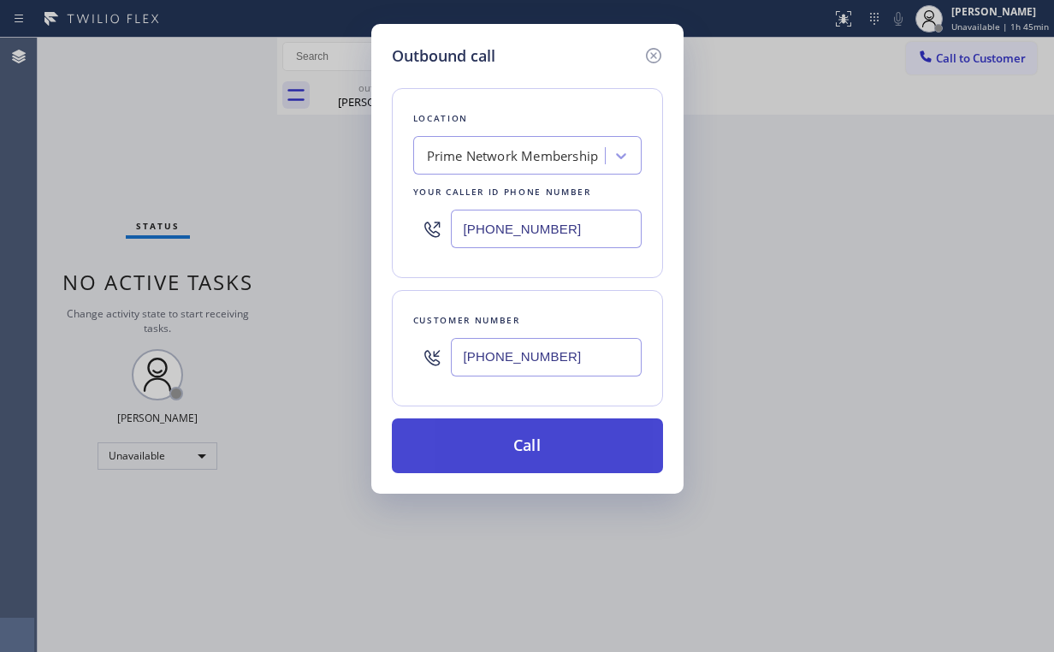
type input "(323) 877-8715"
click at [514, 451] on button "Call" at bounding box center [527, 445] width 271 height 55
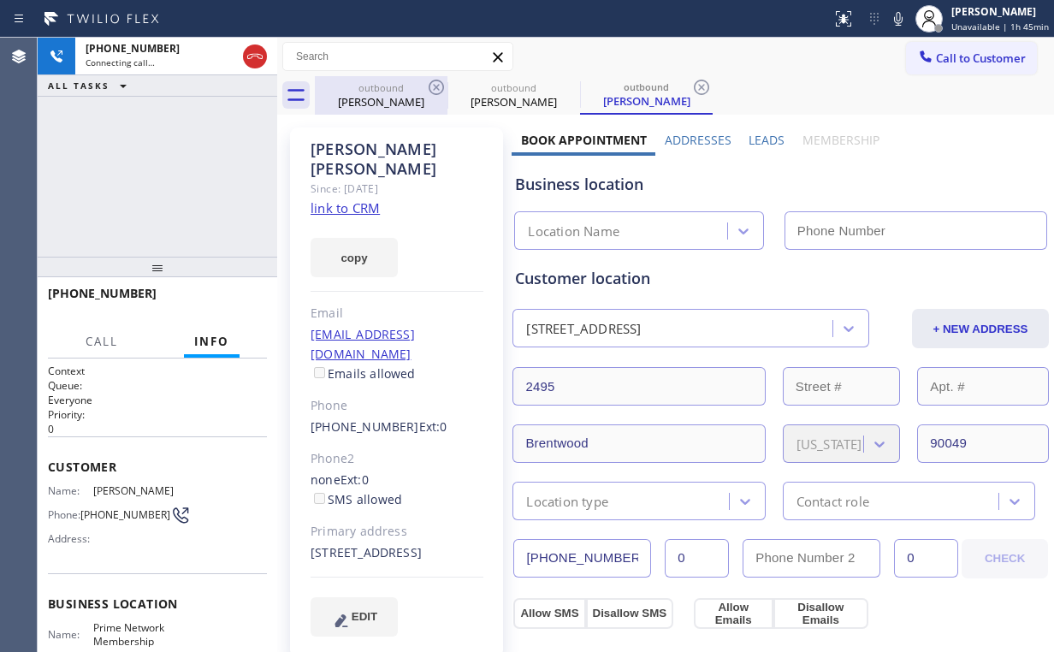
click at [346, 98] on div "Tayton Wilson" at bounding box center [380, 101] width 129 height 15
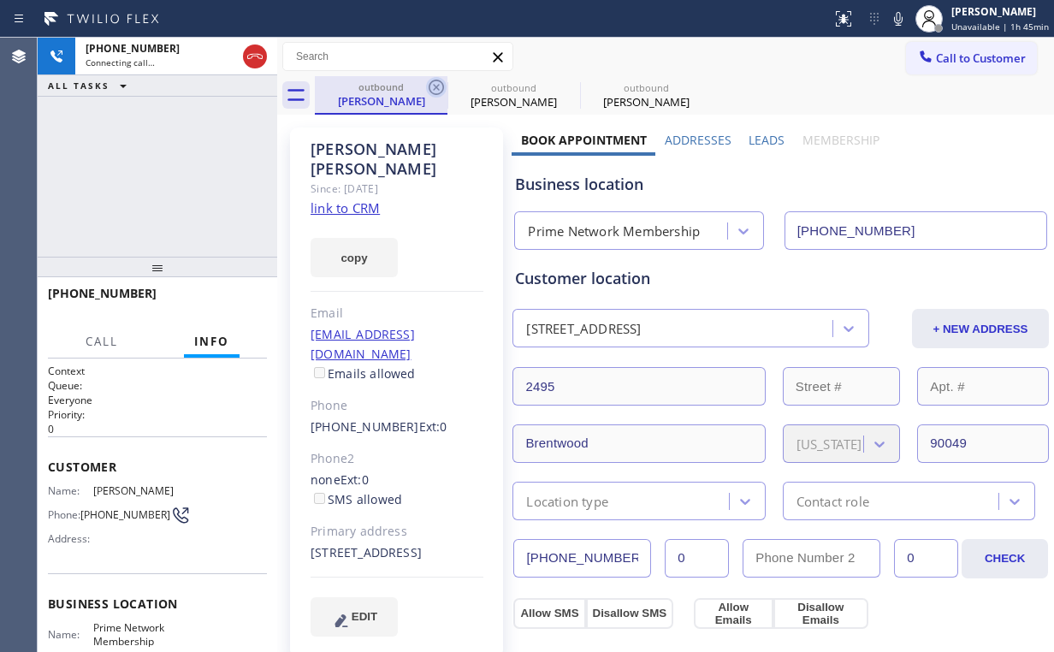
click at [436, 83] on icon at bounding box center [436, 87] width 21 height 21
type input "(855) 900-0094"
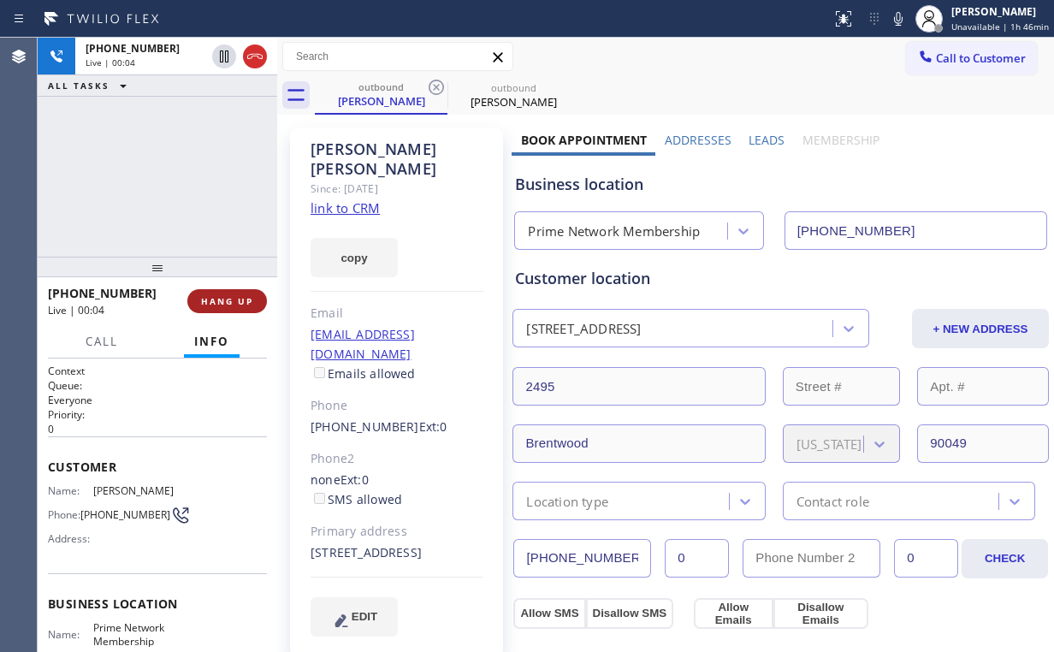
click at [226, 297] on span "HANG UP" at bounding box center [227, 301] width 52 height 12
click at [227, 298] on span "HANG UP" at bounding box center [227, 301] width 52 height 12
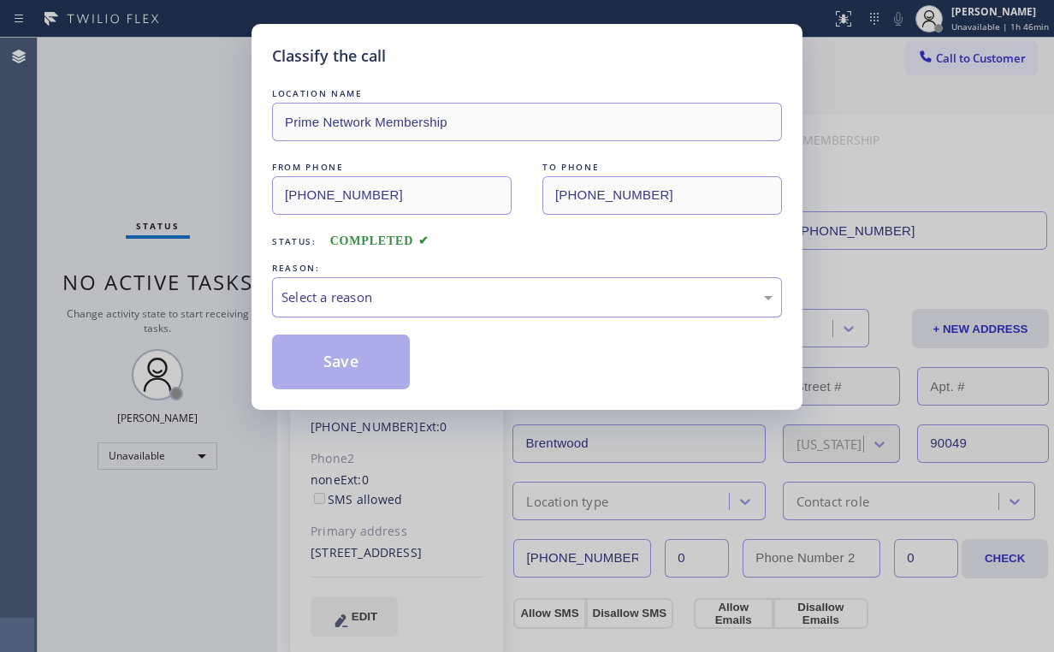
click at [325, 305] on div "Select a reason" at bounding box center [526, 297] width 491 height 20
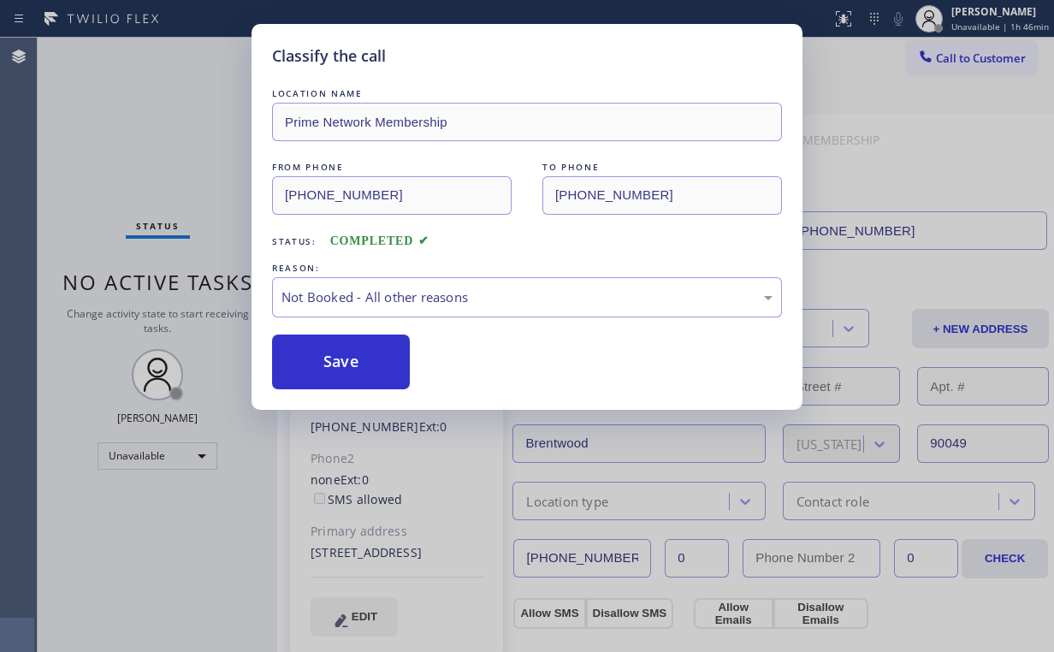
click at [347, 364] on button "Save" at bounding box center [341, 361] width 138 height 55
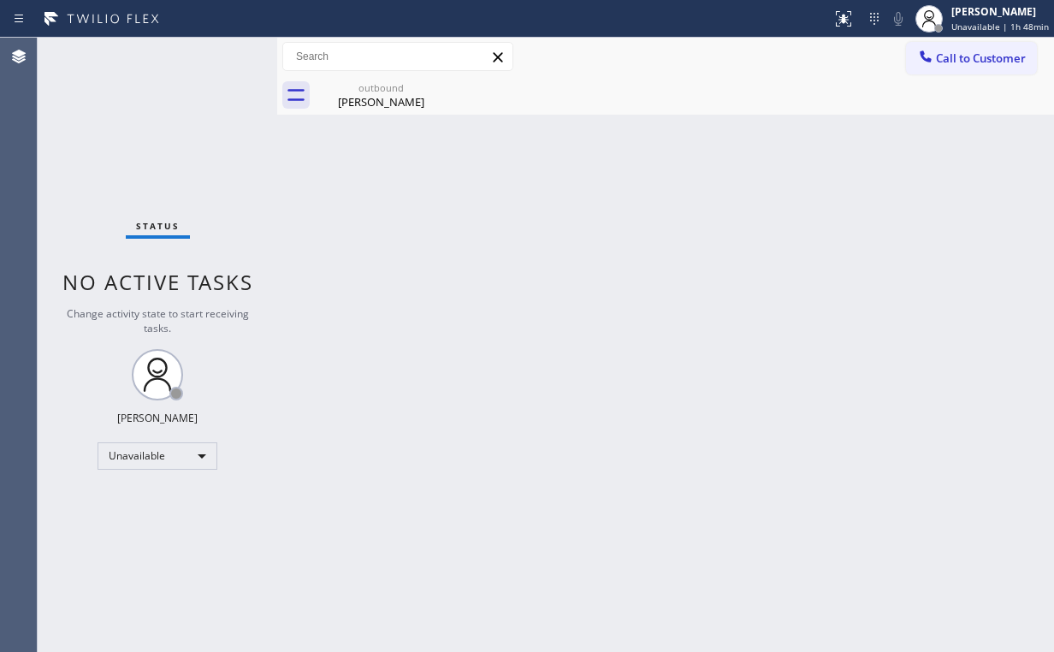
click at [185, 127] on div "Status No active tasks Change activity state to start receiving tasks. Arnold V…" at bounding box center [158, 345] width 240 height 614
drag, startPoint x: 399, startPoint y: 97, endPoint x: 411, endPoint y: 98, distance: 11.2
click at [400, 97] on div "Tayton Wilson" at bounding box center [380, 101] width 129 height 15
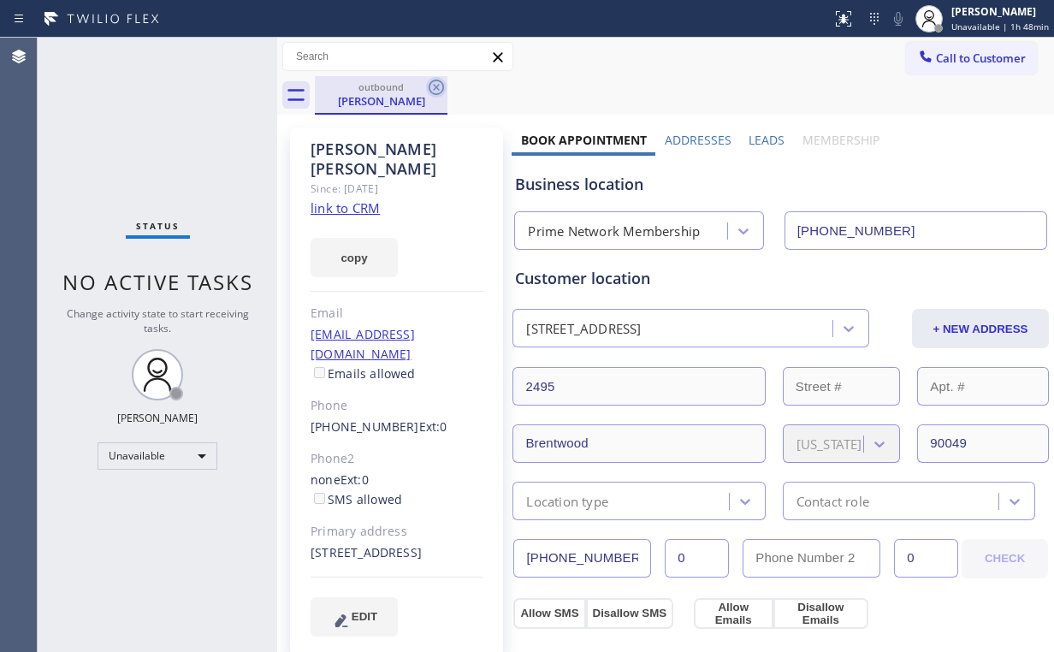
click at [438, 86] on icon at bounding box center [436, 87] width 21 height 21
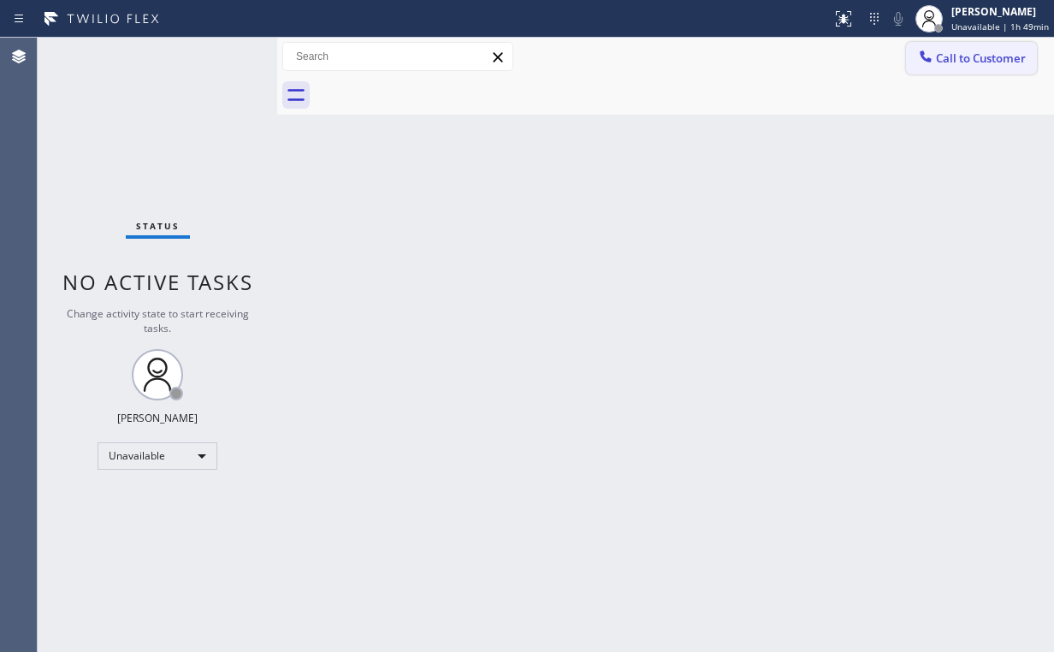
click at [962, 67] on button "Call to Customer" at bounding box center [971, 58] width 131 height 33
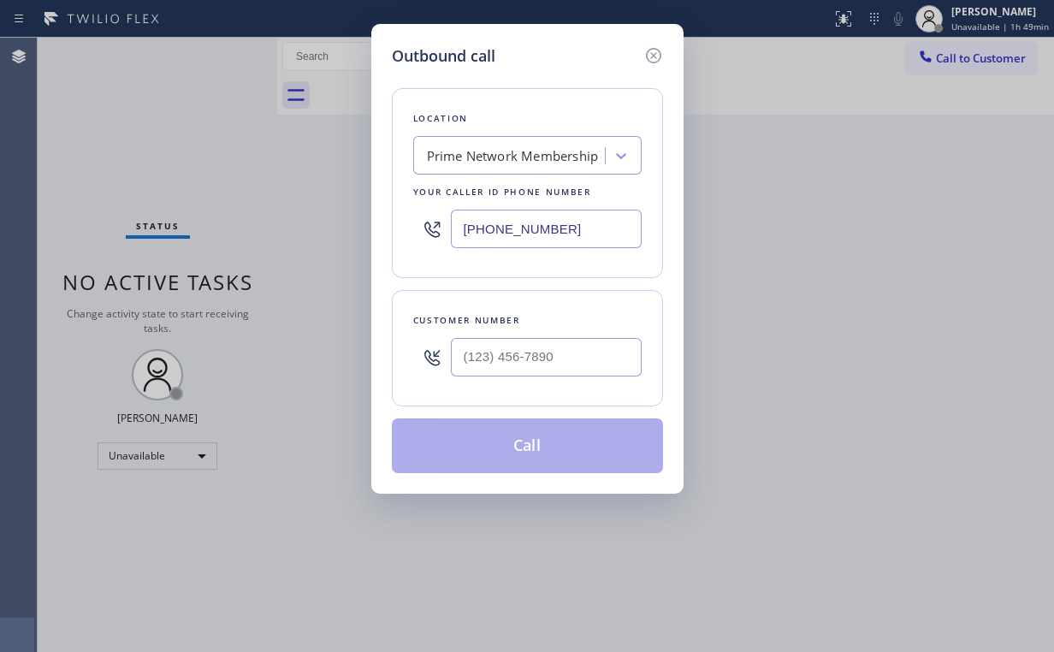
drag, startPoint x: 591, startPoint y: 229, endPoint x: 245, endPoint y: 215, distance: 346.7
click at [272, 217] on div "Outbound call Location Prime Network Membership Your caller id phone number (85…" at bounding box center [527, 326] width 1054 height 652
paste input "18) 824-6428"
type input "(818) 824-6428"
click at [558, 355] on input "(___) ___-____" at bounding box center [546, 357] width 191 height 38
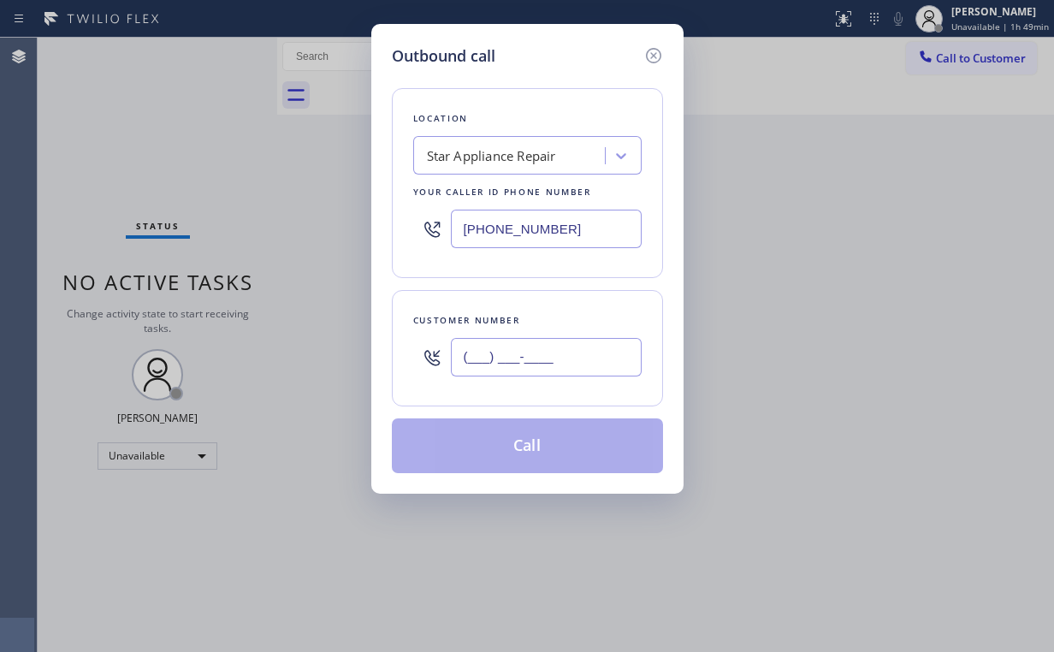
paste input "818) 402-4442"
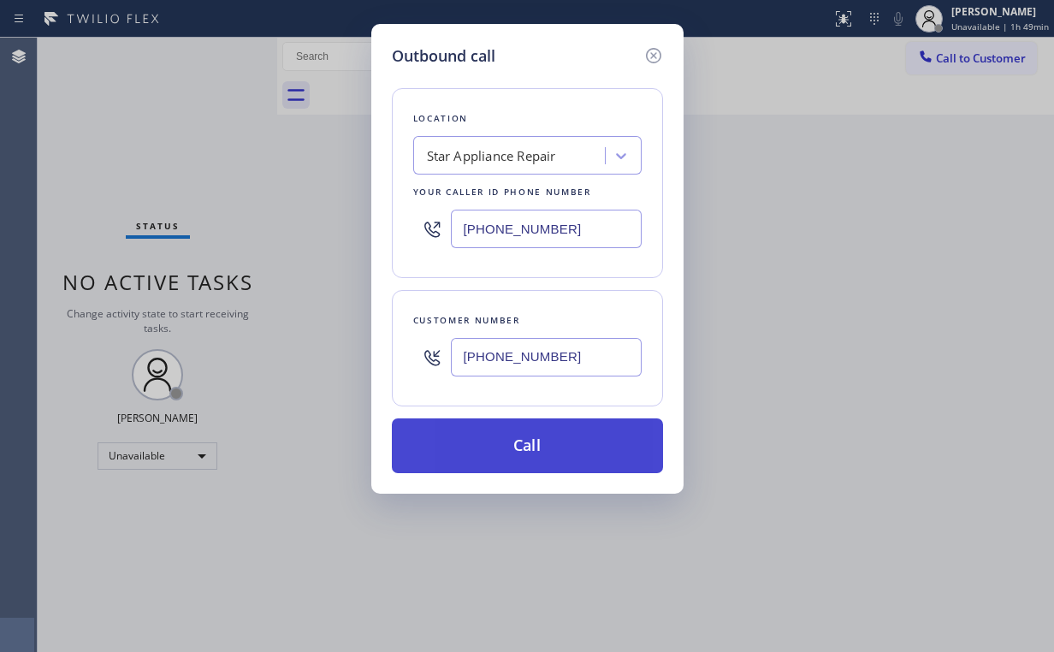
type input "(818) 402-4442"
click at [491, 452] on button "Call" at bounding box center [527, 445] width 271 height 55
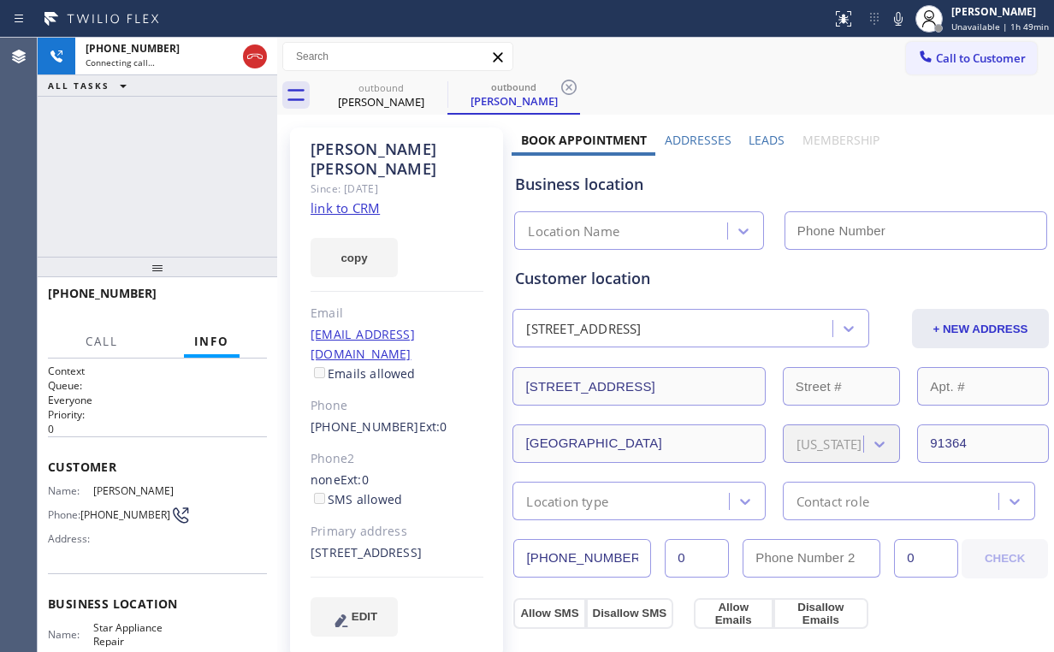
click at [109, 192] on div "+18184024442 Connecting call… ALL TASKS ALL TASKS ACTIVE TASKS TASKS IN WRAP UP" at bounding box center [158, 147] width 240 height 219
type input "(818) 824-6428"
click at [386, 94] on div "Isidora Friedman" at bounding box center [380, 101] width 129 height 15
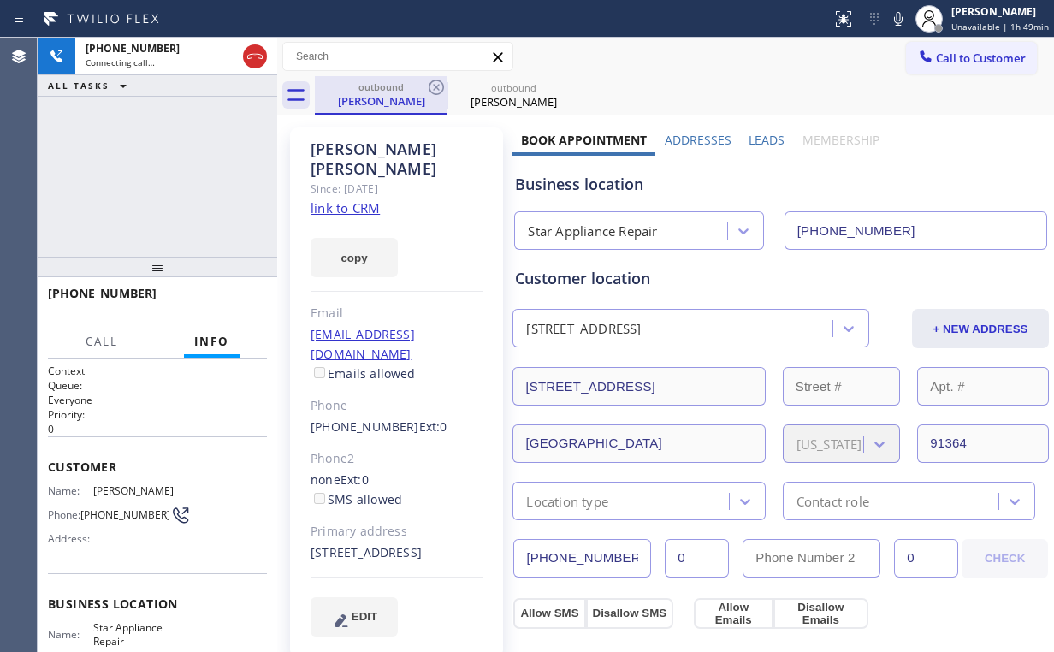
type input "(818) 824-6428"
click at [492, 99] on div "Isidora Friedman" at bounding box center [513, 101] width 129 height 15
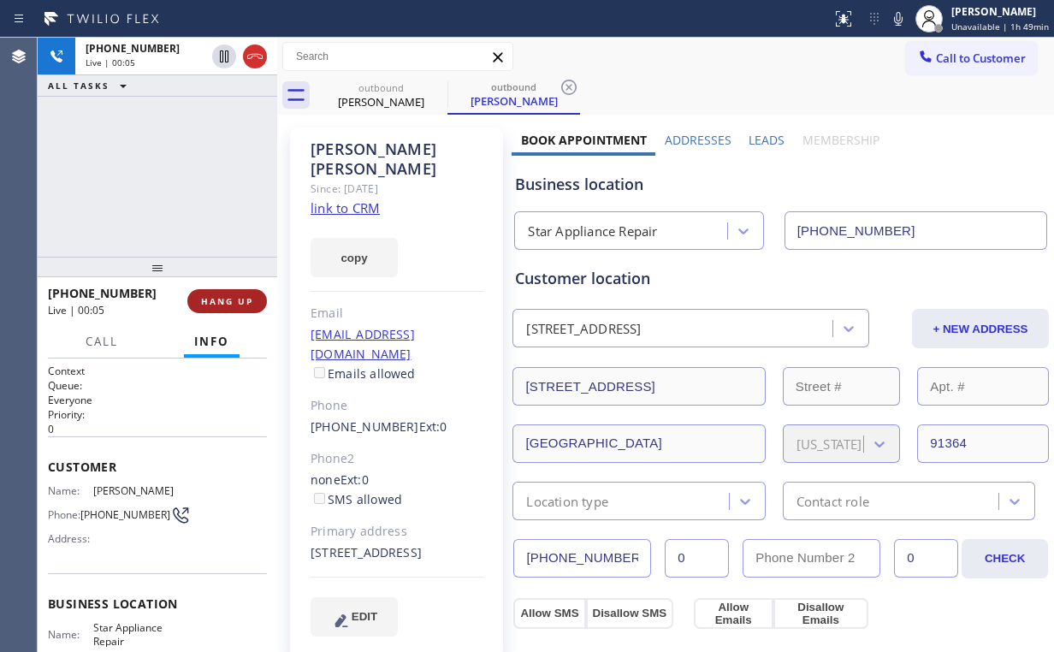
click at [227, 302] on span "HANG UP" at bounding box center [227, 301] width 52 height 12
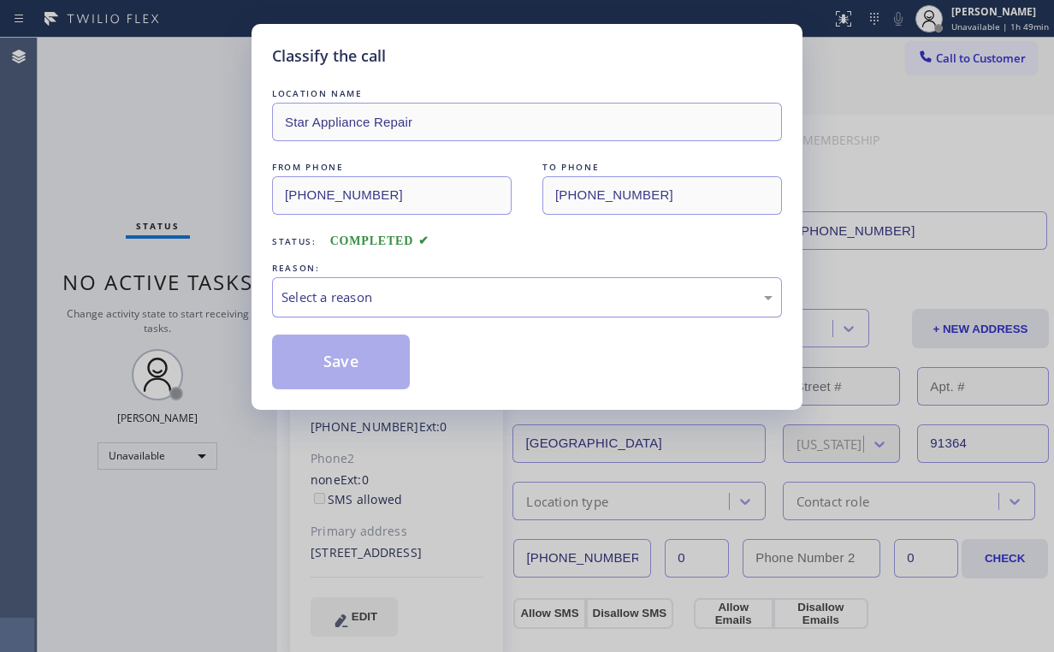
click at [359, 298] on div "Select a reason" at bounding box center [526, 297] width 491 height 20
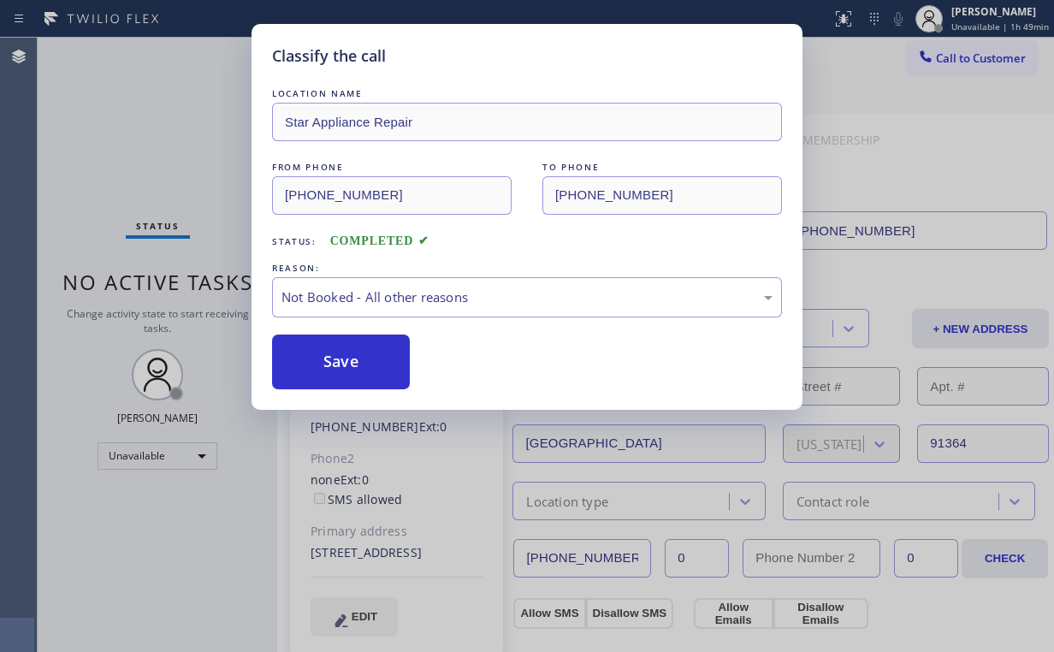
drag, startPoint x: 342, startPoint y: 364, endPoint x: 162, endPoint y: 165, distance: 268.9
click at [343, 360] on button "Save" at bounding box center [341, 361] width 138 height 55
click at [137, 134] on div "Classify the call LOCATION NAME Star Appliance Repair FROM PHONE (818) 824-6428…" at bounding box center [527, 326] width 1054 height 652
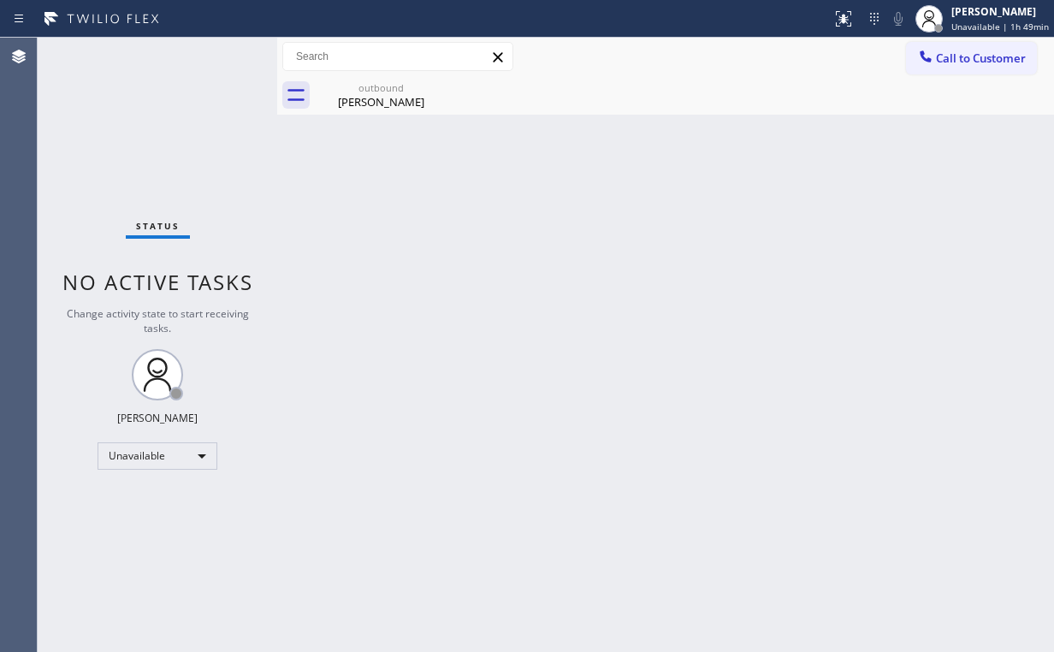
drag, startPoint x: 944, startPoint y: 62, endPoint x: 618, endPoint y: 237, distance: 370.1
click at [944, 62] on span "Call to Customer" at bounding box center [981, 57] width 90 height 15
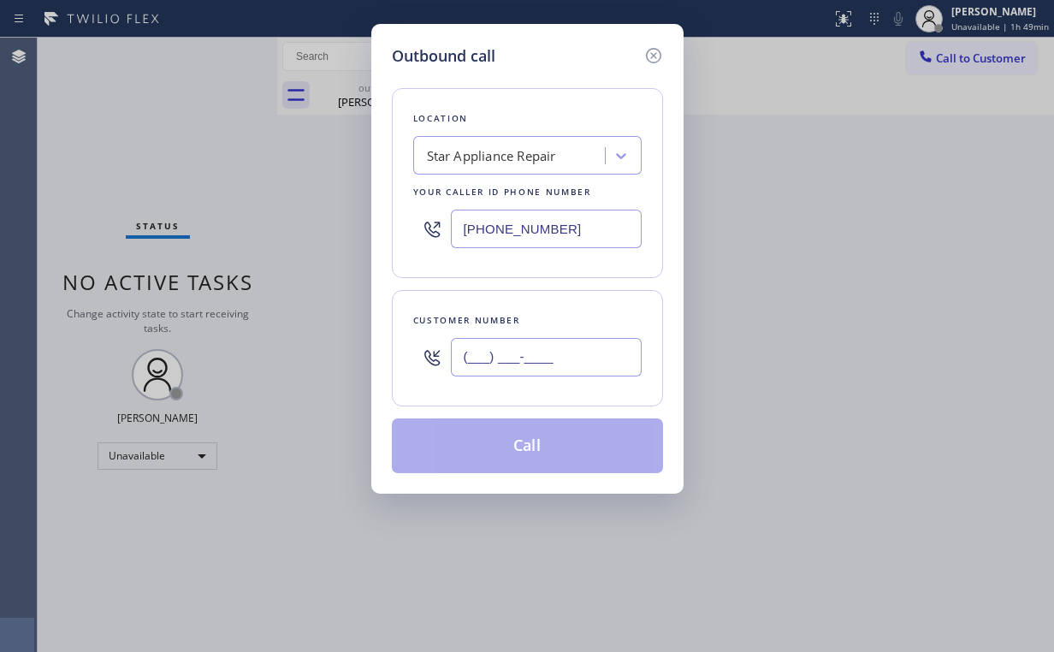
click at [552, 345] on input "(___) ___-____" at bounding box center [546, 357] width 191 height 38
paste input "818) 402-4442"
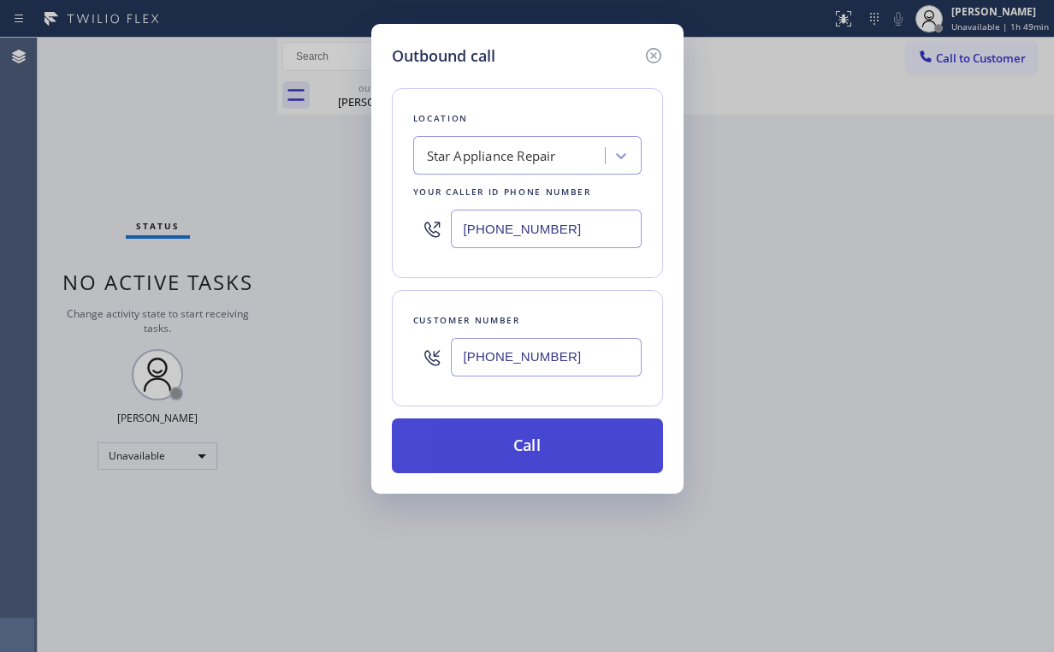
type input "(818) 402-4442"
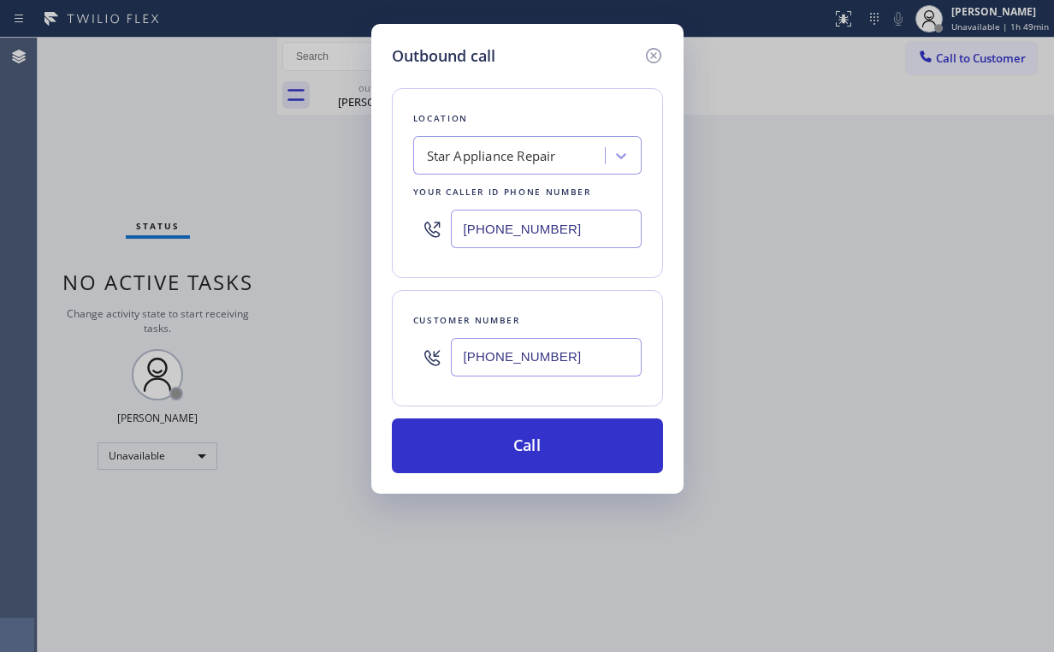
drag, startPoint x: 511, startPoint y: 448, endPoint x: 480, endPoint y: 493, distance: 54.1
click at [510, 448] on button "Call" at bounding box center [527, 445] width 271 height 55
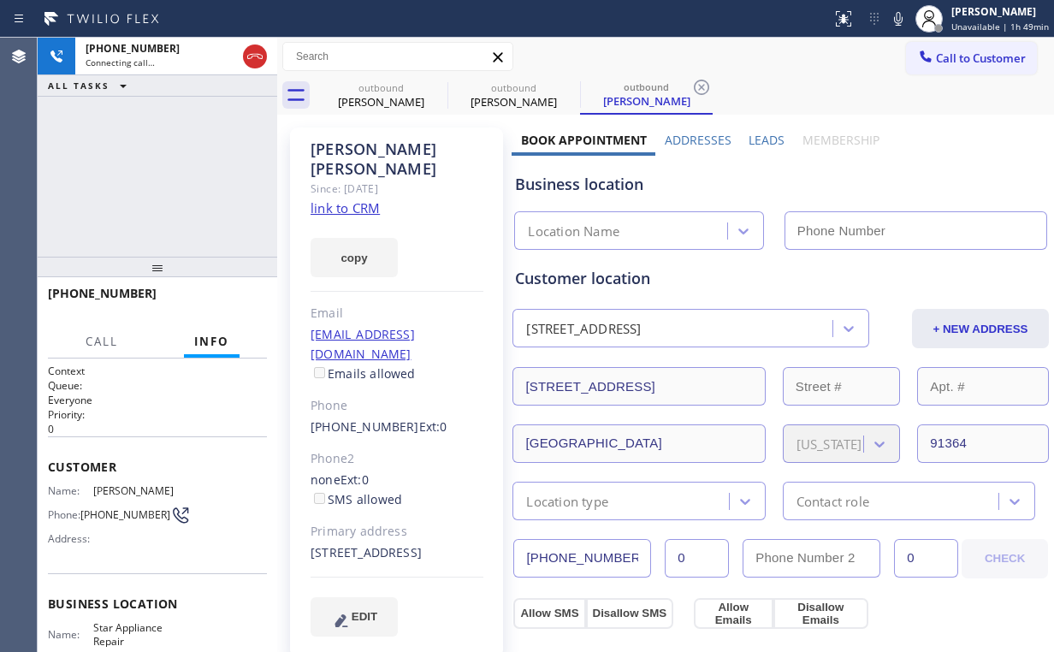
type input "(818) 824-6428"
drag, startPoint x: 100, startPoint y: 140, endPoint x: 88, endPoint y: 165, distance: 27.5
click at [101, 140] on div "+18184024442 Connecting call… ALL TASKS ALL TASKS ACTIVE TASKS TASKS IN WRAP UP" at bounding box center [158, 147] width 240 height 219
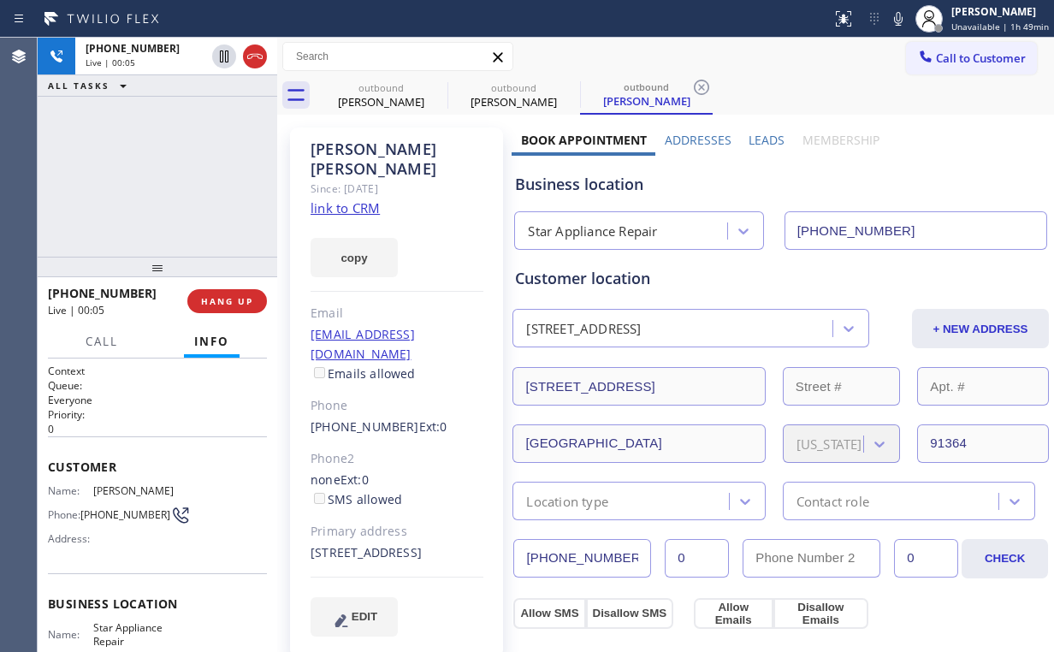
click at [222, 286] on div "+18184024442 Live | 00:05 HANG UP" at bounding box center [157, 301] width 219 height 44
click at [222, 289] on button "HANG UP" at bounding box center [227, 301] width 80 height 24
click at [222, 304] on span "HANG UP" at bounding box center [227, 301] width 52 height 12
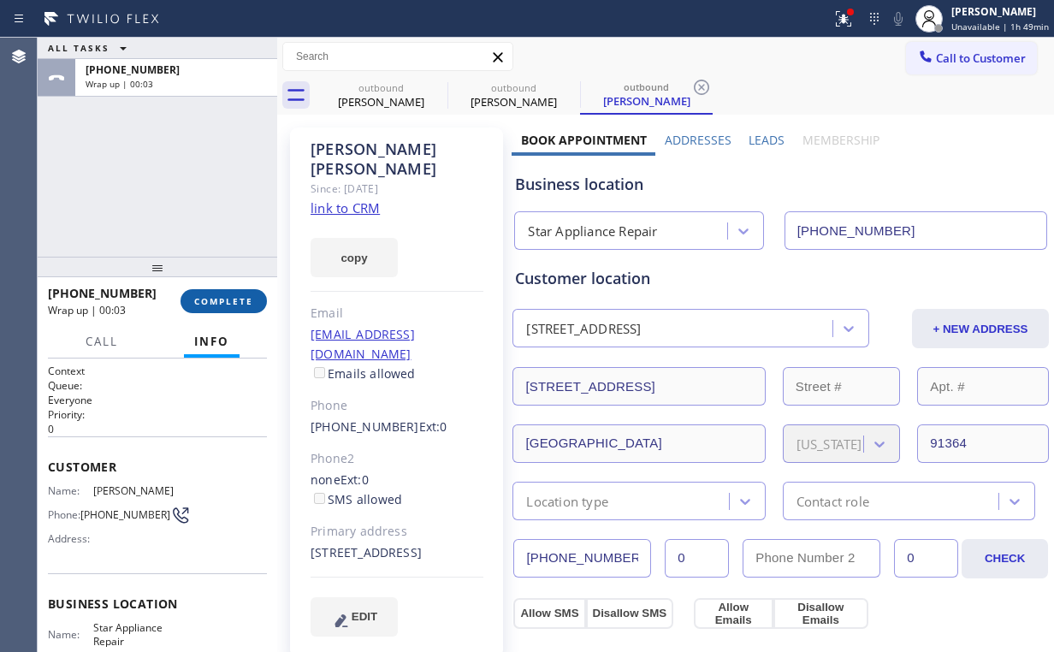
click at [231, 295] on span "COMPLETE" at bounding box center [223, 301] width 59 height 12
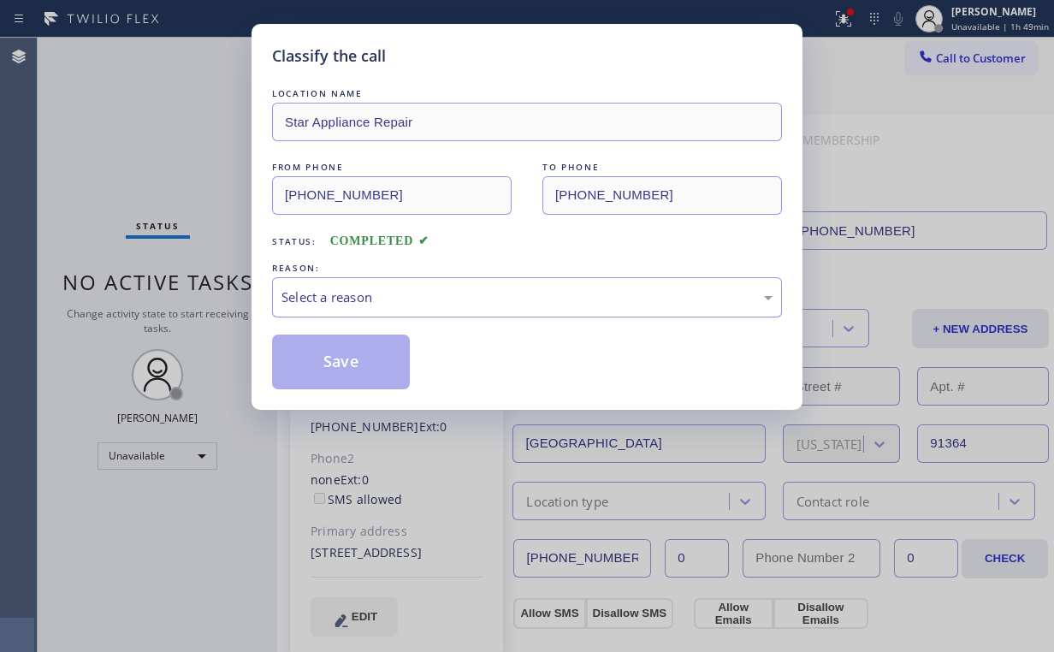
click at [359, 304] on div "Select a reason" at bounding box center [526, 297] width 491 height 20
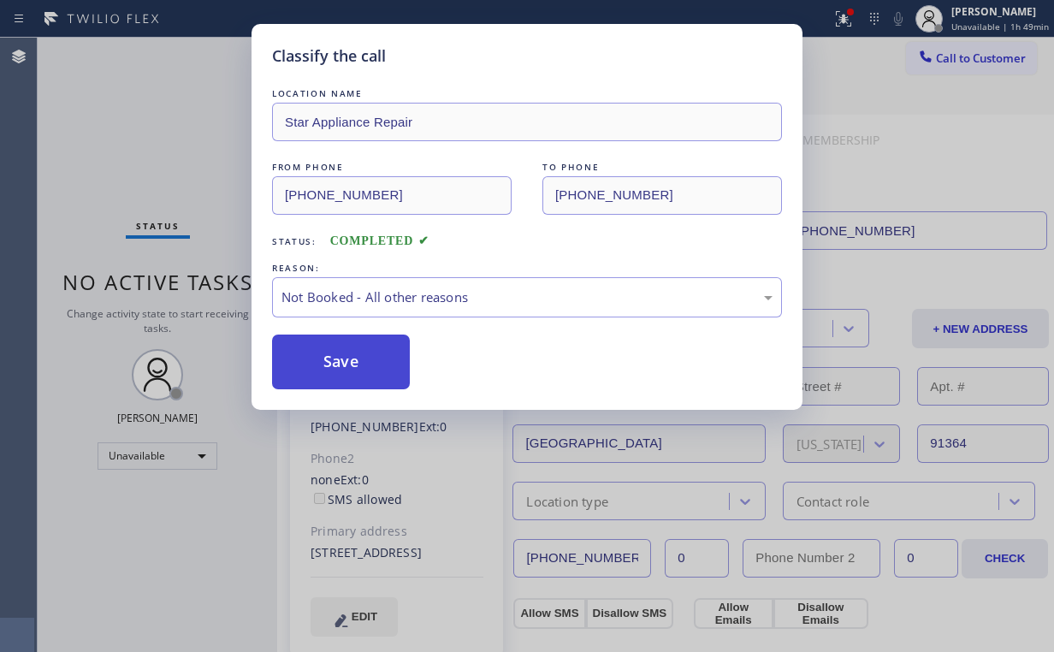
click at [354, 367] on button "Save" at bounding box center [341, 361] width 138 height 55
click at [150, 123] on div "Classify the call LOCATION NAME Star Appliance Repair FROM PHONE (818) 824-6428…" at bounding box center [527, 326] width 1054 height 652
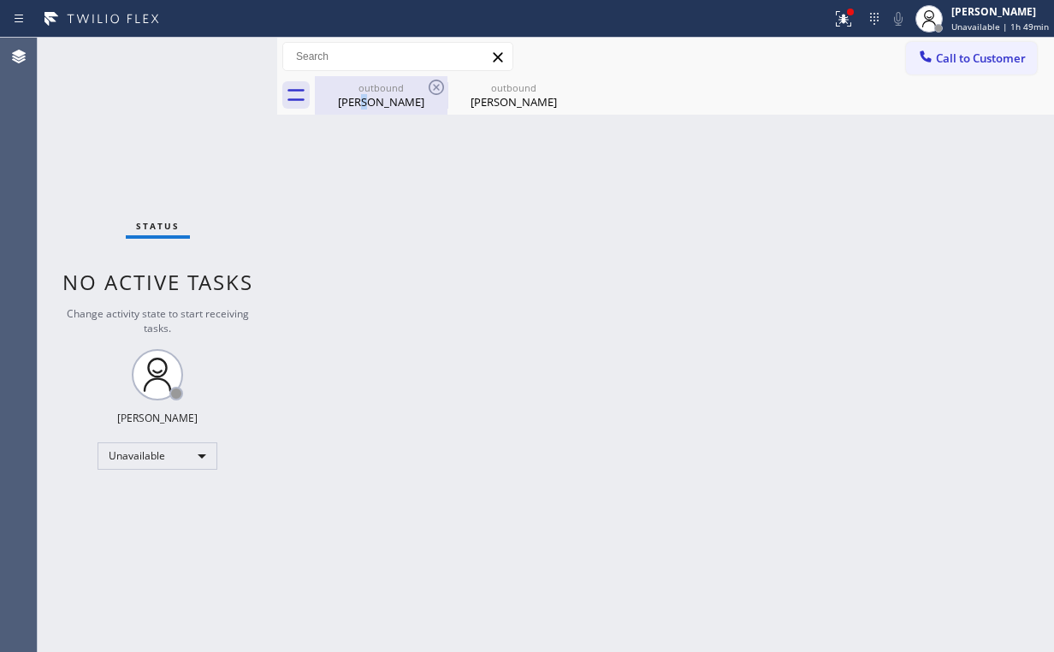
drag, startPoint x: 359, startPoint y: 106, endPoint x: 418, endPoint y: 94, distance: 60.2
click at [362, 106] on div "Isidora Friedman" at bounding box center [380, 101] width 129 height 15
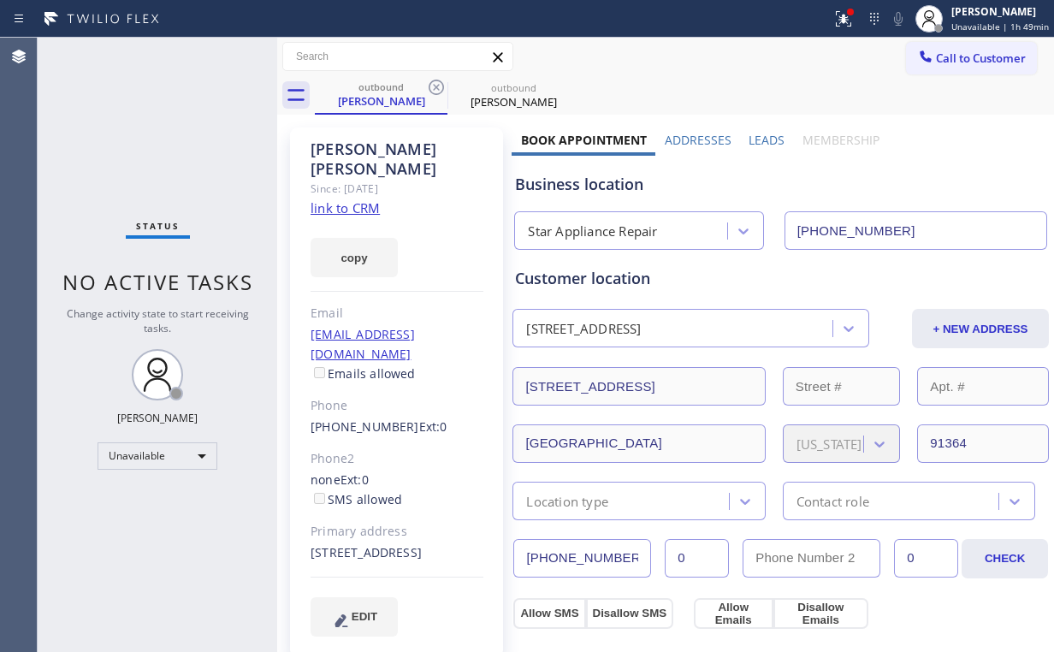
click at [450, 68] on input "text" at bounding box center [397, 56] width 229 height 27
click at [438, 82] on icon at bounding box center [436, 87] width 21 height 21
drag, startPoint x: 433, startPoint y: 84, endPoint x: 496, endPoint y: 99, distance: 65.1
click at [440, 86] on icon at bounding box center [436, 87] width 21 height 21
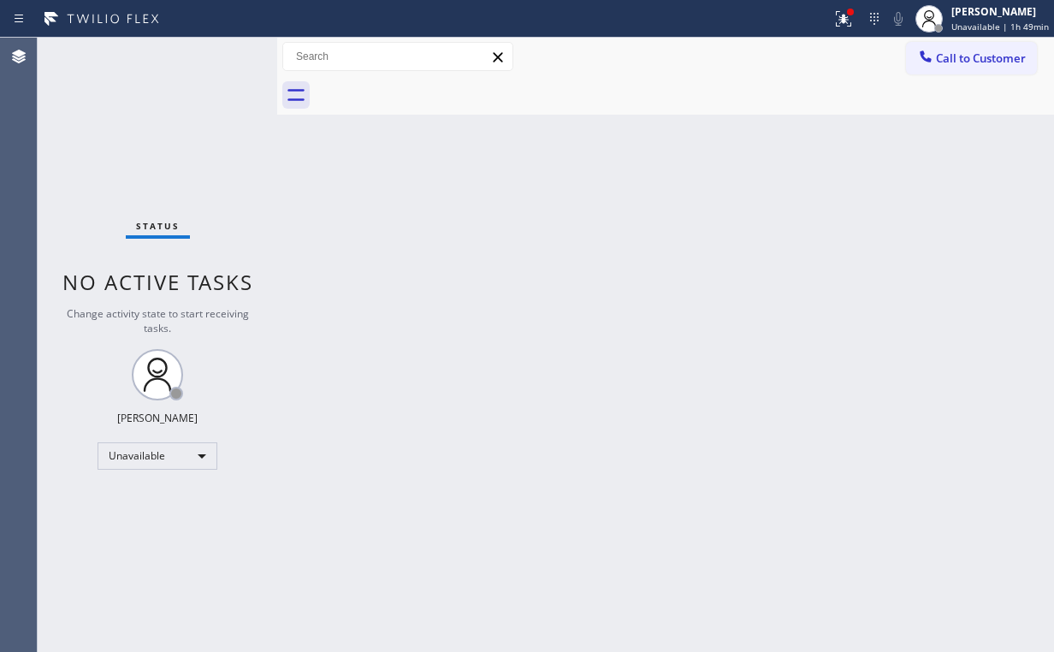
drag, startPoint x: 817, startPoint y: 160, endPoint x: 867, endPoint y: 86, distance: 89.4
click at [818, 160] on div "Back to Dashboard Change Sender ID Customers Technicians Select a contact Outbo…" at bounding box center [665, 345] width 777 height 614
drag, startPoint x: 849, startPoint y: 21, endPoint x: 753, endPoint y: 192, distance: 196.1
click at [849, 21] on g at bounding box center [843, 18] width 15 height 15
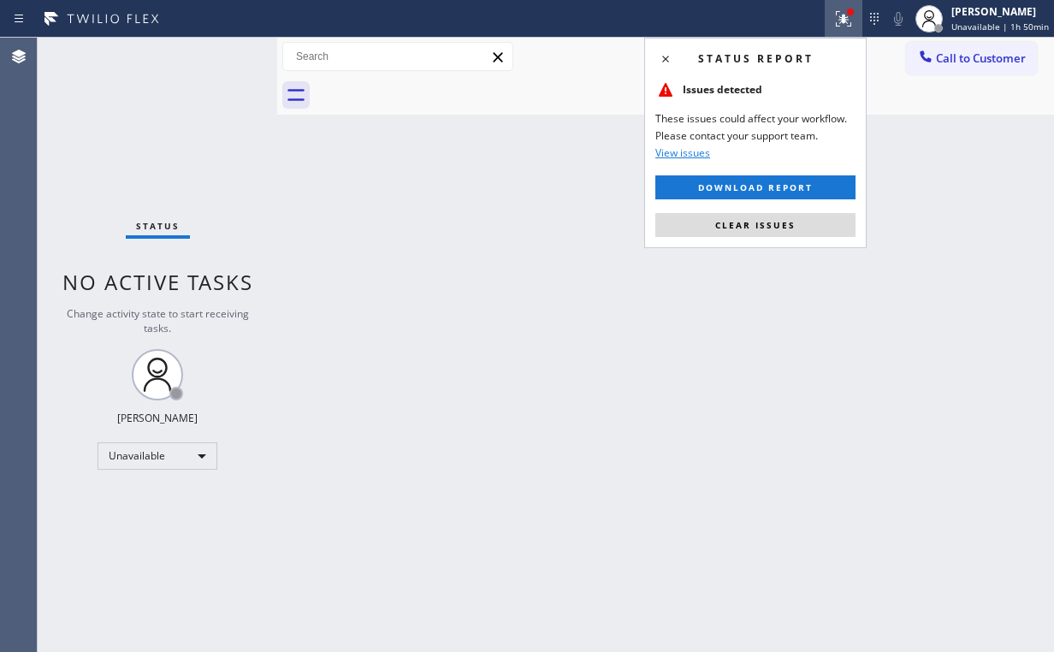
click at [756, 225] on span "Clear issues" at bounding box center [755, 225] width 80 height 12
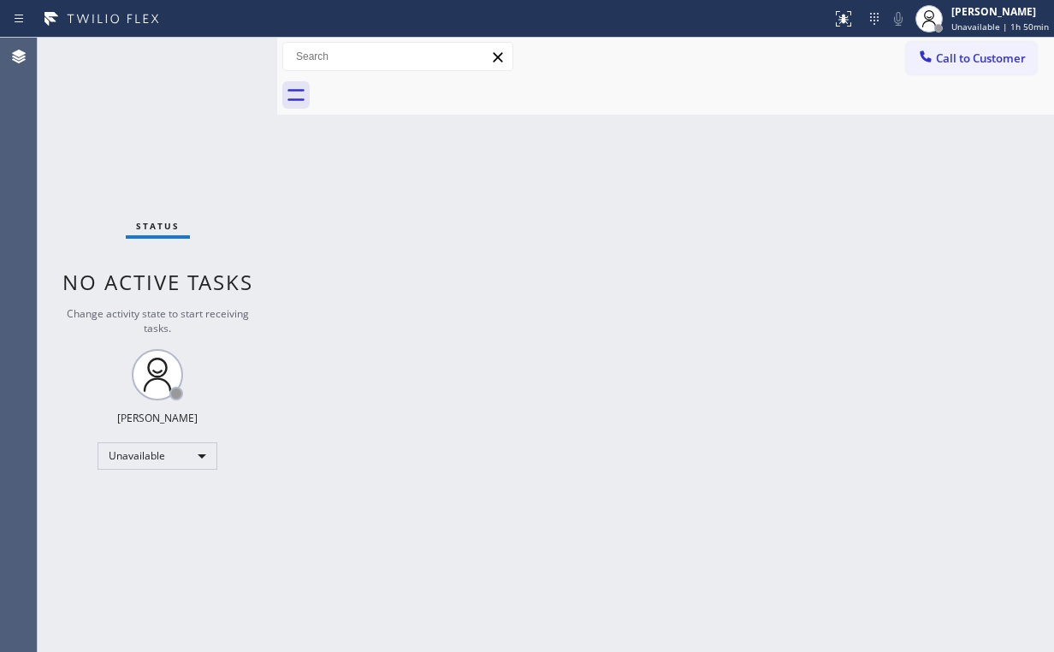
click at [901, 285] on div "Back to Dashboard Change Sender ID Customers Technicians Select a contact Outbo…" at bounding box center [665, 345] width 777 height 614
drag, startPoint x: 981, startPoint y: 62, endPoint x: 931, endPoint y: 74, distance: 52.1
click at [968, 63] on span "Call to Customer" at bounding box center [981, 57] width 90 height 15
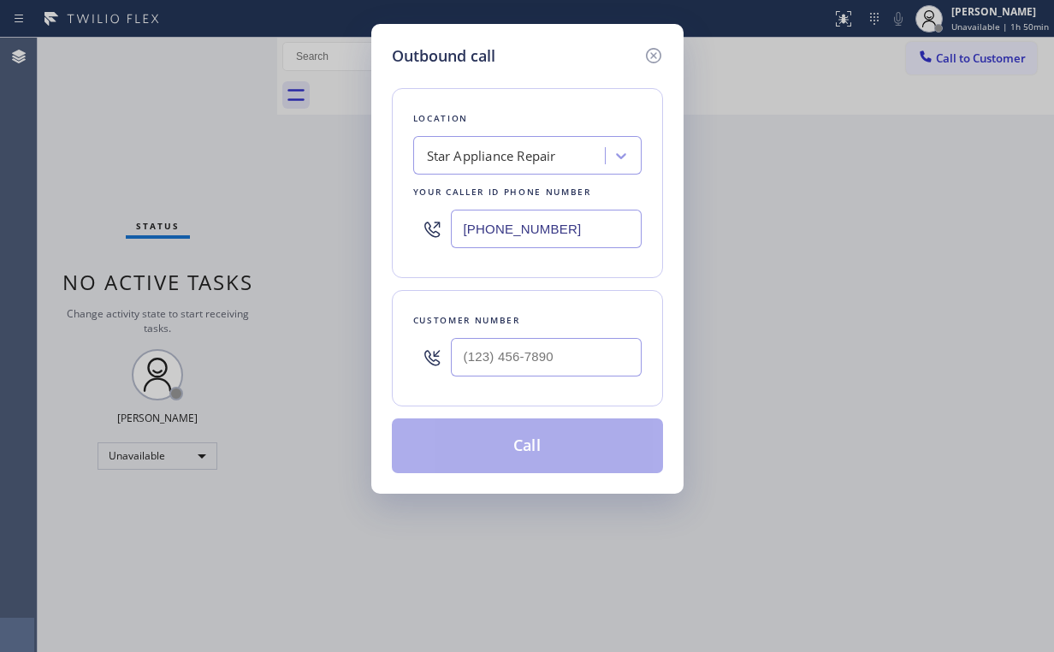
drag, startPoint x: 578, startPoint y: 232, endPoint x: 212, endPoint y: 172, distance: 371.0
click at [332, 210] on div "Outbound call Location Star Appliance Repair Your caller id phone number (818) …" at bounding box center [527, 326] width 1054 height 652
paste input "714) 855-4254"
type input "(714) 855-4254"
click at [558, 364] on input "(___) ___-____" at bounding box center [546, 357] width 191 height 38
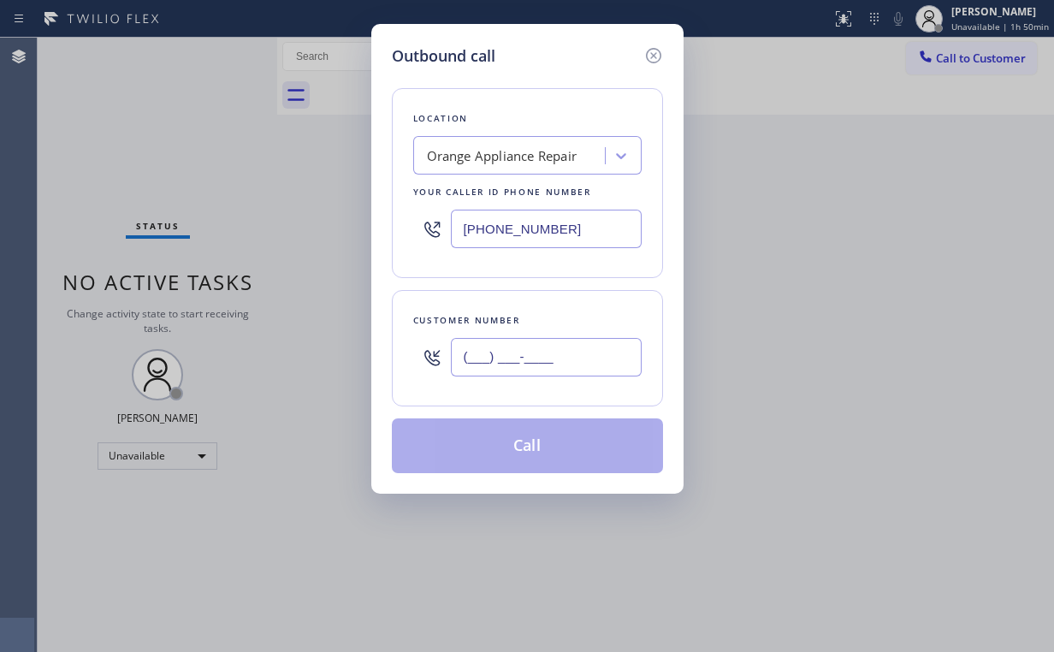
paste input "714) 225-5388"
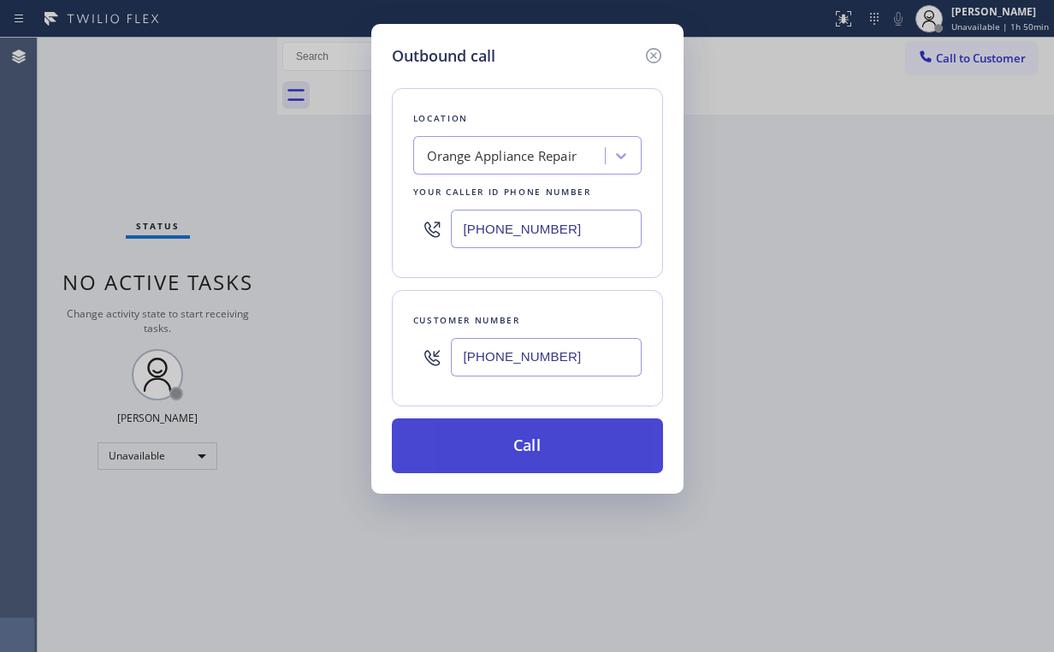
type input "(714) 225-5388"
click at [486, 447] on button "Call" at bounding box center [527, 445] width 271 height 55
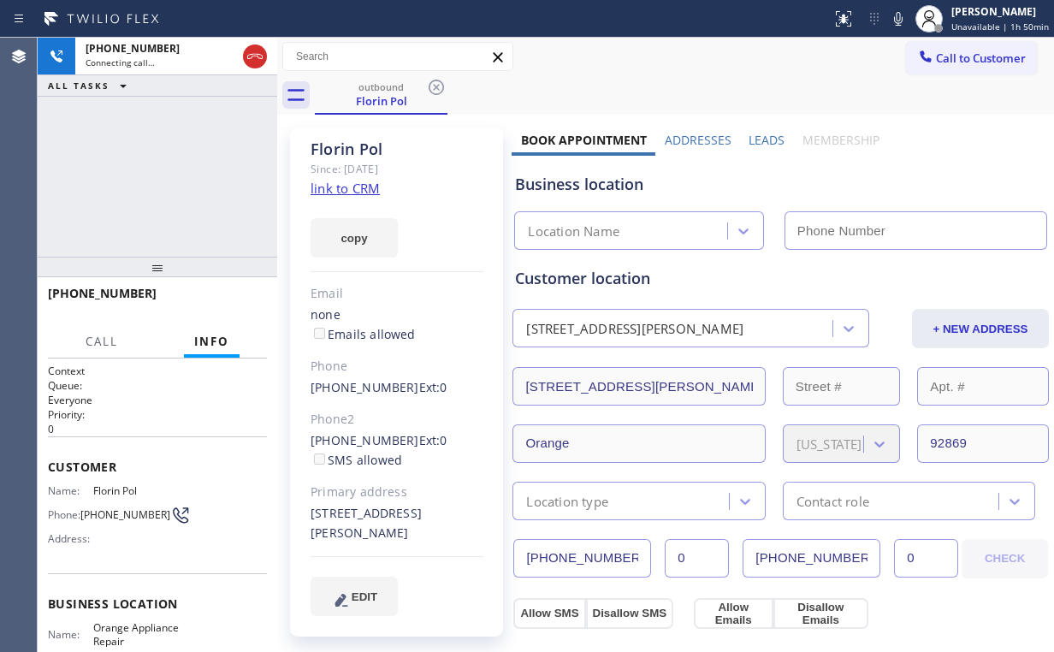
click at [200, 192] on div "+17142255388 Connecting call… ALL TASKS ALL TASKS ACTIVE TASKS TASKS IN WRAP UP" at bounding box center [158, 147] width 240 height 219
type input "(714) 855-4254"
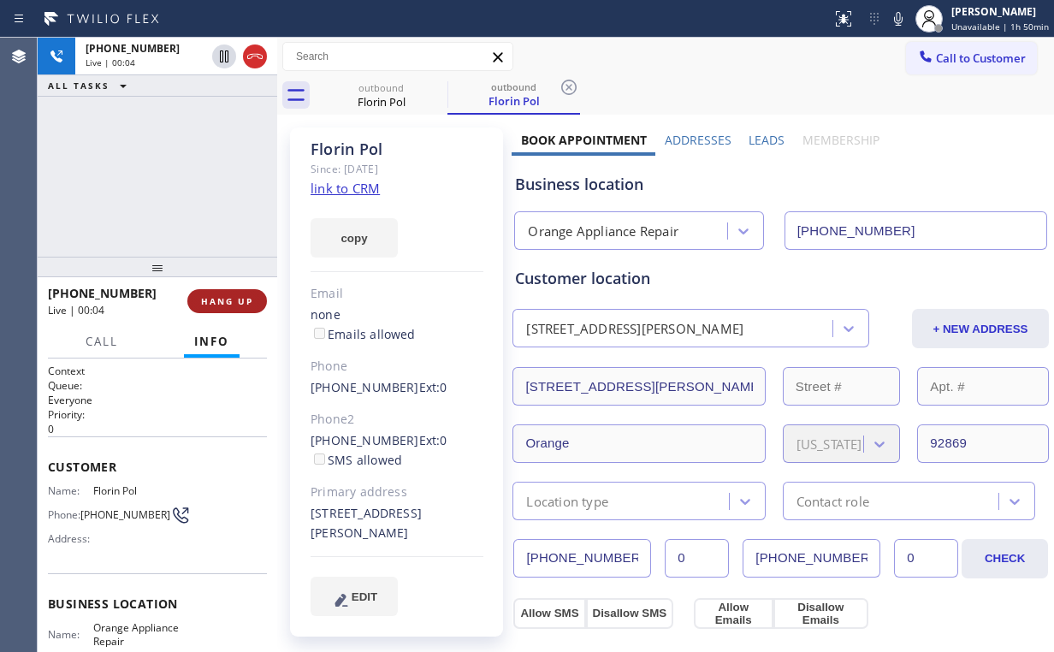
click at [226, 296] on span "HANG UP" at bounding box center [227, 301] width 52 height 12
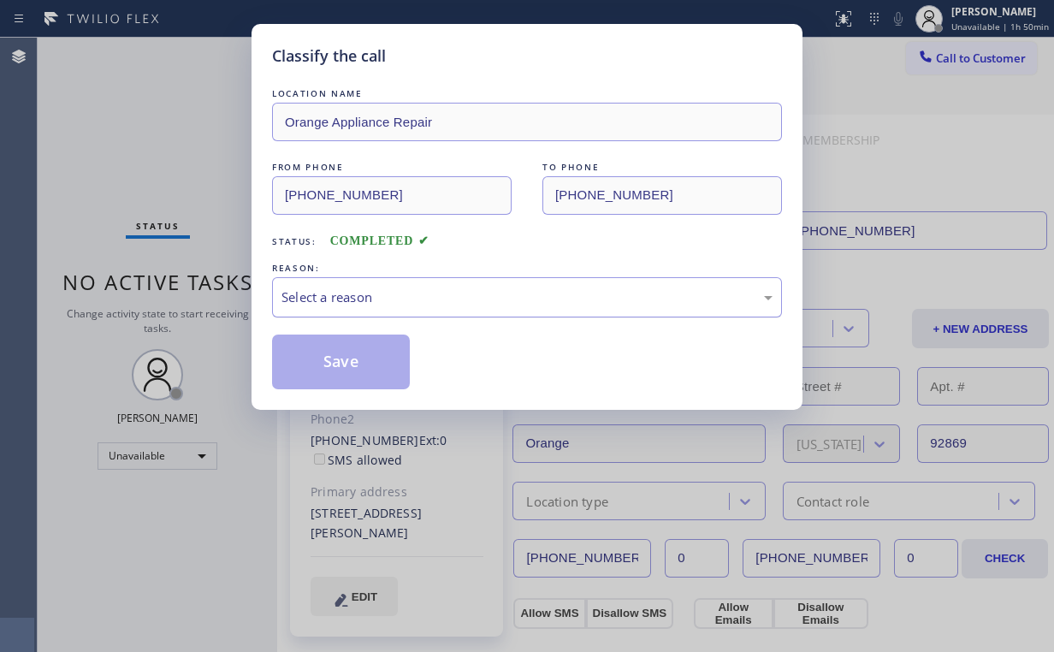
click at [346, 301] on div "Select a reason" at bounding box center [526, 297] width 491 height 20
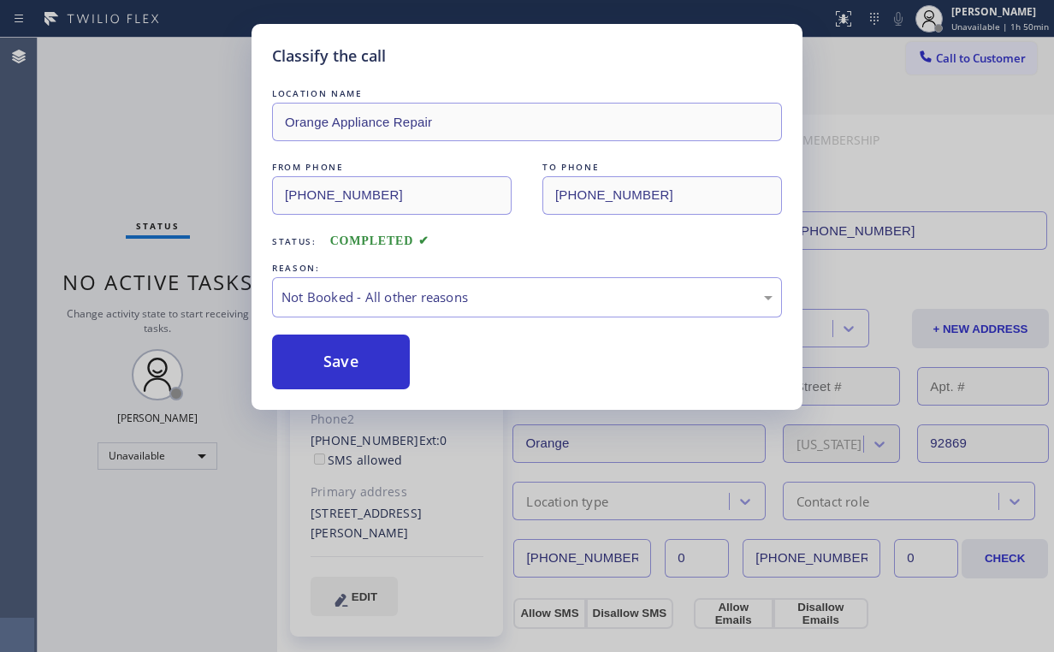
click at [180, 137] on div "Classify the call LOCATION NAME Orange Appliance Repair FROM PHONE (714) 855-42…" at bounding box center [527, 326] width 1054 height 652
click at [346, 373] on button "Save" at bounding box center [341, 361] width 138 height 55
drag, startPoint x: 168, startPoint y: 116, endPoint x: 180, endPoint y: 116, distance: 12.8
click at [169, 116] on div "Classify the call LOCATION NAME Orange Appliance Repair FROM PHONE (714) 855-42…" at bounding box center [527, 326] width 1054 height 652
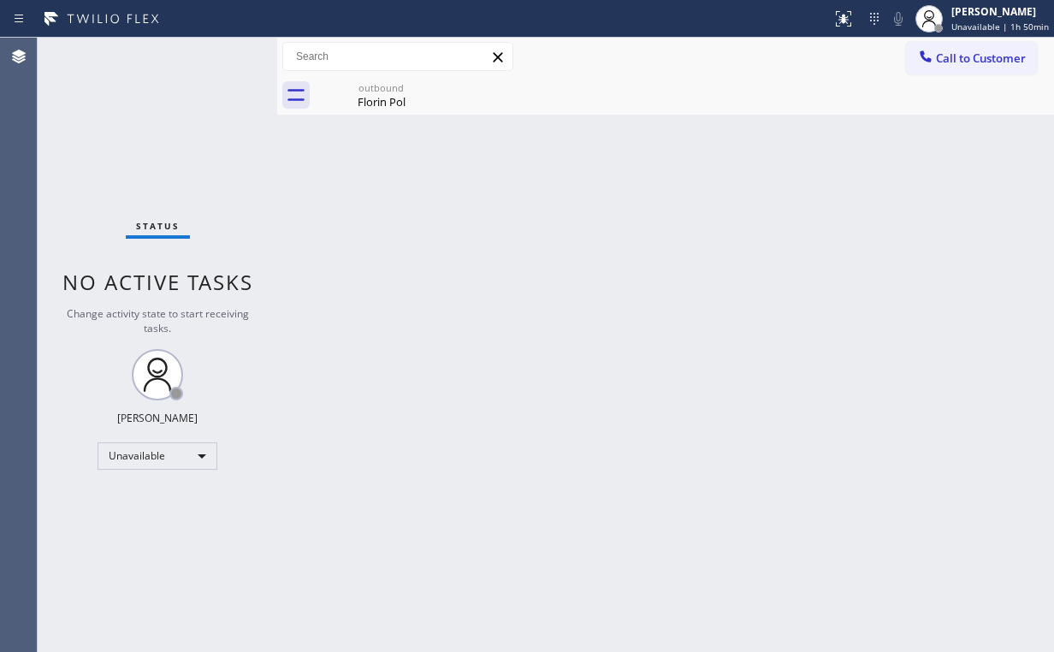
click at [941, 47] on button "Call to Customer" at bounding box center [971, 58] width 131 height 33
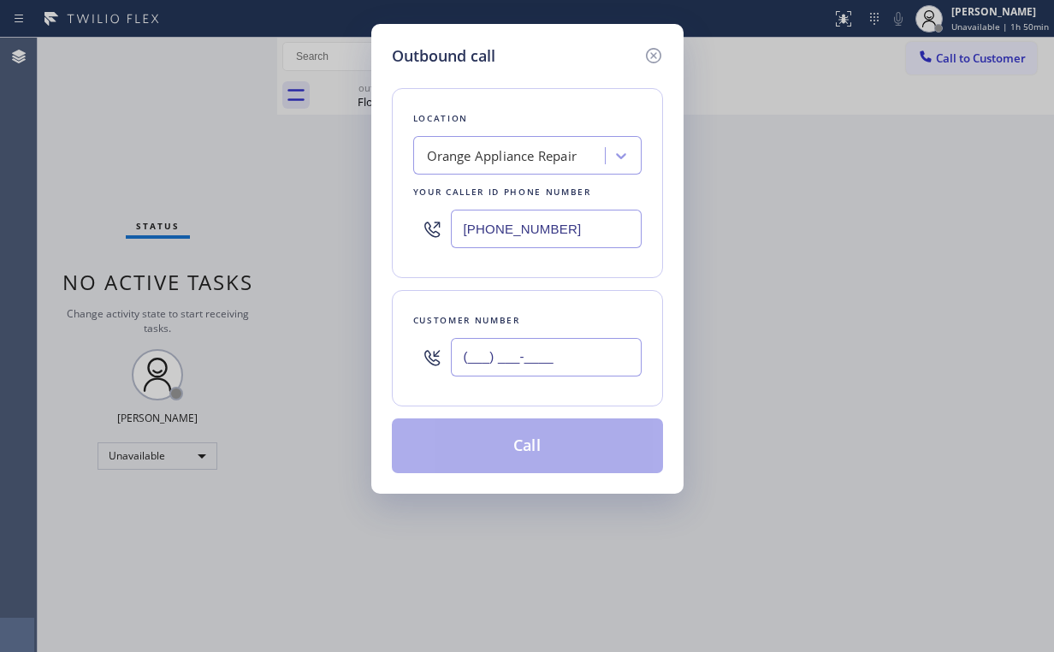
drag, startPoint x: 515, startPoint y: 352, endPoint x: 538, endPoint y: 356, distance: 23.3
click at [522, 354] on input "(___) ___-____" at bounding box center [546, 357] width 191 height 38
paste input "714) 225-5388"
type input "(714) 225-5388"
click at [523, 445] on button "Call" at bounding box center [527, 445] width 271 height 55
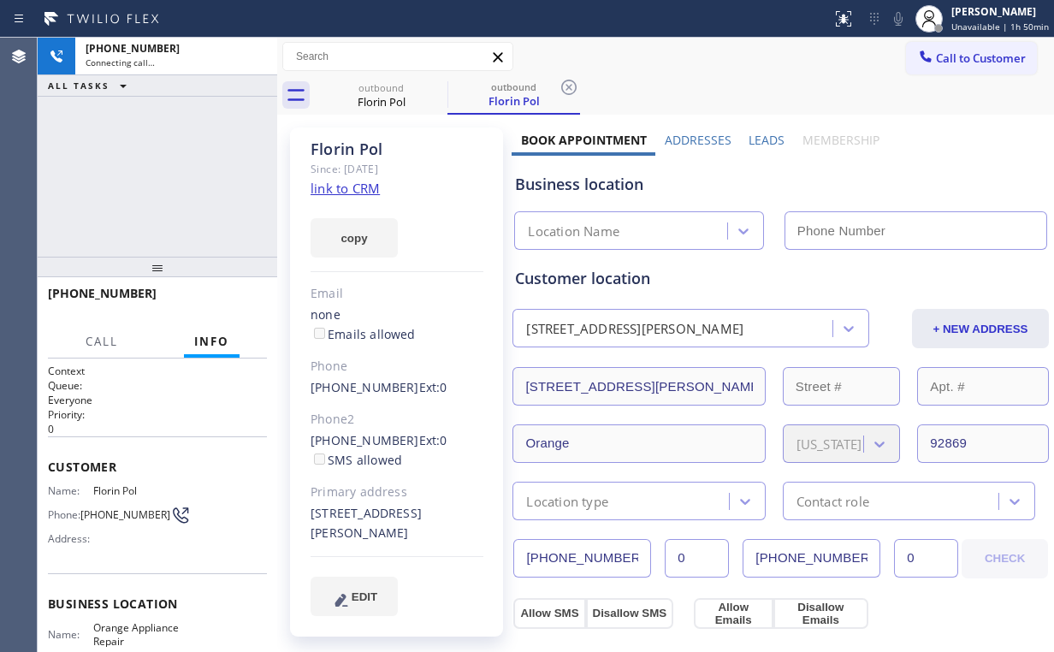
click at [145, 164] on div "+17142255388 Connecting call… ALL TASKS ALL TASKS ACTIVE TASKS TASKS IN WRAP UP" at bounding box center [158, 147] width 240 height 219
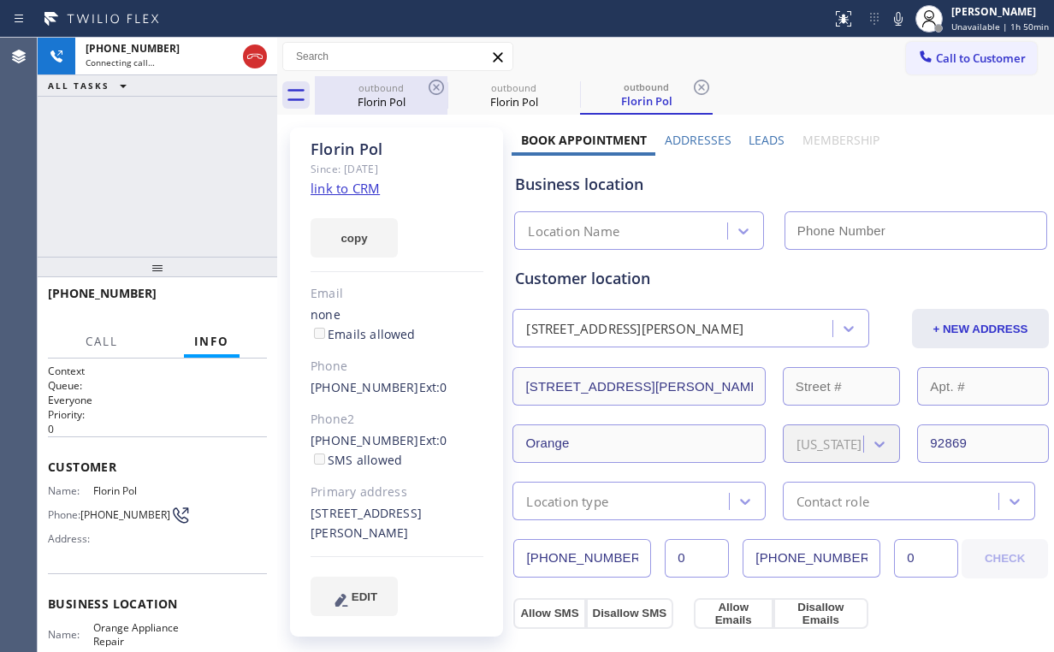
click at [382, 102] on div "Florin Pol" at bounding box center [380, 101] width 129 height 15
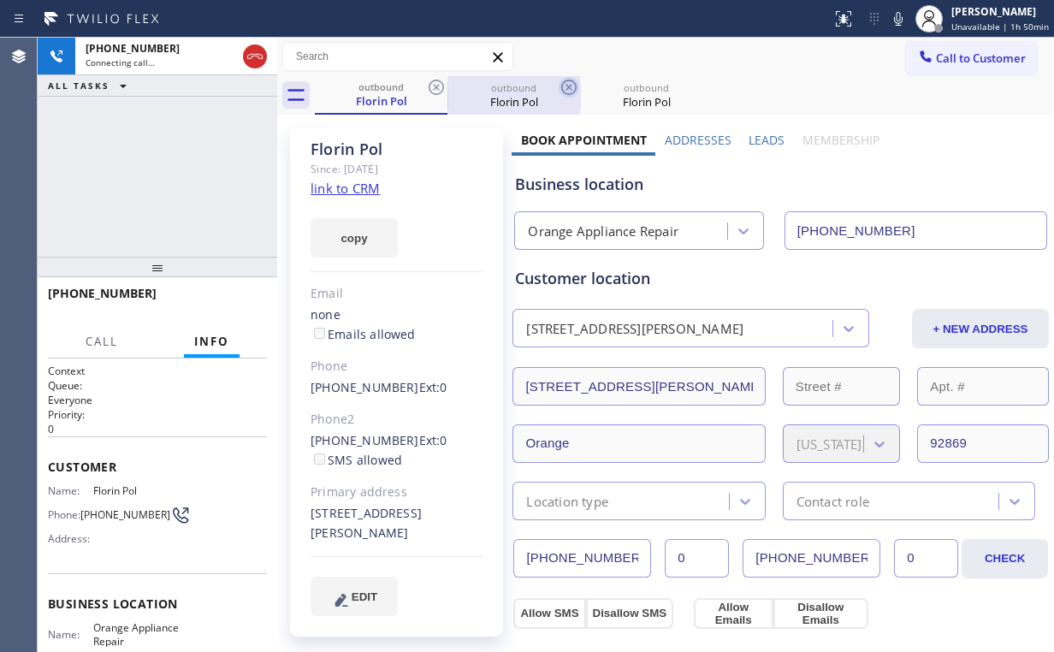
click at [441, 86] on icon at bounding box center [436, 87] width 21 height 21
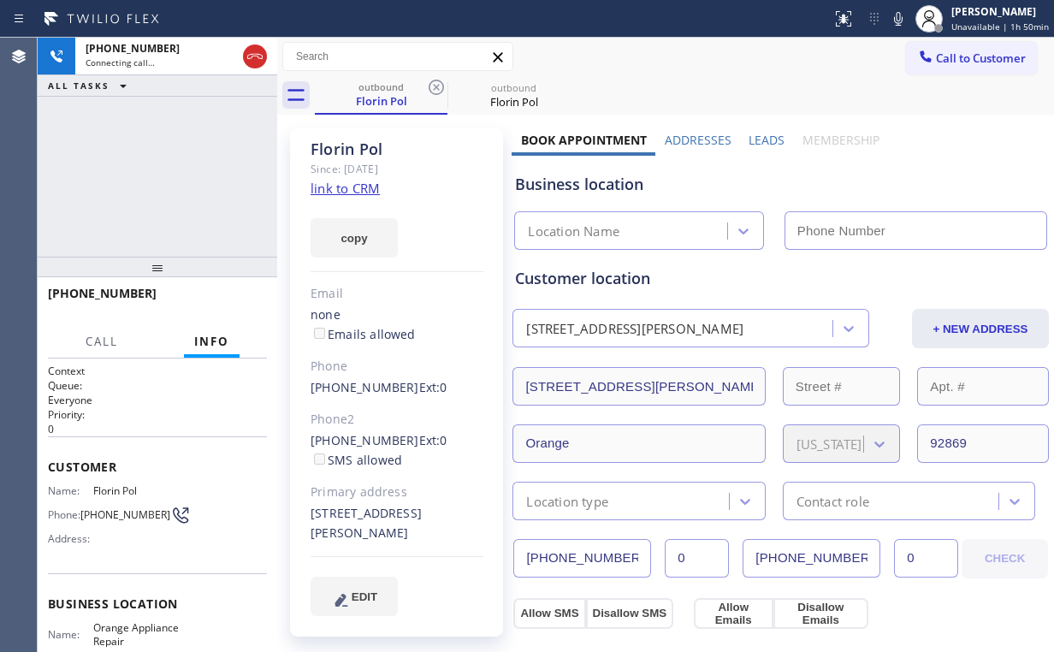
click at [103, 161] on div "+17142255388 Connecting call… ALL TASKS ALL TASKS ACTIVE TASKS TASKS IN WRAP UP" at bounding box center [158, 147] width 240 height 219
type input "(714) 855-4254"
click at [190, 147] on div "+17142255388 Connecting call… ALL TASKS ALL TASKS ACTIVE TASKS TASKS IN WRAP UP" at bounding box center [158, 147] width 240 height 219
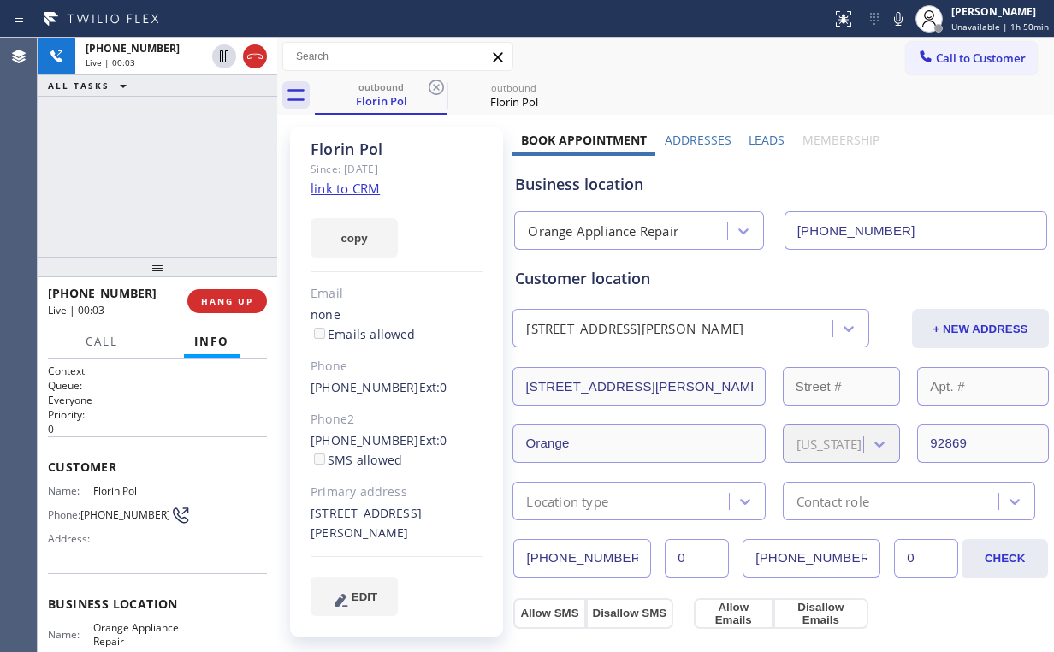
click at [237, 285] on div "+17142255388 Live | 00:03 HANG UP" at bounding box center [157, 301] width 219 height 44
click at [236, 293] on button "HANG UP" at bounding box center [227, 301] width 80 height 24
click at [236, 297] on span "HANG UP" at bounding box center [227, 301] width 52 height 12
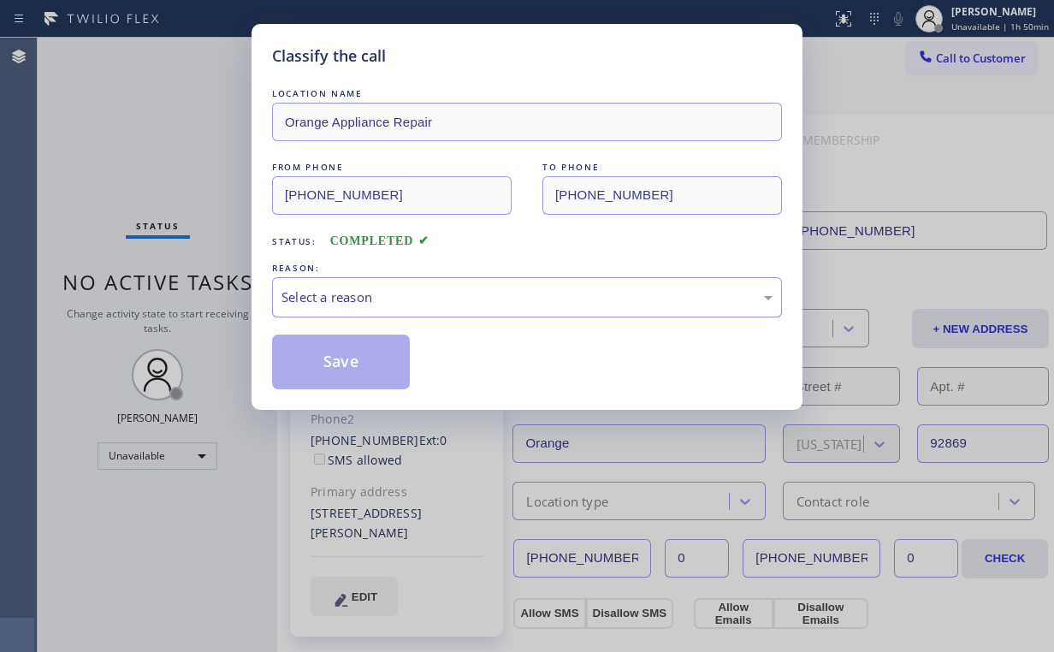
click at [346, 294] on div "Select a reason" at bounding box center [526, 297] width 491 height 20
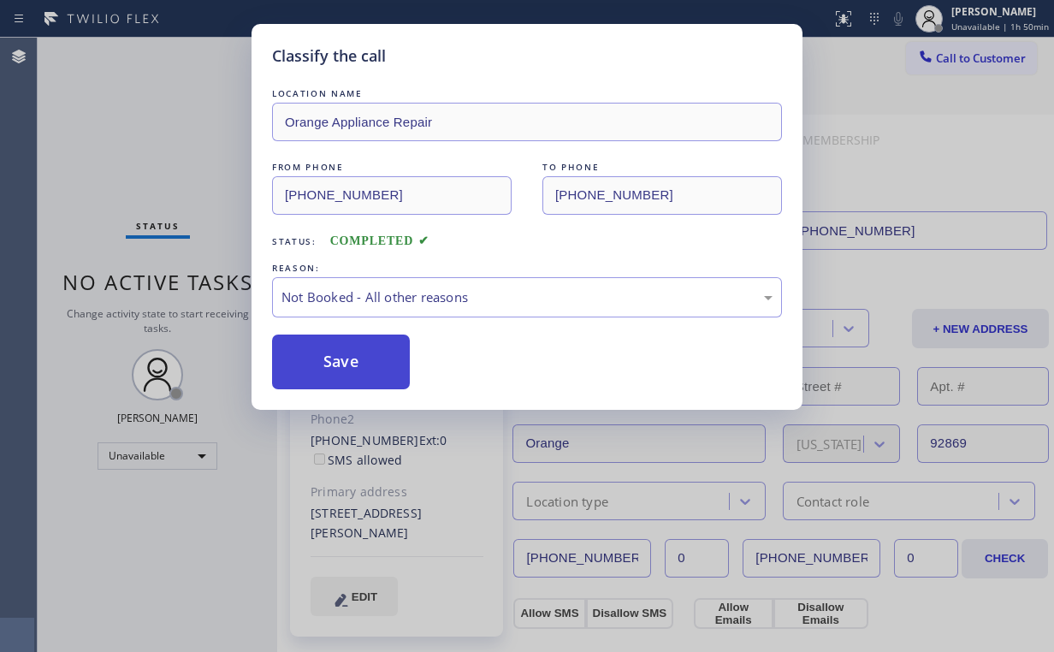
click at [328, 364] on button "Save" at bounding box center [341, 361] width 138 height 55
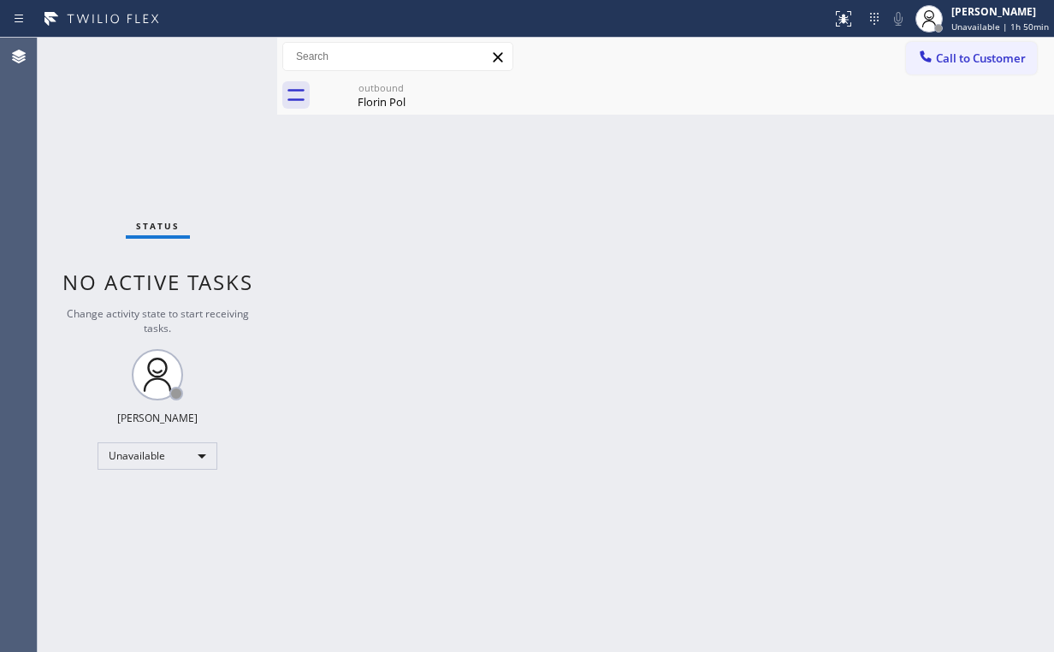
click at [138, 151] on div "Status No active tasks Change activity state to start receiving tasks. Arnold V…" at bounding box center [158, 345] width 240 height 614
click at [397, 98] on div "Florin Pol" at bounding box center [380, 101] width 129 height 15
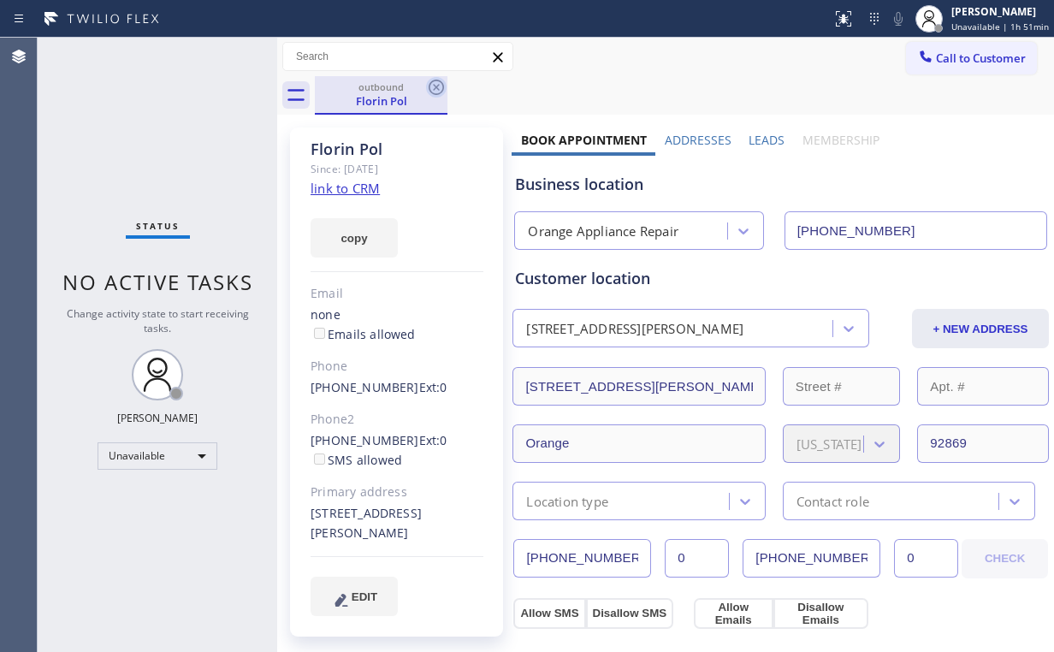
click at [436, 89] on icon at bounding box center [436, 87] width 21 height 21
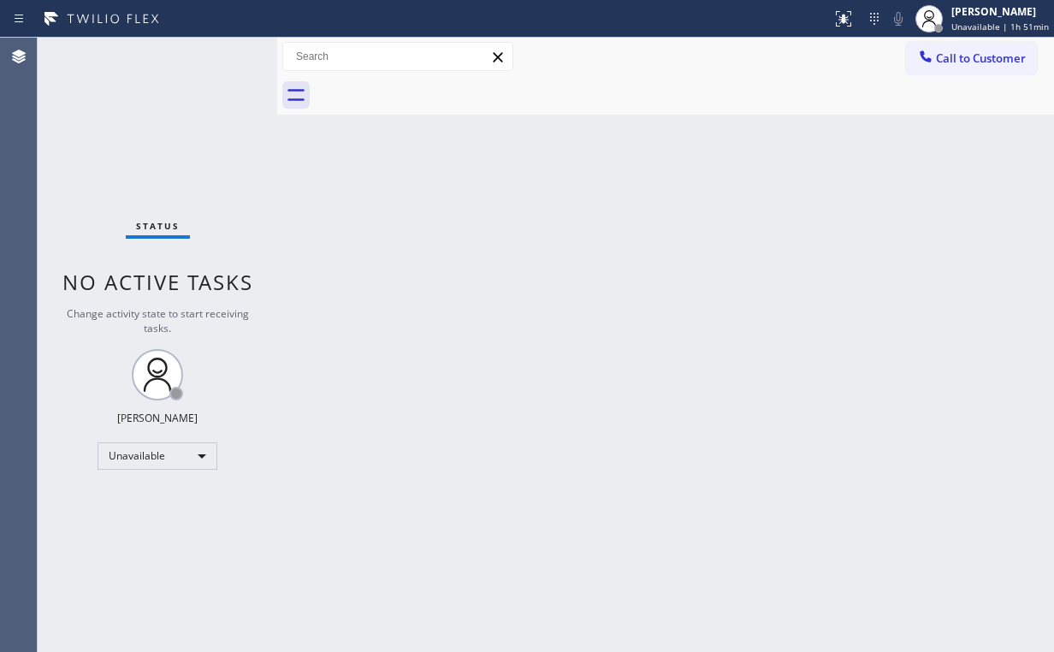
click at [992, 54] on span "Call to Customer" at bounding box center [981, 57] width 90 height 15
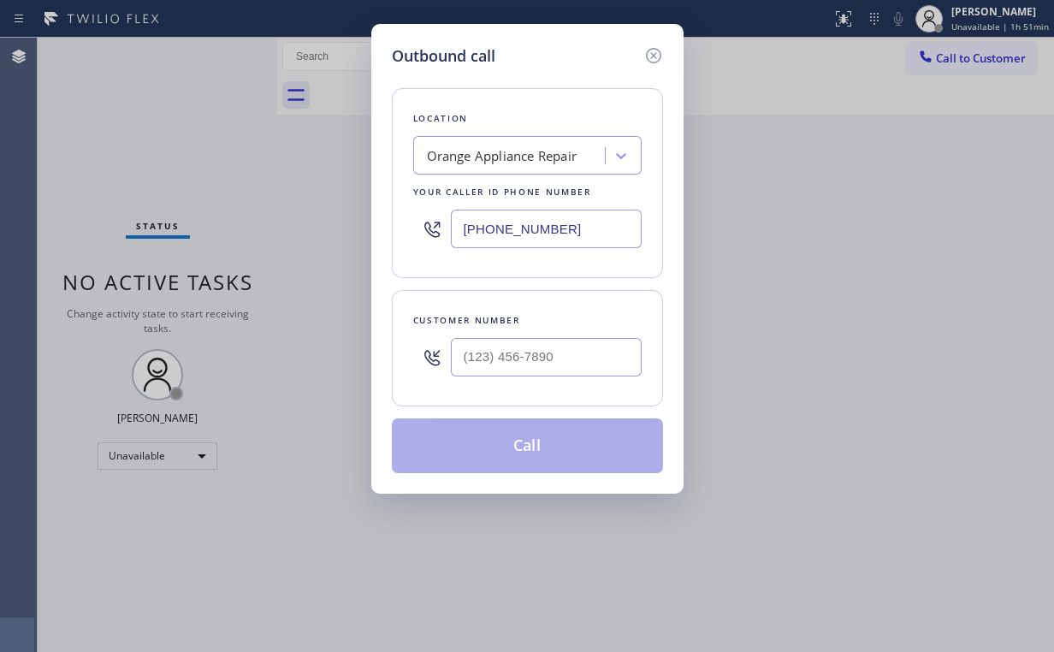
drag, startPoint x: 613, startPoint y: 222, endPoint x: 255, endPoint y: 217, distance: 358.4
click at [325, 225] on div "Outbound call Location Orange Appliance Repair Your caller id phone number (714…" at bounding box center [527, 326] width 1054 height 652
paste input "424) 273-8866"
type input "(424) 273-8866"
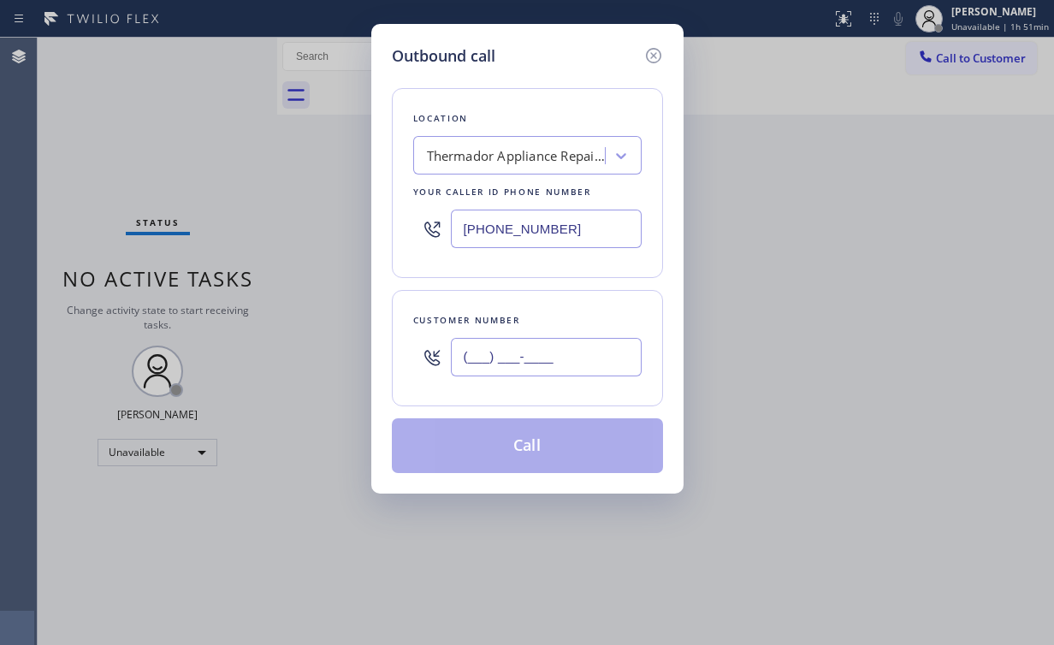
click at [562, 366] on input "(___) ___-____" at bounding box center [546, 357] width 191 height 38
paste input "310) 569-2702"
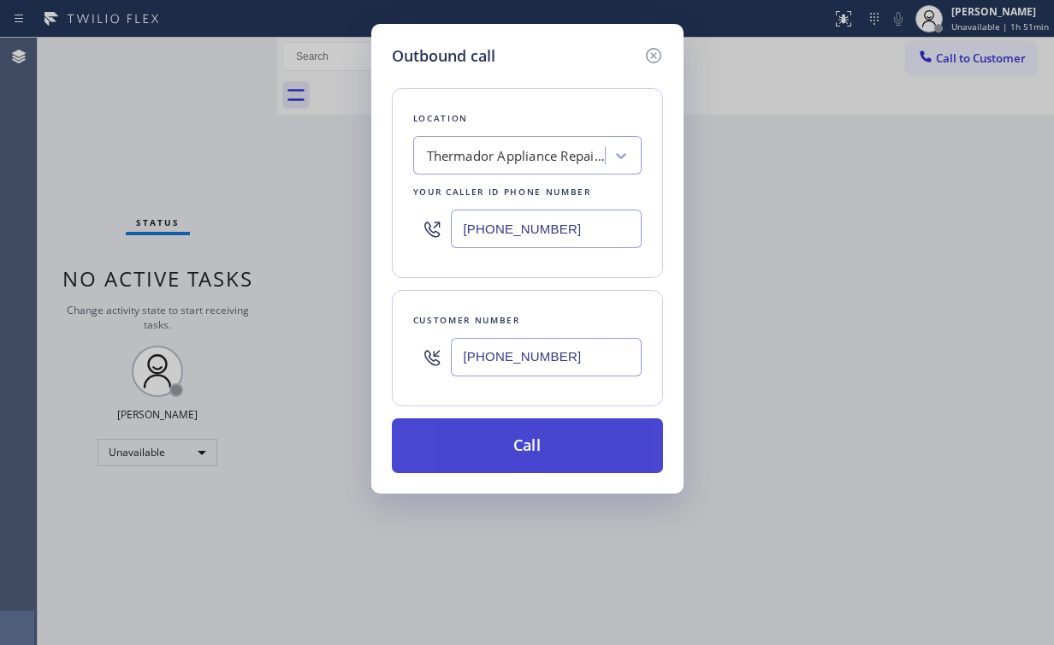
type input "(310) 569-2702"
click at [544, 447] on button "Call" at bounding box center [527, 445] width 271 height 55
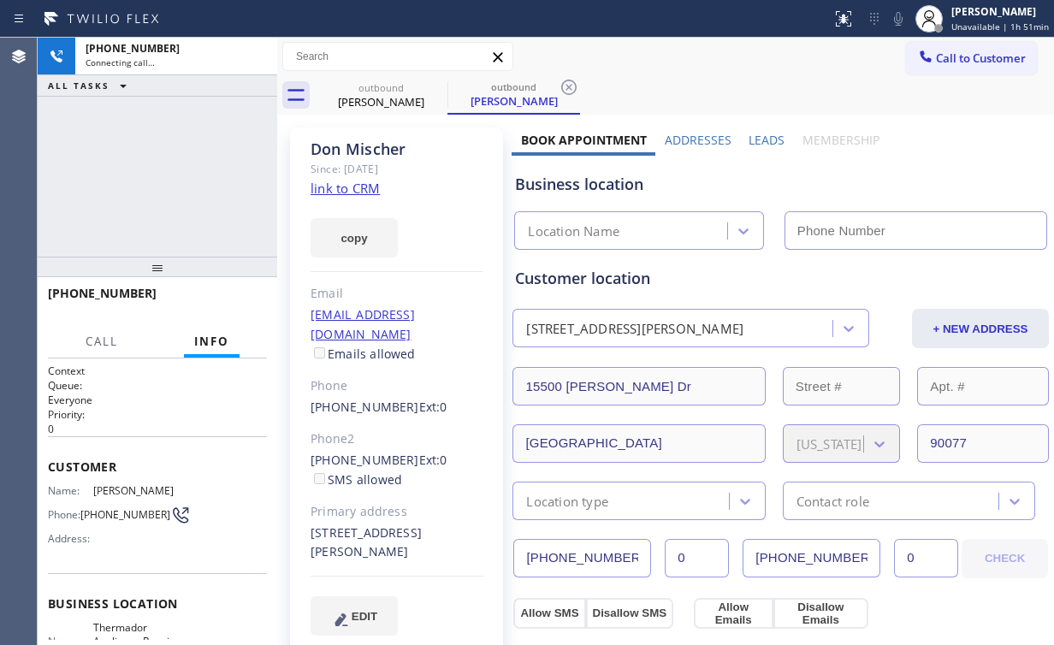
click at [173, 157] on div "+13105692702 Connecting call… ALL TASKS ALL TASKS ACTIVE TASKS TASKS IN WRAP UP" at bounding box center [158, 147] width 240 height 219
type input "(424) 273-8866"
click at [191, 168] on div "+13105692702 Connecting call… ALL TASKS ALL TASKS ACTIVE TASKS TASKS IN WRAP UP" at bounding box center [158, 147] width 240 height 219
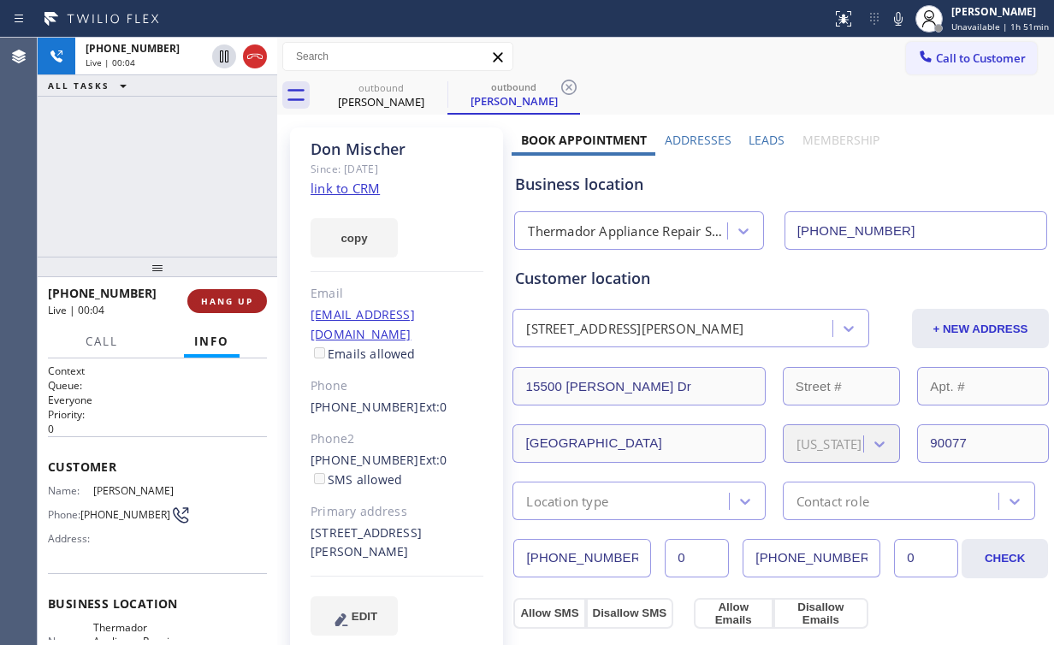
click at [245, 295] on span "HANG UP" at bounding box center [227, 301] width 52 height 12
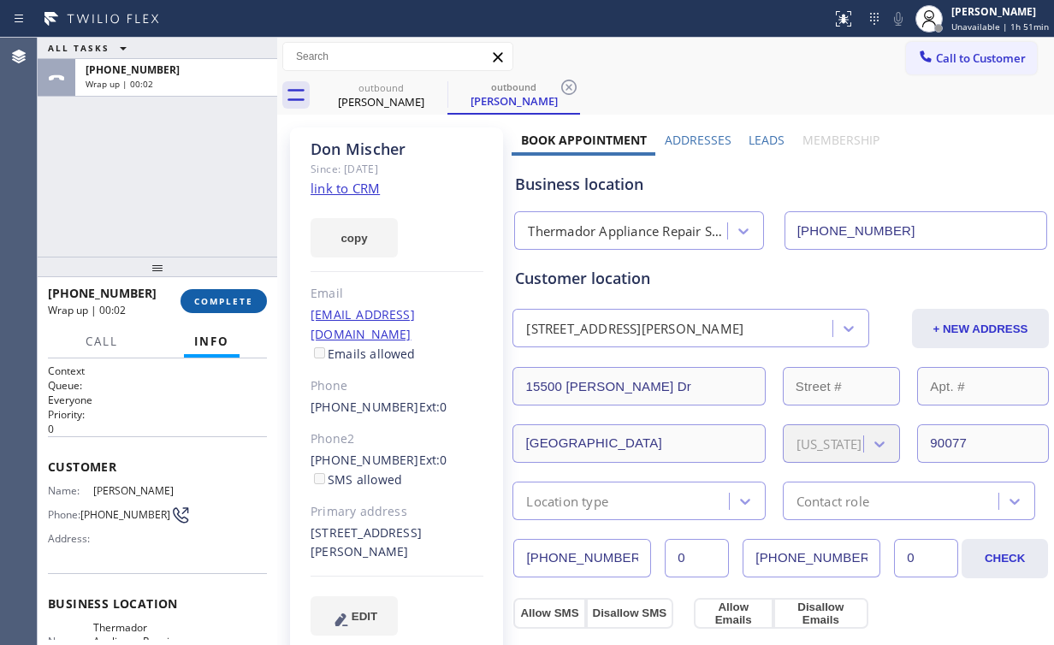
click at [245, 295] on span "COMPLETE" at bounding box center [223, 301] width 59 height 12
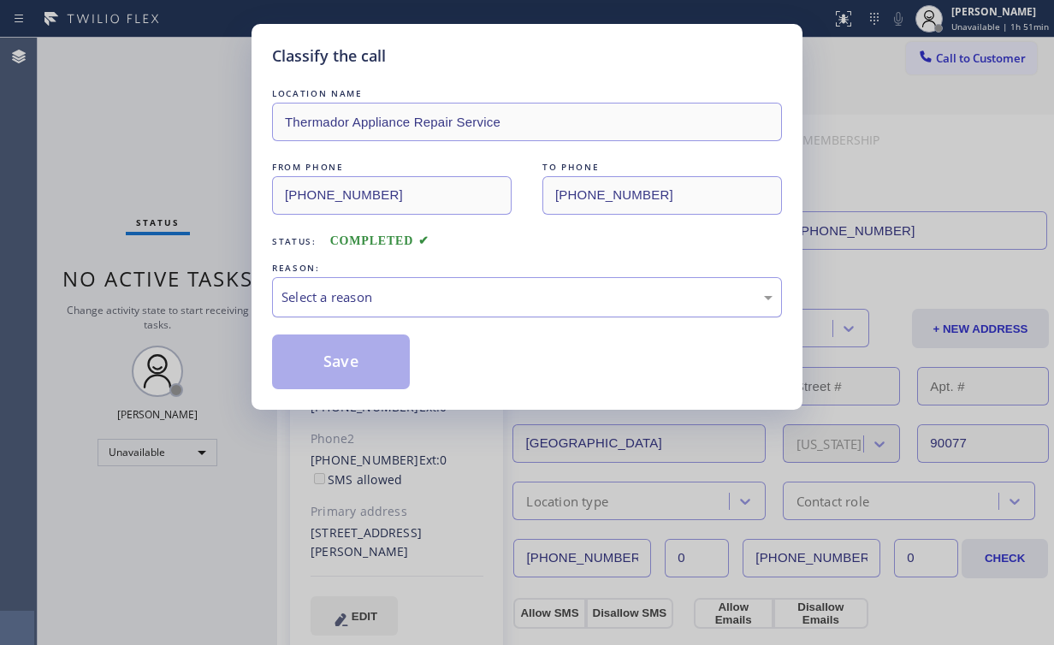
click at [382, 298] on div "Select a reason" at bounding box center [526, 297] width 491 height 20
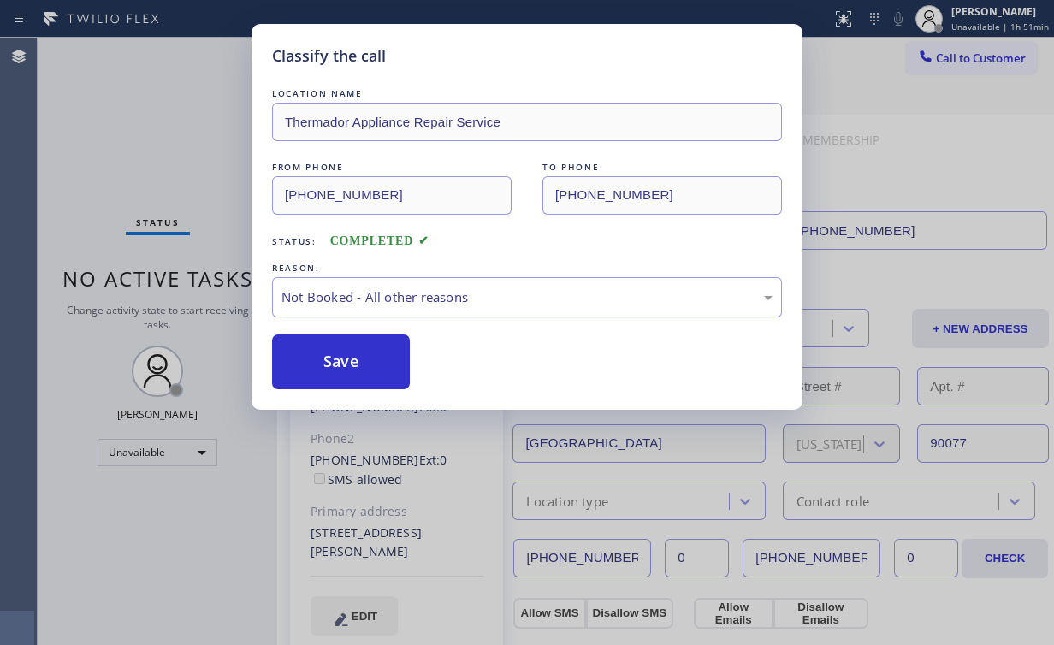
drag, startPoint x: 356, startPoint y: 348, endPoint x: 334, endPoint y: 312, distance: 42.3
click at [356, 347] on button "Save" at bounding box center [341, 361] width 138 height 55
click at [183, 109] on div "Classify the call LOCATION NAME Thermador Appliance Repair Service FROM PHONE (…" at bounding box center [527, 322] width 1054 height 645
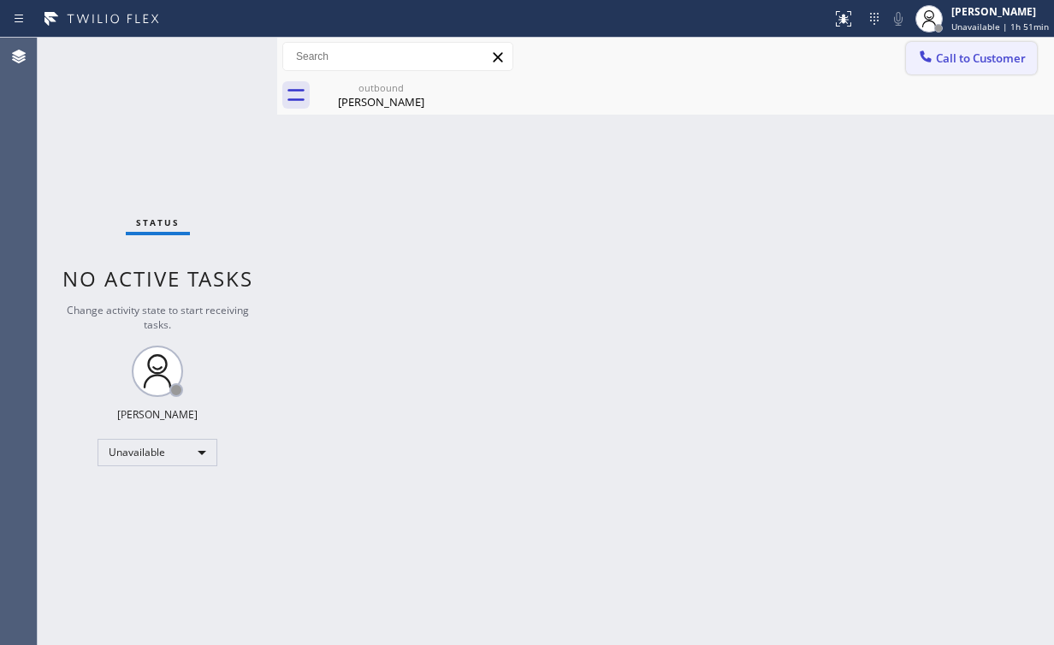
click at [945, 65] on span "Call to Customer" at bounding box center [981, 57] width 90 height 15
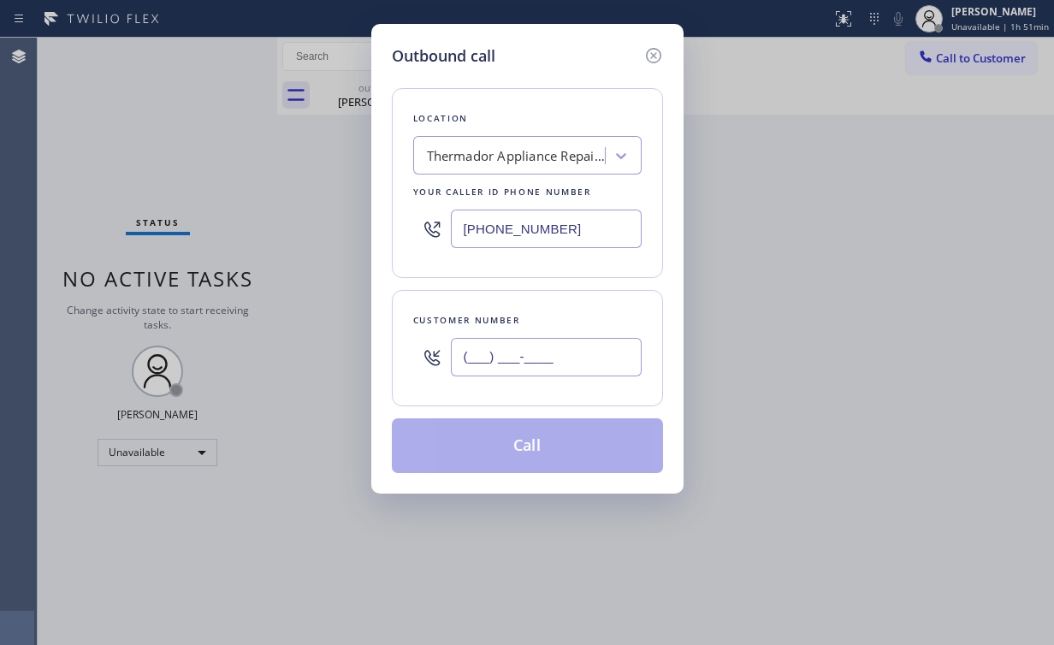
click at [555, 354] on input "(___) ___-____" at bounding box center [546, 357] width 191 height 38
paste input "310) 569-2702"
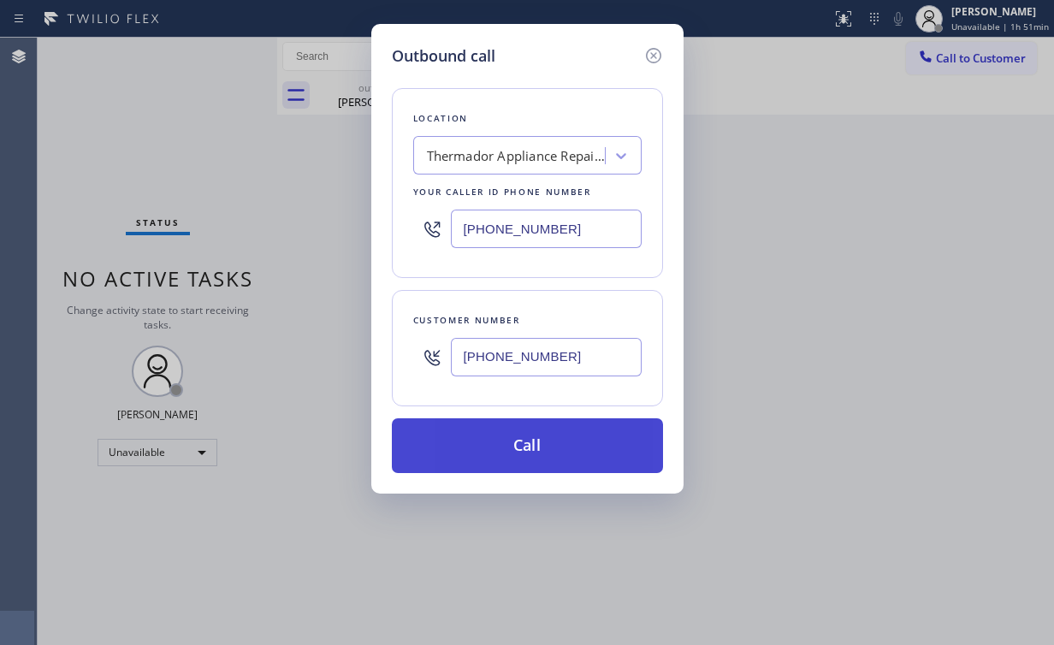
type input "(310) 569-2702"
click at [507, 455] on button "Call" at bounding box center [527, 445] width 271 height 55
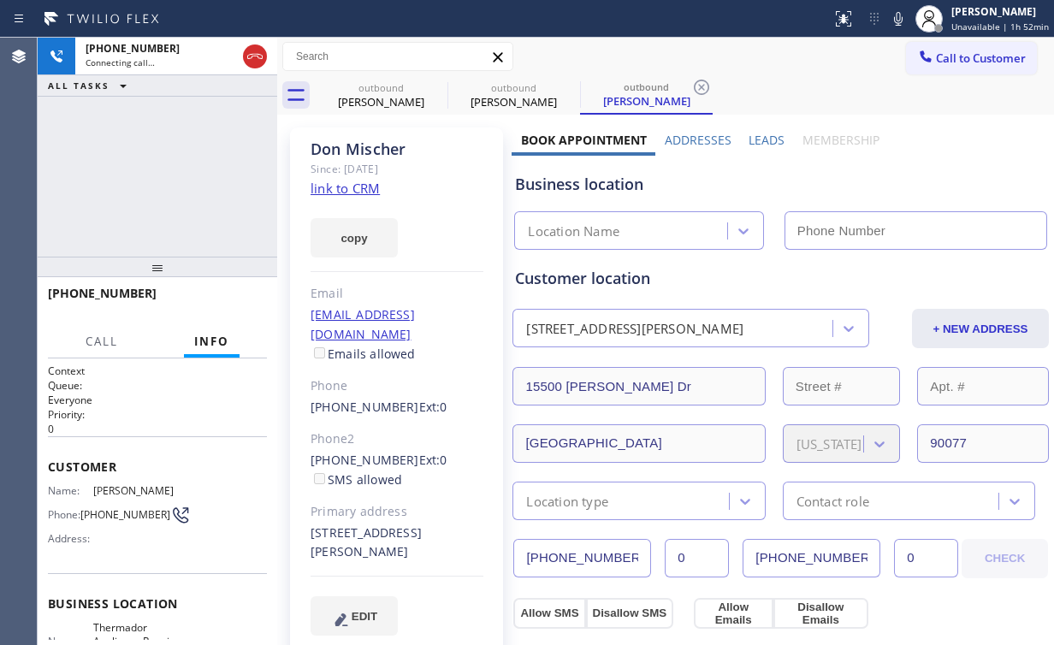
type input "(424) 273-8866"
click at [186, 168] on div "+13105692702 Connecting call… ALL TASKS ALL TASKS ACTIVE TASKS TASKS IN WRAP UP" at bounding box center [158, 147] width 240 height 219
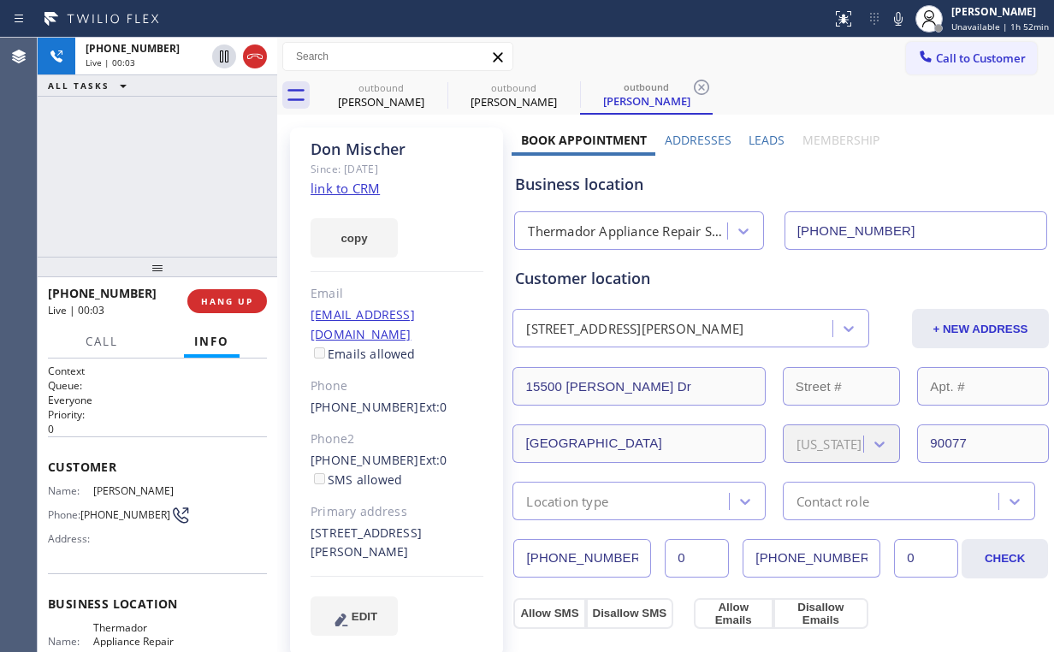
click at [183, 198] on div "+13105692702 Live | 00:03 ALL TASKS ALL TASKS ACTIVE TASKS TASKS IN WRAP UP" at bounding box center [158, 147] width 240 height 219
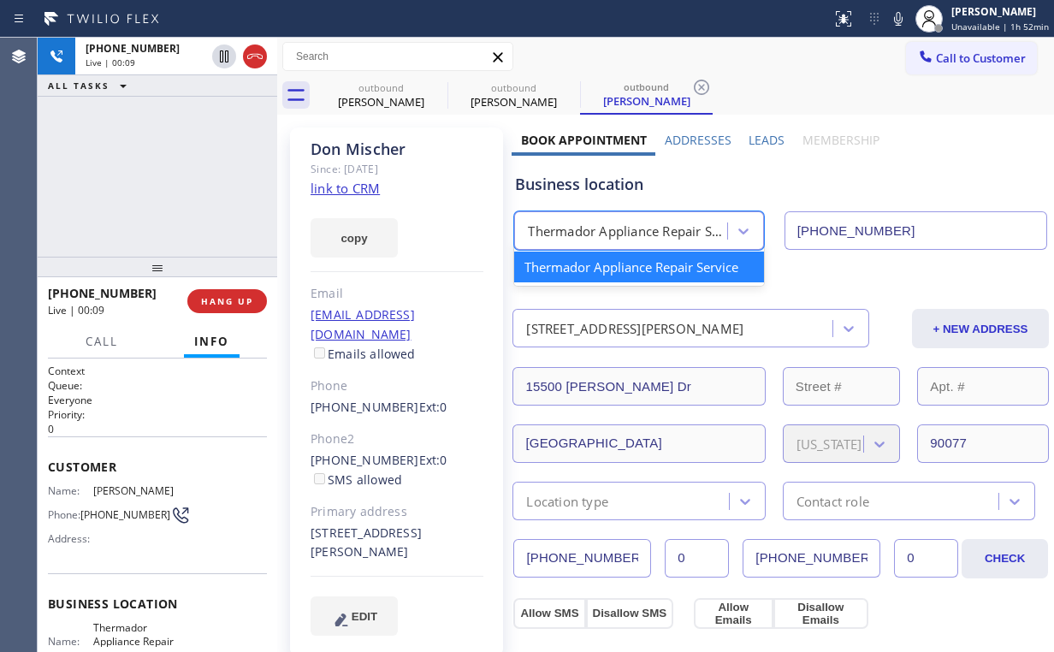
click at [626, 225] on div "Thermador Appliance Repair Service" at bounding box center [628, 232] width 200 height 20
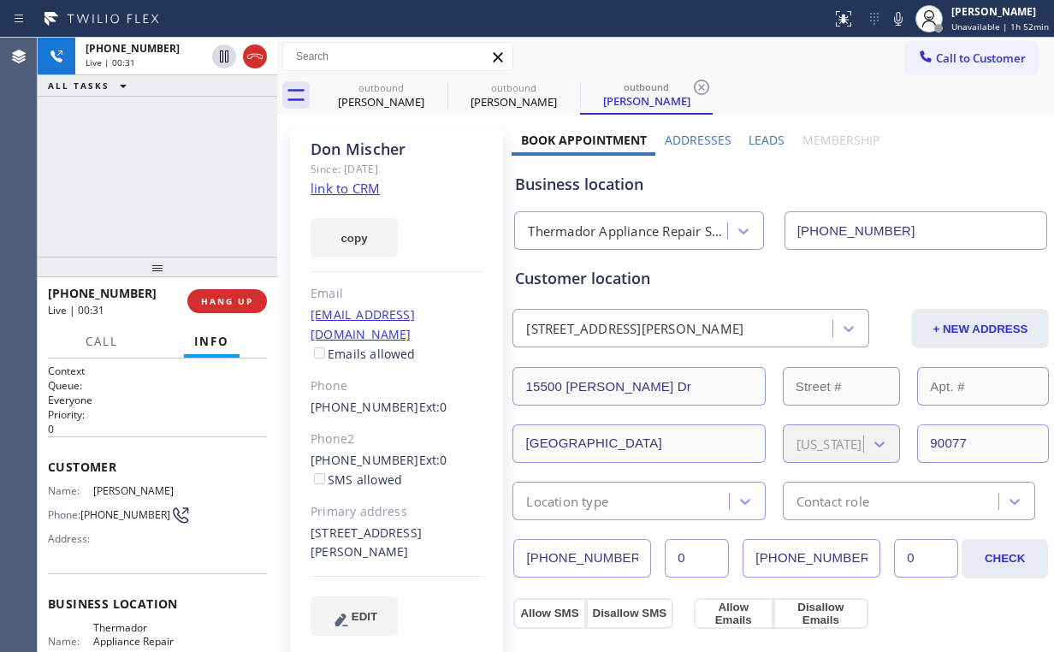
click at [607, 185] on div "Business location" at bounding box center [780, 184] width 531 height 23
drag, startPoint x: 183, startPoint y: 178, endPoint x: 173, endPoint y: 174, distance: 11.1
click at [173, 174] on div "+13105692702 Live | 00:34 ALL TASKS ALL TASKS ACTIVE TASKS TASKS IN WRAP UP" at bounding box center [158, 147] width 240 height 219
click at [244, 303] on span "HANG UP" at bounding box center [227, 301] width 52 height 12
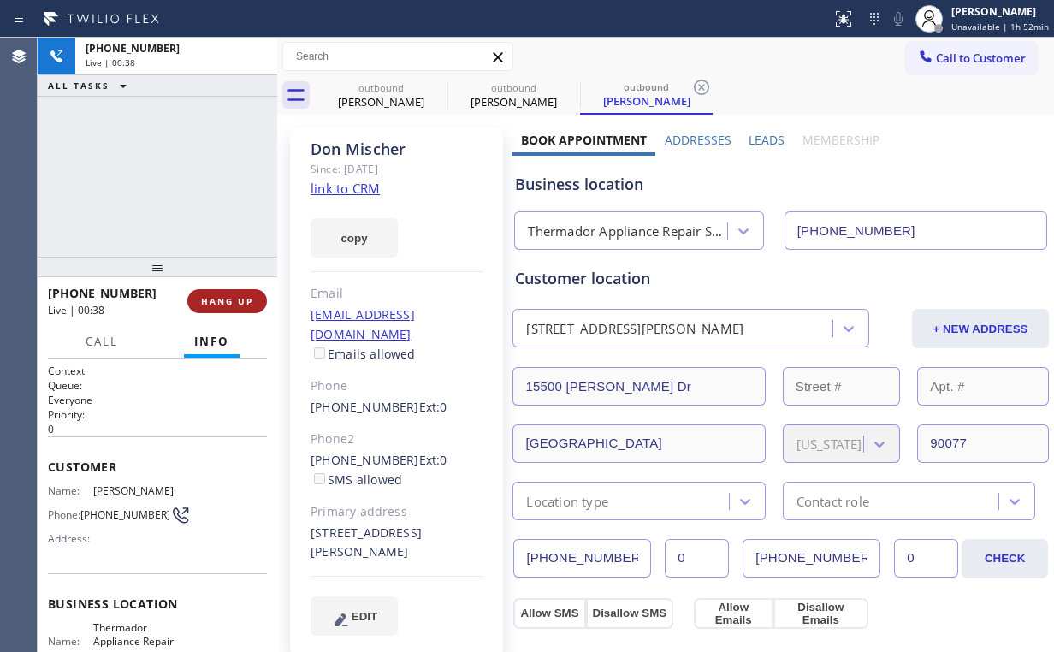
click at [244, 303] on span "HANG UP" at bounding box center [227, 301] width 52 height 12
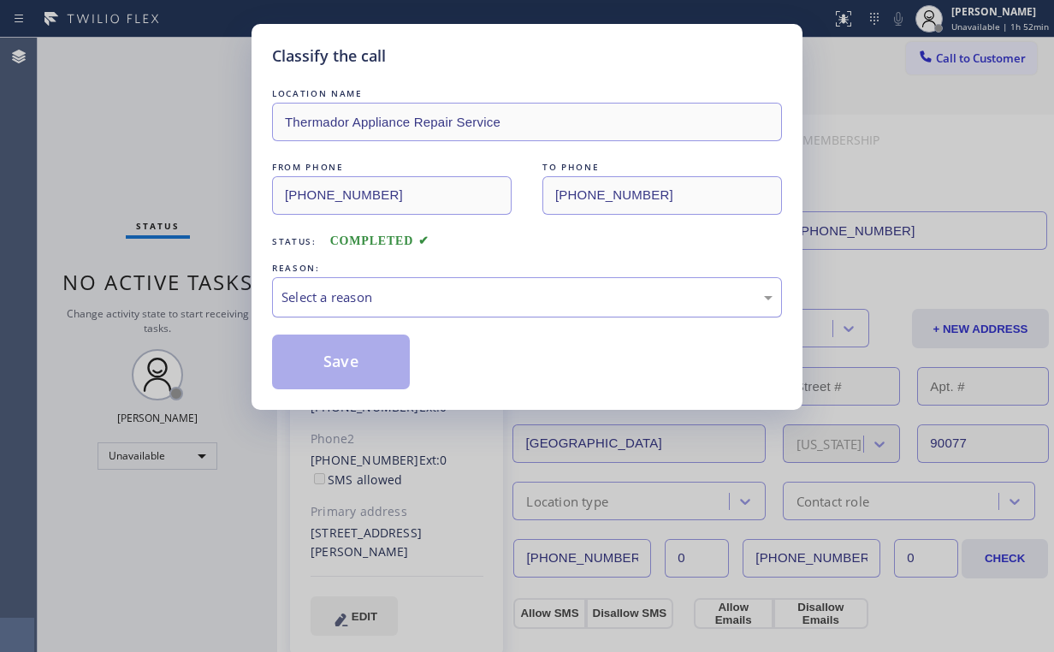
click at [328, 302] on div "Select a reason" at bounding box center [526, 297] width 491 height 20
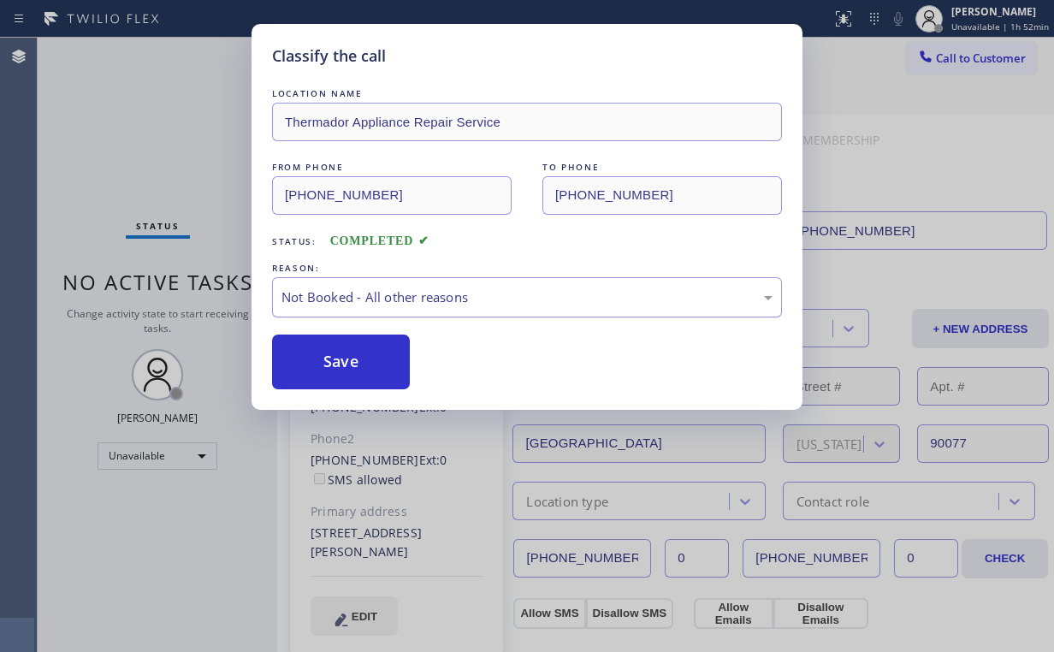
drag, startPoint x: 353, startPoint y: 356, endPoint x: 294, endPoint y: 294, distance: 85.3
click at [352, 353] on button "Save" at bounding box center [341, 361] width 138 height 55
click at [177, 144] on div "Classify the call LOCATION NAME Thermador Appliance Repair Service FROM PHONE (…" at bounding box center [527, 326] width 1054 height 652
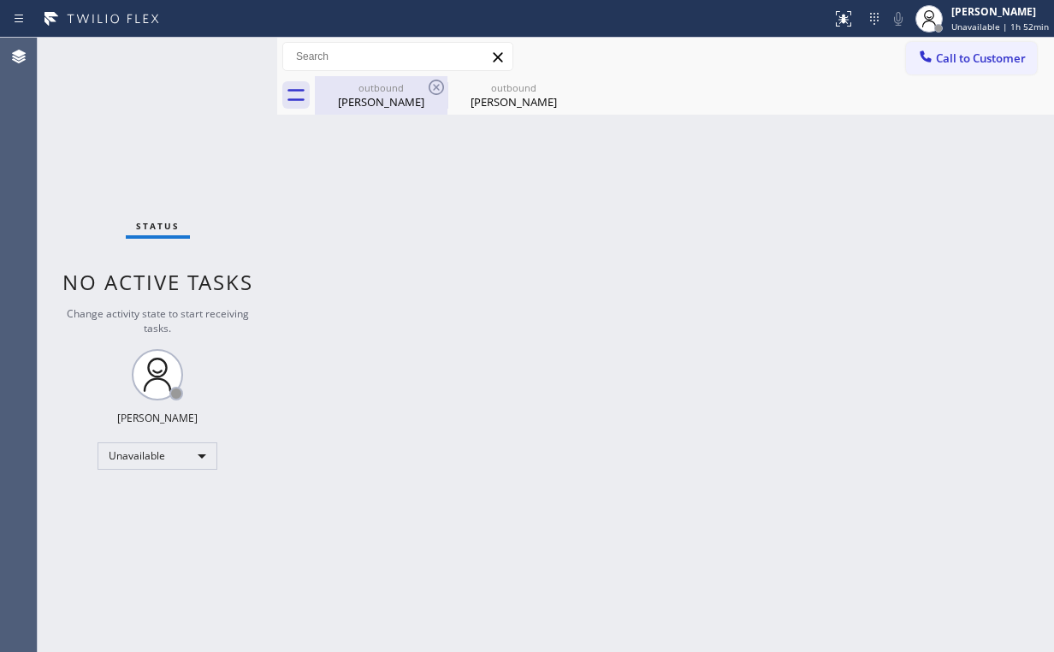
drag, startPoint x: 374, startPoint y: 89, endPoint x: 393, endPoint y: 87, distance: 18.9
click at [376, 89] on div "outbound" at bounding box center [380, 87] width 129 height 13
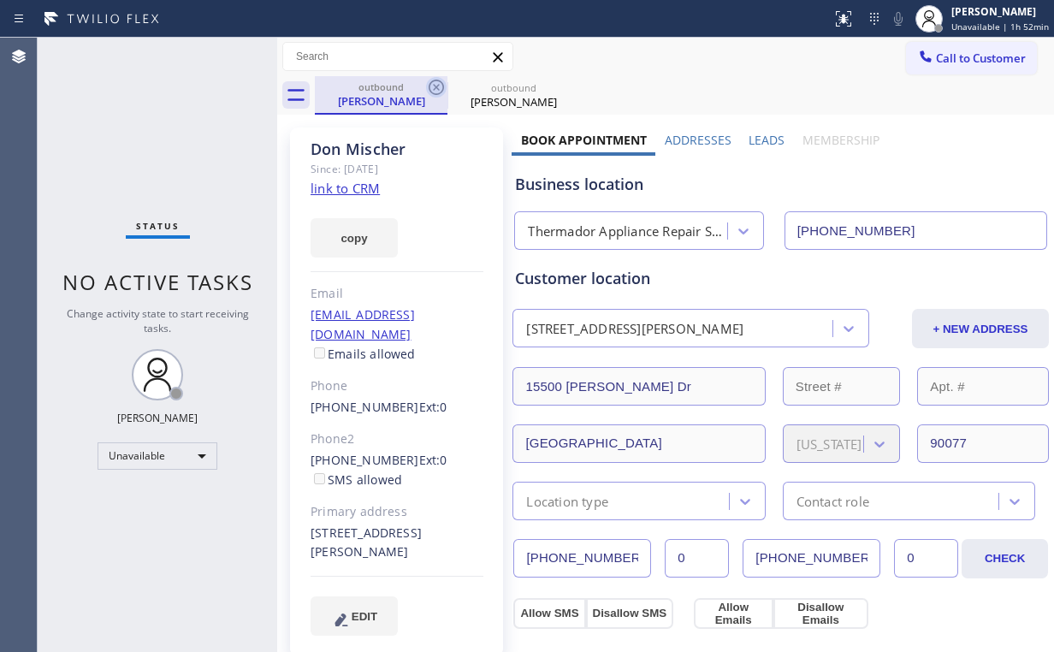
click at [441, 82] on icon at bounding box center [436, 87] width 21 height 21
click at [441, 83] on icon at bounding box center [436, 87] width 21 height 21
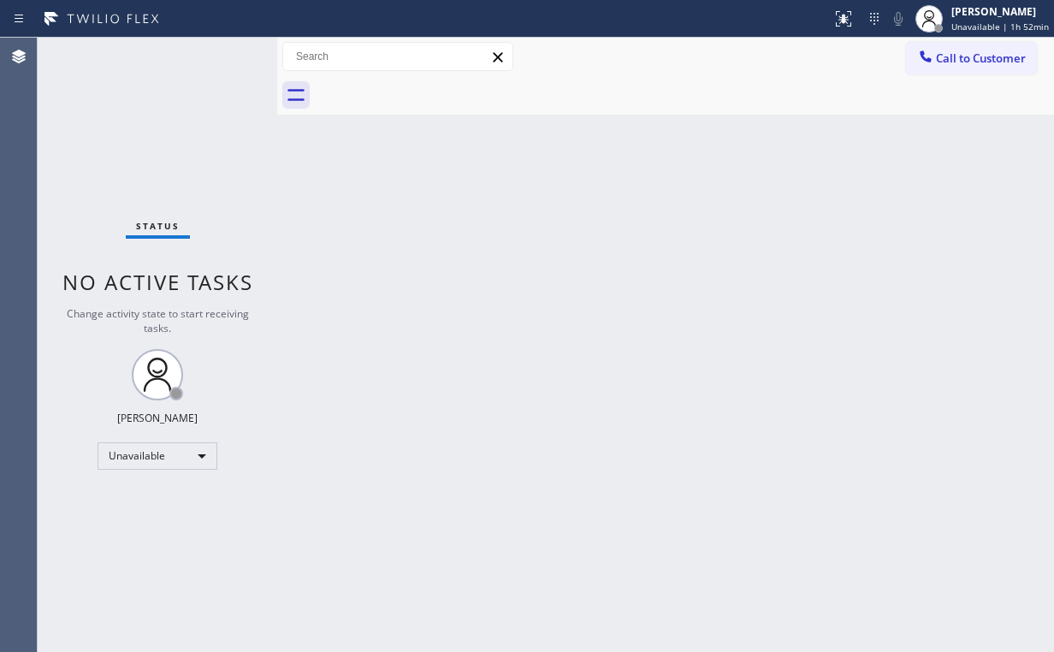
click at [129, 98] on div "Status No active tasks Change activity state to start receiving tasks. Arnold V…" at bounding box center [158, 345] width 240 height 614
click at [952, 66] on button "Call to Customer" at bounding box center [971, 58] width 131 height 33
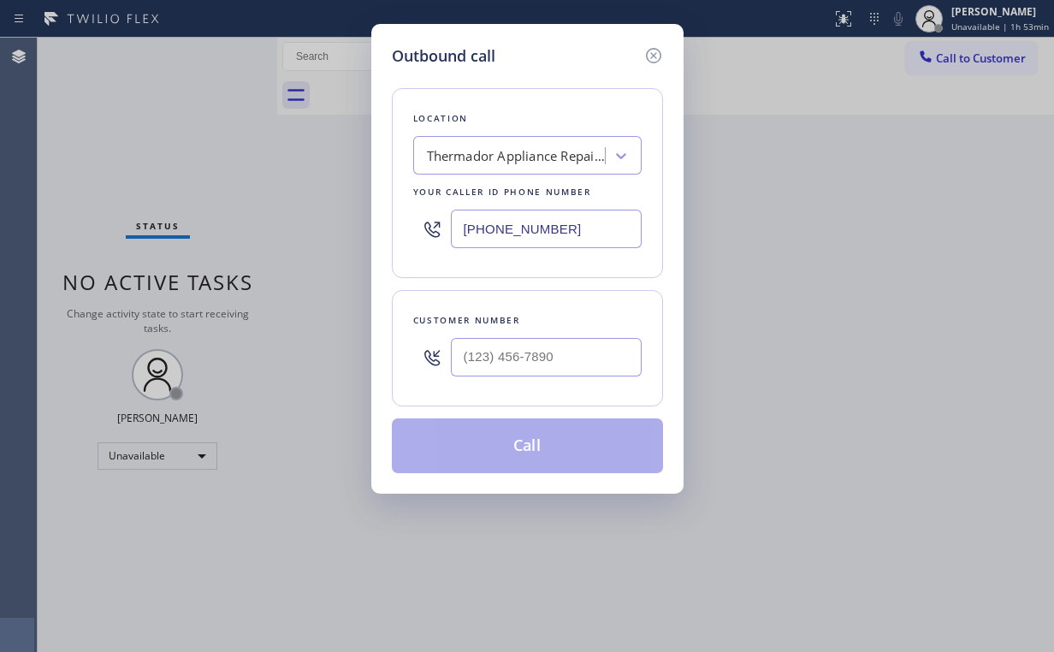
drag, startPoint x: 528, startPoint y: 226, endPoint x: 424, endPoint y: 220, distance: 103.7
click at [425, 230] on div "(424) 273-8866" at bounding box center [527, 229] width 228 height 56
paste input "562) 616-1730"
type input "(562) 616-1730"
click at [581, 363] on input "(___) ___-____" at bounding box center [546, 357] width 191 height 38
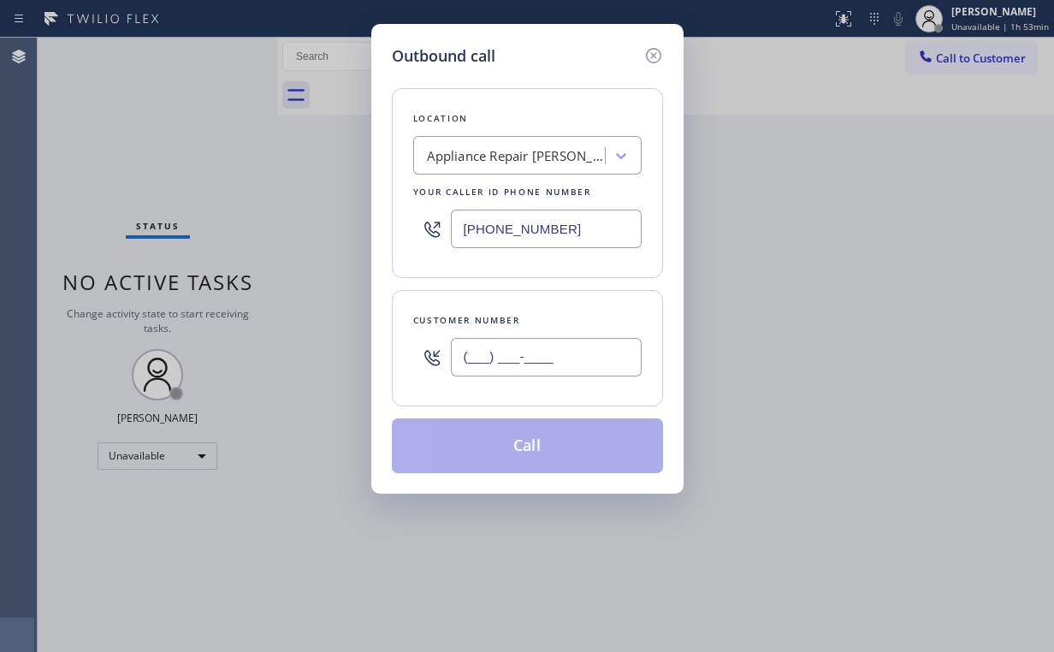
paste input "562) 228-8720"
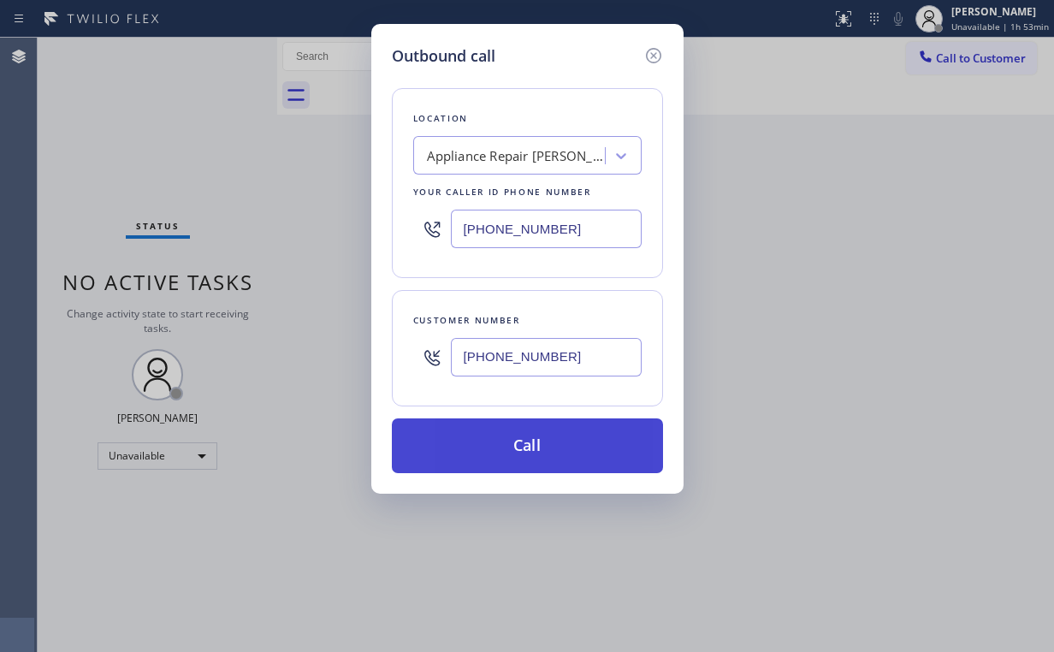
type input "(562) 228-8720"
click at [489, 448] on button "Call" at bounding box center [527, 445] width 271 height 55
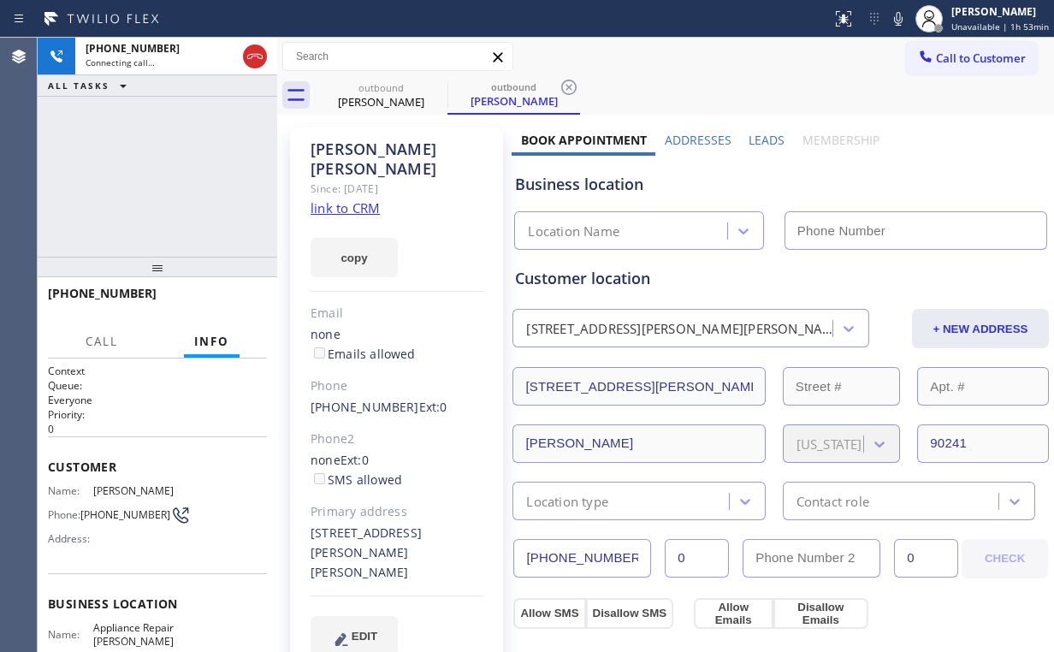
click at [168, 159] on div "+15622288720 Connecting call… ALL TASKS ALL TASKS ACTIVE TASKS TASKS IN WRAP UP" at bounding box center [158, 147] width 240 height 219
type input "(562) 616-1730"
drag, startPoint x: 257, startPoint y: 53, endPoint x: 310, endPoint y: 70, distance: 54.9
click at [257, 55] on icon at bounding box center [255, 56] width 21 height 21
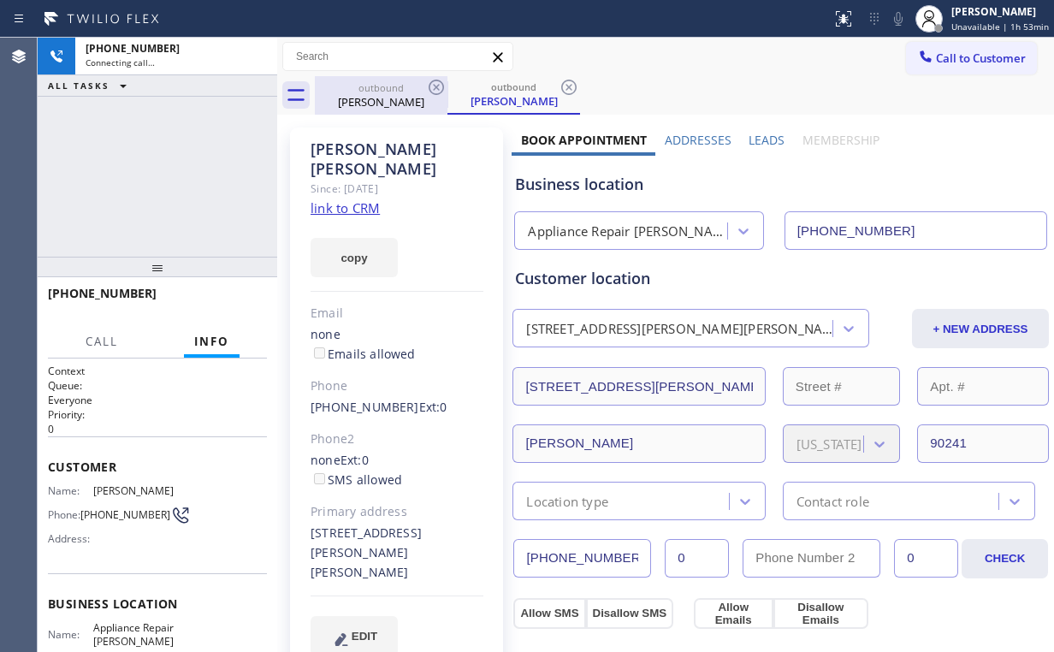
drag, startPoint x: 392, startPoint y: 96, endPoint x: 428, endPoint y: 92, distance: 36.1
click at [393, 96] on div "Steven Draper" at bounding box center [380, 101] width 129 height 15
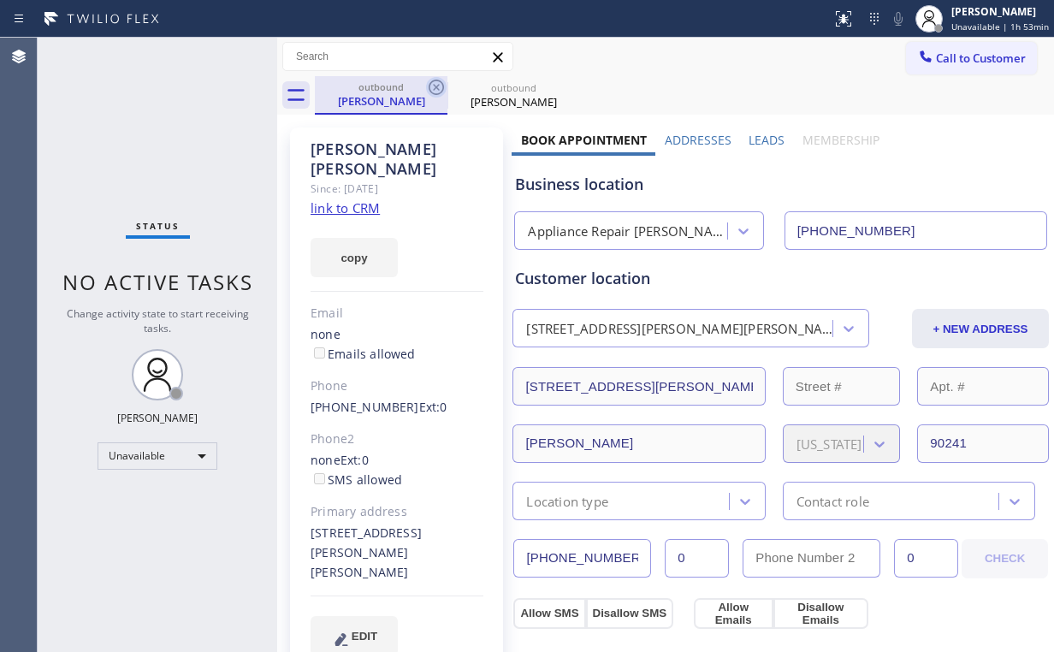
click at [443, 81] on icon at bounding box center [436, 87] width 21 height 21
drag, startPoint x: 440, startPoint y: 81, endPoint x: 503, endPoint y: 108, distance: 68.6
click at [440, 81] on icon at bounding box center [436, 87] width 15 height 15
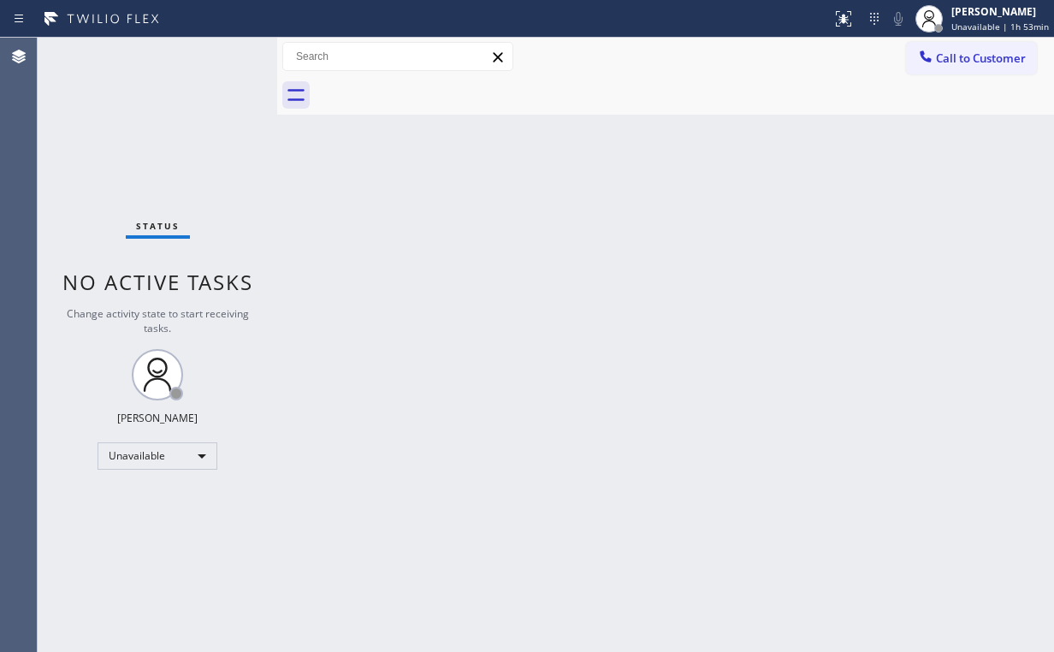
drag, startPoint x: 976, startPoint y: 55, endPoint x: 754, endPoint y: 202, distance: 266.0
click at [975, 55] on span "Call to Customer" at bounding box center [981, 57] width 90 height 15
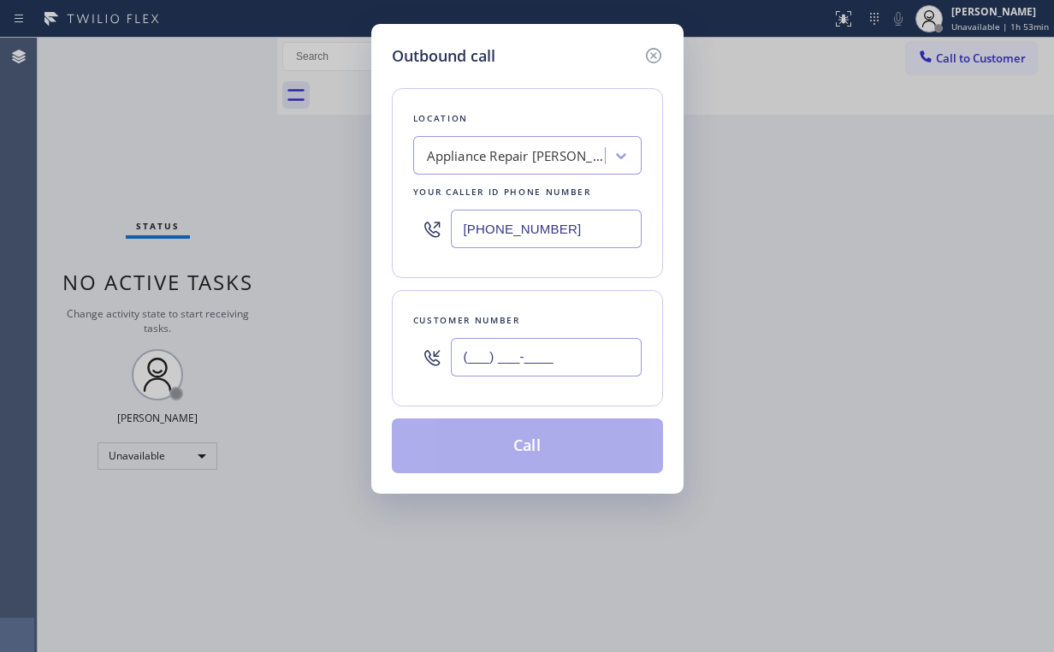
click at [511, 370] on input "(___) ___-____" at bounding box center [546, 357] width 191 height 38
paste input "562) 228-8720"
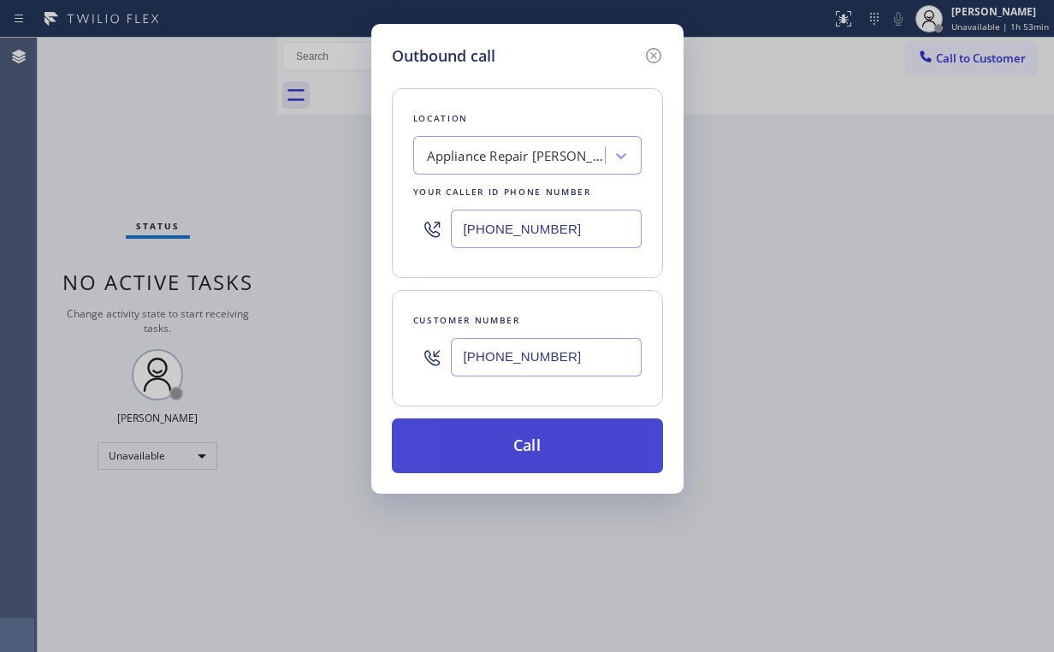
type input "(562) 228-8720"
click at [506, 458] on button "Call" at bounding box center [527, 445] width 271 height 55
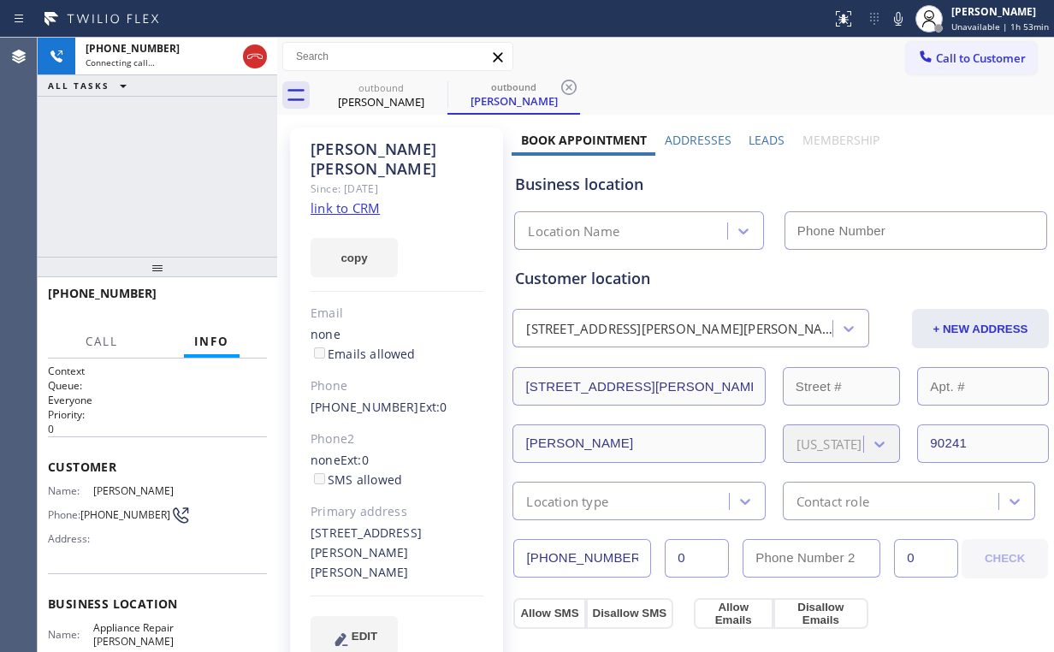
click at [186, 175] on div "+15622288720 Connecting call… ALL TASKS ALL TASKS ACTIVE TASKS TASKS IN WRAP UP" at bounding box center [158, 147] width 240 height 219
type input "(562) 616-1730"
click at [838, 19] on icon at bounding box center [843, 19] width 21 height 21
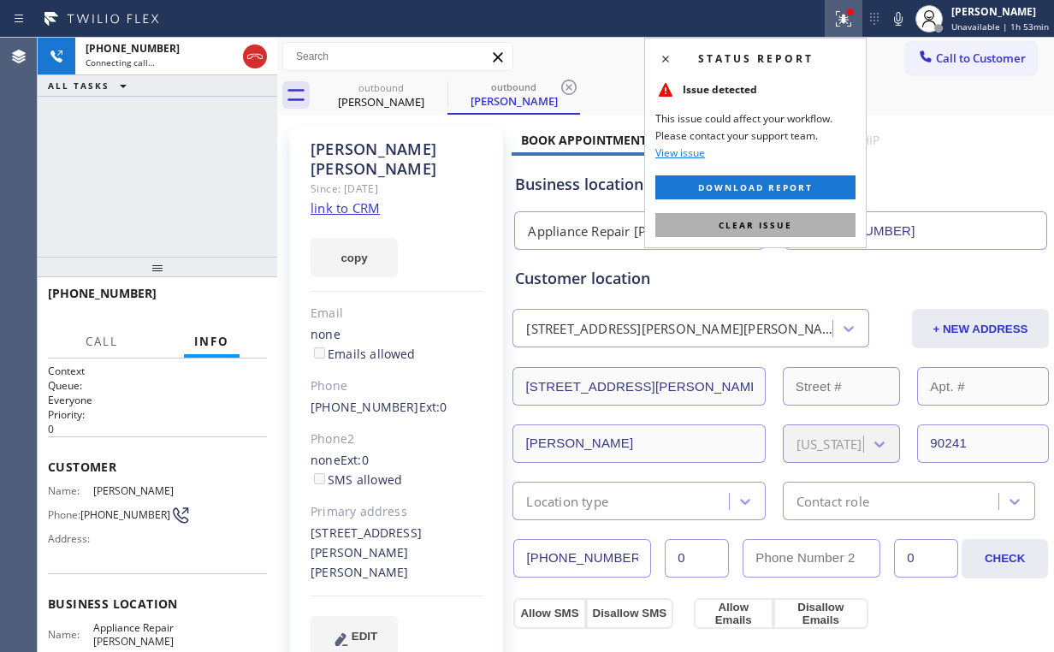
click at [756, 226] on span "Clear issue" at bounding box center [756, 225] width 74 height 12
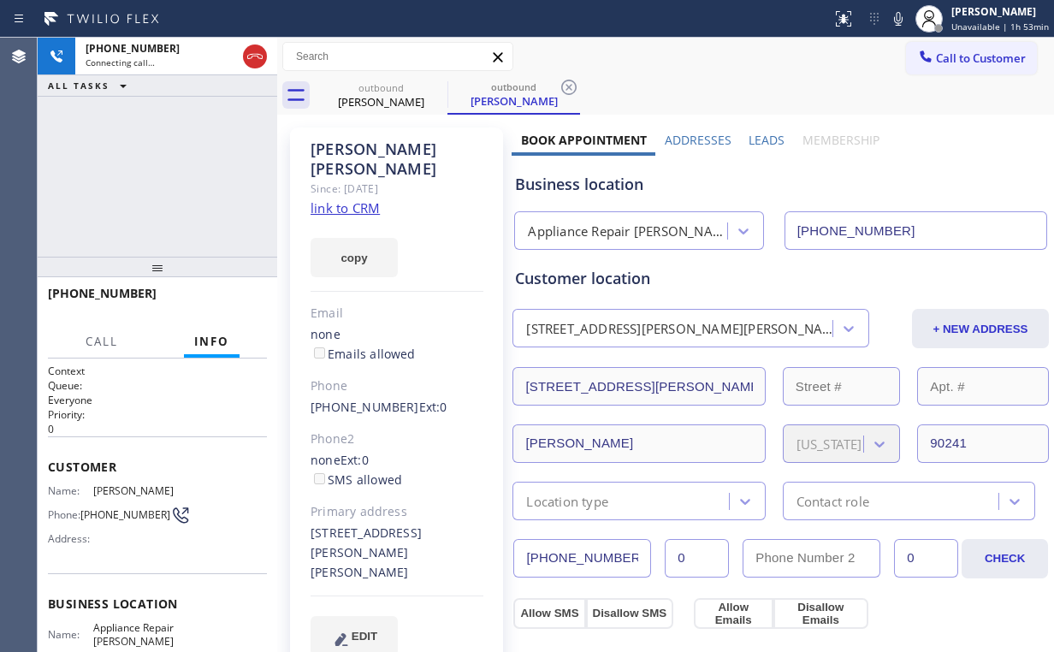
click at [939, 174] on div "Business location" at bounding box center [780, 184] width 531 height 23
drag, startPoint x: 885, startPoint y: 168, endPoint x: 444, endPoint y: 14, distance: 467.5
click at [883, 167] on div "Business location Appliance Repair Downey (562) 616-1730" at bounding box center [781, 203] width 538 height 94
click at [226, 303] on span "HANG UP" at bounding box center [227, 301] width 52 height 12
click at [231, 301] on span "HANG UP" at bounding box center [227, 301] width 52 height 12
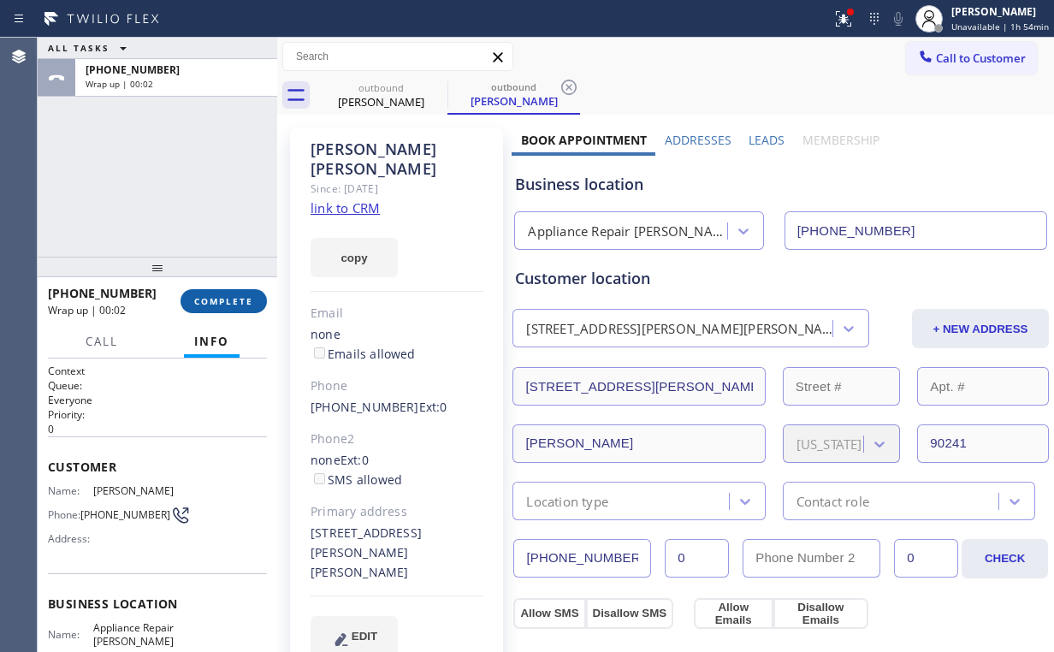
click at [231, 301] on span "COMPLETE" at bounding box center [223, 301] width 59 height 12
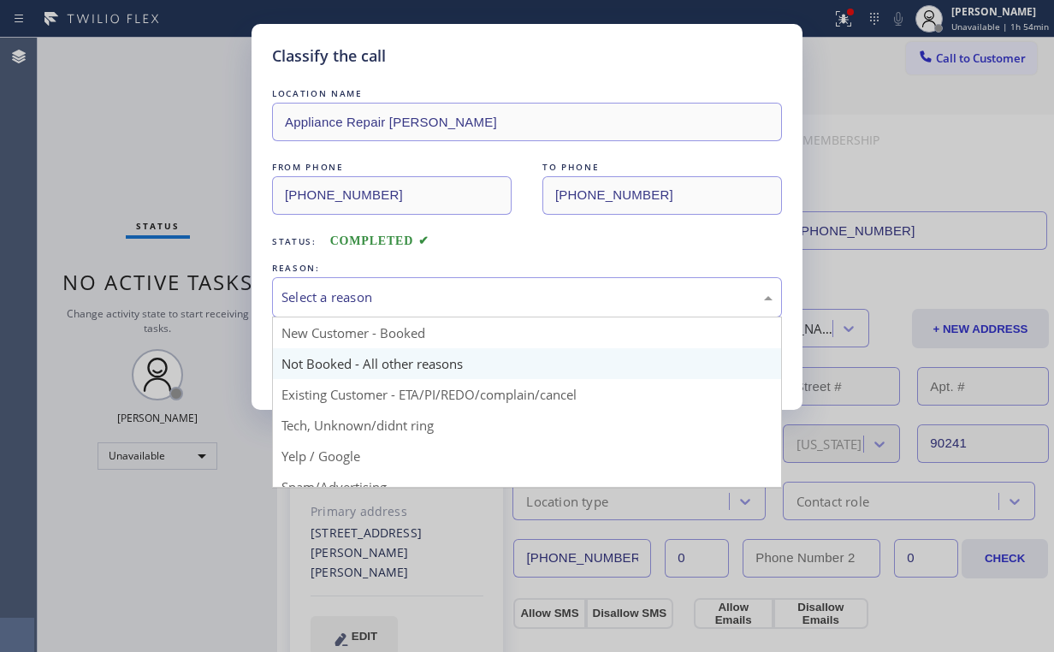
drag, startPoint x: 351, startPoint y: 302, endPoint x: 359, endPoint y: 347, distance: 46.1
click at [352, 302] on div "Select a reason" at bounding box center [526, 297] width 491 height 20
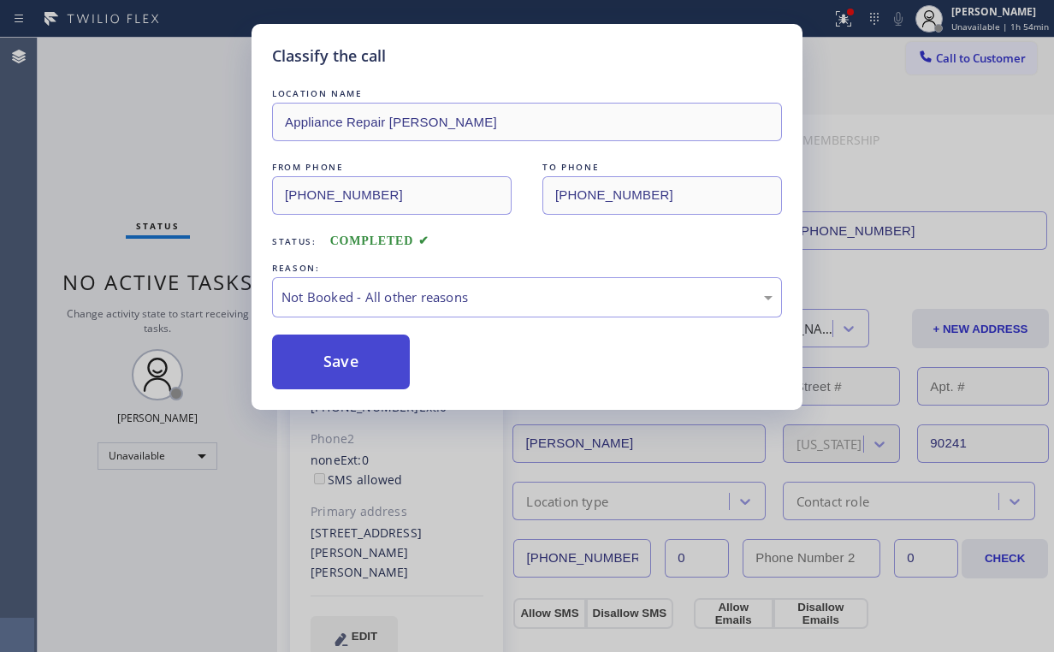
click at [346, 364] on button "Save" at bounding box center [341, 361] width 138 height 55
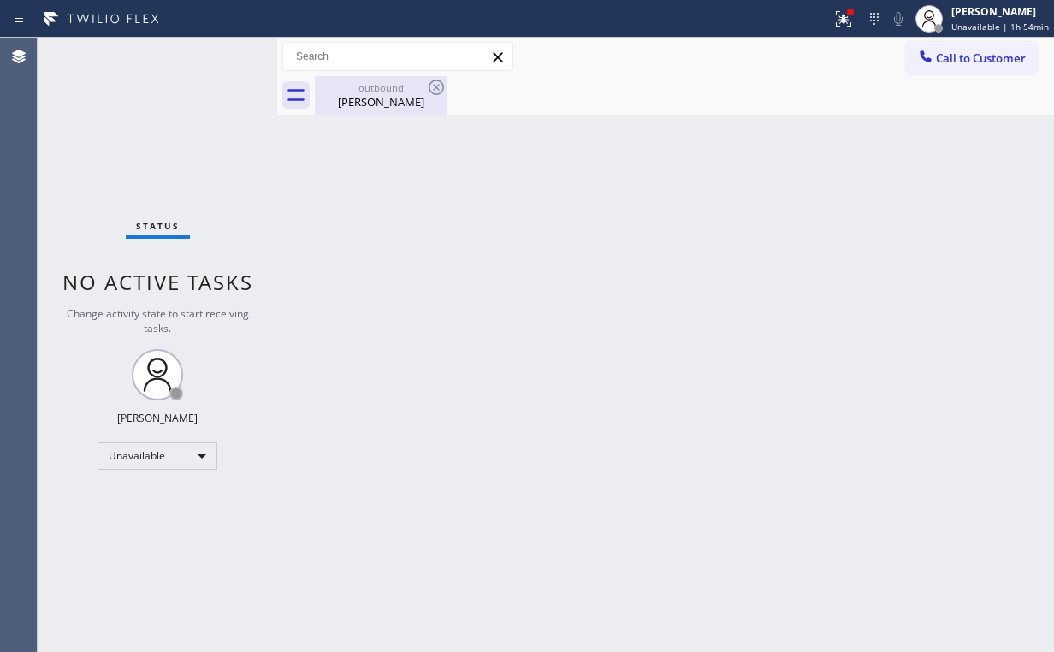
click at [384, 103] on div "Steven Draper" at bounding box center [380, 101] width 129 height 15
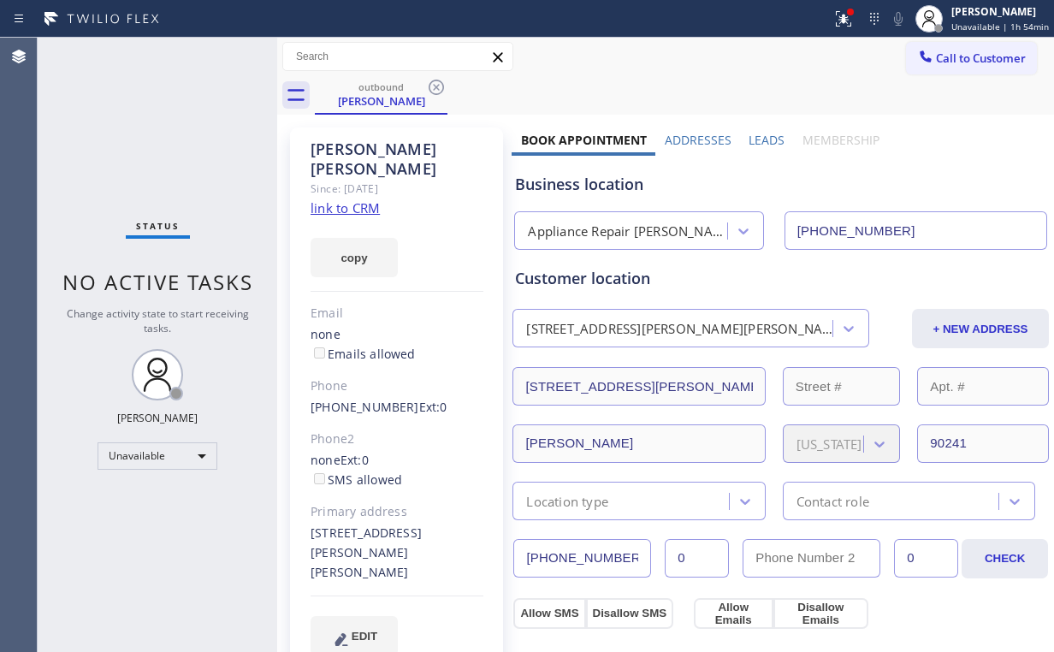
click at [441, 86] on icon at bounding box center [436, 87] width 21 height 21
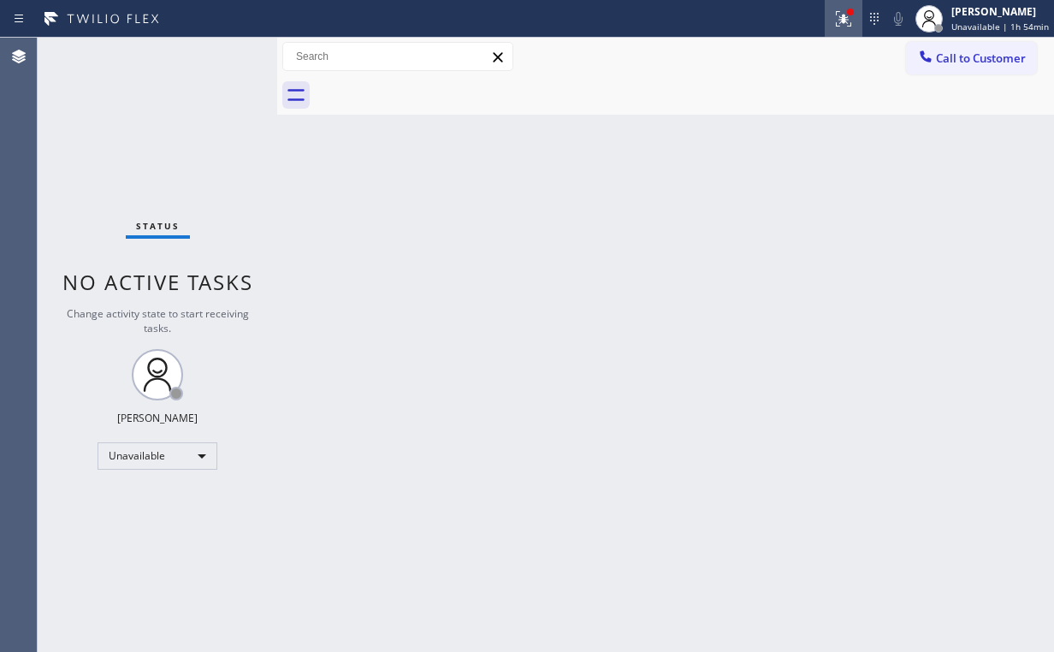
click at [855, 13] on div at bounding box center [850, 12] width 10 height 10
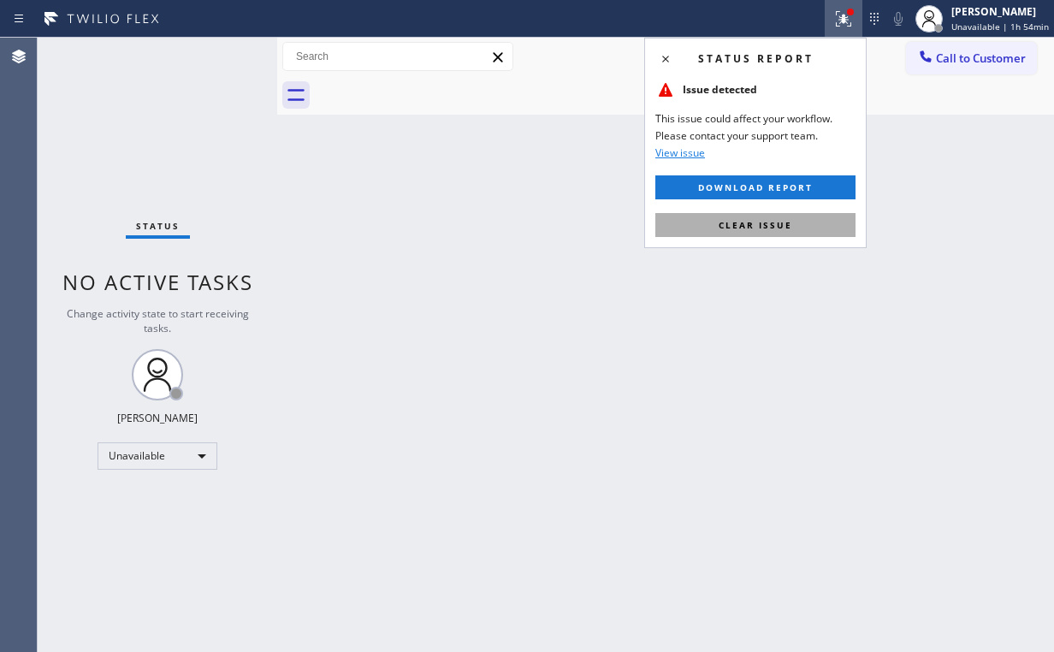
click at [765, 225] on span "Clear issue" at bounding box center [756, 225] width 74 height 12
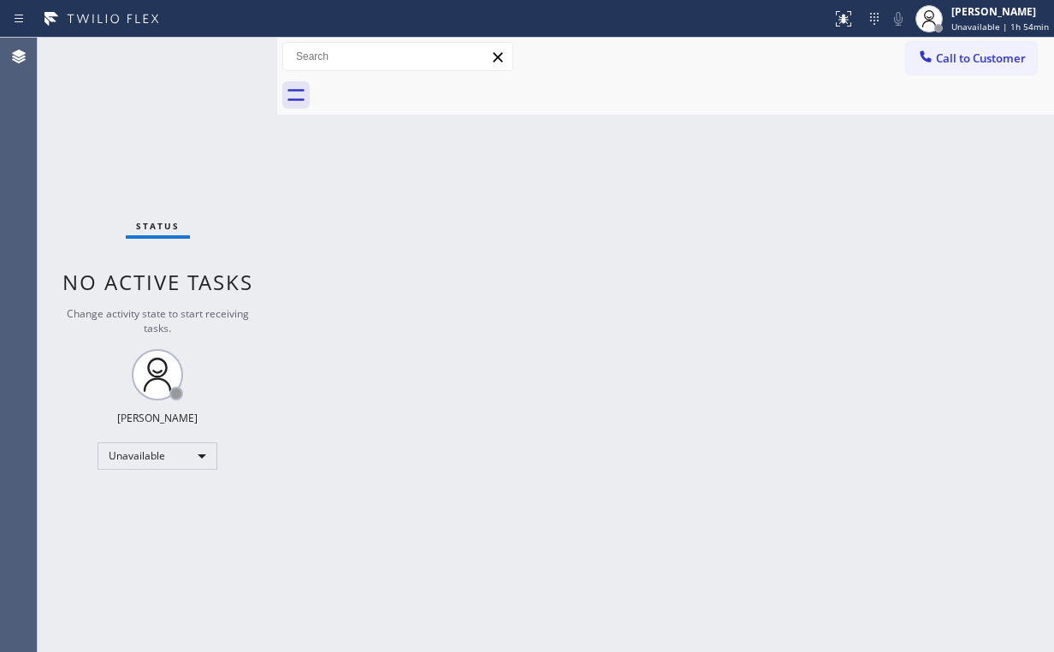
drag, startPoint x: 679, startPoint y: 595, endPoint x: 579, endPoint y: 642, distance: 110.2
click at [673, 600] on div "Back to Dashboard Change Sender ID Customers Technicians Select a contact Outbo…" at bounding box center [665, 345] width 777 height 614
click at [139, 168] on div "Status No active tasks Change activity state to start receiving tasks. Arnold V…" at bounding box center [158, 345] width 240 height 614
click at [983, 63] on span "Call to Customer" at bounding box center [981, 57] width 90 height 15
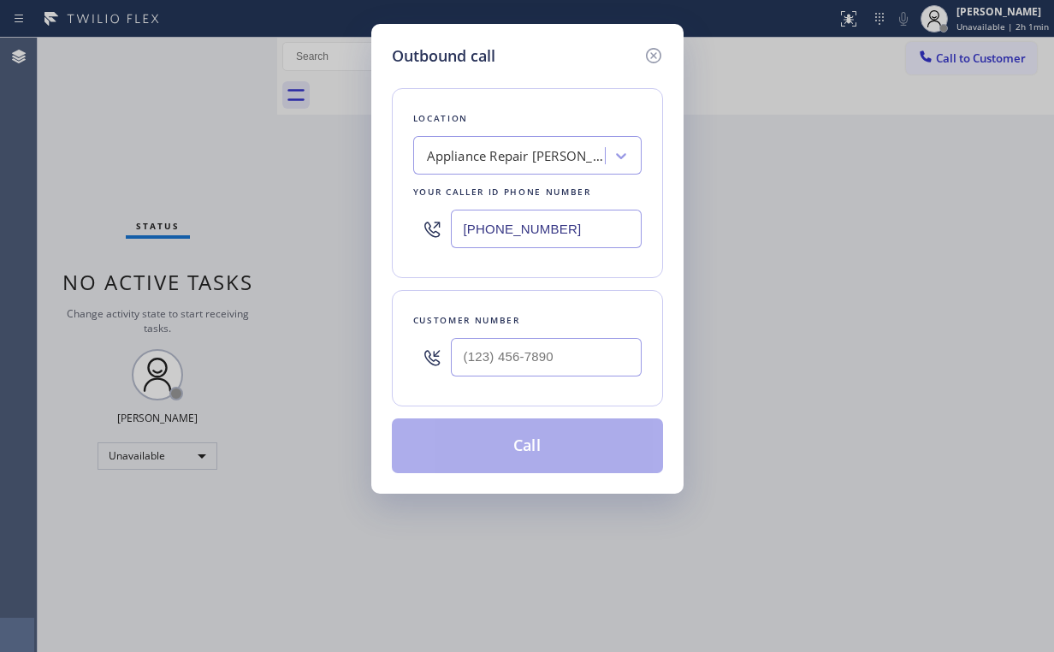
drag, startPoint x: 592, startPoint y: 212, endPoint x: 279, endPoint y: 220, distance: 313.2
click at [323, 220] on div "Outbound call Location Appliance Repair Downey Your caller id phone number (562…" at bounding box center [527, 326] width 1054 height 652
paste input "714) 855-4254"
type input "(714) 855-4254"
click at [574, 359] on input "(___) ___-____" at bounding box center [546, 357] width 191 height 38
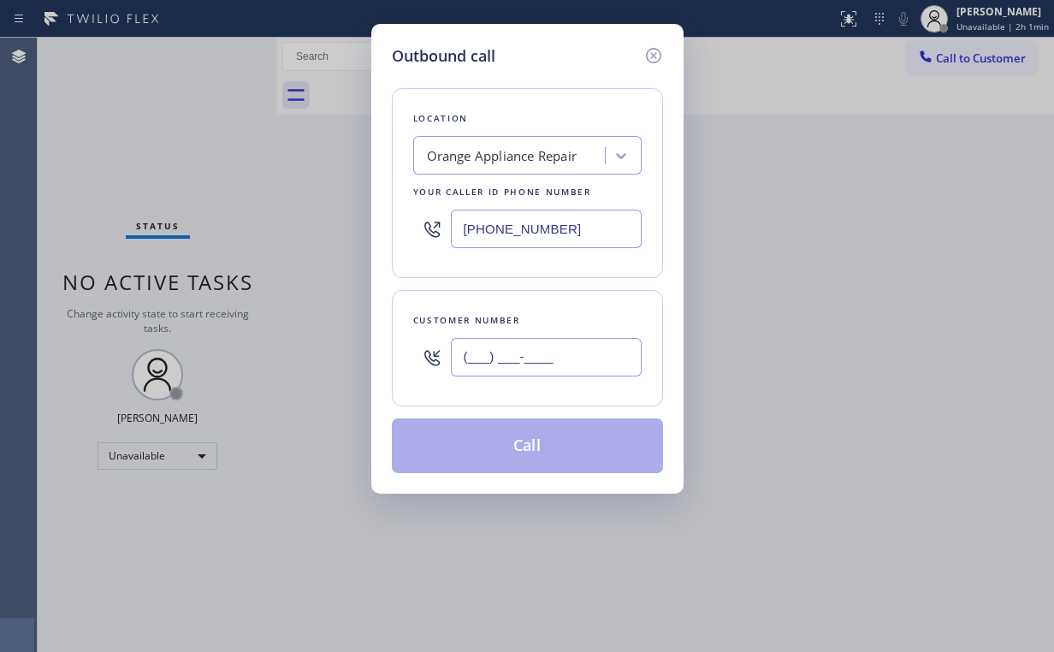
paste input "714) 981-0945"
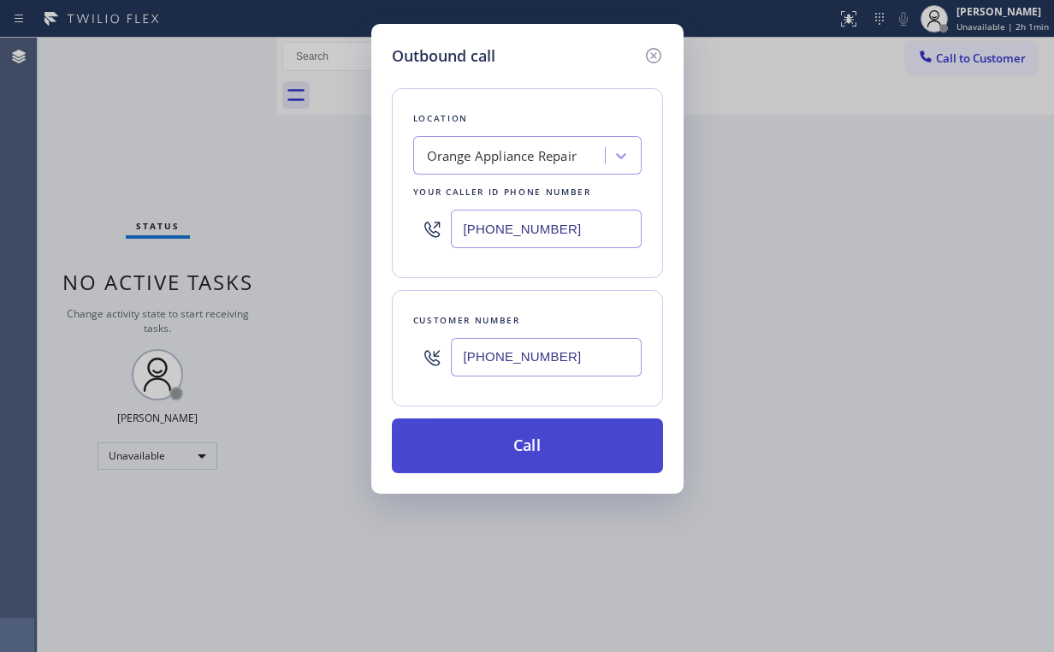
type input "(714) 981-0945"
click at [524, 448] on button "Call" at bounding box center [527, 445] width 271 height 55
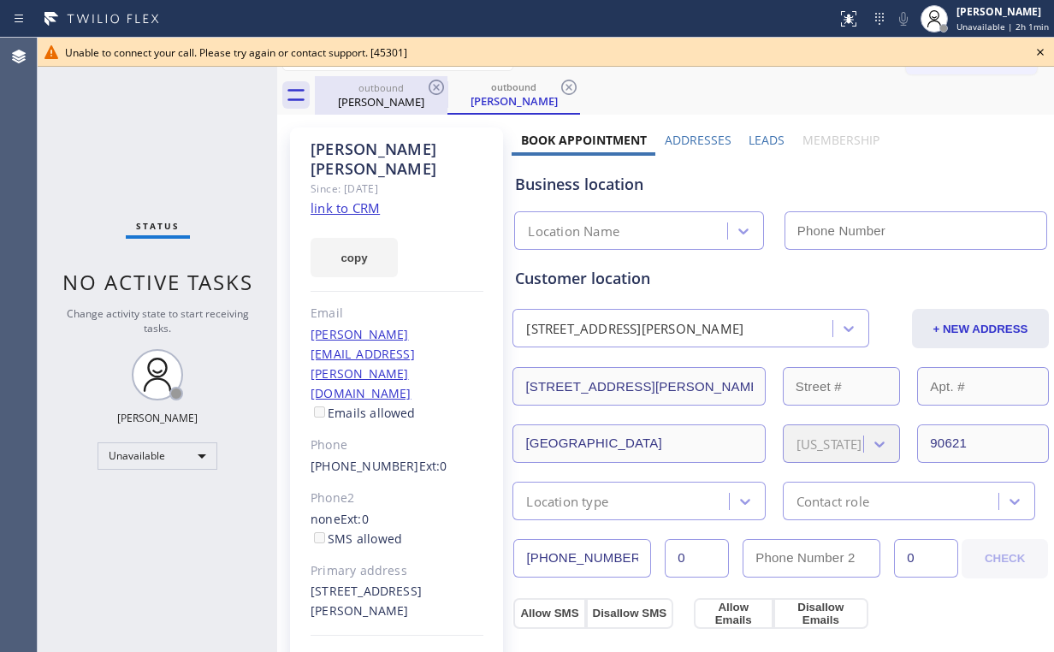
click at [411, 96] on div "William Pfeifer" at bounding box center [380, 101] width 129 height 15
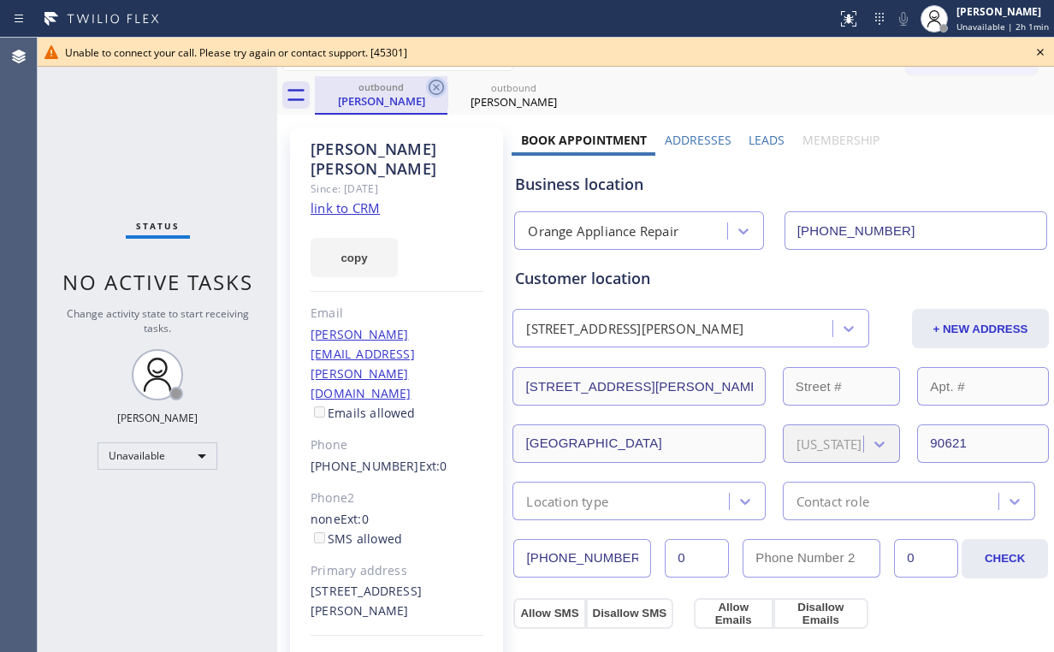
click at [442, 85] on icon at bounding box center [436, 87] width 15 height 15
click at [438, 86] on icon at bounding box center [436, 87] width 21 height 21
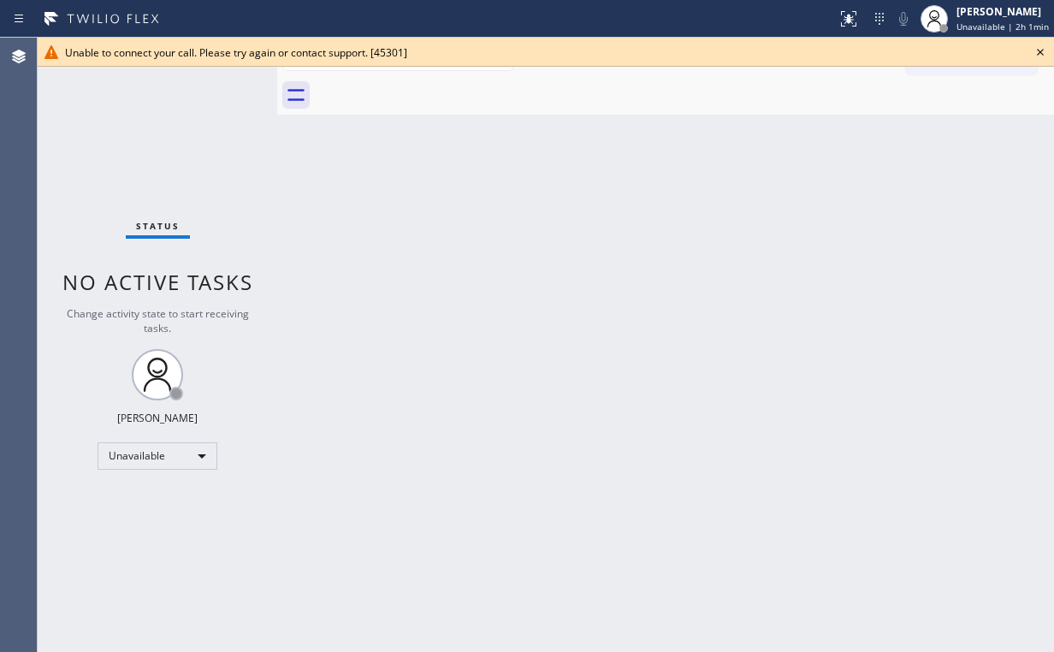
click at [1044, 49] on icon at bounding box center [1040, 52] width 21 height 21
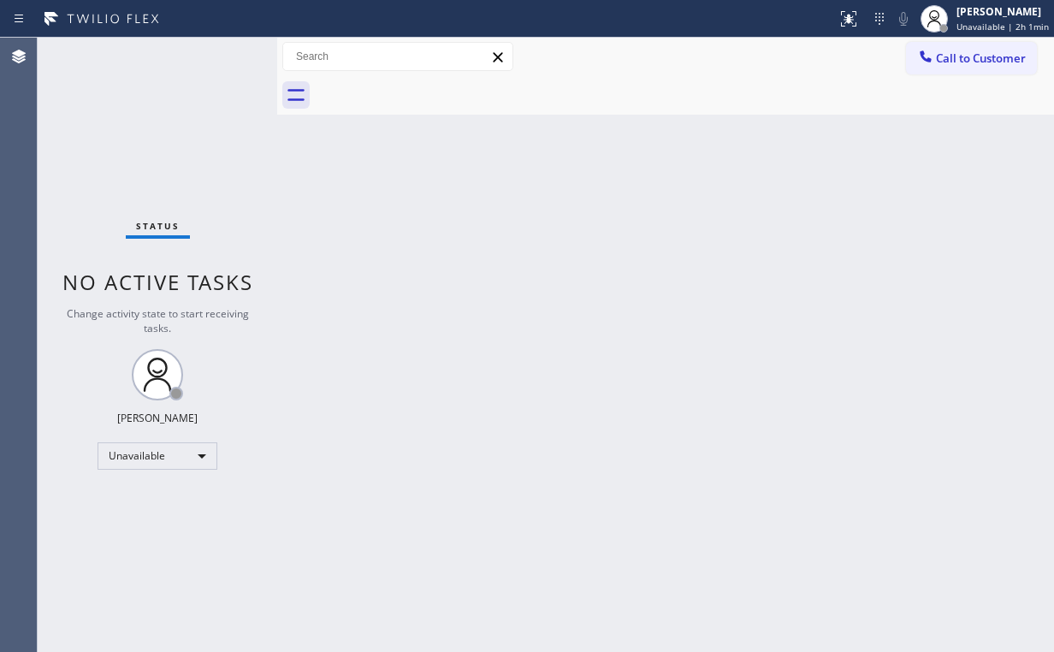
click at [348, 278] on div "Back to Dashboard Change Sender ID Customers Technicians Select a contact Outbo…" at bounding box center [665, 345] width 777 height 614
click at [938, 58] on span "Call to Customer" at bounding box center [981, 57] width 90 height 15
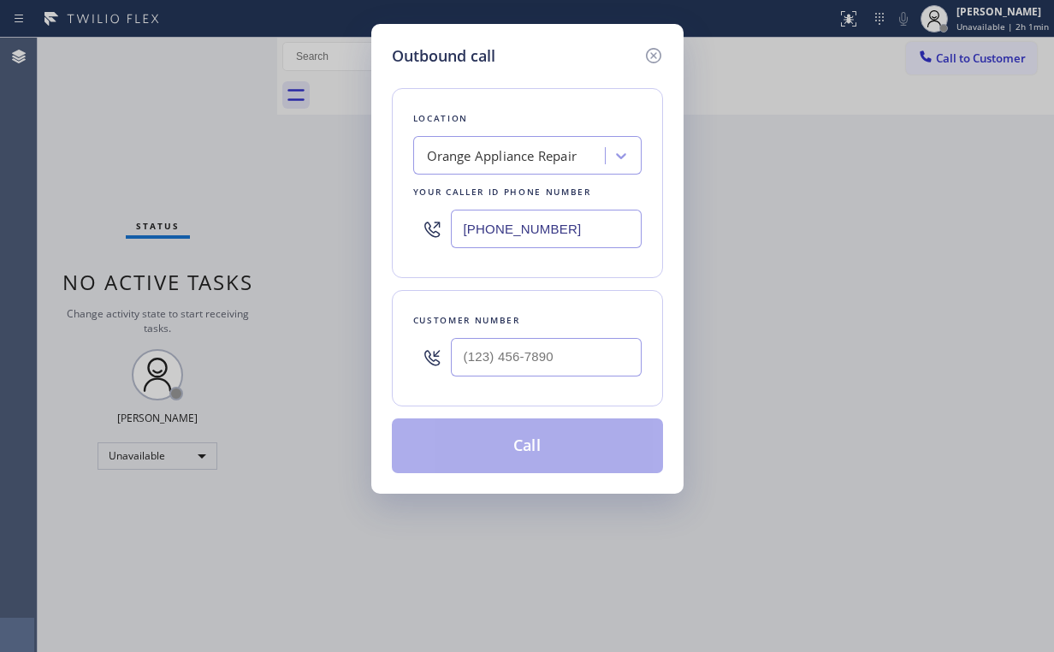
click at [343, 209] on div "Outbound call Location Orange Appliance Repair Your caller id phone number (714…" at bounding box center [527, 326] width 1054 height 652
paste input "877) 672-1565"
type input "(877) 672-1565"
click at [537, 341] on input "(___) ___-____" at bounding box center [546, 357] width 191 height 38
paste input "614) 271-3118"
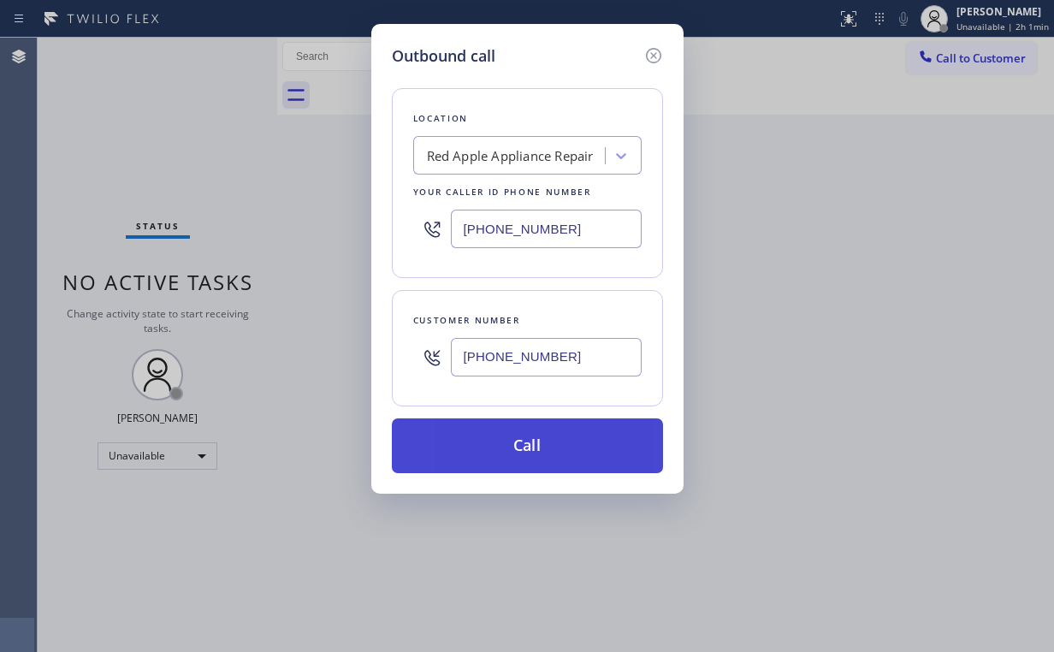
type input "(614) 271-3118"
click at [518, 438] on button "Call" at bounding box center [527, 445] width 271 height 55
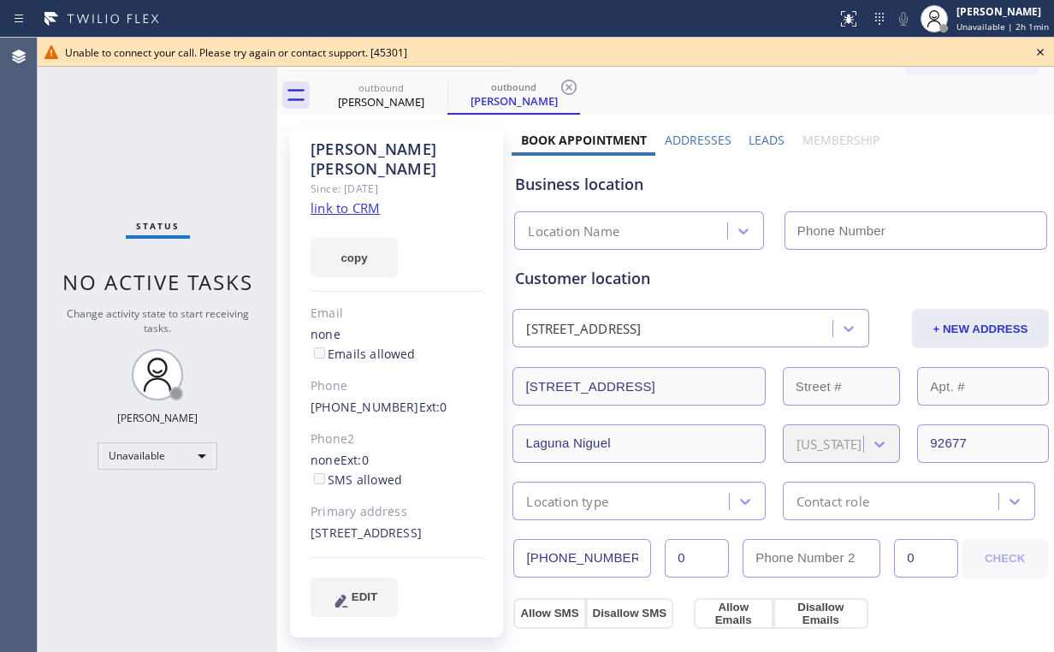
click at [695, 89] on div "outbound Akiko Sutton outbound Akiko Sutton" at bounding box center [684, 95] width 739 height 38
type input "(877) 672-1565"
drag, startPoint x: 1038, startPoint y: 50, endPoint x: 1029, endPoint y: 51, distance: 9.4
click at [1039, 50] on icon at bounding box center [1040, 52] width 21 height 21
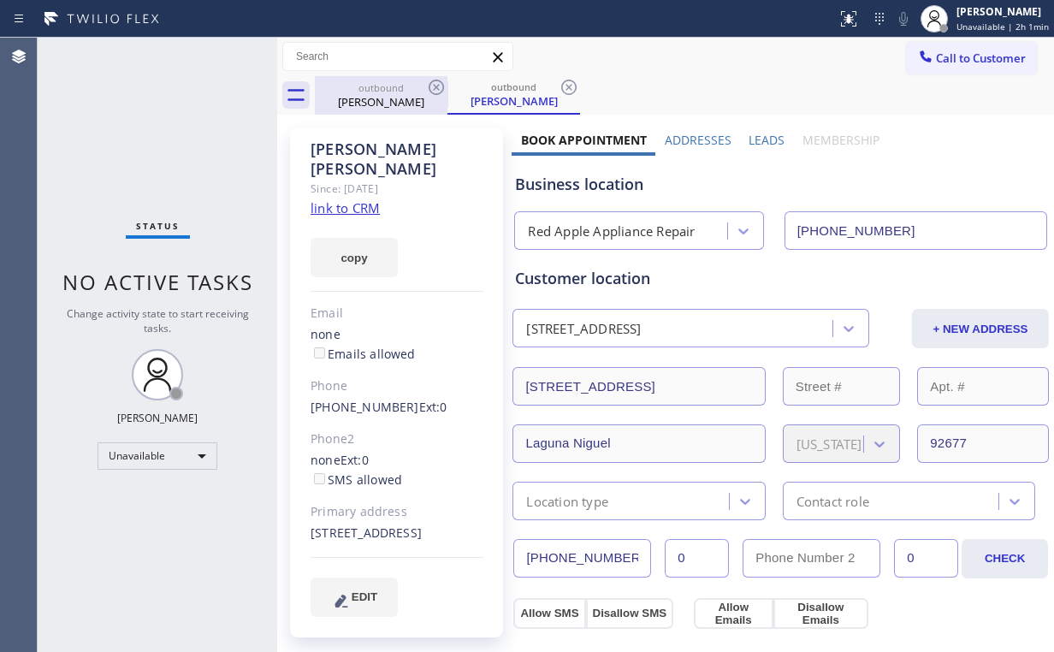
click at [399, 104] on div "Akiko Sutton" at bounding box center [380, 101] width 129 height 15
click at [435, 82] on icon at bounding box center [436, 87] width 21 height 21
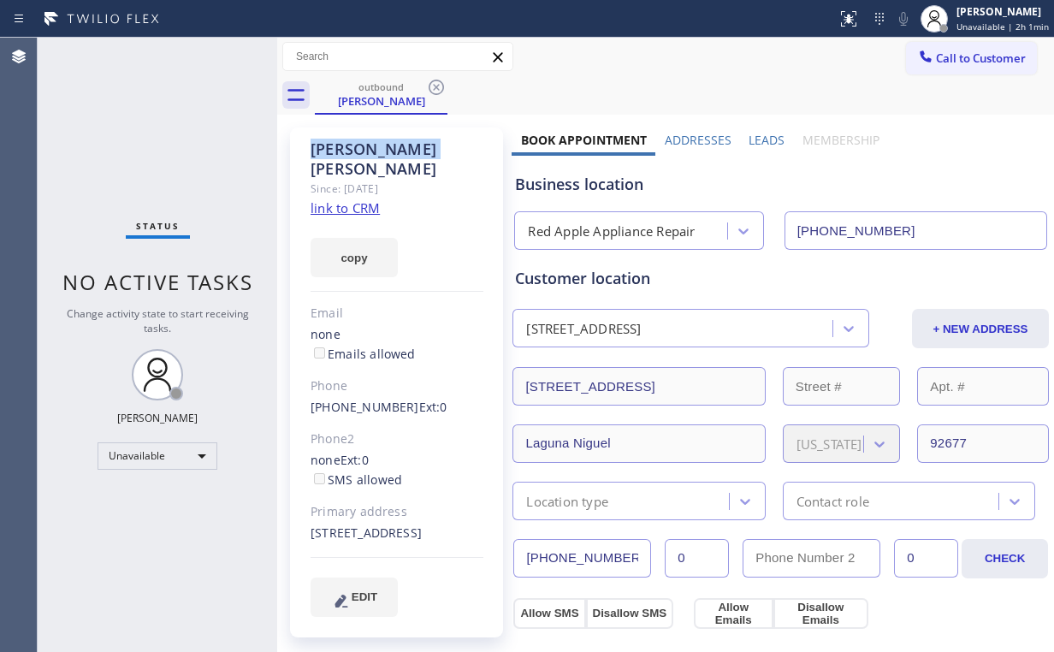
click at [435, 82] on icon at bounding box center [436, 87] width 21 height 21
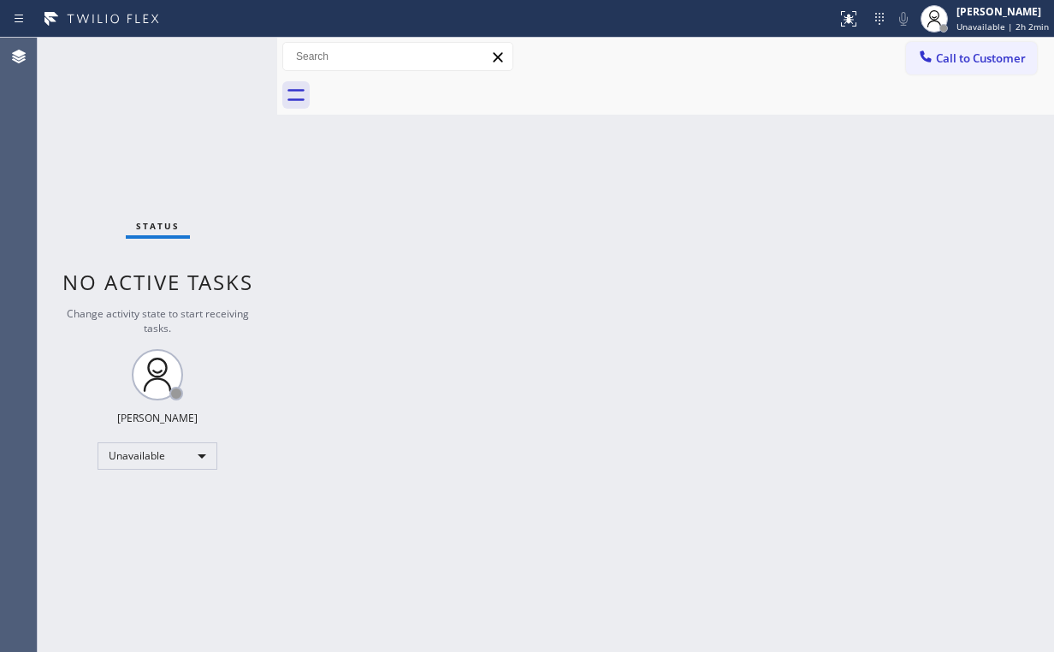
click at [127, 116] on div "Status No active tasks Change activity state to start receiving tasks. Arnold V…" at bounding box center [158, 345] width 240 height 614
click at [191, 452] on div "Unavailable" at bounding box center [158, 455] width 120 height 27
click at [144, 479] on li "Offline" at bounding box center [156, 478] width 116 height 21
click at [595, 328] on div "Back to Dashboard Change Sender ID Customers Technicians Select a contact Outbo…" at bounding box center [665, 345] width 777 height 614
click at [1003, 21] on span "Offline | 3s" at bounding box center [987, 27] width 47 height 12
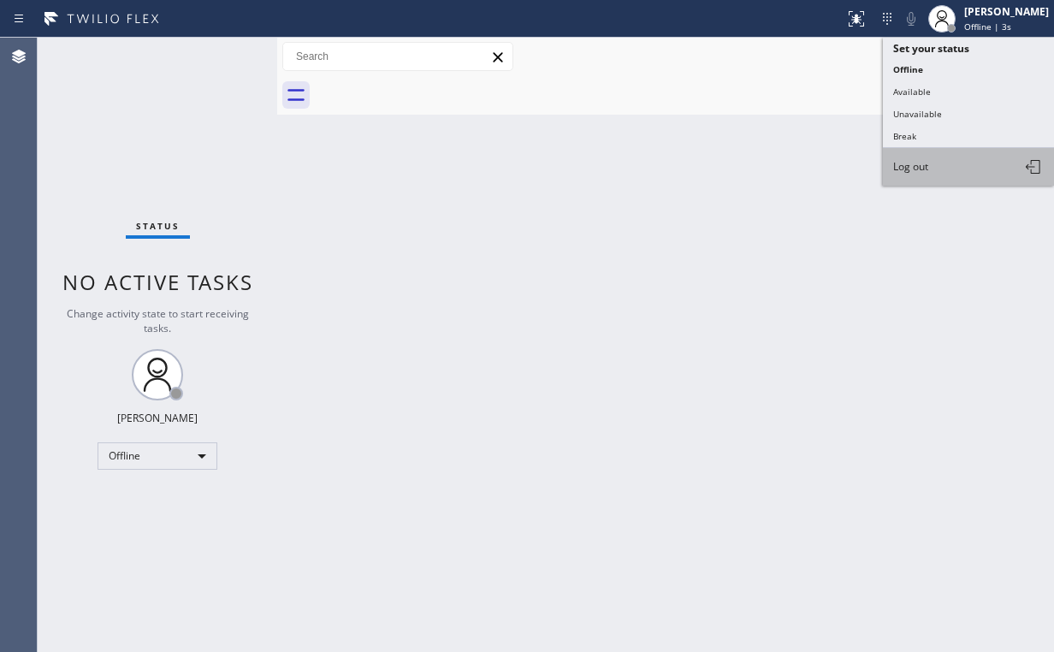
click at [944, 168] on button "Log out" at bounding box center [968, 167] width 171 height 38
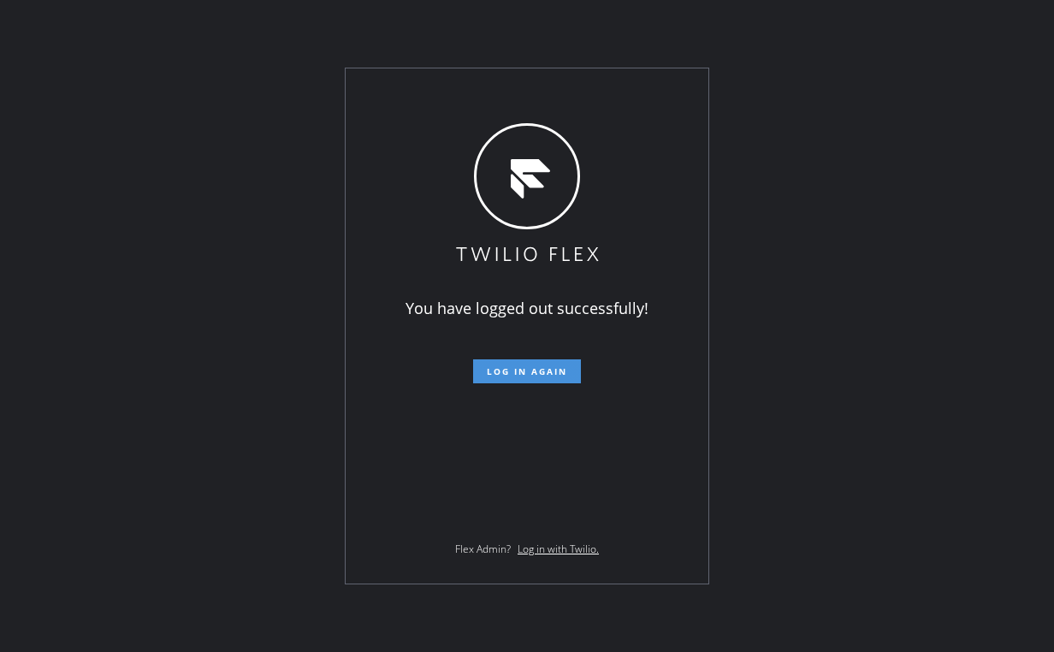
click at [508, 371] on span "Log in again" at bounding box center [527, 371] width 80 height 12
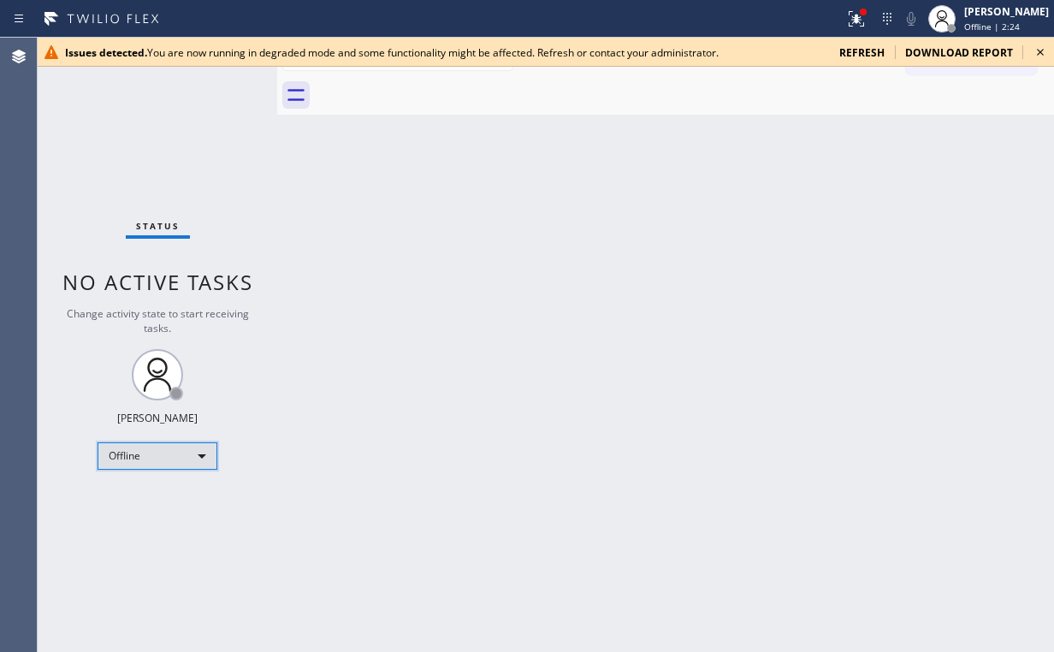
click at [154, 450] on div "Offline" at bounding box center [158, 455] width 120 height 27
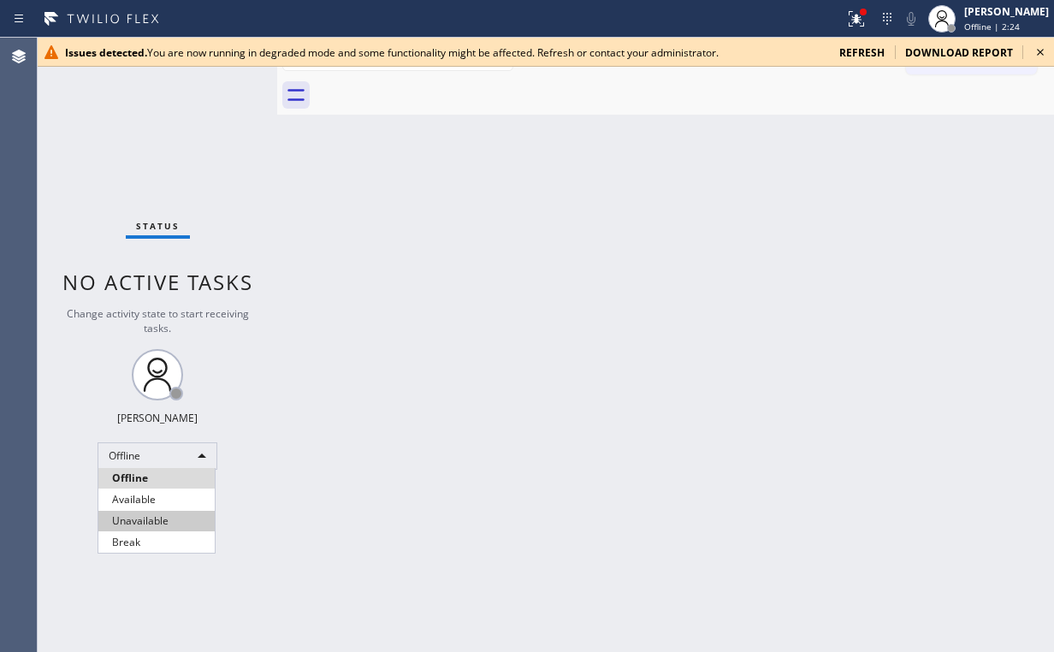
click at [142, 523] on li "Unavailable" at bounding box center [156, 521] width 116 height 21
drag, startPoint x: 566, startPoint y: 379, endPoint x: 589, endPoint y: 366, distance: 25.7
click at [568, 377] on div "Back to Dashboard Change Sender ID Customers Technicians Select a contact Outbo…" at bounding box center [665, 345] width 777 height 614
click at [1041, 53] on icon at bounding box center [1040, 52] width 7 height 7
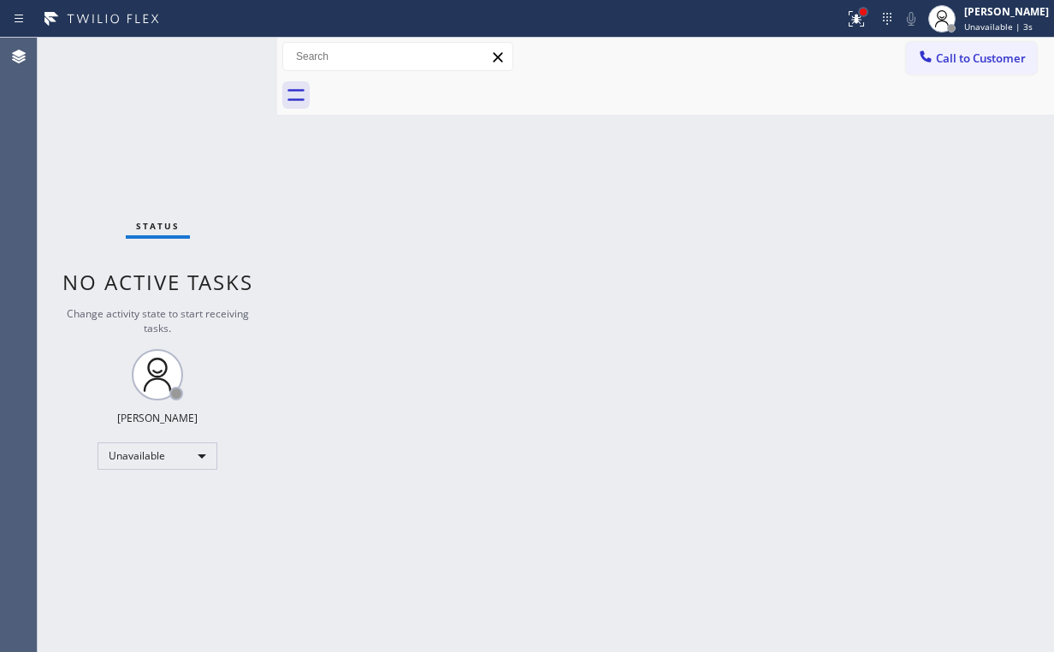
click at [868, 15] on div at bounding box center [863, 12] width 10 height 10
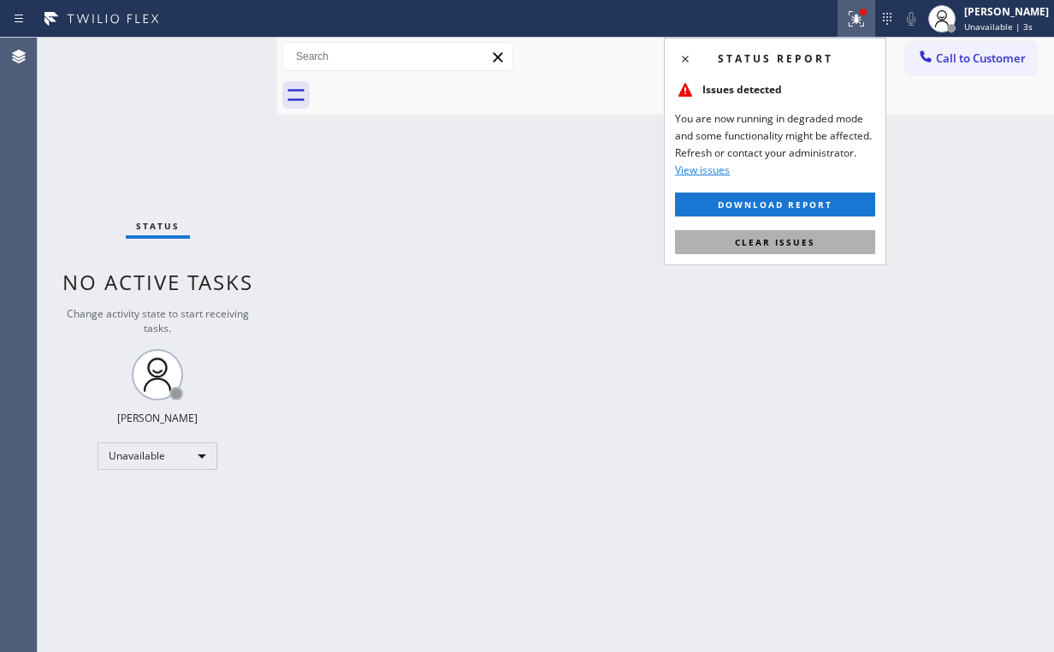
click at [777, 240] on span "Clear issues" at bounding box center [775, 242] width 80 height 12
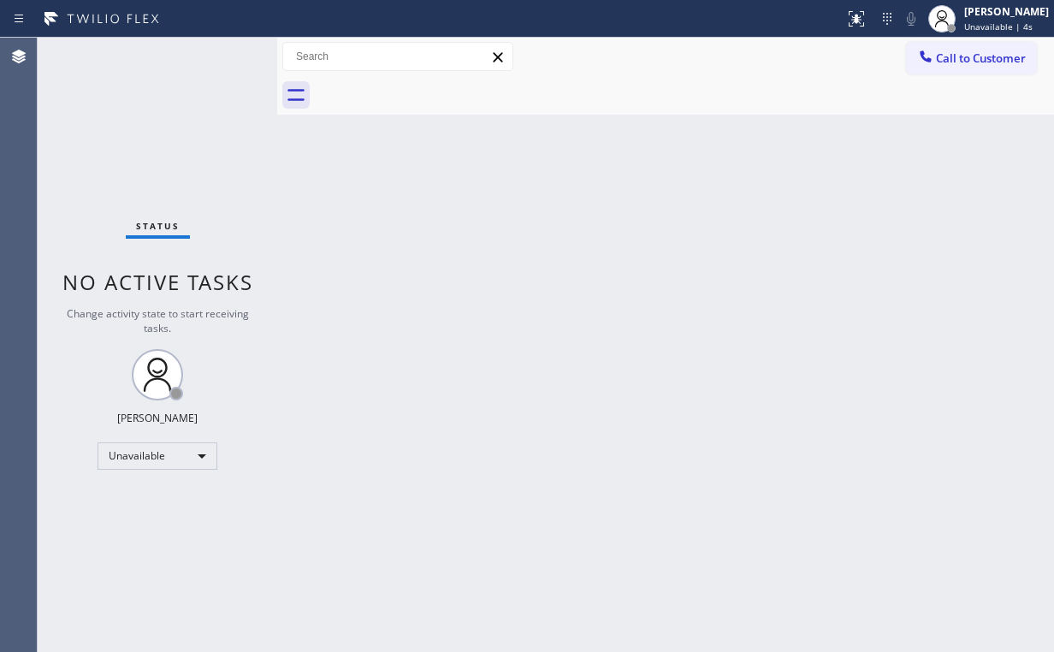
click at [582, 255] on div "Back to Dashboard Change Sender ID Customers Technicians Select a contact Outbo…" at bounding box center [665, 345] width 777 height 614
click at [900, 56] on div "Call to Customer Outbound call Location Search location Your caller id phone nu…" at bounding box center [665, 57] width 777 height 30
click at [950, 63] on span "Call to Customer" at bounding box center [981, 57] width 90 height 15
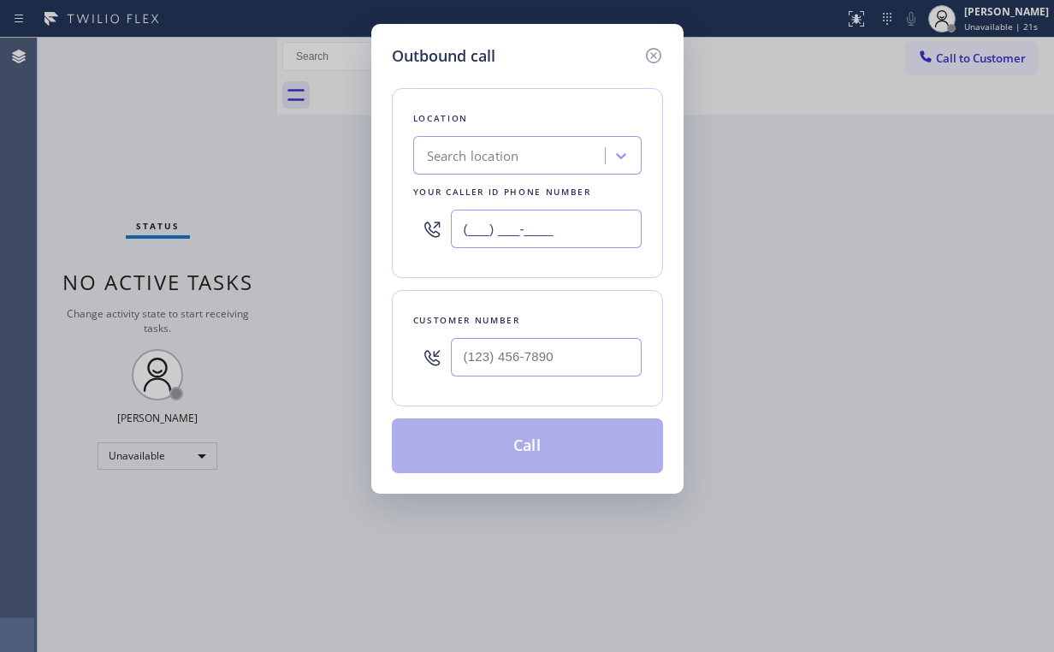
drag, startPoint x: 599, startPoint y: 239, endPoint x: 344, endPoint y: 221, distance: 255.5
click at [340, 230] on div "Outbound call Location Search location Your caller id phone number (___) ___-__…" at bounding box center [527, 326] width 1054 height 652
paste input "877) 672-1565"
type input "[PHONE_NUMBER]"
click at [567, 376] on div at bounding box center [546, 357] width 191 height 56
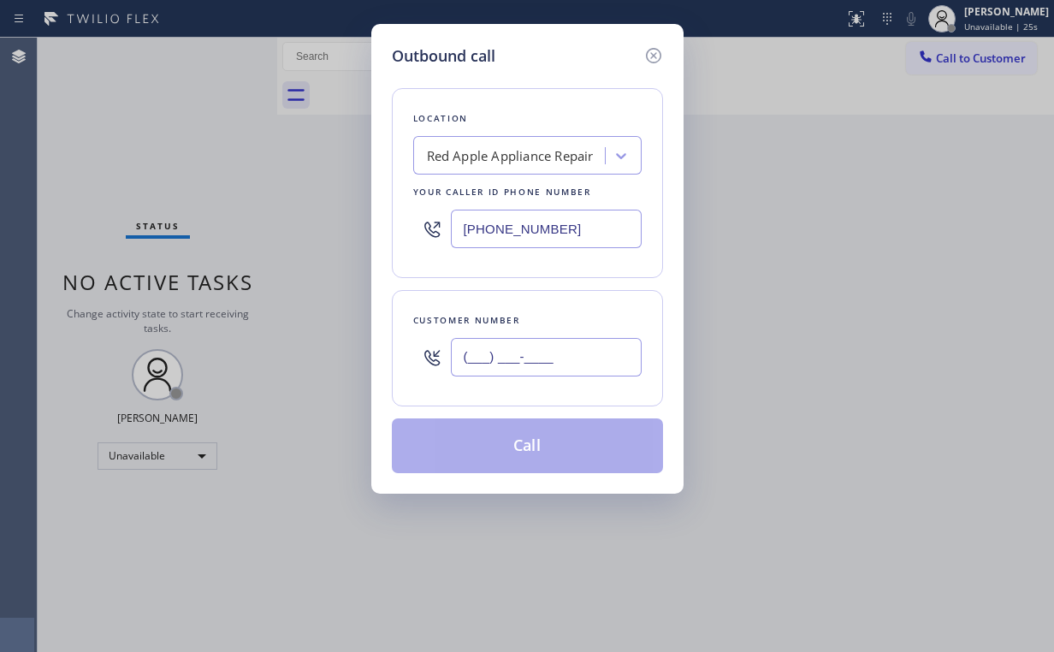
click at [576, 363] on input "(___) ___-____" at bounding box center [546, 357] width 191 height 38
paste input "614) 271-3118"
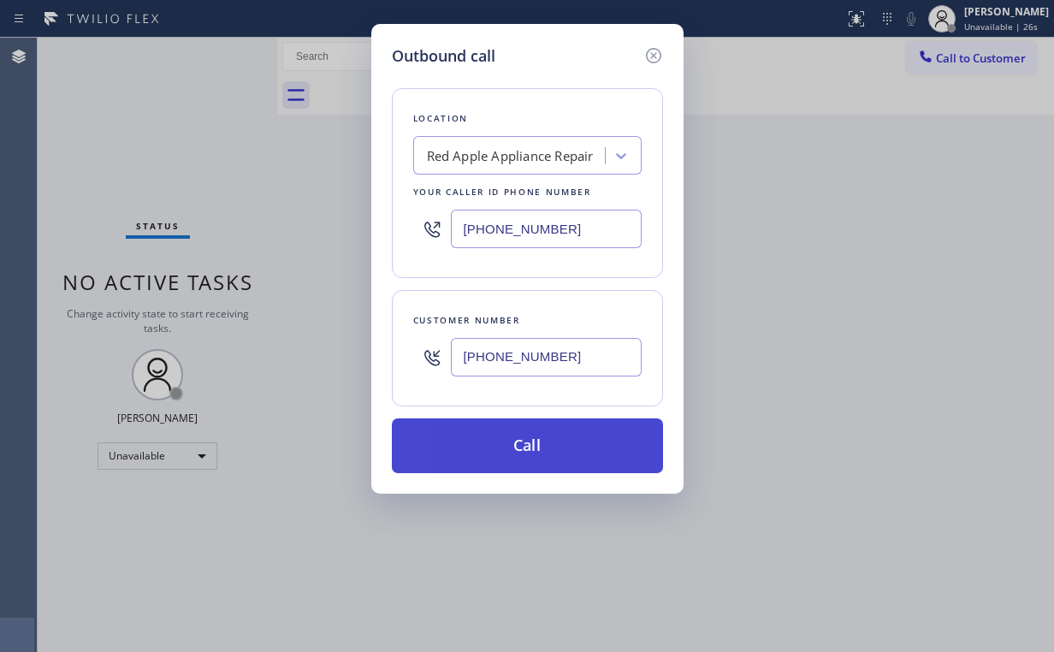
type input "[PHONE_NUMBER]"
drag, startPoint x: 539, startPoint y: 445, endPoint x: 462, endPoint y: 589, distance: 163.0
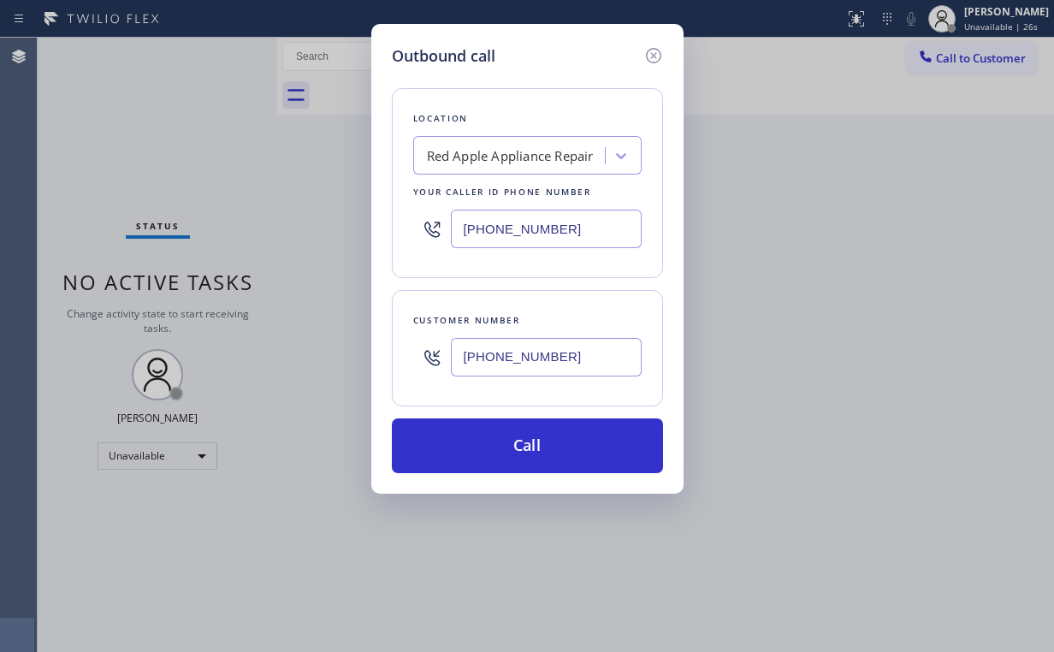
click at [539, 446] on button "Call" at bounding box center [527, 445] width 271 height 55
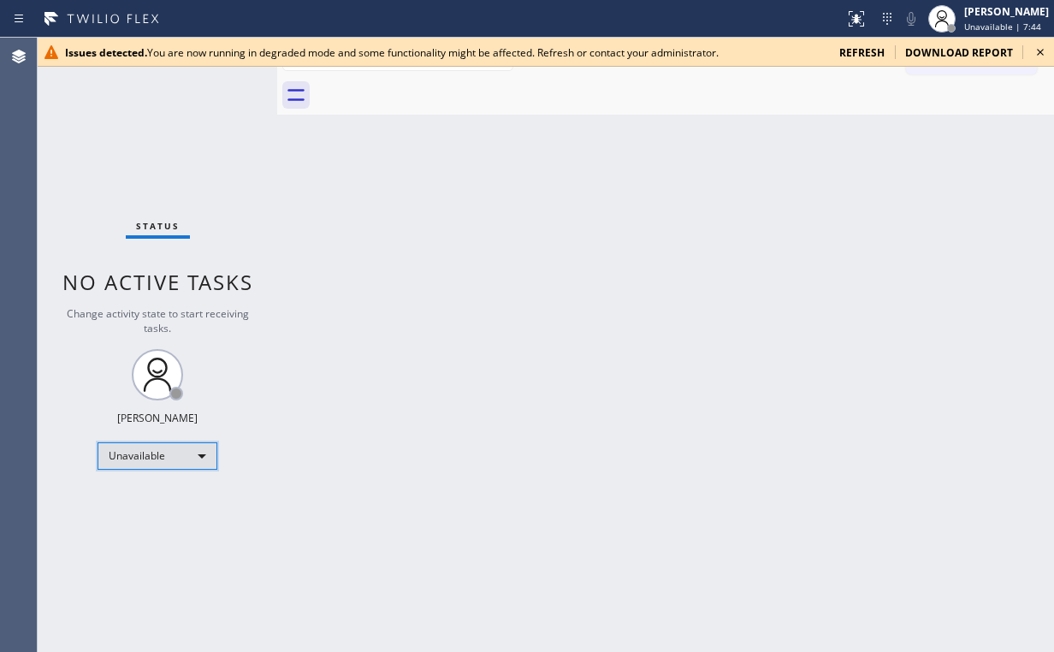
click at [196, 455] on div "Unavailable" at bounding box center [158, 455] width 120 height 27
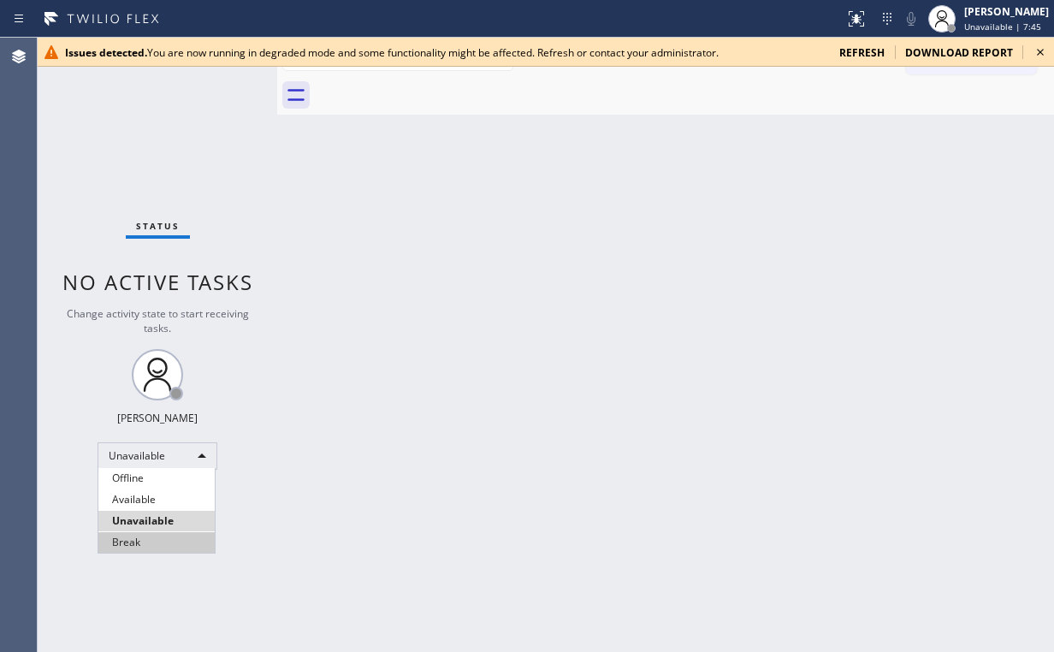
click at [163, 542] on li "Break" at bounding box center [156, 542] width 116 height 21
click at [408, 485] on div "Back to Dashboard Change Sender ID Customers Technicians Select a contact Outbo…" at bounding box center [665, 345] width 777 height 614
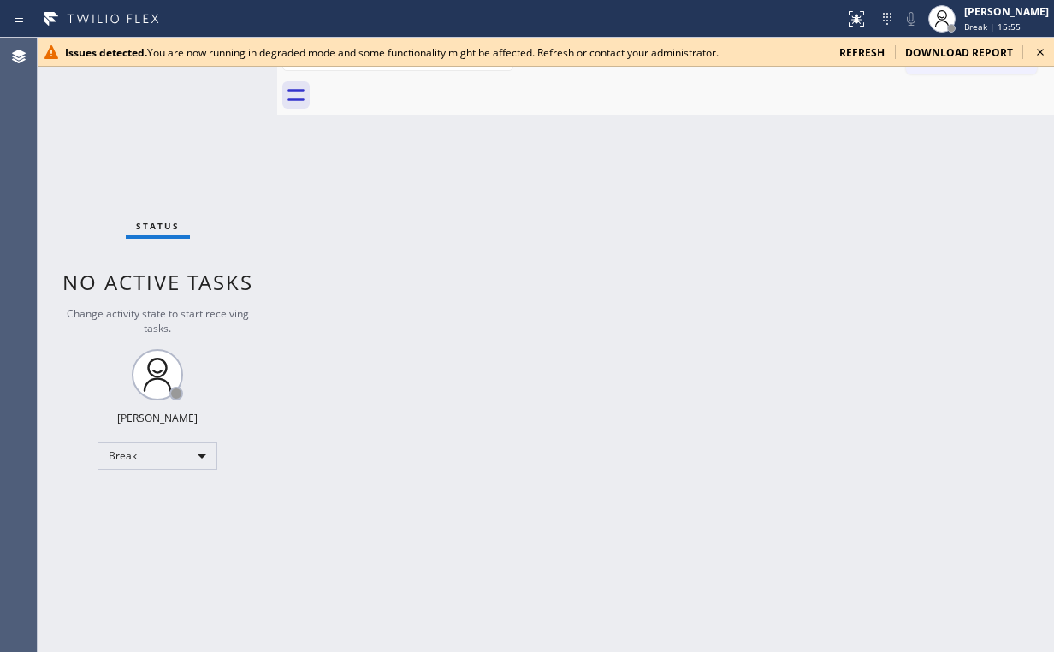
drag, startPoint x: 113, startPoint y: 531, endPoint x: 101, endPoint y: 482, distance: 50.2
click at [106, 524] on div "Status No active tasks Change activity state to start receiving tasks. Arnold V…" at bounding box center [158, 345] width 240 height 614
click at [110, 466] on div "Break" at bounding box center [158, 455] width 120 height 27
drag, startPoint x: 164, startPoint y: 521, endPoint x: 267, endPoint y: 534, distance: 103.4
click at [164, 520] on li "Unavailable" at bounding box center [156, 521] width 116 height 21
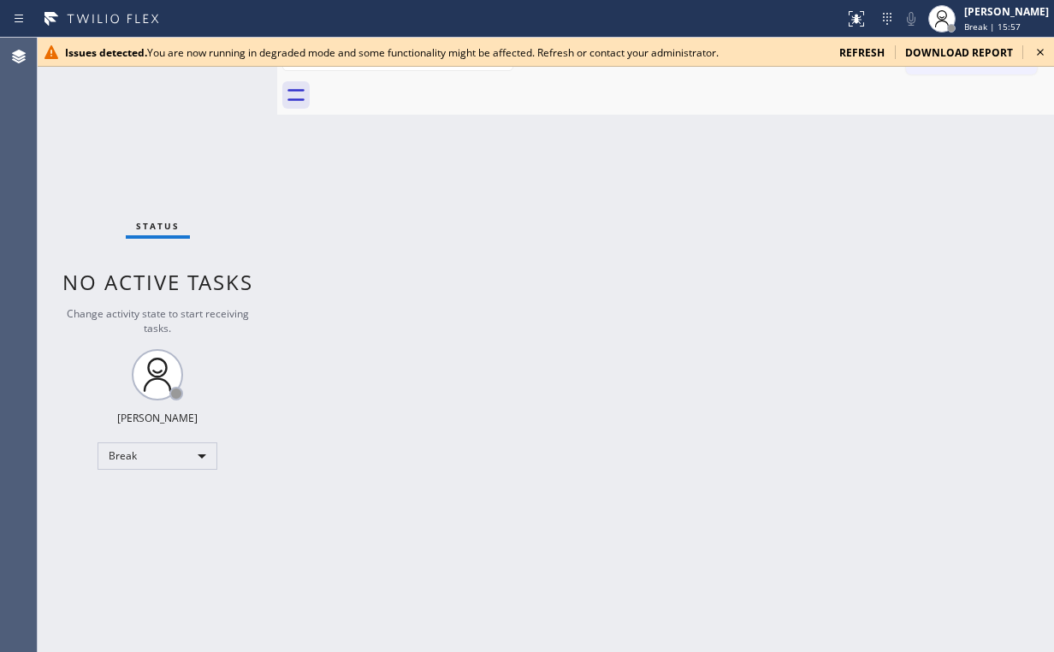
drag, startPoint x: 376, startPoint y: 523, endPoint x: 308, endPoint y: 599, distance: 102.4
click at [376, 524] on div "Back to Dashboard Change Sender ID Customers Technicians Select a contact Outbo…" at bounding box center [665, 345] width 777 height 614
click at [162, 465] on div "Status No active tasks Change activity state to start receiving tasks. Arnold V…" at bounding box center [158, 342] width 240 height 609
click at [163, 455] on div "Unavailable" at bounding box center [158, 453] width 120 height 27
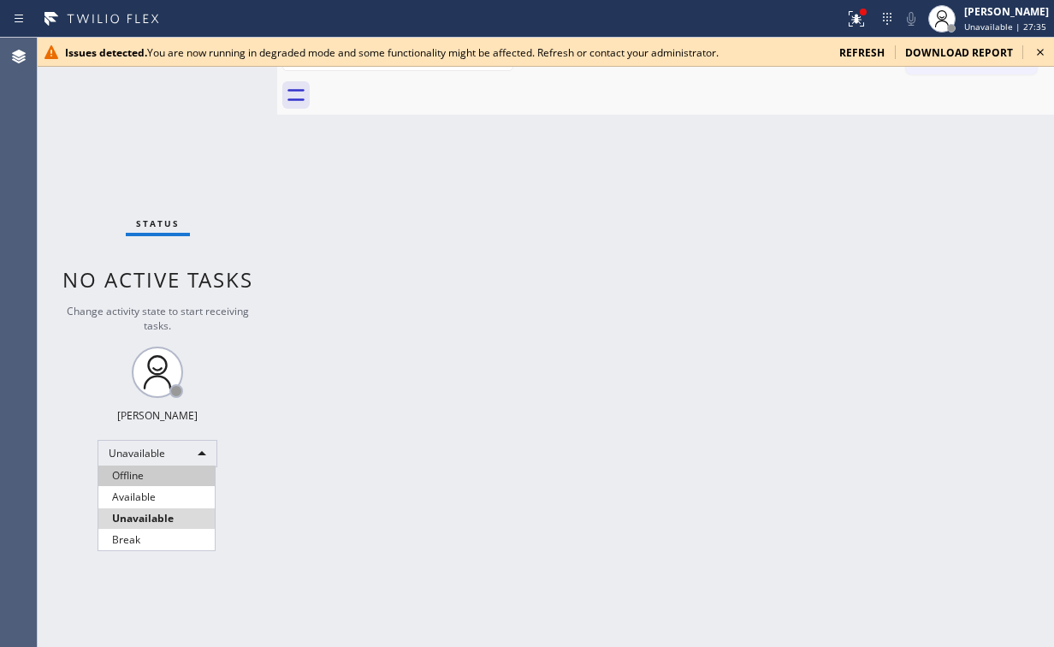
click at [161, 478] on li "Offline" at bounding box center [156, 475] width 116 height 21
click at [614, 318] on div "Back to Dashboard Change Sender ID Customers Technicians Select a contact Outbo…" at bounding box center [665, 342] width 777 height 609
click at [1041, 50] on icon at bounding box center [1040, 52] width 21 height 21
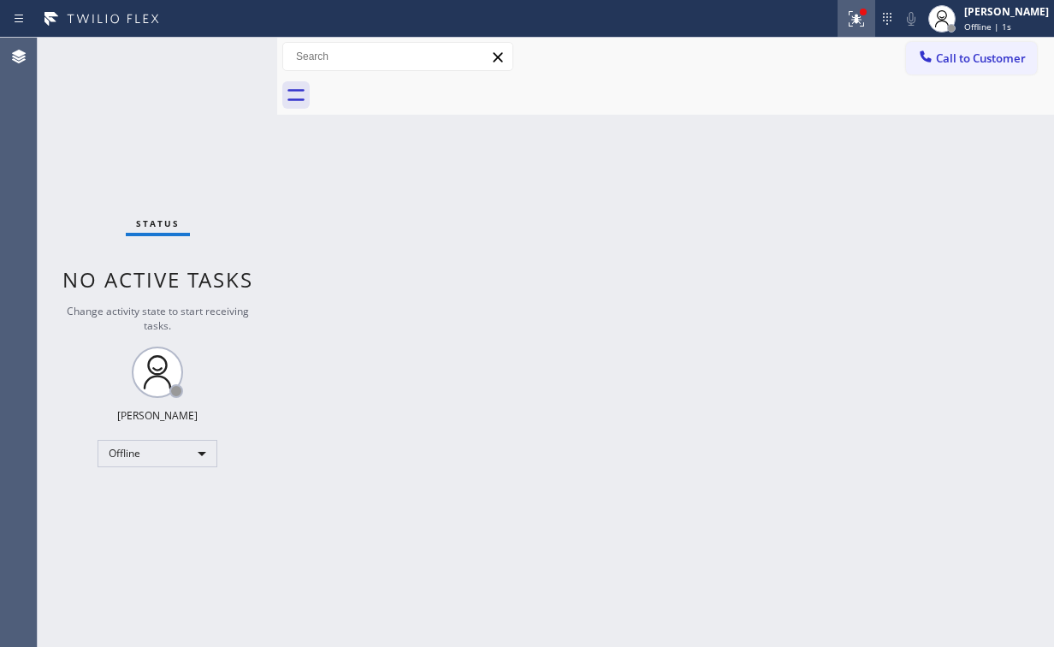
click at [867, 24] on icon at bounding box center [856, 19] width 21 height 21
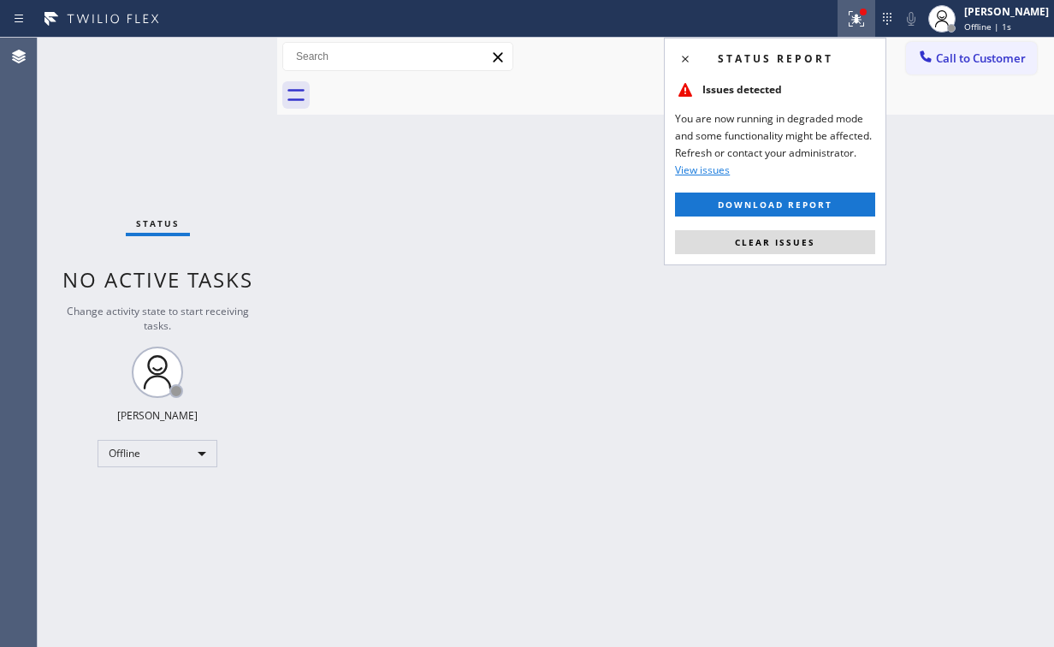
drag, startPoint x: 785, startPoint y: 237, endPoint x: 754, endPoint y: 262, distance: 40.2
click at [785, 238] on span "Clear issues" at bounding box center [775, 242] width 80 height 12
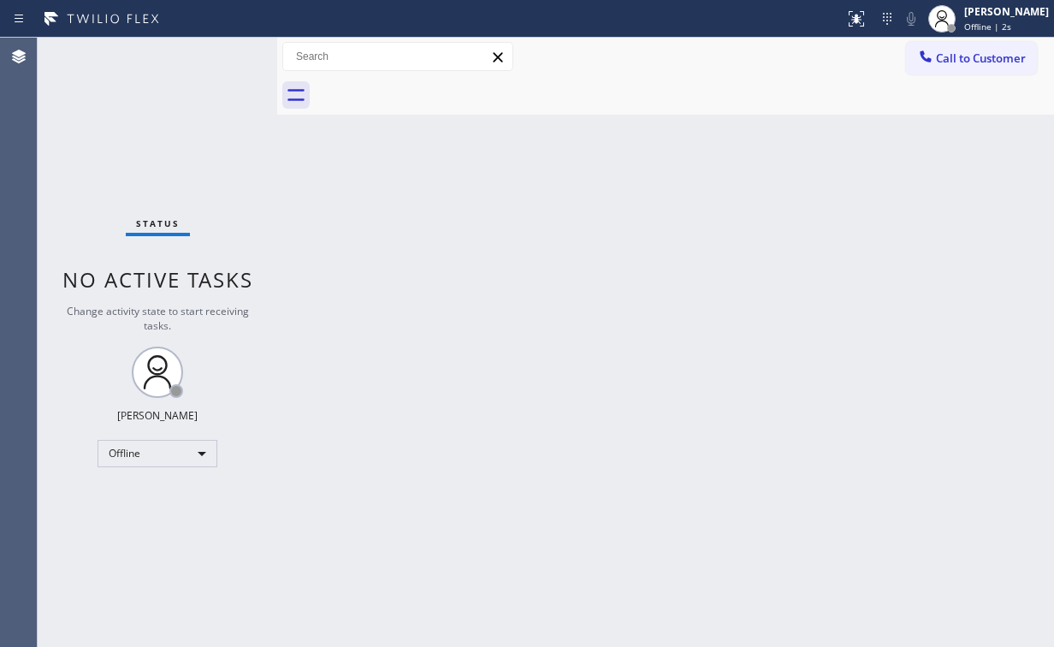
drag, startPoint x: 667, startPoint y: 320, endPoint x: 524, endPoint y: 354, distance: 147.7
click at [664, 322] on div "Back to Dashboard Change Sender ID Customers Technicians Select a contact Outbo…" at bounding box center [665, 342] width 777 height 609
click at [979, 17] on div "[PERSON_NAME]" at bounding box center [1006, 11] width 85 height 15
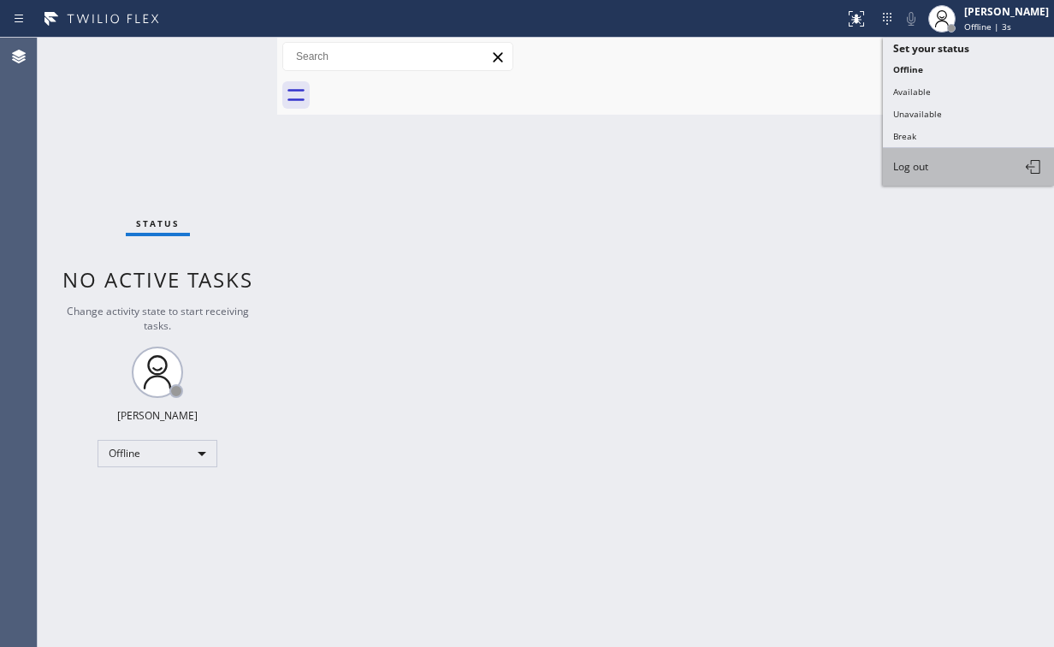
click at [919, 161] on span "Log out" at bounding box center [910, 166] width 35 height 15
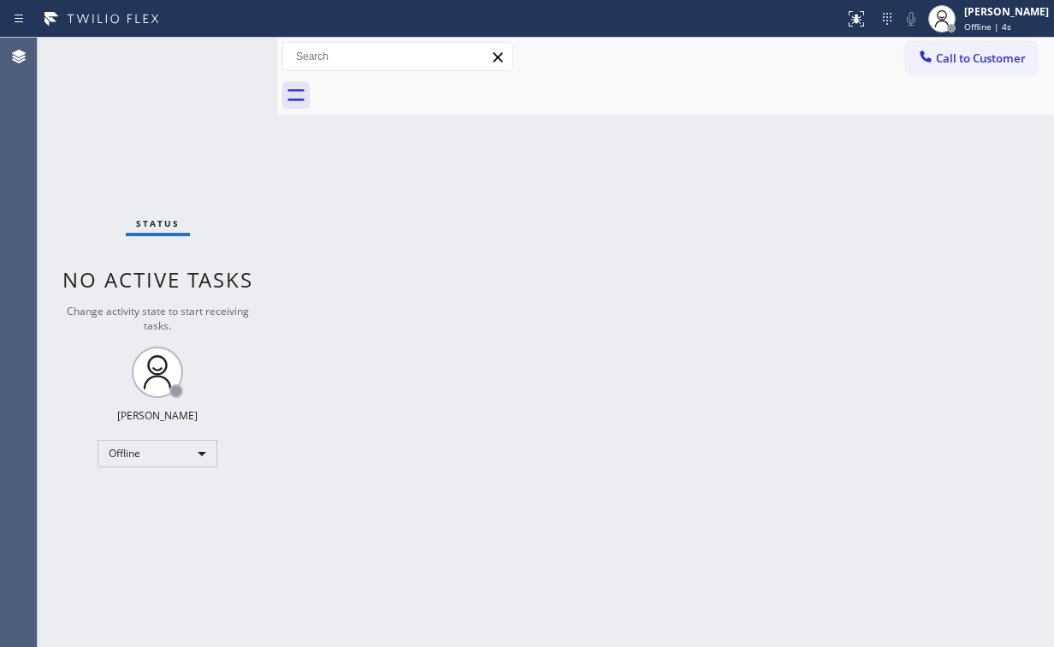
click at [577, 210] on div "Back to Dashboard Change Sender ID Customers Technicians Select a contact Outbo…" at bounding box center [665, 342] width 777 height 609
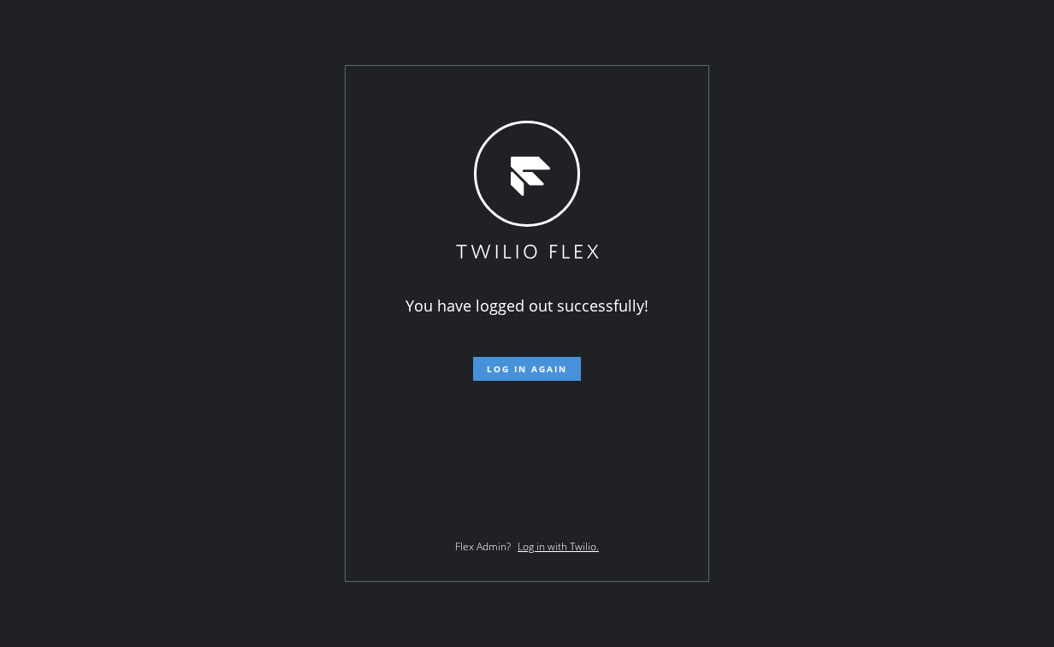
click at [527, 367] on span "Log in again" at bounding box center [527, 369] width 80 height 12
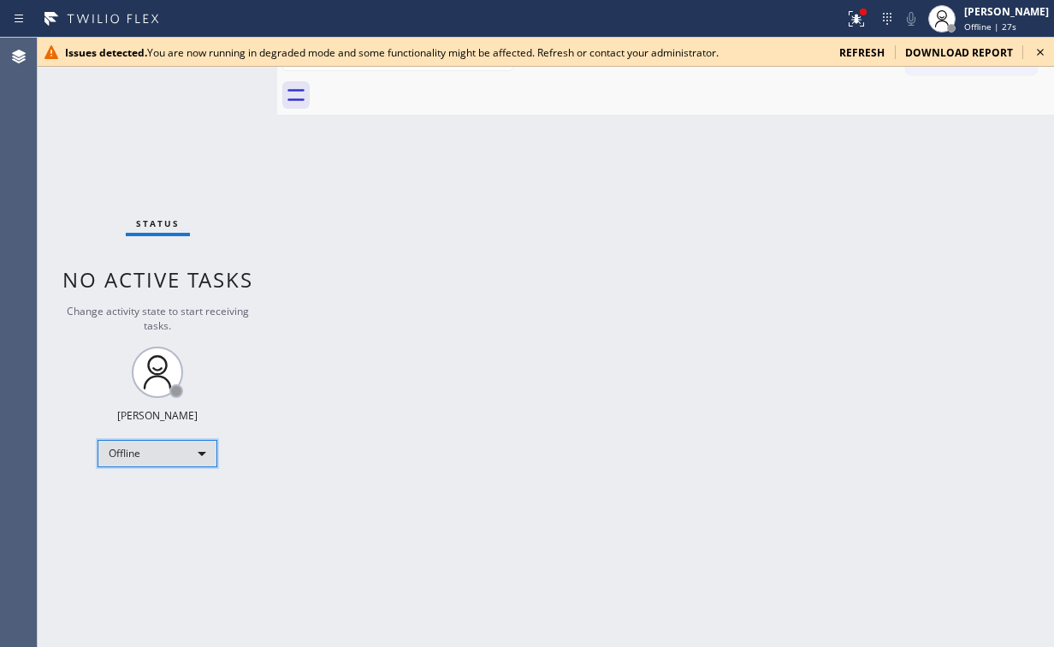
click at [164, 441] on div "Offline" at bounding box center [158, 453] width 120 height 27
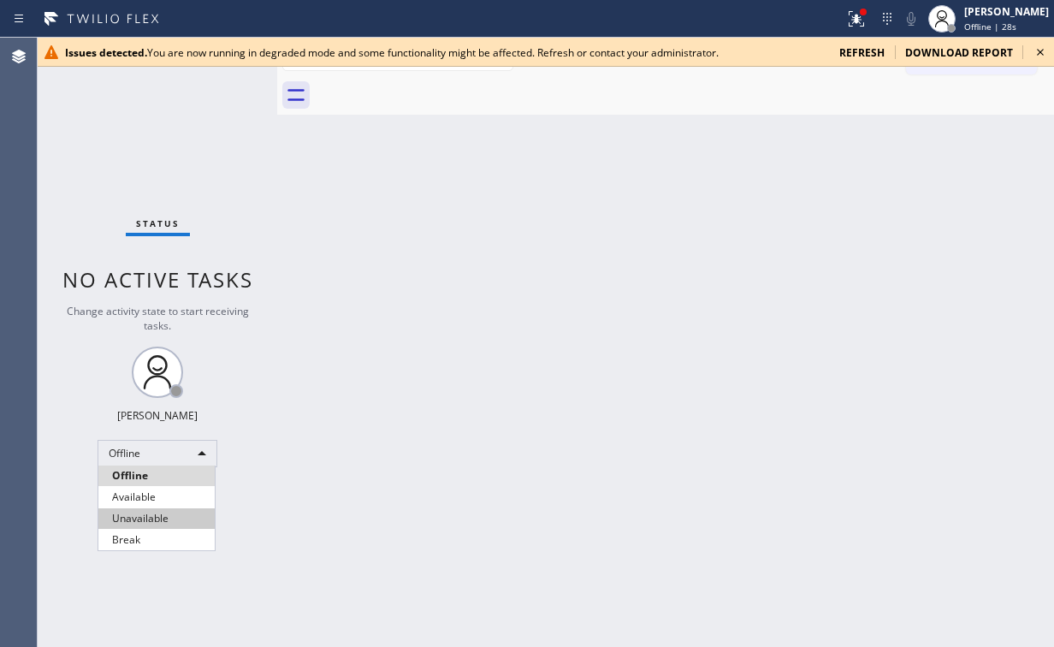
click at [158, 517] on li "Unavailable" at bounding box center [156, 518] width 116 height 21
click at [511, 416] on div "Back to Dashboard Change Sender ID Customers Technicians Select a contact Outbo…" at bounding box center [665, 342] width 777 height 609
click at [1038, 51] on icon at bounding box center [1040, 52] width 21 height 21
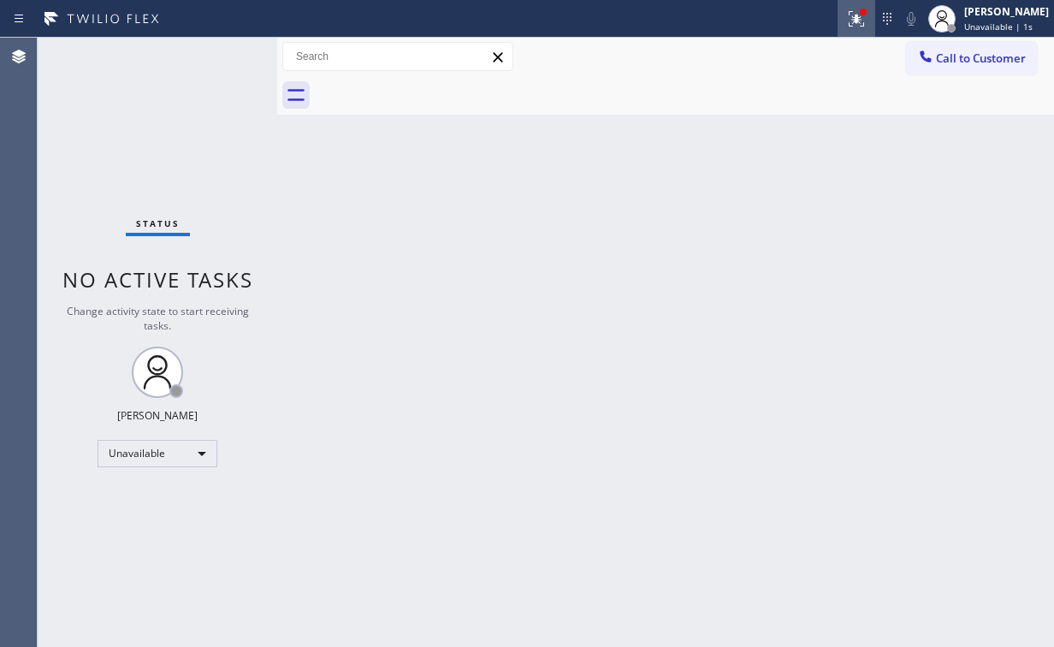
click at [875, 21] on div at bounding box center [856, 19] width 38 height 21
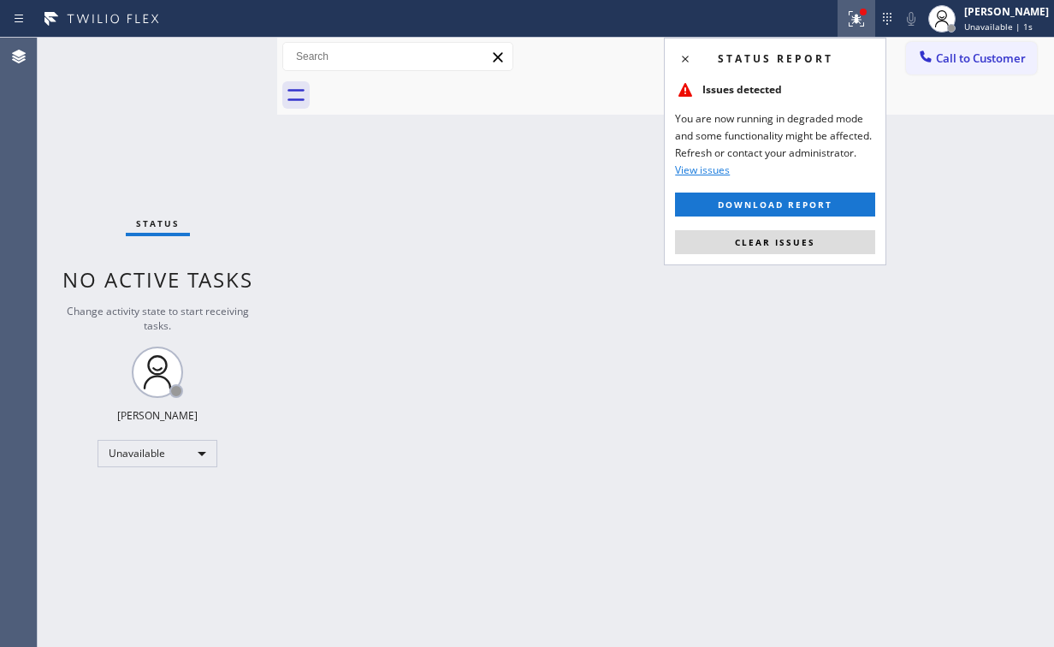
drag, startPoint x: 778, startPoint y: 236, endPoint x: 542, endPoint y: 240, distance: 235.3
click at [778, 237] on span "Clear issues" at bounding box center [775, 242] width 80 height 12
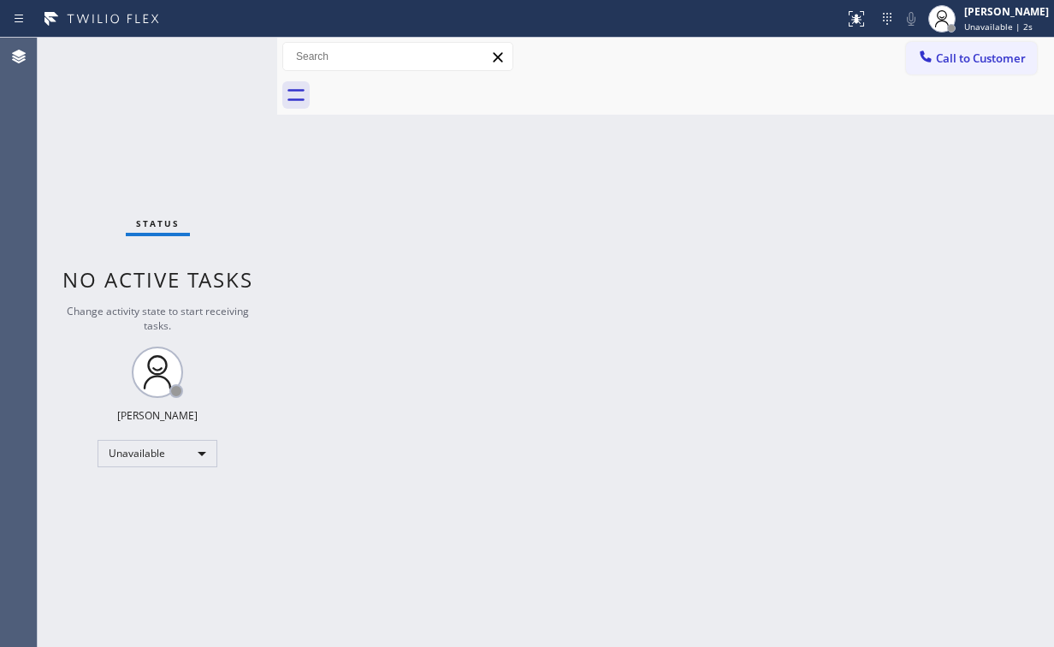
click at [510, 234] on div "Back to Dashboard Change Sender ID Customers Technicians Select a contact Outbo…" at bounding box center [665, 342] width 777 height 609
click at [986, 61] on span "Call to Customer" at bounding box center [981, 57] width 90 height 15
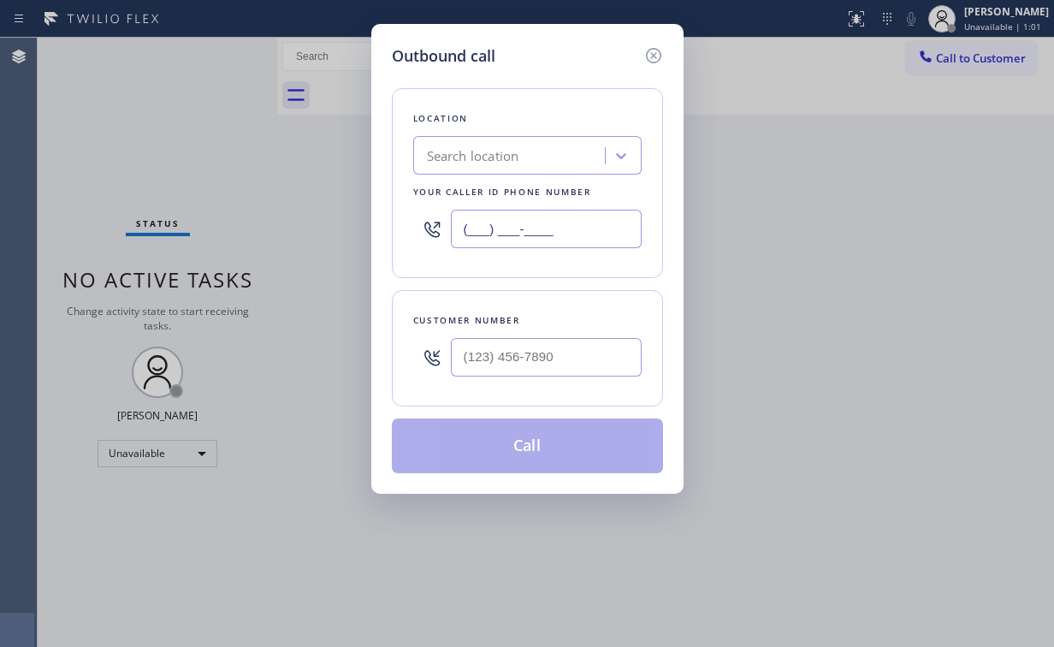
click at [573, 219] on input "(___) ___-____" at bounding box center [546, 229] width 191 height 38
paste input "714) 855-4254"
type input "[PHONE_NUMBER]"
click at [549, 346] on input "(___) ___-____" at bounding box center [546, 357] width 191 height 38
paste input "714) 981-0945"
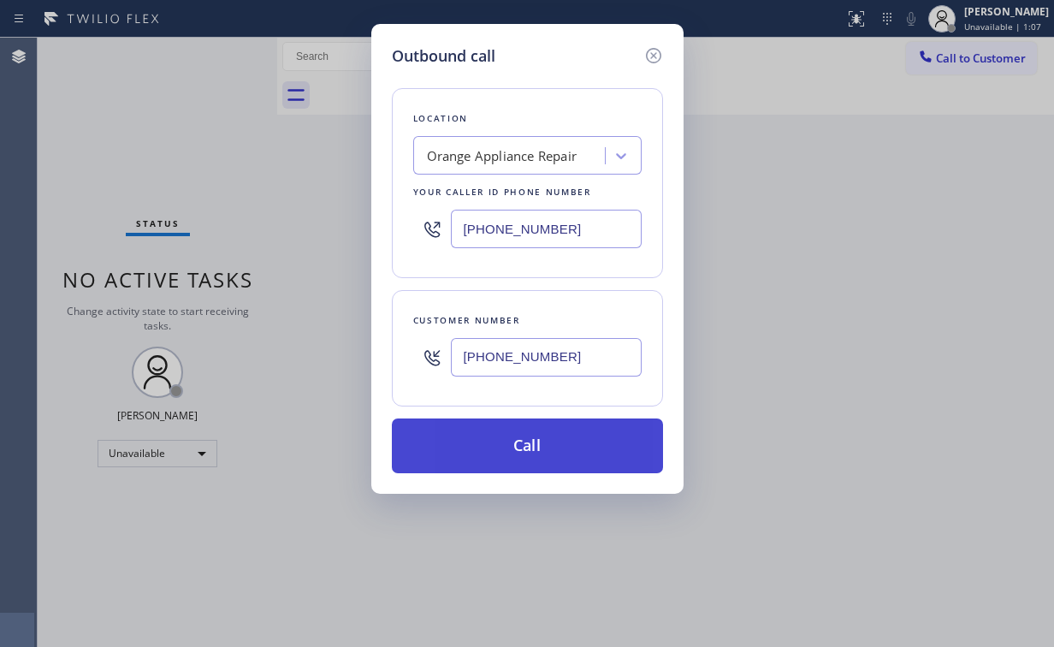
type input "(714) 981-0945"
click at [524, 448] on button "Call" at bounding box center [527, 445] width 271 height 55
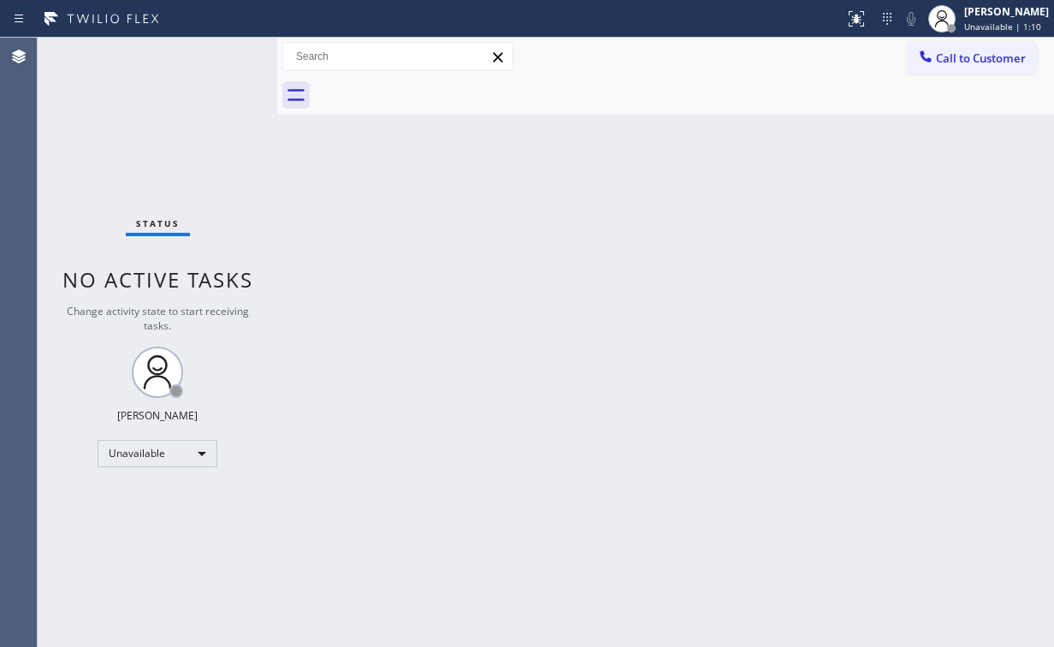
click at [708, 168] on div "Back to Dashboard Change Sender ID Customers Technicians Select a contact Outbo…" at bounding box center [665, 342] width 777 height 609
click at [140, 455] on div "Unavailable" at bounding box center [158, 453] width 120 height 27
click at [157, 479] on li "Offline" at bounding box center [156, 475] width 116 height 21
click at [999, 18] on div "Arnold Verallo Offline | 1s" at bounding box center [1007, 18] width 93 height 30
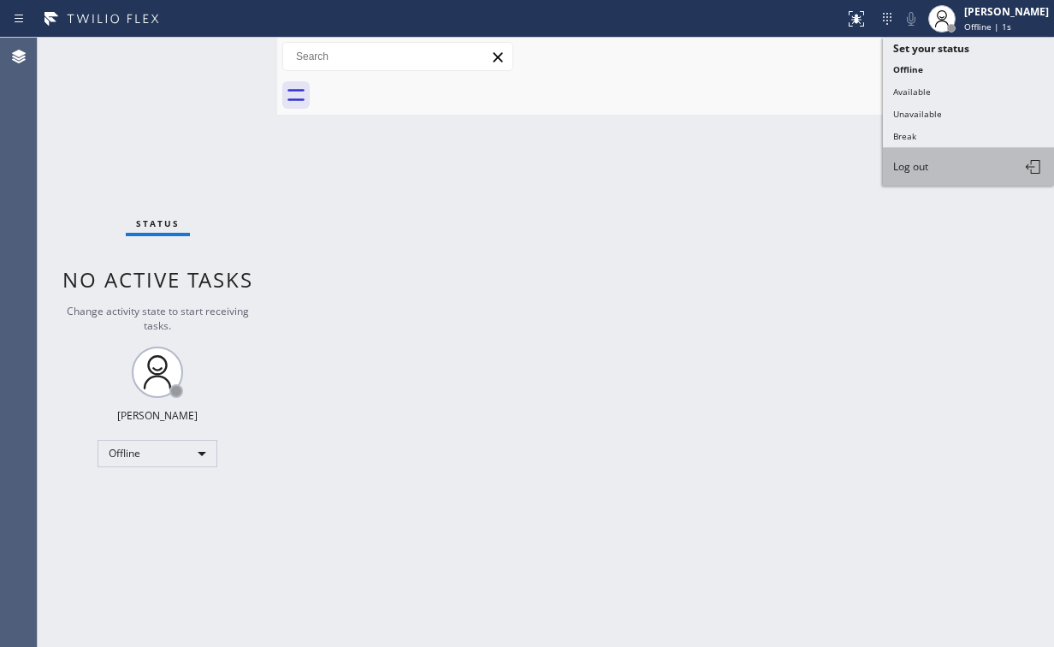
click at [922, 159] on span "Log out" at bounding box center [910, 166] width 35 height 15
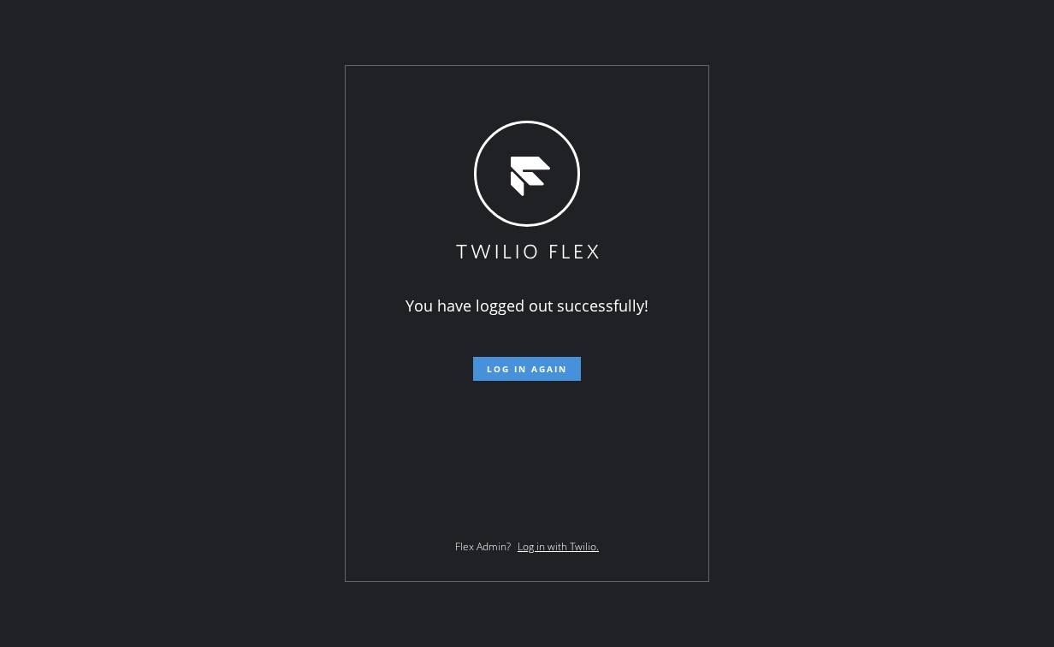
click at [537, 374] on span "Log in again" at bounding box center [527, 369] width 80 height 12
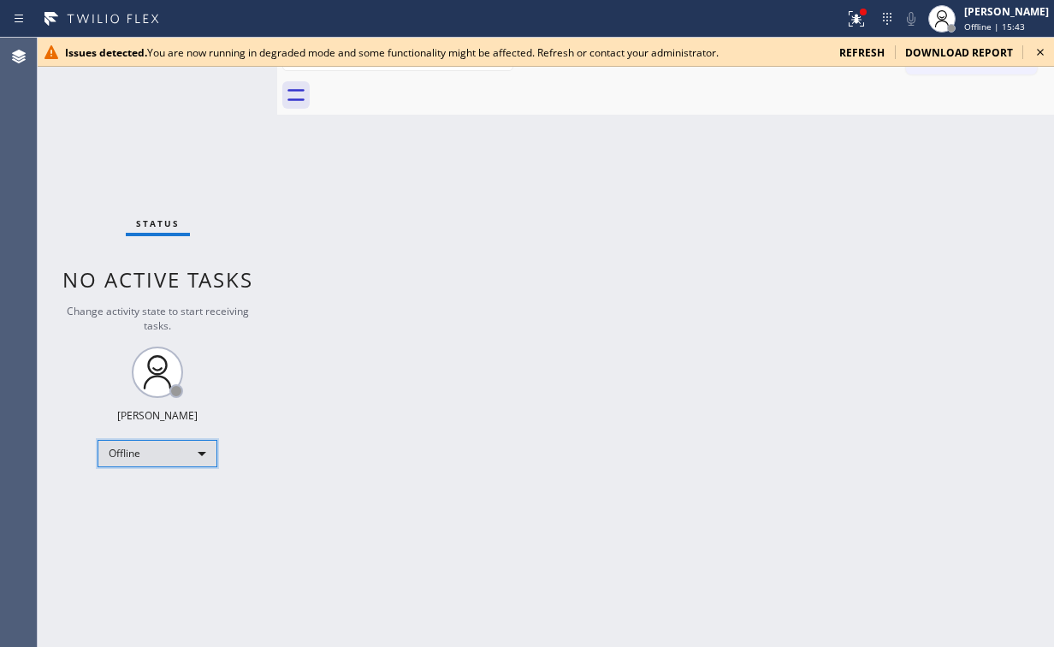
click at [151, 455] on div "Offline" at bounding box center [158, 453] width 120 height 27
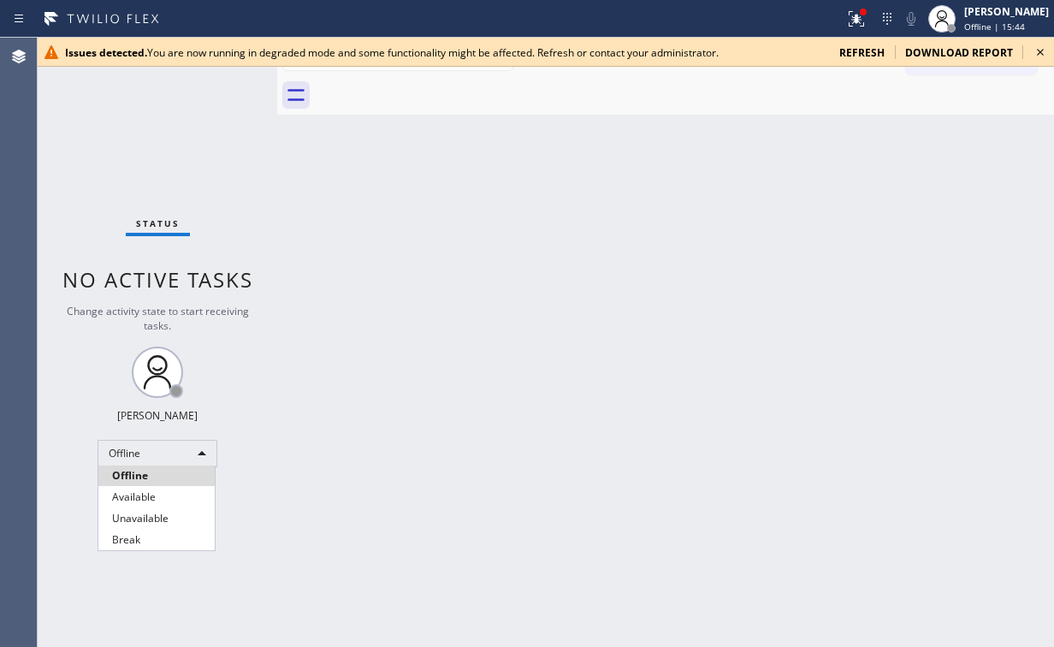
click at [652, 242] on div at bounding box center [527, 323] width 1054 height 647
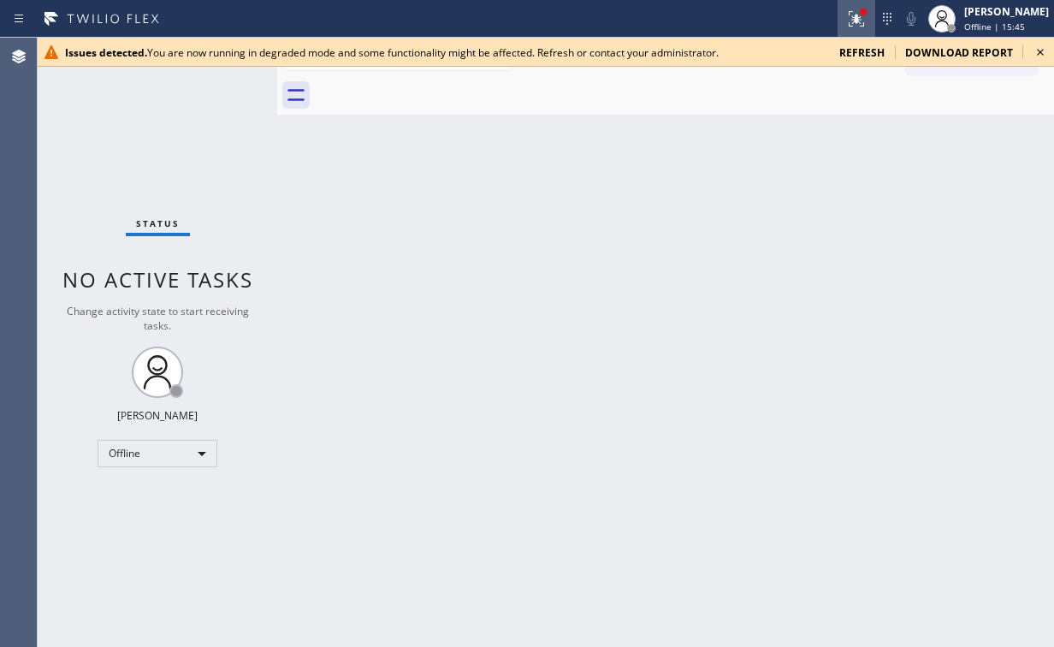
click at [867, 17] on icon at bounding box center [856, 19] width 21 height 21
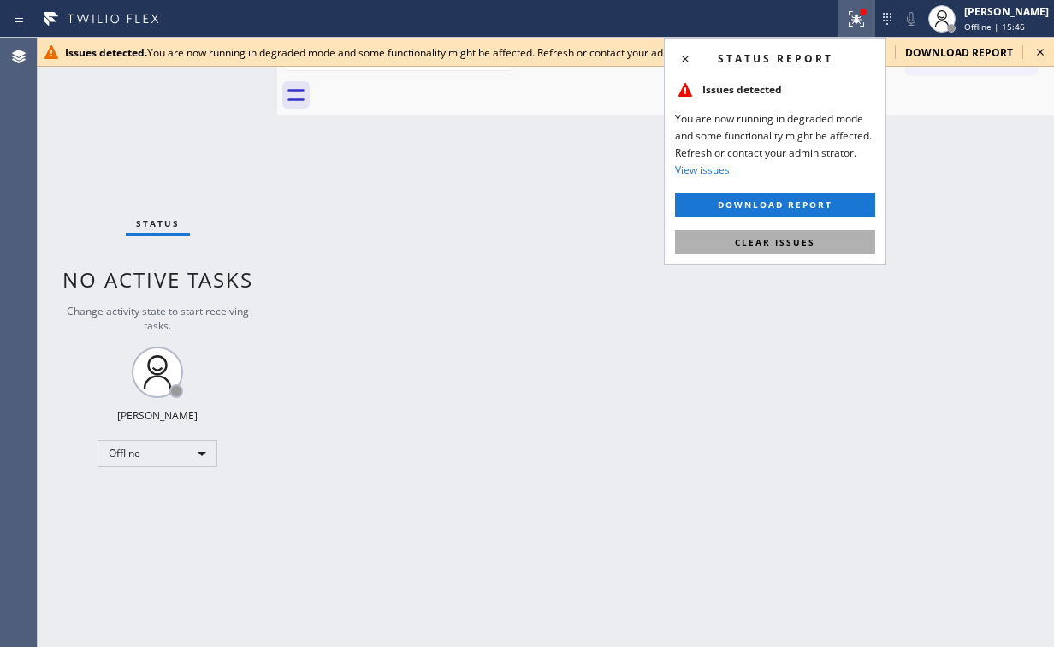
click at [801, 240] on span "Clear issues" at bounding box center [775, 242] width 80 height 12
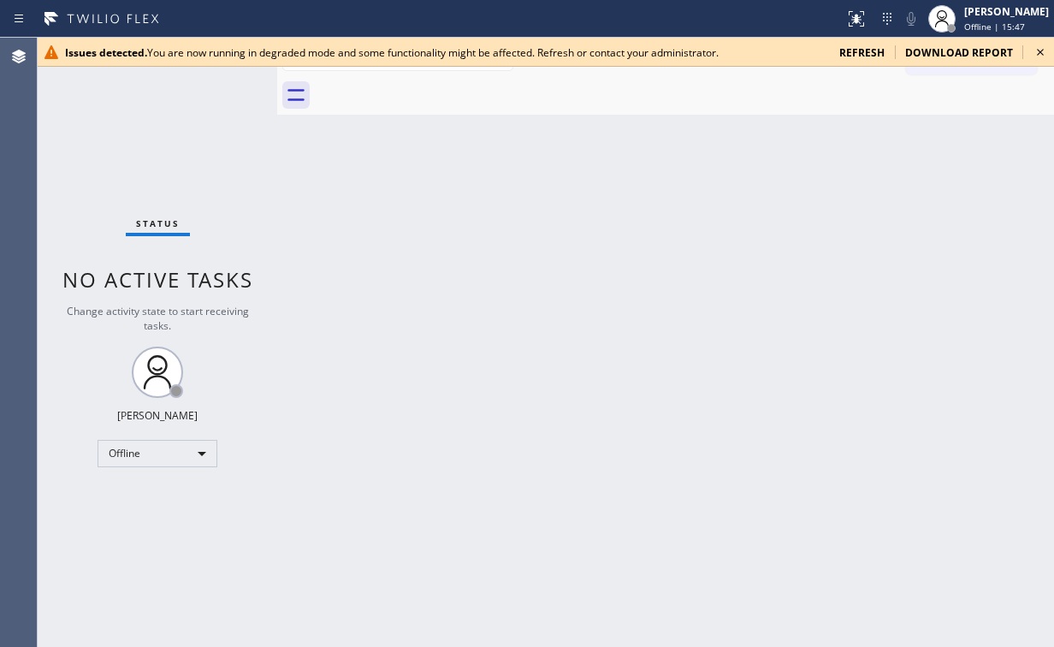
click at [886, 212] on div "Back to Dashboard Change Sender ID Customers Technicians Select a contact Outbo…" at bounding box center [665, 342] width 777 height 609
click at [1040, 48] on icon at bounding box center [1040, 52] width 21 height 21
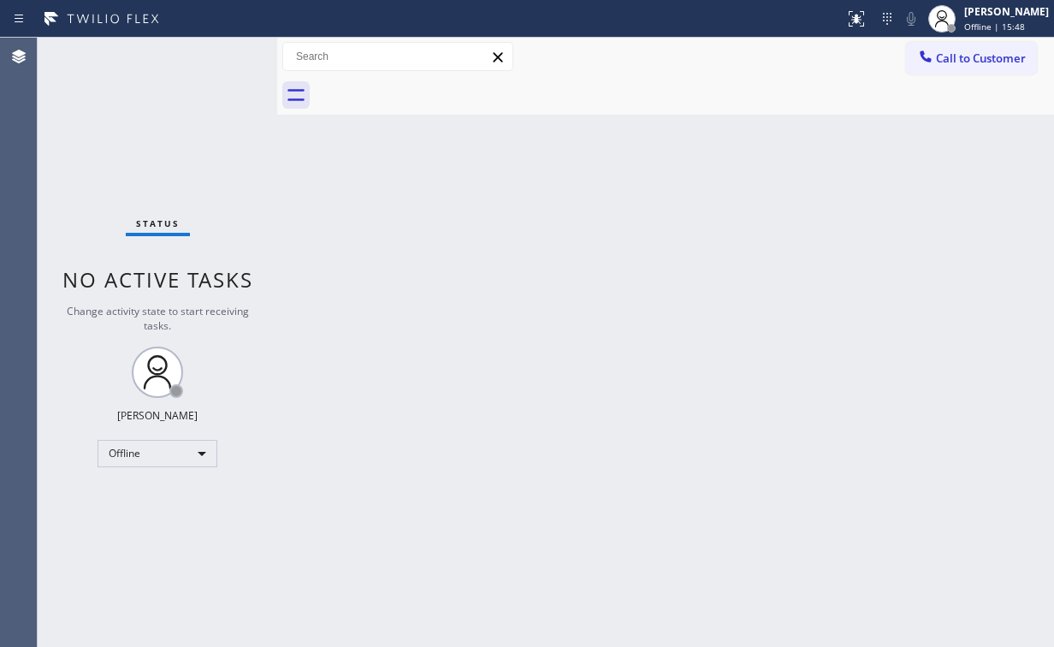
click at [773, 243] on div "Back to Dashboard Change Sender ID Customers Technicians Select a contact Outbo…" at bounding box center [665, 342] width 777 height 609
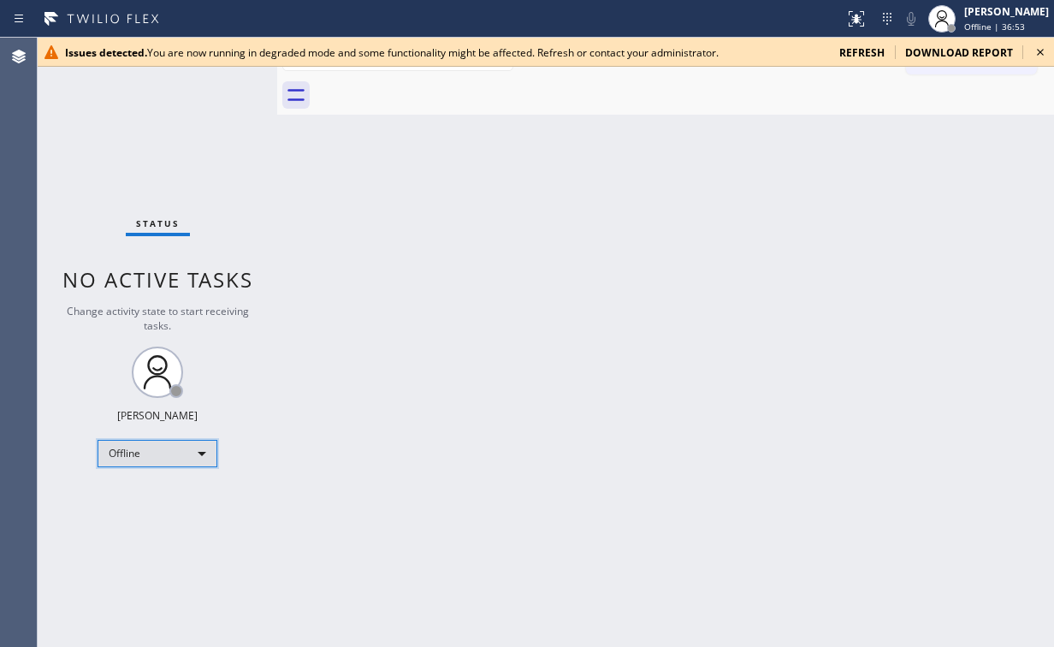
click at [156, 458] on div "Offline" at bounding box center [158, 453] width 120 height 27
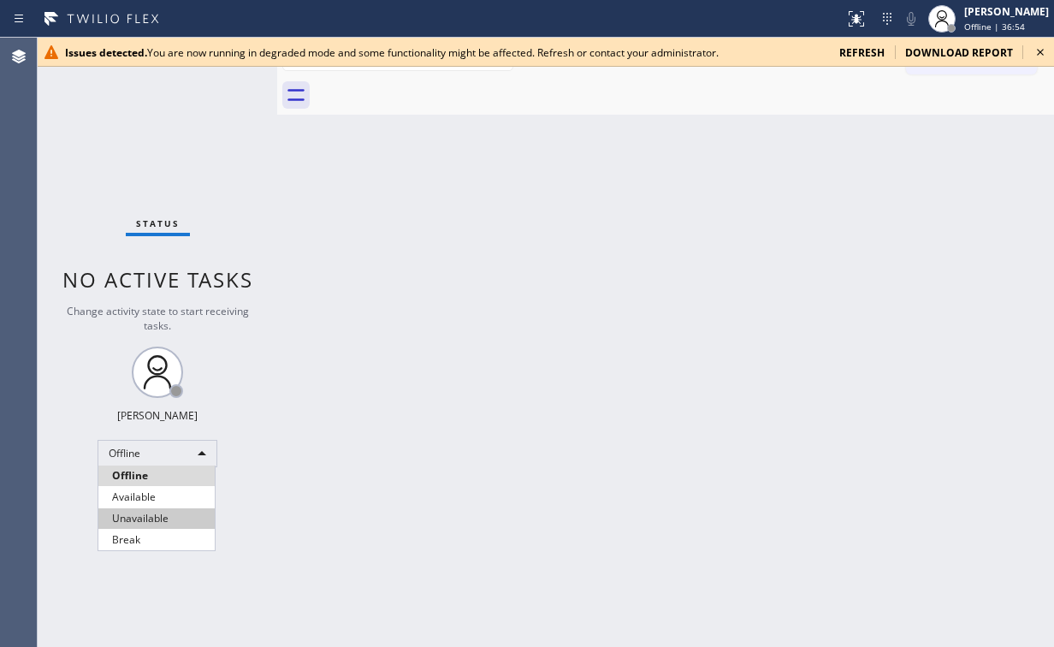
click at [146, 511] on li "Unavailable" at bounding box center [156, 518] width 116 height 21
click at [1038, 51] on icon at bounding box center [1040, 52] width 21 height 21
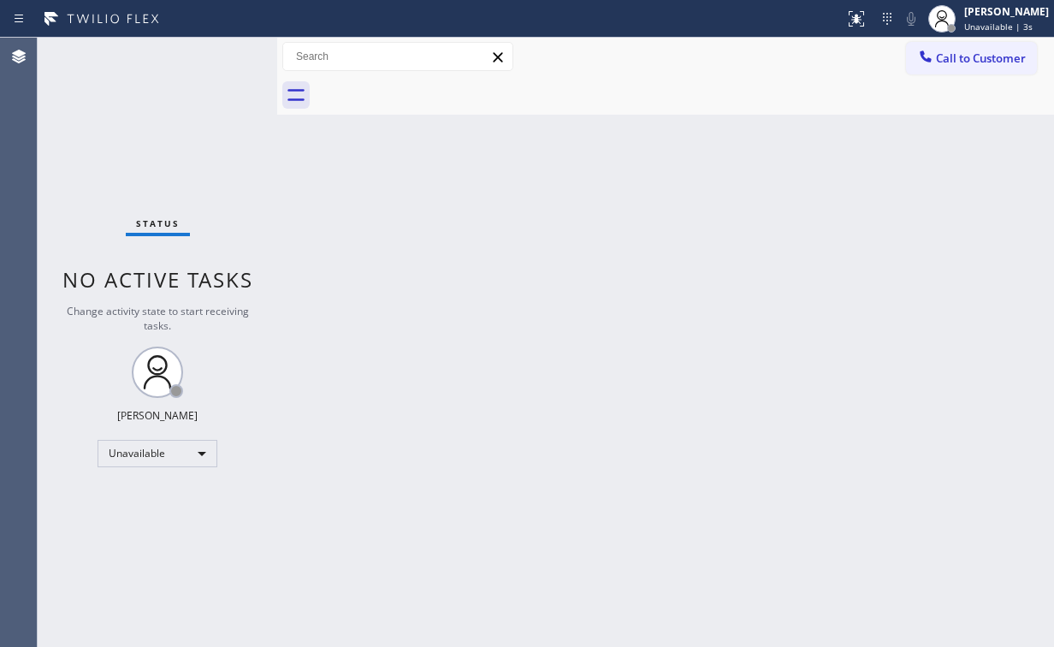
click at [726, 210] on div "Back to Dashboard Change Sender ID Customers Technicians Select a contact Outbo…" at bounding box center [665, 342] width 777 height 609
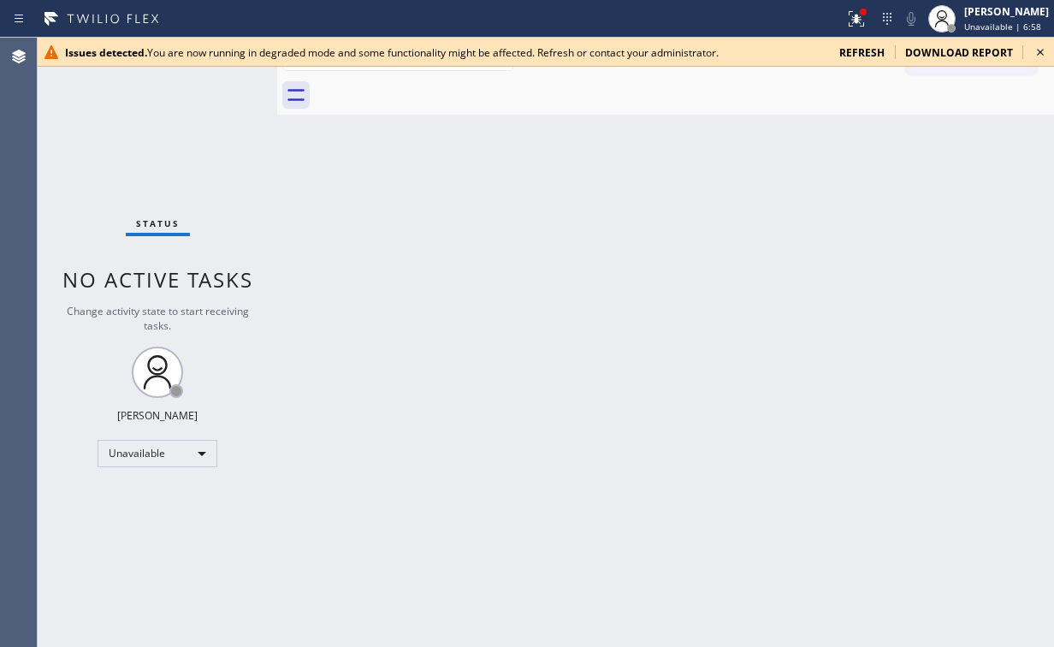
click at [1039, 52] on icon at bounding box center [1040, 52] width 7 height 7
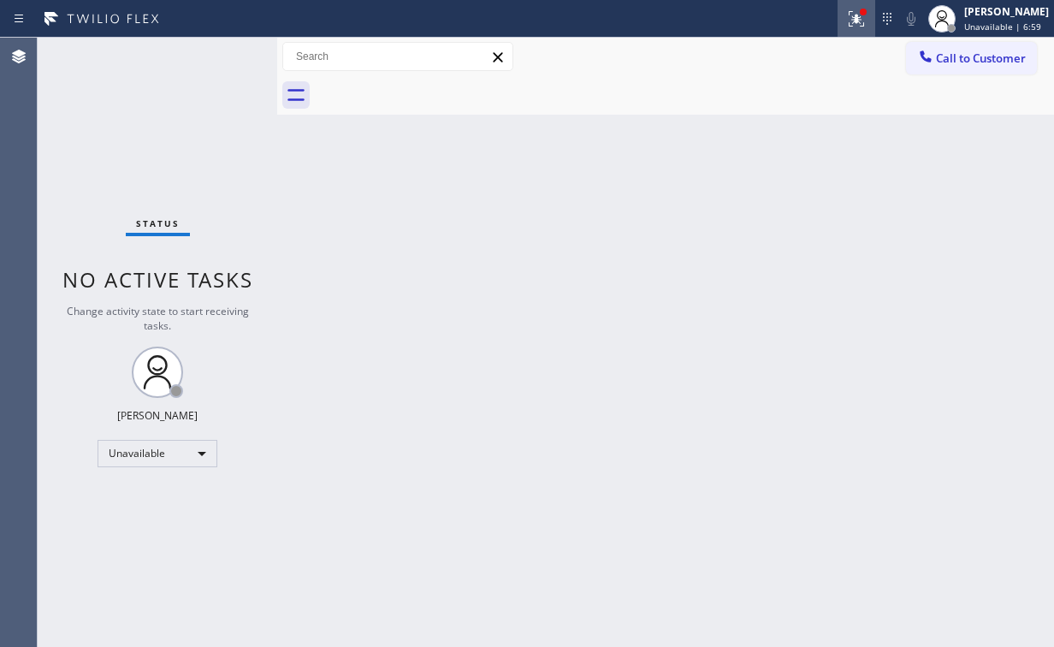
click at [866, 16] on icon at bounding box center [856, 19] width 21 height 21
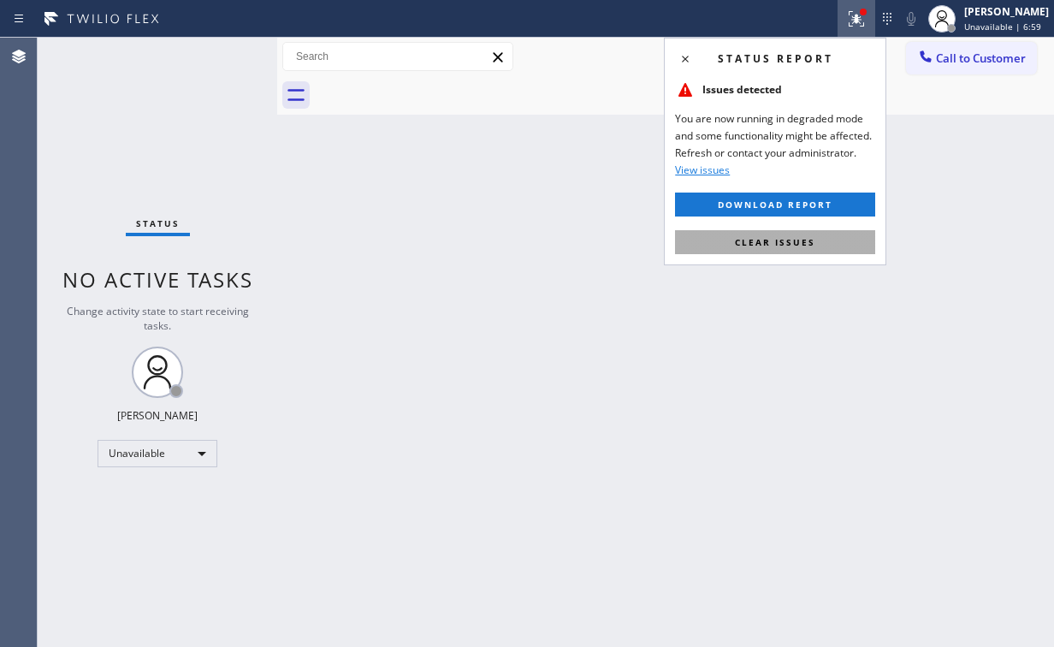
click at [794, 240] on span "Clear issues" at bounding box center [775, 242] width 80 height 12
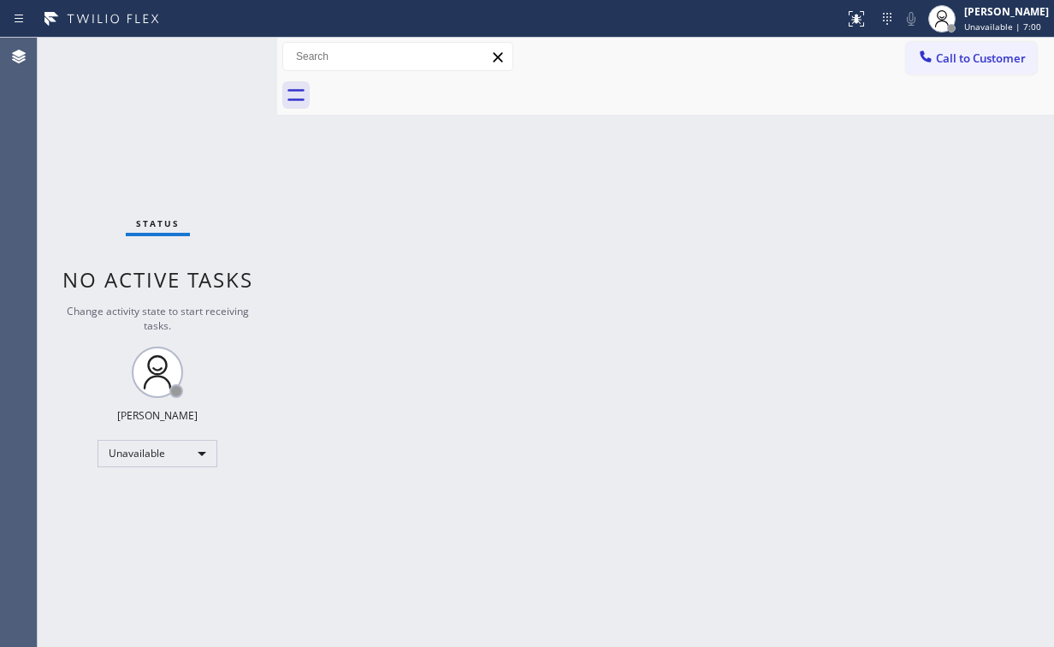
drag, startPoint x: 402, startPoint y: 291, endPoint x: 173, endPoint y: 33, distance: 344.7
click at [400, 290] on div "Back to Dashboard Change Sender ID Customers Technicians Select a contact Outbo…" at bounding box center [665, 342] width 777 height 609
click at [171, 447] on div "Unavailable" at bounding box center [158, 453] width 120 height 27
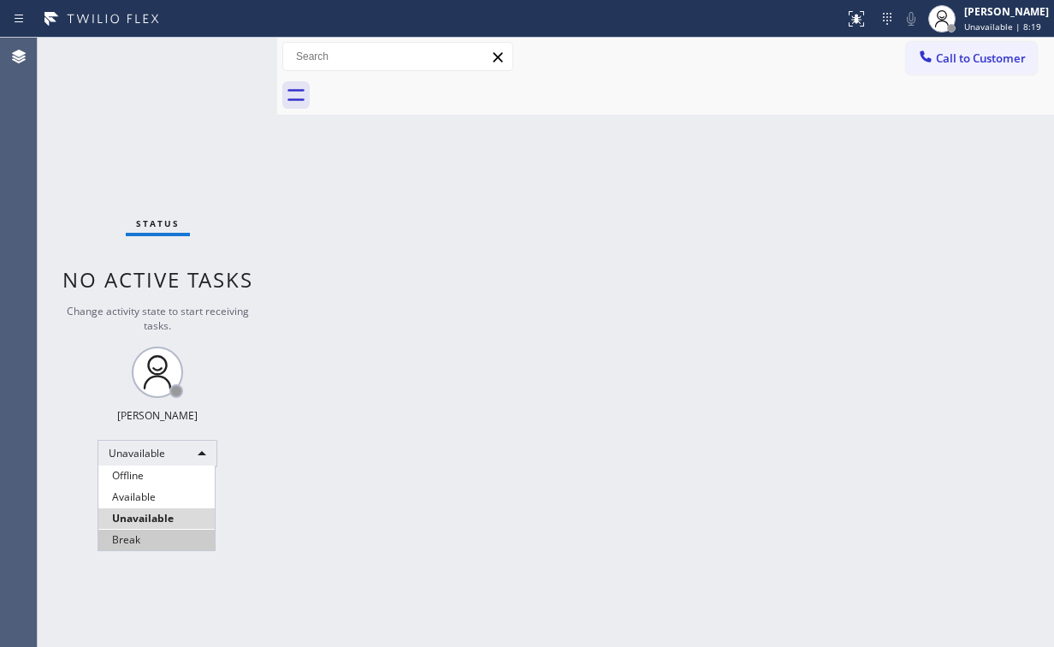
click at [171, 538] on li "Break" at bounding box center [156, 539] width 116 height 21
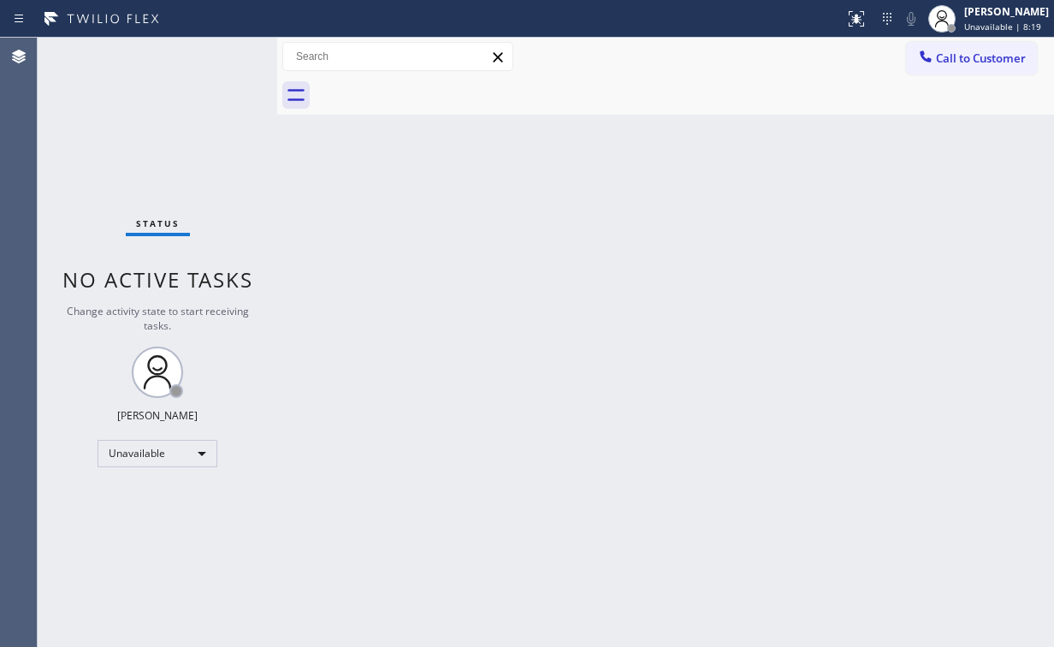
click at [424, 502] on div "Back to Dashboard Change Sender ID Customers Technicians Select a contact Outbo…" at bounding box center [665, 342] width 777 height 609
click at [350, 275] on div "Back to Dashboard Change Sender ID Customers Technicians Select a contact Outbo…" at bounding box center [665, 342] width 777 height 609
click at [174, 461] on div "Break" at bounding box center [158, 453] width 120 height 27
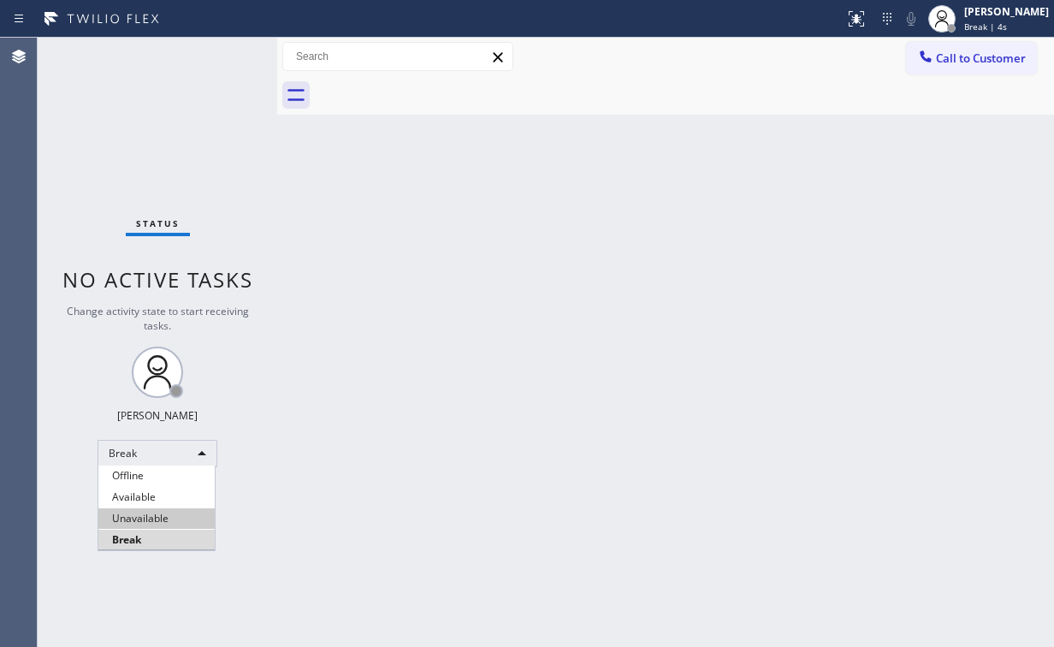
click at [153, 510] on li "Unavailable" at bounding box center [156, 518] width 116 height 21
